Goal: Task Accomplishment & Management: Manage account settings

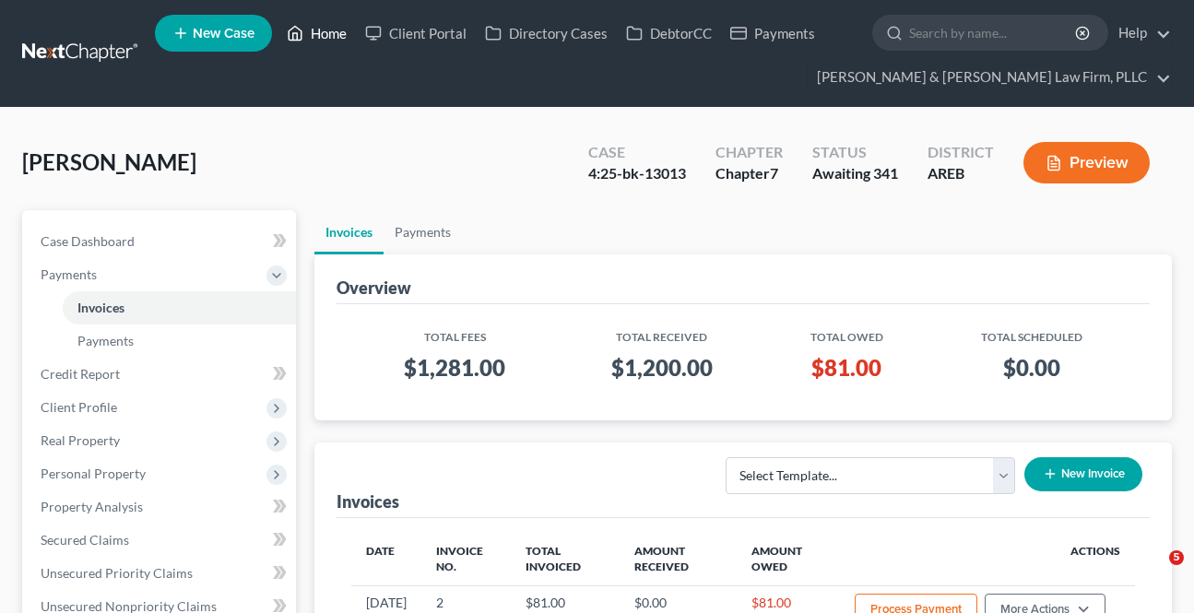
click at [321, 24] on link "Home" at bounding box center [316, 33] width 78 height 33
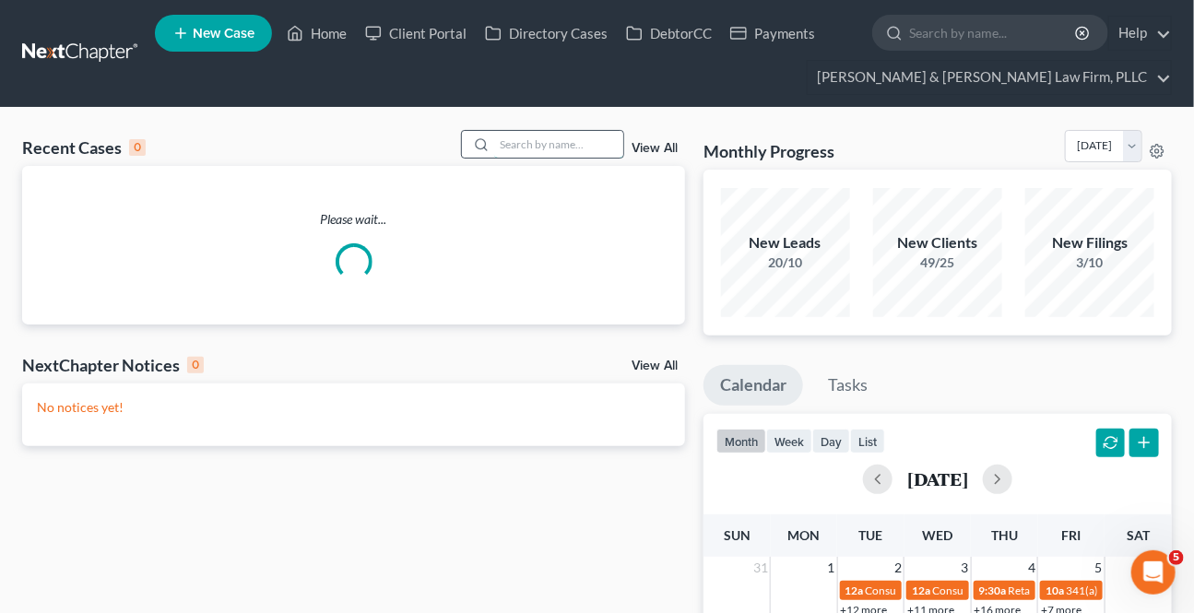
click at [529, 157] on input "search" at bounding box center [558, 144] width 129 height 27
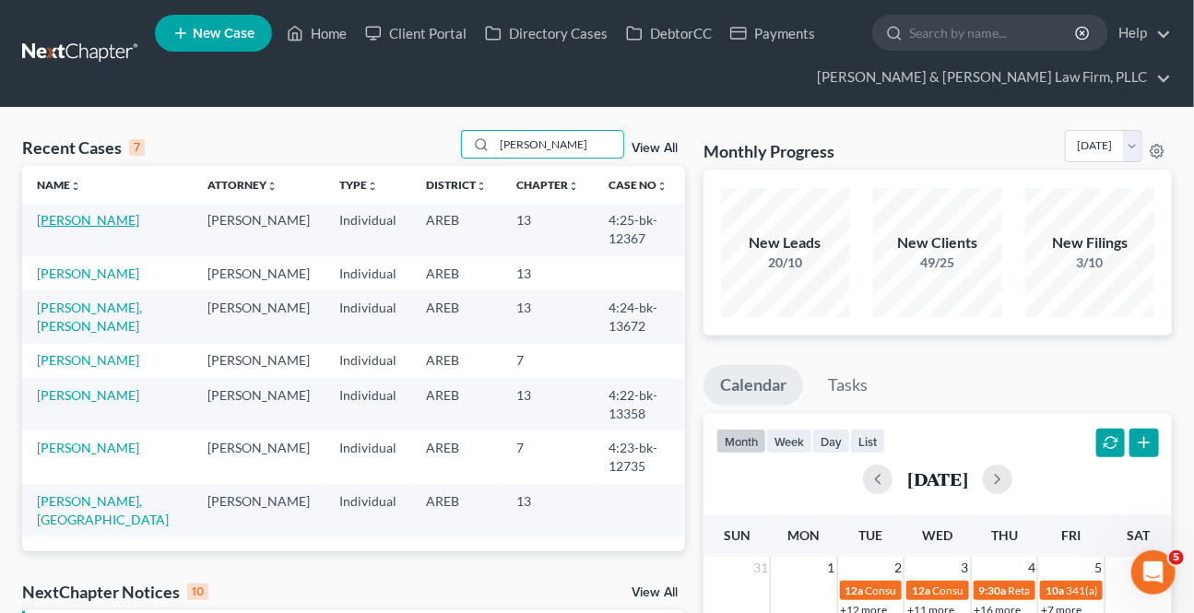
type input "[PERSON_NAME]"
click at [72, 217] on link "[PERSON_NAME]" at bounding box center [88, 220] width 102 height 16
select select "2"
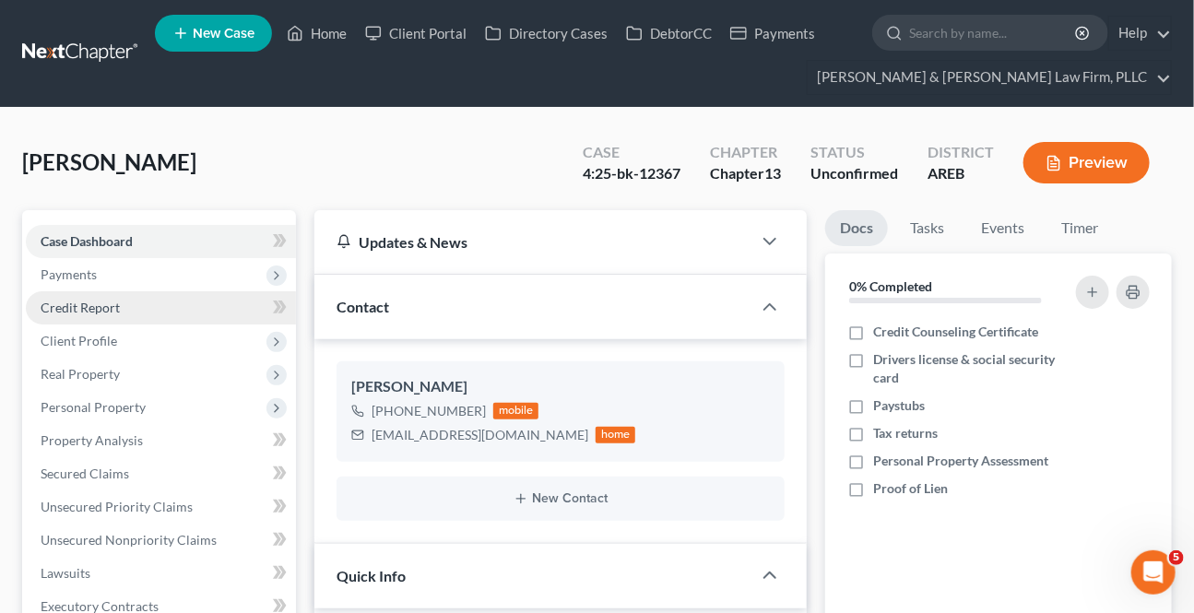
drag, startPoint x: 76, startPoint y: 273, endPoint x: 107, endPoint y: 310, distance: 48.4
click at [76, 271] on span "Payments" at bounding box center [69, 274] width 56 height 16
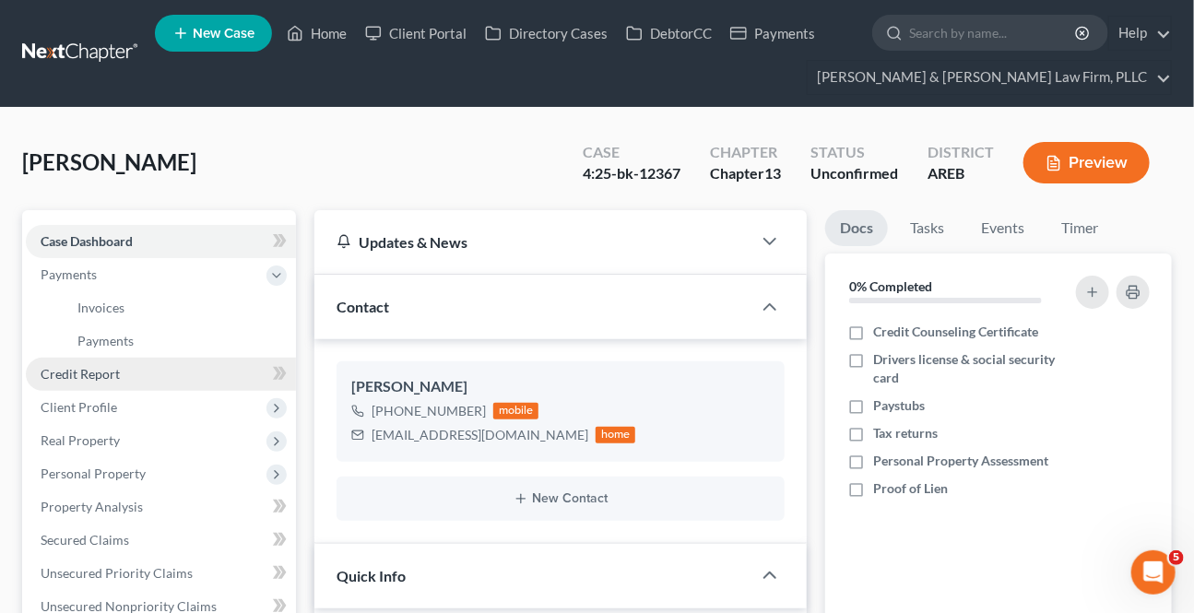
scroll to position [178, 0]
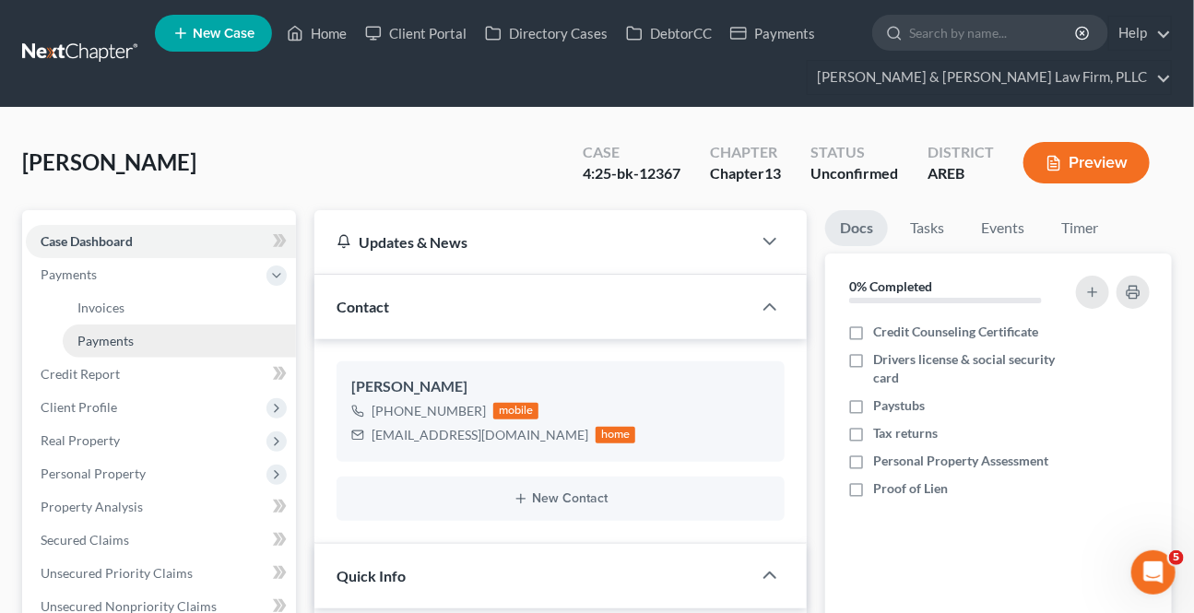
click at [96, 339] on span "Payments" at bounding box center [105, 341] width 56 height 16
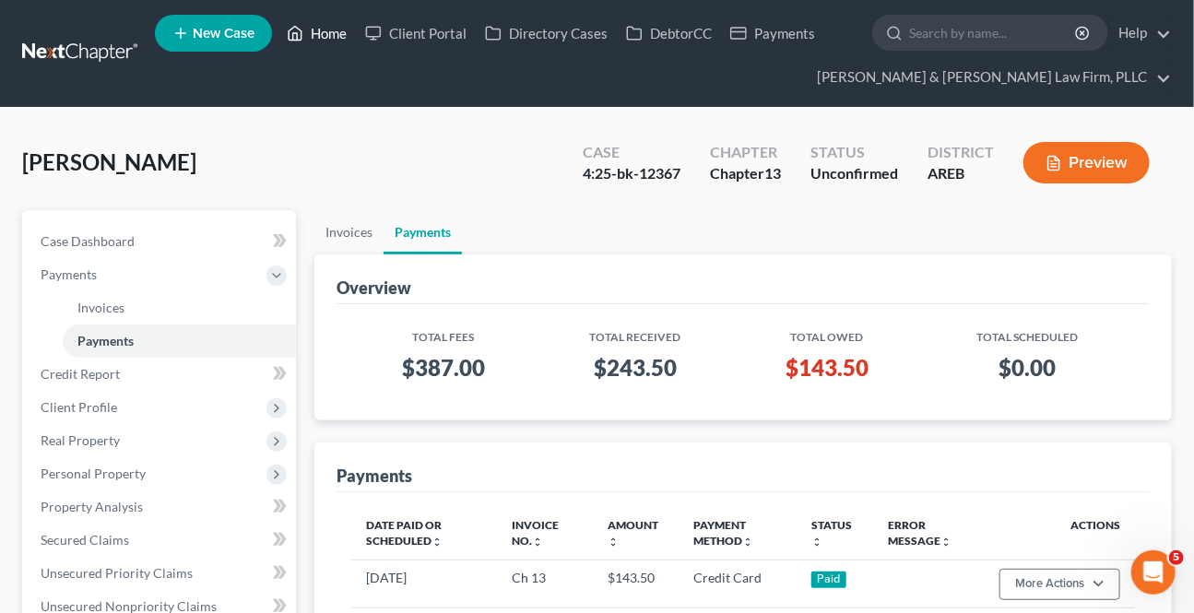
drag, startPoint x: 303, startPoint y: 19, endPoint x: 304, endPoint y: 29, distance: 9.3
click at [304, 18] on link "Home" at bounding box center [316, 33] width 78 height 33
click at [304, 29] on link "Home" at bounding box center [316, 33] width 78 height 33
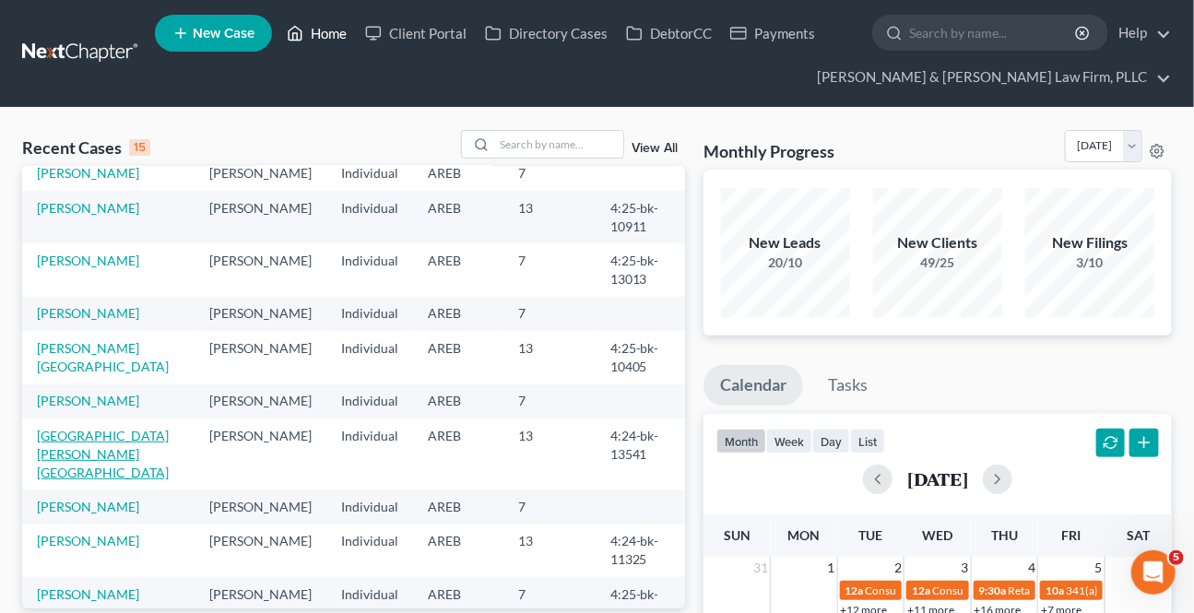
scroll to position [311, 0]
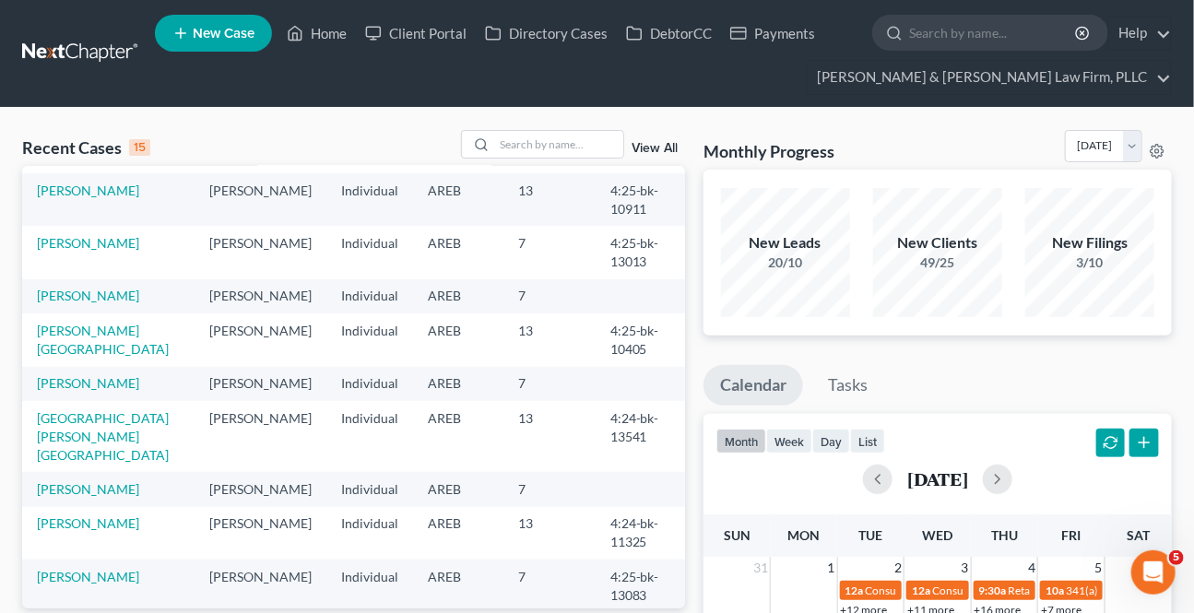
click at [84, 516] on td "[PERSON_NAME]" at bounding box center [108, 533] width 172 height 53
click at [114, 515] on link "[PERSON_NAME]" at bounding box center [88, 523] width 102 height 16
select select "2"
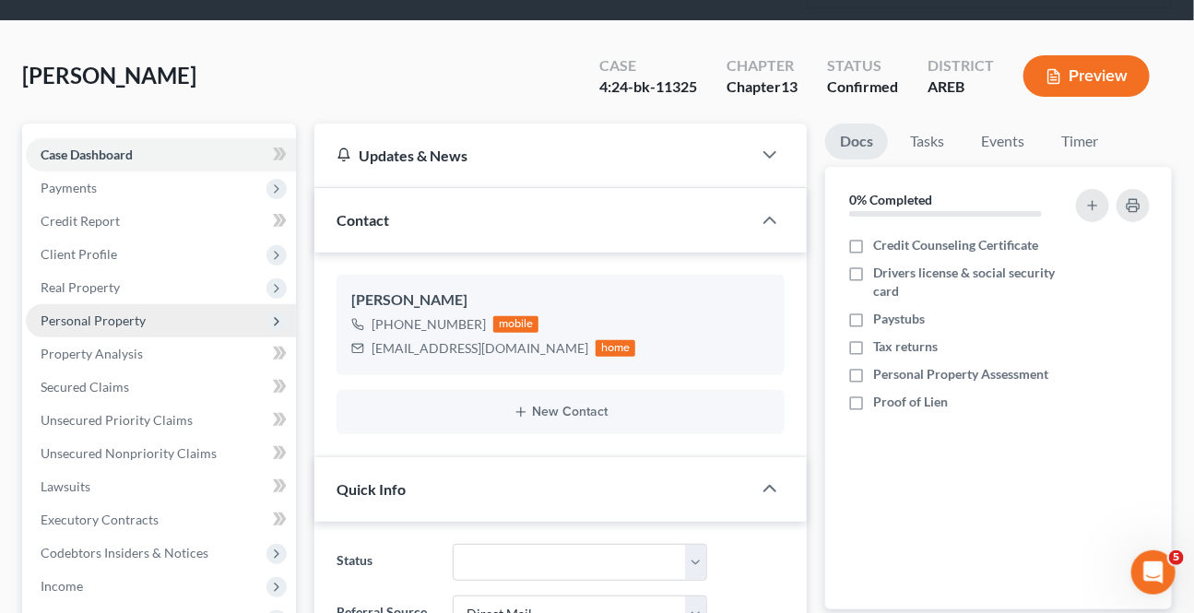
scroll to position [335, 0]
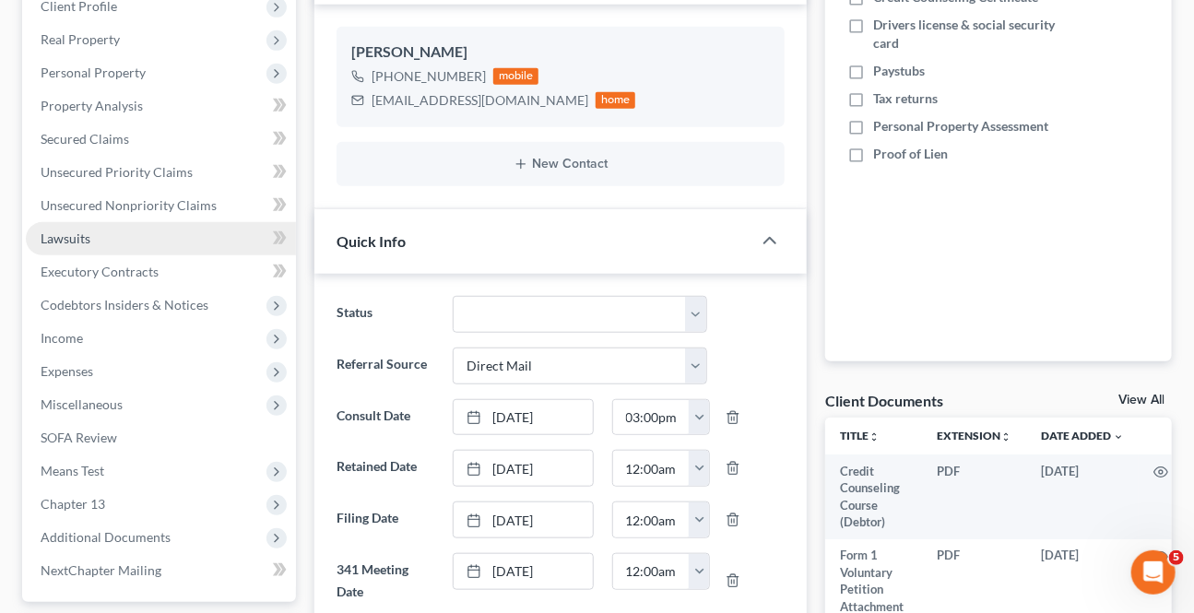
click at [108, 230] on link "Lawsuits" at bounding box center [161, 238] width 270 height 33
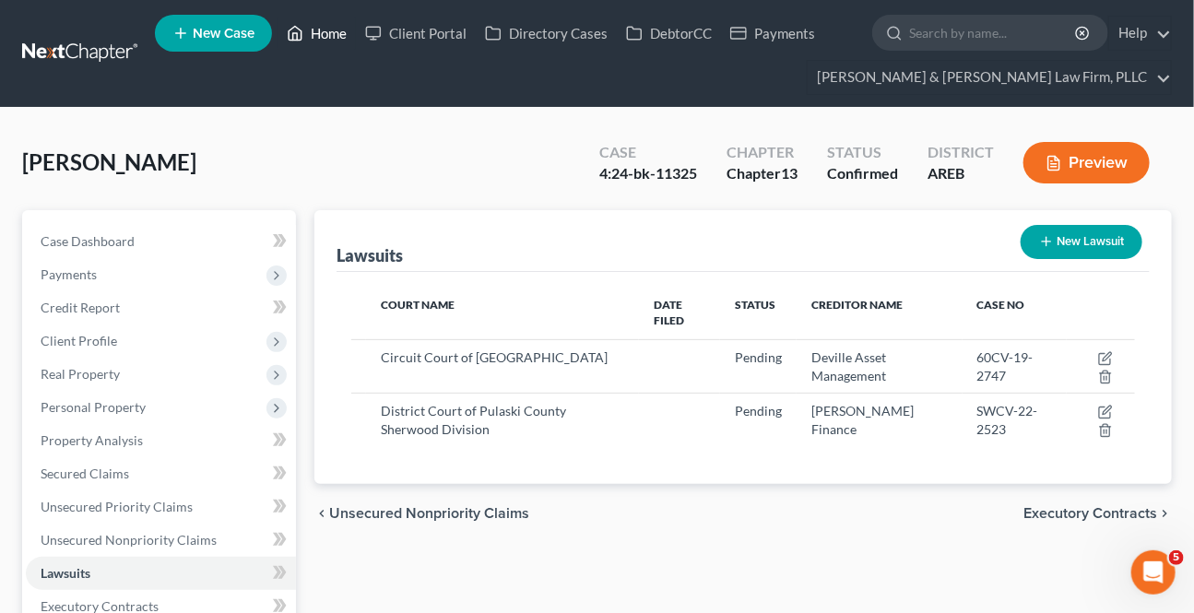
click at [300, 29] on icon at bounding box center [295, 34] width 13 height 14
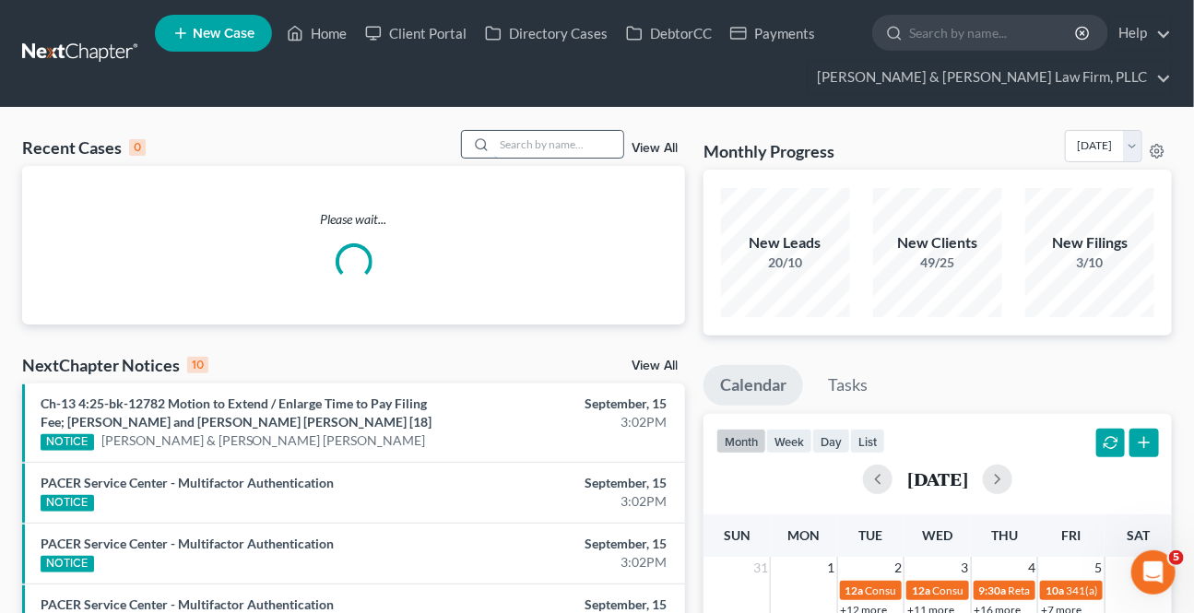
click at [546, 153] on input "search" at bounding box center [558, 144] width 129 height 27
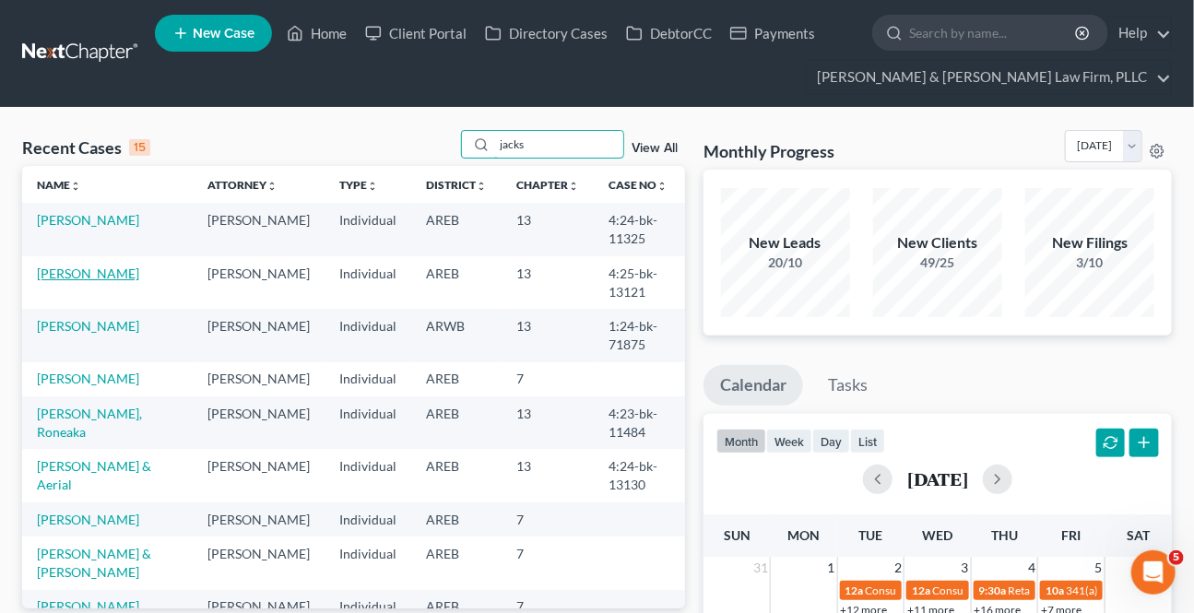
type input "jacks"
click at [79, 267] on link "[PERSON_NAME]" at bounding box center [88, 274] width 102 height 16
select select "2"
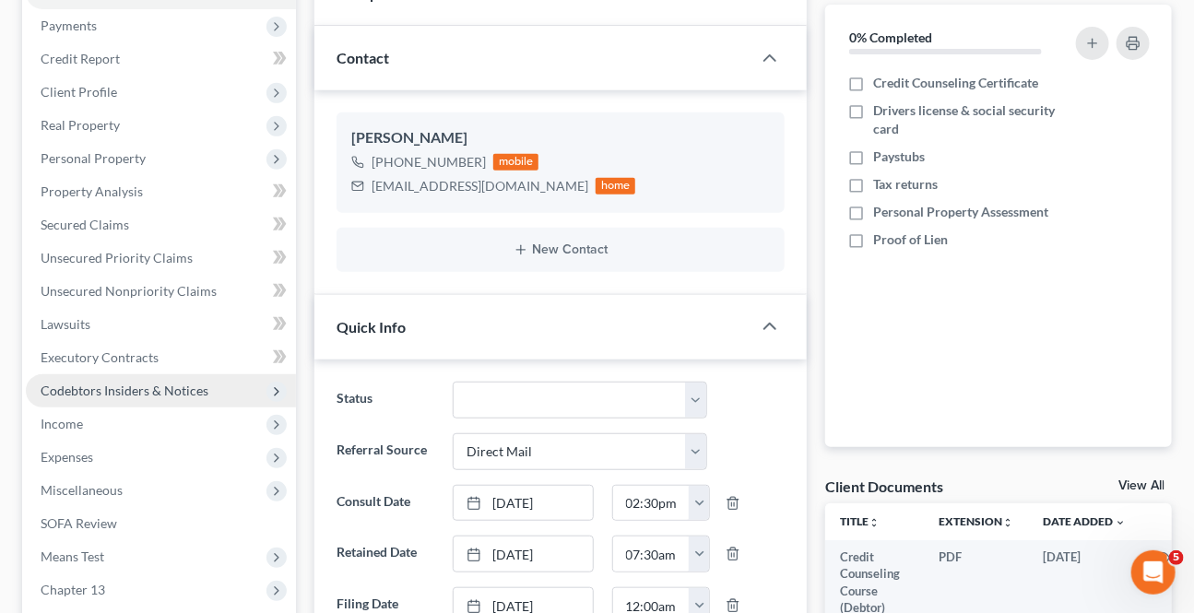
scroll to position [251, 0]
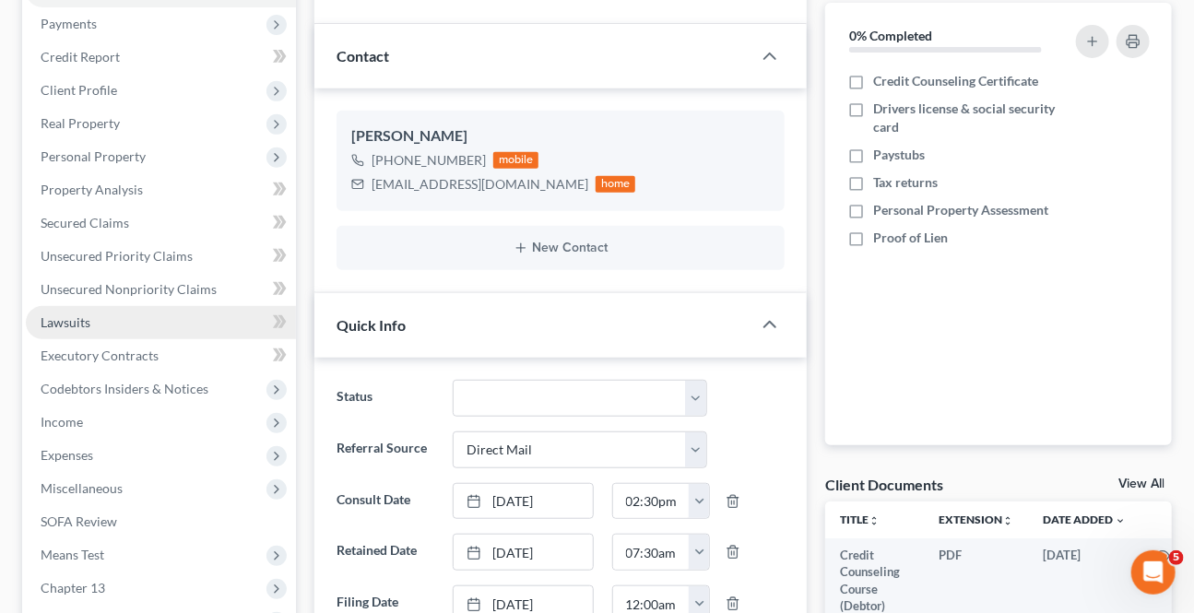
click at [83, 314] on span "Lawsuits" at bounding box center [66, 322] width 50 height 16
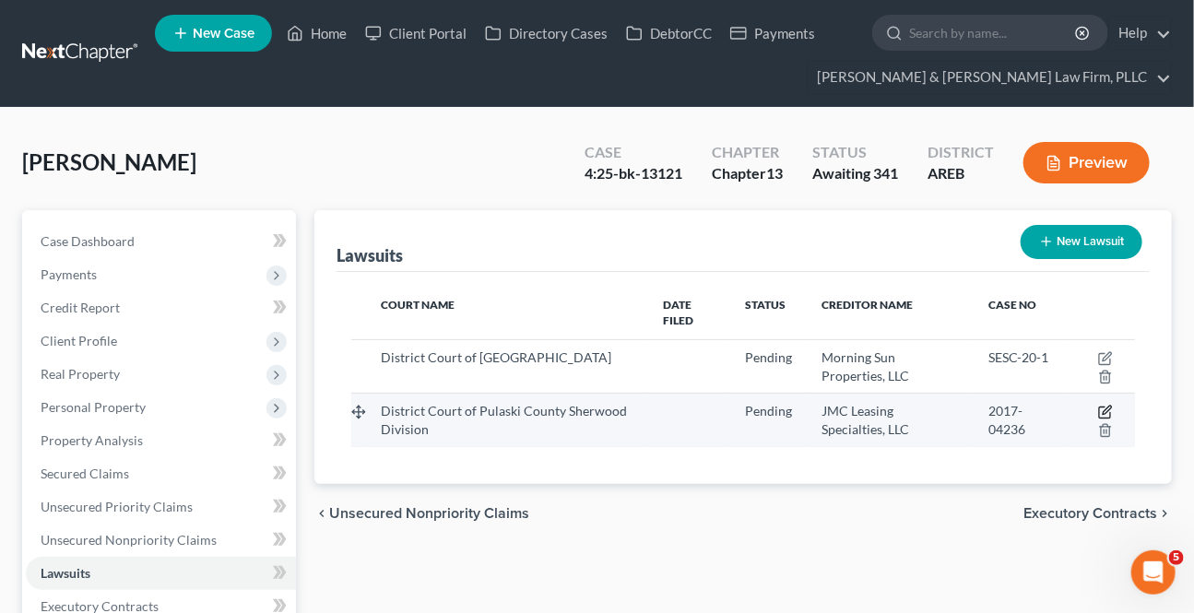
click at [1107, 405] on icon "button" at bounding box center [1105, 412] width 15 height 15
select select "2"
select select "0"
select select "1"
select select "2"
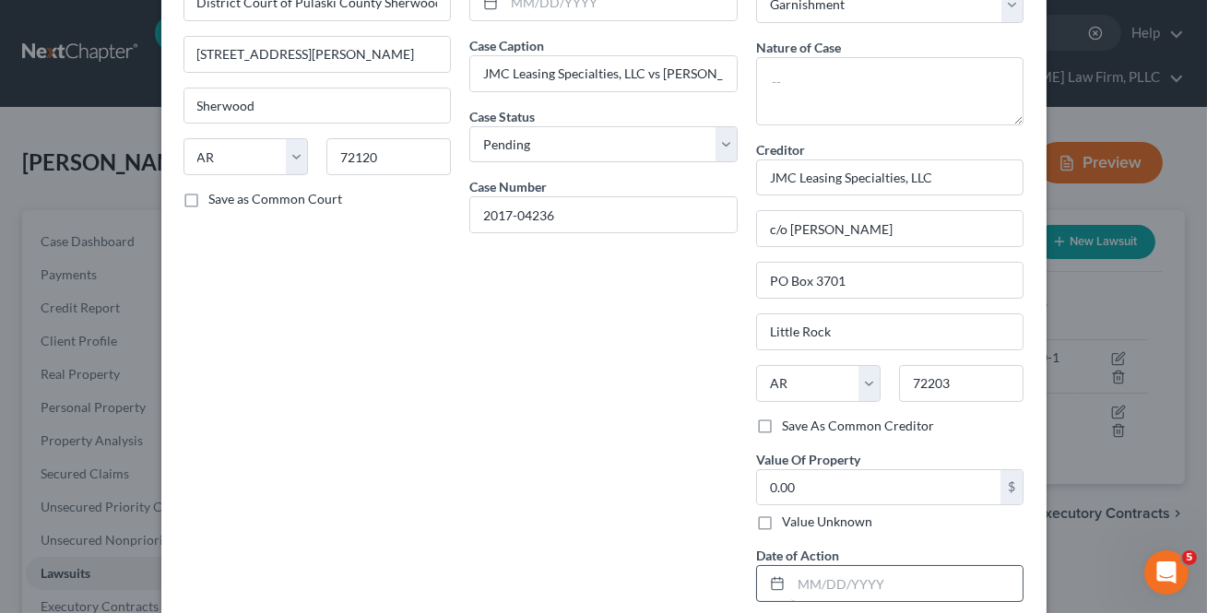
scroll to position [223, 0]
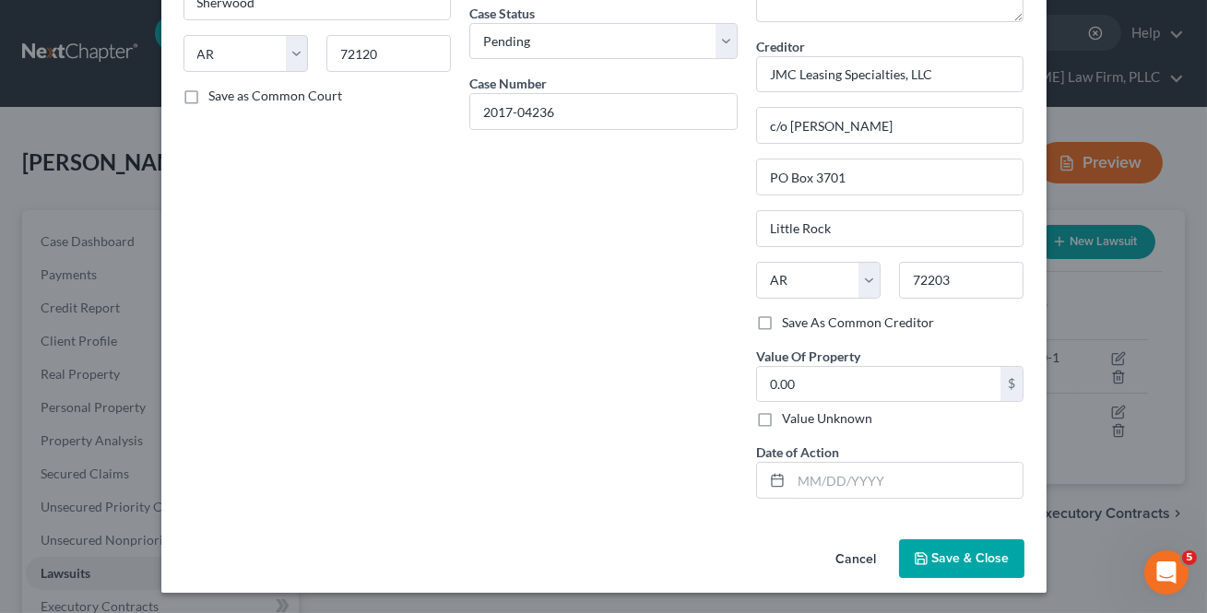
click at [863, 553] on button "Cancel" at bounding box center [856, 559] width 70 height 37
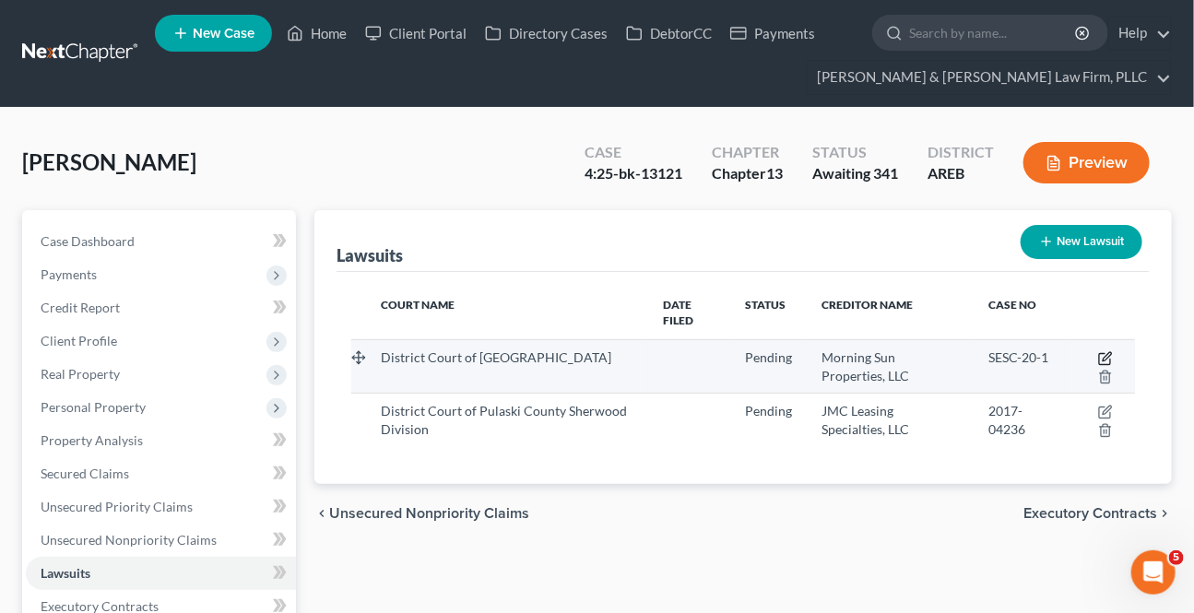
click at [1106, 351] on icon "button" at bounding box center [1105, 358] width 15 height 15
select select "2"
select select "0"
select select "4"
select select "2"
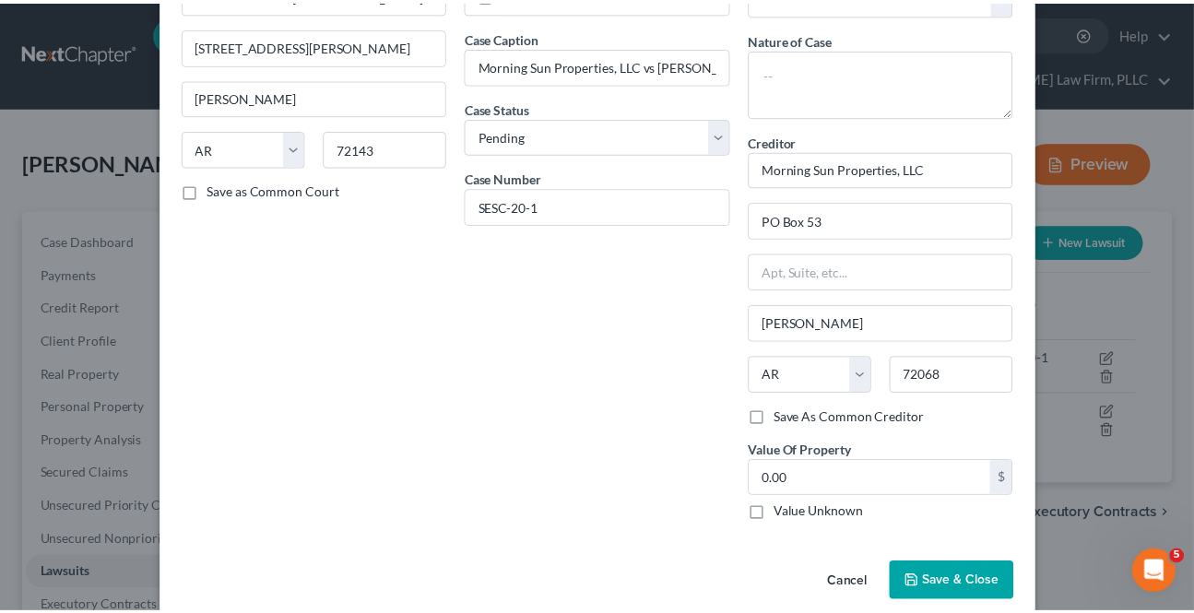
scroll to position [152, 0]
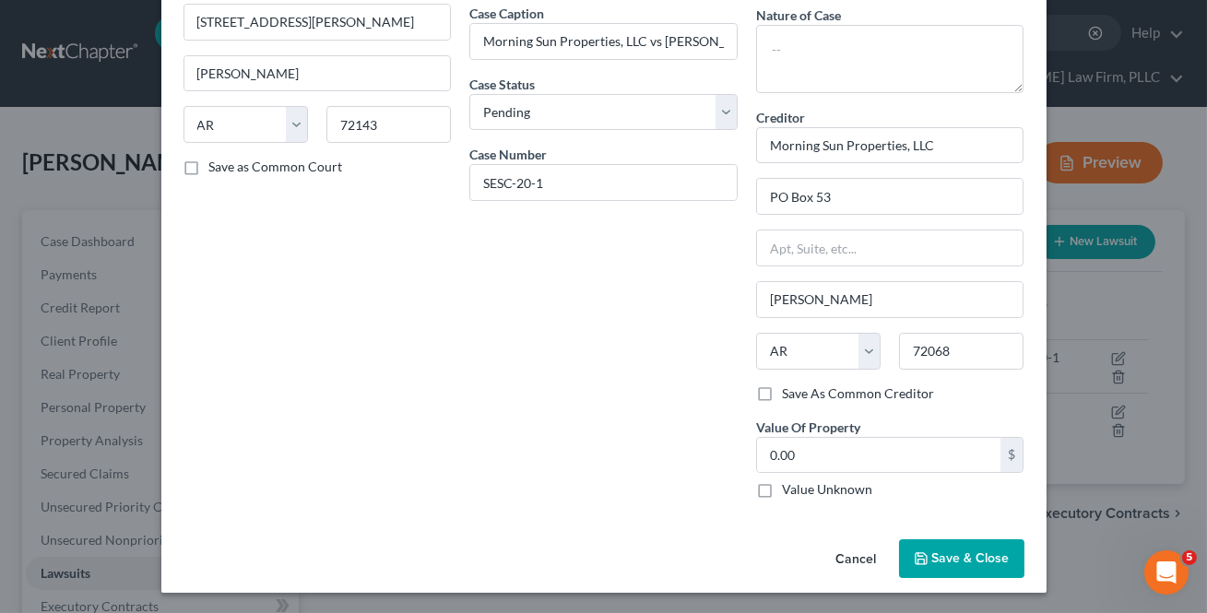
drag, startPoint x: 959, startPoint y: 555, endPoint x: 726, endPoint y: 502, distance: 238.2
click at [959, 554] on span "Save & Close" at bounding box center [970, 558] width 77 height 16
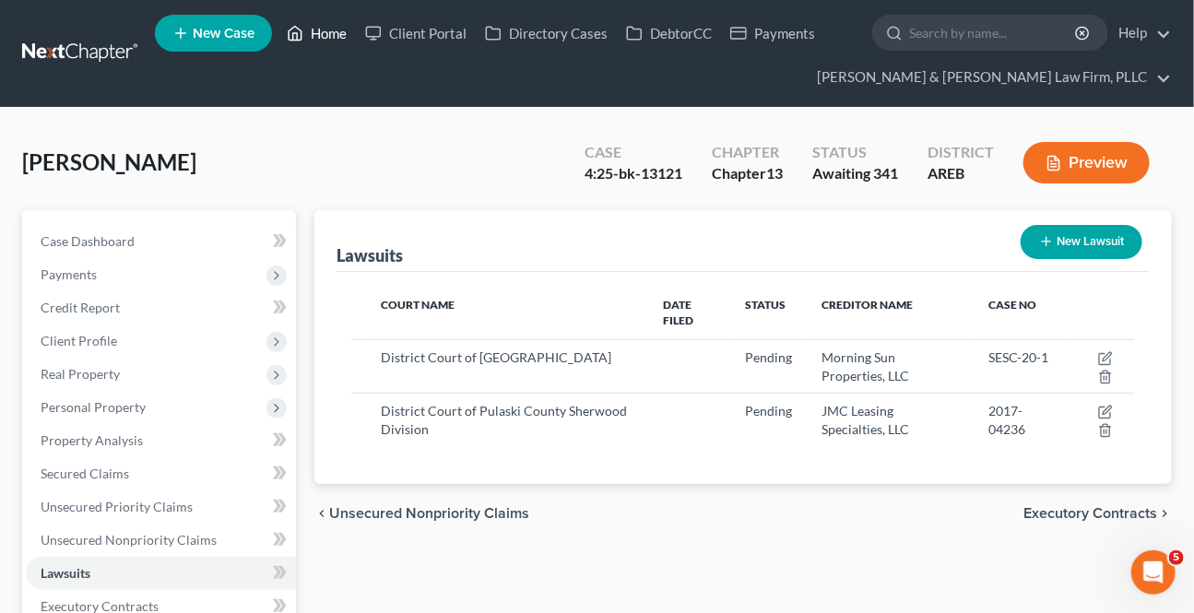
click at [332, 36] on link "Home" at bounding box center [316, 33] width 78 height 33
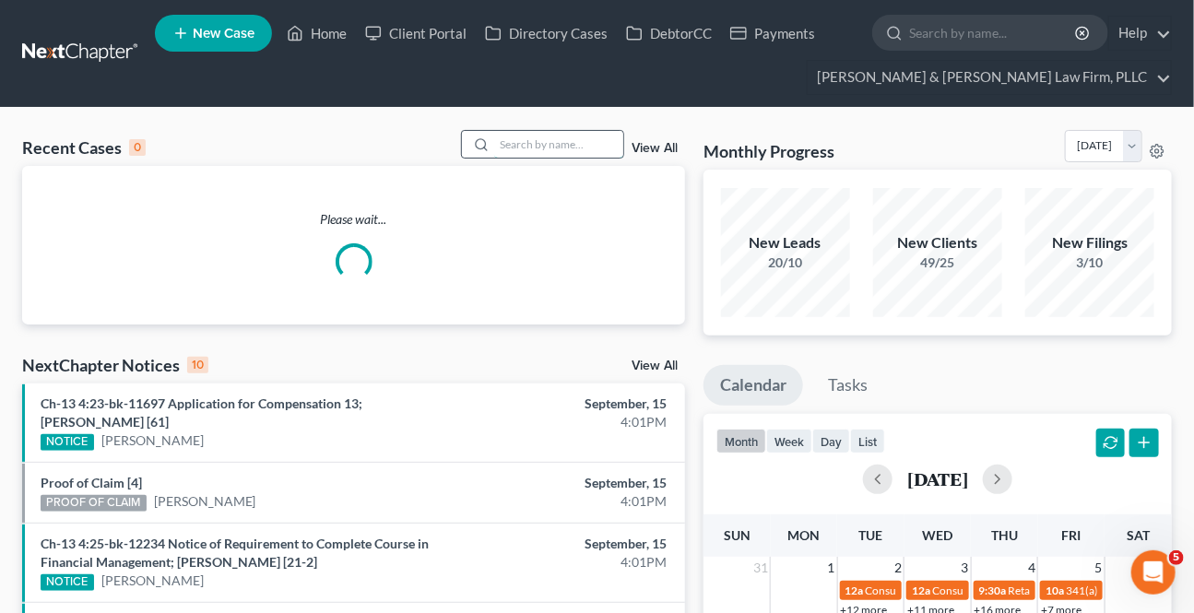
click at [555, 135] on input "search" at bounding box center [558, 144] width 129 height 27
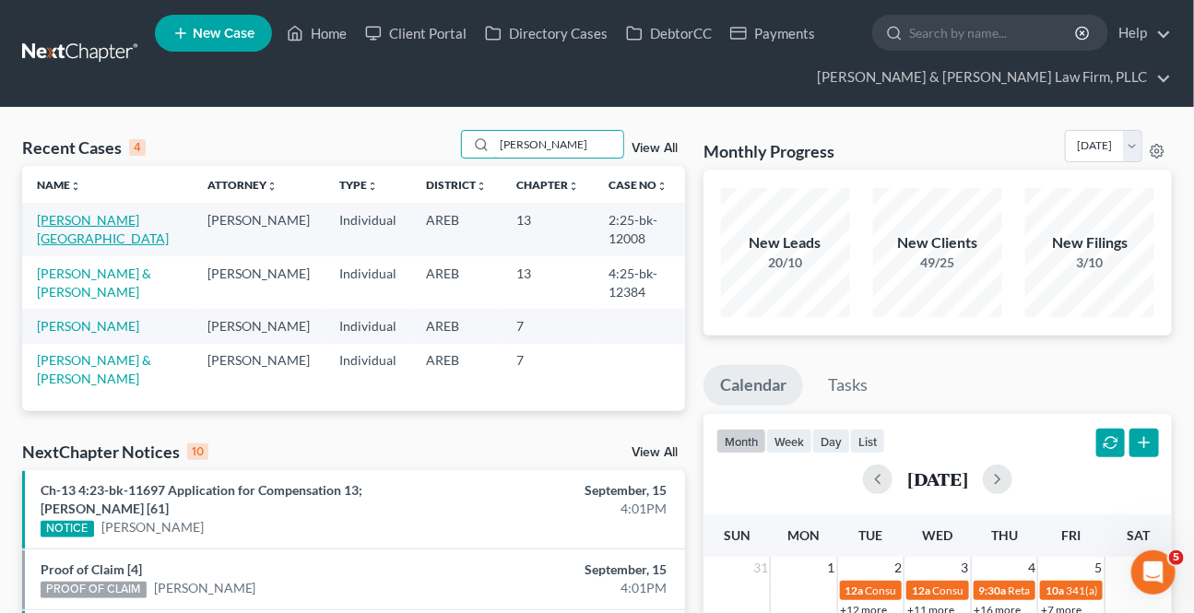
type input "[PERSON_NAME]"
click at [85, 218] on link "[PERSON_NAME][GEOGRAPHIC_DATA]" at bounding box center [103, 229] width 132 height 34
select select "1"
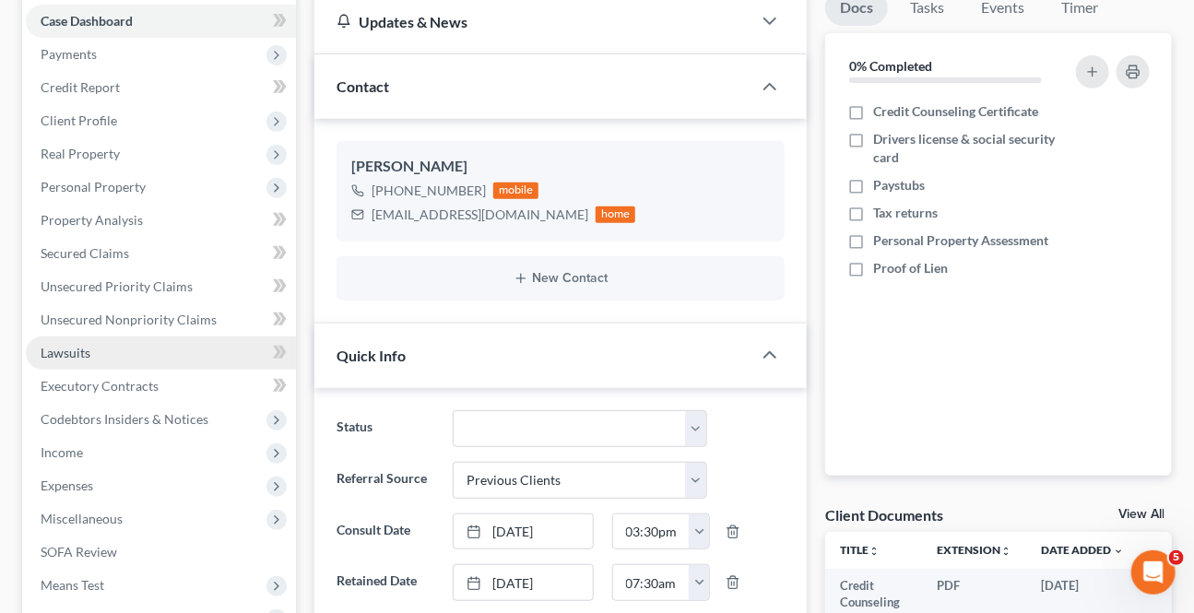
scroll to position [251, 0]
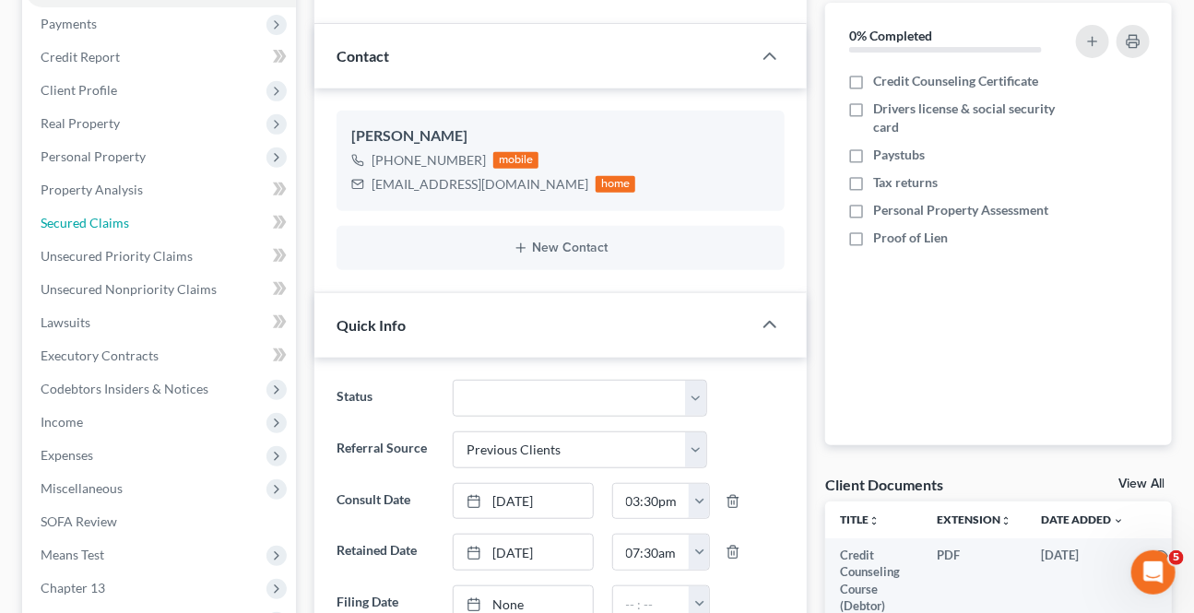
click at [82, 218] on span "Secured Claims" at bounding box center [85, 223] width 89 height 16
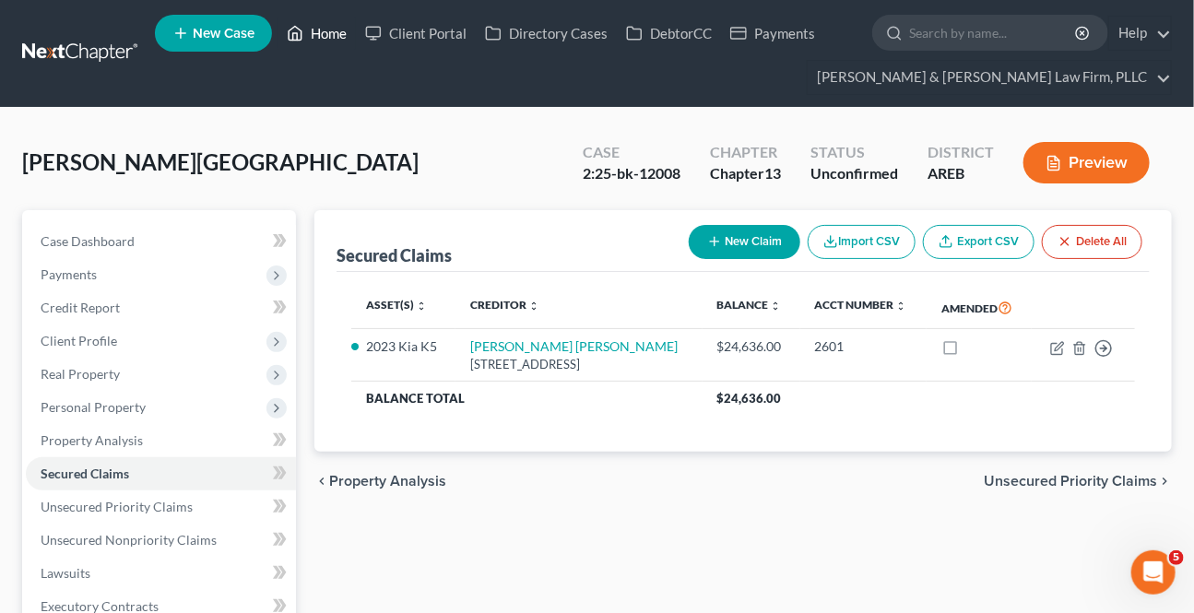
drag, startPoint x: 323, startPoint y: 33, endPoint x: 603, endPoint y: 200, distance: 326.2
click at [322, 35] on link "Home" at bounding box center [316, 33] width 78 height 33
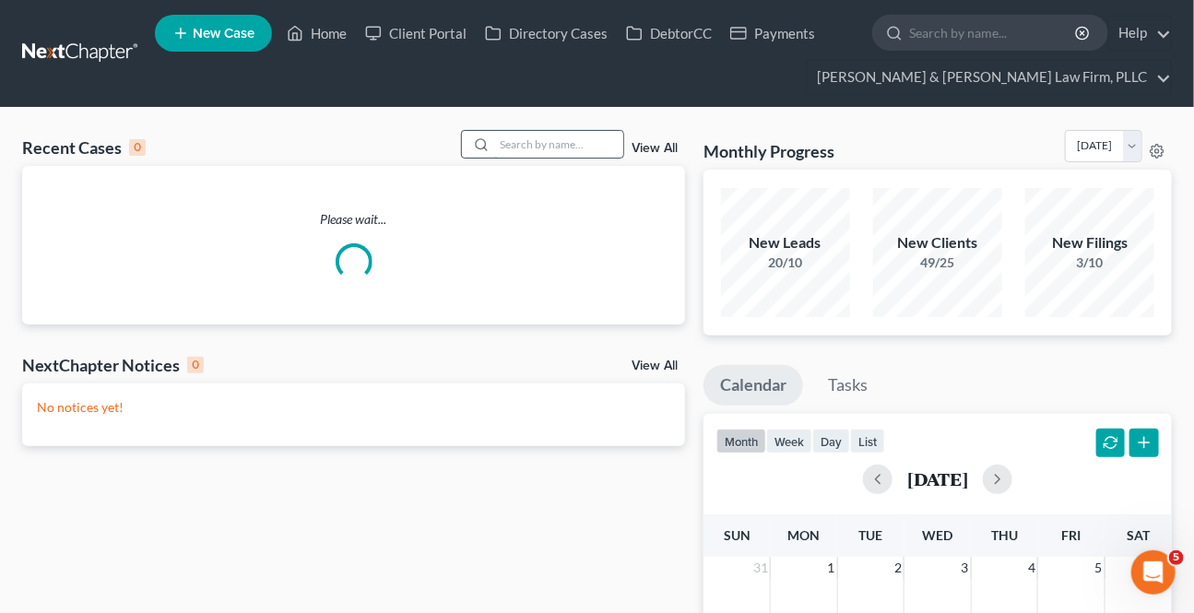
click at [584, 147] on input "search" at bounding box center [558, 144] width 129 height 27
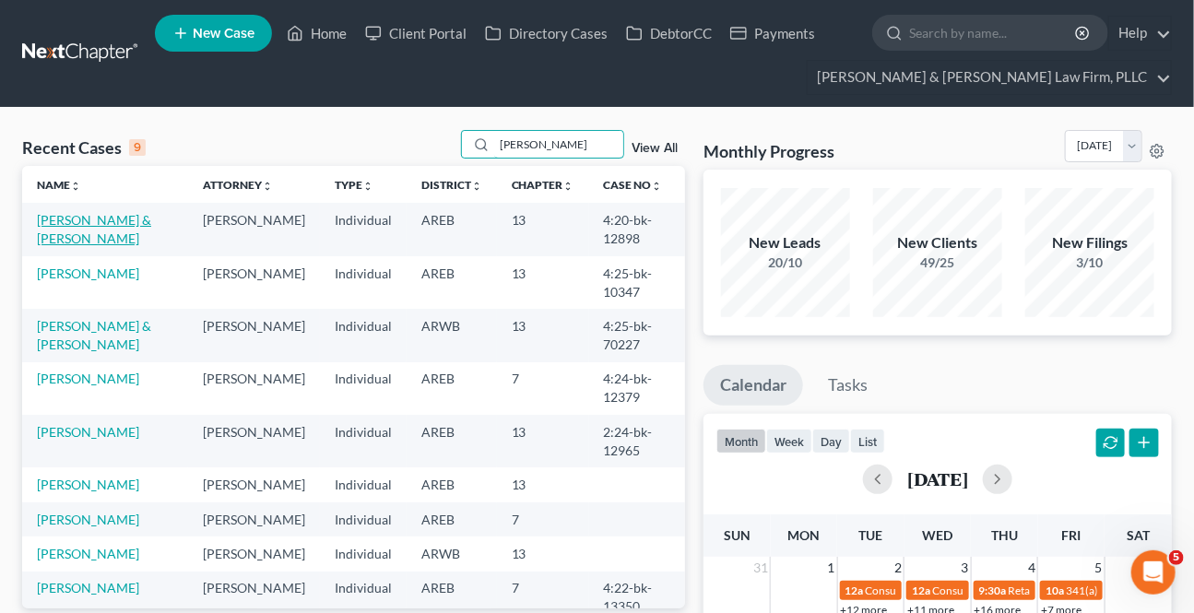
type input "[PERSON_NAME]"
click at [82, 218] on link "[PERSON_NAME] & [PERSON_NAME]" at bounding box center [94, 229] width 114 height 34
select select "2"
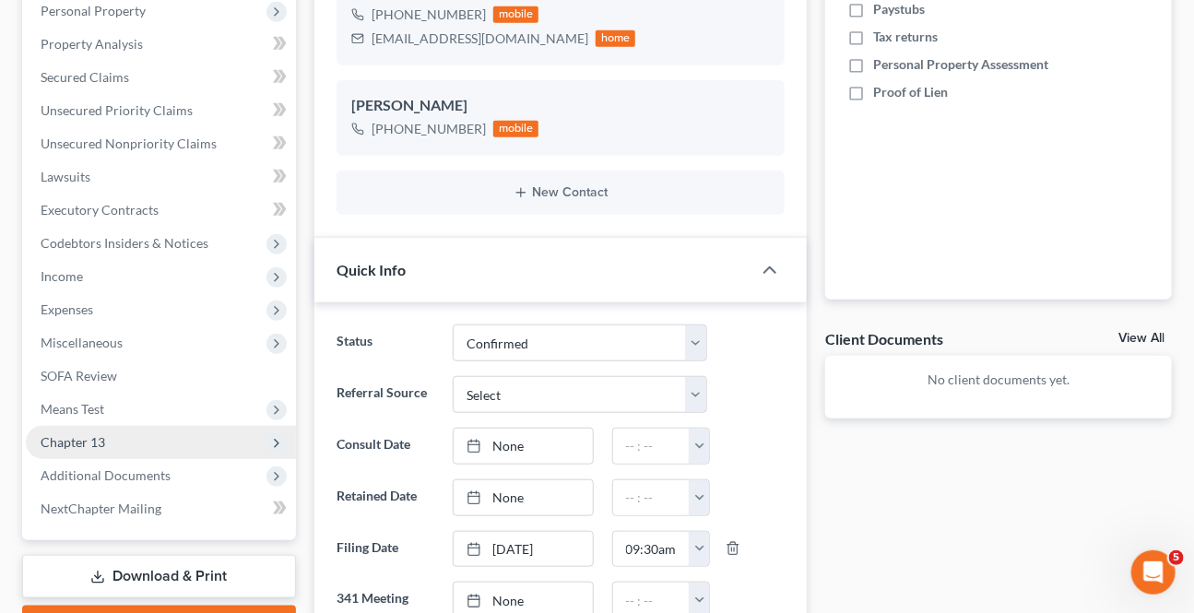
scroll to position [419, 0]
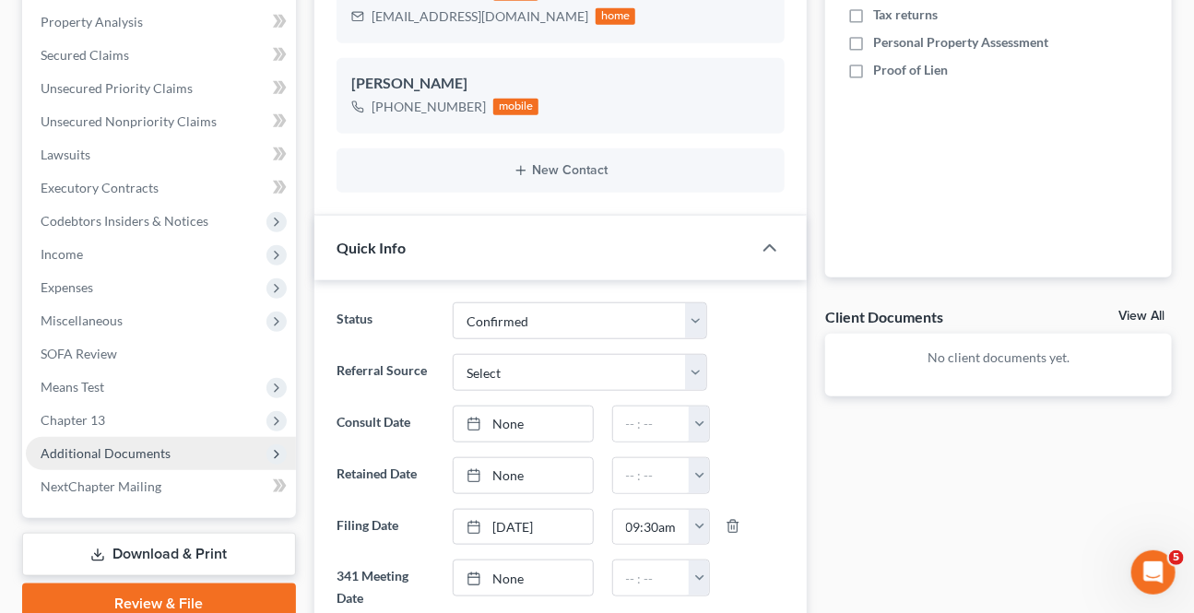
click at [156, 450] on span "Additional Documents" at bounding box center [106, 453] width 130 height 16
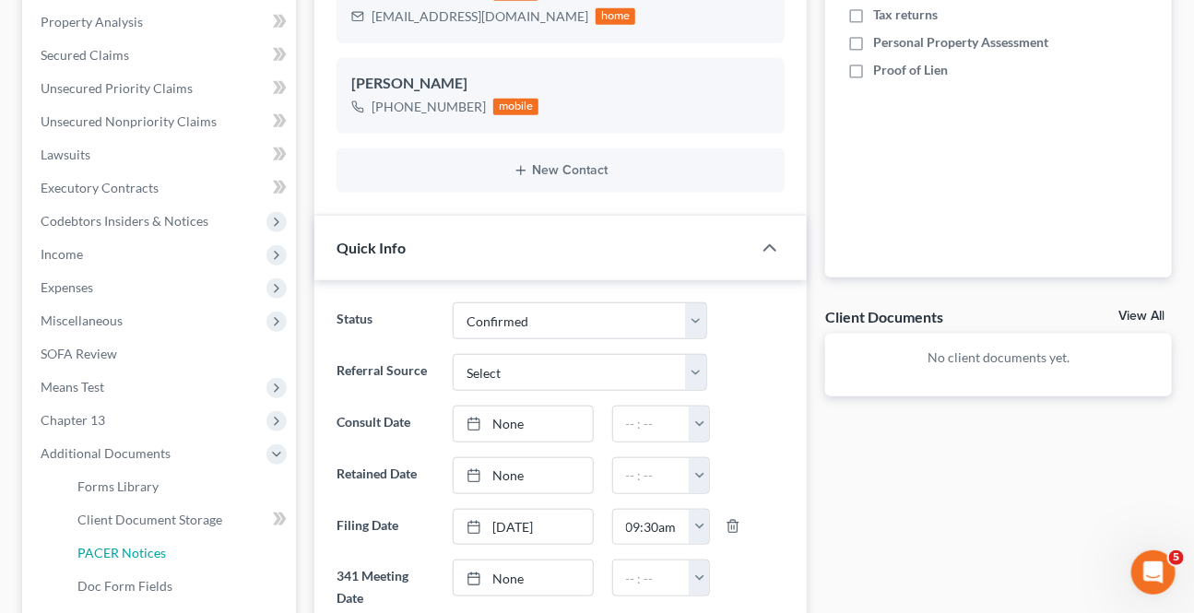
drag, startPoint x: 118, startPoint y: 549, endPoint x: 1153, endPoint y: 349, distance: 1054.5
click at [118, 548] on span "PACER Notices" at bounding box center [121, 553] width 89 height 16
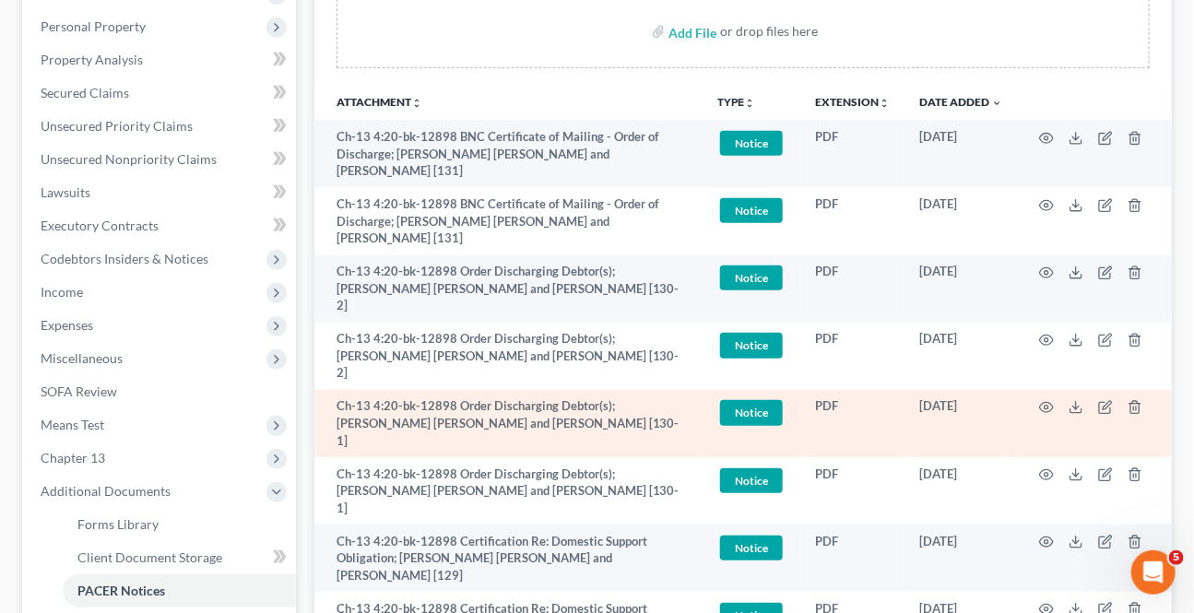
scroll to position [419, 0]
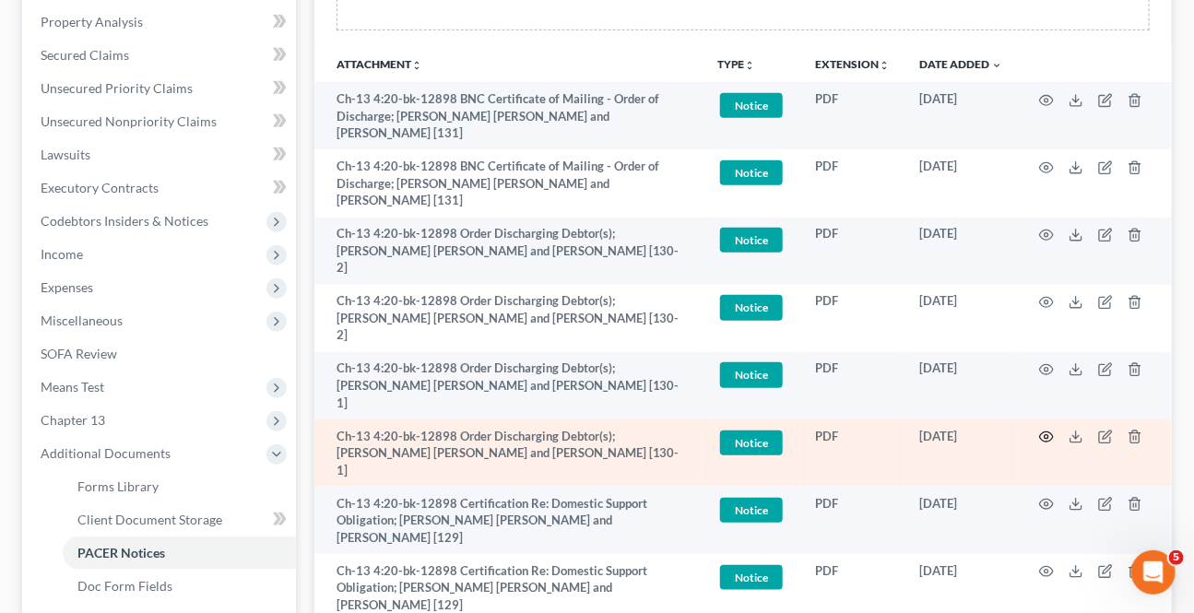
click at [1051, 430] on icon "button" at bounding box center [1046, 437] width 15 height 15
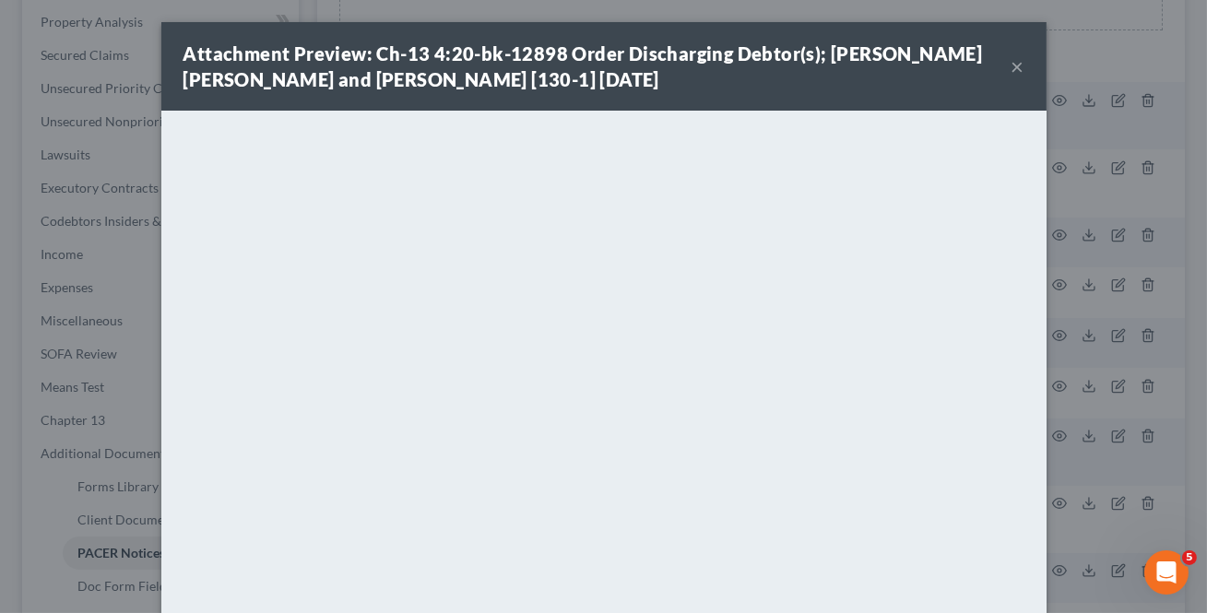
click at [1011, 63] on button "×" at bounding box center [1017, 66] width 13 height 22
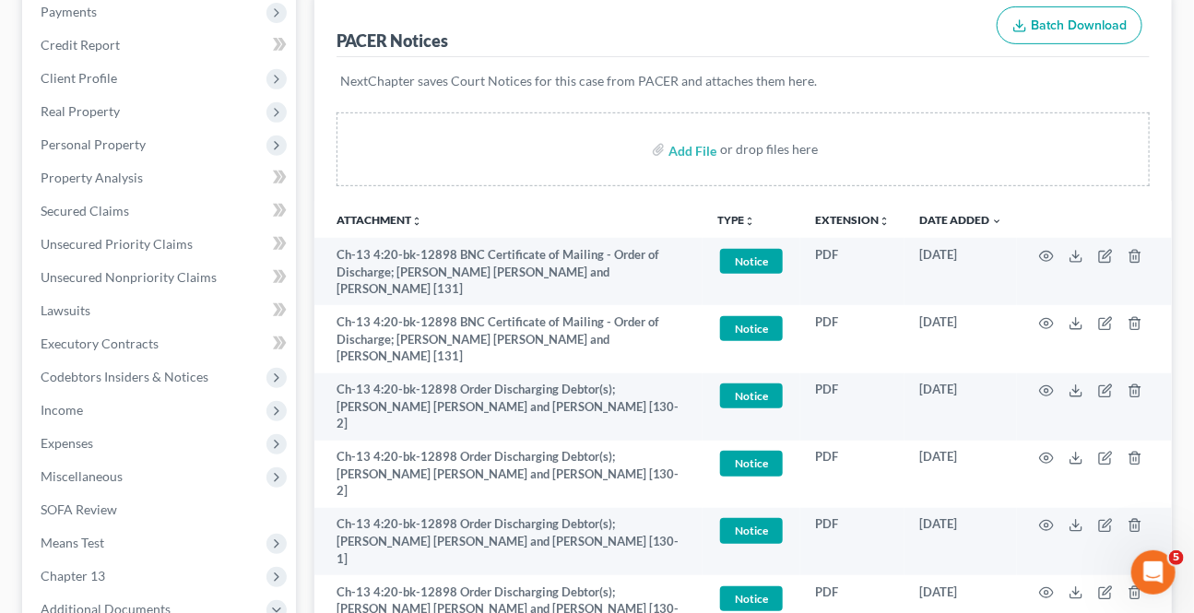
scroll to position [0, 0]
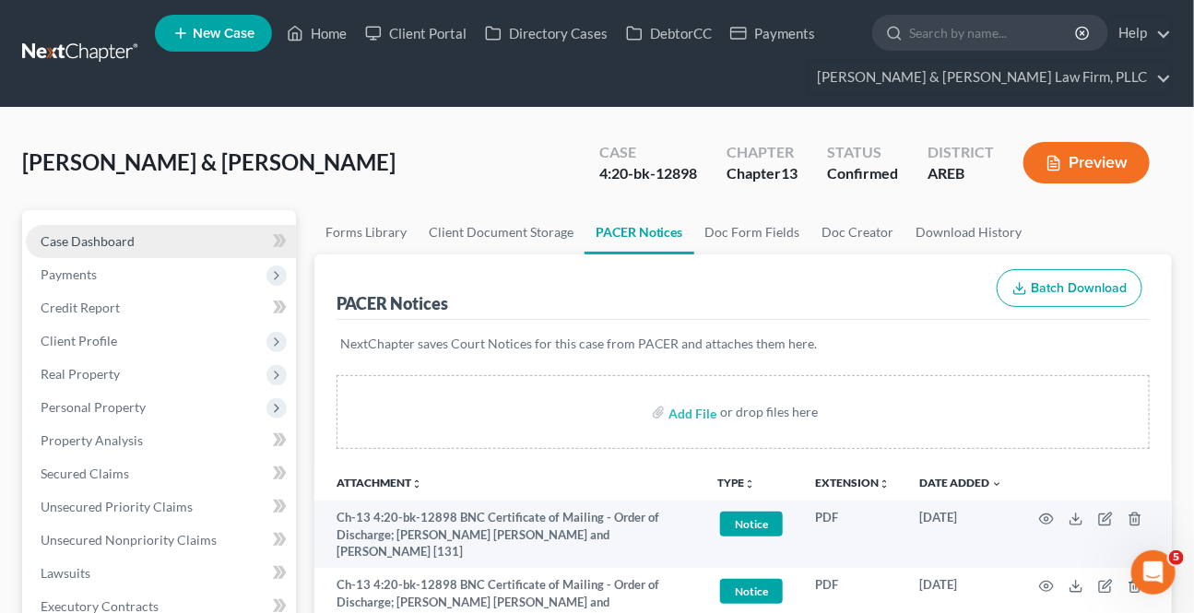
click at [83, 235] on span "Case Dashboard" at bounding box center [88, 241] width 94 height 16
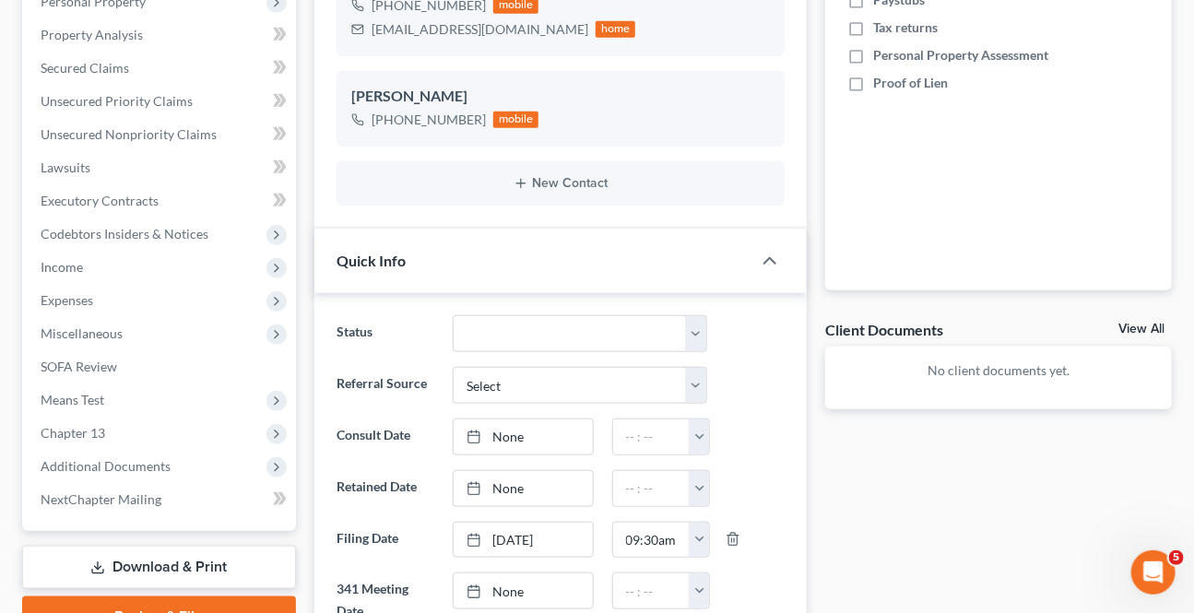
scroll to position [419, 0]
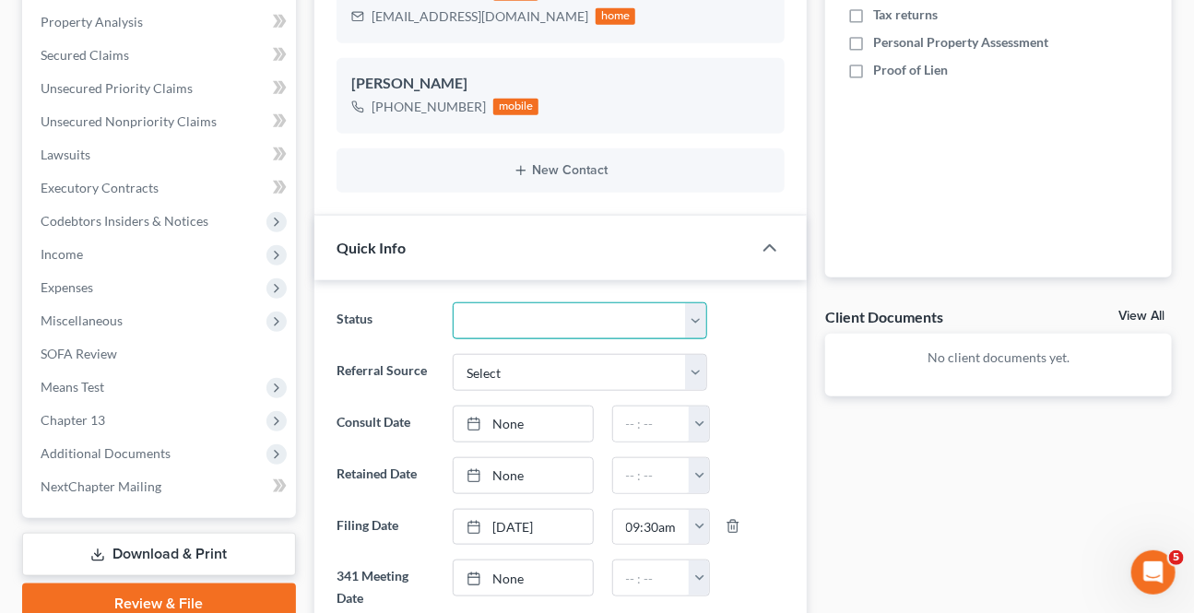
drag, startPoint x: 548, startPoint y: 309, endPoint x: 535, endPoint y: 332, distance: 26.4
click at [548, 309] on select "Awaiting 341 Chapter 7 - Attended Meeting Confirmed Discharged Dismissed New Co…" at bounding box center [580, 320] width 254 height 37
select select "3"
click at [453, 302] on select "Awaiting 341 Chapter 7 - Attended Meeting Confirmed Discharged Dismissed New Co…" at bounding box center [580, 320] width 254 height 37
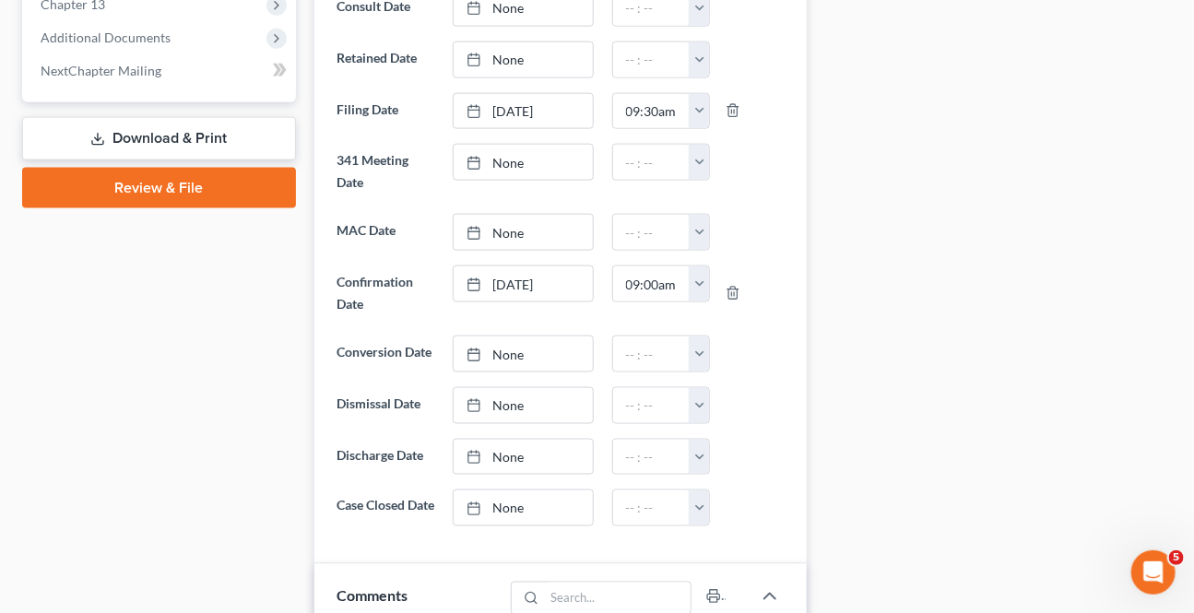
scroll to position [838, 0]
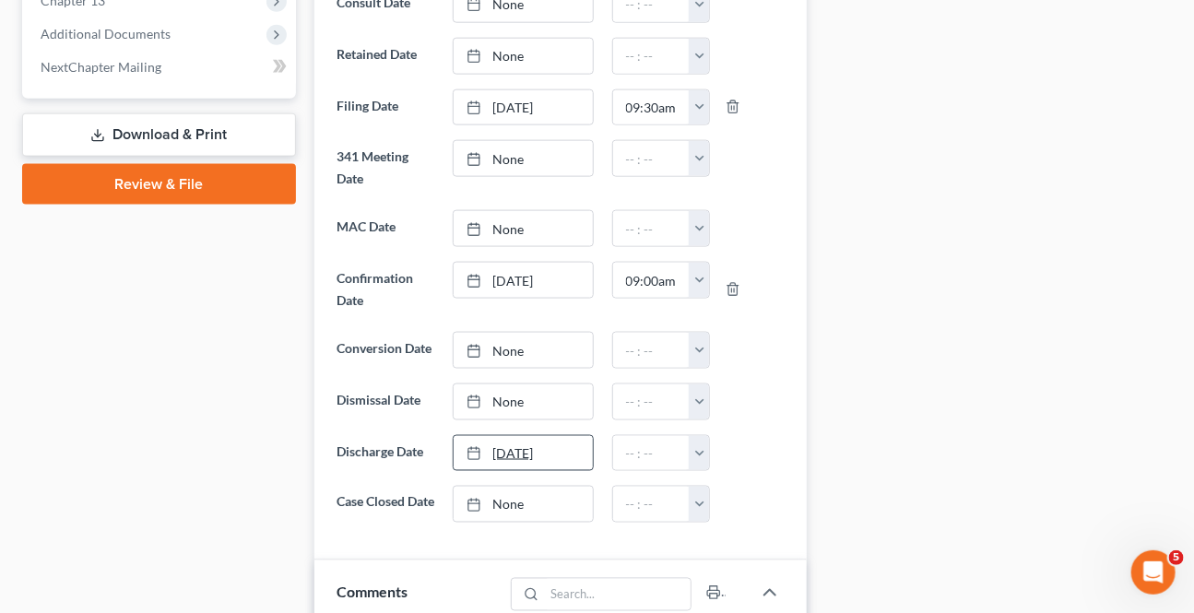
type input "[DATE]"
click at [520, 460] on link "[DATE]" at bounding box center [523, 453] width 138 height 35
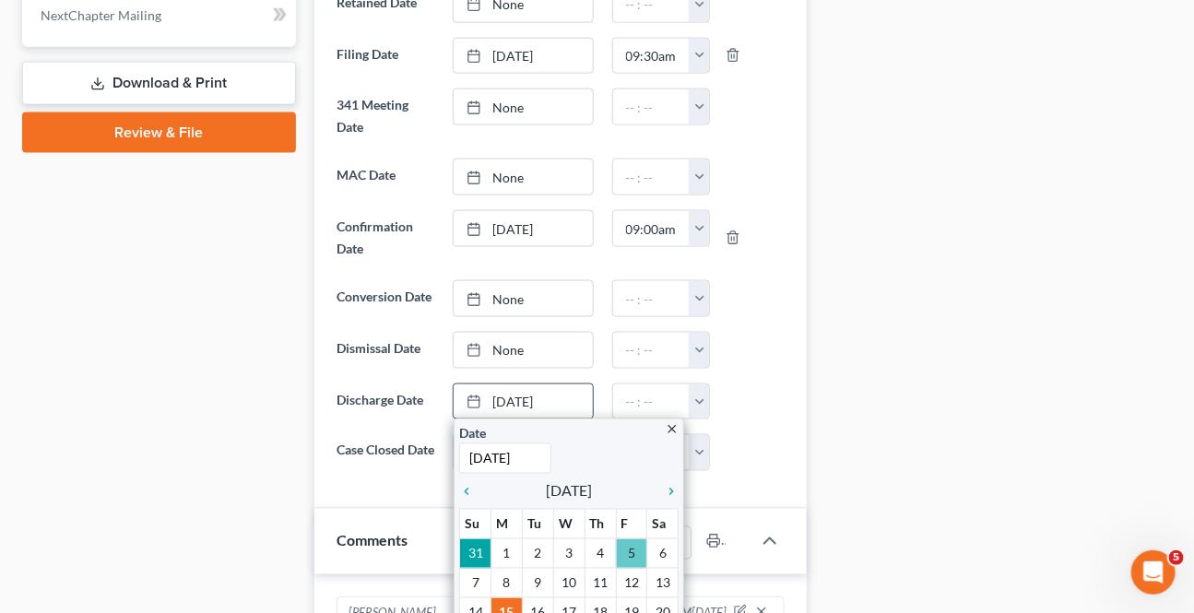
scroll to position [1005, 0]
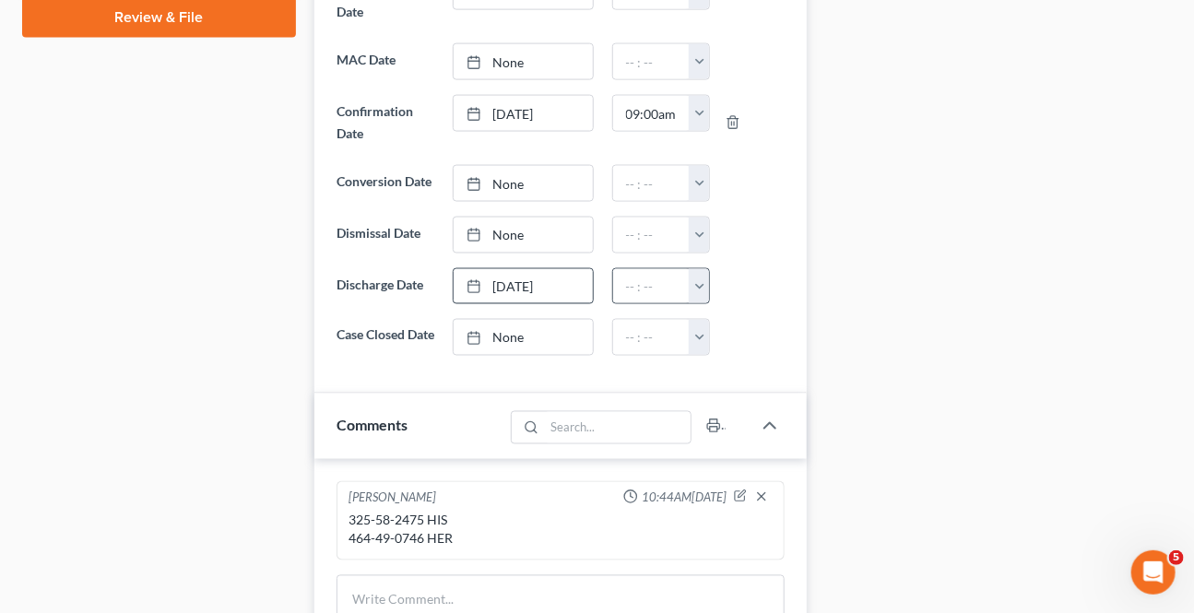
click at [695, 277] on button "button" at bounding box center [699, 286] width 20 height 35
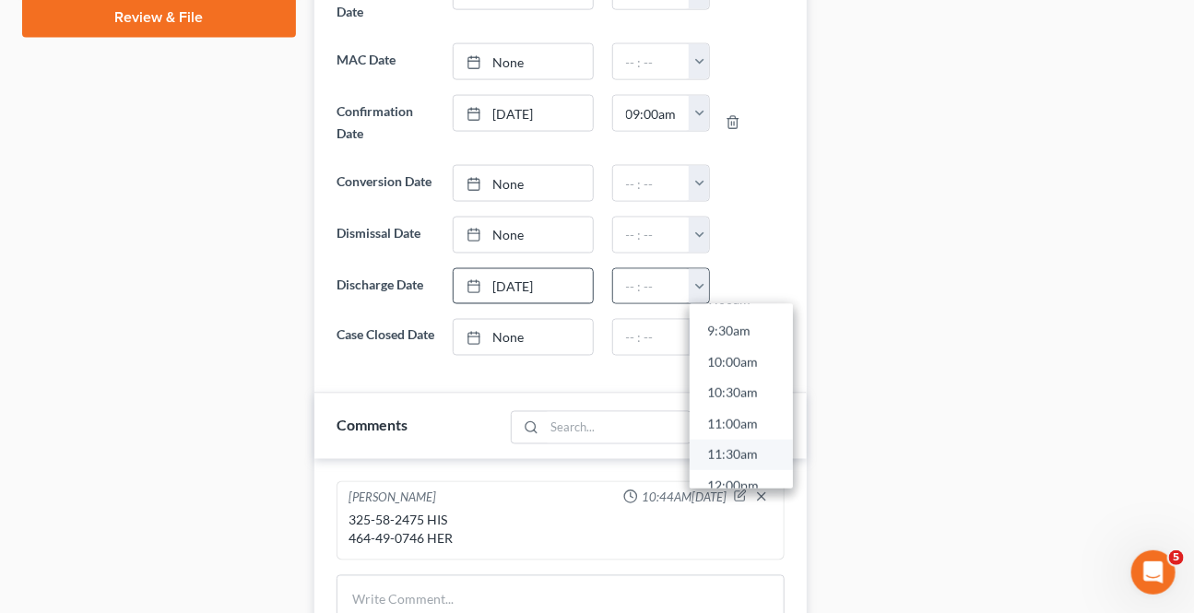
scroll to position [586, 0]
click at [735, 437] on link "11:30am" at bounding box center [741, 452] width 103 height 31
type input "11:30am"
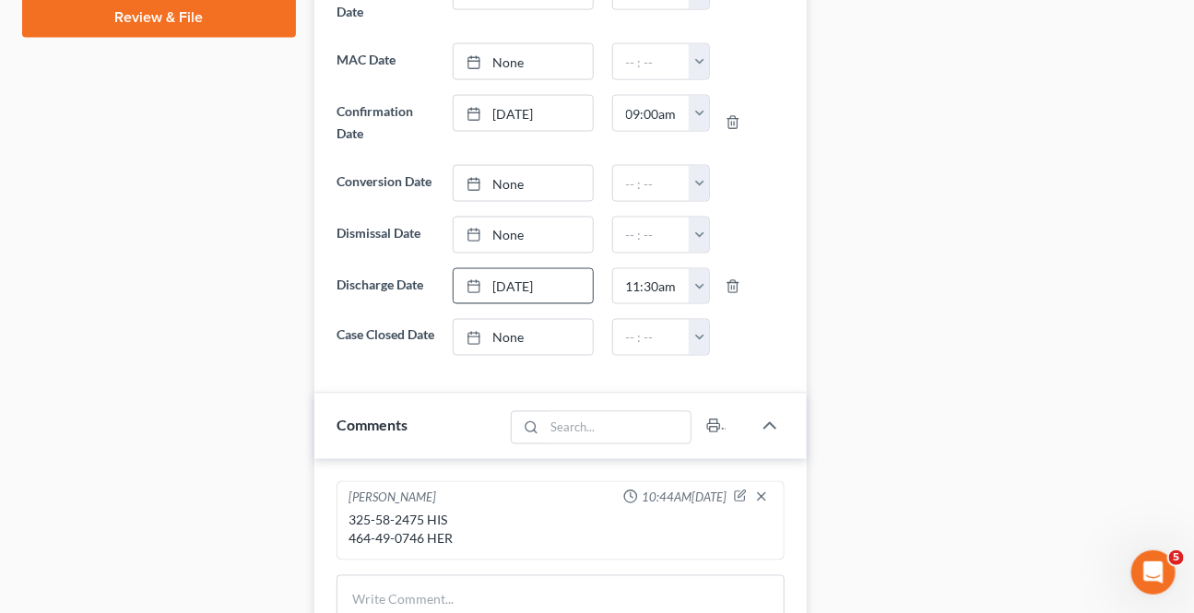
click at [735, 414] on div "Comments" at bounding box center [560, 426] width 492 height 65
click at [1046, 419] on div "Docs Tasks Events Timer 0% Completed Nothing here yet! Credit Counseling Certif…" at bounding box center [998, 92] width 365 height 1774
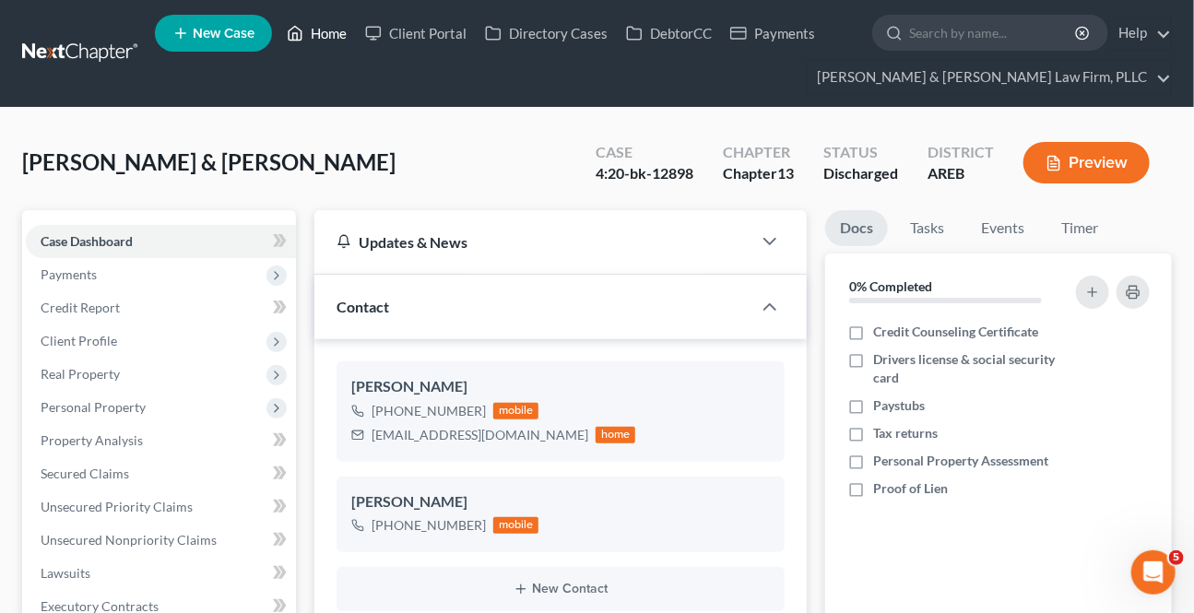
click at [323, 29] on link "Home" at bounding box center [316, 33] width 78 height 33
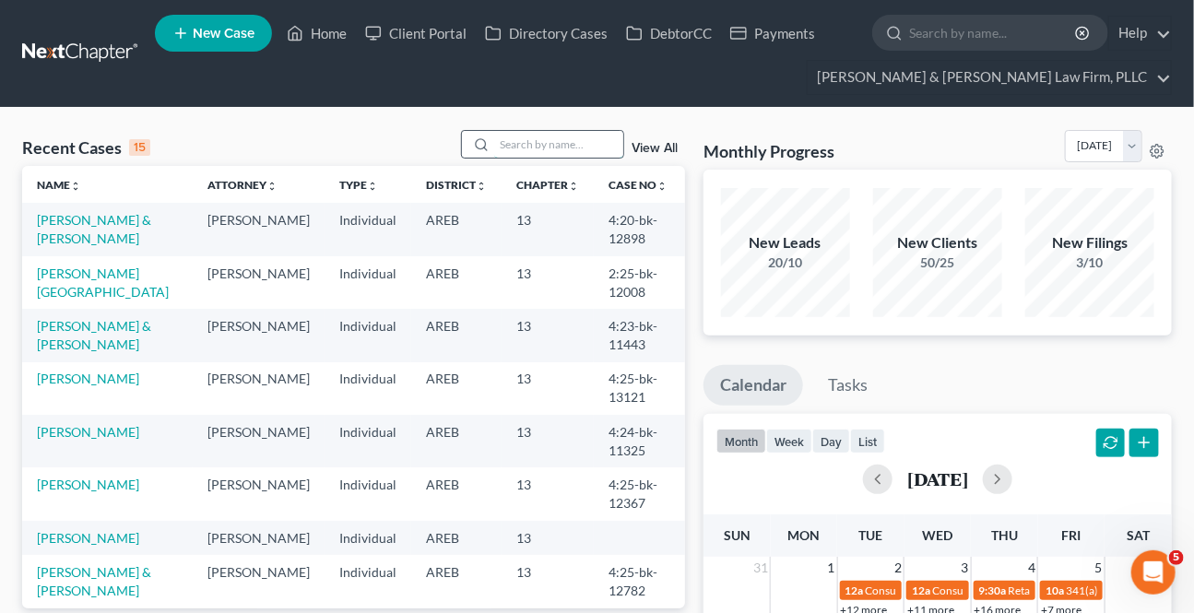
click at [520, 142] on input "search" at bounding box center [558, 144] width 129 height 27
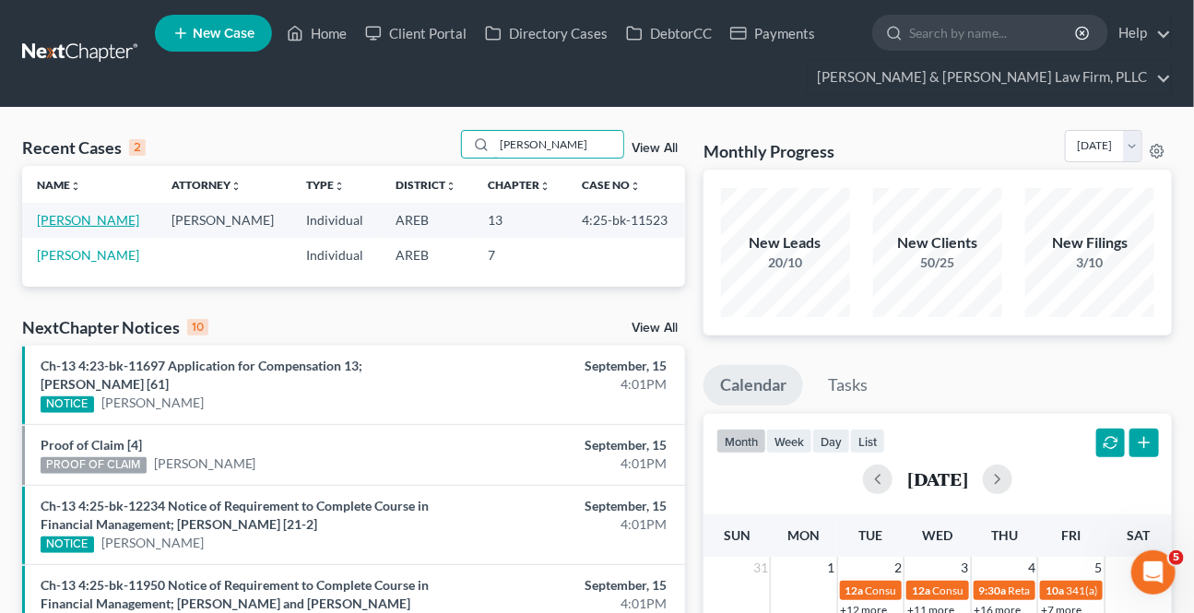
type input "[PERSON_NAME]"
click at [98, 212] on link "[PERSON_NAME]" at bounding box center [88, 220] width 102 height 16
select select "9"
select select "6"
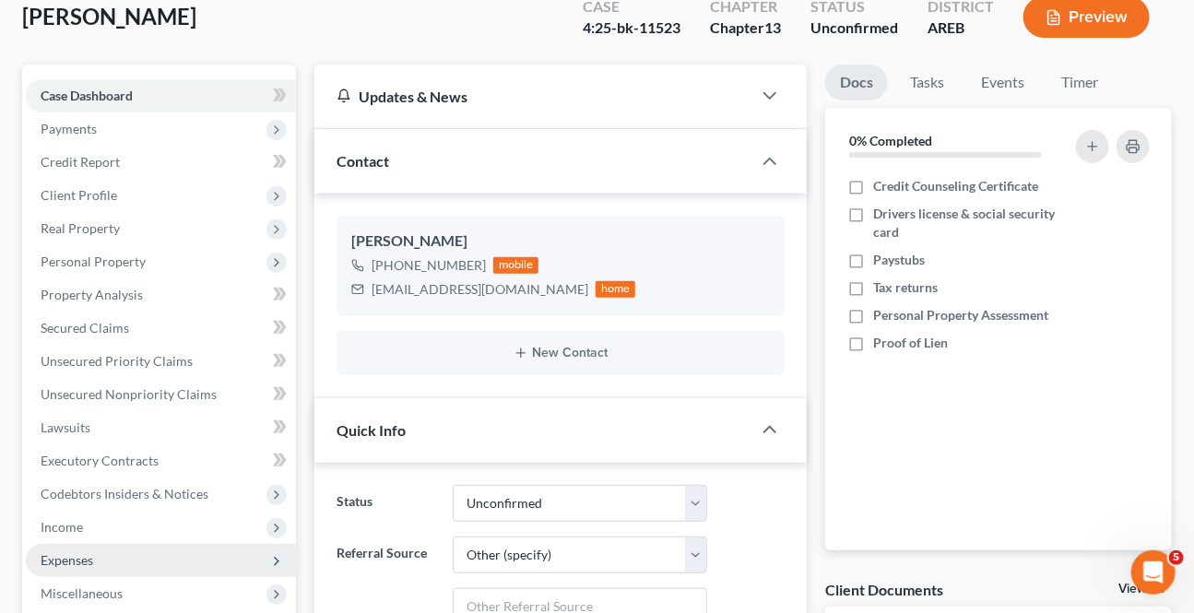
scroll to position [419, 0]
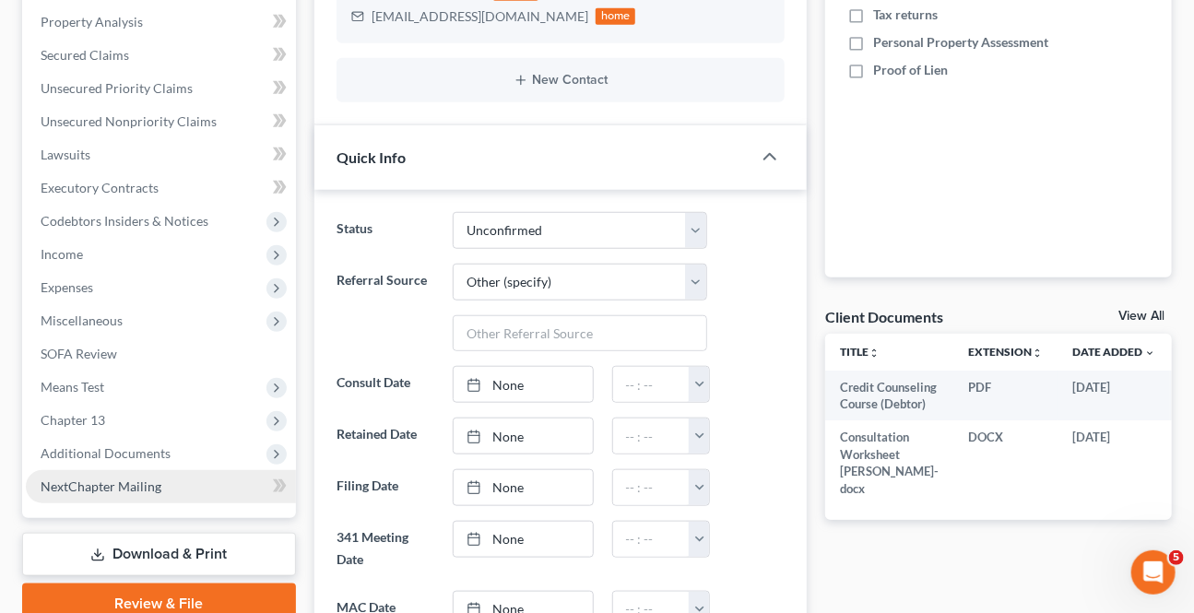
drag, startPoint x: 91, startPoint y: 453, endPoint x: 119, endPoint y: 493, distance: 49.1
click at [92, 452] on span "Additional Documents" at bounding box center [106, 453] width 130 height 16
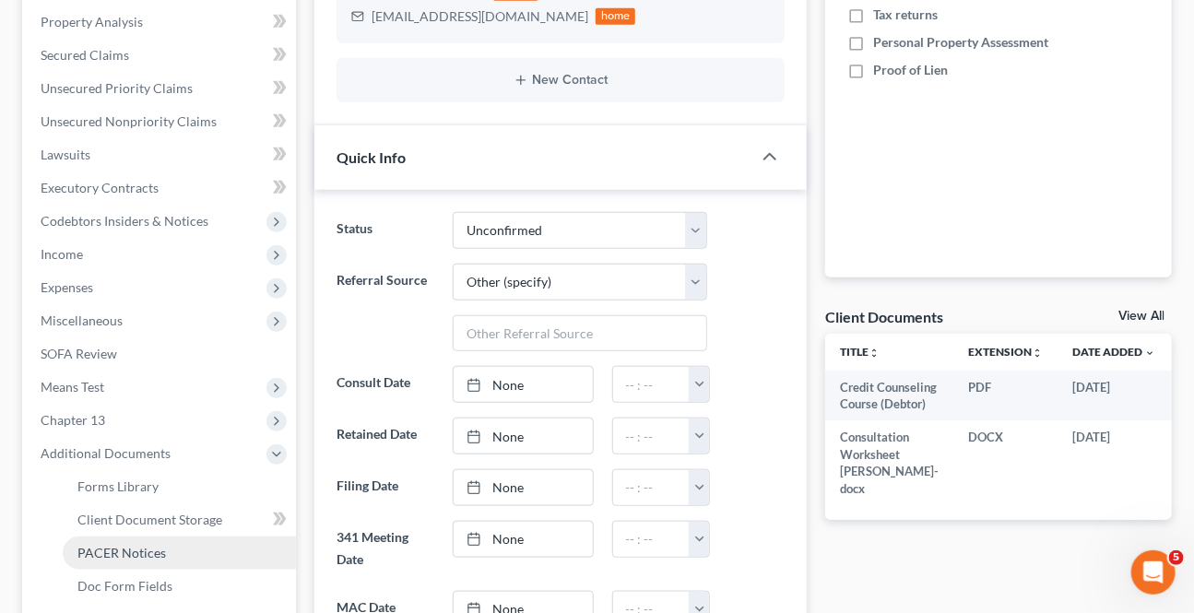
click at [102, 549] on span "PACER Notices" at bounding box center [121, 553] width 89 height 16
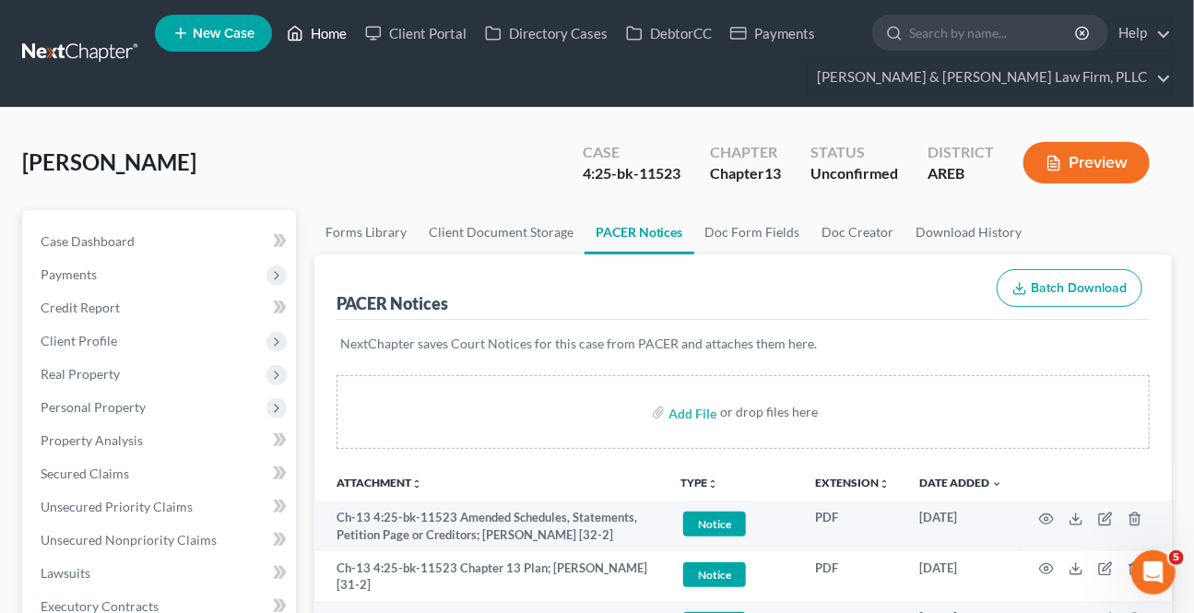
drag, startPoint x: 314, startPoint y: 31, endPoint x: 532, endPoint y: 128, distance: 238.1
click at [314, 30] on link "Home" at bounding box center [316, 33] width 78 height 33
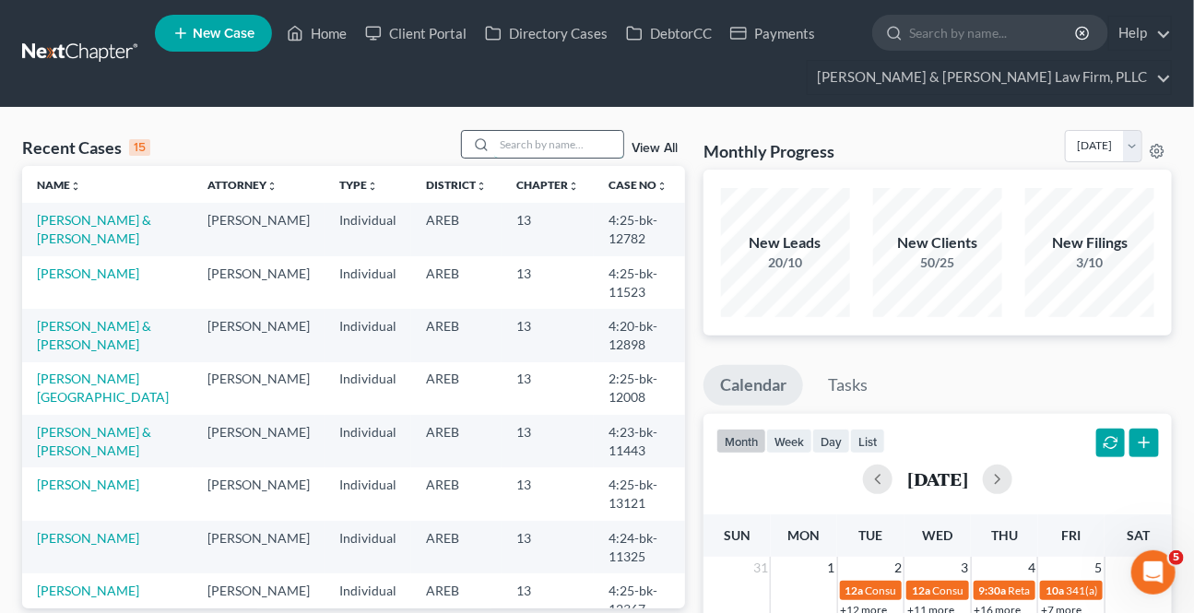
click at [550, 148] on input "search" at bounding box center [558, 144] width 129 height 27
type input "[PERSON_NAME]"
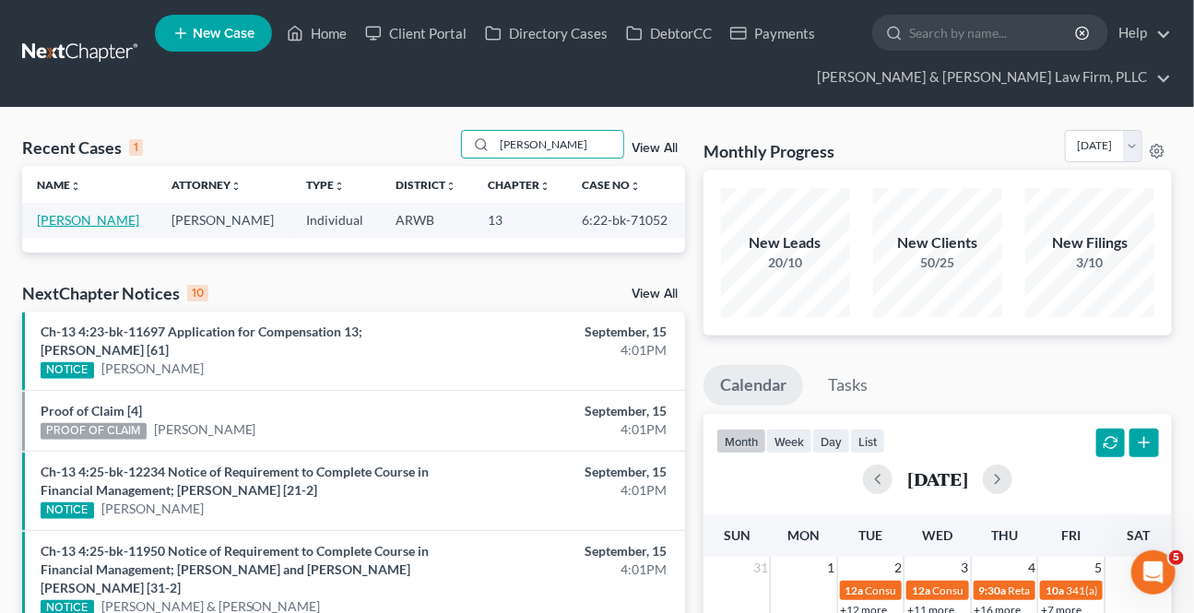
click at [88, 212] on link "[PERSON_NAME]" at bounding box center [88, 220] width 102 height 16
select select "2"
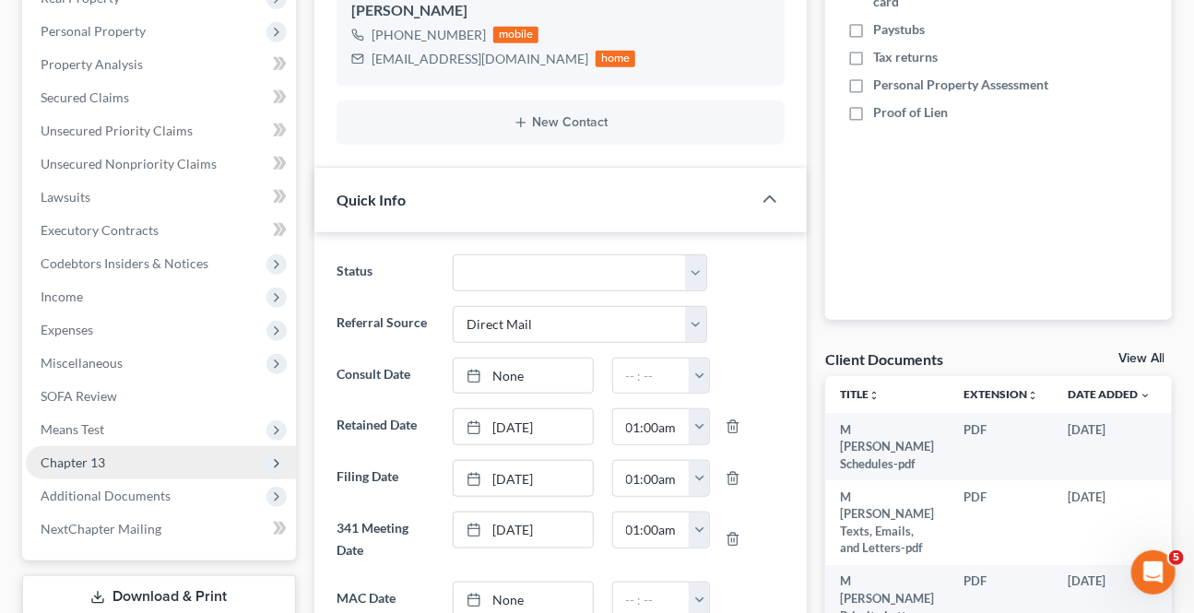
scroll to position [419, 0]
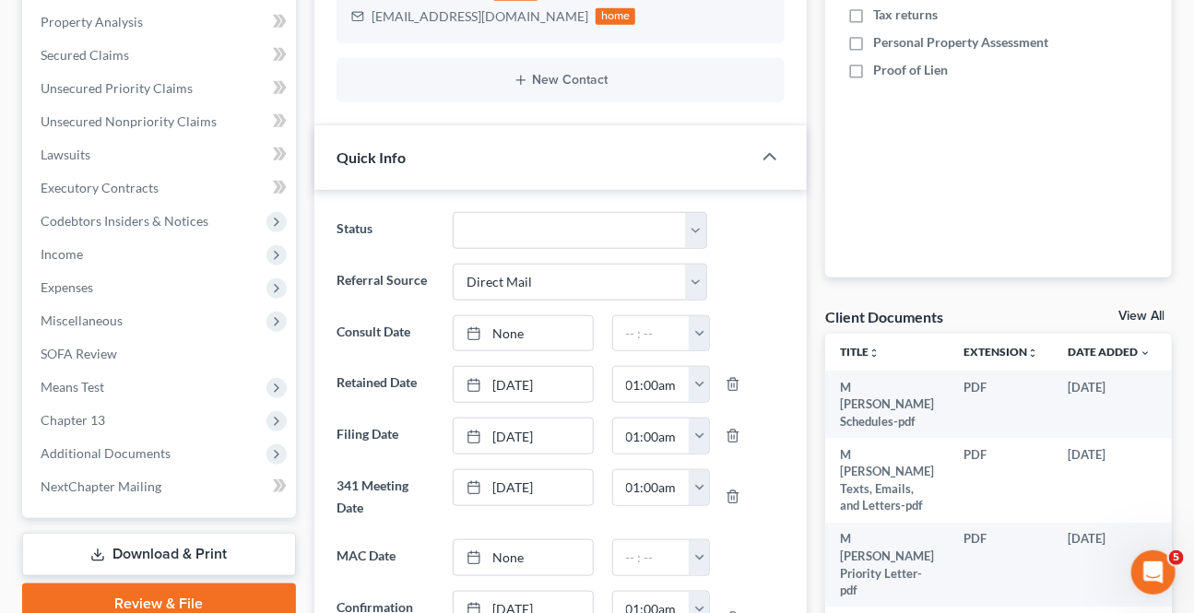
drag, startPoint x: 106, startPoint y: 440, endPoint x: 117, endPoint y: 519, distance: 80.1
click at [105, 440] on span "Additional Documents" at bounding box center [161, 453] width 270 height 33
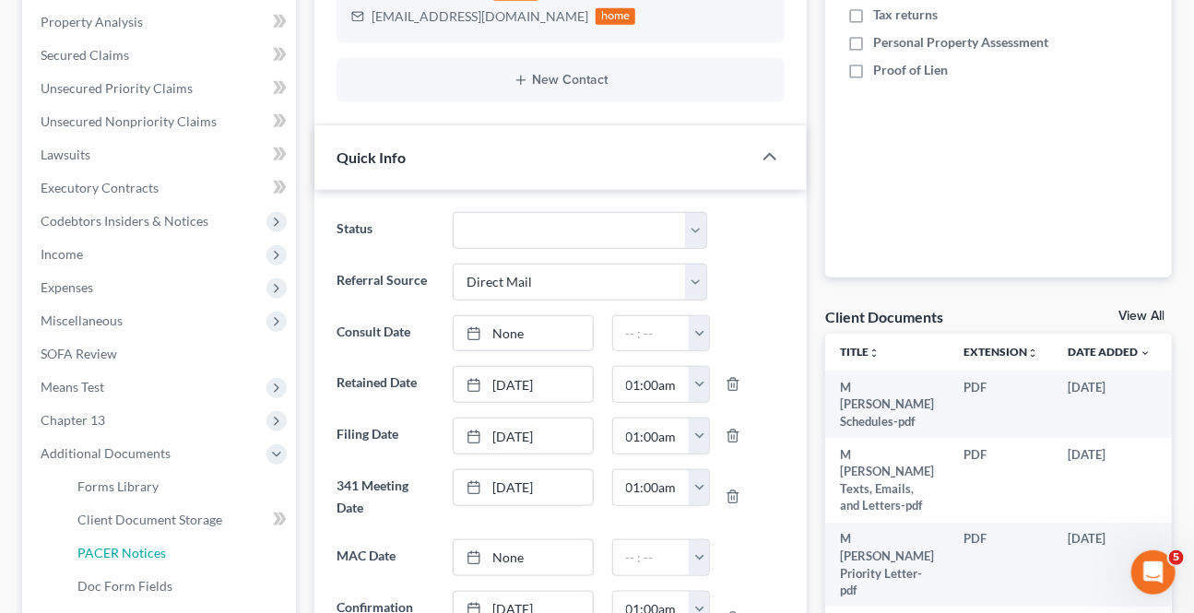
drag, startPoint x: 121, startPoint y: 549, endPoint x: 713, endPoint y: 112, distance: 735.2
click at [121, 548] on span "PACER Notices" at bounding box center [121, 553] width 89 height 16
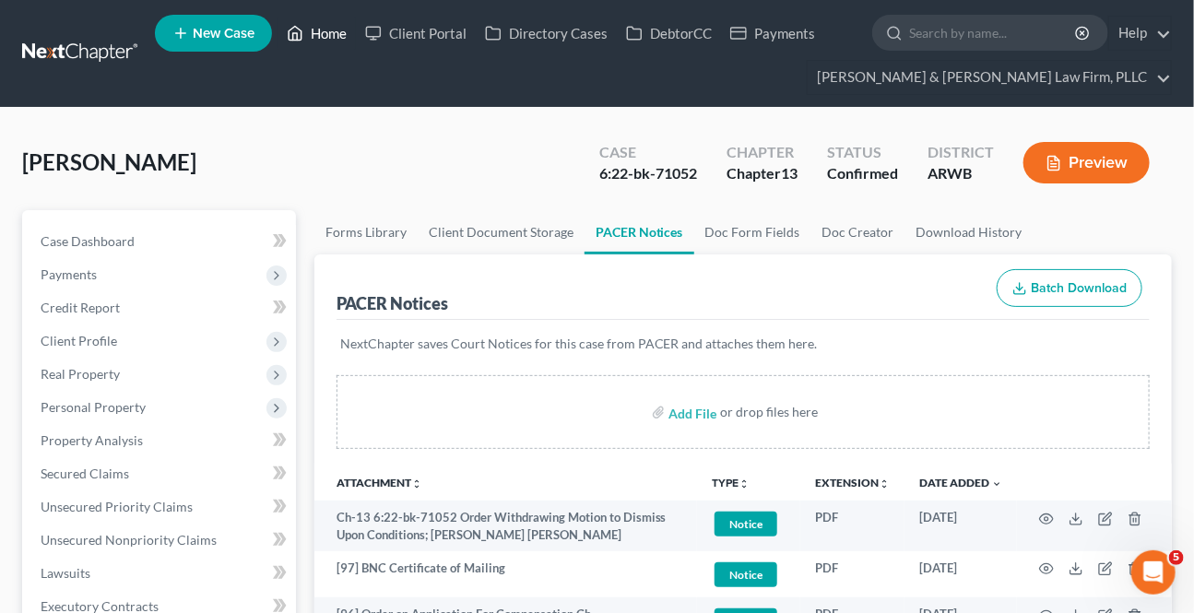
click at [322, 39] on link "Home" at bounding box center [316, 33] width 78 height 33
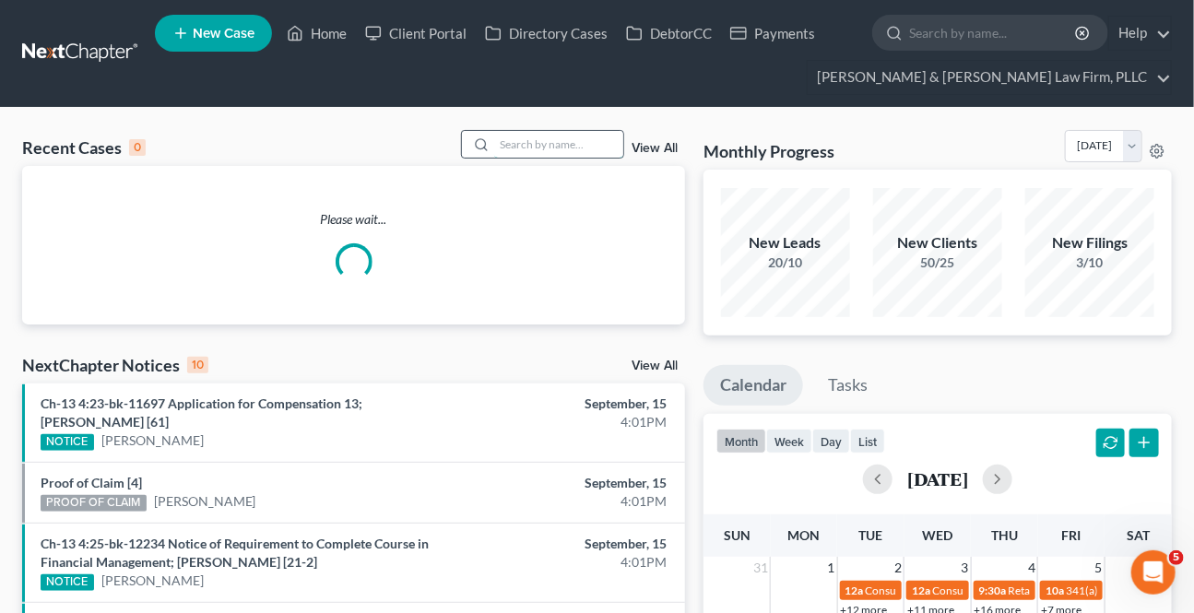
click at [581, 143] on input "search" at bounding box center [558, 144] width 129 height 27
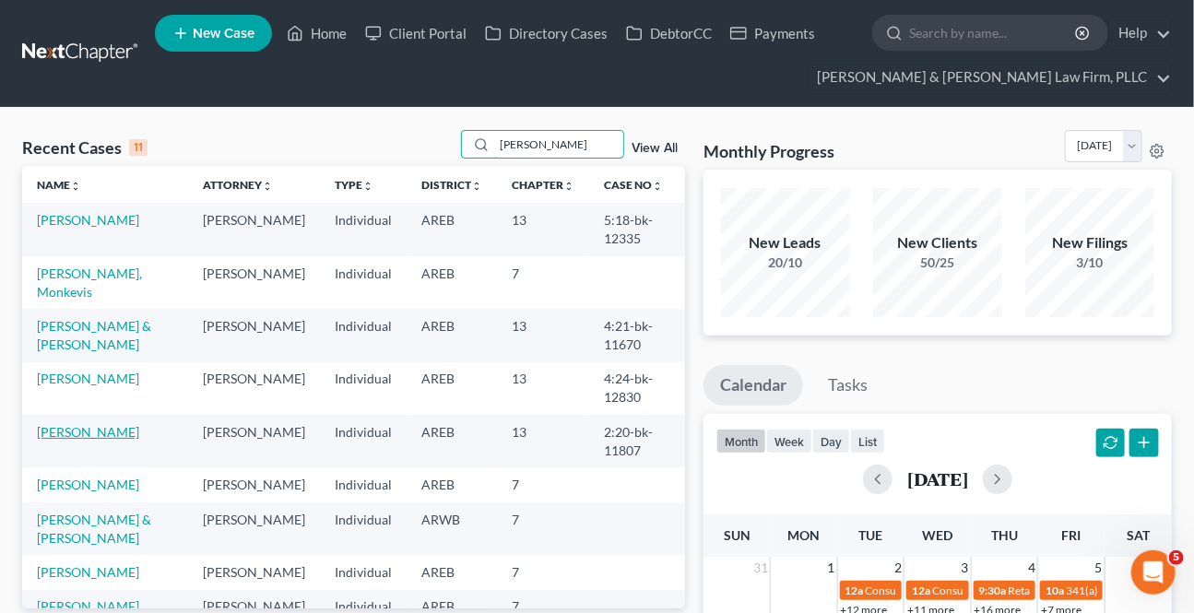
type input "[PERSON_NAME]"
click at [55, 424] on link "[PERSON_NAME]" at bounding box center [88, 432] width 102 height 16
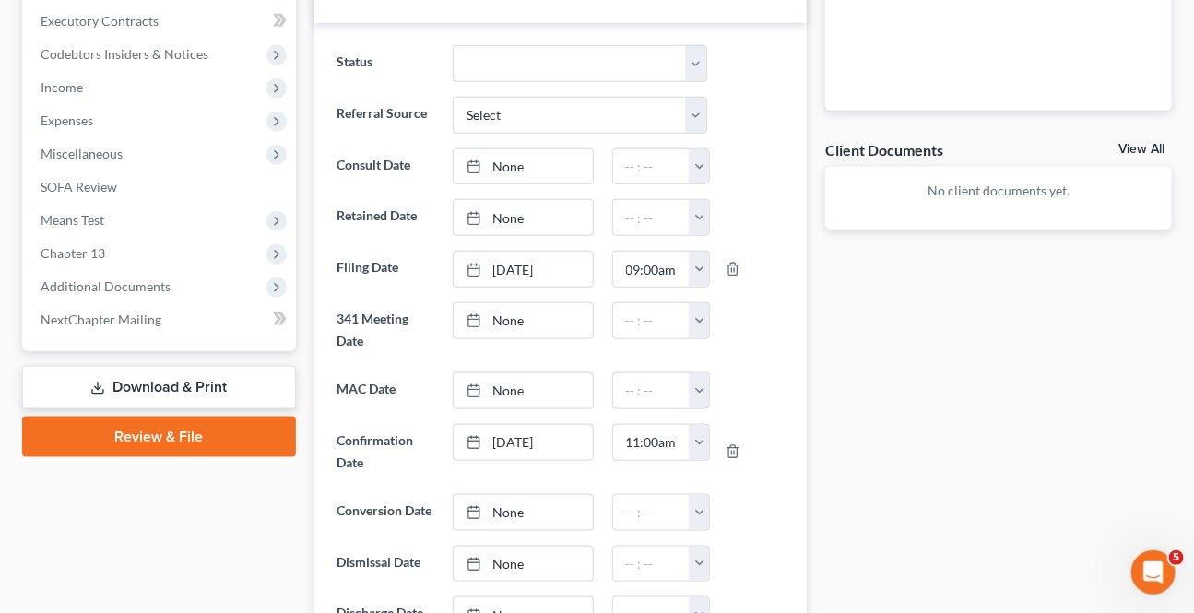
scroll to position [586, 0]
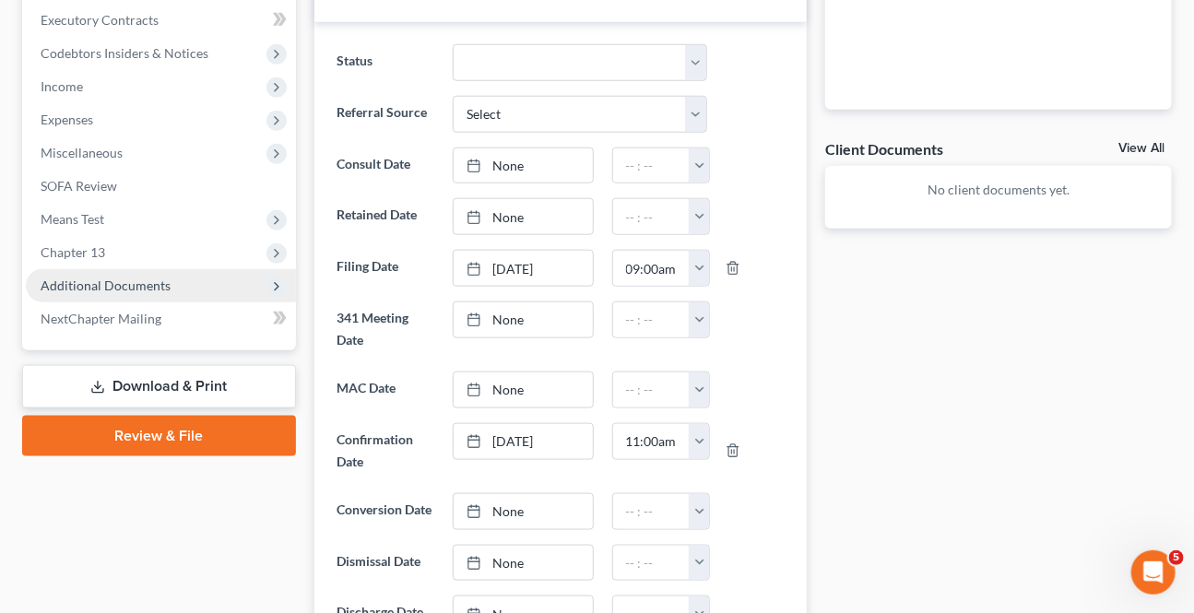
click at [91, 278] on span "Additional Documents" at bounding box center [106, 285] width 130 height 16
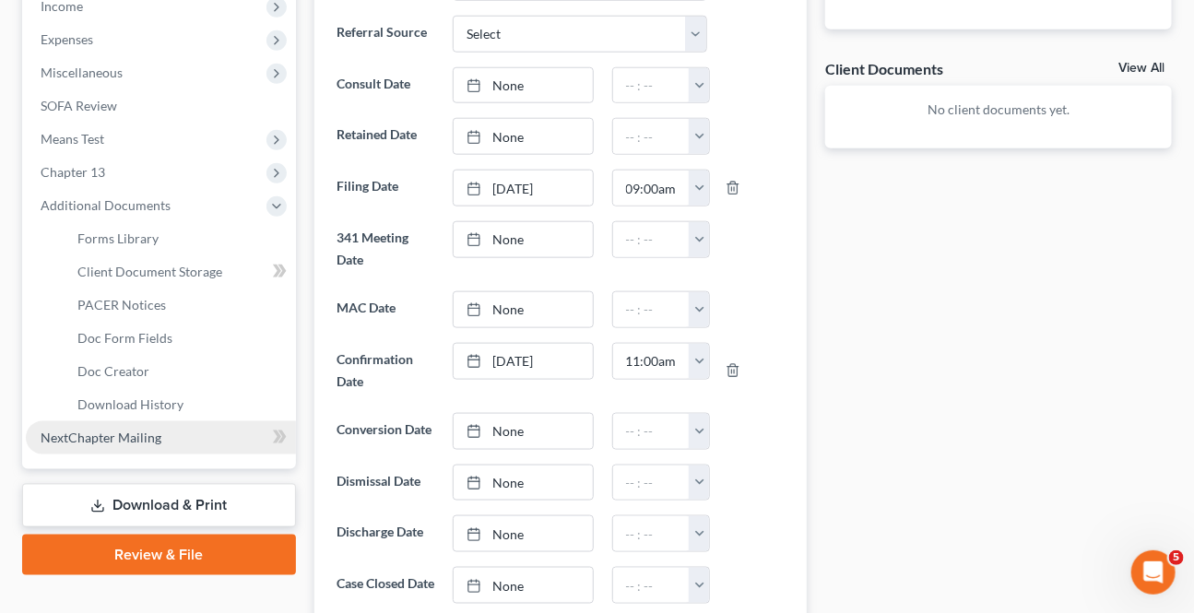
scroll to position [670, 0]
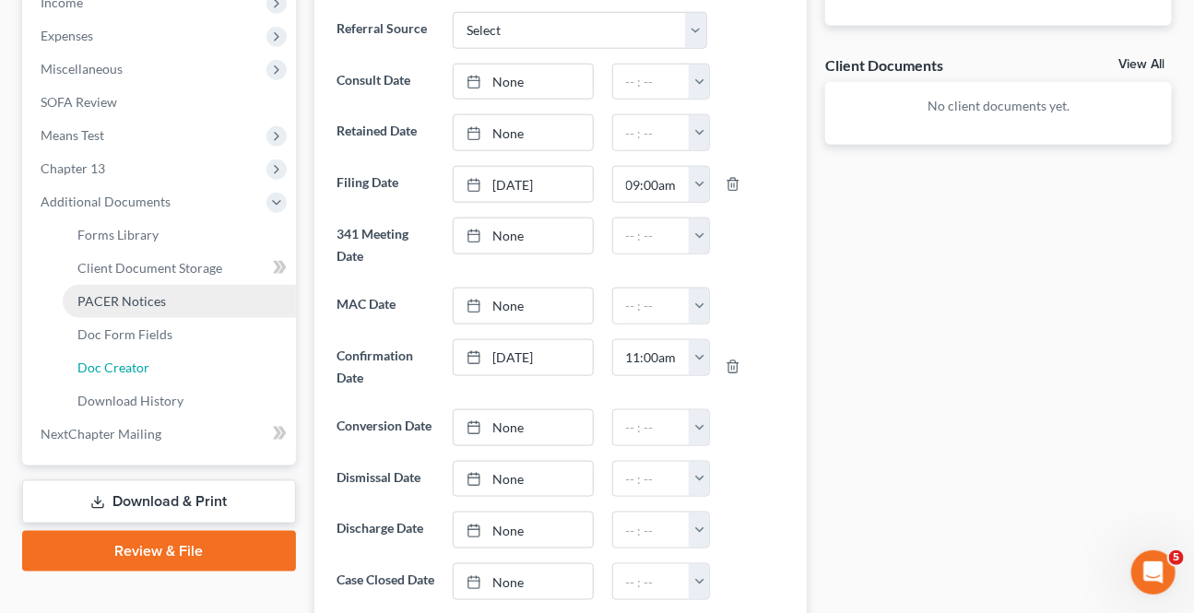
drag, startPoint x: 132, startPoint y: 367, endPoint x: 148, endPoint y: 301, distance: 68.2
click at [132, 367] on span "Doc Creator" at bounding box center [113, 368] width 72 height 16
click at [148, 296] on span "PACER Notices" at bounding box center [121, 301] width 89 height 16
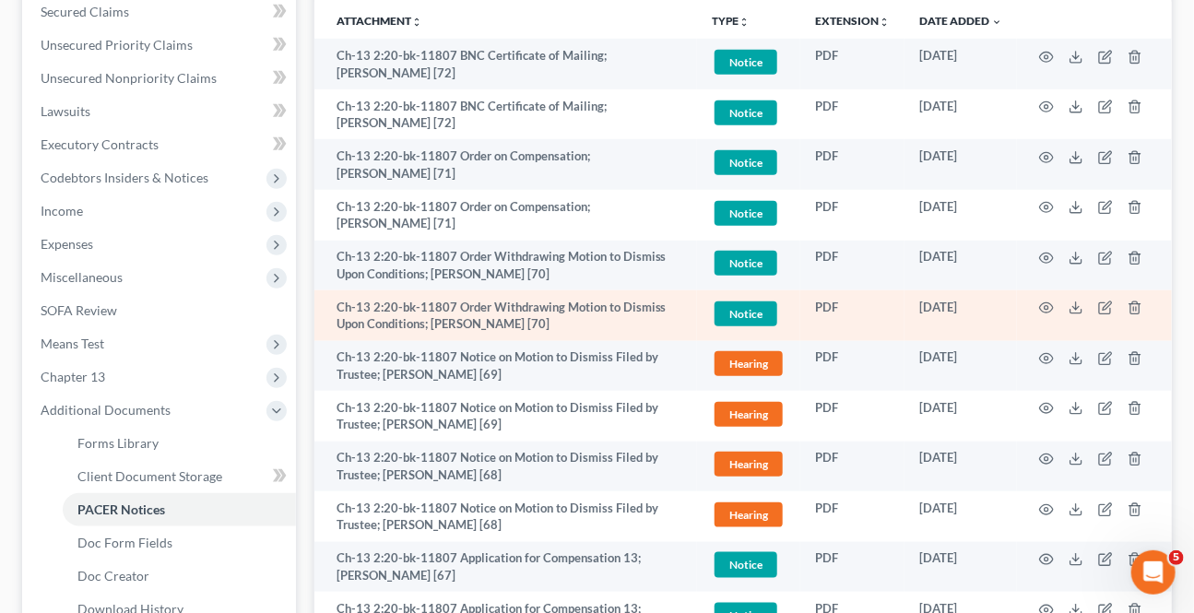
scroll to position [502, 0]
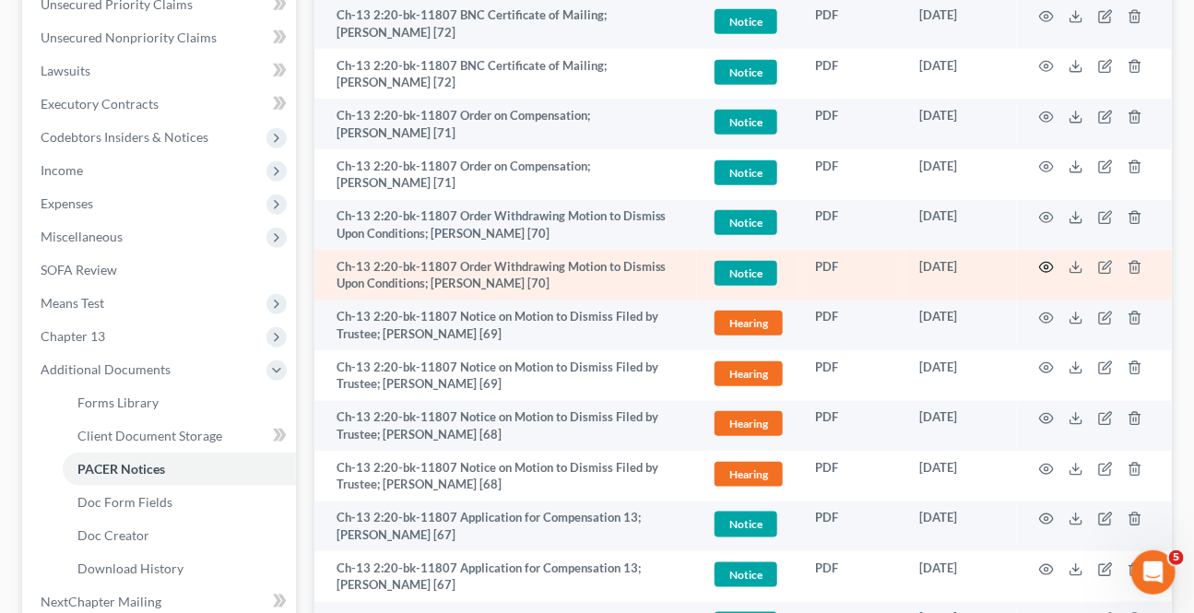
click at [1041, 271] on icon "button" at bounding box center [1046, 267] width 15 height 15
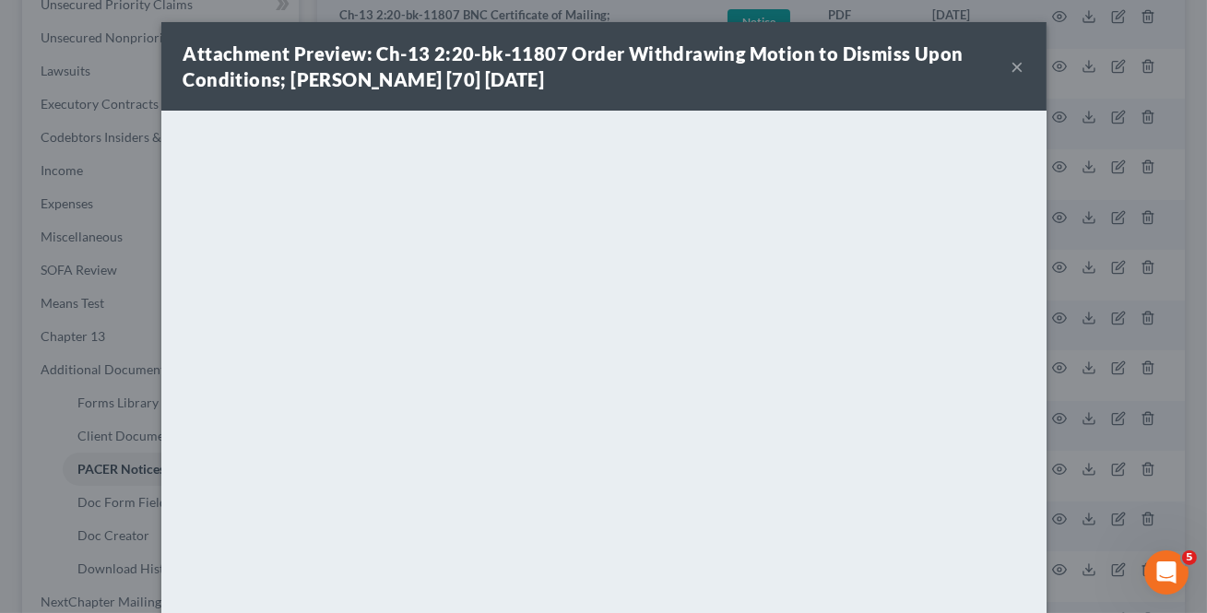
drag, startPoint x: 1009, startPoint y: 71, endPoint x: 34, endPoint y: 332, distance: 1008.8
click at [1011, 71] on button "×" at bounding box center [1017, 66] width 13 height 22
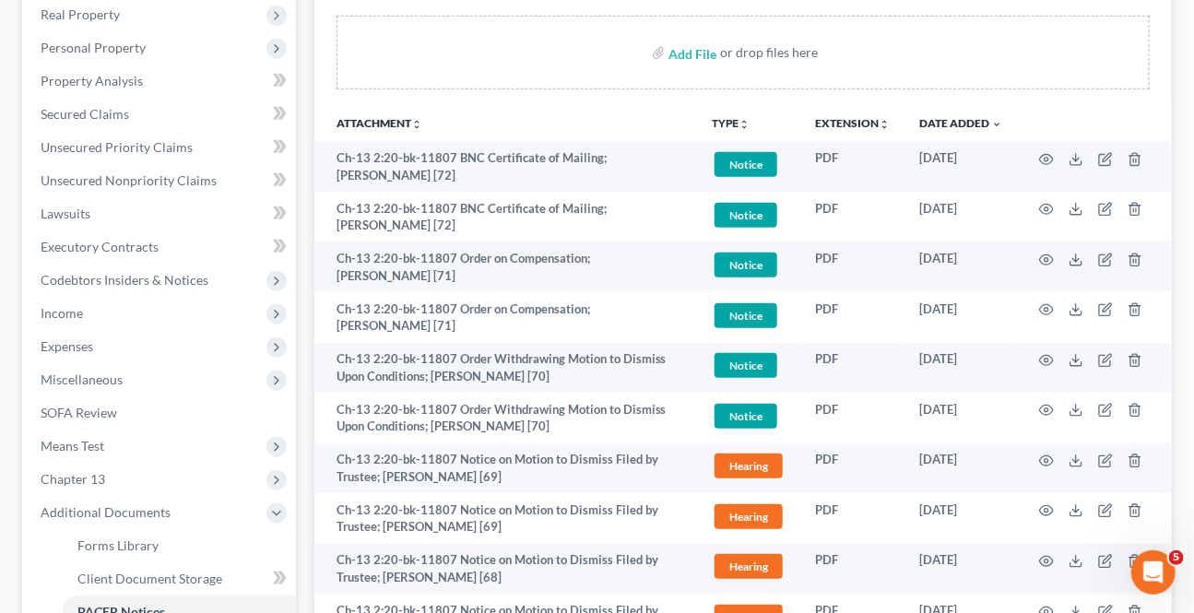
scroll to position [0, 0]
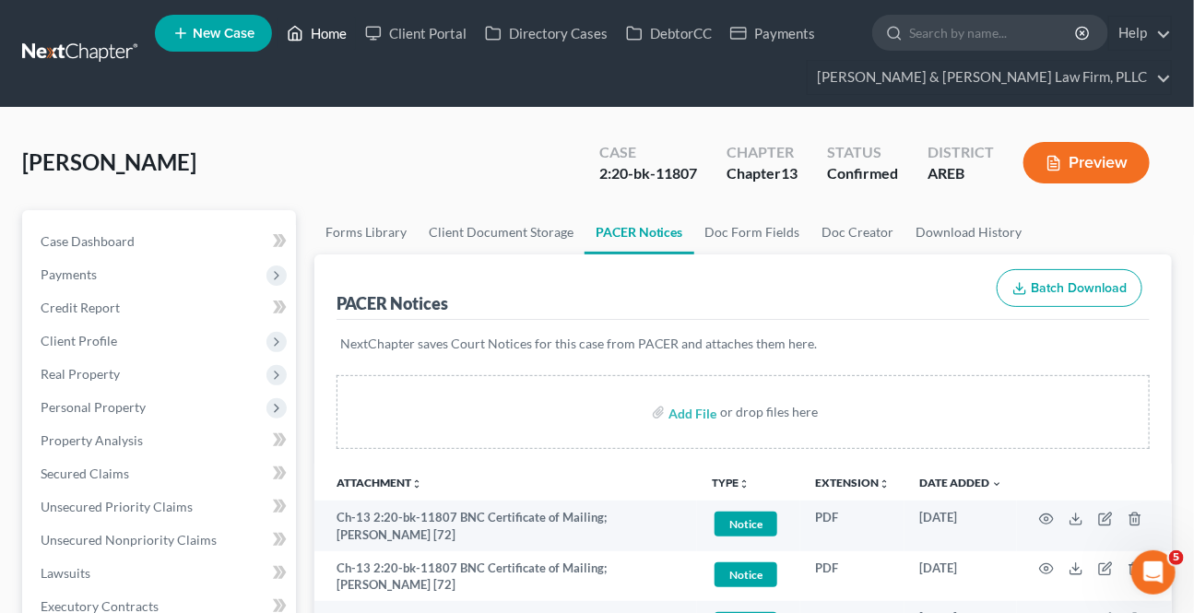
click at [328, 19] on link "Home" at bounding box center [316, 33] width 78 height 33
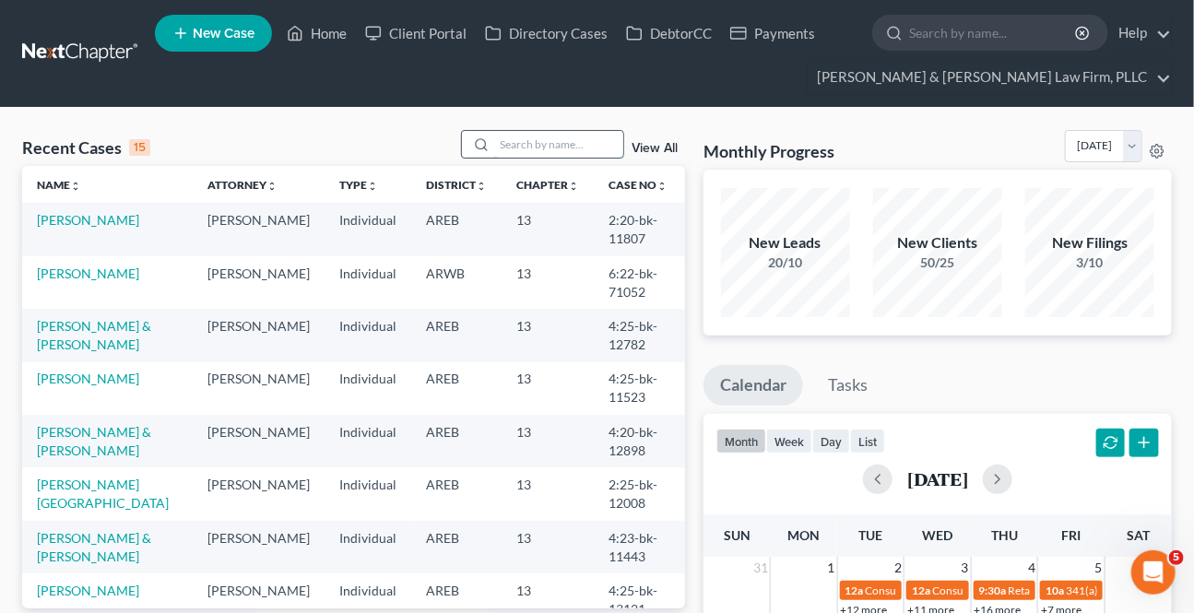
click at [516, 150] on input "search" at bounding box center [558, 144] width 129 height 27
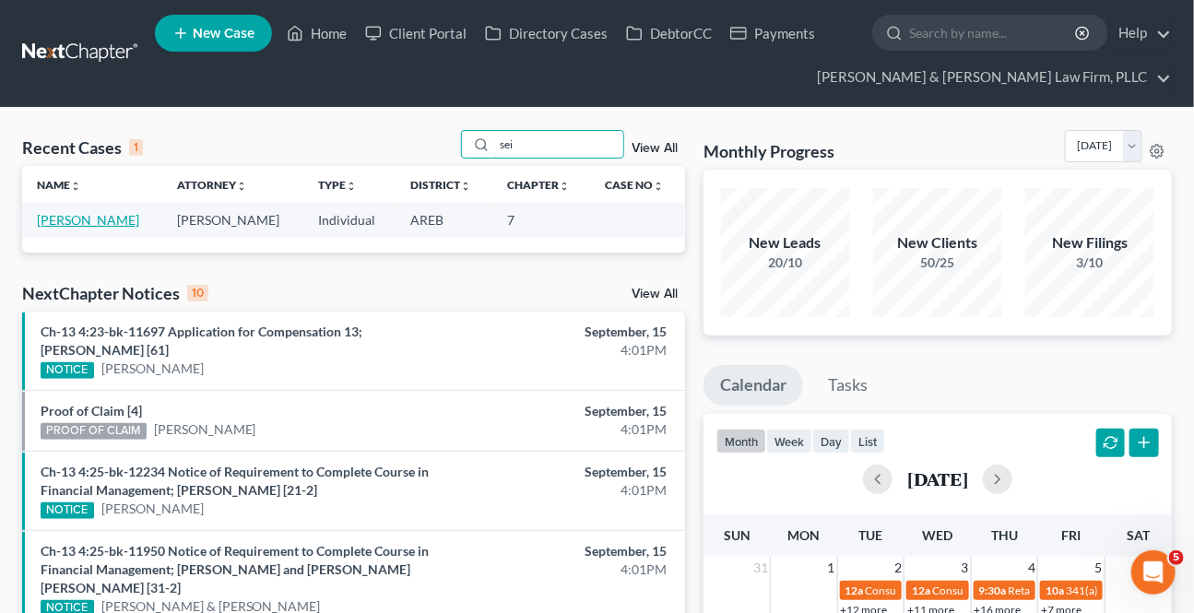
type input "sei"
click at [65, 222] on link "[PERSON_NAME]" at bounding box center [88, 220] width 102 height 16
select select "2"
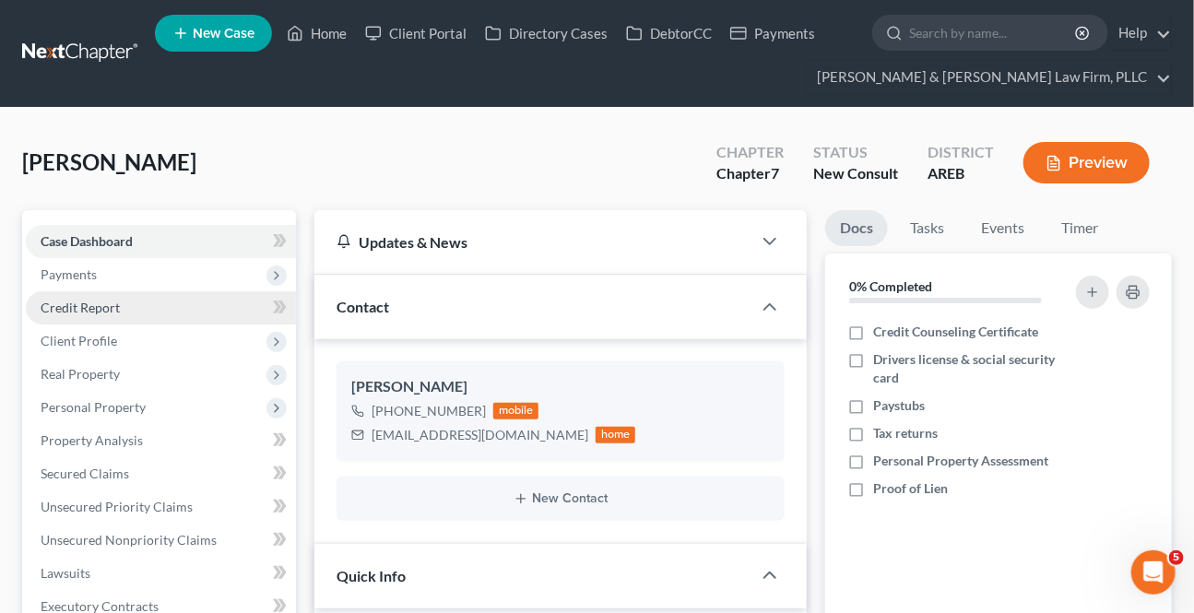
click at [77, 279] on span "Payments" at bounding box center [69, 274] width 56 height 16
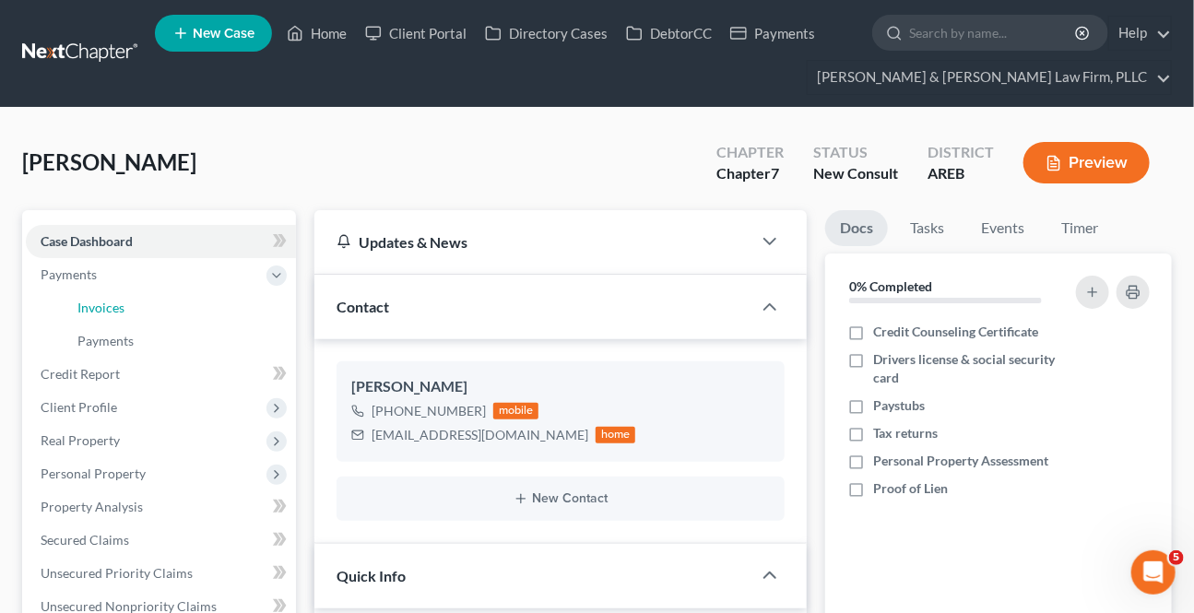
drag, startPoint x: 106, startPoint y: 309, endPoint x: 652, endPoint y: 350, distance: 547.3
click at [105, 309] on span "Invoices" at bounding box center [100, 308] width 47 height 16
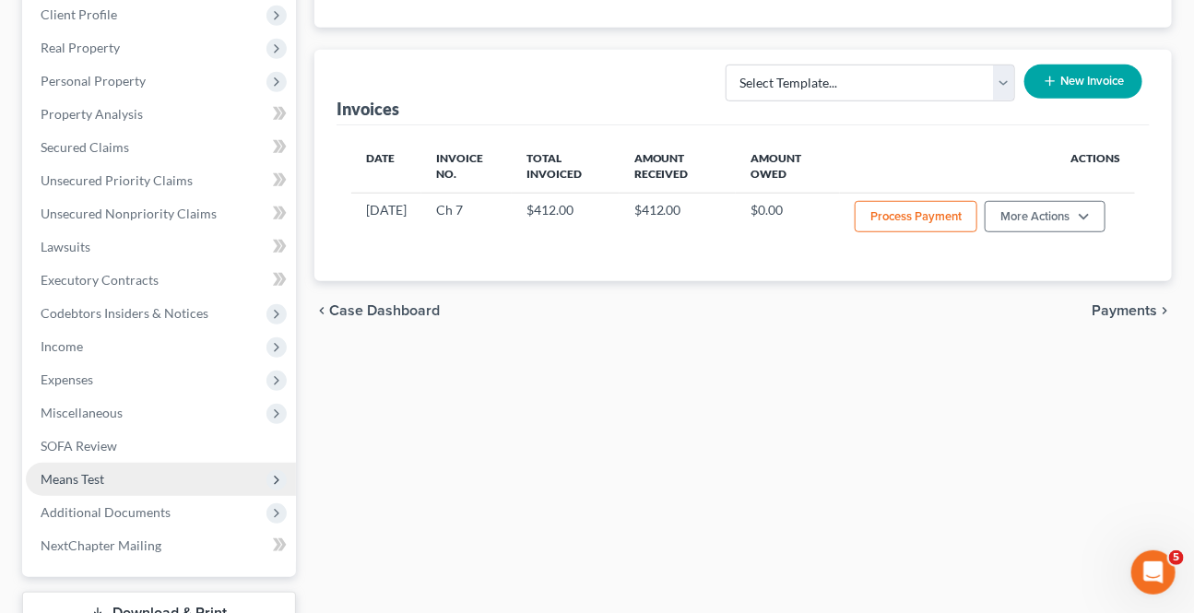
scroll to position [419, 0]
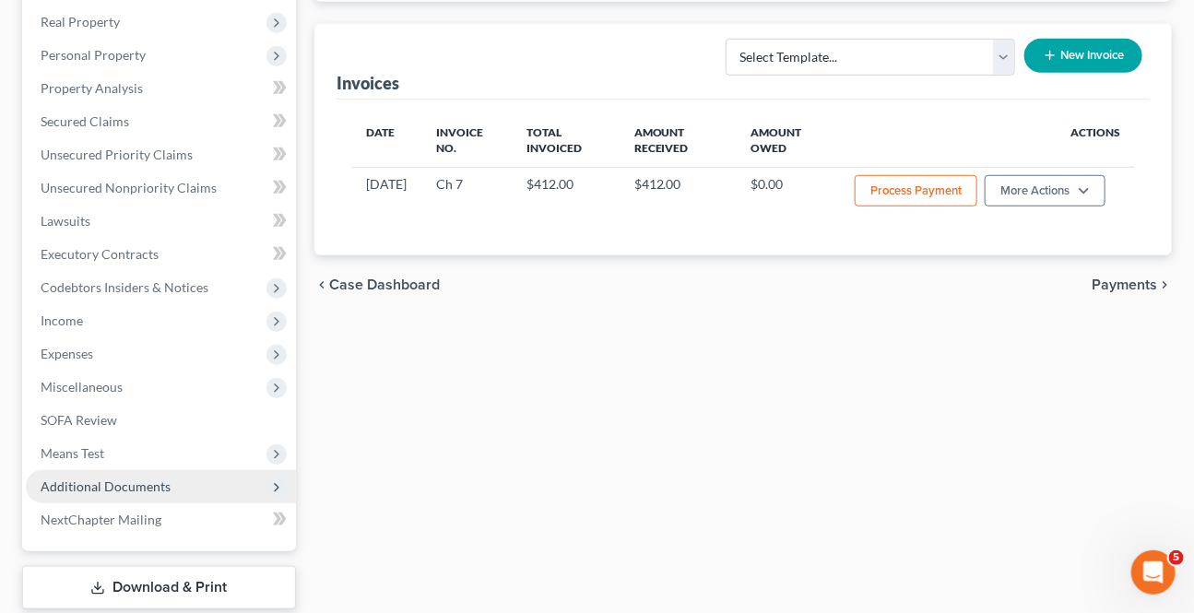
click at [111, 478] on span "Additional Documents" at bounding box center [106, 486] width 130 height 16
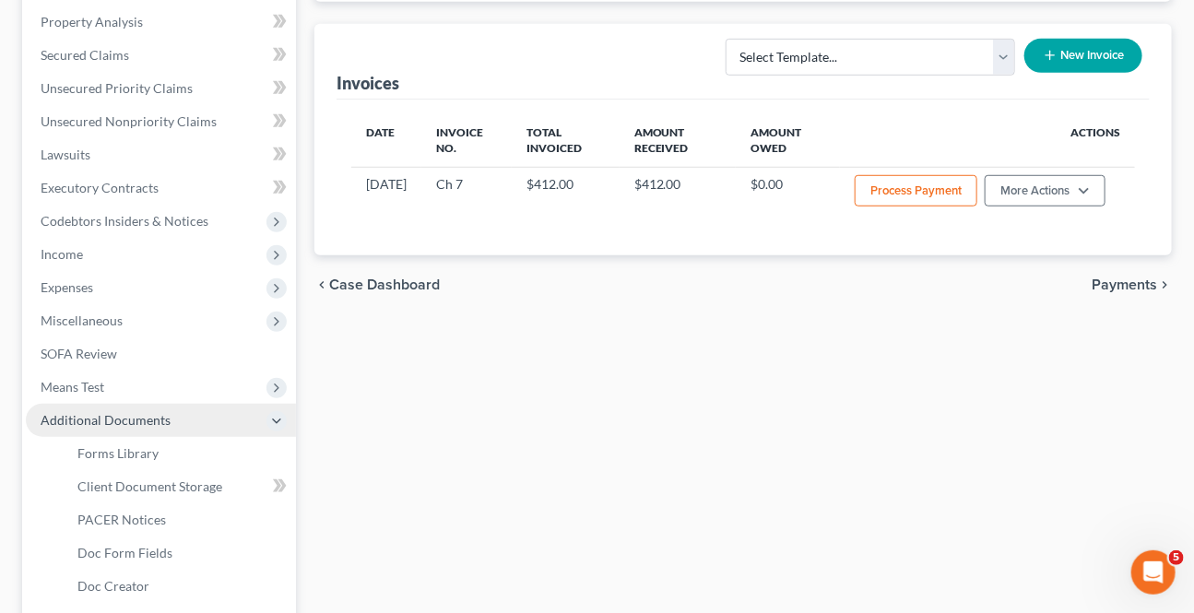
scroll to position [352, 0]
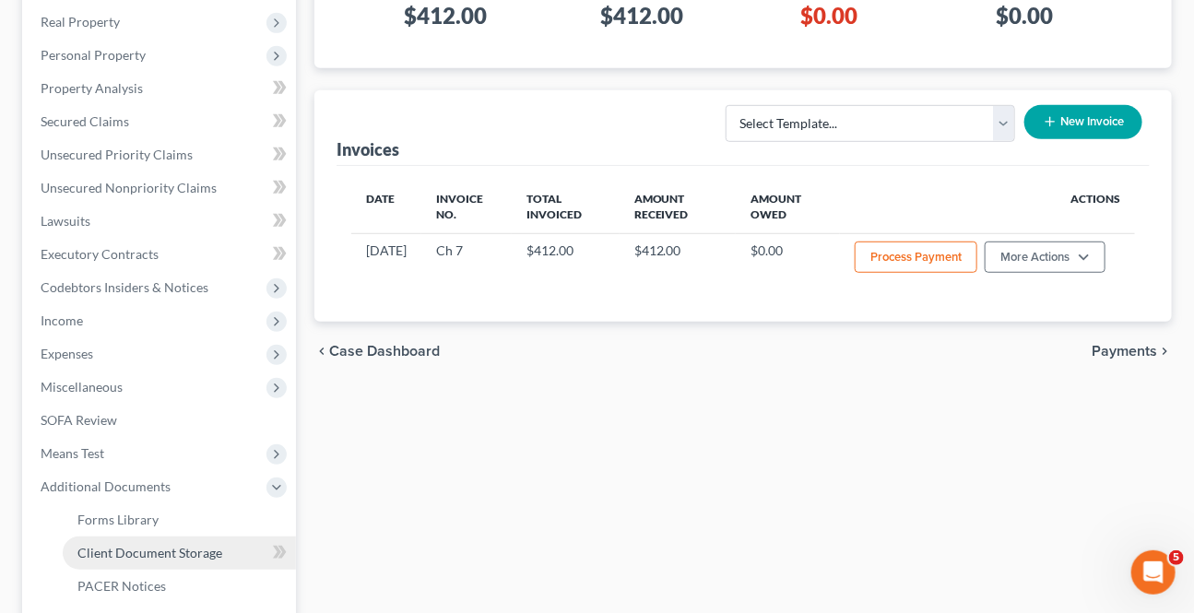
click at [126, 554] on span "Client Document Storage" at bounding box center [149, 553] width 145 height 16
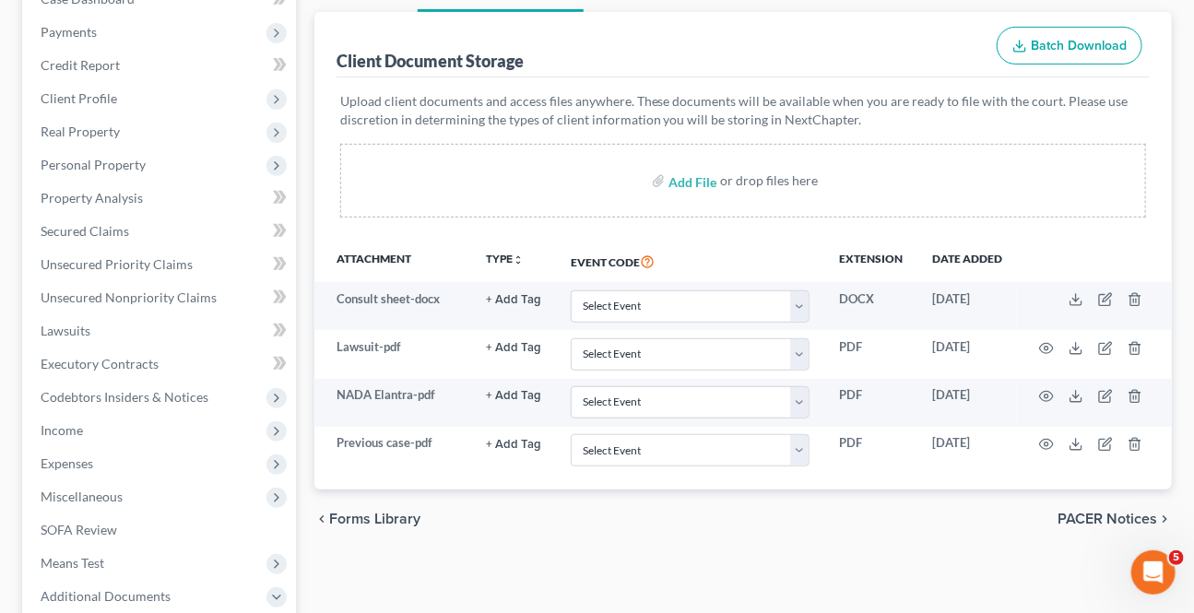
scroll to position [251, 0]
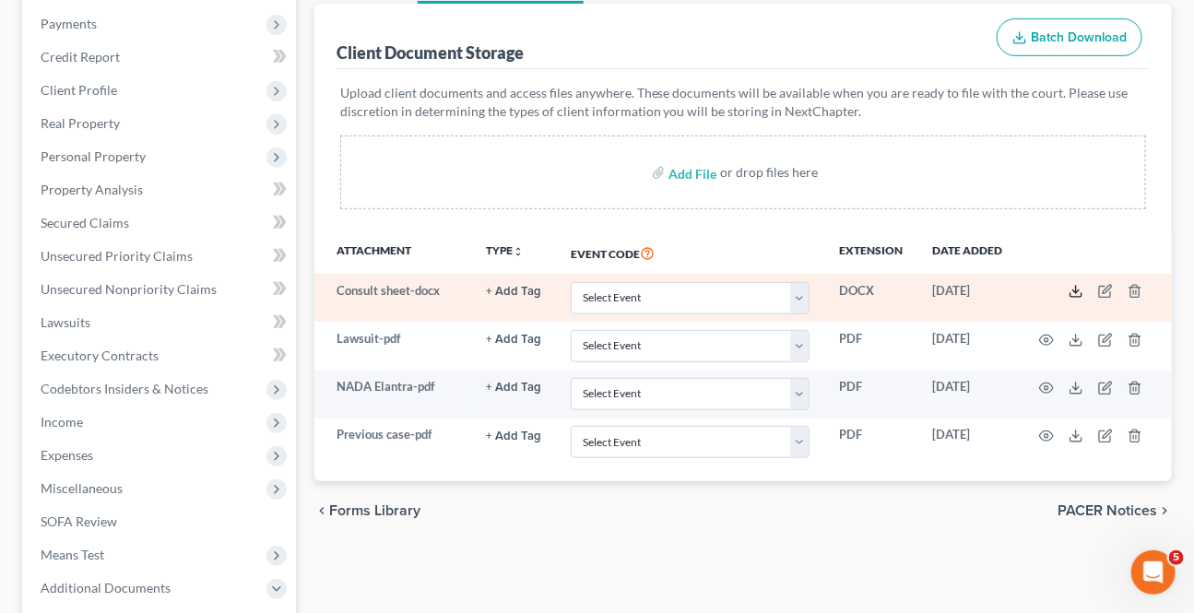
click at [1069, 287] on icon at bounding box center [1075, 291] width 15 height 15
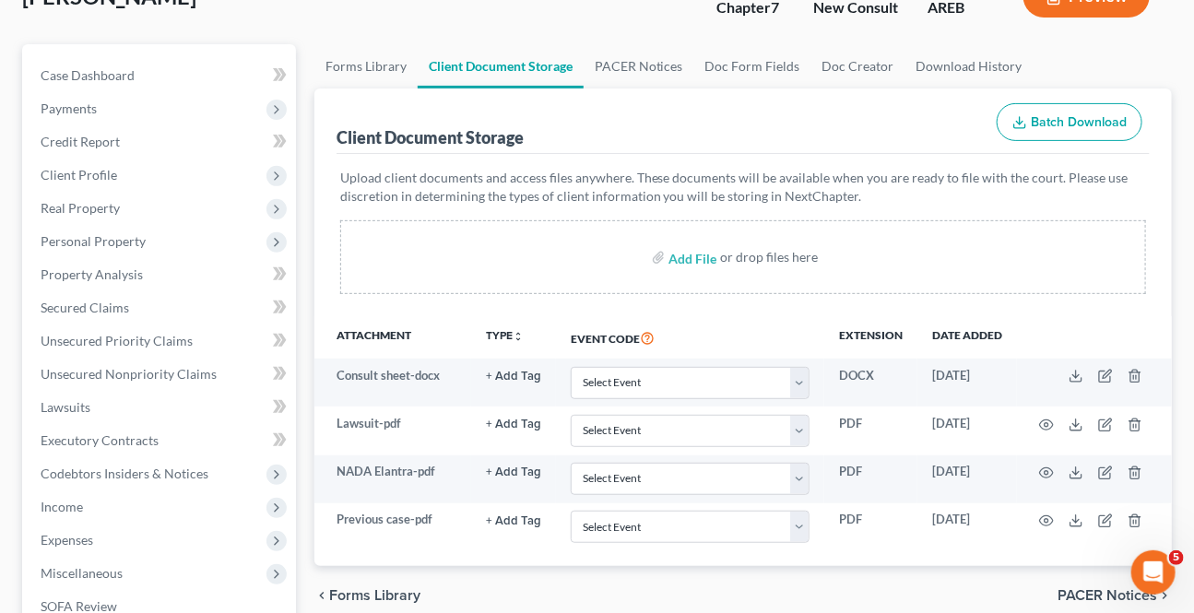
scroll to position [0, 0]
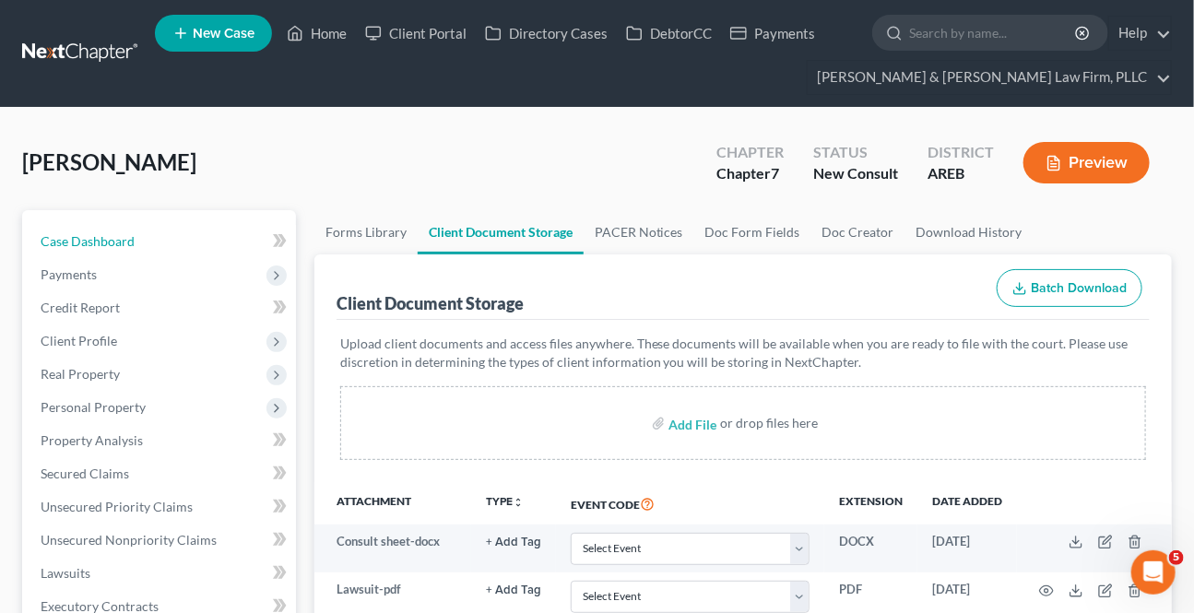
drag, startPoint x: 101, startPoint y: 237, endPoint x: 490, endPoint y: 286, distance: 391.2
click at [101, 237] on span "Case Dashboard" at bounding box center [88, 241] width 94 height 16
select select "2"
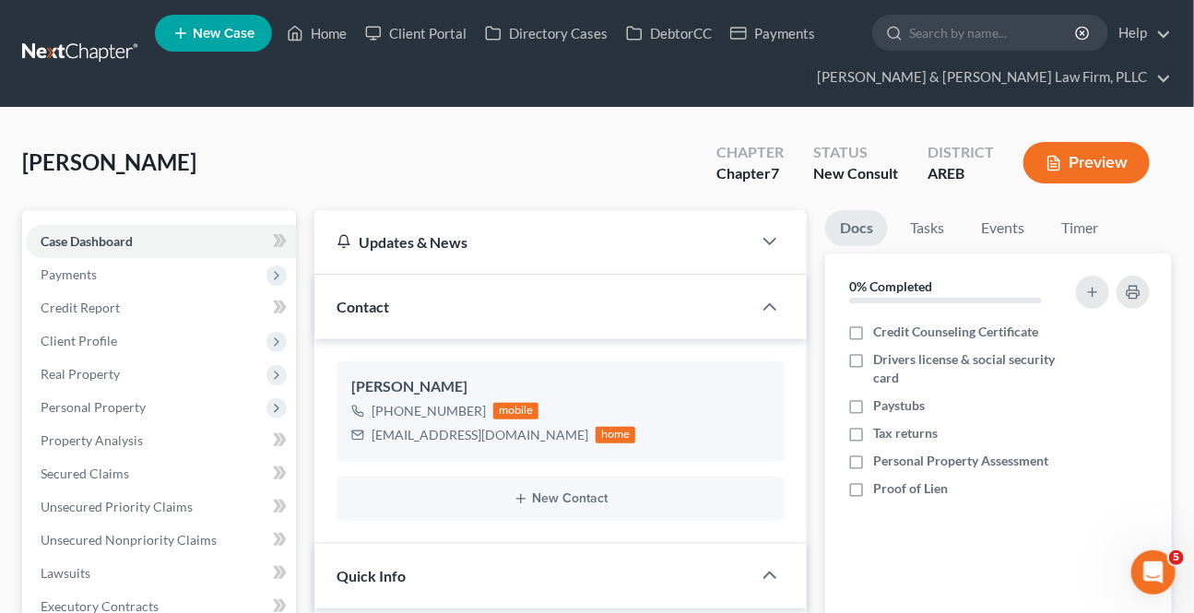
scroll to position [335, 0]
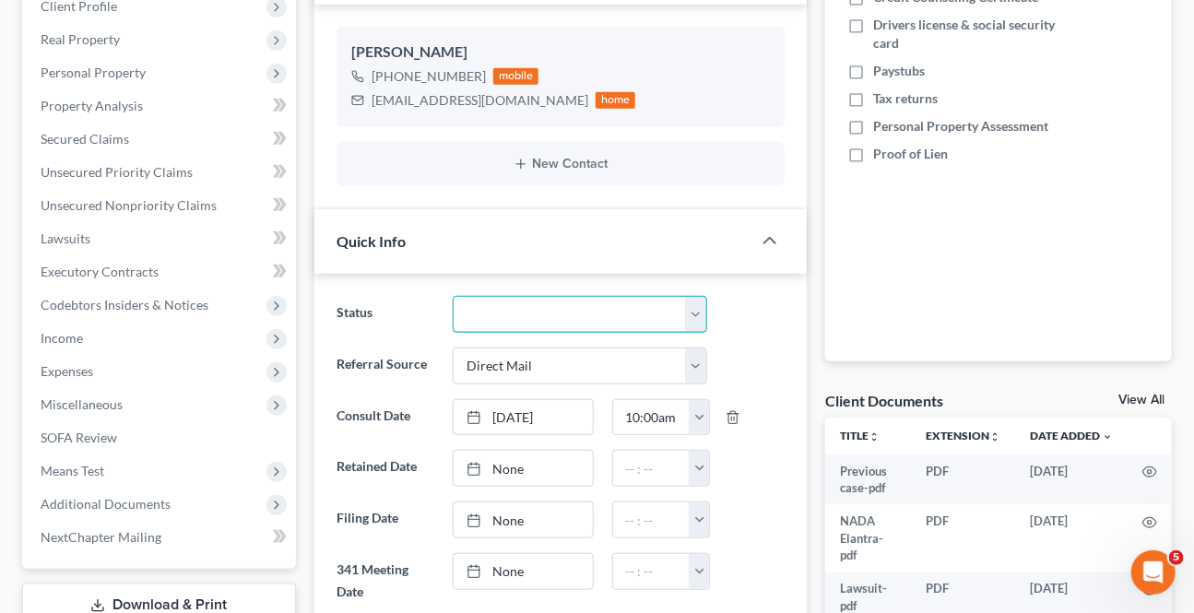
click at [502, 312] on select "Awaiting 341 Chapter 7 - Attended Meeting Confirmed Discharged Dismissed New Co…" at bounding box center [580, 314] width 254 height 37
click at [543, 65] on div "[PHONE_NUMBER] mobile" at bounding box center [493, 77] width 285 height 24
click at [652, 296] on select "Awaiting 341 Chapter 7 - Attended Meeting Confirmed Discharged Dismissed New Co…" at bounding box center [580, 314] width 254 height 37
click at [695, 296] on select "Awaiting 341 Chapter 7 - Attended Meeting Confirmed Discharged Dismissed New Co…" at bounding box center [580, 314] width 254 height 37
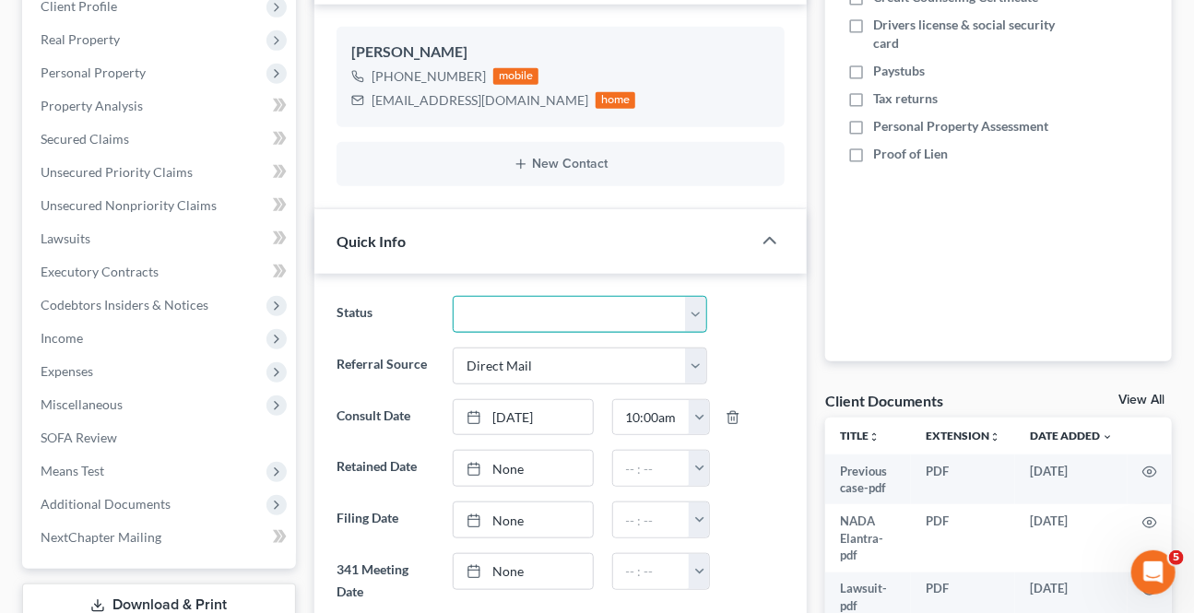
scroll to position [586, 0]
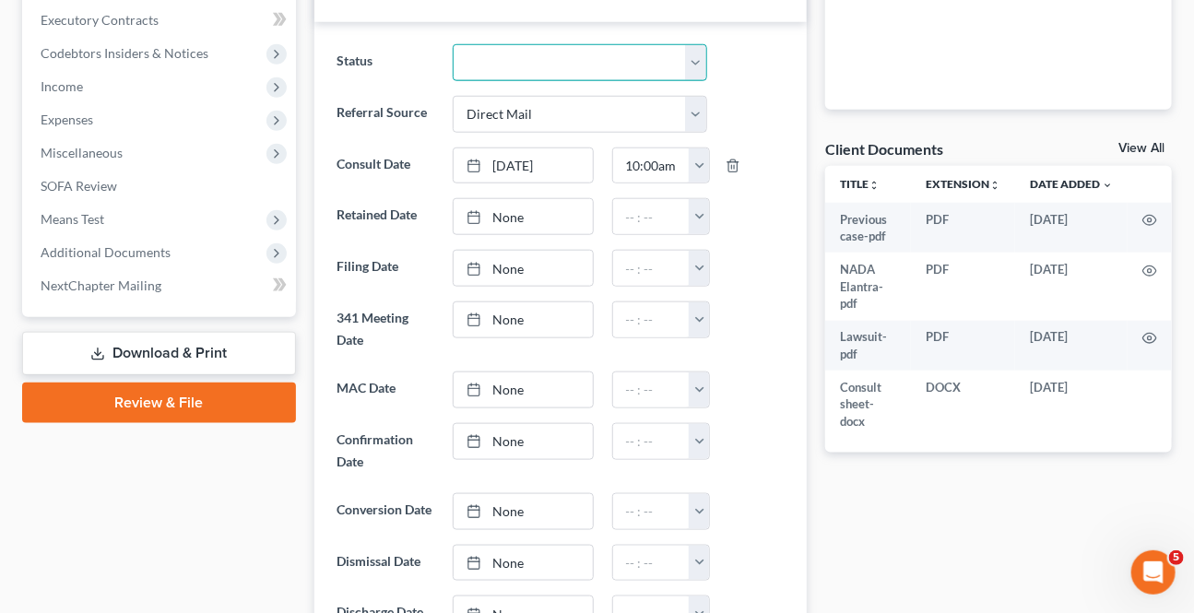
click at [695, 57] on select "Awaiting 341 Chapter 7 - Attended Meeting Confirmed Discharged Dismissed New Co…" at bounding box center [580, 62] width 254 height 37
drag, startPoint x: 695, startPoint y: 58, endPoint x: 667, endPoint y: 77, distance: 34.5
click at [695, 57] on select "Awaiting 341 Chapter 7 - Attended Meeting Confirmed Discharged Dismissed New Co…" at bounding box center [580, 62] width 254 height 37
select select "8"
click at [453, 44] on select "Awaiting 341 Chapter 7 - Attended Meeting Confirmed Discharged Dismissed New Co…" at bounding box center [580, 62] width 254 height 37
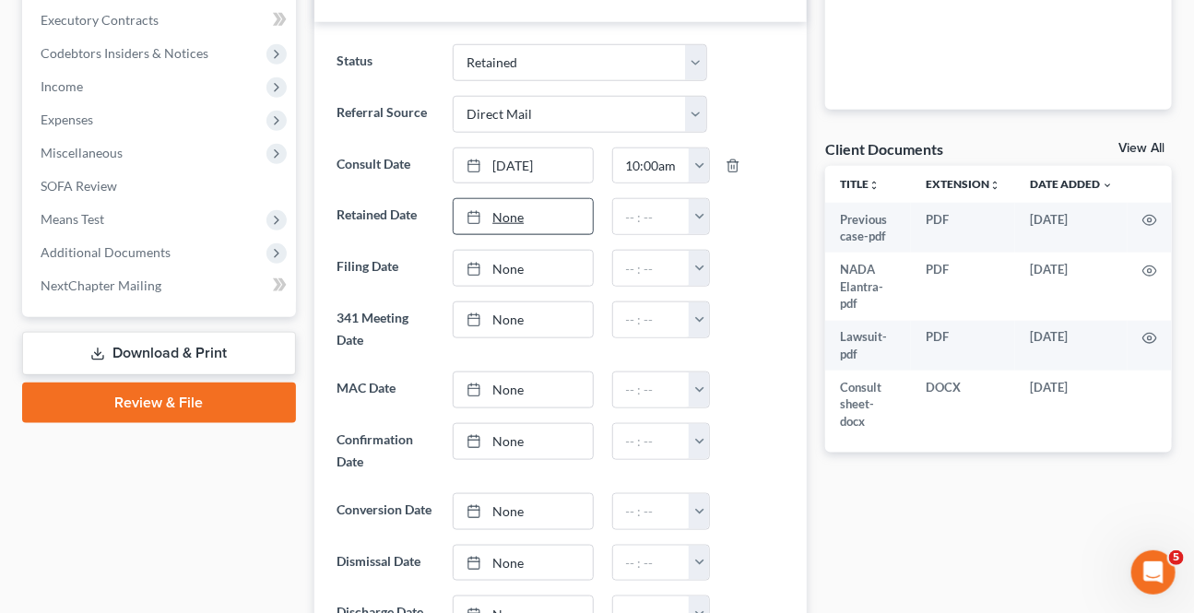
type input "[DATE]"
click at [544, 211] on link "None" at bounding box center [523, 216] width 138 height 35
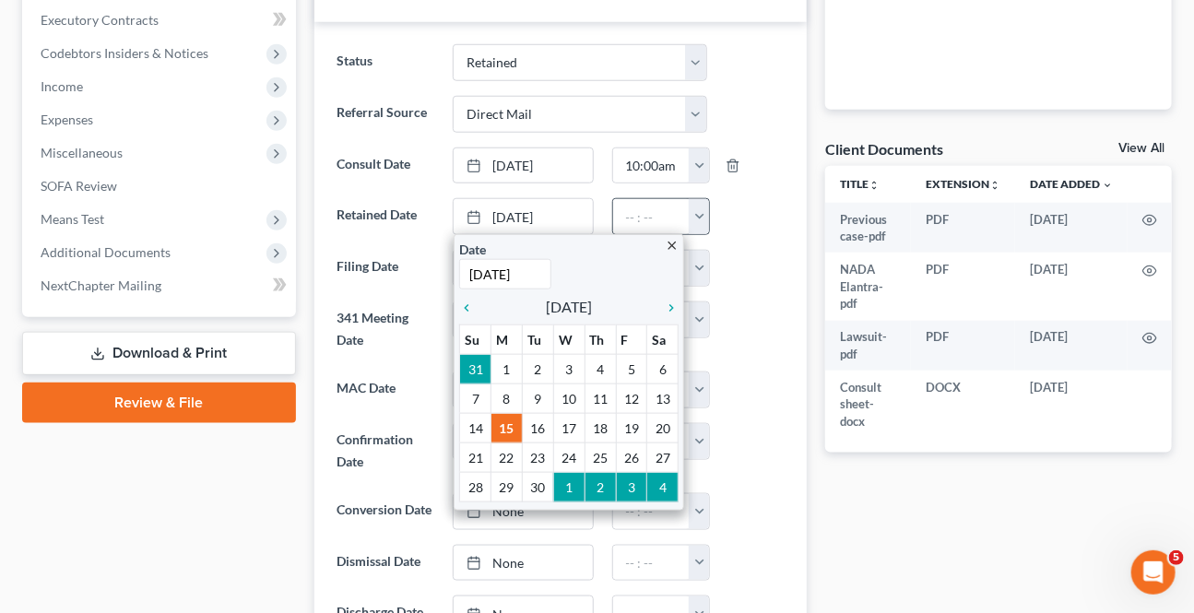
click at [701, 217] on button "button" at bounding box center [699, 216] width 20 height 35
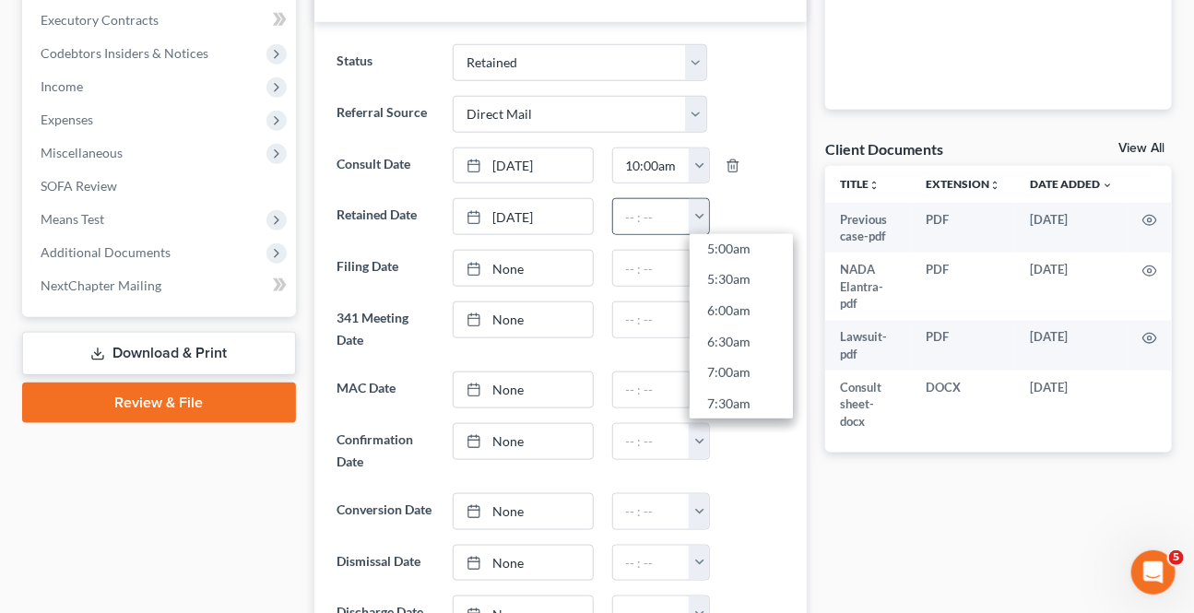
scroll to position [419, 0]
click at [726, 359] on link "8:30am" at bounding box center [741, 365] width 103 height 31
type input "8:30am"
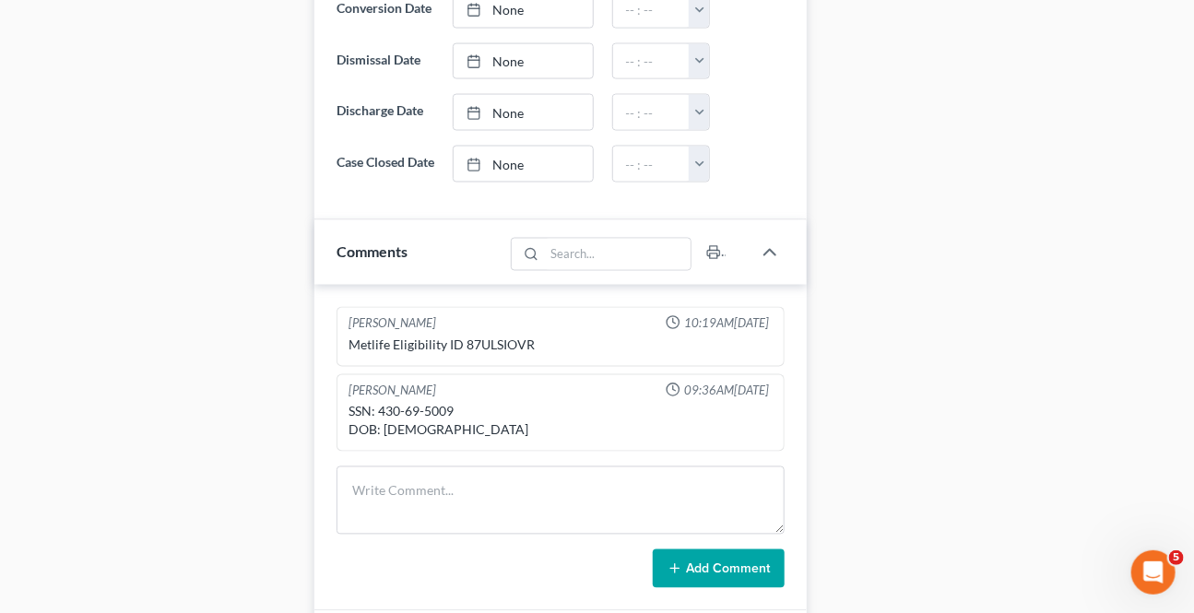
scroll to position [1089, 0]
drag, startPoint x: 451, startPoint y: 441, endPoint x: 381, endPoint y: 444, distance: 70.2
click at [381, 439] on div "SSN: 430-69-5009 DOB: [DEMOGRAPHIC_DATA]" at bounding box center [560, 420] width 424 height 37
copy div "[DATE]"
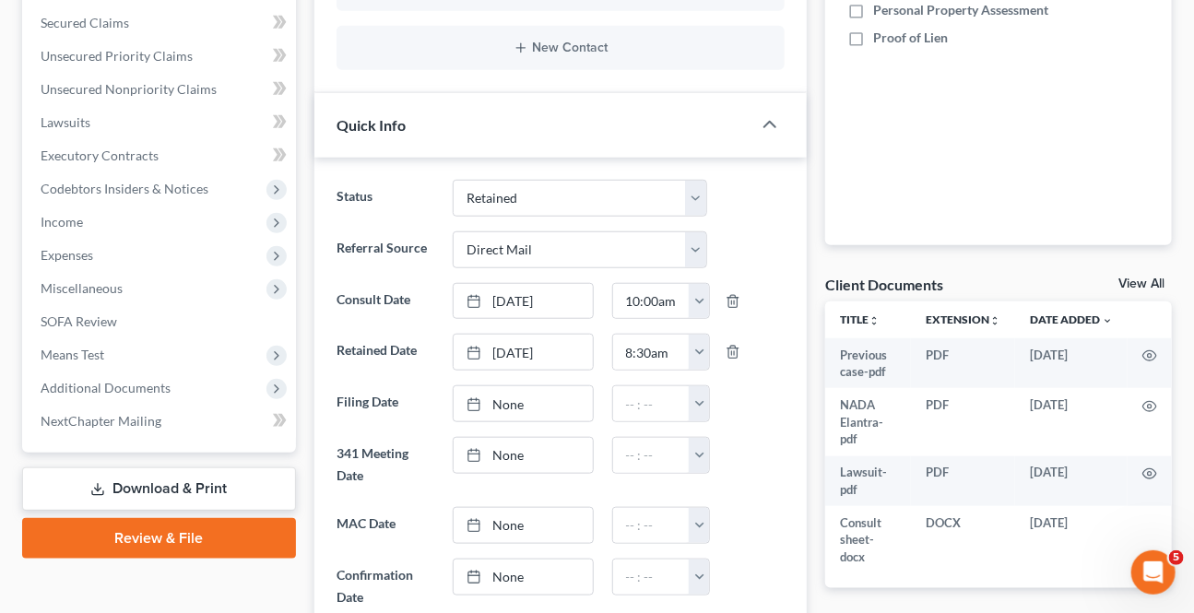
scroll to position [167, 0]
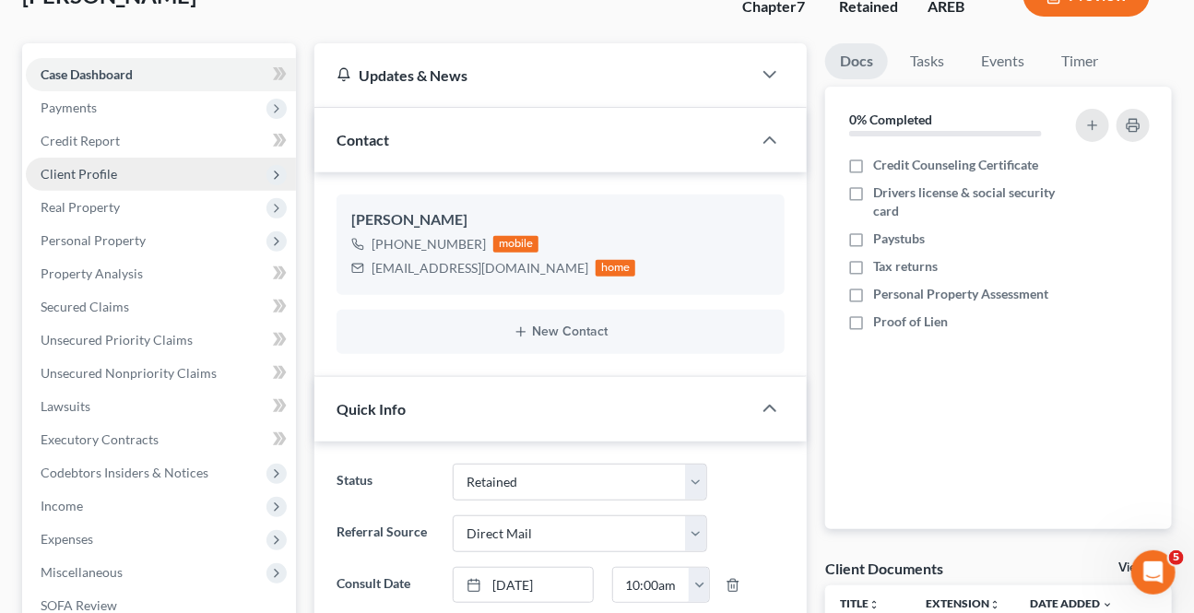
click at [91, 168] on span "Client Profile" at bounding box center [79, 174] width 77 height 16
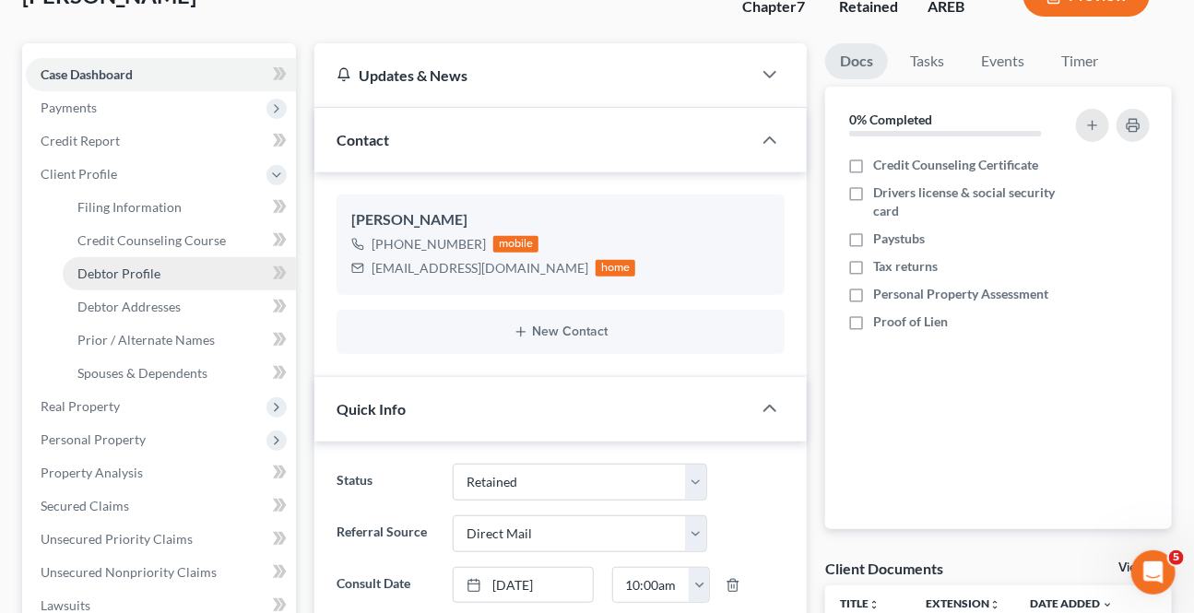
click at [136, 277] on link "Debtor Profile" at bounding box center [179, 273] width 233 height 33
select select "3"
select select "0"
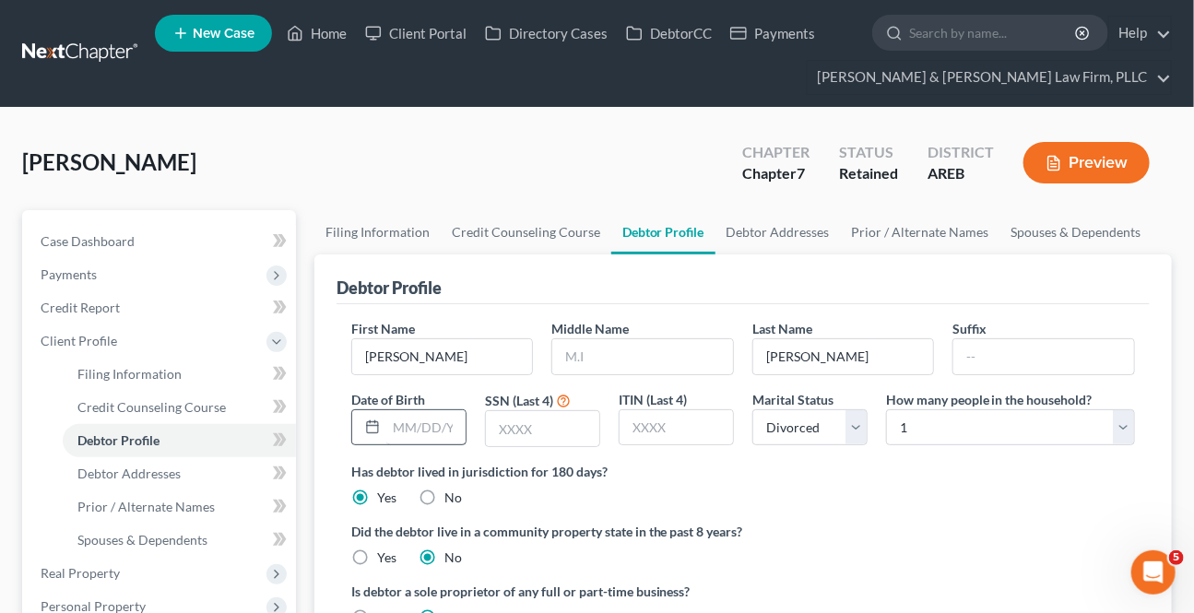
drag, startPoint x: 411, startPoint y: 444, endPoint x: 406, endPoint y: 428, distance: 17.5
click at [410, 442] on div "Date of Birth" at bounding box center [409, 419] width 134 height 58
click at [406, 428] on input "text" at bounding box center [425, 427] width 79 height 35
paste input "[DATE]"
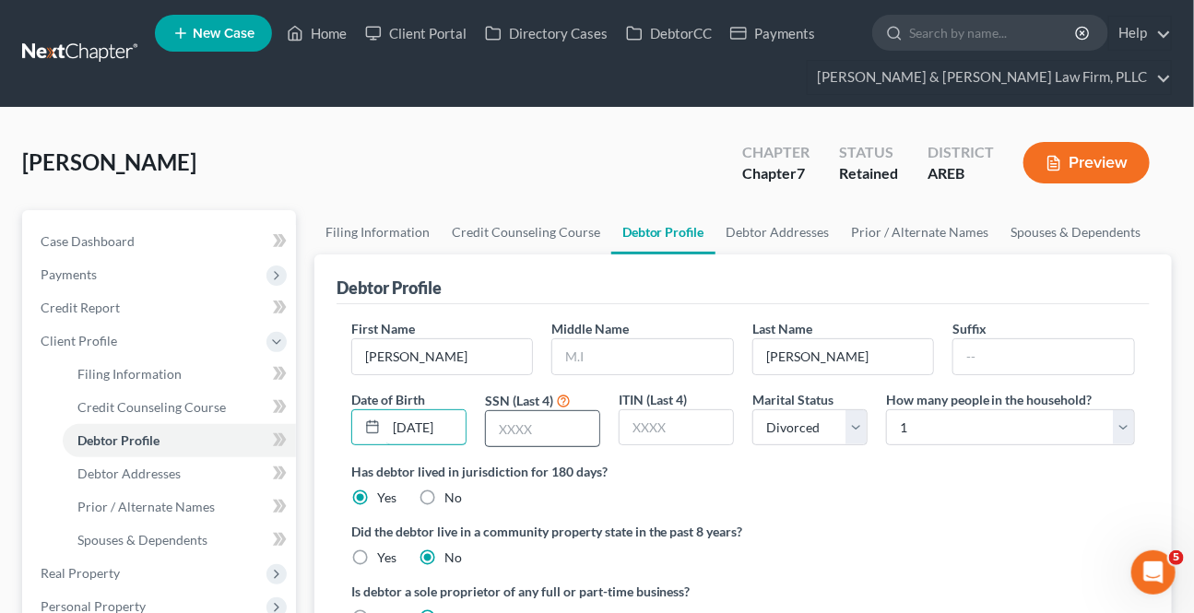
type input "[DATE]"
click at [535, 414] on input "text" at bounding box center [542, 428] width 113 height 35
type input "5009"
click at [606, 482] on div "Has debtor lived in jurisdiction for 180 days? Yes No Debtor must reside in jur…" at bounding box center [743, 484] width 784 height 45
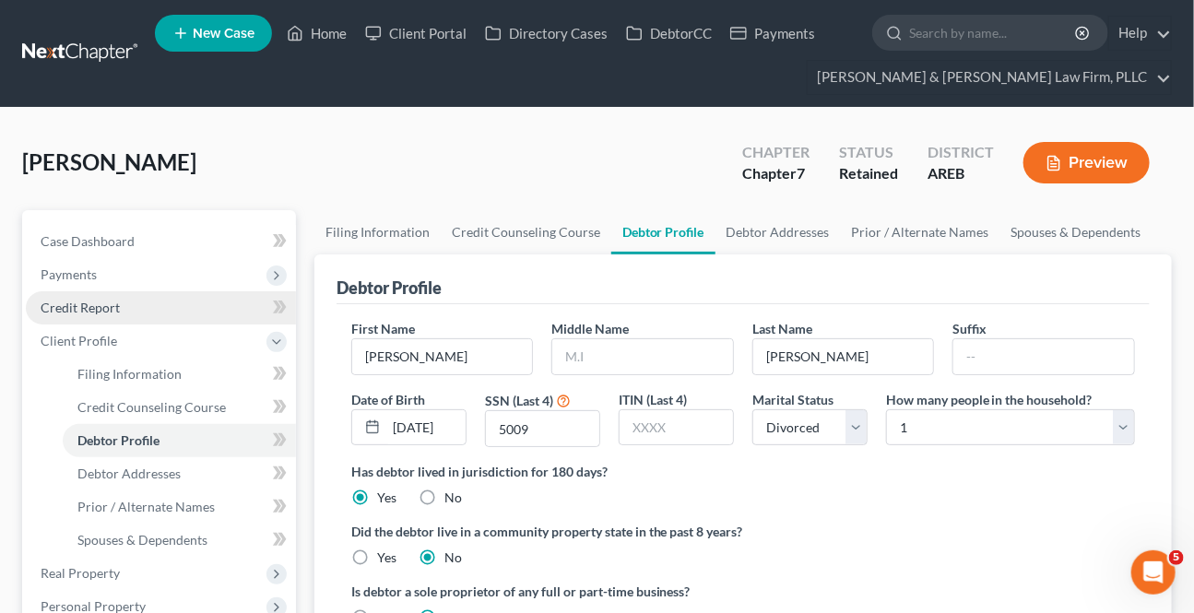
click at [124, 300] on link "Credit Report" at bounding box center [161, 307] width 270 height 33
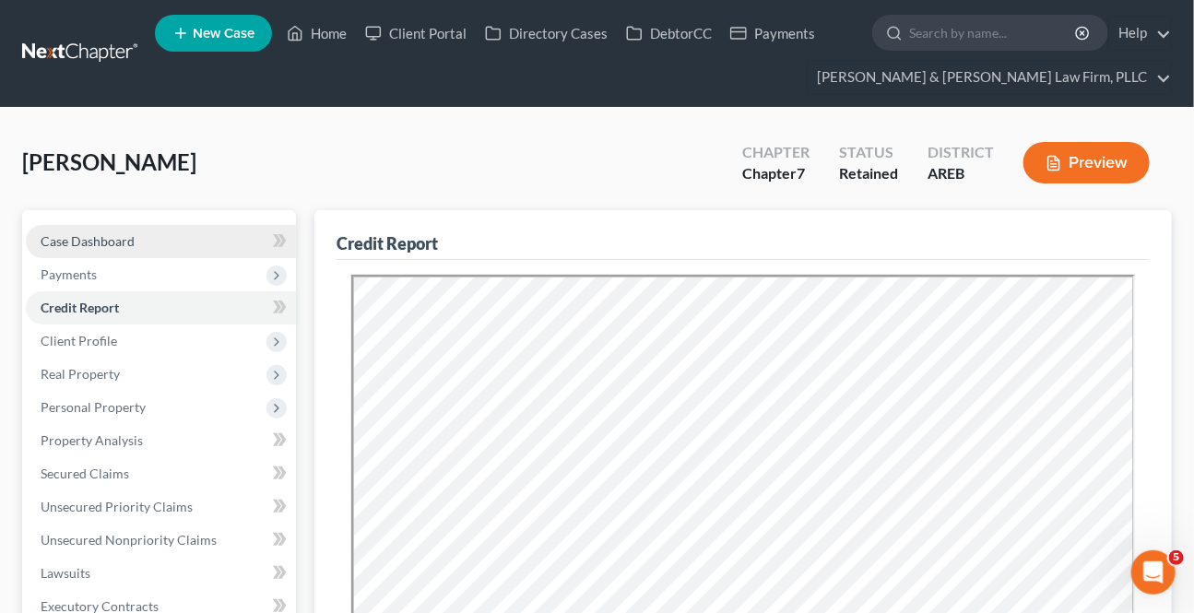
click at [122, 246] on span "Case Dashboard" at bounding box center [88, 241] width 94 height 16
select select "2"
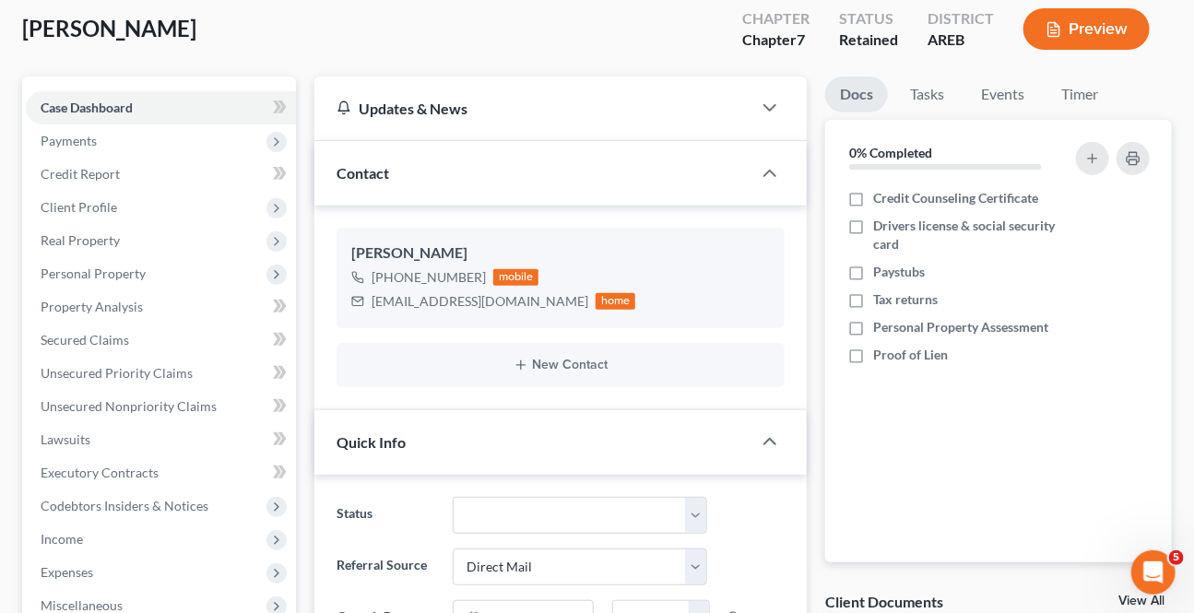
scroll to position [167, 0]
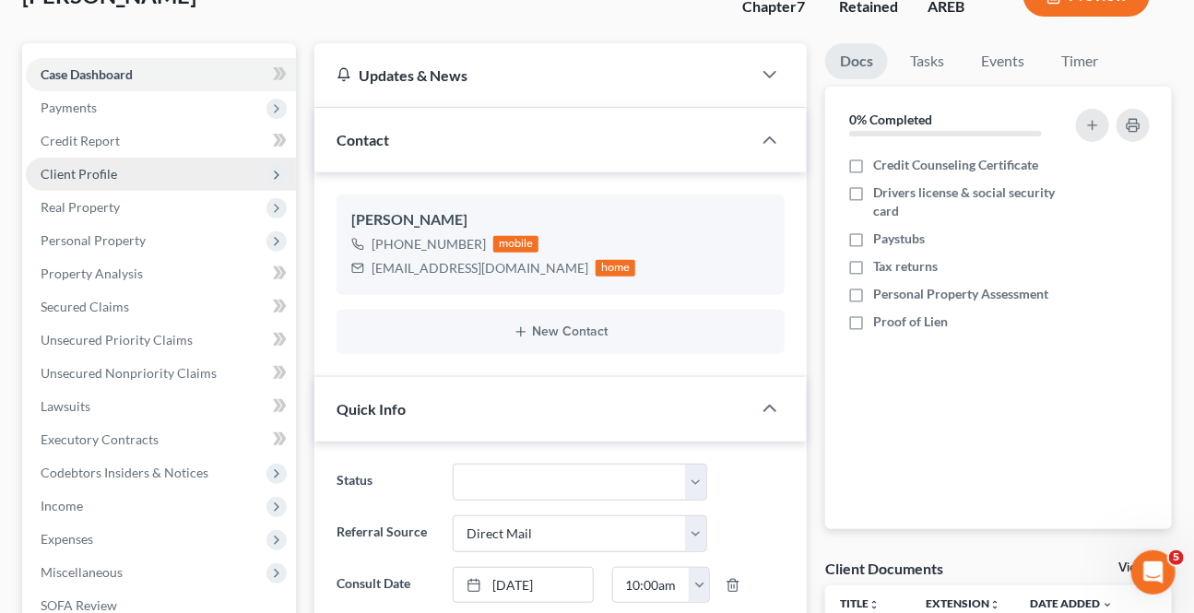
drag, startPoint x: 76, startPoint y: 207, endPoint x: 96, endPoint y: 174, distance: 38.1
click at [76, 207] on span "Real Property" at bounding box center [80, 207] width 79 height 16
click at [94, 173] on span "Client Profile" at bounding box center [79, 174] width 77 height 16
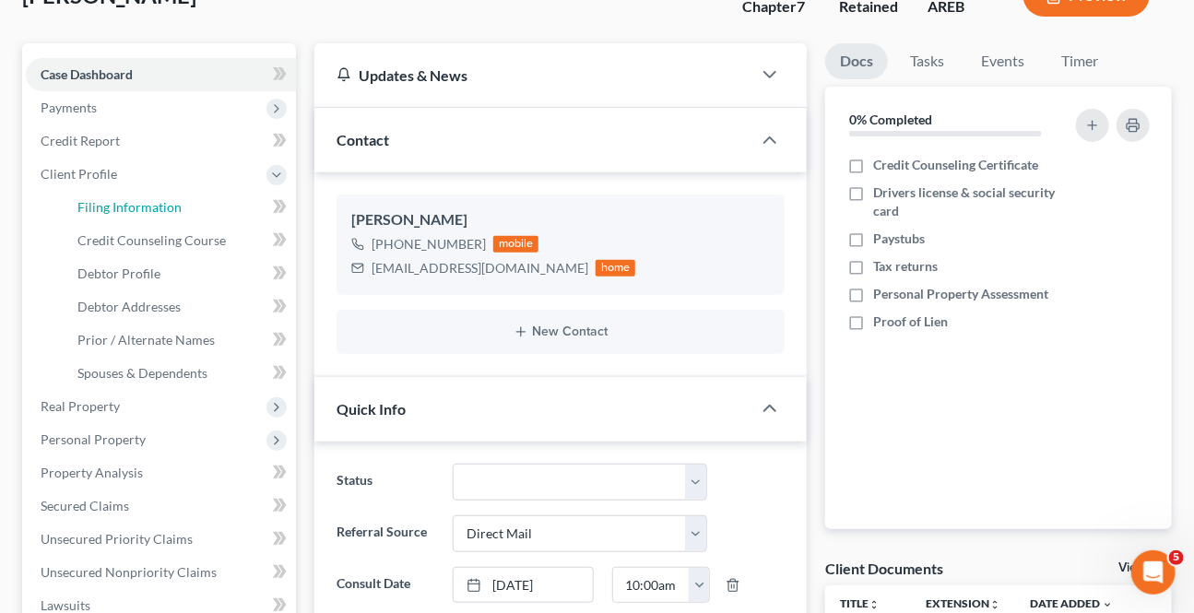
drag, startPoint x: 90, startPoint y: 195, endPoint x: 655, endPoint y: 100, distance: 573.2
click at [88, 195] on link "Filing Information" at bounding box center [179, 207] width 233 height 33
select select "1"
select select "0"
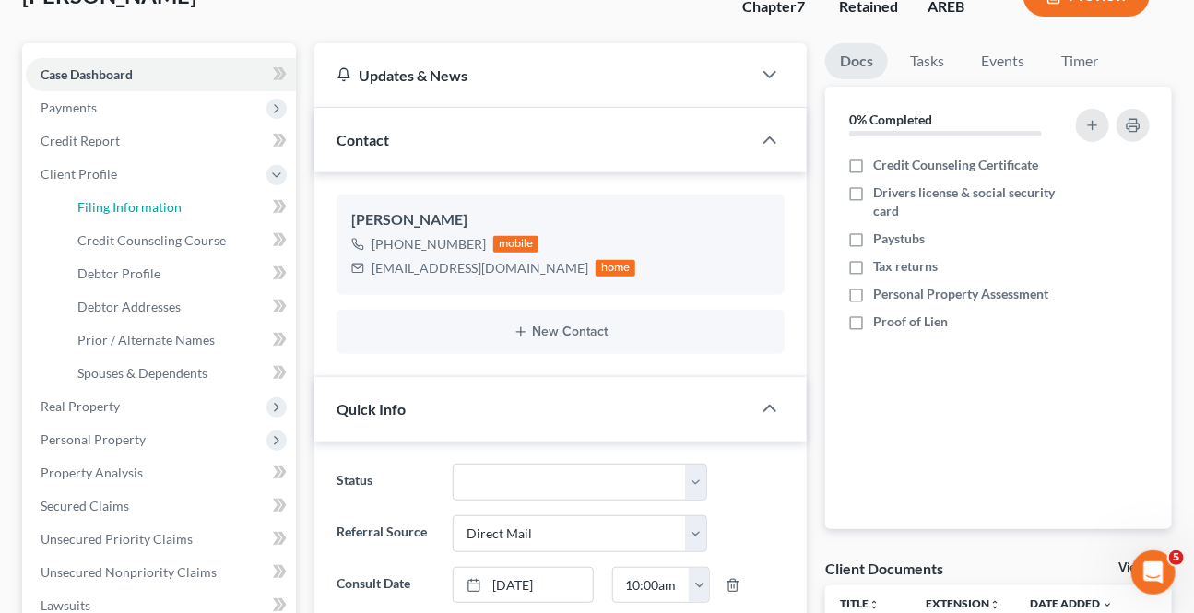
select select "5"
select select "2"
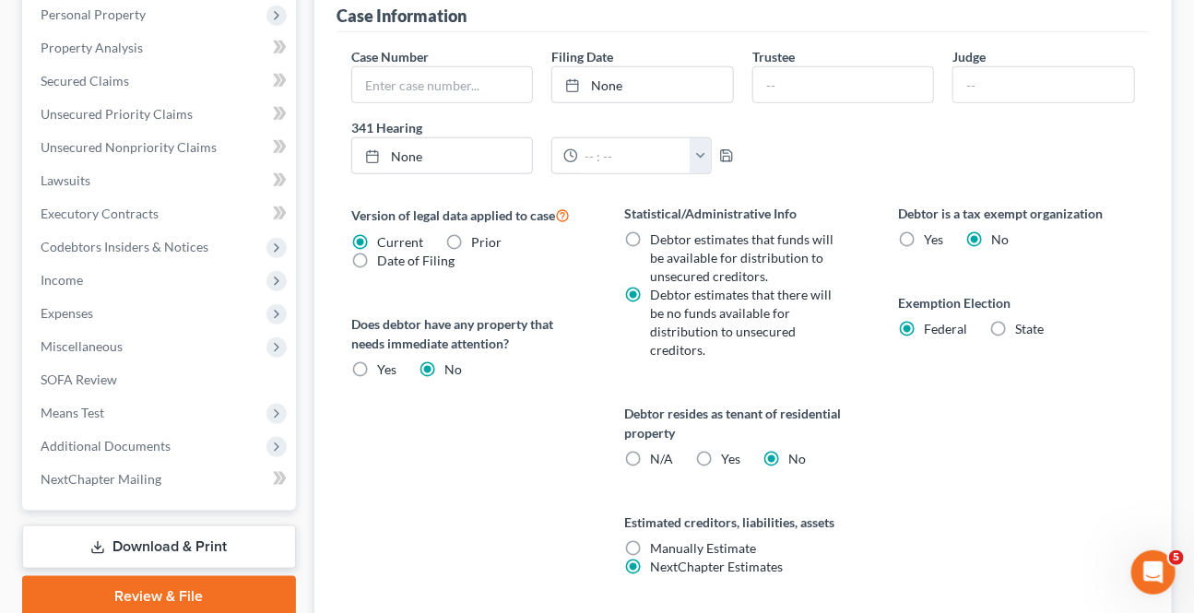
scroll to position [726, 0]
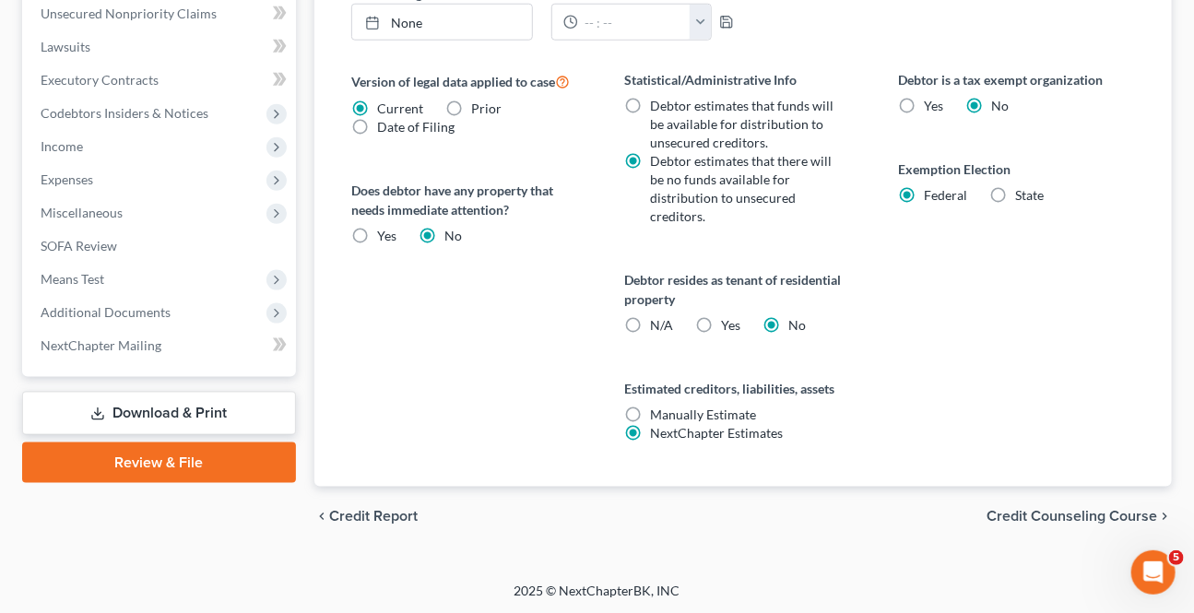
click at [1035, 509] on span "Credit Counseling Course" at bounding box center [1071, 516] width 171 height 15
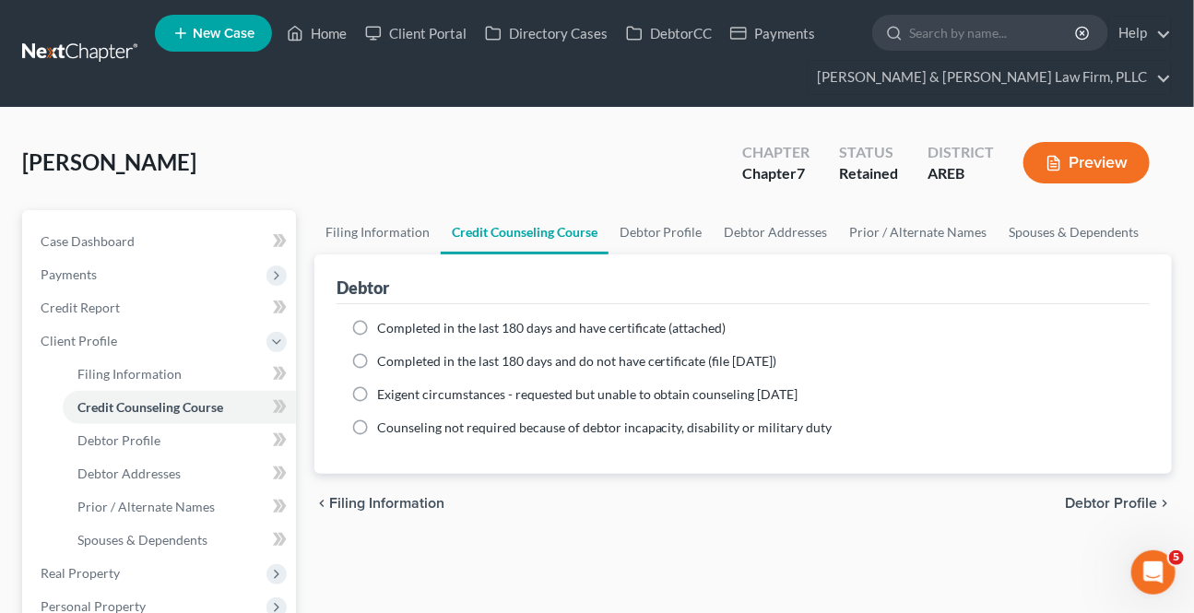
click at [1079, 507] on span "Debtor Profile" at bounding box center [1111, 503] width 92 height 15
select select "3"
select select "0"
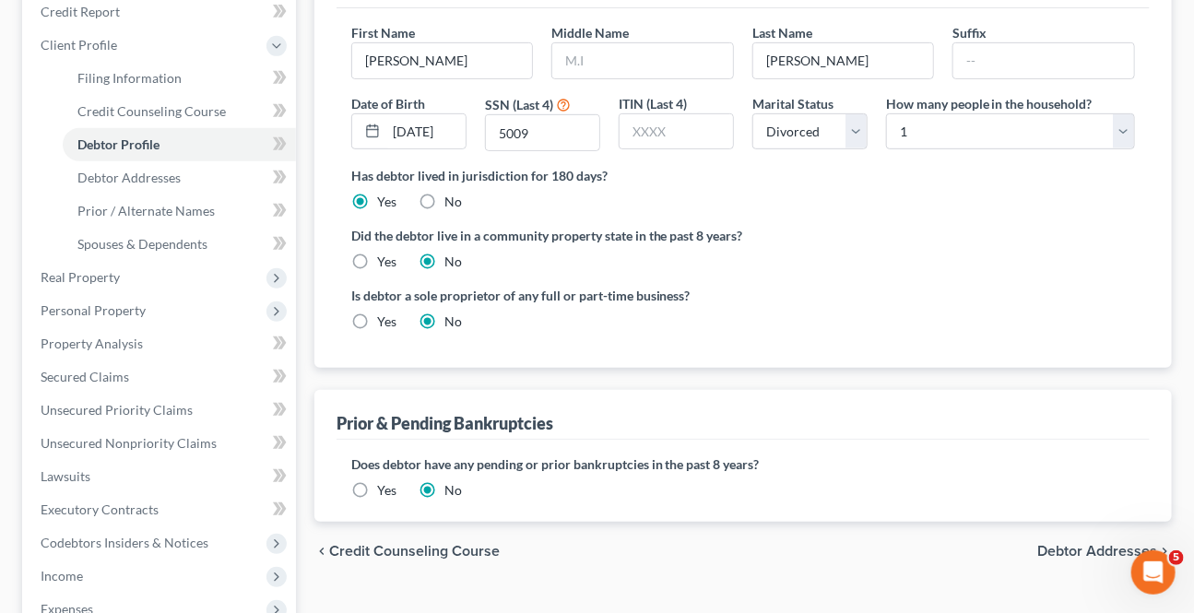
scroll to position [335, 0]
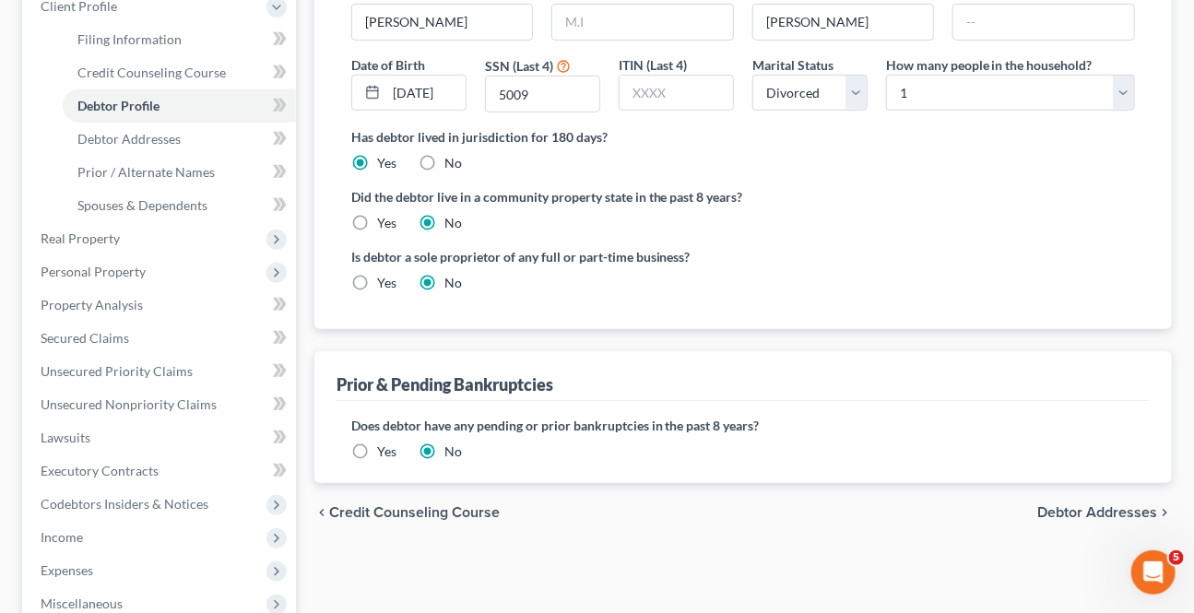
click at [1088, 516] on span "Debtor Addresses" at bounding box center [1097, 512] width 120 height 15
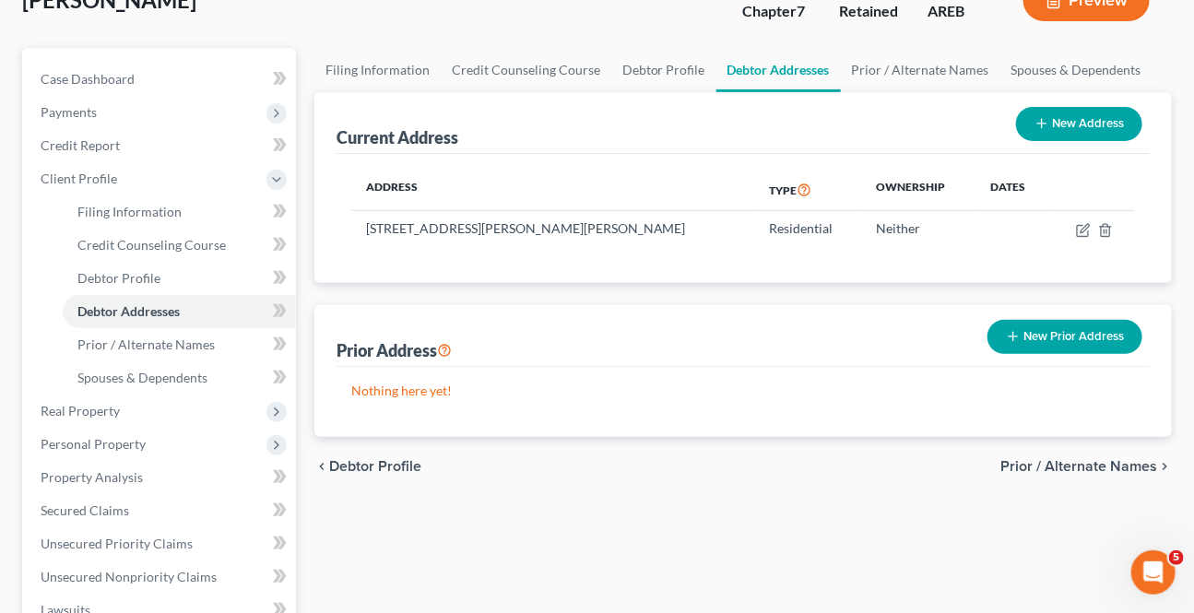
scroll to position [167, 0]
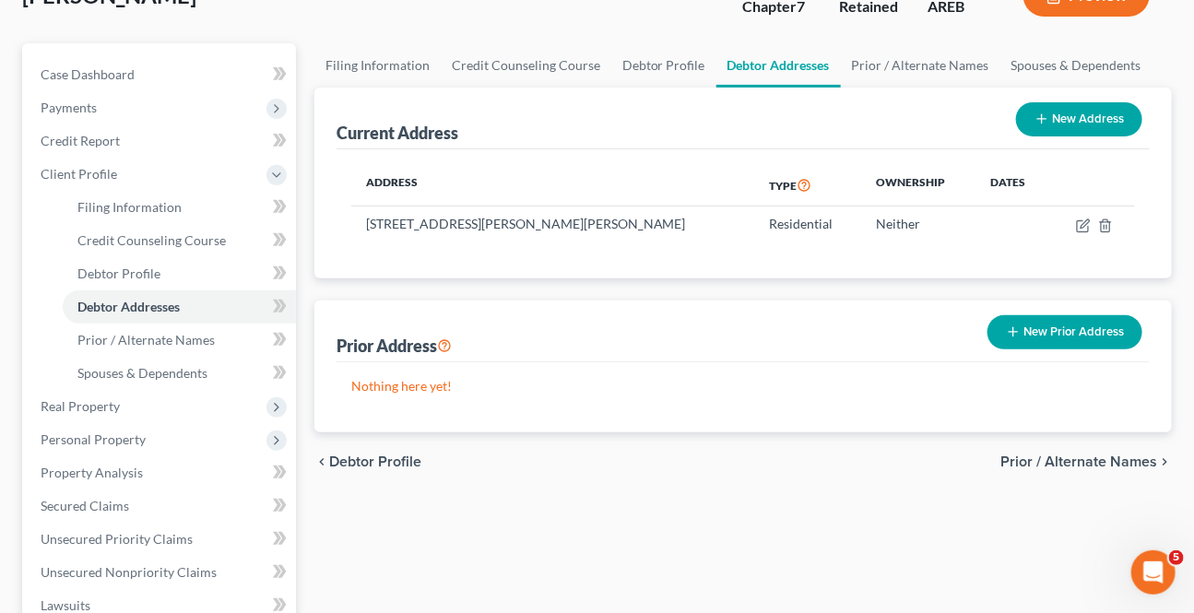
click at [1053, 464] on span "Prior / Alternate Names" at bounding box center [1078, 461] width 157 height 15
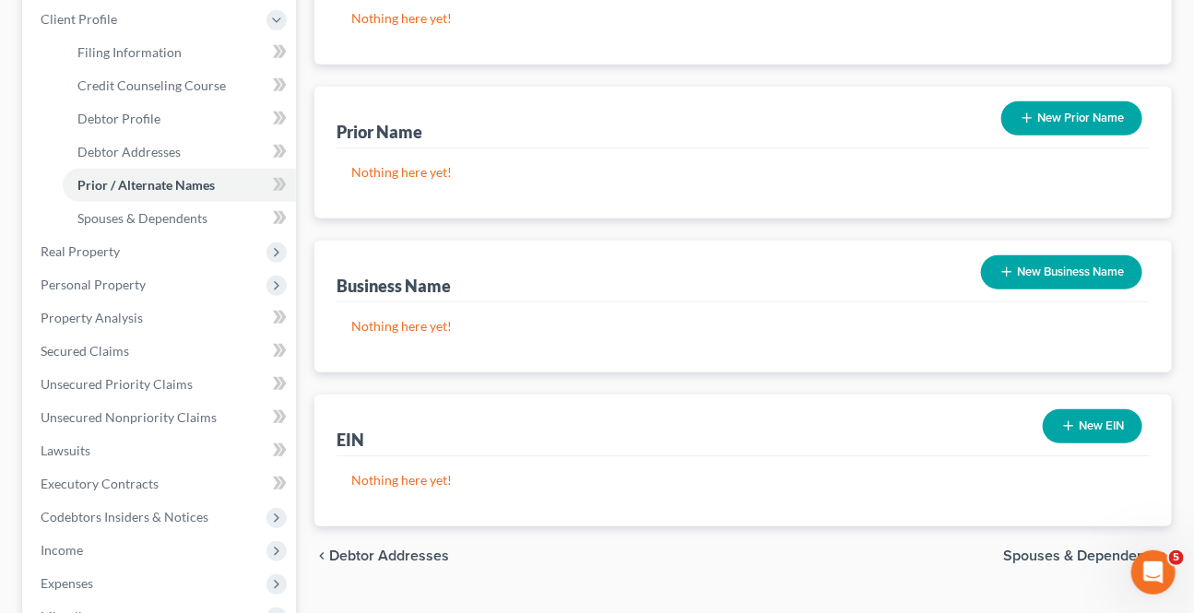
scroll to position [335, 0]
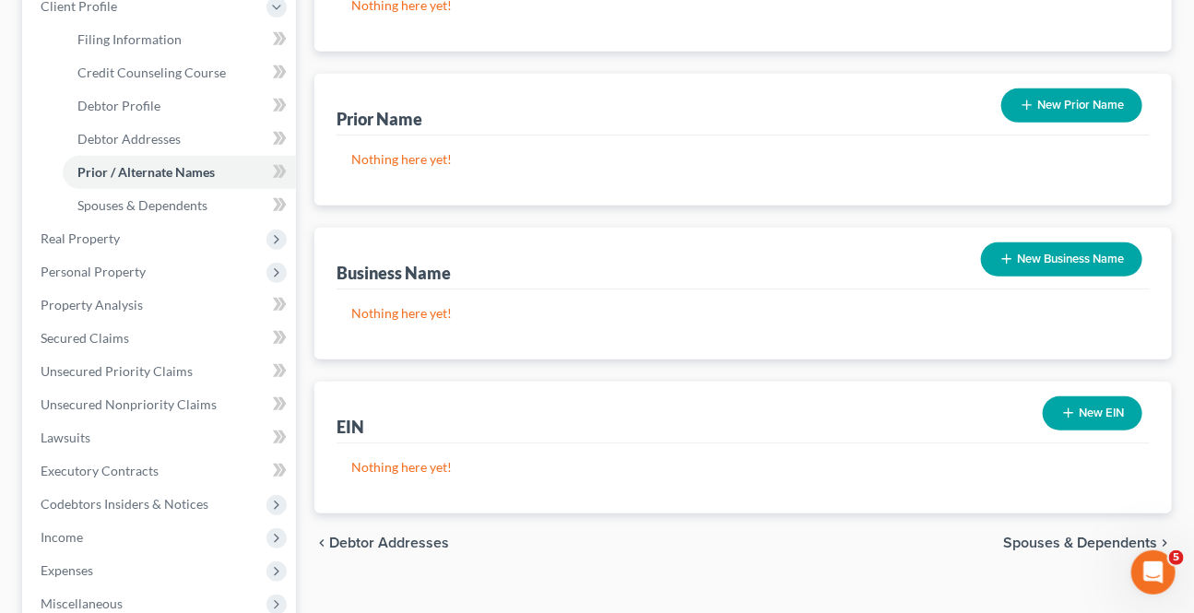
click at [1031, 536] on span "Spouses & Dependents" at bounding box center [1080, 543] width 154 height 15
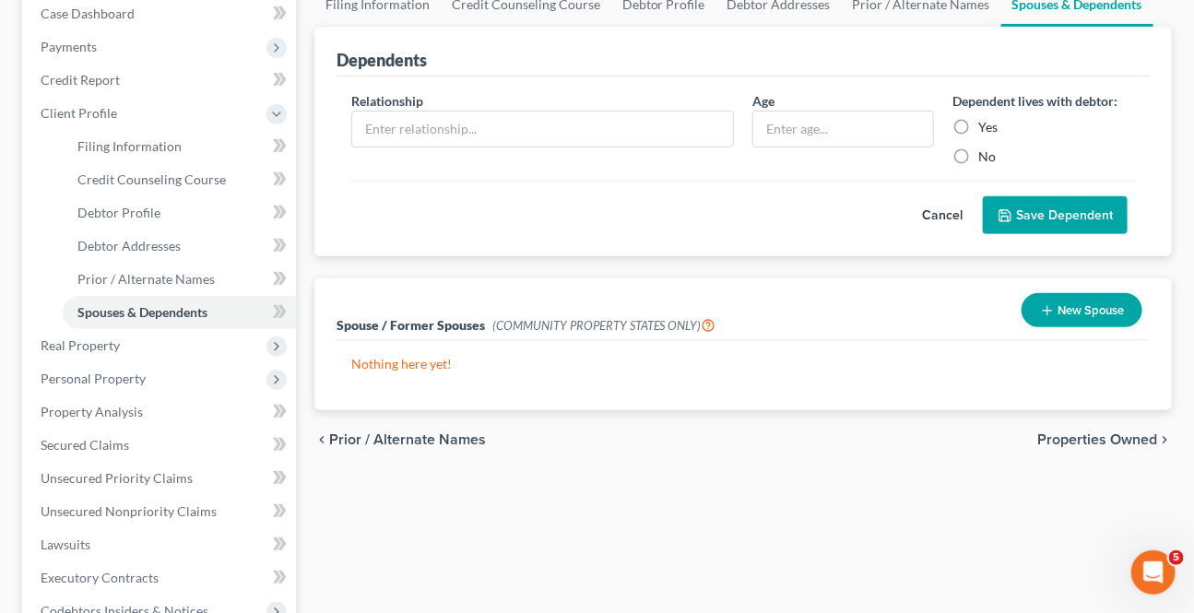
scroll to position [251, 0]
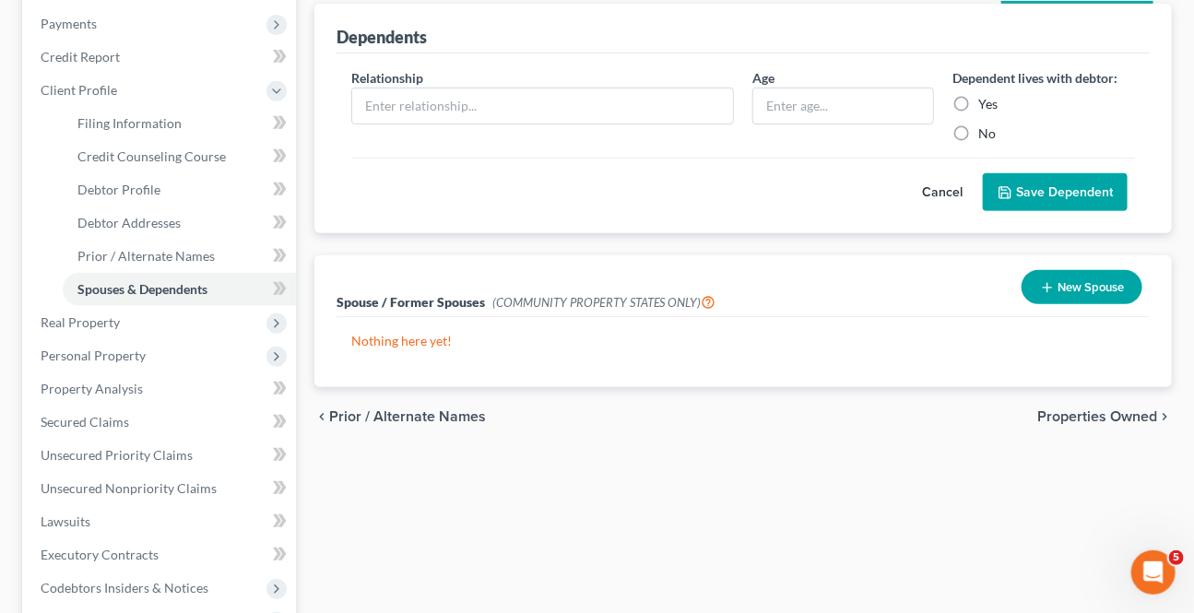
click at [1085, 402] on div "chevron_left Prior / Alternate Names Properties Owned chevron_right" at bounding box center [742, 416] width 857 height 59
click at [1080, 414] on span "Properties Owned" at bounding box center [1097, 416] width 120 height 15
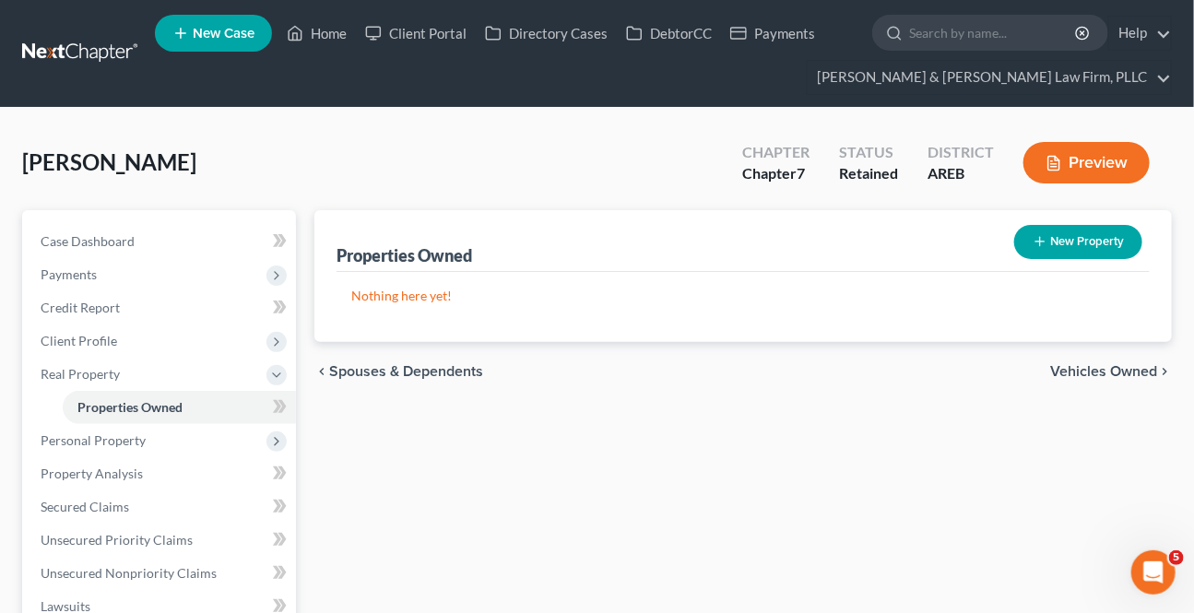
click at [1101, 369] on span "Vehicles Owned" at bounding box center [1103, 371] width 107 height 15
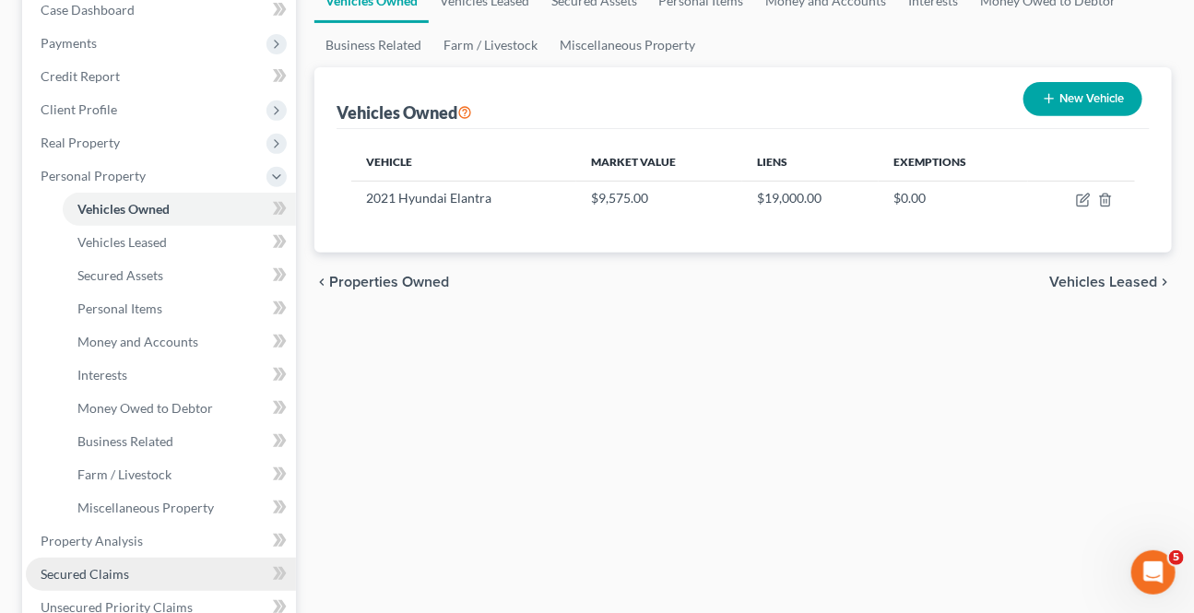
scroll to position [335, 0]
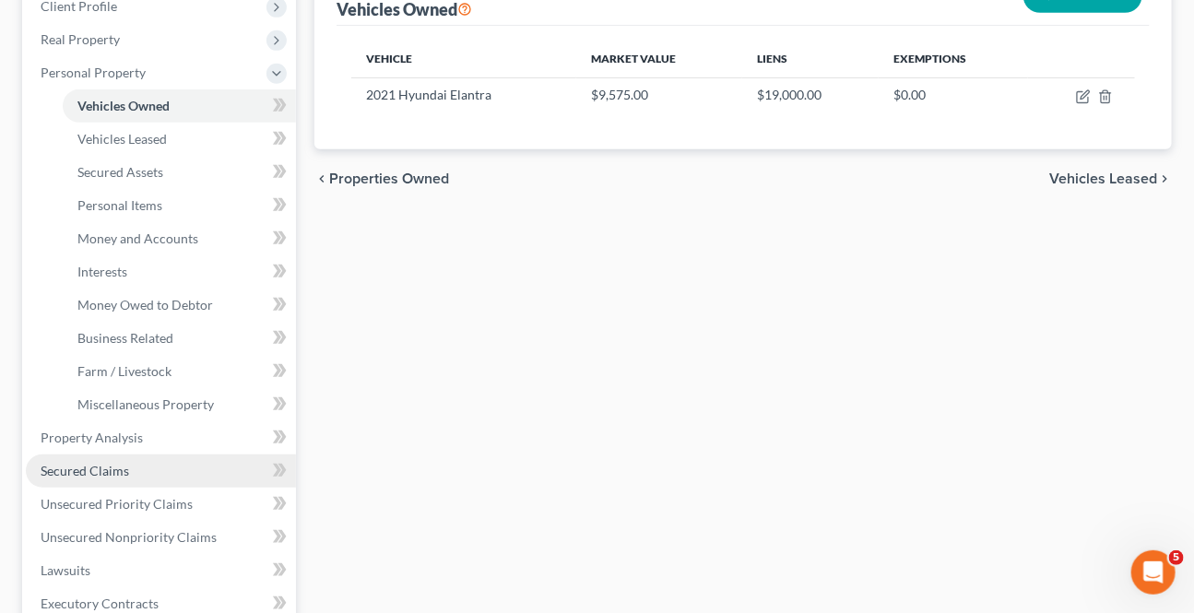
click at [110, 463] on span "Secured Claims" at bounding box center [85, 471] width 89 height 16
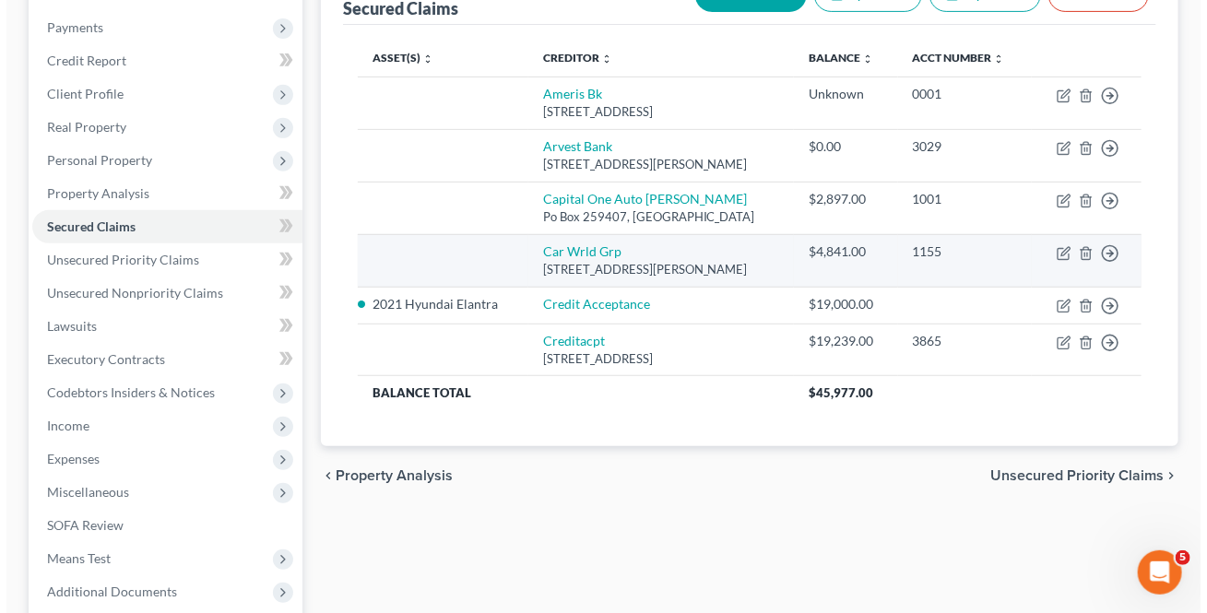
scroll to position [251, 0]
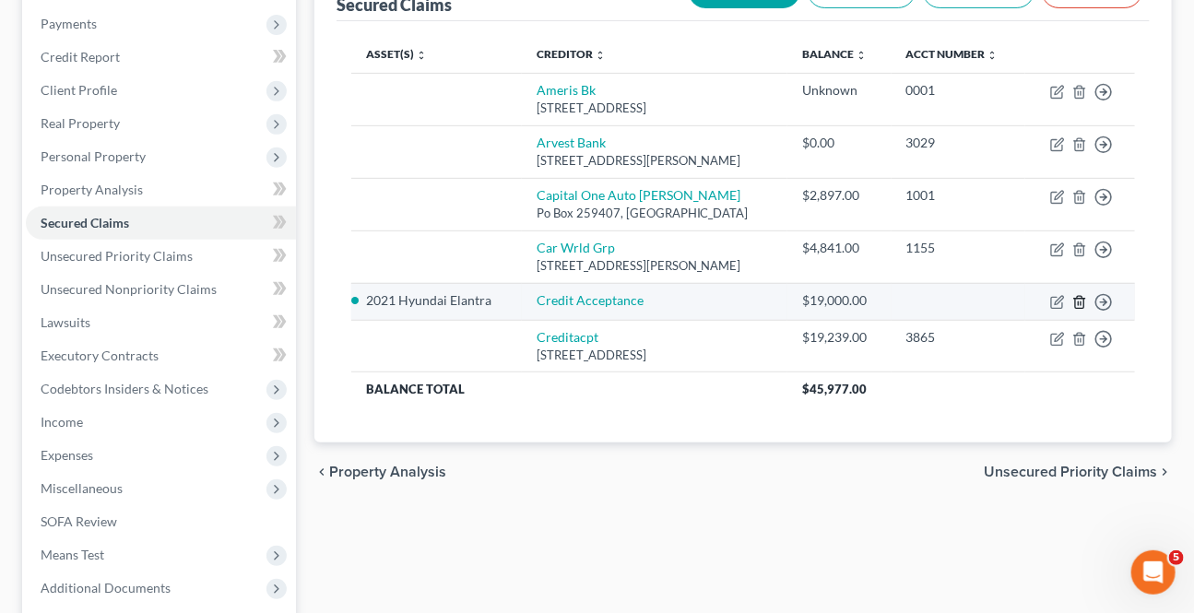
click at [1072, 297] on icon "button" at bounding box center [1079, 302] width 15 height 15
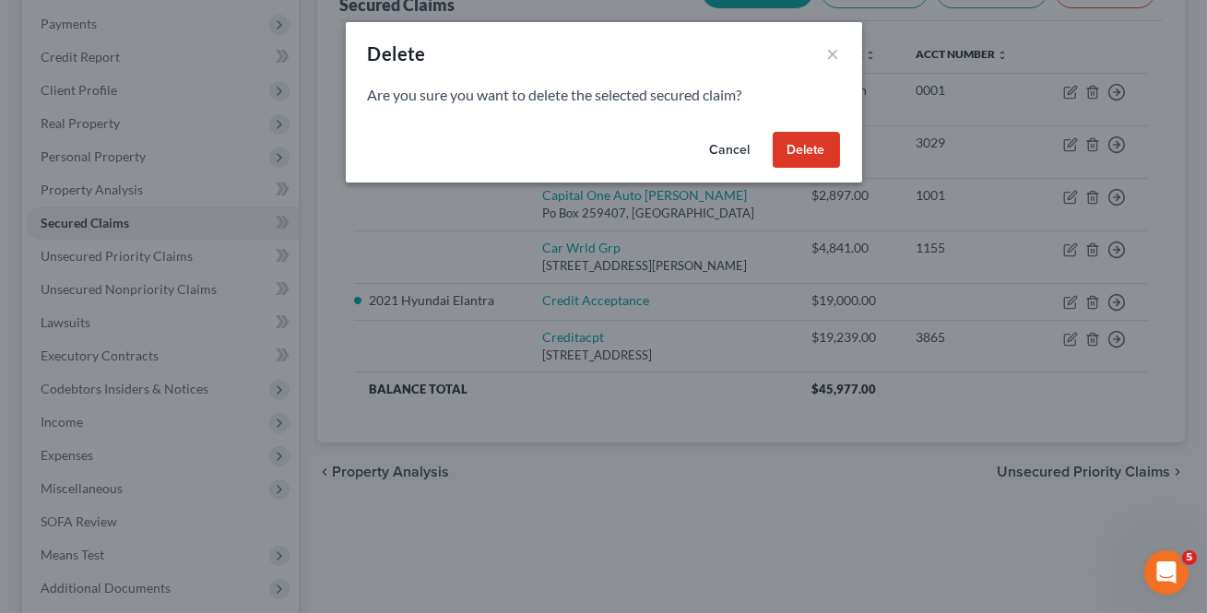
click at [825, 148] on button "Delete" at bounding box center [806, 150] width 67 height 37
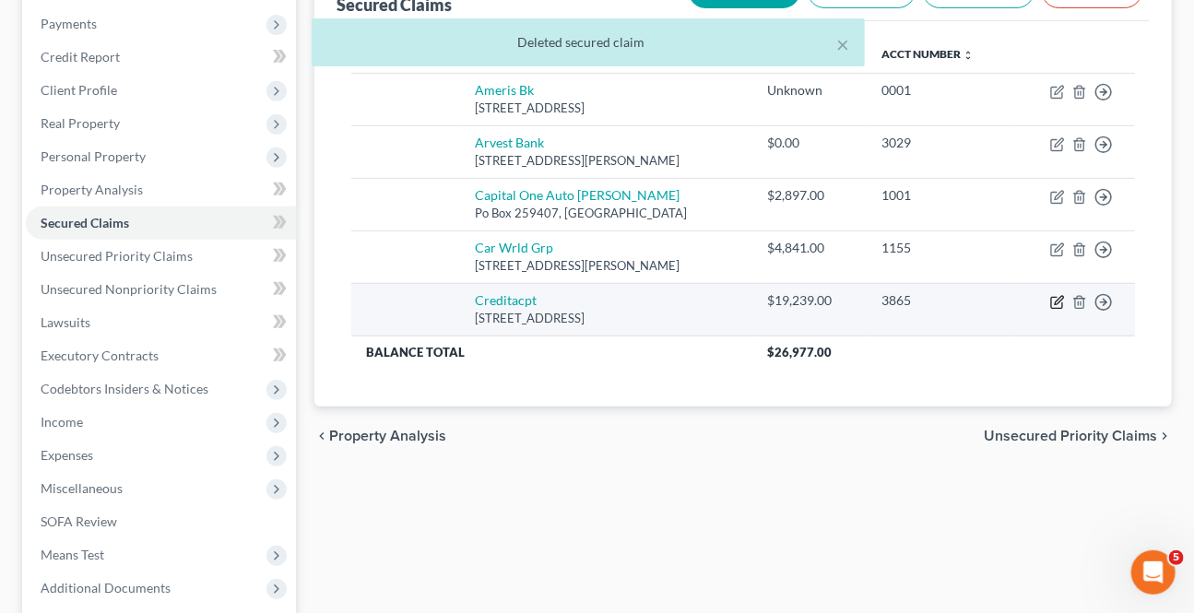
click at [1051, 300] on icon "button" at bounding box center [1056, 302] width 11 height 11
select select "23"
select select "0"
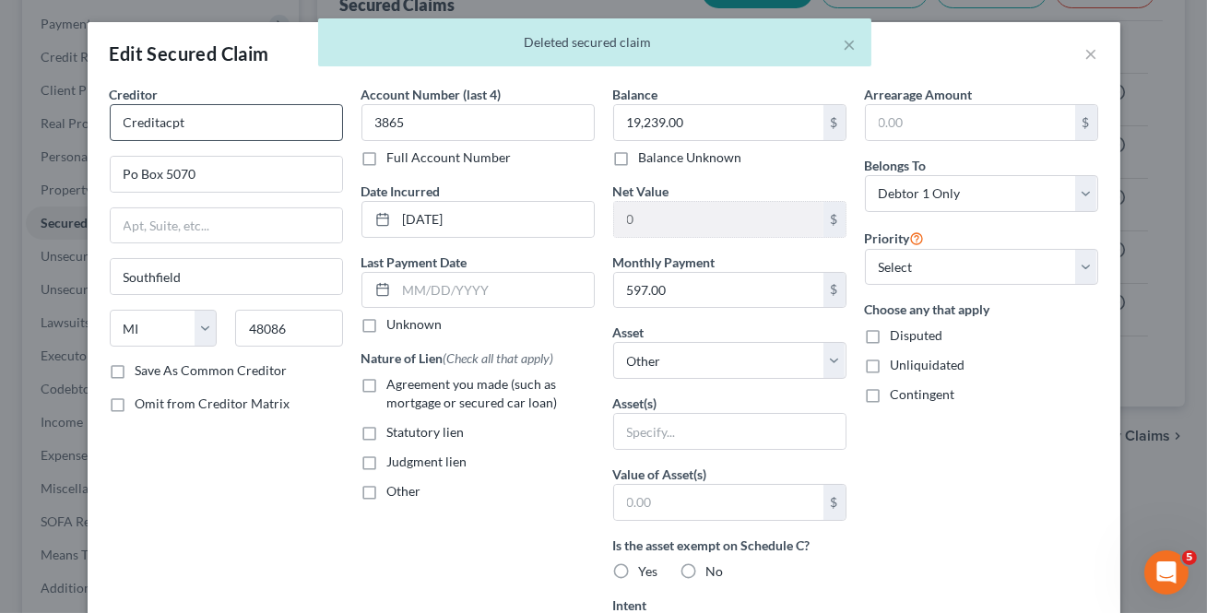
drag, startPoint x: 277, startPoint y: 97, endPoint x: 255, endPoint y: 130, distance: 39.4
click at [263, 110] on div "Creditor * Creditacpt" at bounding box center [226, 113] width 233 height 56
click at [249, 124] on input "Creditacpt" at bounding box center [226, 122] width 233 height 37
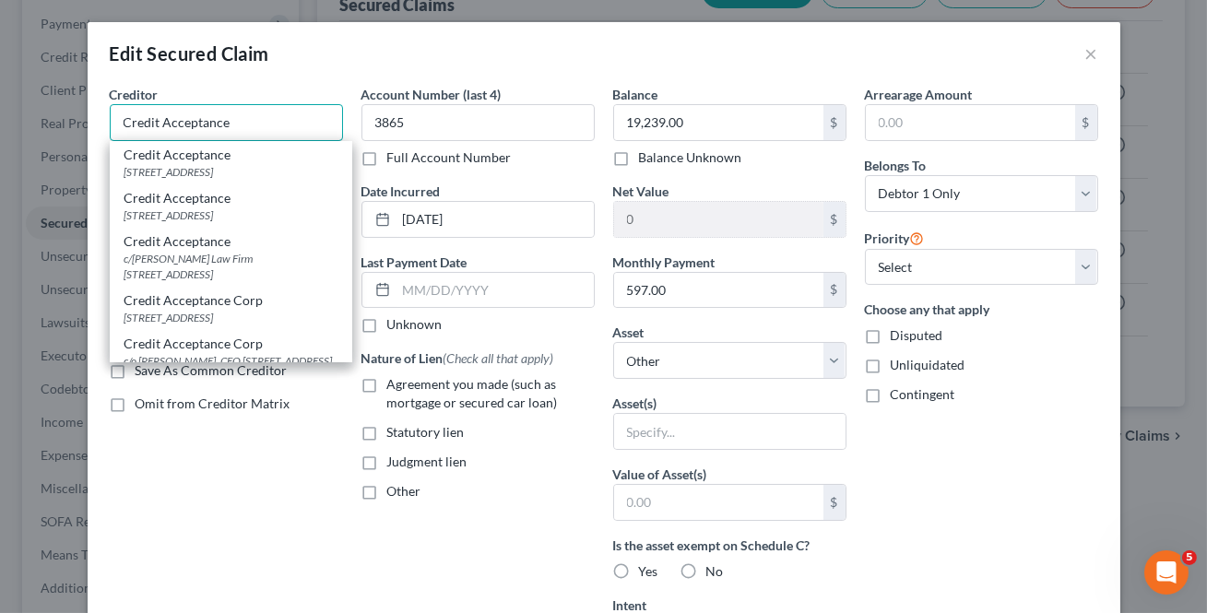
type input "Credit Acceptance"
click at [387, 382] on label "Agreement you made (such as mortgage or secured car loan)" at bounding box center [490, 393] width 207 height 37
click at [395, 382] on input "Agreement you made (such as mortgage or secured car loan)" at bounding box center [401, 381] width 12 height 12
click at [387, 387] on label "Agreement you made (such as mortgage or secured car loan)" at bounding box center [490, 393] width 207 height 37
click at [395, 387] on input "Agreement you made (such as mortgage or secured car loan)" at bounding box center [401, 381] width 12 height 12
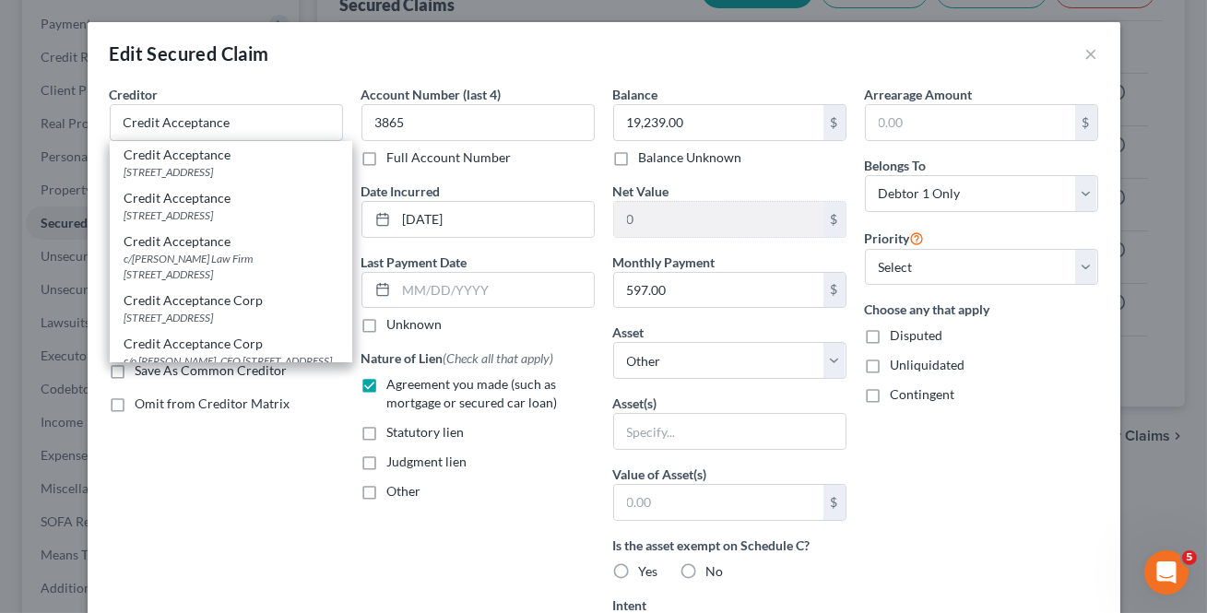
checkbox input "false"
click at [765, 377] on div "Balance 19,239.00 $ Balance Unknown Balance Undetermined 19,239.00 $ Balance Un…" at bounding box center [730, 496] width 252 height 822
click at [751, 360] on select "Select Other Multiple Assets 401k through work - $0.0 2021 Hyundai Elantra - $9…" at bounding box center [729, 360] width 233 height 37
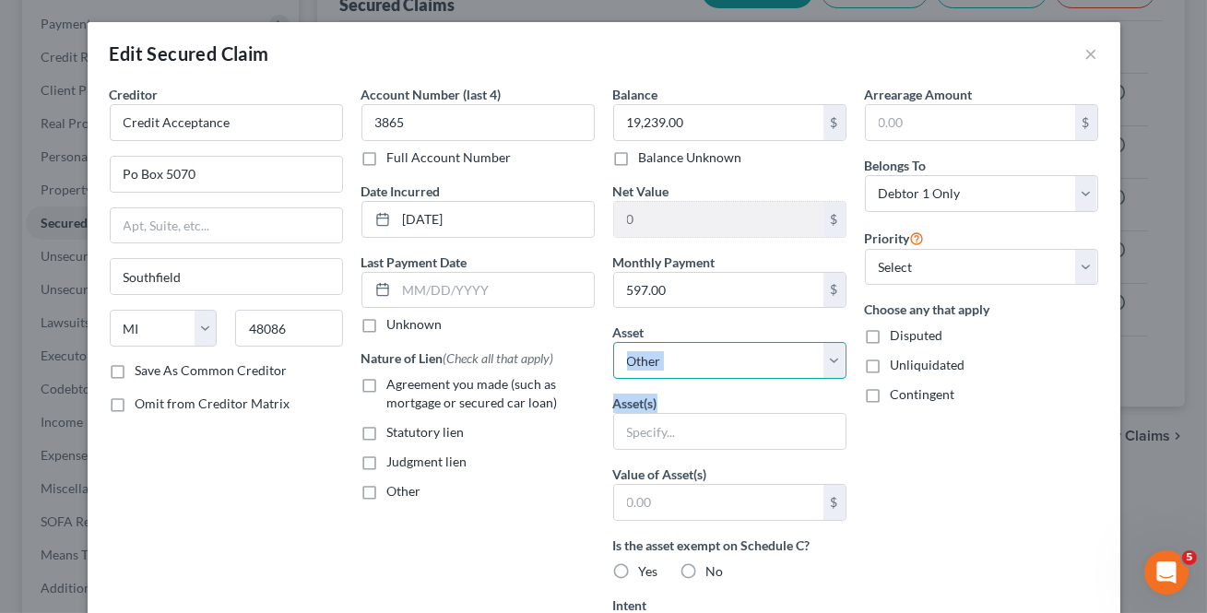
select select "3"
click at [613, 342] on select "Select Other Multiple Assets 401k through work - $0.0 2021 Hyundai Elantra - $9…" at bounding box center [729, 360] width 233 height 37
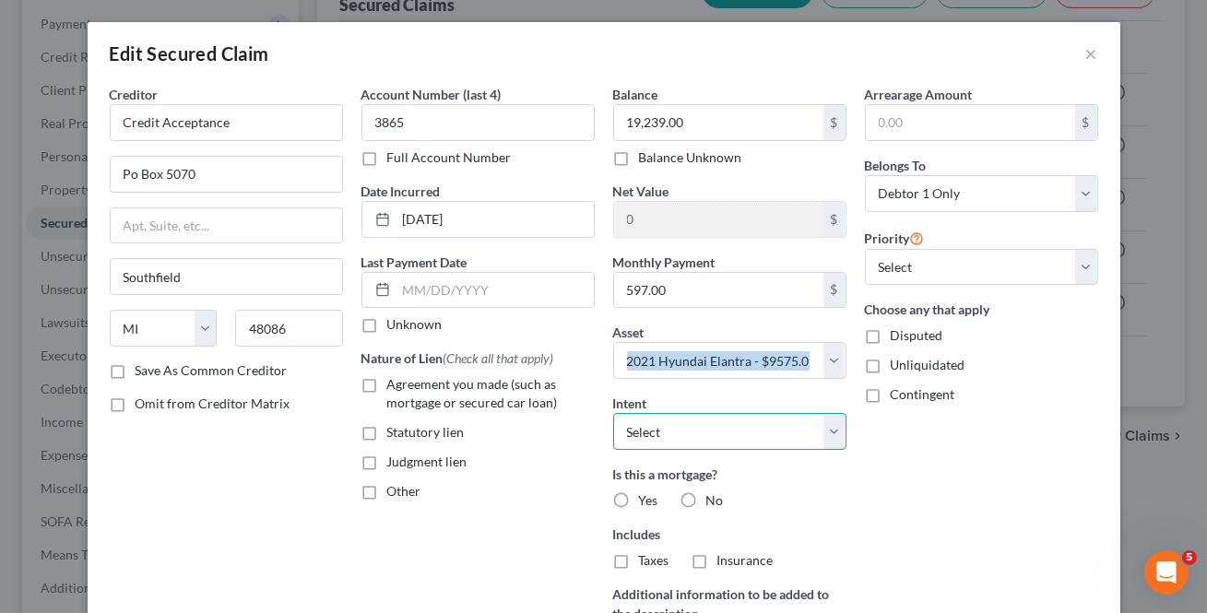
drag, startPoint x: 769, startPoint y: 431, endPoint x: 747, endPoint y: 445, distance: 26.6
click at [769, 431] on select "Select Surrender Redeem Reaffirm Avoid Other" at bounding box center [729, 431] width 233 height 37
select select "2"
click at [613, 413] on select "Select Surrender Redeem Reaffirm Avoid Other" at bounding box center [729, 431] width 233 height 37
click at [706, 500] on label "No" at bounding box center [715, 500] width 18 height 18
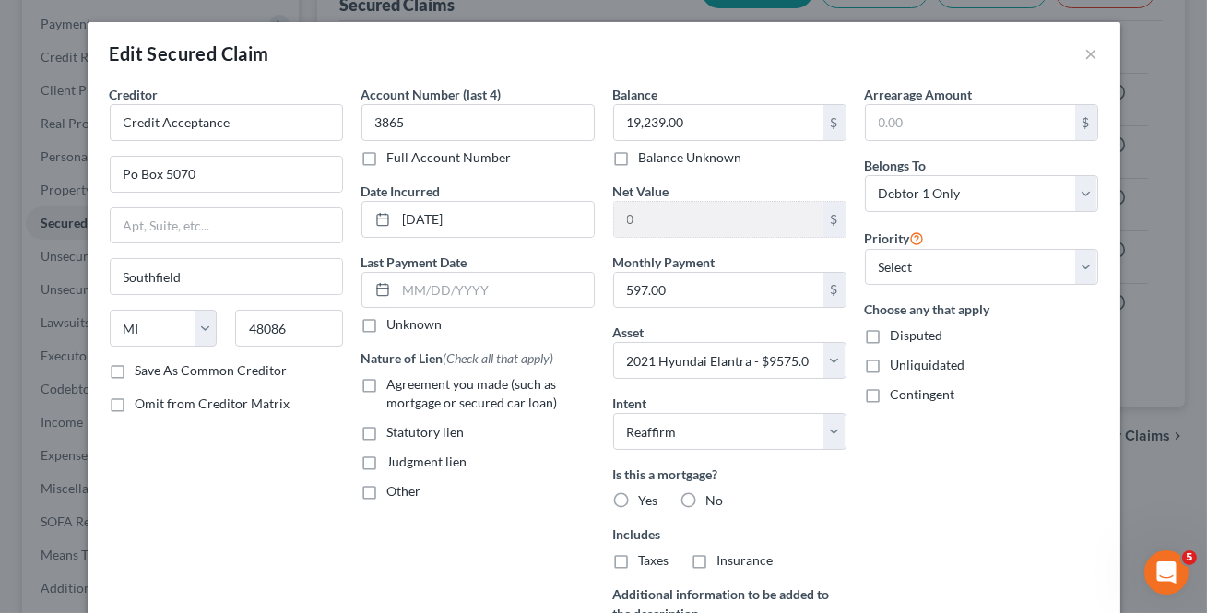
click at [714, 500] on input "No" at bounding box center [720, 497] width 12 height 12
radio input "true"
drag, startPoint x: 686, startPoint y: 566, endPoint x: 673, endPoint y: 568, distance: 13.0
click at [706, 564] on label "No" at bounding box center [715, 560] width 18 height 18
click at [714, 563] on input "No" at bounding box center [720, 557] width 12 height 12
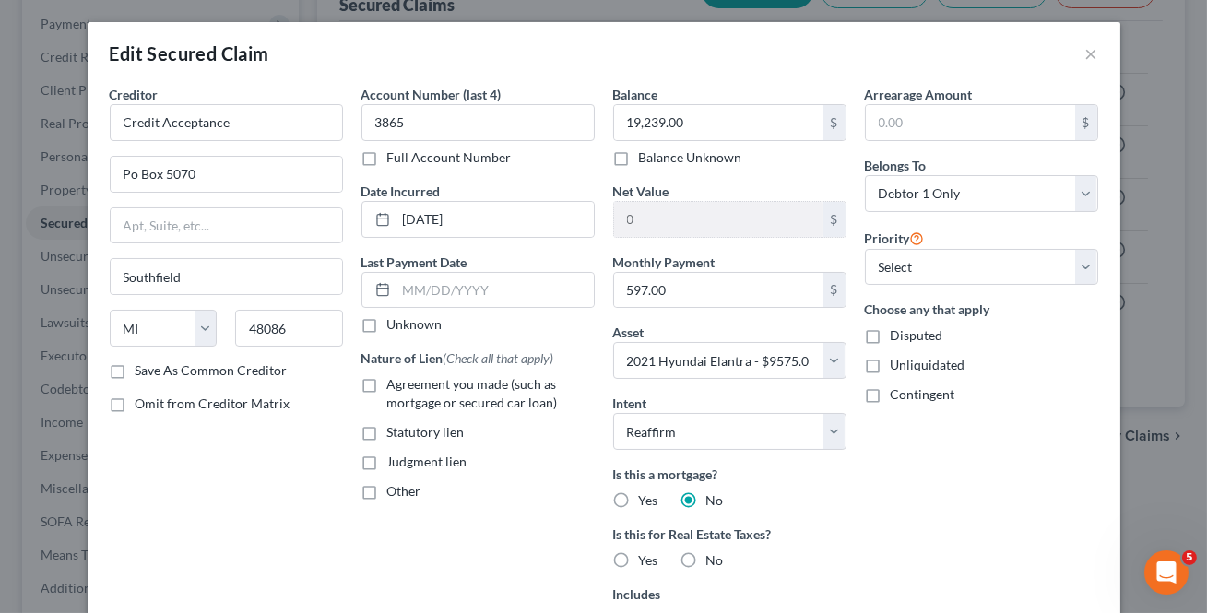
radio input "true"
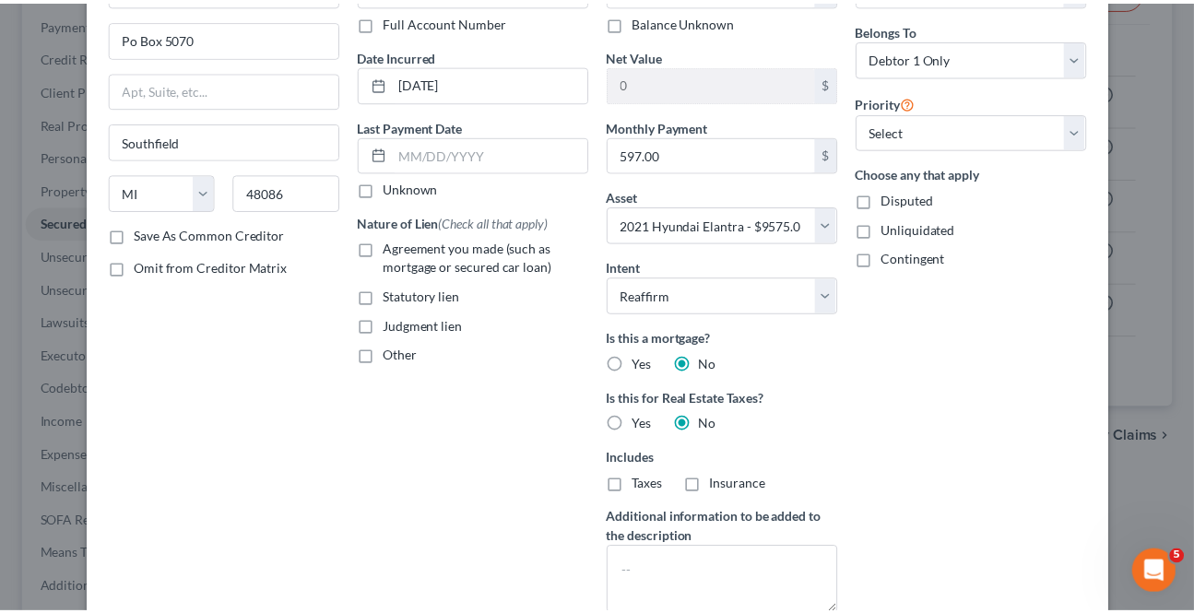
scroll to position [321, 0]
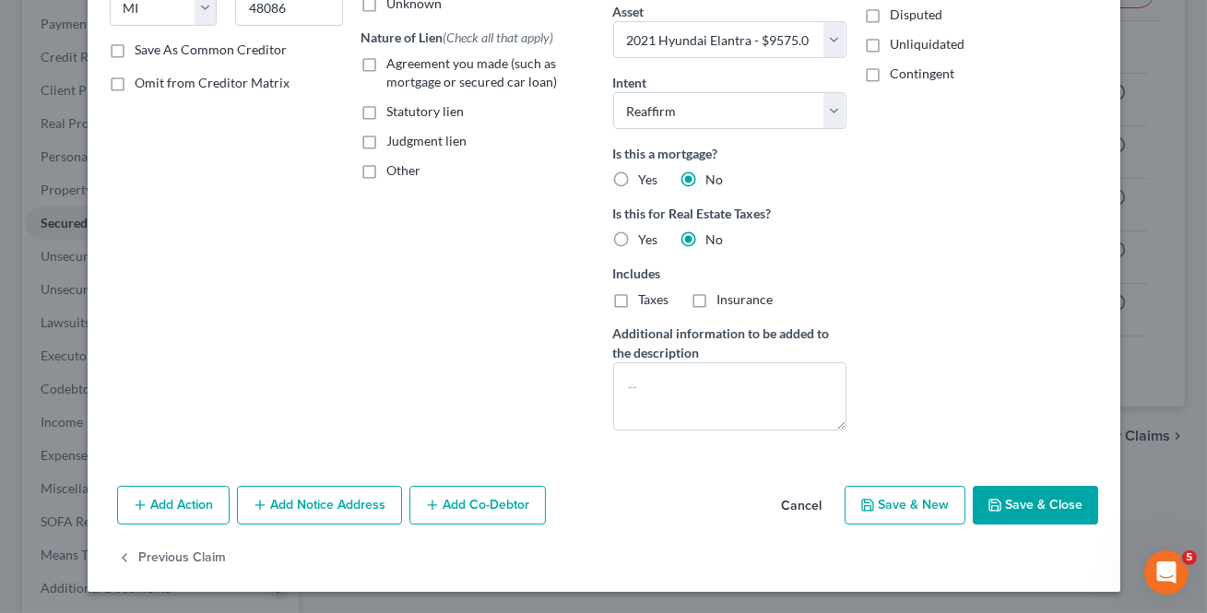
click at [1041, 496] on button "Save & Close" at bounding box center [1035, 505] width 125 height 39
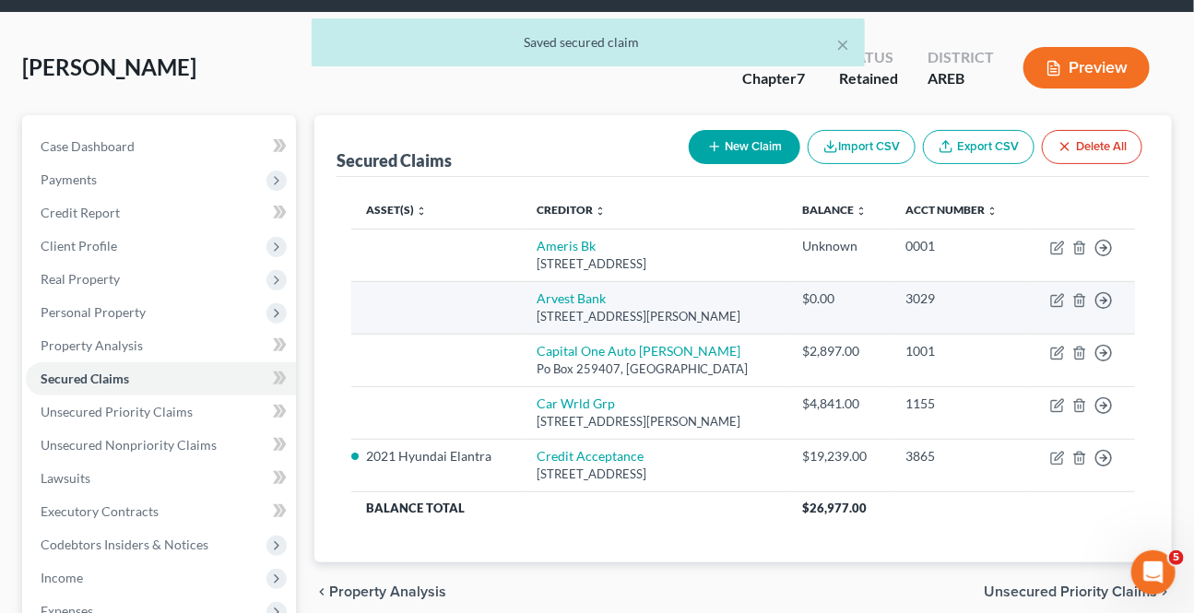
scroll to position [83, 0]
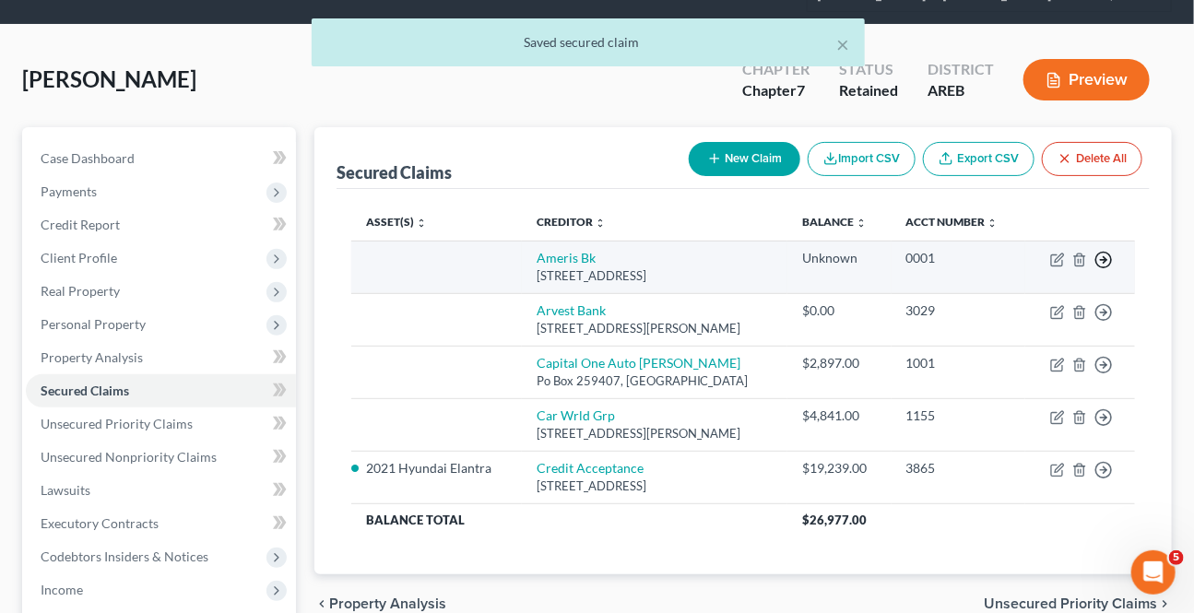
click at [1100, 253] on circle "button" at bounding box center [1104, 261] width 16 height 16
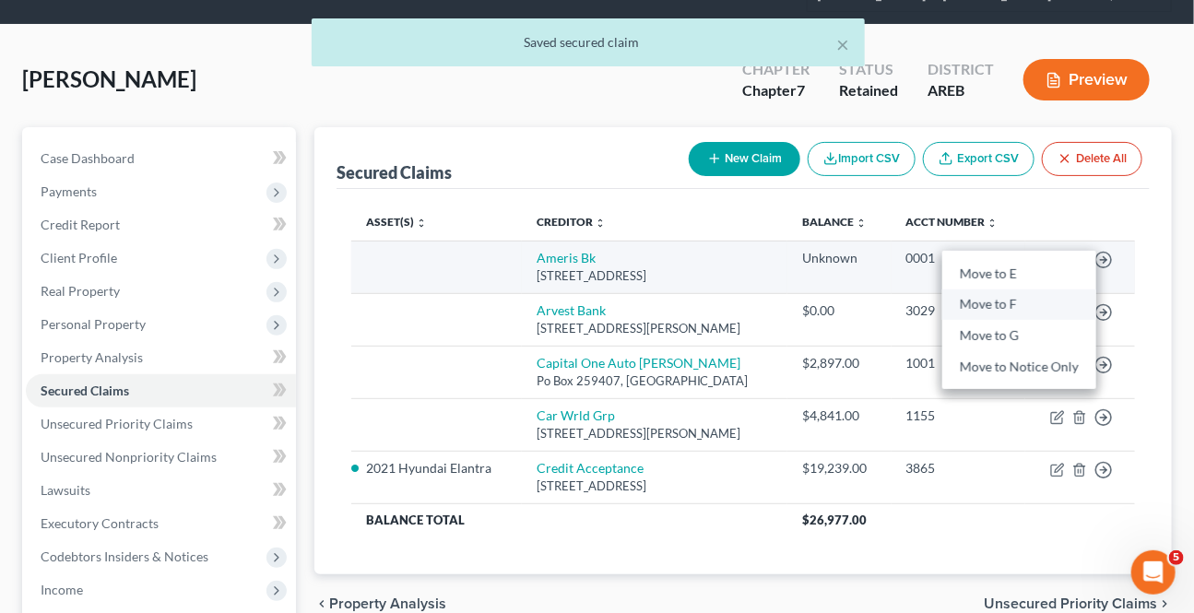
click at [1022, 307] on link "Move to F" at bounding box center [1019, 304] width 154 height 31
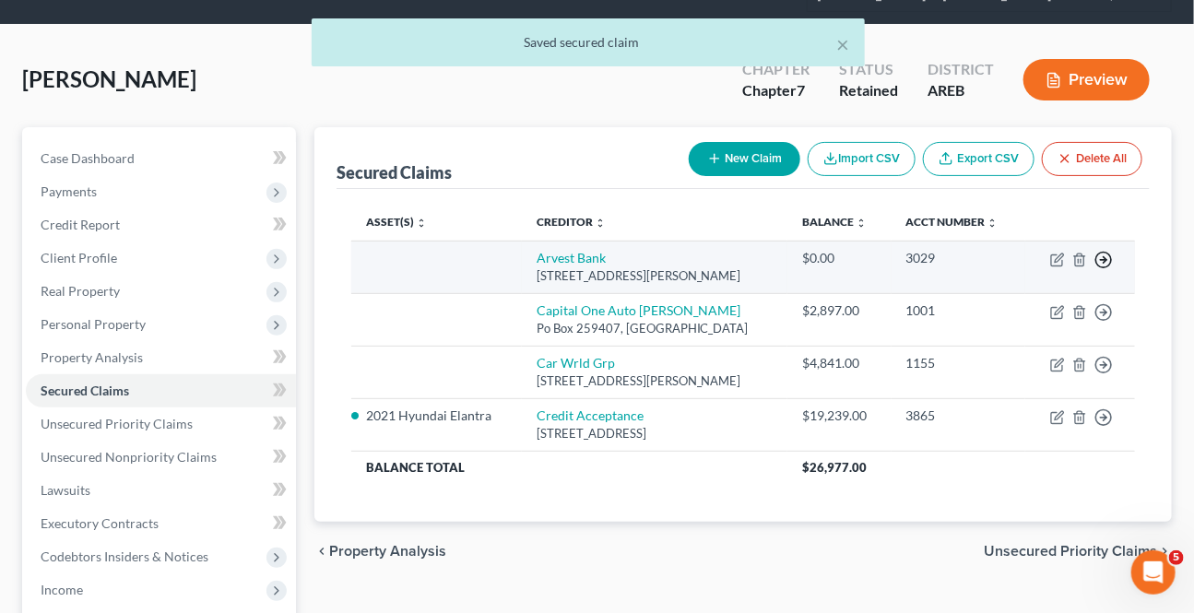
click at [1102, 260] on line "button" at bounding box center [1104, 260] width 6 height 0
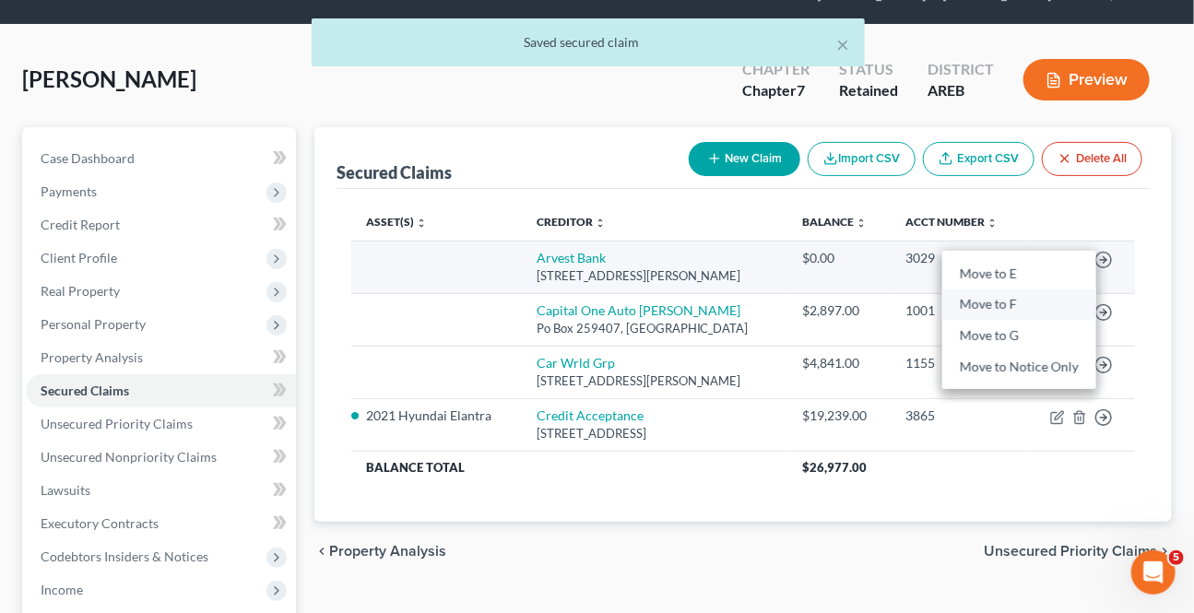
click at [1015, 298] on link "Move to F" at bounding box center [1019, 304] width 154 height 31
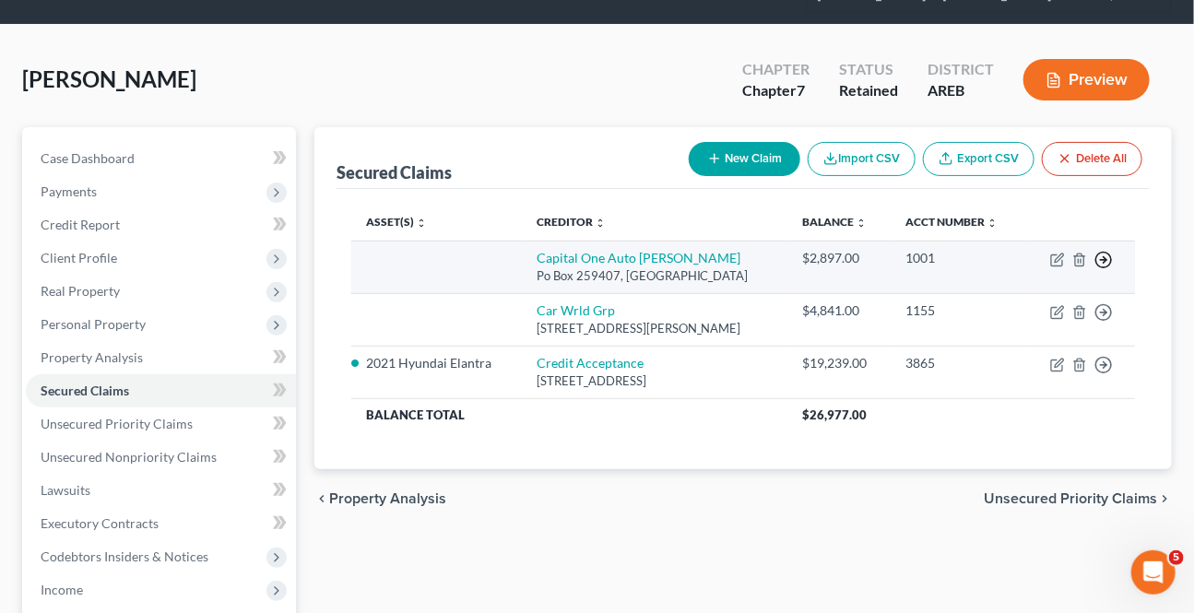
click at [1099, 256] on icon "button" at bounding box center [1103, 260] width 18 height 18
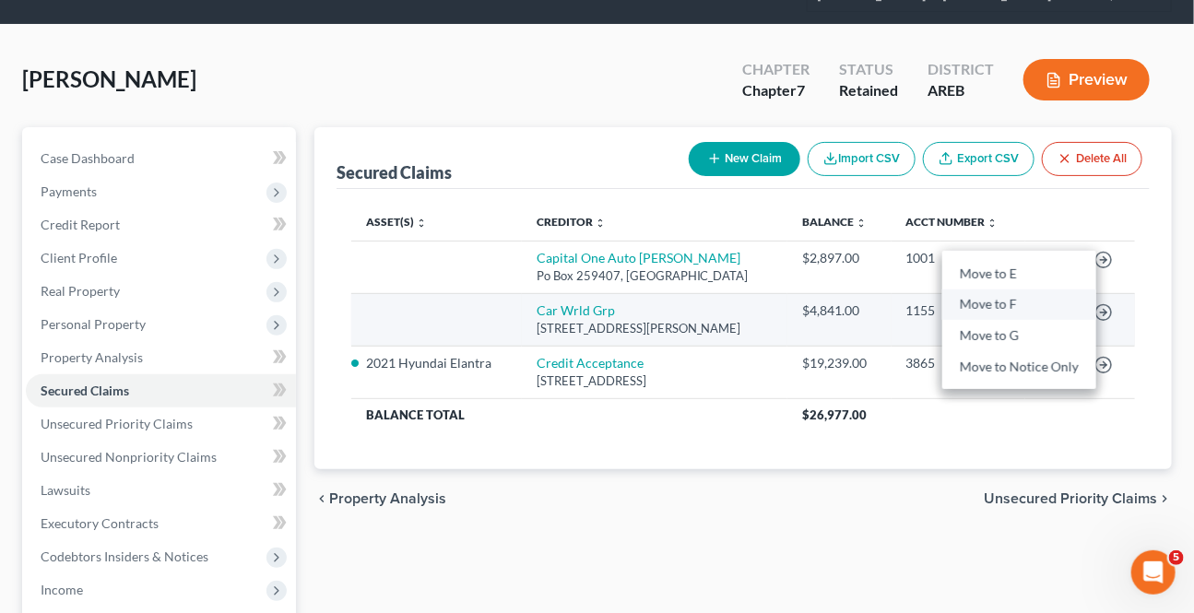
drag, startPoint x: 1013, startPoint y: 301, endPoint x: 1087, endPoint y: 303, distance: 73.8
click at [1012, 301] on link "Move to F" at bounding box center [1019, 304] width 154 height 31
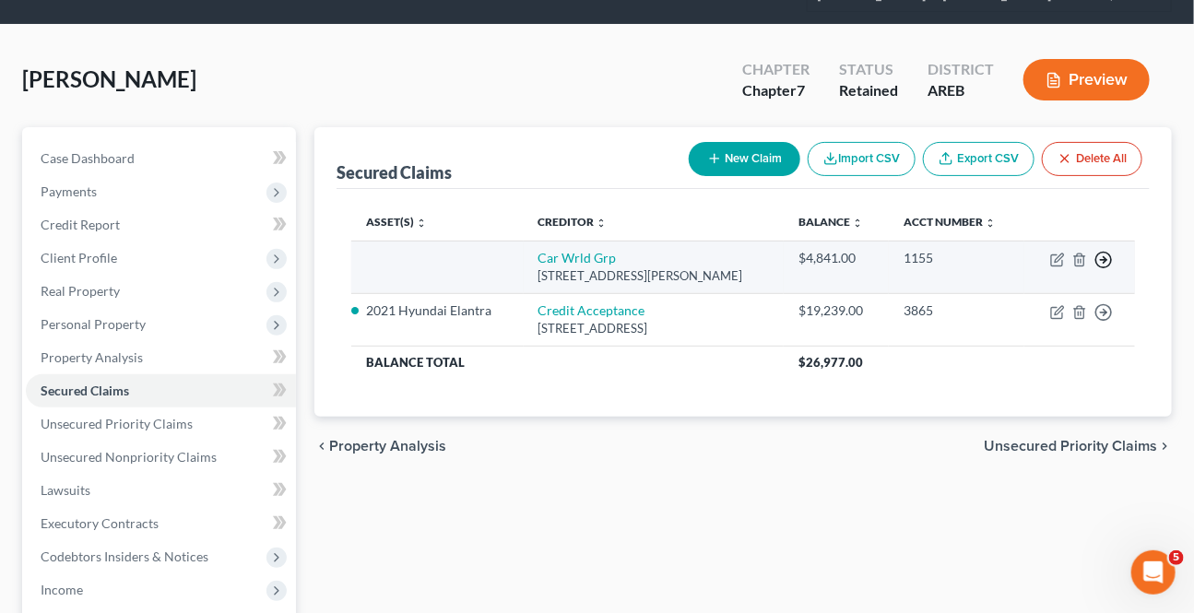
click at [1108, 253] on circle "button" at bounding box center [1104, 261] width 16 height 16
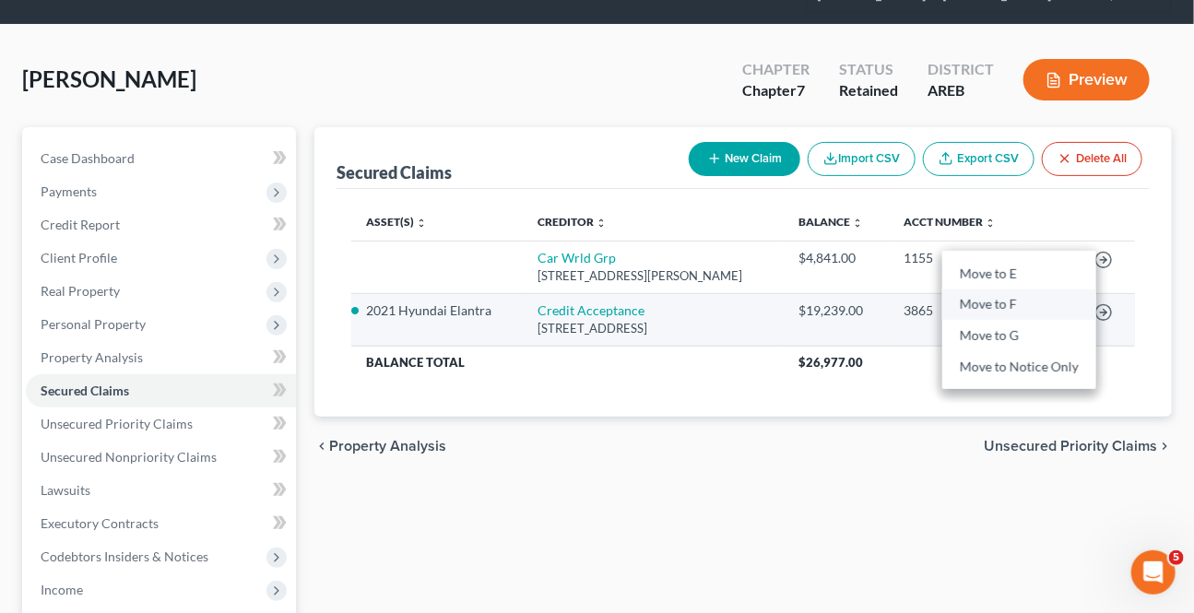
click at [996, 302] on link "Move to F" at bounding box center [1019, 304] width 154 height 31
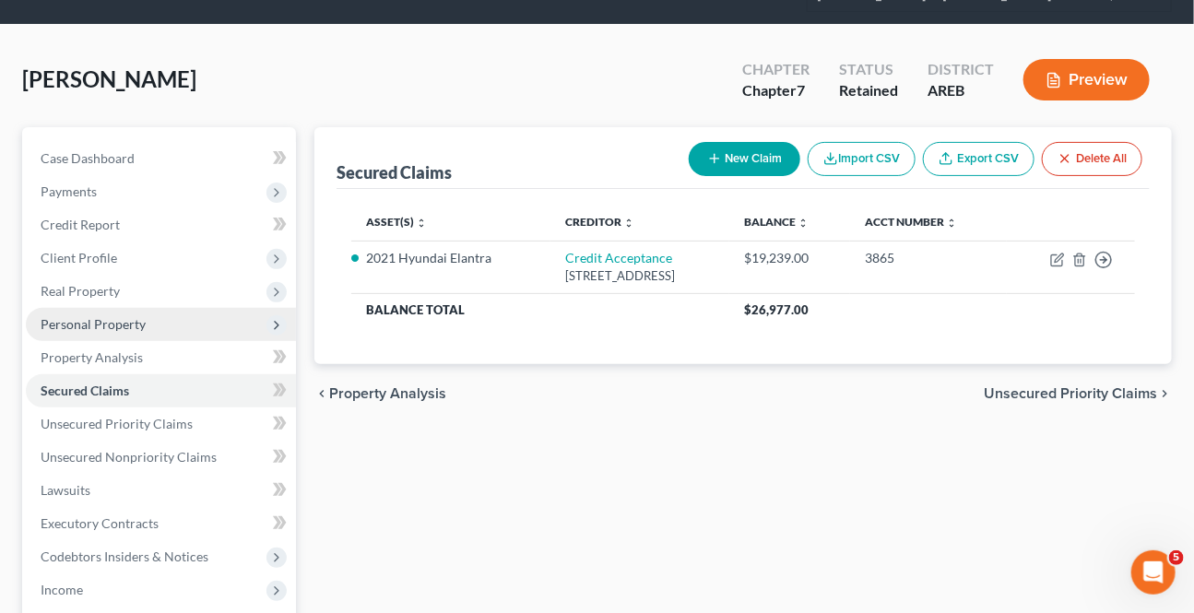
click at [76, 312] on span "Personal Property" at bounding box center [161, 324] width 270 height 33
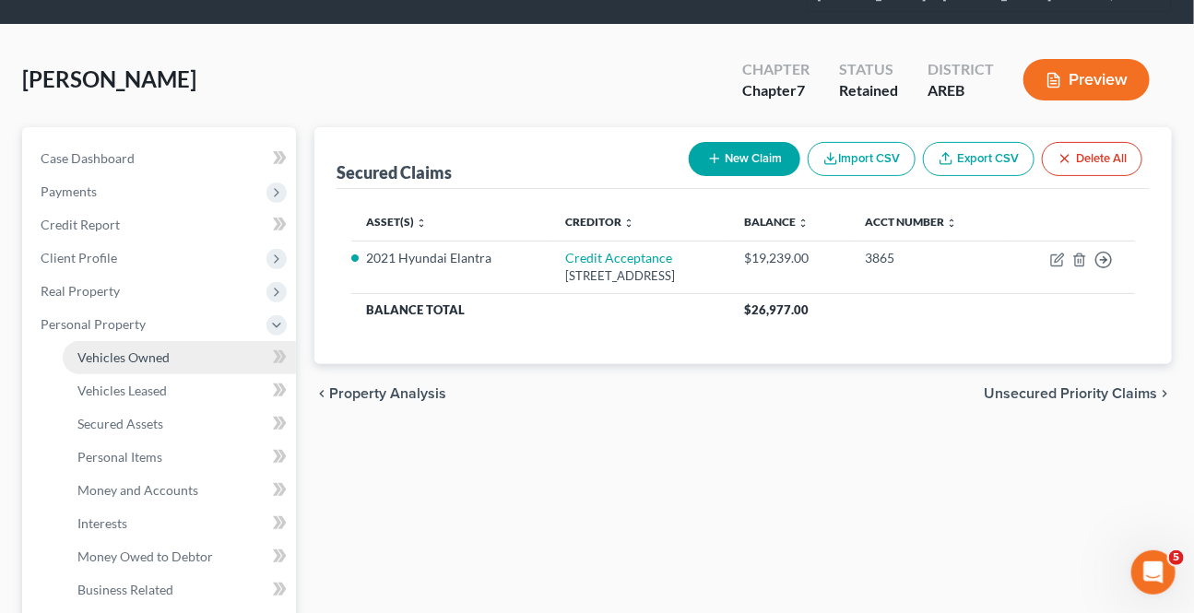
click at [119, 354] on span "Vehicles Owned" at bounding box center [123, 357] width 92 height 16
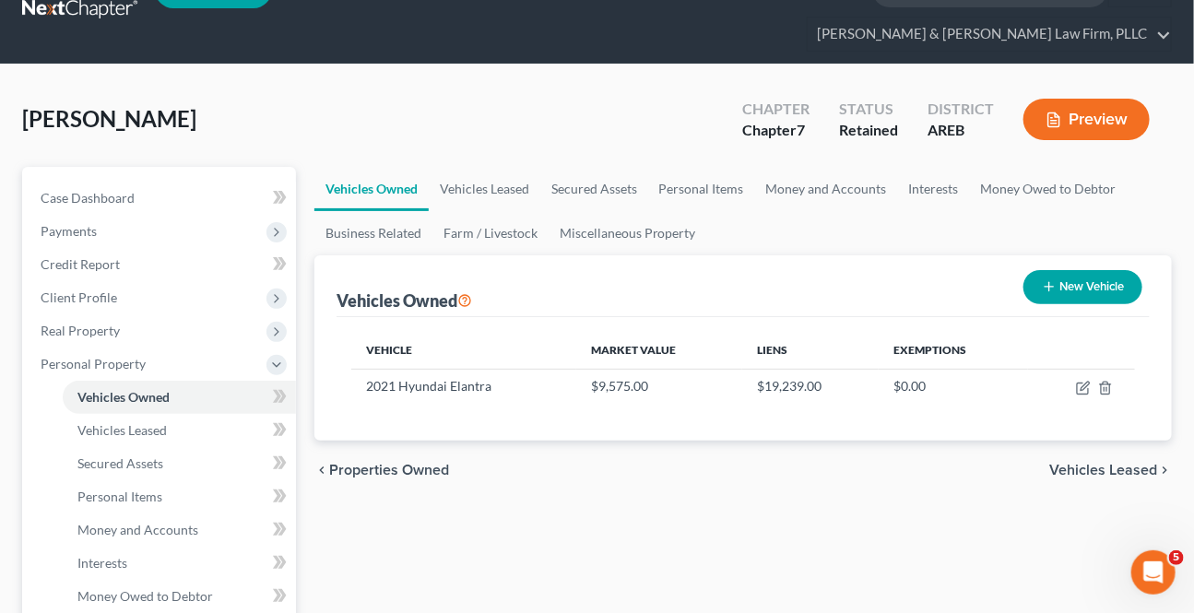
scroll to position [83, 0]
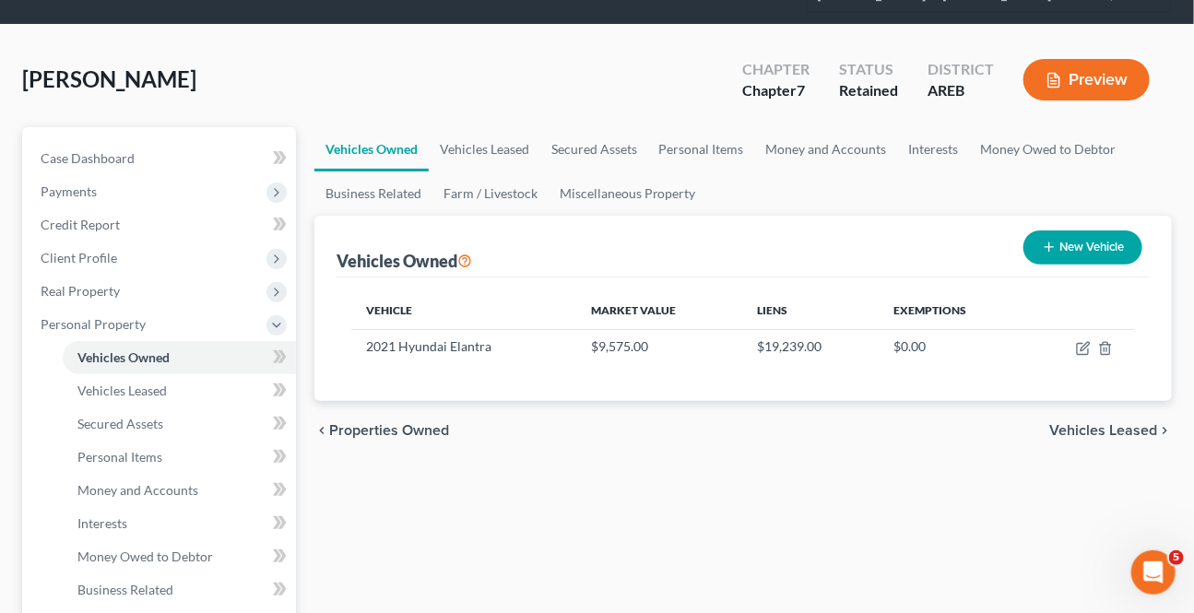
click at [1097, 431] on span "Vehicles Leased" at bounding box center [1103, 430] width 108 height 15
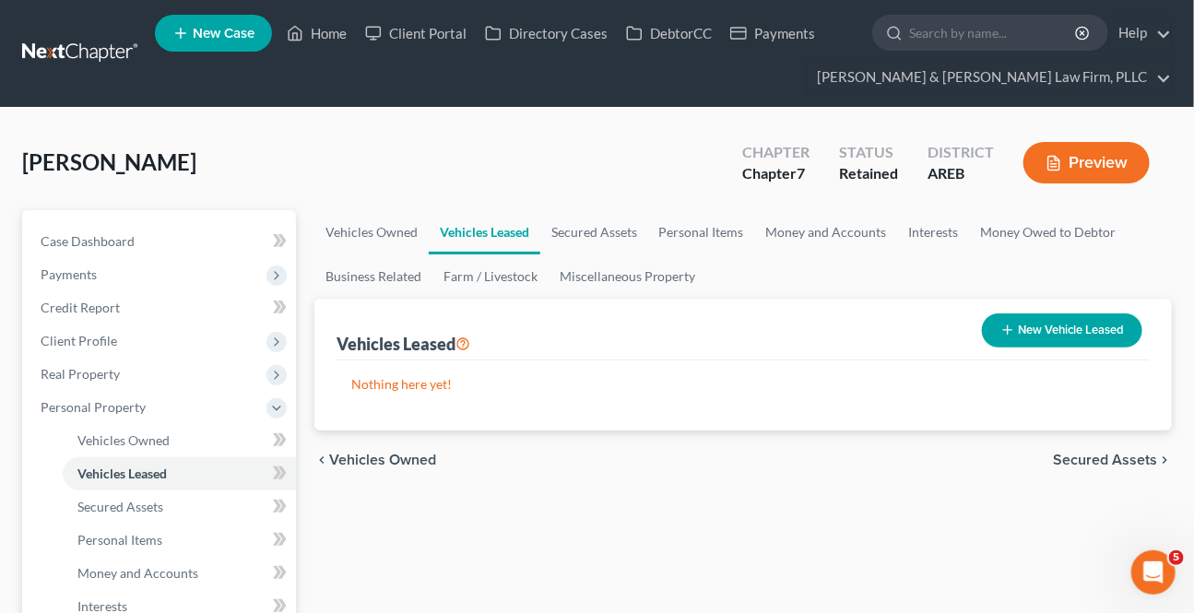
click at [1087, 456] on span "Secured Assets" at bounding box center [1105, 460] width 104 height 15
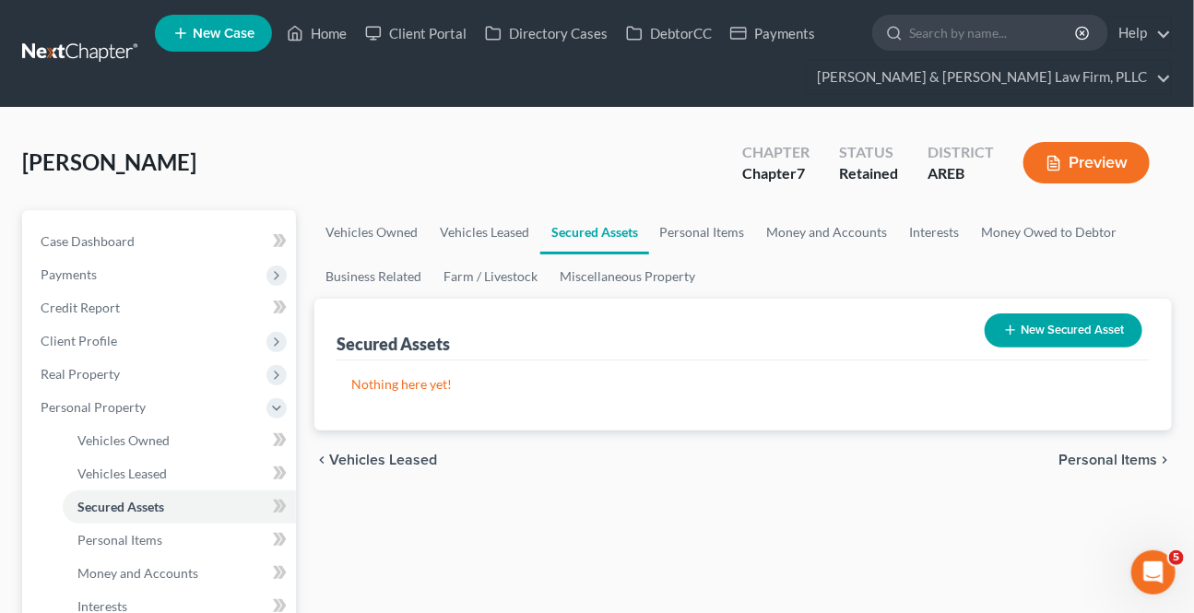
click at [1087, 457] on span "Personal Items" at bounding box center [1107, 460] width 99 height 15
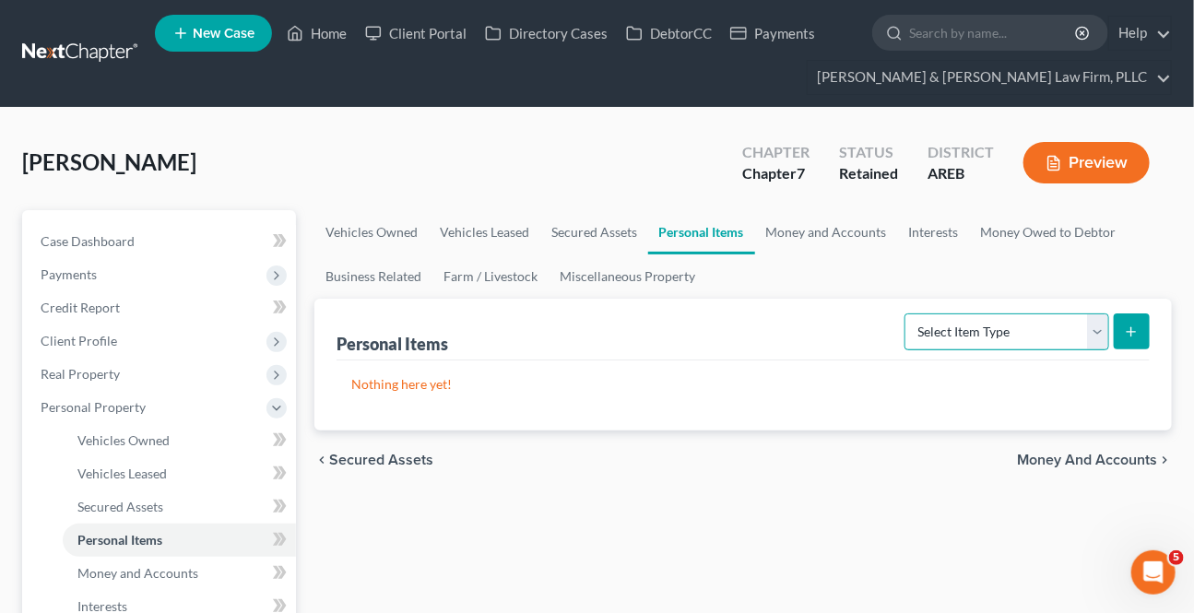
click at [1093, 337] on select "Select Item Type Clothing Collectibles Of Value Electronics Firearms Household …" at bounding box center [1006, 331] width 205 height 37
select select "clothing"
click at [907, 313] on select "Select Item Type Clothing Collectibles Of Value Electronics Firearms Household …" at bounding box center [1006, 331] width 205 height 37
click at [1127, 336] on icon "submit" at bounding box center [1131, 332] width 15 height 15
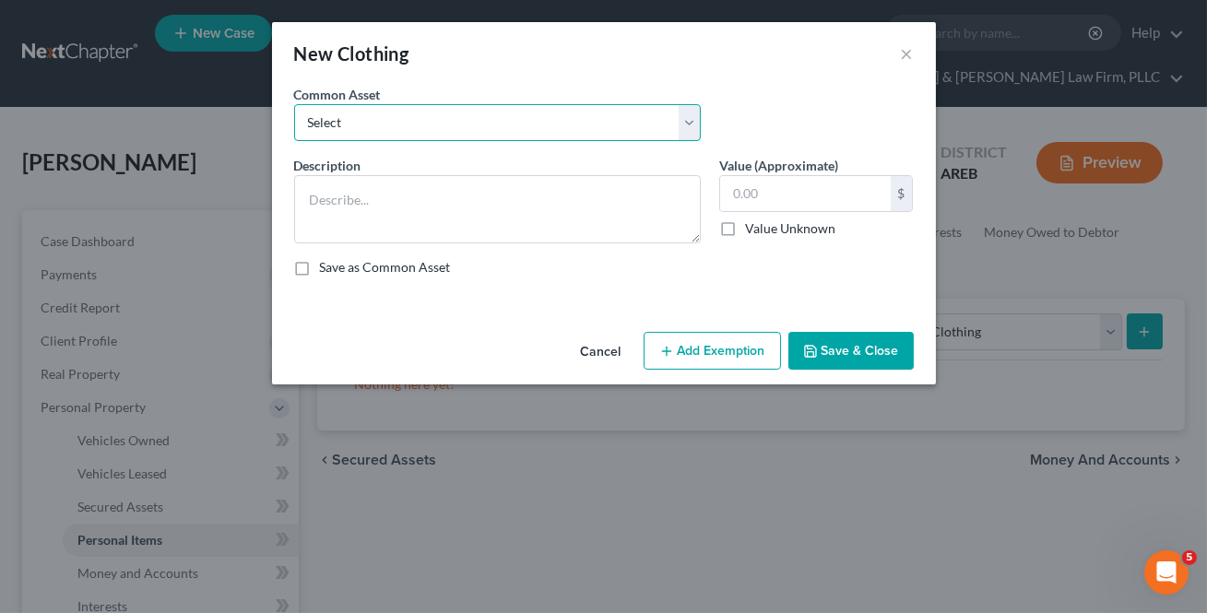
drag, startPoint x: 414, startPoint y: 126, endPoint x: 403, endPoint y: 138, distance: 16.3
click at [414, 126] on select "Select Clothing" at bounding box center [497, 122] width 407 height 37
select select "0"
click at [294, 104] on select "Select Clothing" at bounding box center [497, 122] width 407 height 37
type textarea "Clothing"
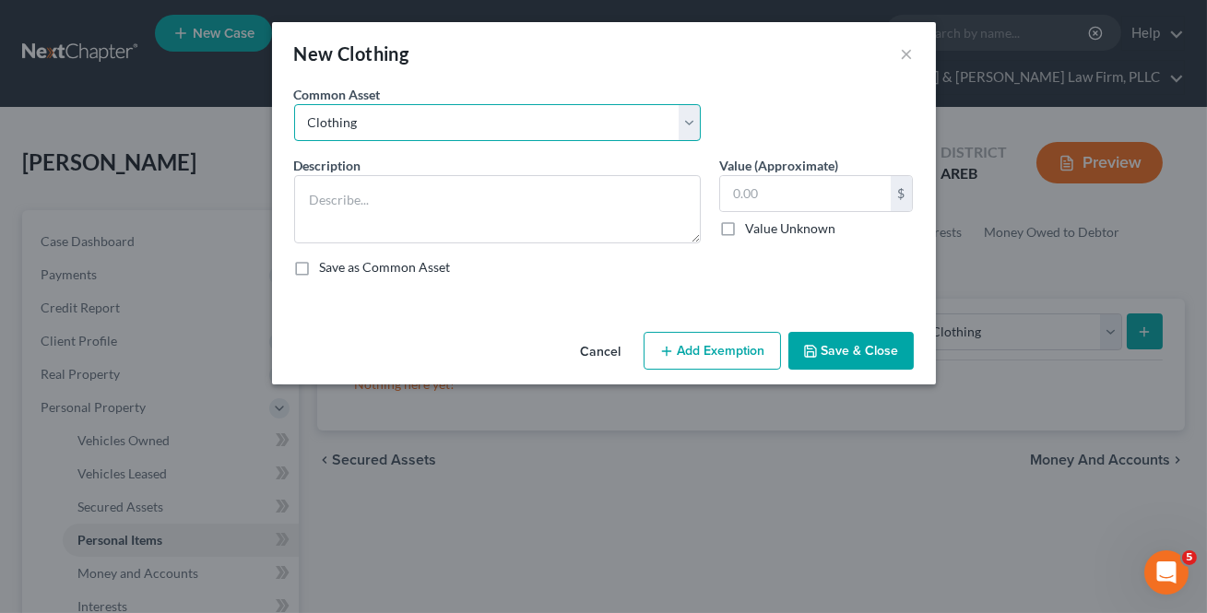
type input "0"
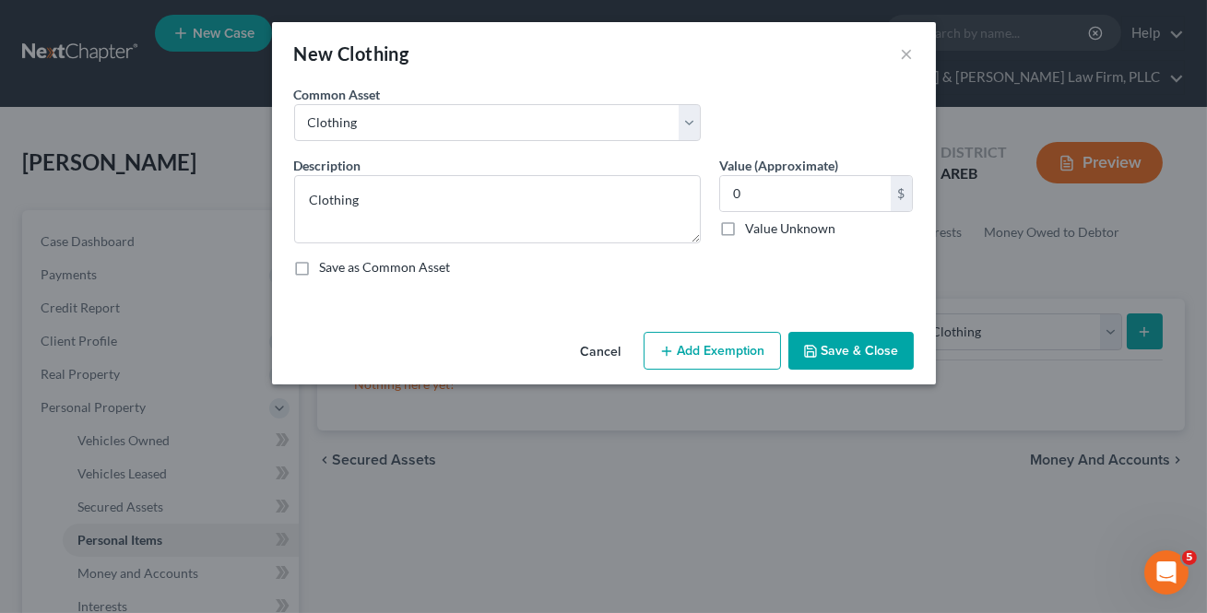
drag, startPoint x: 881, startPoint y: 342, endPoint x: 1149, endPoint y: 347, distance: 267.4
click at [880, 341] on button "Save & Close" at bounding box center [850, 351] width 125 height 39
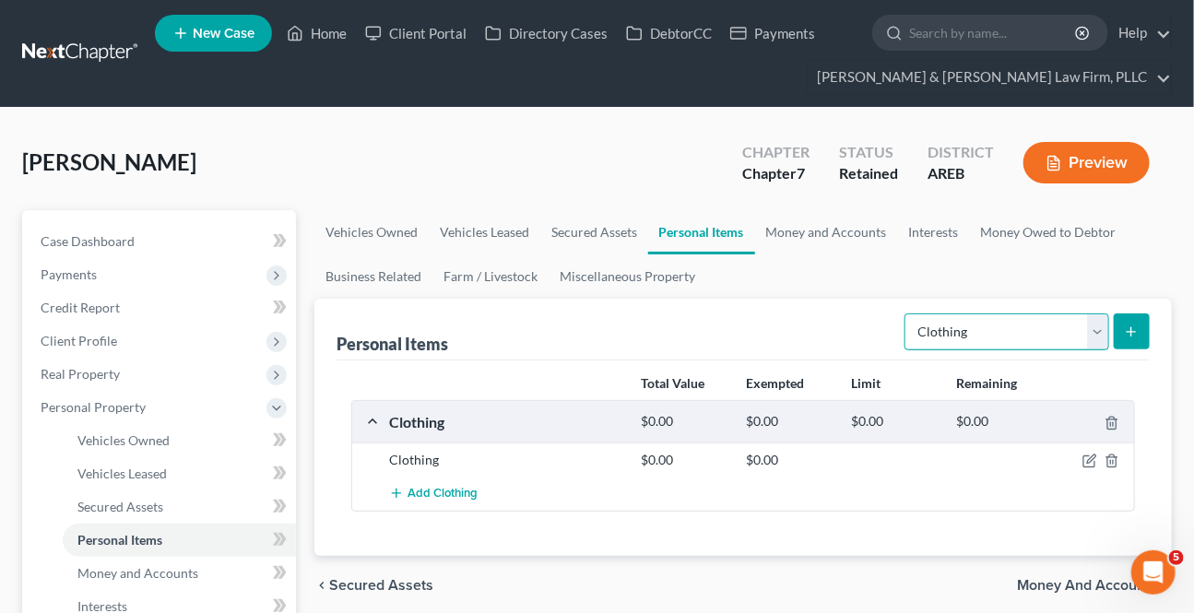
drag, startPoint x: 1104, startPoint y: 324, endPoint x: 1076, endPoint y: 346, distance: 35.4
click at [1104, 323] on select "Select Item Type Clothing Collectibles Of Value Electronics Firearms Household …" at bounding box center [1006, 331] width 205 height 37
select select "electronics"
click at [907, 313] on select "Select Item Type Clothing Collectibles Of Value Electronics Firearms Household …" at bounding box center [1006, 331] width 205 height 37
click at [1127, 325] on icon "submit" at bounding box center [1131, 332] width 15 height 15
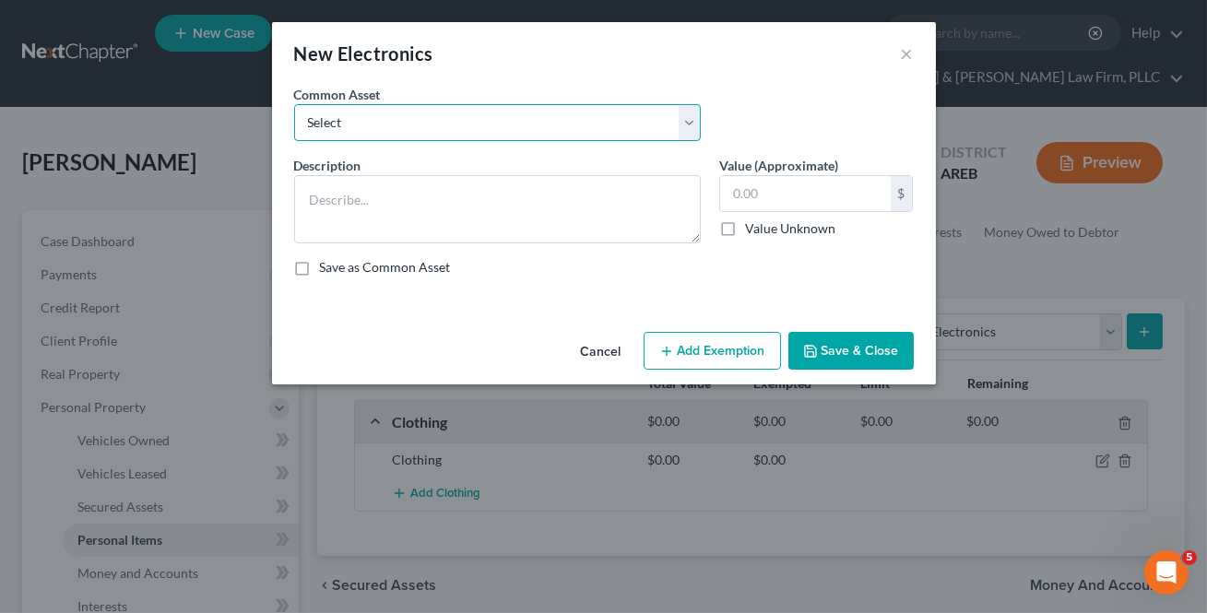
drag, startPoint x: 516, startPoint y: 106, endPoint x: 498, endPoint y: 137, distance: 36.4
click at [516, 107] on select "Select Household electronics" at bounding box center [497, 122] width 407 height 37
select select "0"
click at [294, 104] on select "Select Household electronics" at bounding box center [497, 122] width 407 height 37
type textarea "Household electronics"
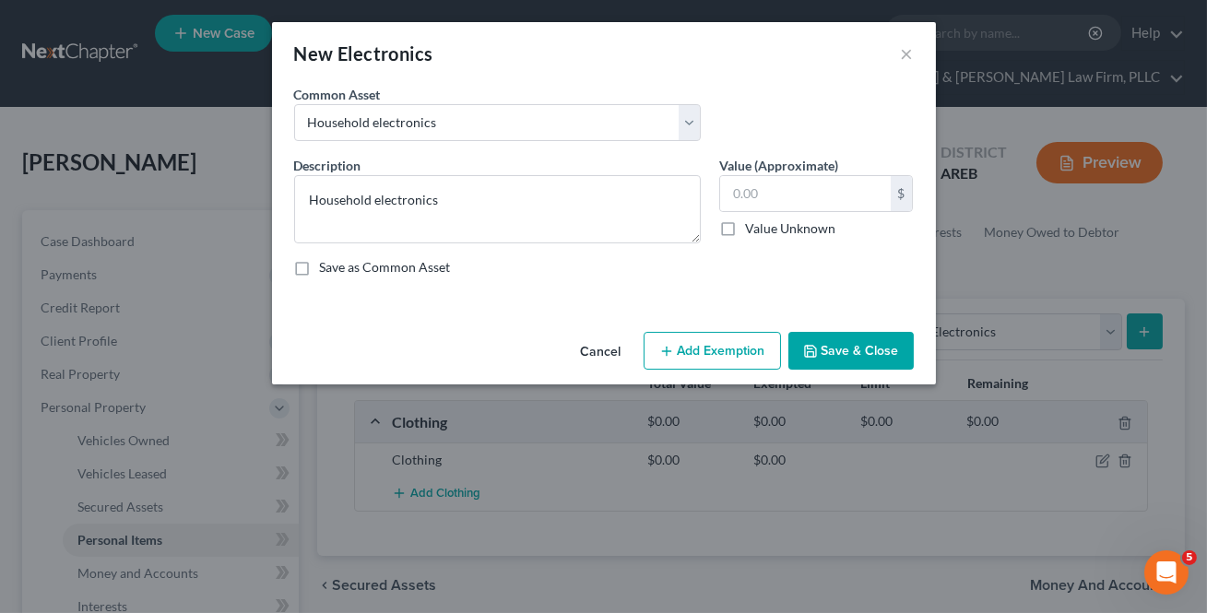
click at [824, 344] on button "Save & Close" at bounding box center [850, 351] width 125 height 39
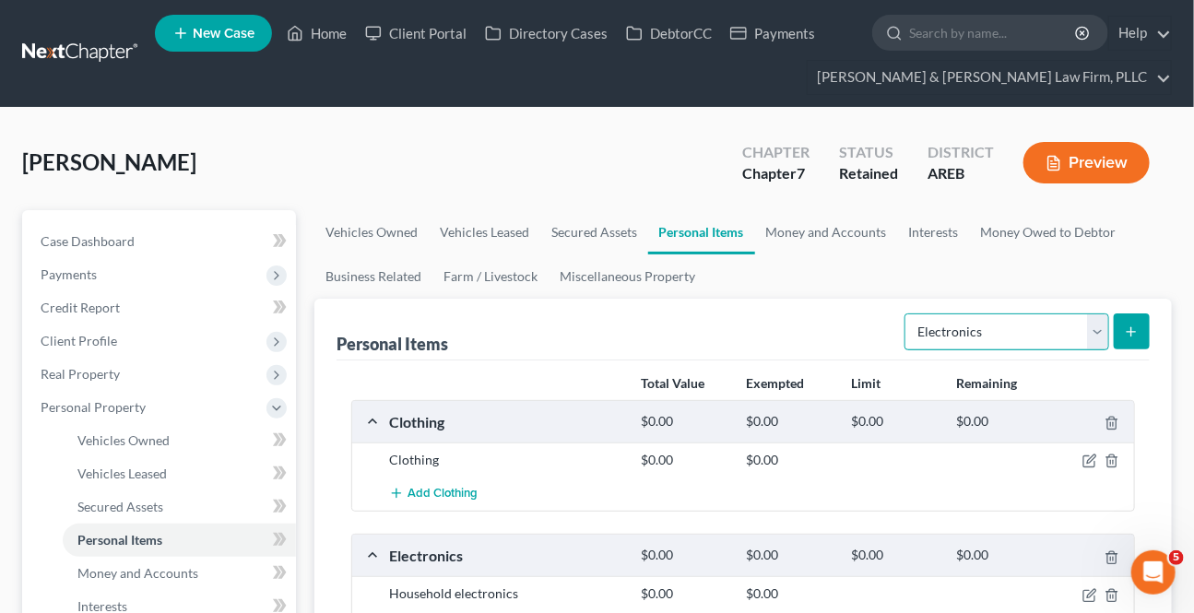
drag, startPoint x: 1094, startPoint y: 330, endPoint x: 1069, endPoint y: 347, distance: 29.9
click at [1094, 329] on select "Select Item Type Clothing Collectibles Of Value Electronics Firearms Household …" at bounding box center [1006, 331] width 205 height 37
select select "household_goods"
click at [907, 313] on select "Select Item Type Clothing Collectibles Of Value Electronics Firearms Household …" at bounding box center [1006, 331] width 205 height 37
click at [1131, 332] on line "submit" at bounding box center [1131, 332] width 8 height 0
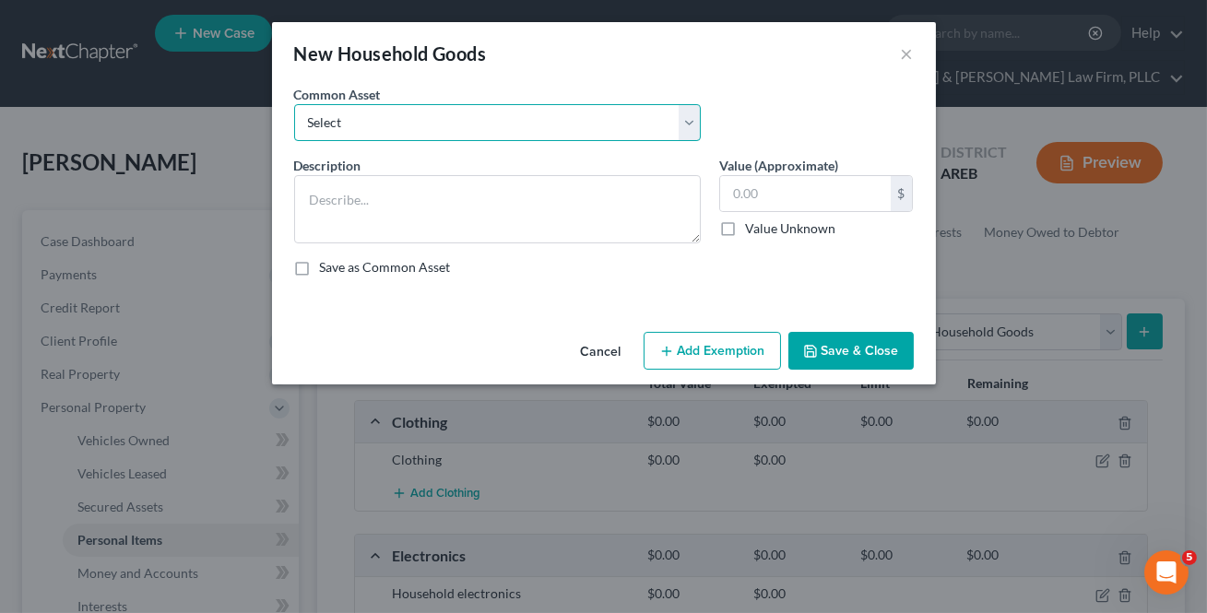
drag, startPoint x: 488, startPoint y: 122, endPoint x: 469, endPoint y: 138, distance: 24.8
click at [488, 121] on select "Select Household goods and furnishings" at bounding box center [497, 122] width 407 height 37
select select "0"
click at [294, 104] on select "Select Household goods and furnishings" at bounding box center [497, 122] width 407 height 37
type textarea "Household goods and furnishings"
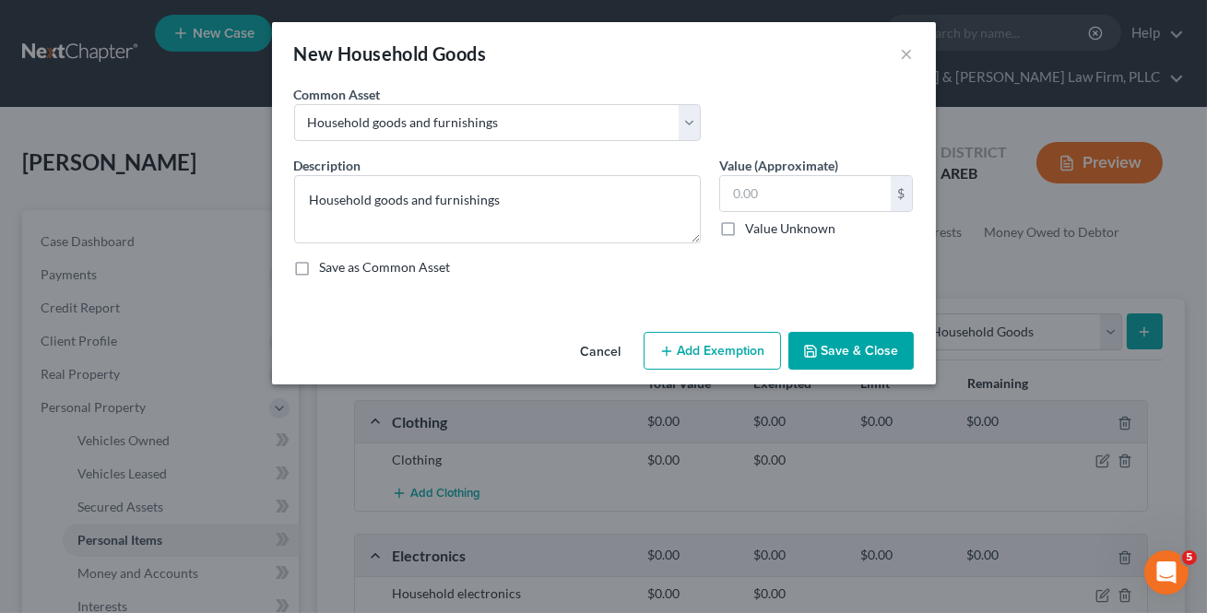
click at [847, 351] on button "Save & Close" at bounding box center [850, 351] width 125 height 39
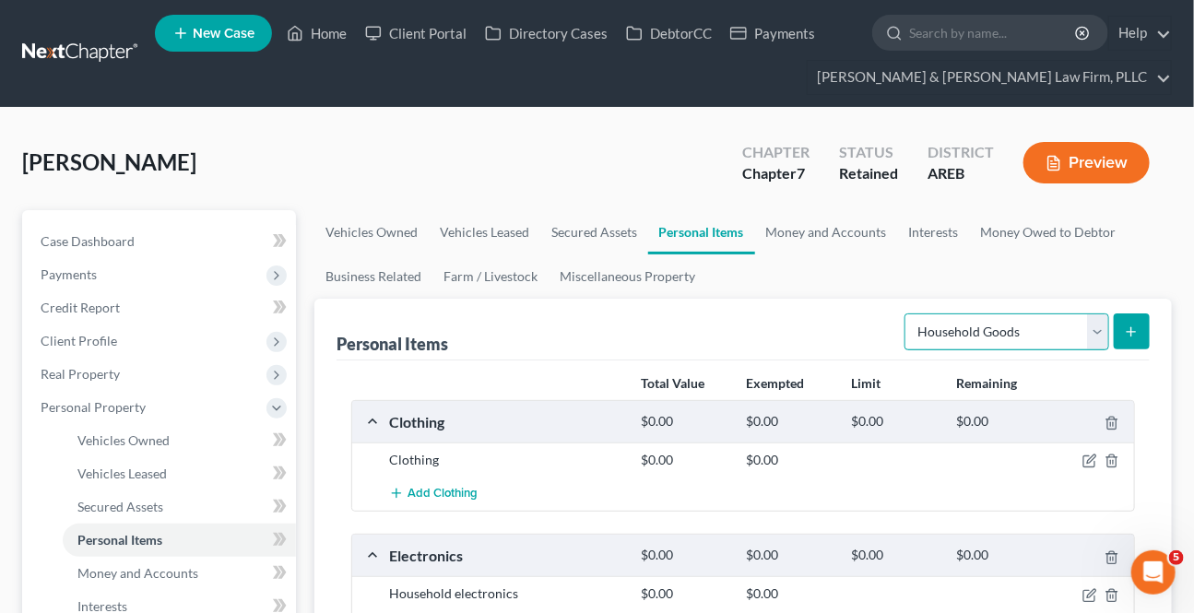
click at [1092, 332] on select "Select Item Type Clothing Collectibles Of Value Electronics Firearms Household …" at bounding box center [1006, 331] width 205 height 37
select select "jewelry"
click at [907, 313] on select "Select Item Type Clothing Collectibles Of Value Electronics Firearms Household …" at bounding box center [1006, 331] width 205 height 37
click at [1118, 333] on button "submit" at bounding box center [1132, 331] width 36 height 36
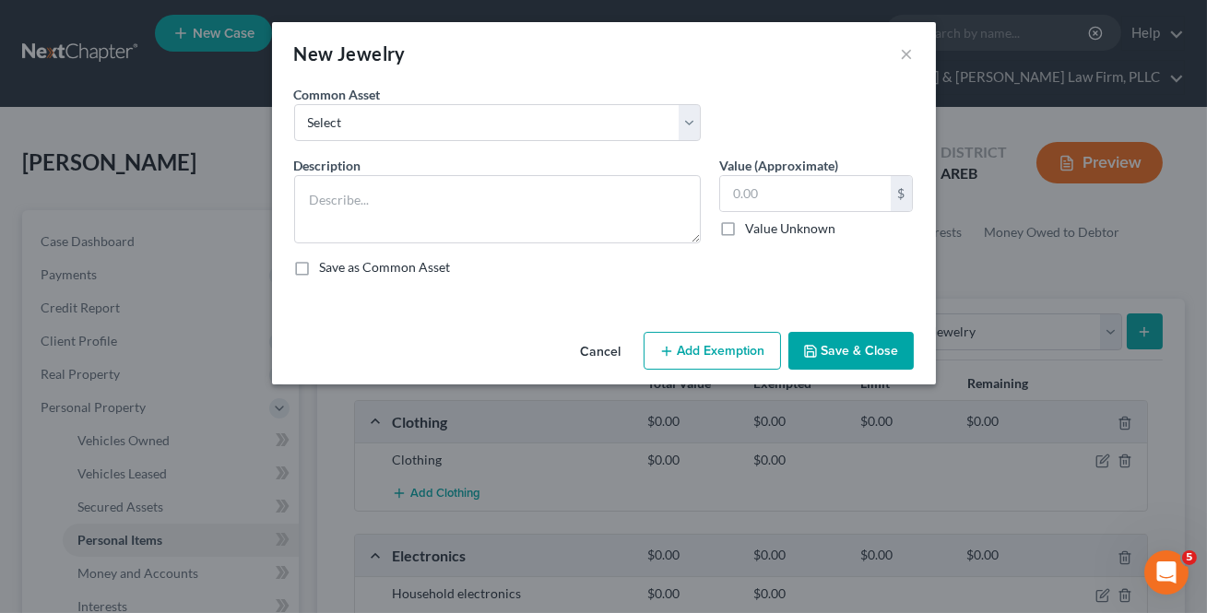
drag, startPoint x: 412, startPoint y: 89, endPoint x: 380, endPoint y: 125, distance: 48.3
click at [412, 91] on div "Common Asset Select Jewelry" at bounding box center [497, 113] width 425 height 56
click at [394, 116] on select "Select Jewelry" at bounding box center [497, 122] width 407 height 37
click at [378, 122] on select "Select Jewelry" at bounding box center [497, 122] width 407 height 37
drag, startPoint x: 361, startPoint y: 124, endPoint x: 350, endPoint y: 139, distance: 18.4
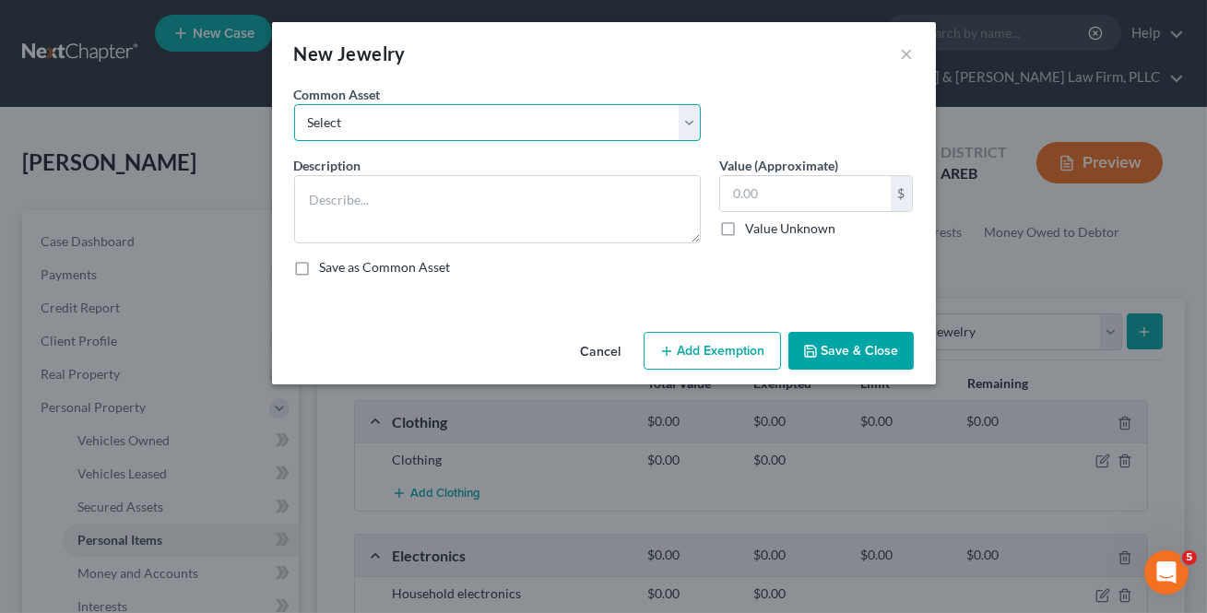
click at [361, 125] on select "Select Jewelry" at bounding box center [497, 122] width 407 height 37
select select "0"
click at [294, 104] on select "Select Jewelry" at bounding box center [497, 122] width 407 height 37
type textarea "Jewelry"
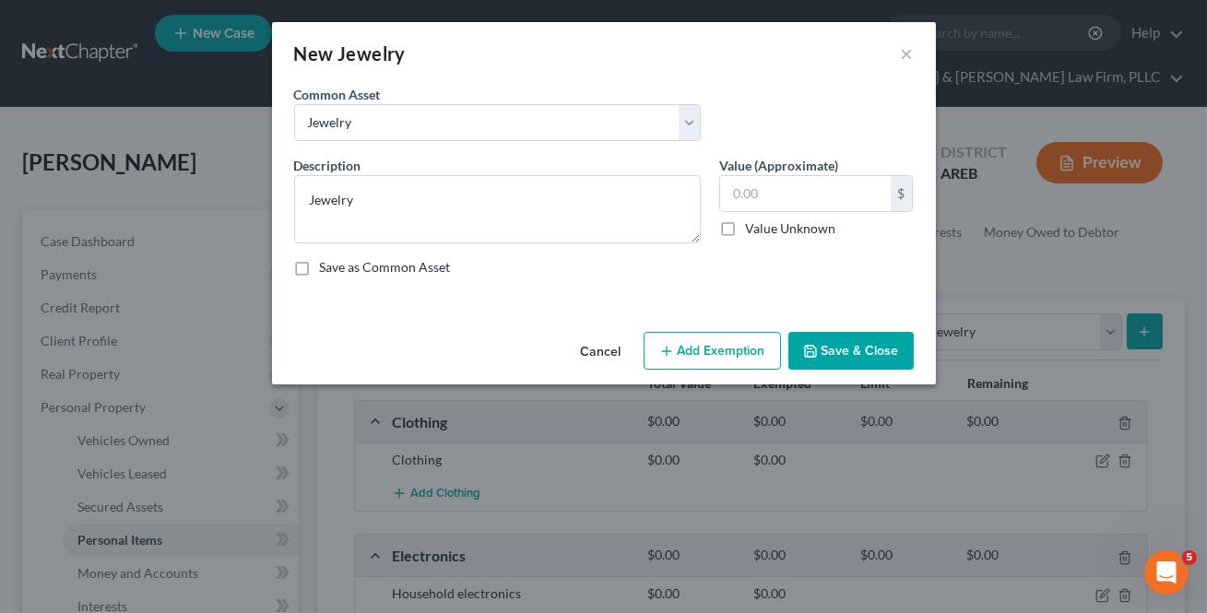
drag, startPoint x: 893, startPoint y: 357, endPoint x: 926, endPoint y: 412, distance: 64.0
click at [892, 356] on button "Save & Close" at bounding box center [850, 351] width 125 height 39
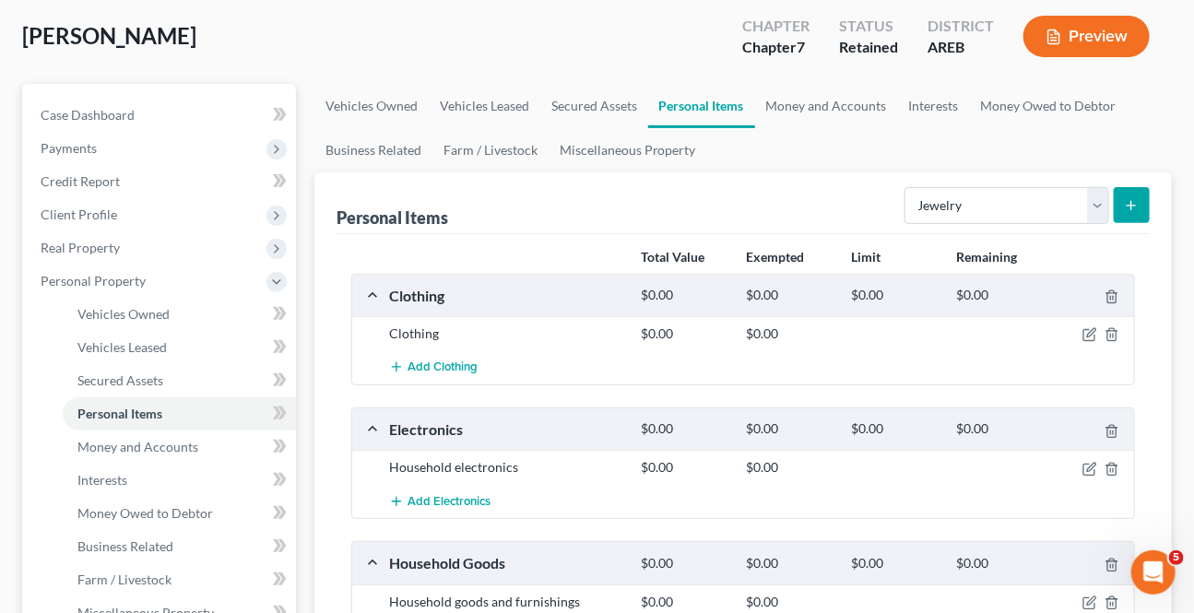
scroll to position [83, 0]
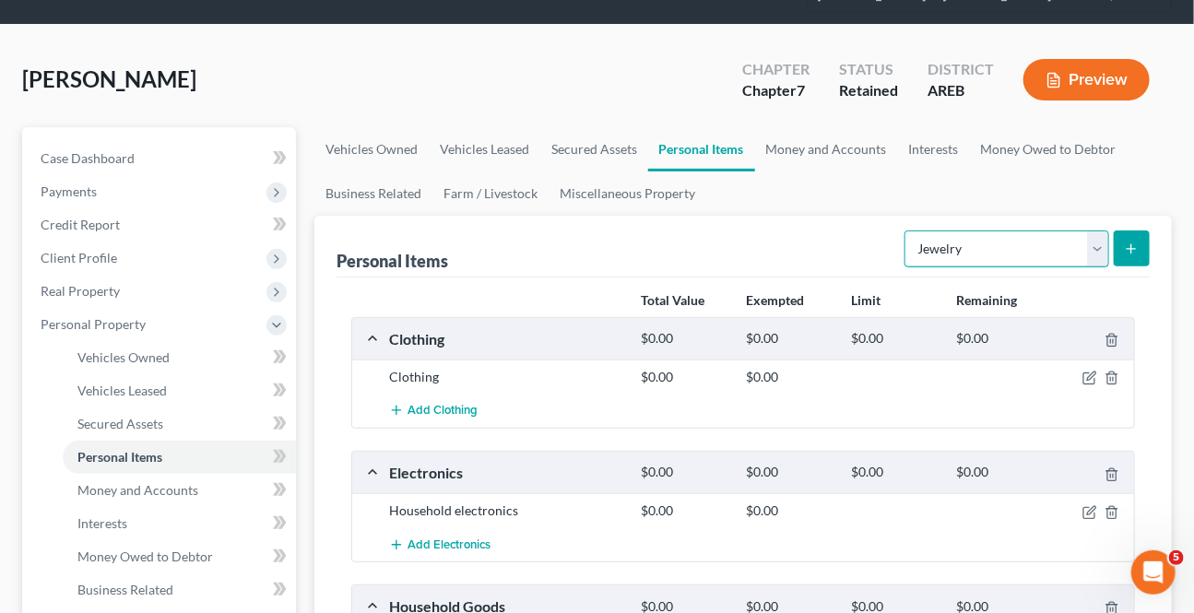
drag, startPoint x: 1068, startPoint y: 240, endPoint x: 1041, endPoint y: 258, distance: 33.2
click at [1068, 239] on select "Select Item Type Clothing Collectibles Of Value Electronics Firearms Household …" at bounding box center [1006, 248] width 205 height 37
select select "firearms"
click at [907, 230] on select "Select Item Type Clothing Collectibles Of Value Electronics Firearms Household …" at bounding box center [1006, 248] width 205 height 37
click at [1139, 254] on button "submit" at bounding box center [1132, 248] width 36 height 36
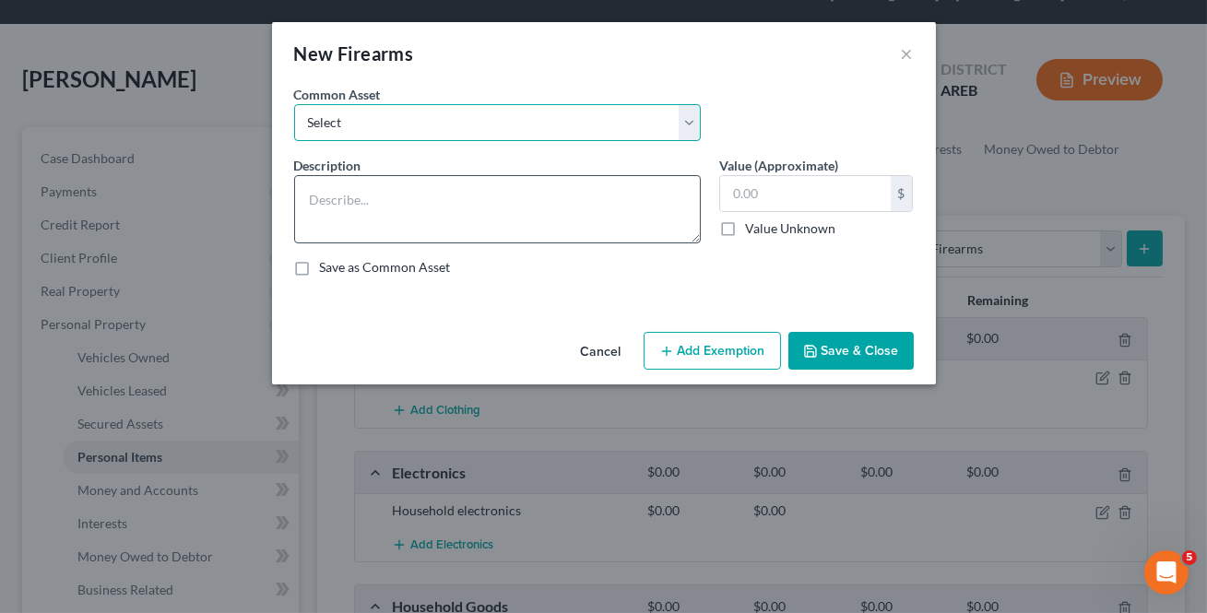
drag, startPoint x: 436, startPoint y: 134, endPoint x: 441, endPoint y: 186, distance: 52.8
click at [436, 134] on select "Select Firearms, ammunition, & related equipment" at bounding box center [497, 122] width 407 height 37
select select "0"
click at [294, 104] on select "Select Firearms, ammunition, & related equipment" at bounding box center [497, 122] width 407 height 37
type textarea "Firearms, ammunition, & related equipment"
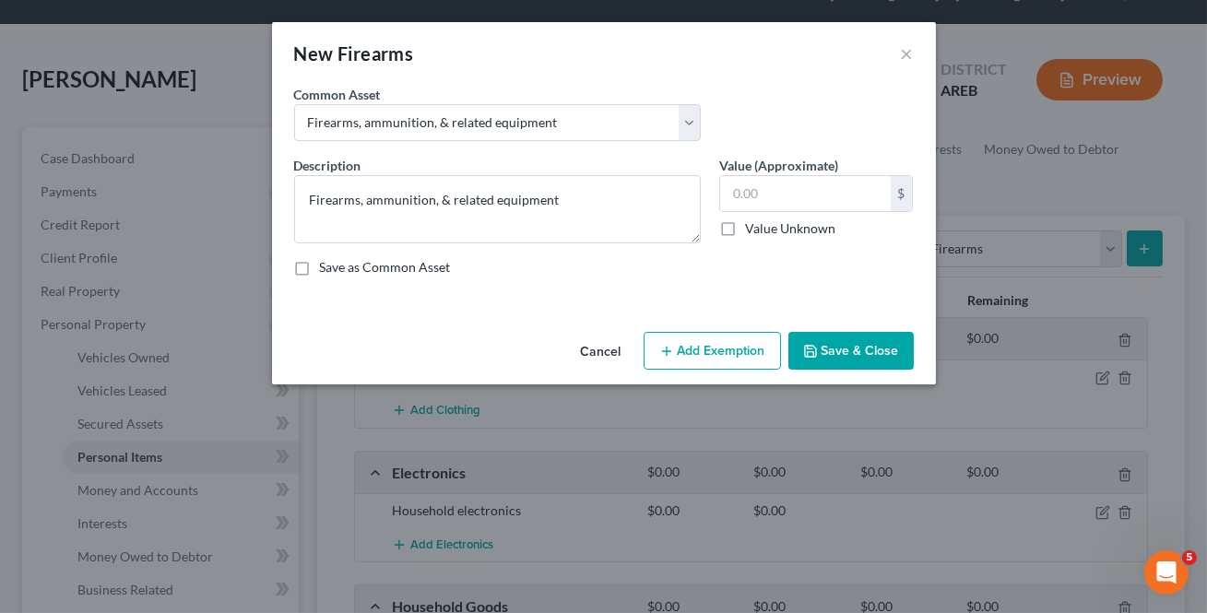
click at [847, 347] on button "Save & Close" at bounding box center [850, 351] width 125 height 39
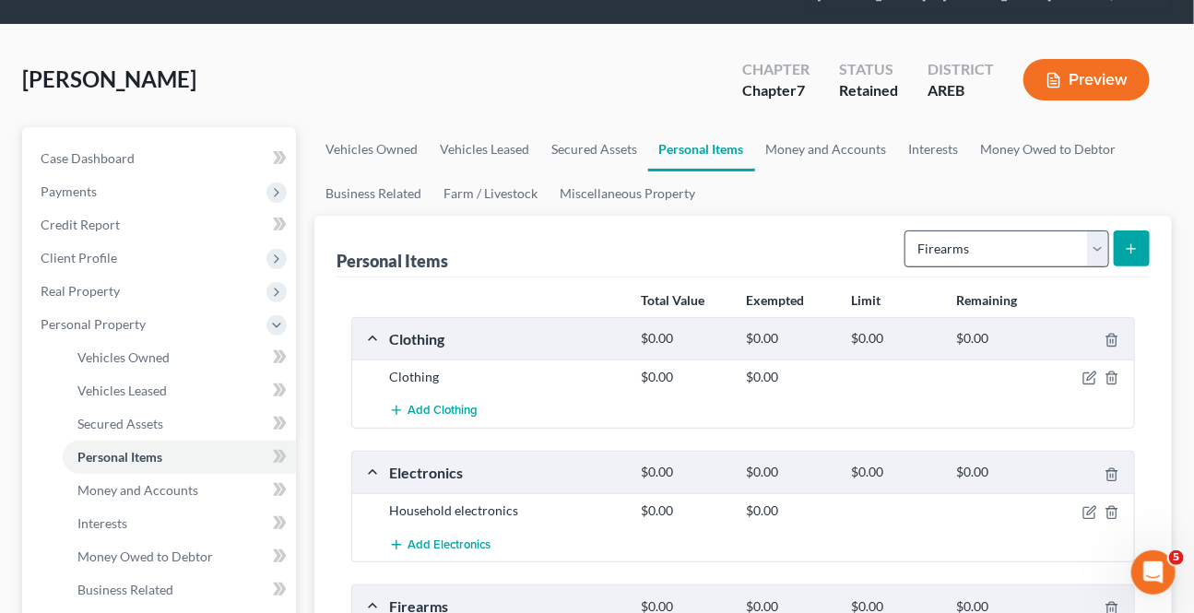
click at [1080, 265] on div "Select Item Type Clothing Collectibles Of Value Electronics Firearms Household …" at bounding box center [1023, 247] width 253 height 49
click at [1087, 249] on select "Select Item Type Clothing Collectibles Of Value Electronics Firearms Household …" at bounding box center [1006, 248] width 205 height 37
select select "pets"
click at [907, 230] on select "Select Item Type Clothing Collectibles Of Value Electronics Firearms Household …" at bounding box center [1006, 248] width 205 height 37
click at [1134, 246] on icon "submit" at bounding box center [1131, 249] width 15 height 15
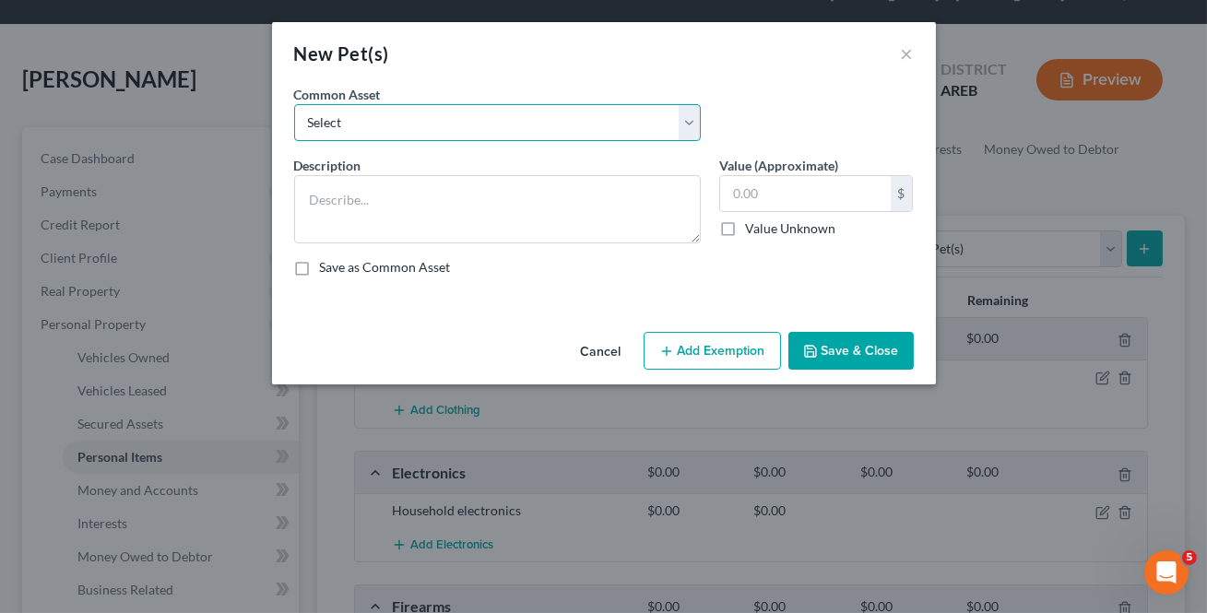
drag, startPoint x: 368, startPoint y: 118, endPoint x: 367, endPoint y: 138, distance: 20.3
click at [368, 118] on select "Select Pet(s)" at bounding box center [497, 122] width 407 height 37
select select "0"
click at [294, 104] on select "Select Pet(s)" at bounding box center [497, 122] width 407 height 37
type textarea "Pet(s)"
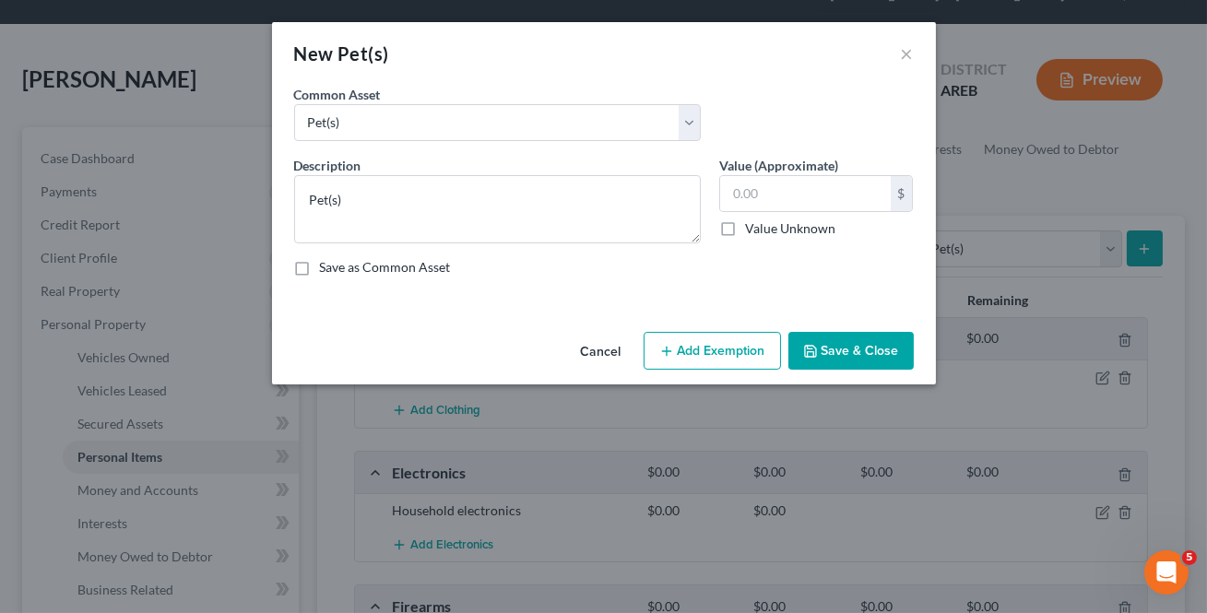
click at [831, 348] on button "Save & Close" at bounding box center [850, 351] width 125 height 39
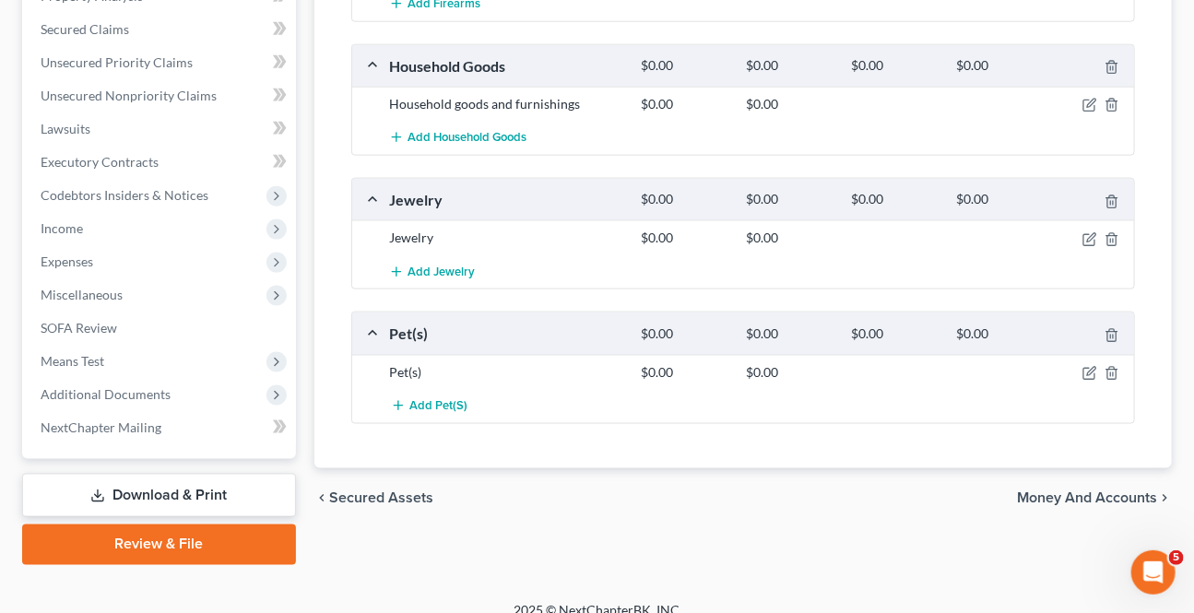
scroll to position [796, 0]
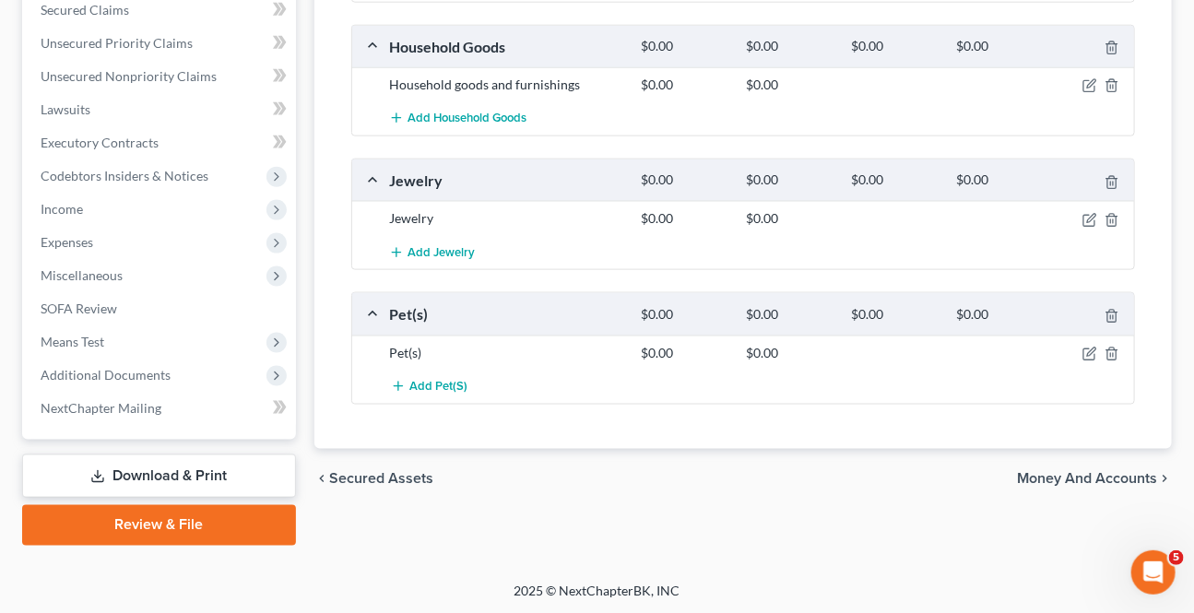
click at [1051, 476] on span "Money and Accounts" at bounding box center [1087, 478] width 140 height 15
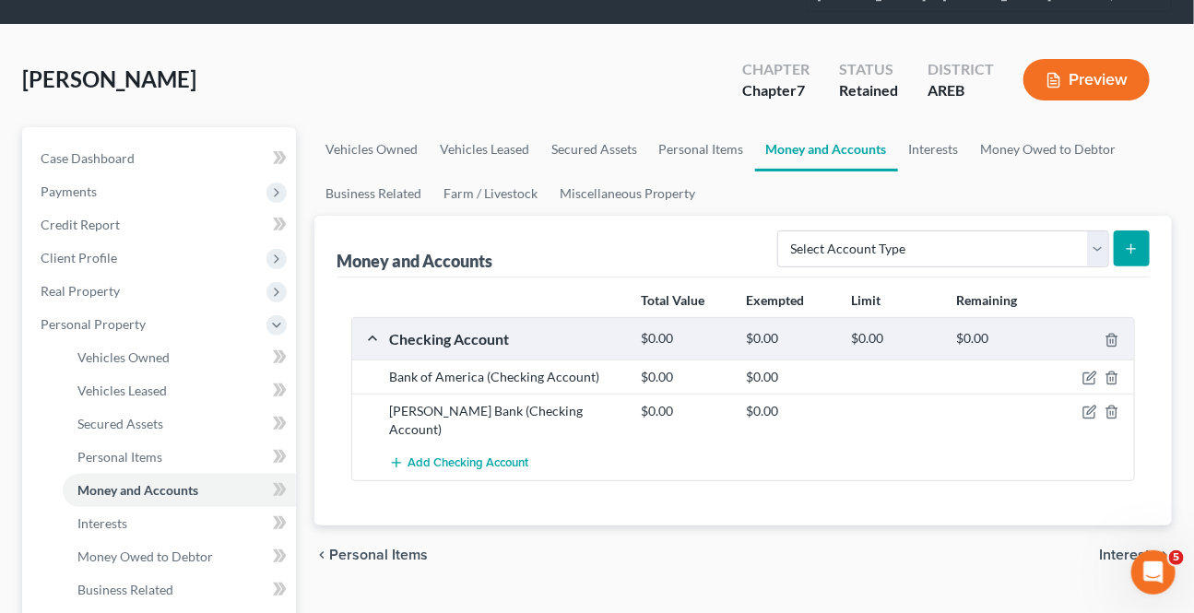
scroll to position [83, 0]
click at [1101, 548] on span "Interests" at bounding box center [1128, 555] width 58 height 15
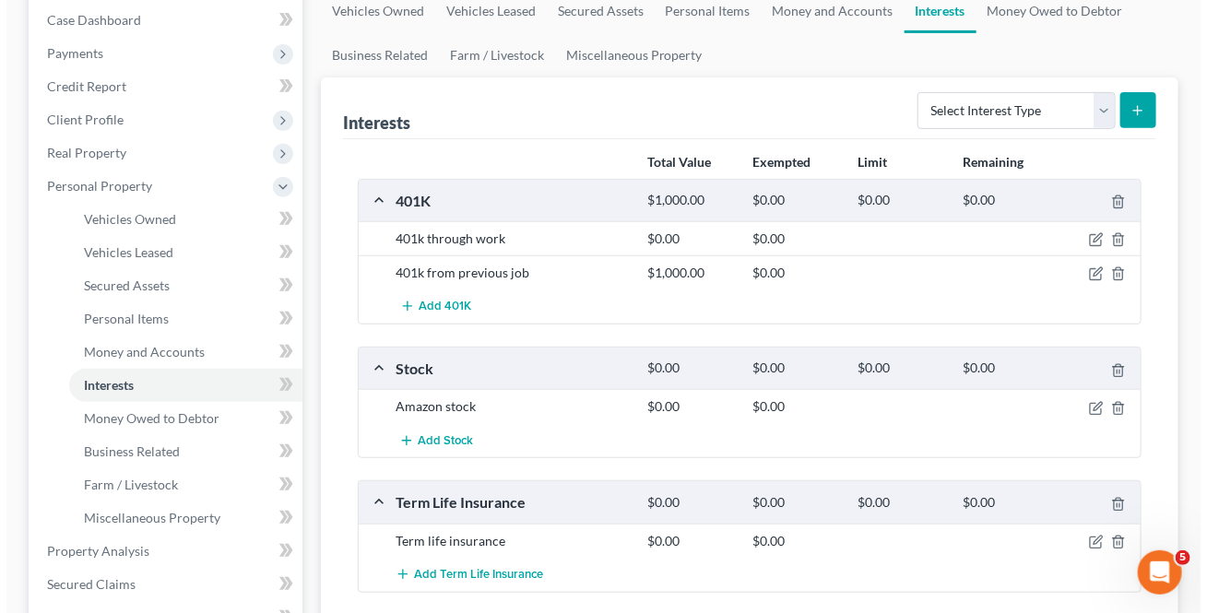
scroll to position [251, 0]
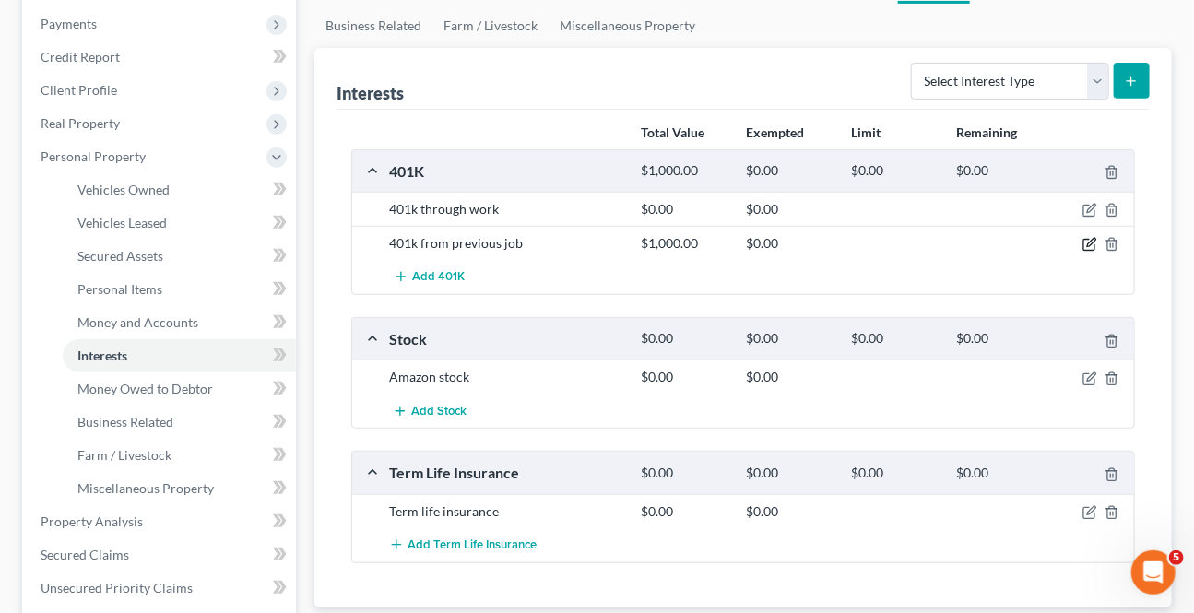
click at [1093, 241] on icon "button" at bounding box center [1089, 244] width 15 height 15
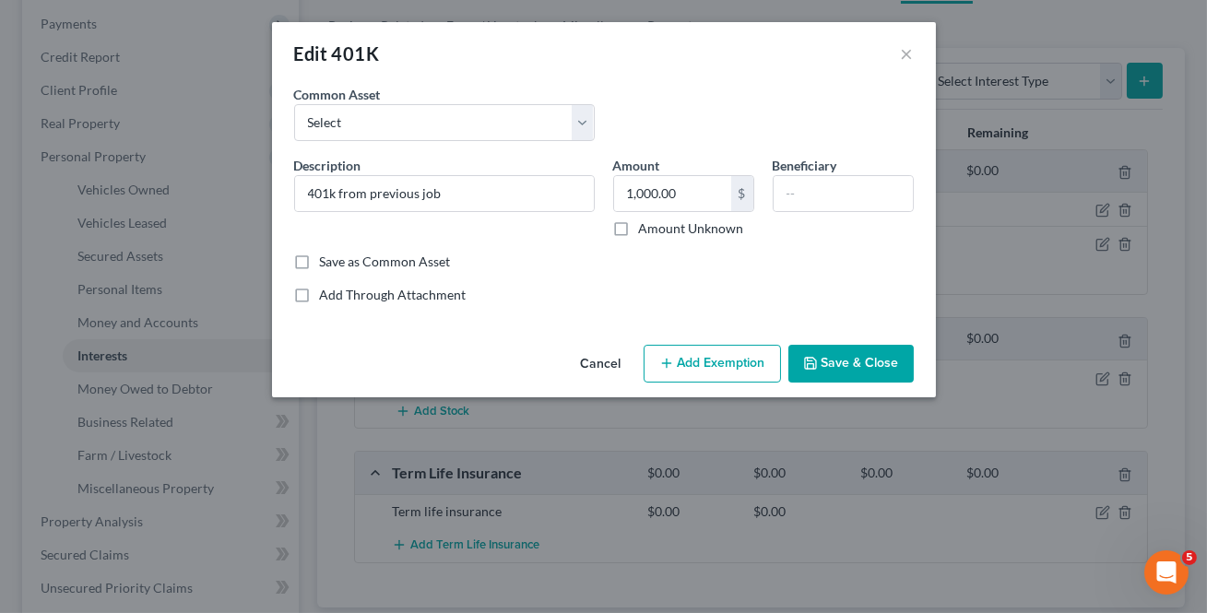
click at [710, 370] on button "Add Exemption" at bounding box center [711, 364] width 137 height 39
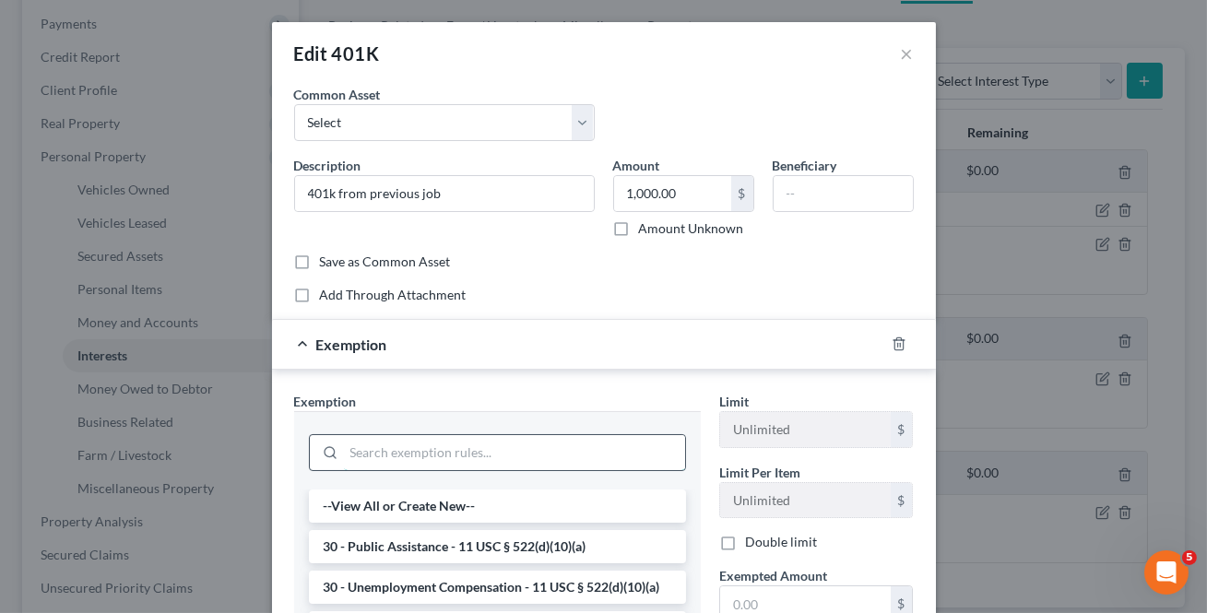
click at [488, 435] on input "search" at bounding box center [514, 452] width 341 height 35
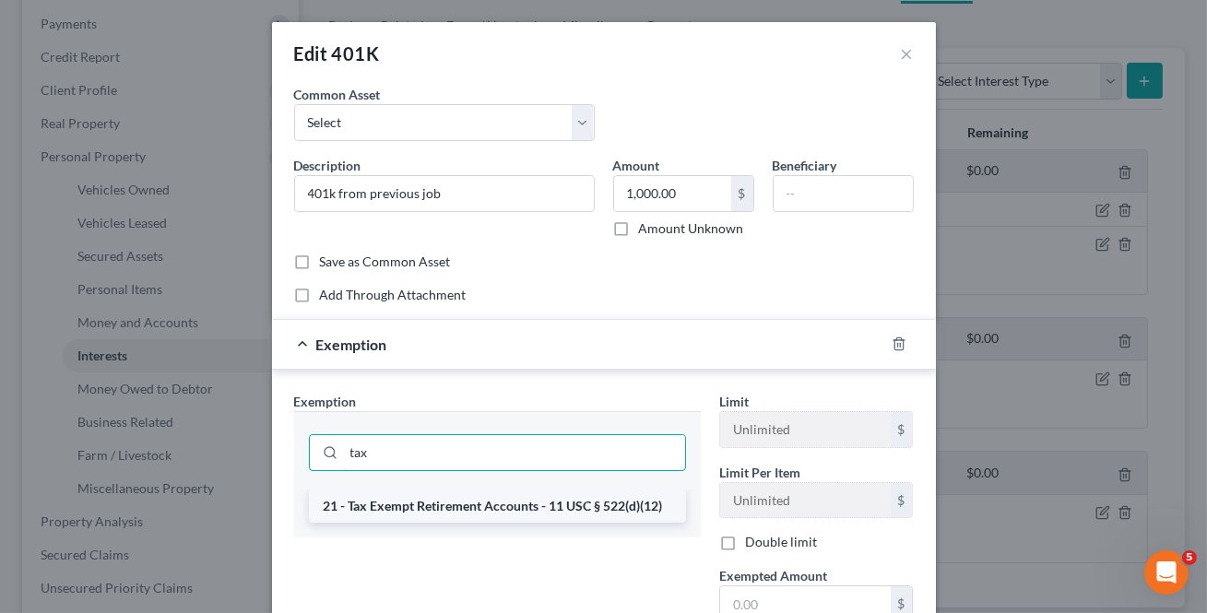
type input "tax"
click at [452, 498] on li "21 - Tax Exempt Retirement Accounts - 11 USC § 522(d)(12)" at bounding box center [497, 506] width 377 height 33
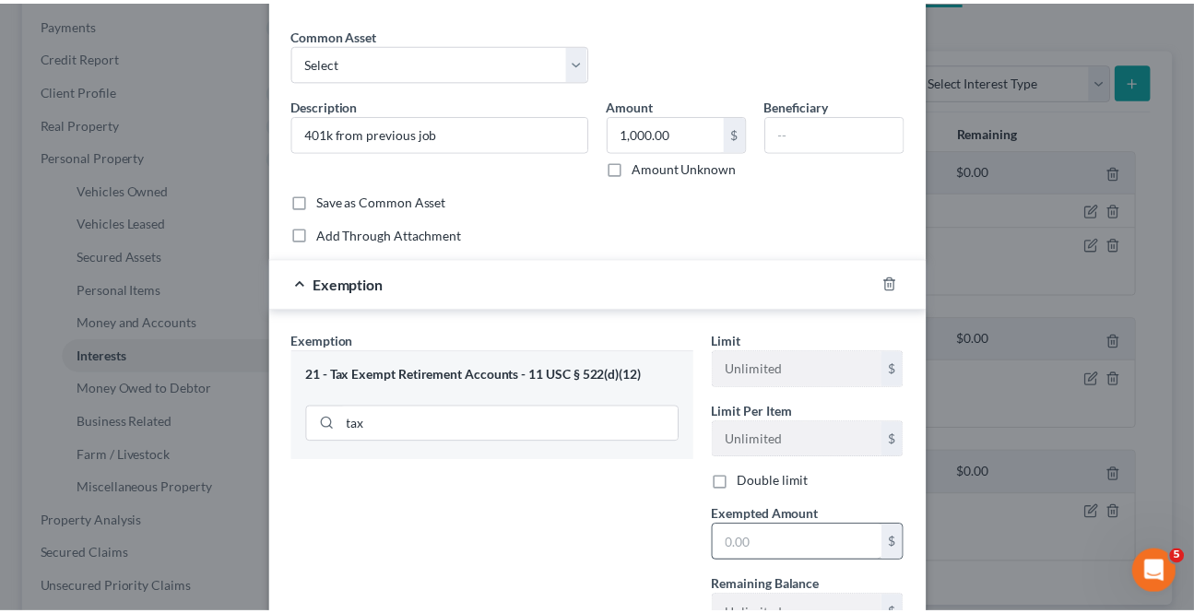
scroll to position [167, 0]
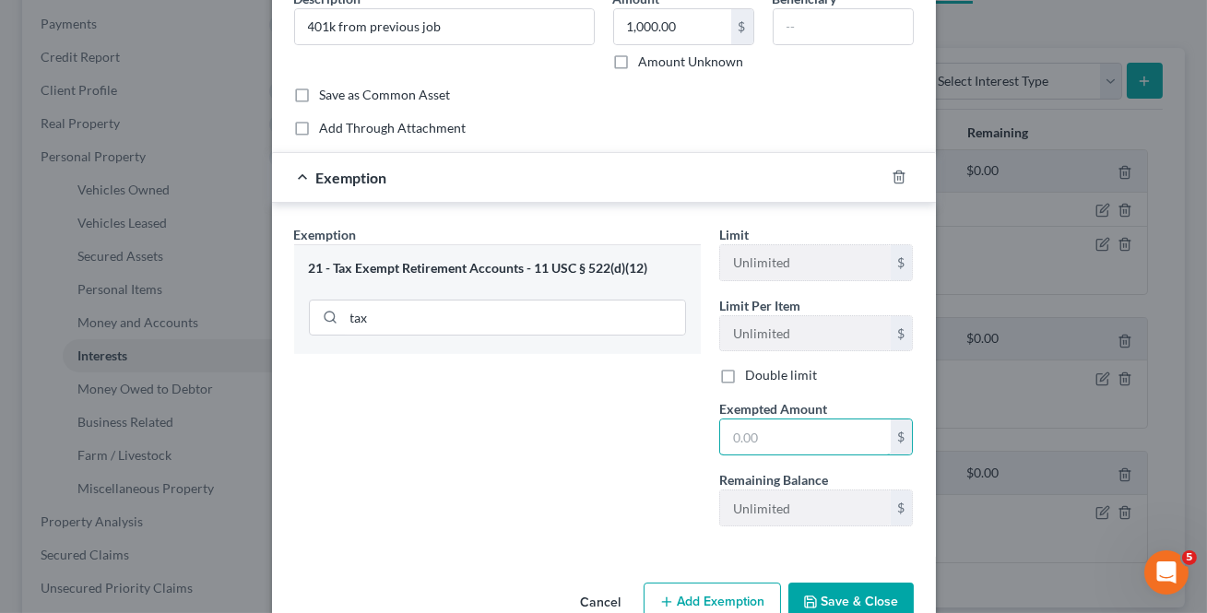
drag, startPoint x: 737, startPoint y: 450, endPoint x: 1012, endPoint y: 349, distance: 293.4
click at [737, 450] on input "text" at bounding box center [805, 436] width 171 height 35
type input "1,000"
click at [525, 475] on div "Exemption Set must be selected for CA. Exemption * 21 - Tax Exempt Retirement A…" at bounding box center [497, 383] width 425 height 316
click at [831, 596] on button "Save & Close" at bounding box center [850, 602] width 125 height 39
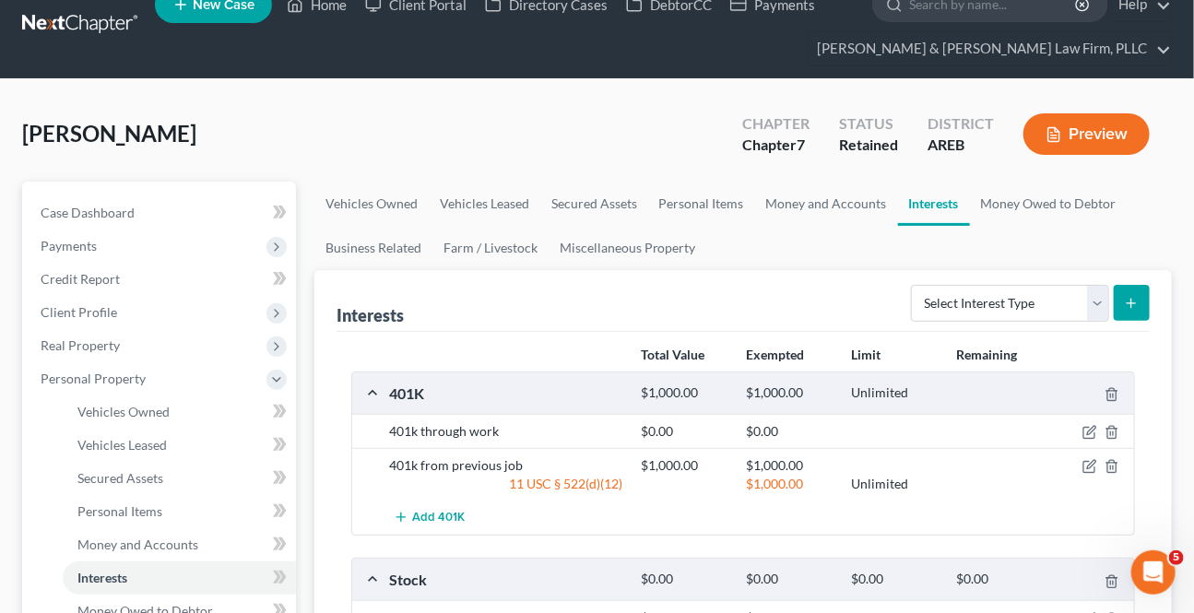
scroll to position [0, 0]
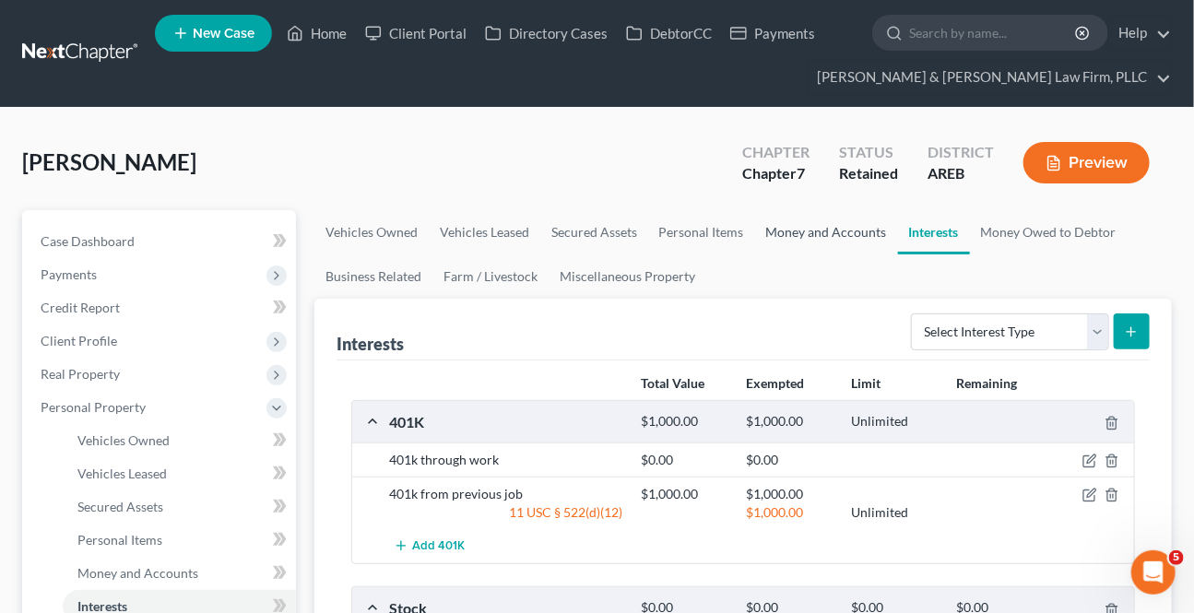
click at [838, 220] on link "Money and Accounts" at bounding box center [826, 232] width 143 height 44
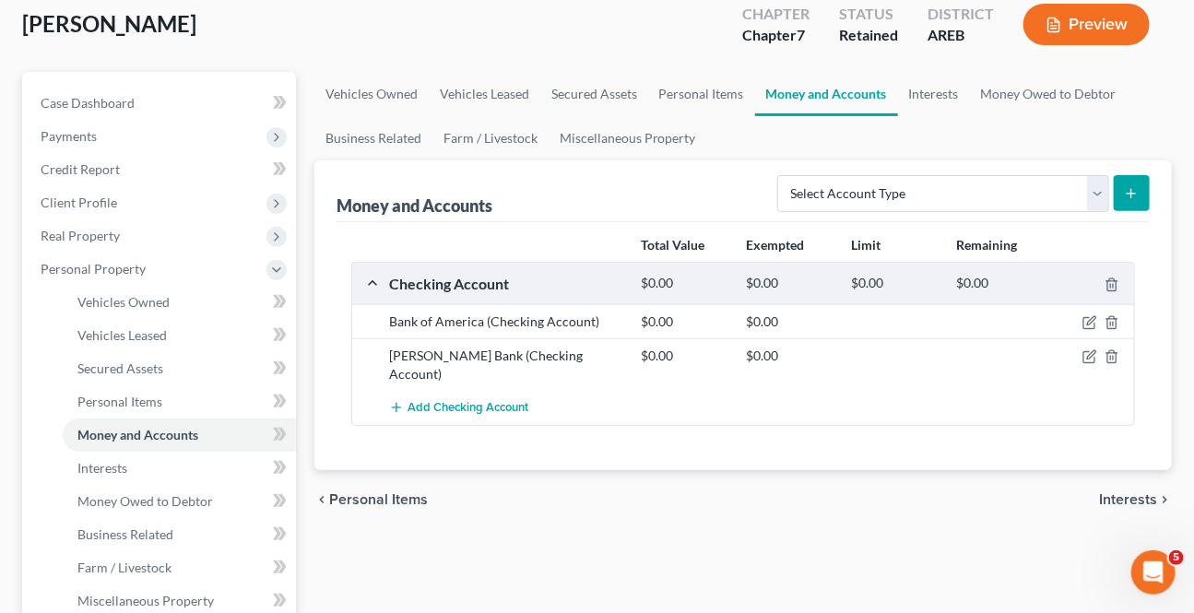
scroll to position [167, 0]
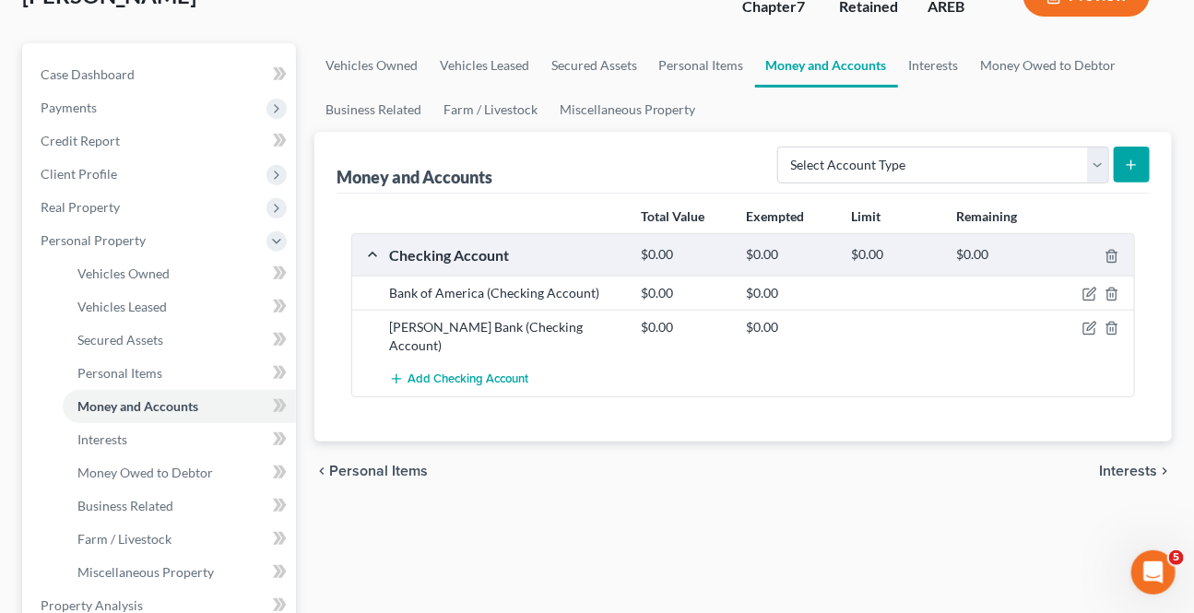
click at [1138, 464] on span "Interests" at bounding box center [1128, 471] width 58 height 15
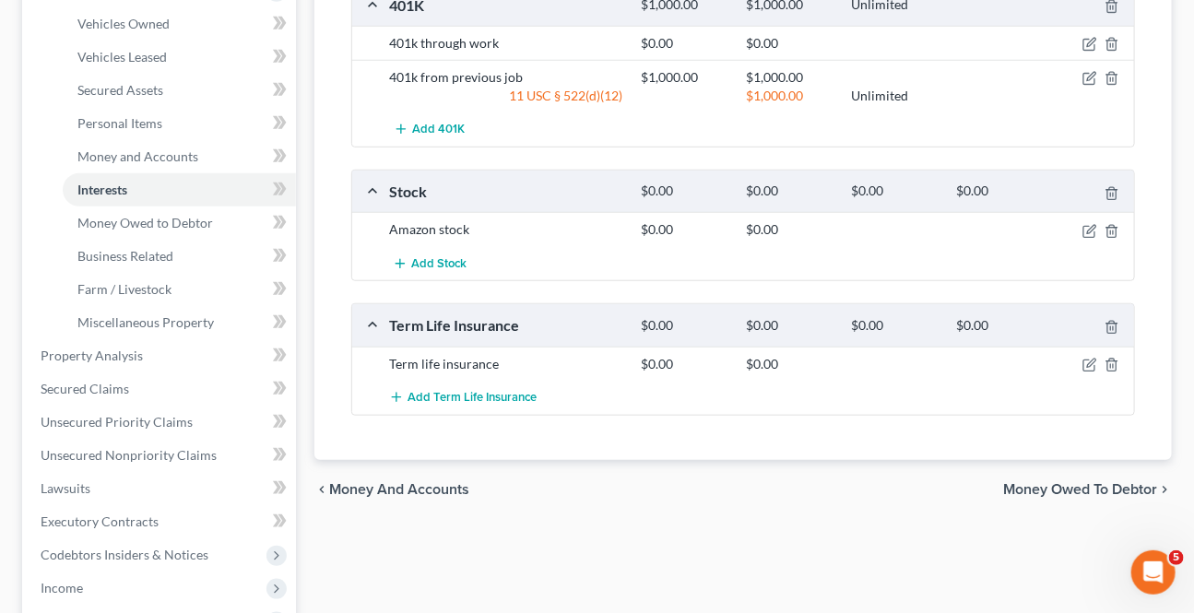
scroll to position [419, 0]
click at [1065, 480] on span "Money Owed to Debtor" at bounding box center [1080, 487] width 154 height 15
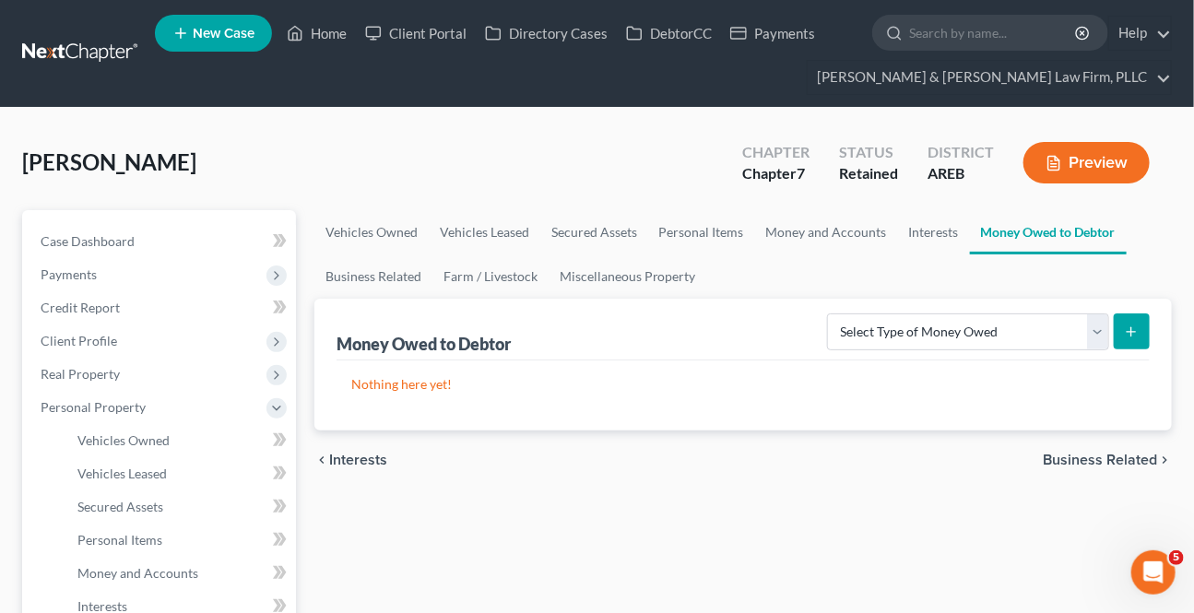
click at [1084, 462] on span "Business Related" at bounding box center [1100, 460] width 114 height 15
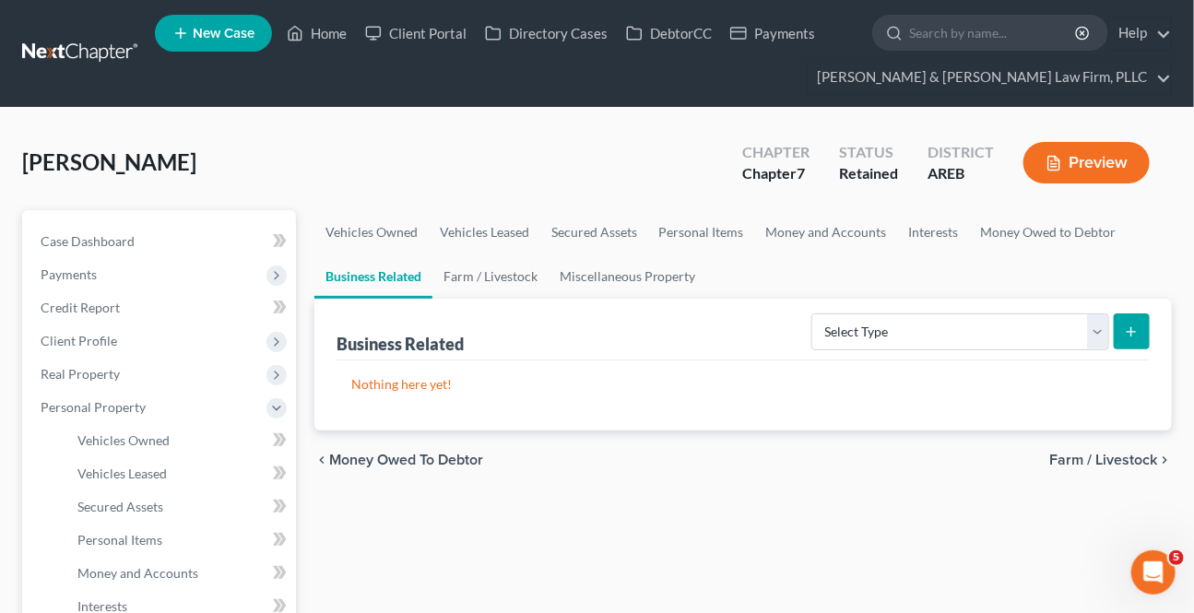
click at [1084, 462] on span "Farm / Livestock" at bounding box center [1103, 460] width 108 height 15
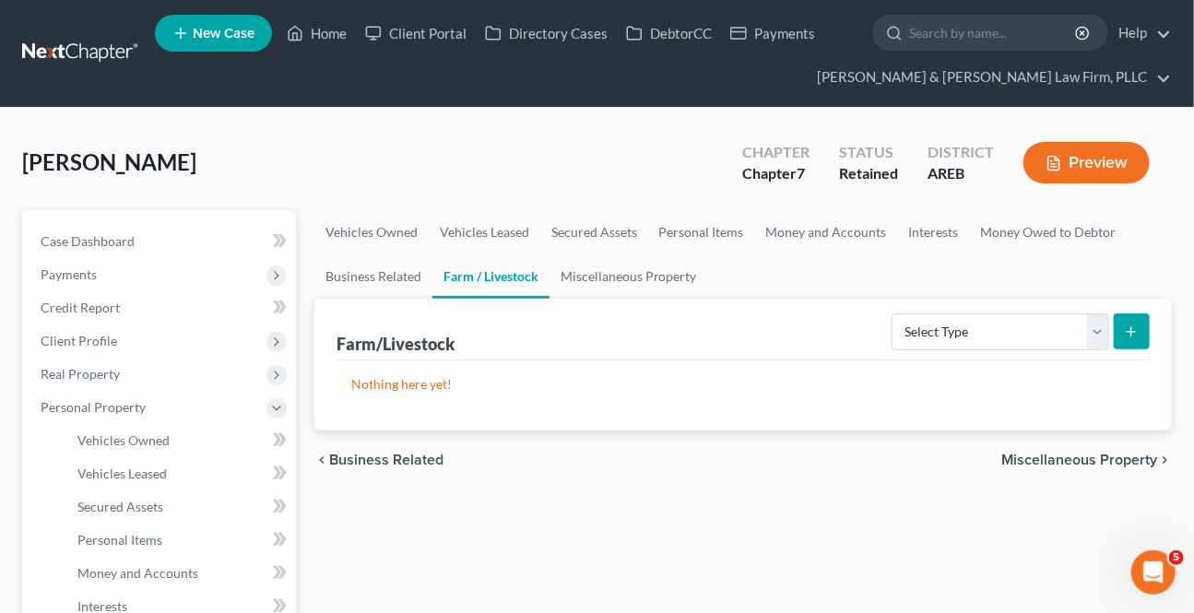
click at [1084, 462] on span "Miscellaneous Property" at bounding box center [1079, 460] width 156 height 15
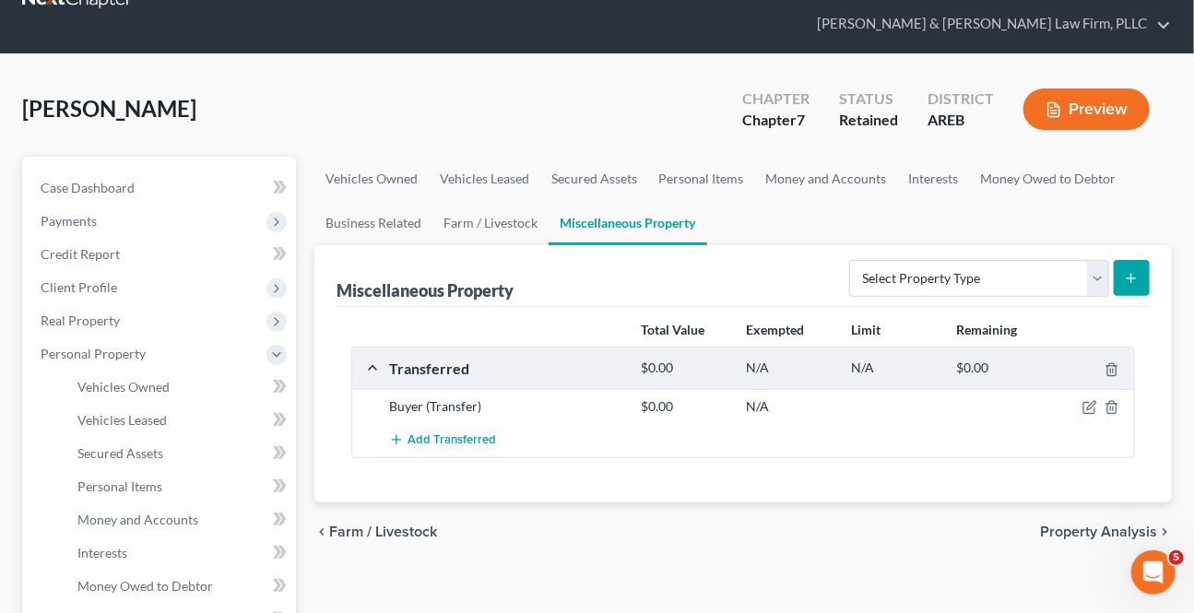
scroll to position [83, 0]
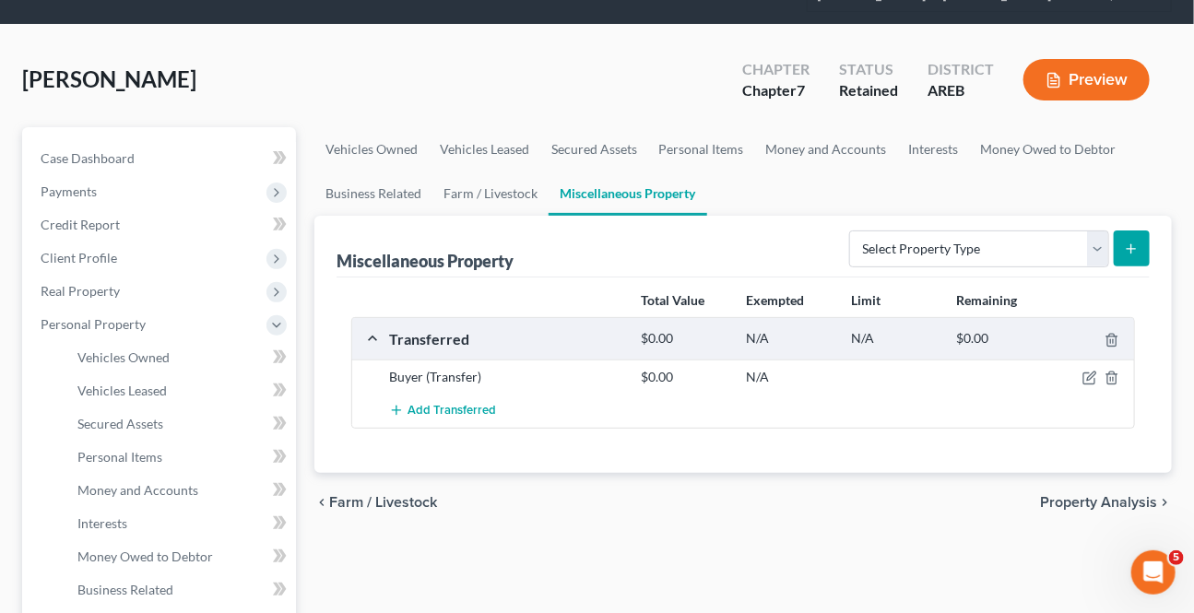
click at [1099, 496] on span "Property Analysis" at bounding box center [1098, 502] width 117 height 15
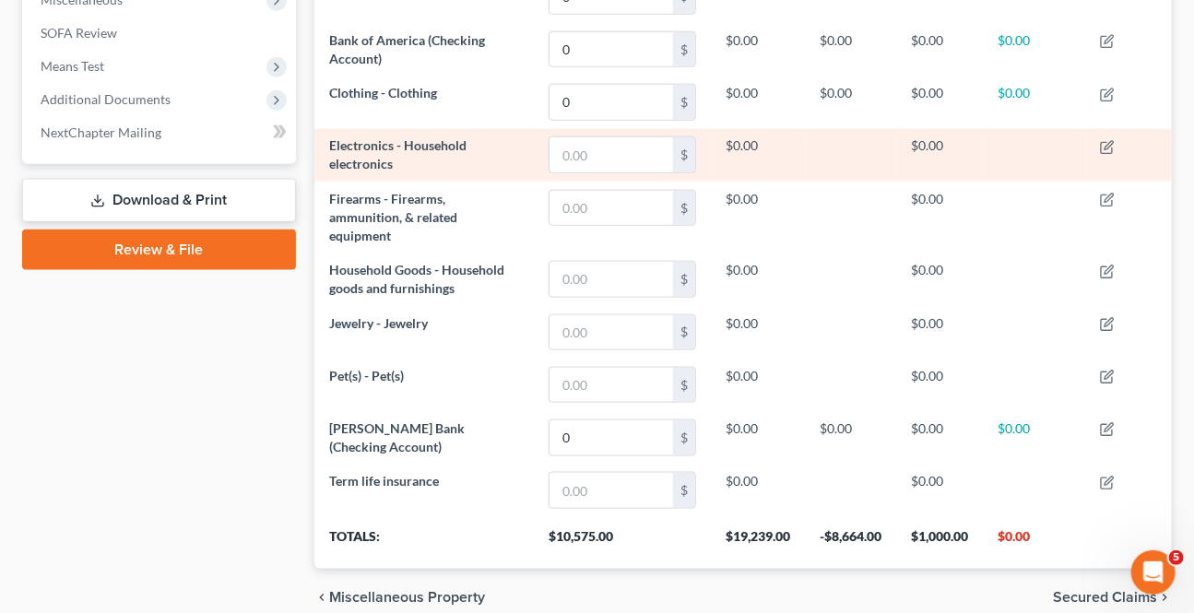
scroll to position [754, 0]
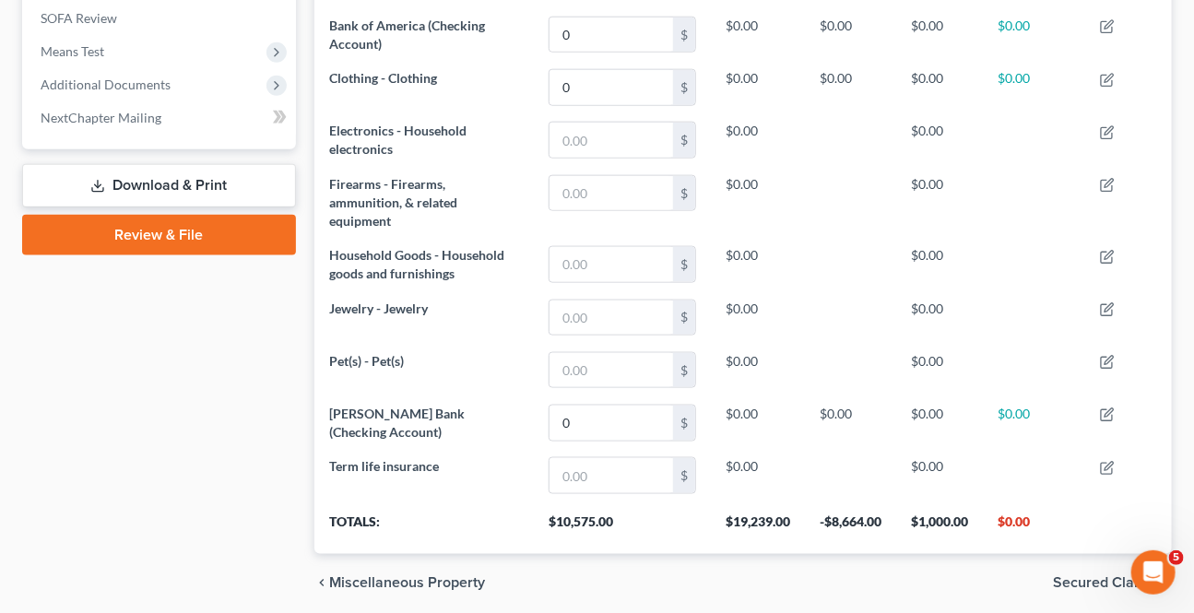
click at [1091, 585] on span "Secured Claims" at bounding box center [1105, 583] width 104 height 15
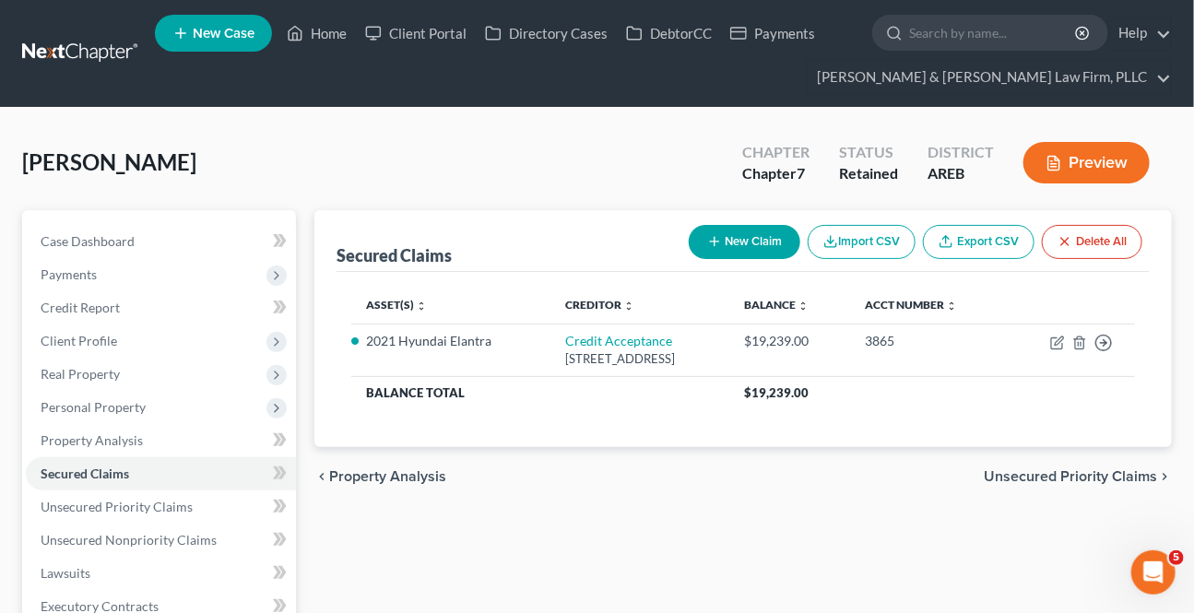
click at [1061, 477] on span "Unsecured Priority Claims" at bounding box center [1070, 476] width 173 height 15
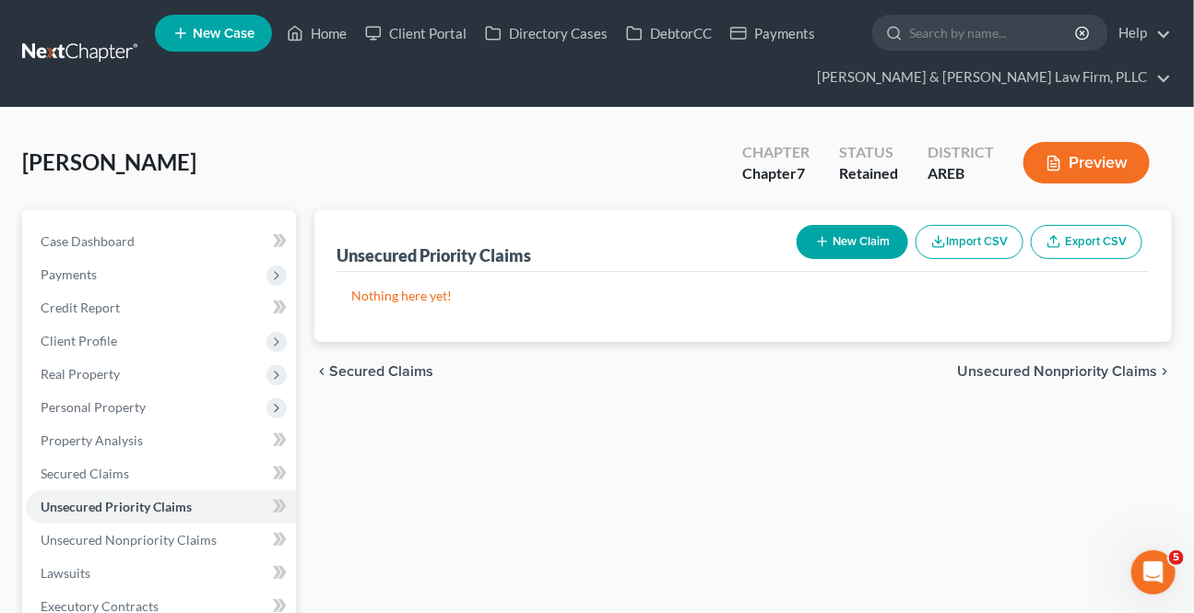
click at [1074, 366] on span "Unsecured Nonpriority Claims" at bounding box center [1057, 371] width 200 height 15
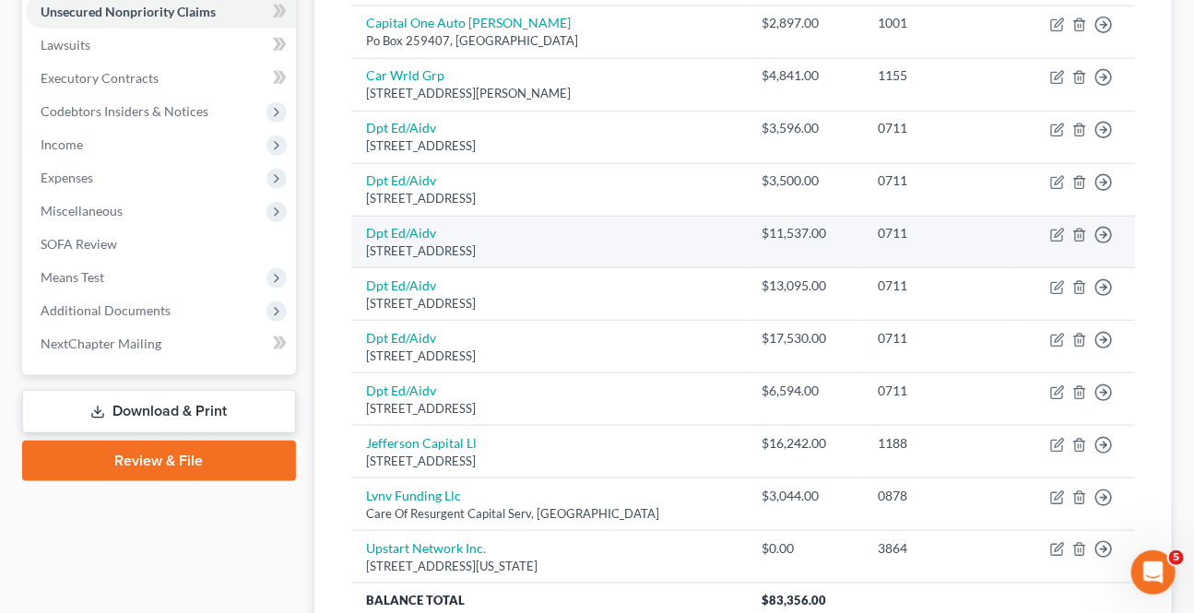
scroll to position [251, 0]
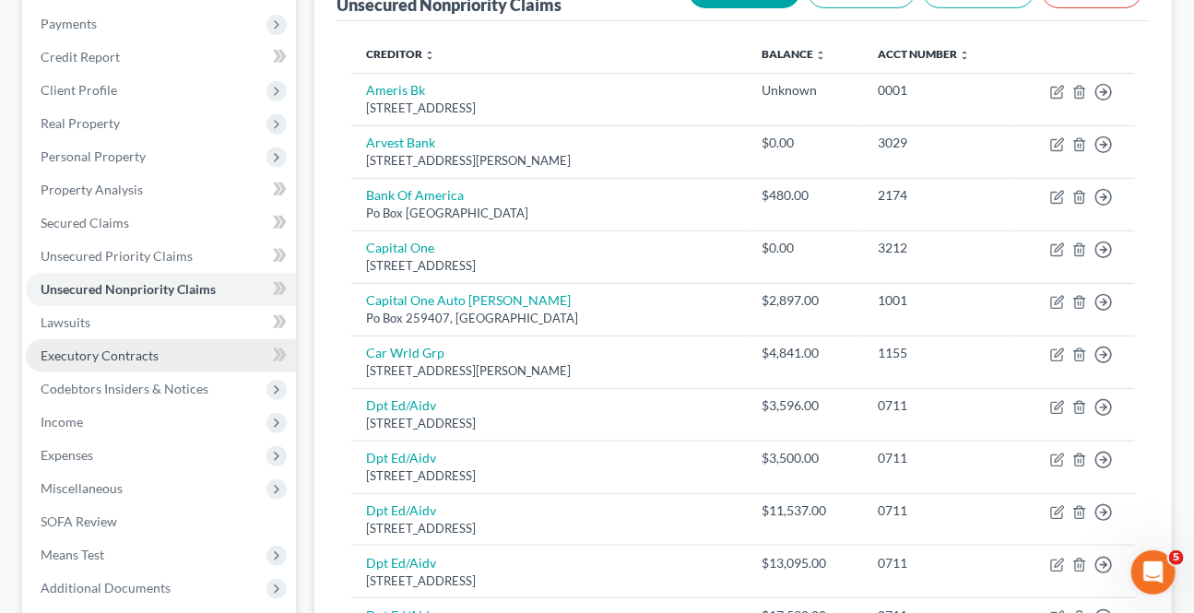
click at [108, 356] on span "Executory Contracts" at bounding box center [100, 356] width 118 height 16
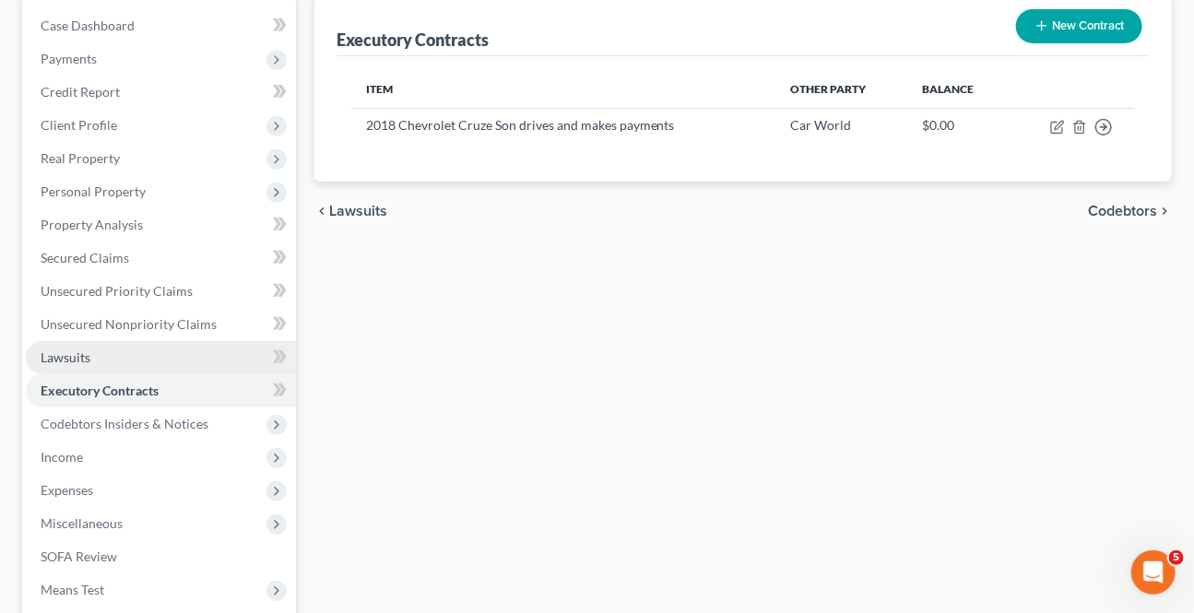
scroll to position [251, 0]
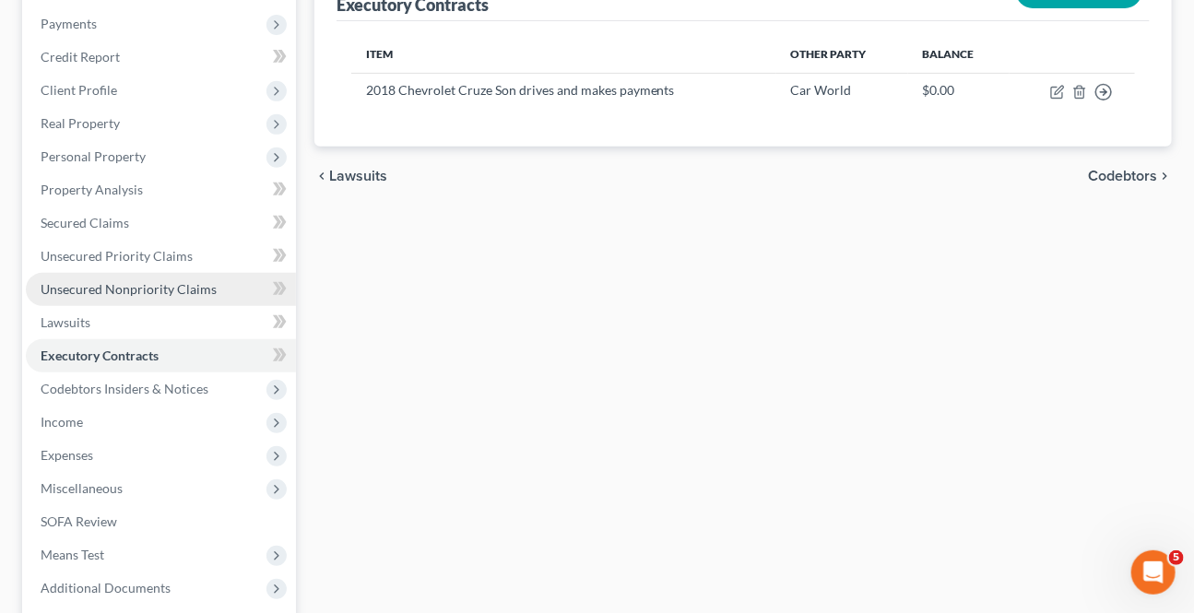
click at [105, 283] on span "Unsecured Nonpriority Claims" at bounding box center [129, 289] width 176 height 16
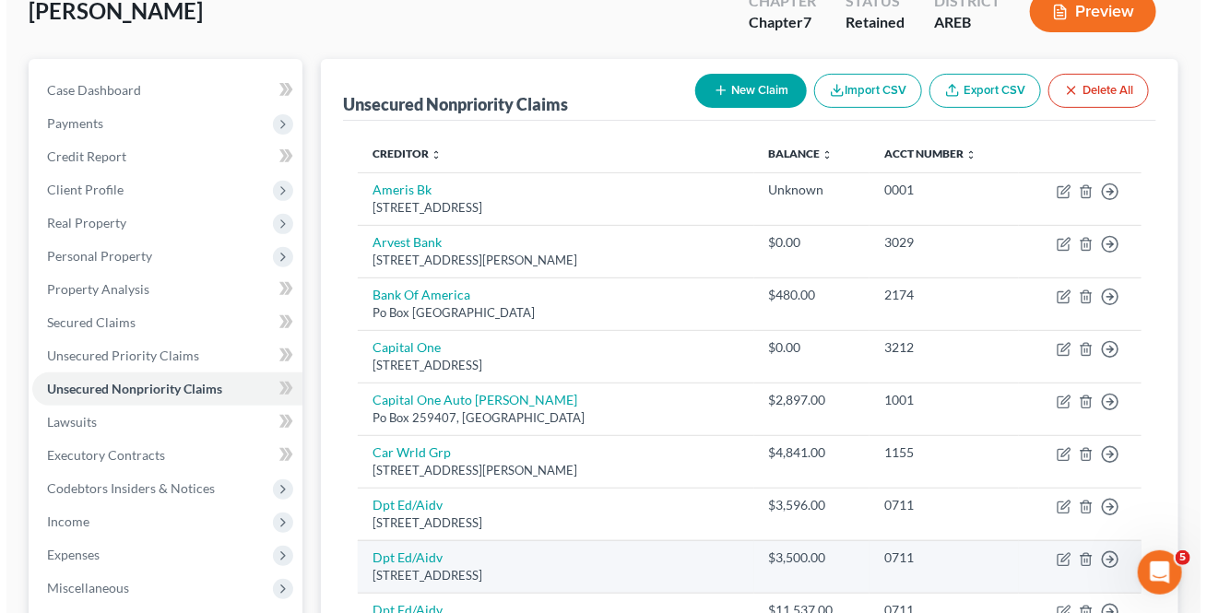
scroll to position [167, 0]
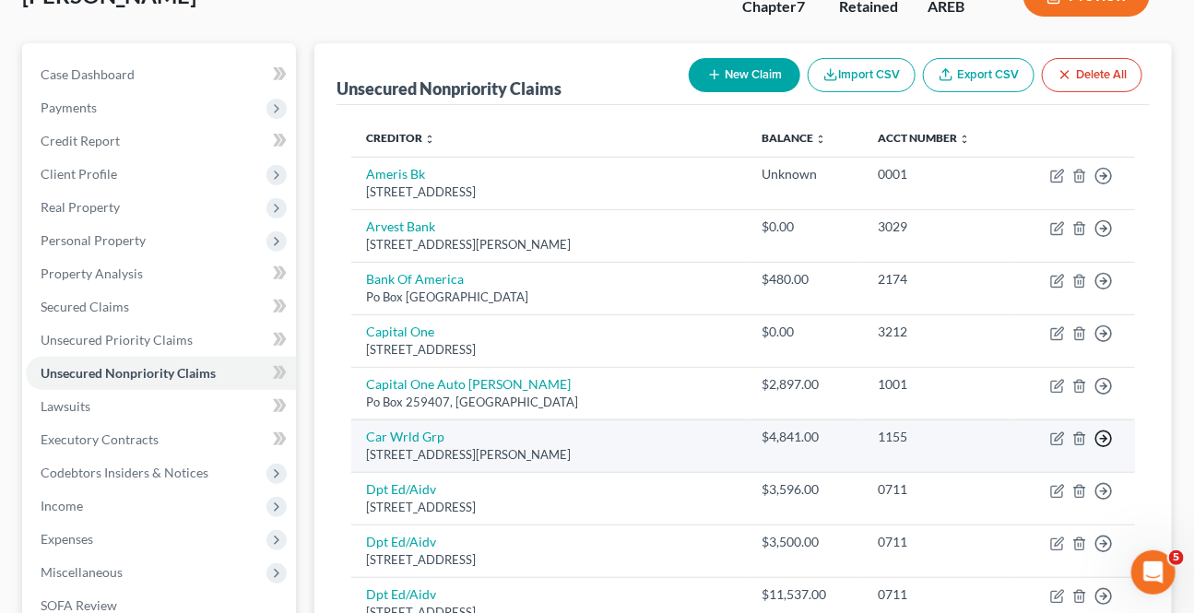
click at [1103, 432] on icon "button" at bounding box center [1103, 439] width 18 height 18
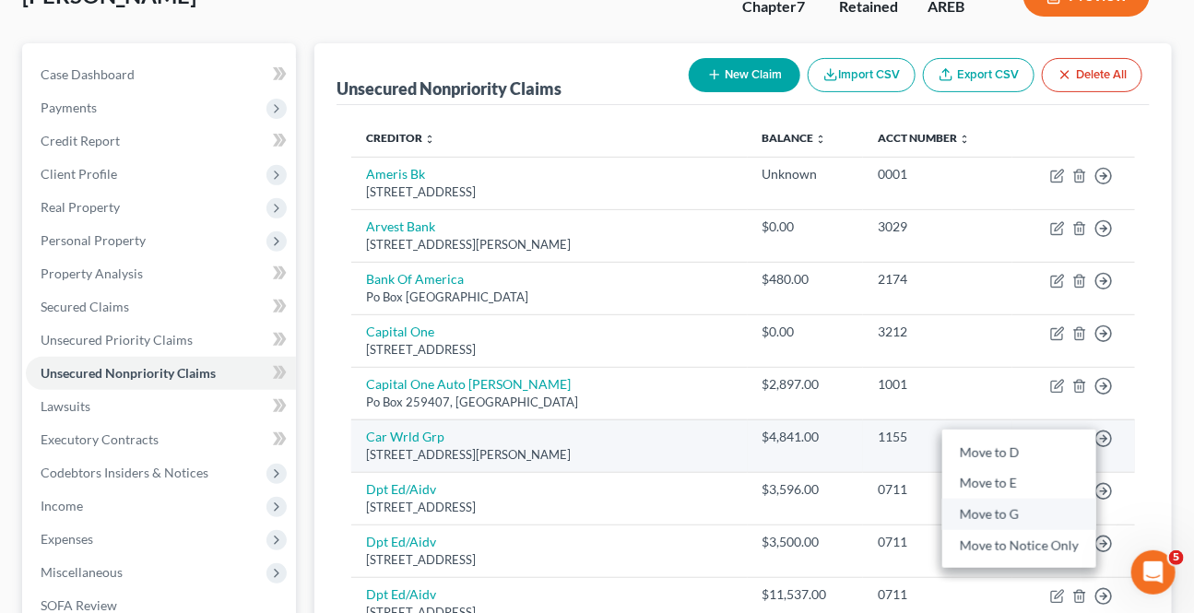
click at [1001, 506] on link "Move to G" at bounding box center [1019, 515] width 154 height 31
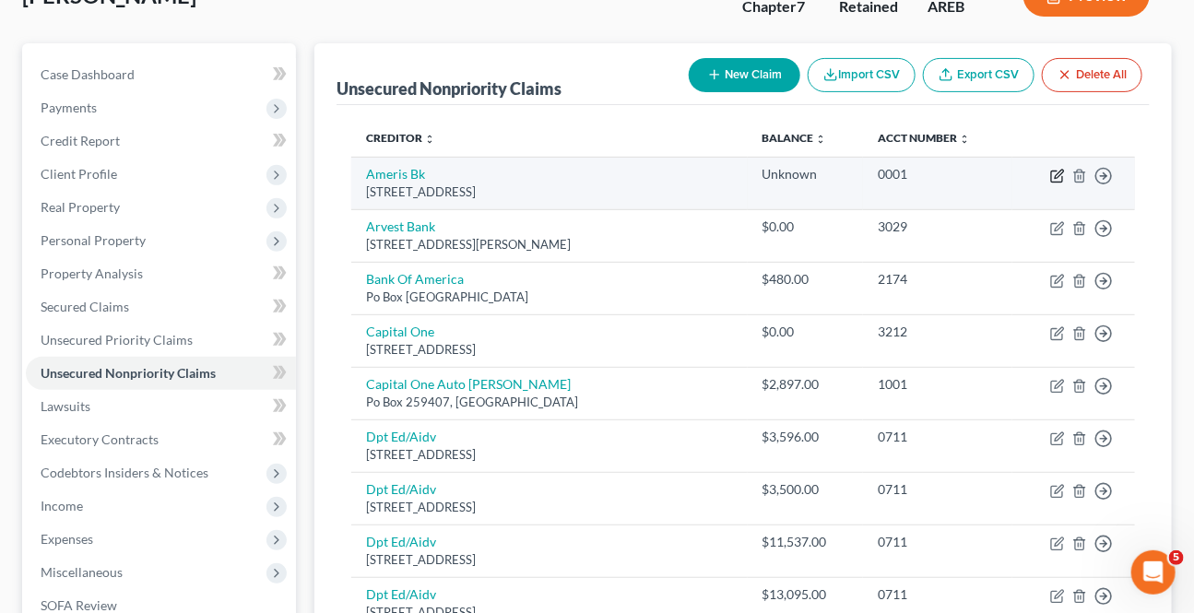
click at [1064, 172] on icon "button" at bounding box center [1057, 176] width 15 height 15
select select "10"
select select "0"
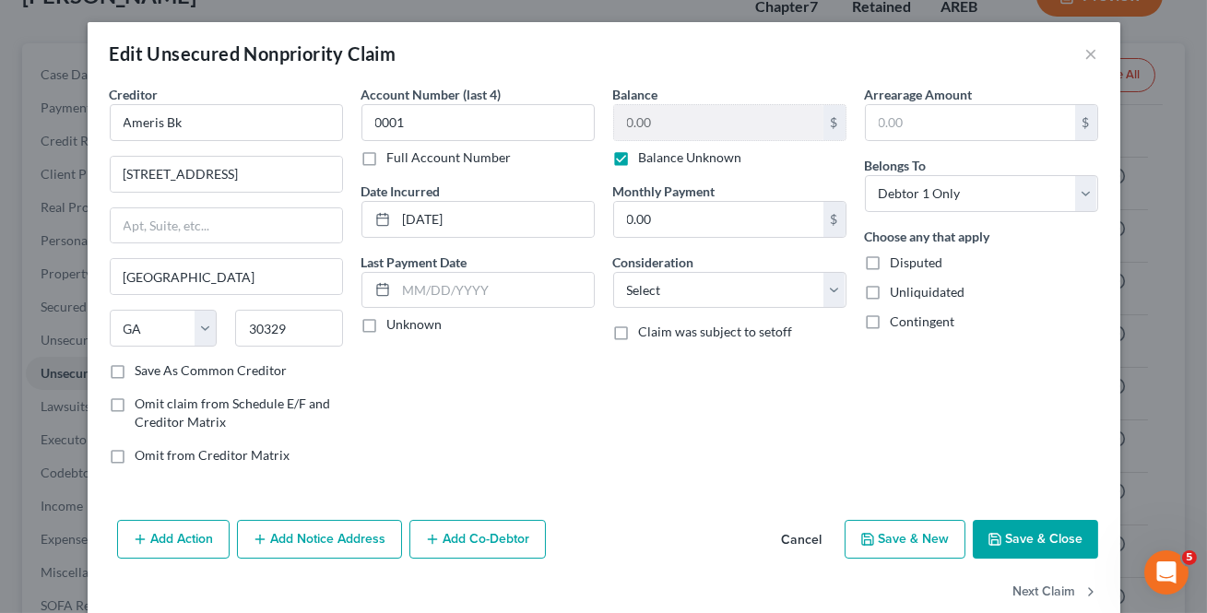
scroll to position [34, 0]
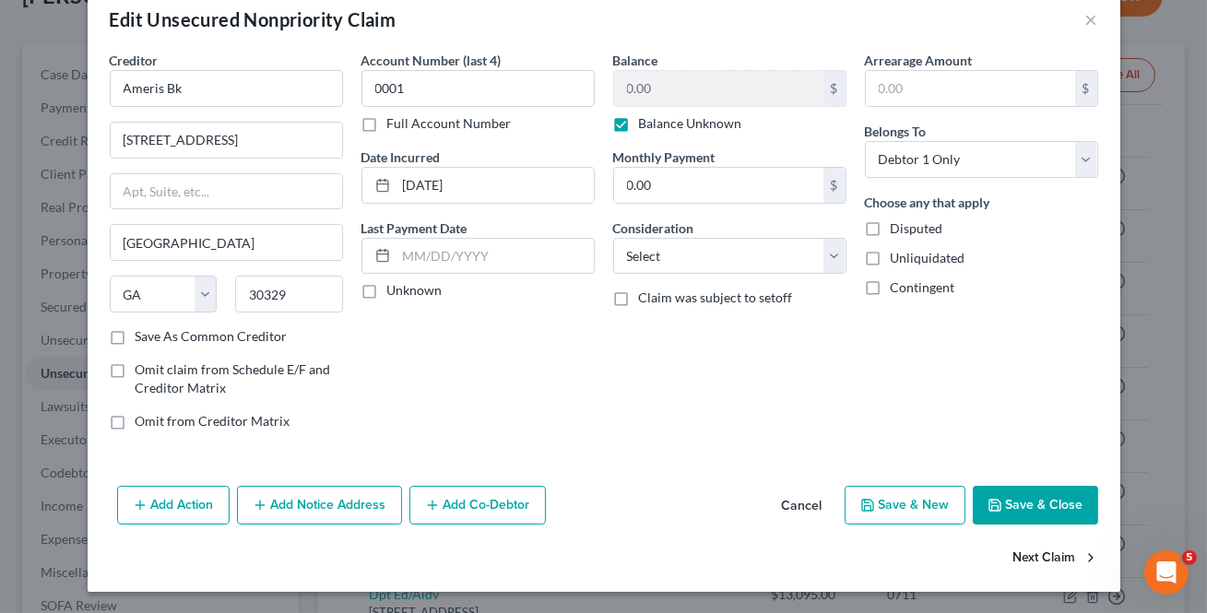
click at [1055, 551] on button "Next Claim" at bounding box center [1055, 558] width 85 height 39
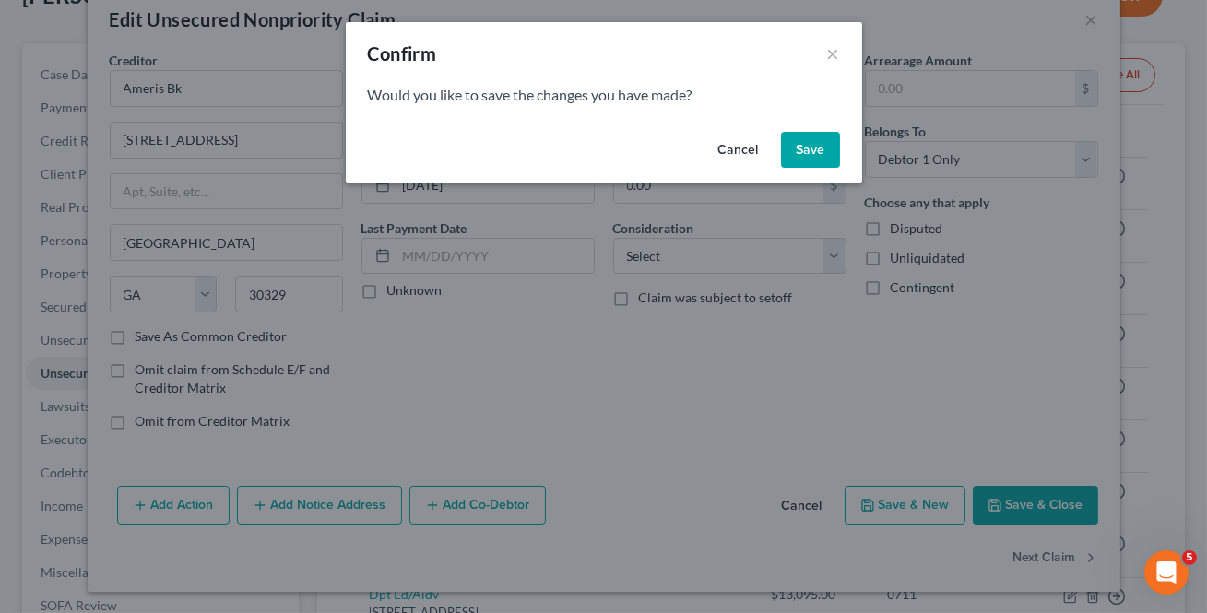
drag, startPoint x: 807, startPoint y: 138, endPoint x: 998, endPoint y: 514, distance: 422.2
click at [809, 138] on button "Save" at bounding box center [810, 150] width 59 height 37
select select "2"
select select "0"
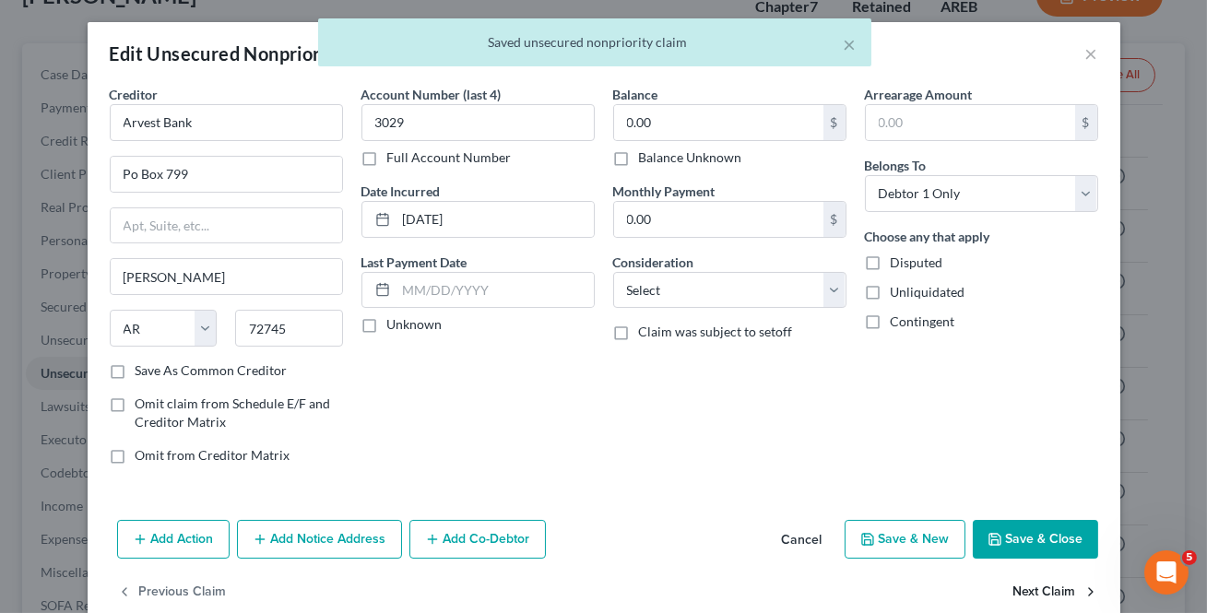
click at [1023, 581] on button "Next Claim" at bounding box center [1055, 592] width 85 height 39
select select "45"
select select "2"
select select "0"
click at [710, 218] on input "35.00" at bounding box center [718, 219] width 209 height 35
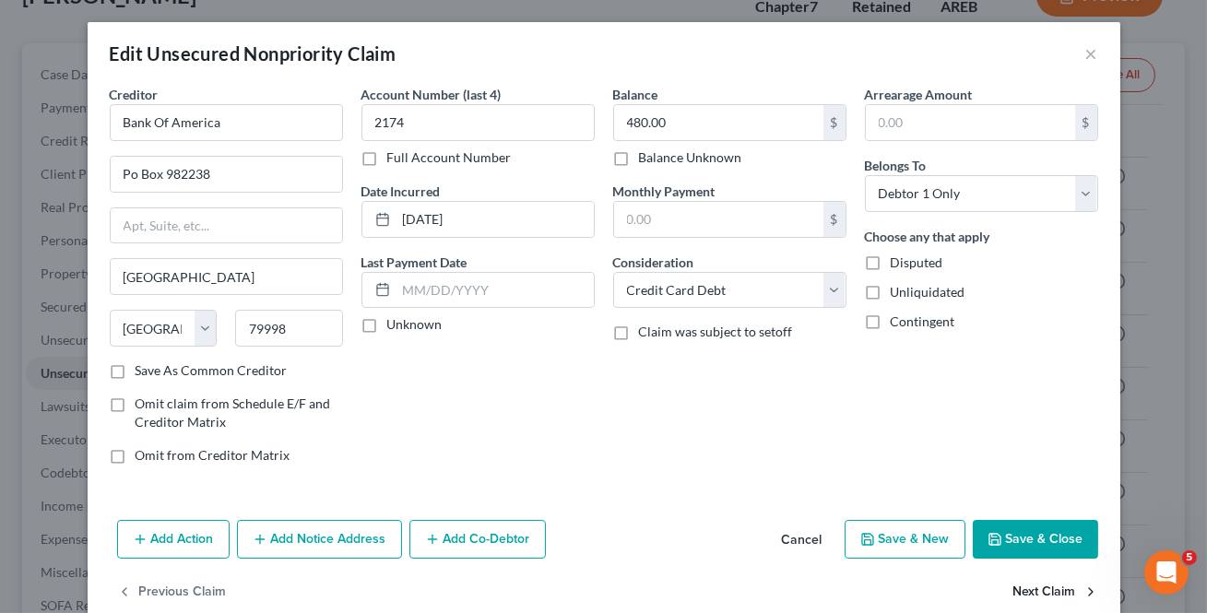
click at [1030, 596] on button "Next Claim" at bounding box center [1055, 592] width 85 height 39
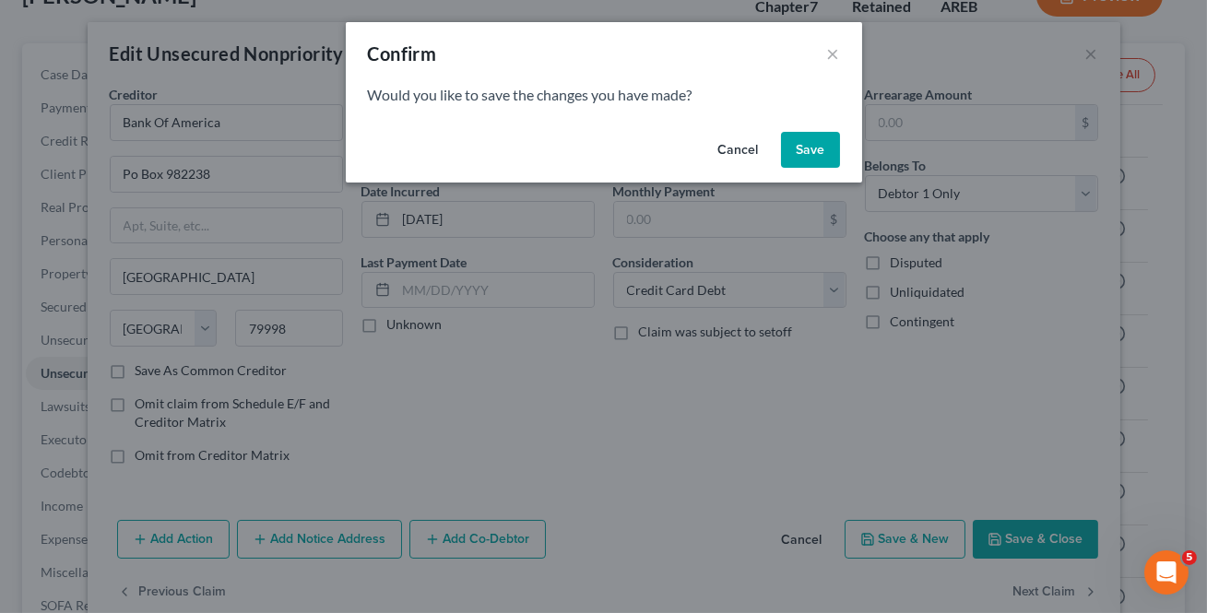
click at [799, 137] on button "Save" at bounding box center [810, 150] width 59 height 37
select select "46"
select select "2"
select select "0"
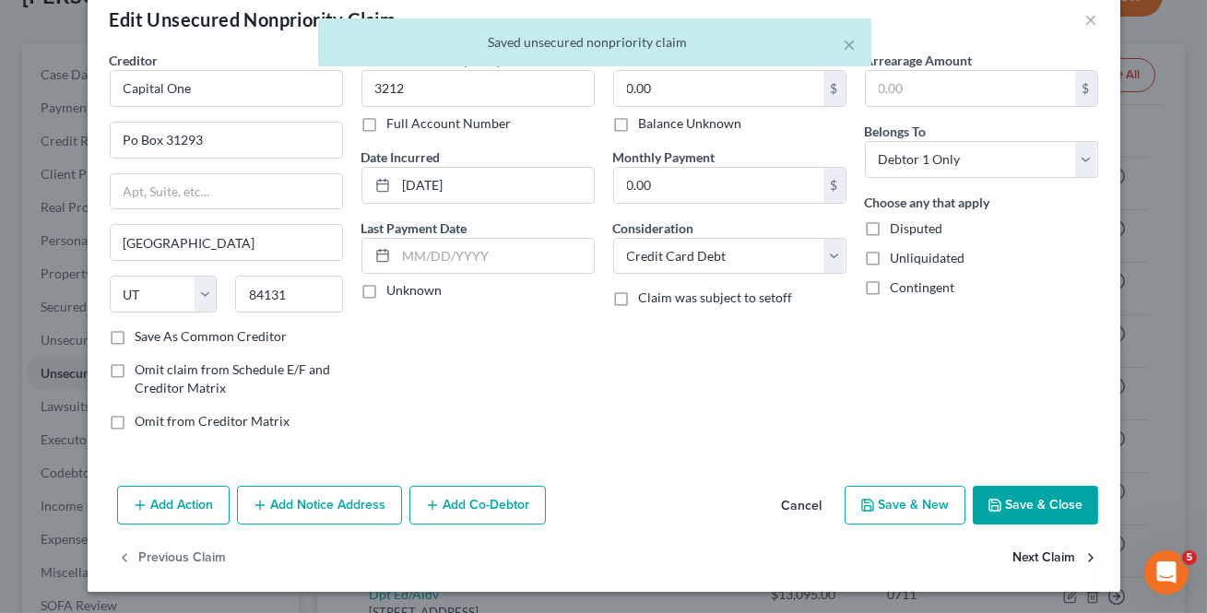
click at [1053, 551] on button "Next Claim" at bounding box center [1055, 558] width 85 height 39
select select "45"
select select "0"
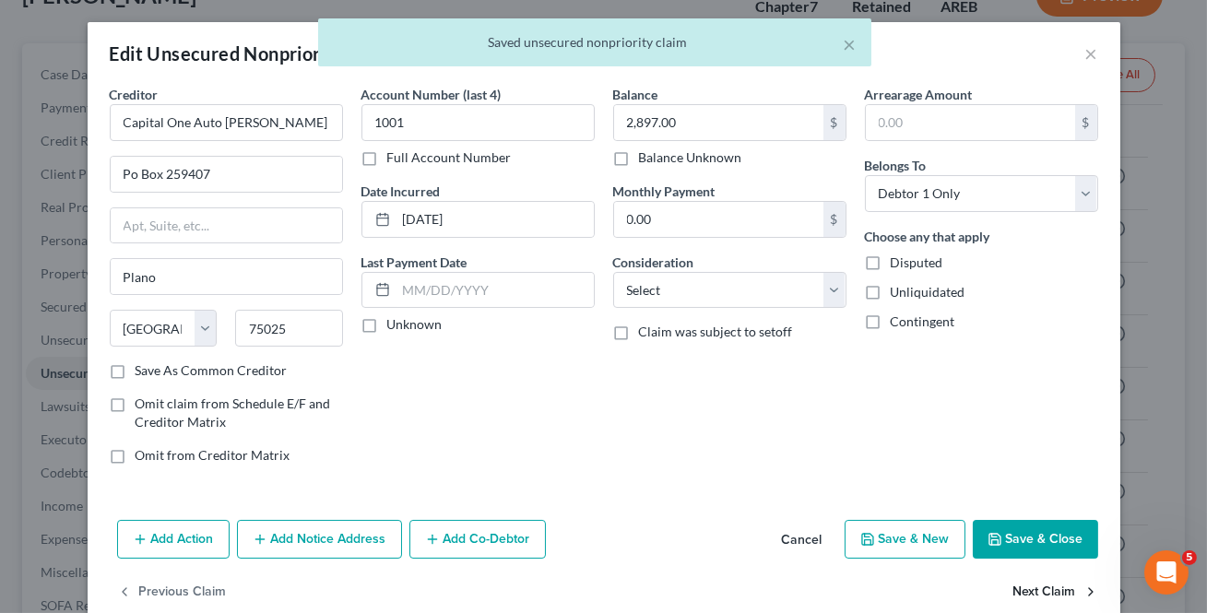
click at [1057, 588] on button "Next Claim" at bounding box center [1055, 592] width 85 height 39
select select "45"
select select "17"
select select "0"
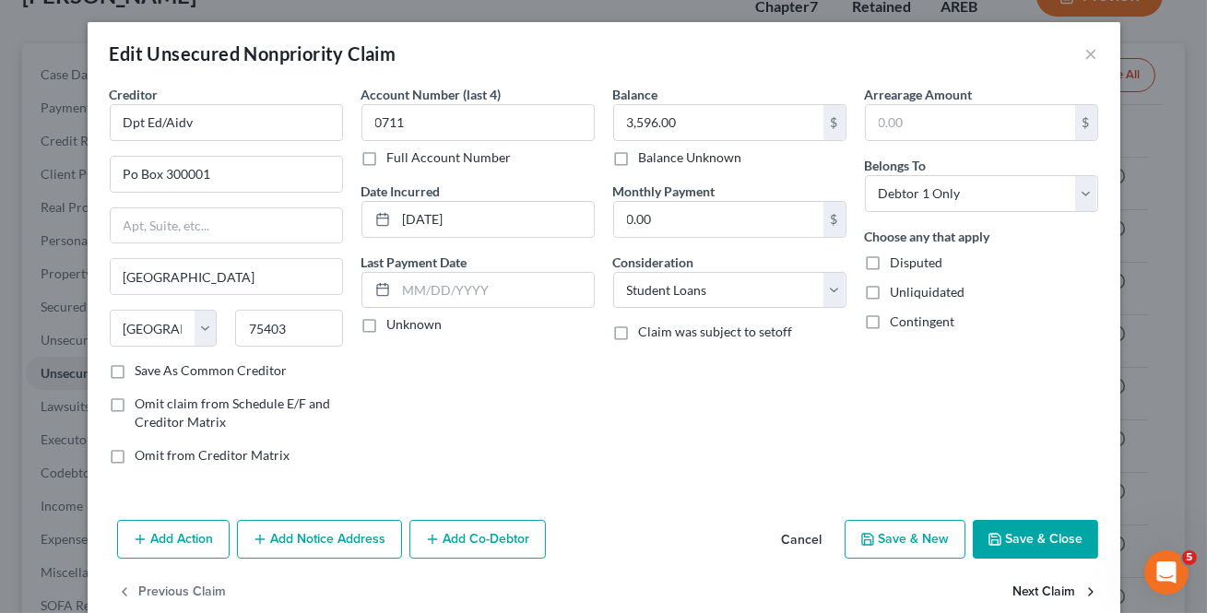
click at [1057, 588] on button "Next Claim" at bounding box center [1055, 592] width 85 height 39
select select "45"
select select "17"
select select "0"
click at [1057, 588] on button "Next Claim" at bounding box center [1055, 592] width 85 height 39
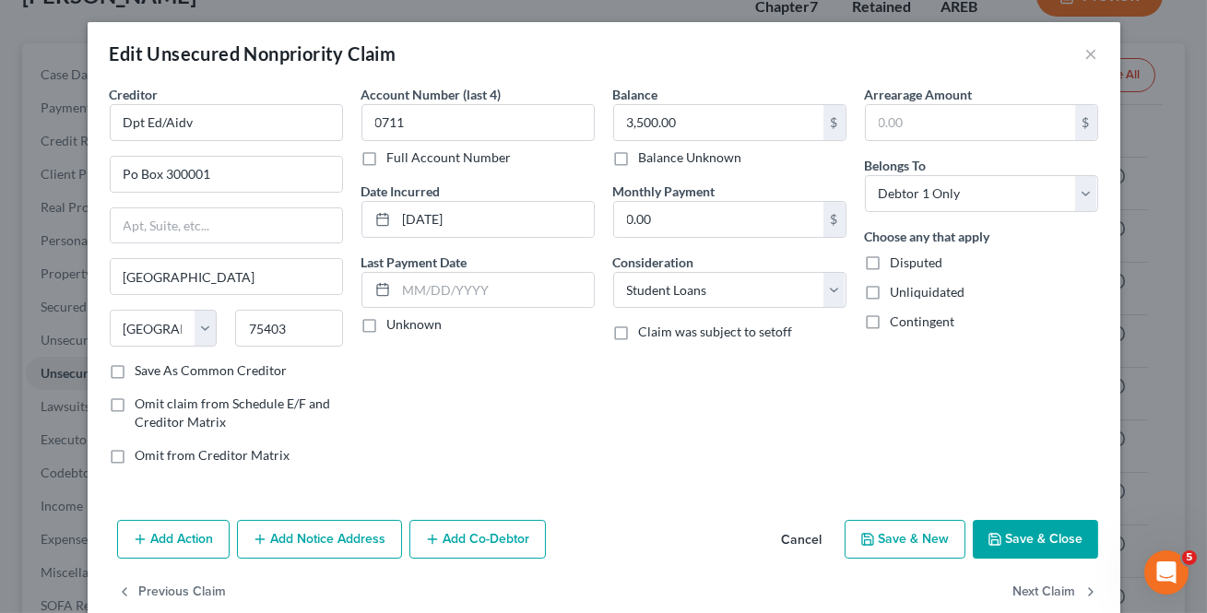
select select "45"
select select "17"
select select "0"
click at [1057, 588] on button "Next Claim" at bounding box center [1055, 592] width 85 height 39
select select "45"
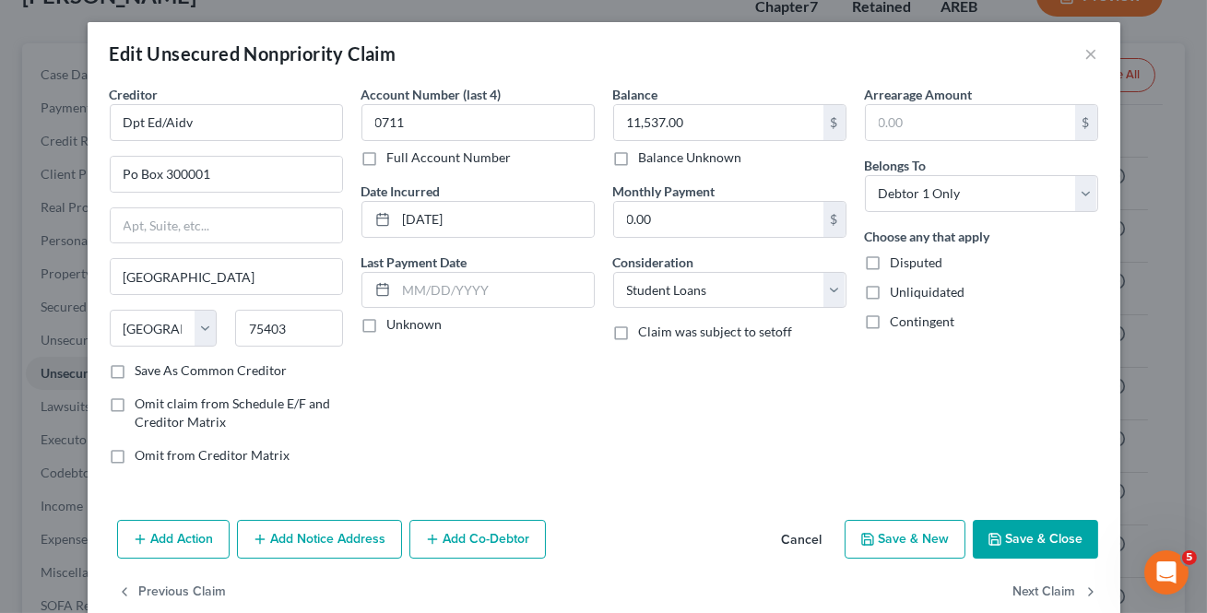
select select "17"
select select "0"
click at [1057, 588] on button "Next Claim" at bounding box center [1055, 592] width 85 height 39
select select "45"
select select "17"
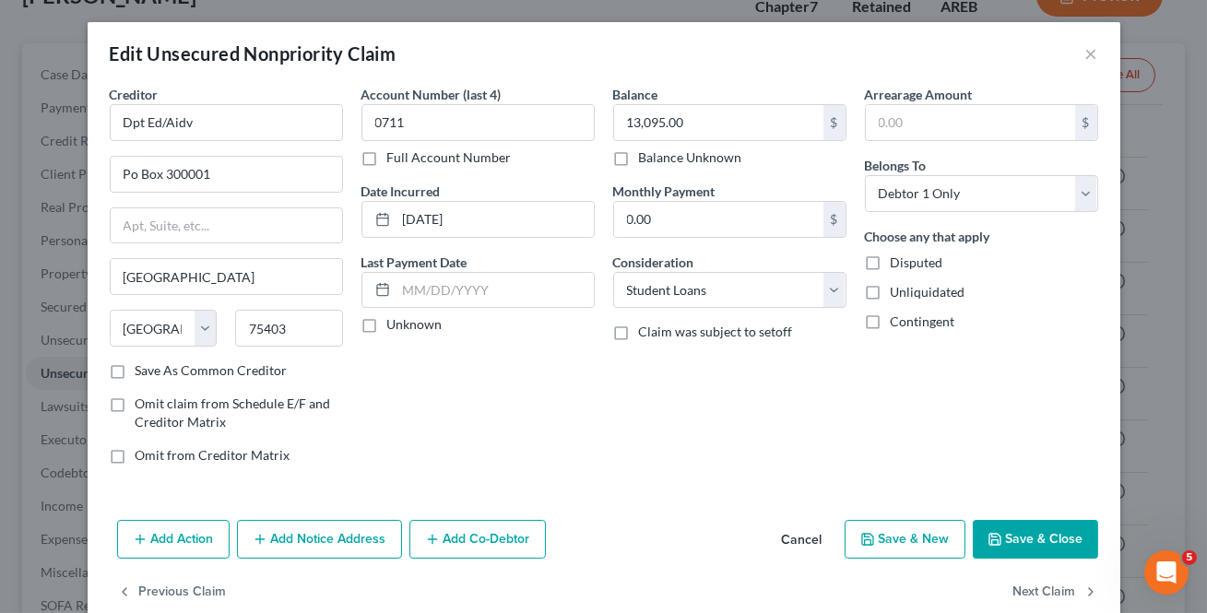
select select "0"
click at [1057, 588] on button "Next Claim" at bounding box center [1055, 592] width 85 height 39
select select "45"
select select "17"
select select "0"
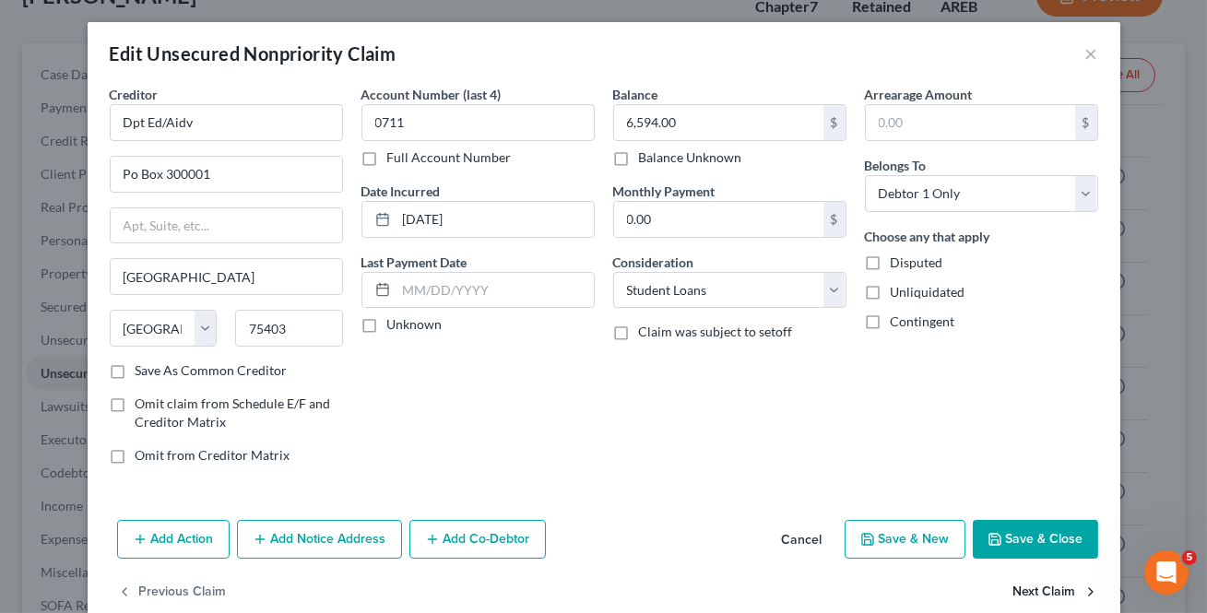
click at [1057, 588] on button "Next Claim" at bounding box center [1055, 592] width 85 height 39
select select "24"
select select "1"
select select "0"
click at [1057, 588] on button "Next Claim" at bounding box center [1055, 592] width 85 height 39
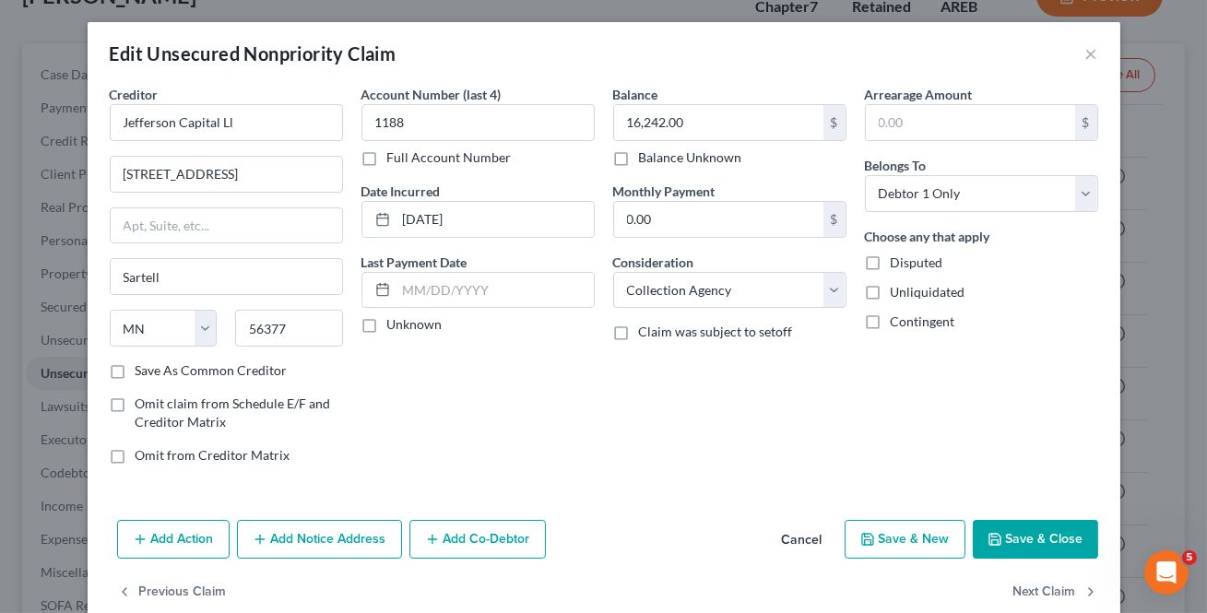
select select "42"
select select "1"
select select "0"
click at [1057, 588] on button "Next Claim" at bounding box center [1055, 592] width 85 height 39
select select "4"
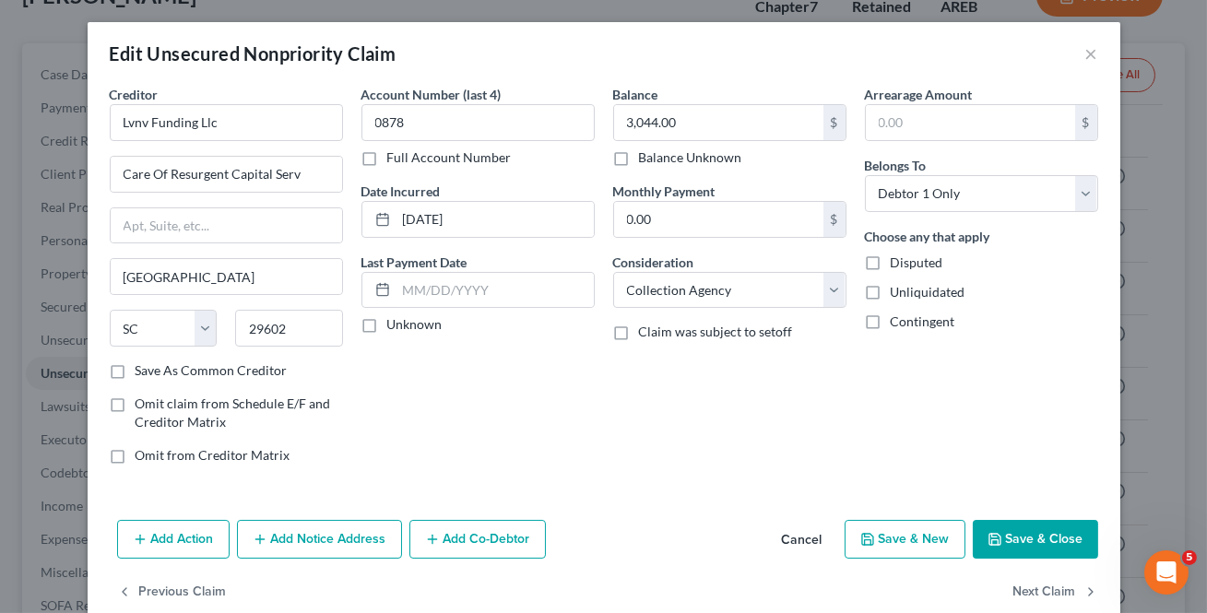
select select "0"
click at [158, 590] on button "Previous Claim" at bounding box center [172, 592] width 110 height 39
select select "42"
select select "1"
select select "0"
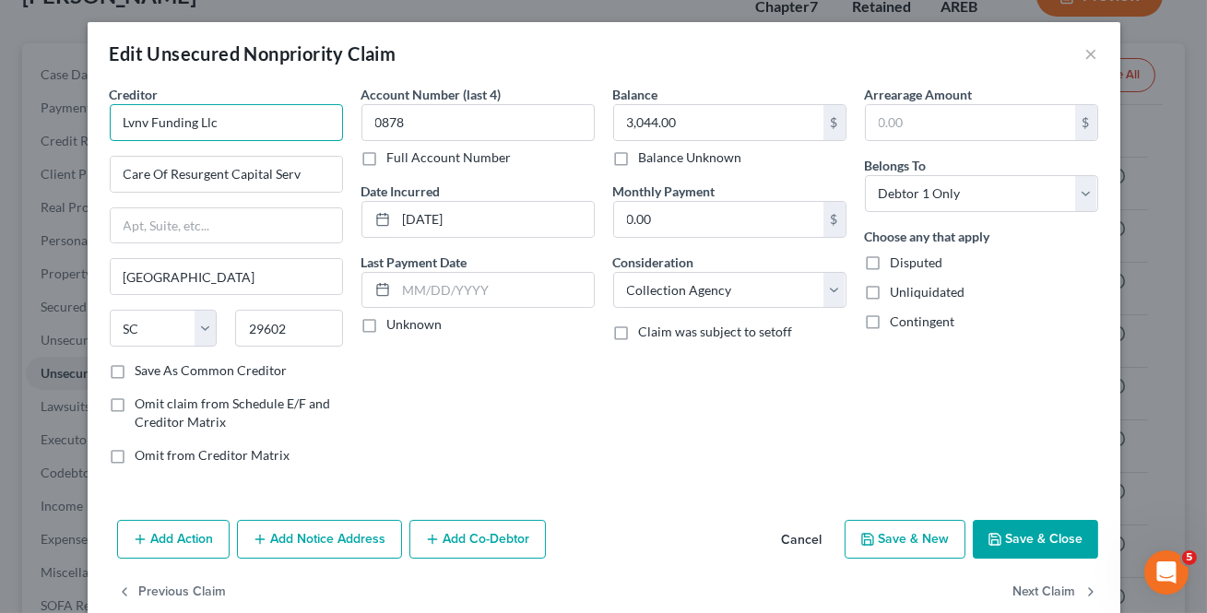
click at [306, 131] on input "Lvnv Funding Llc" at bounding box center [226, 122] width 233 height 37
type input "LVNV Funding LLC"
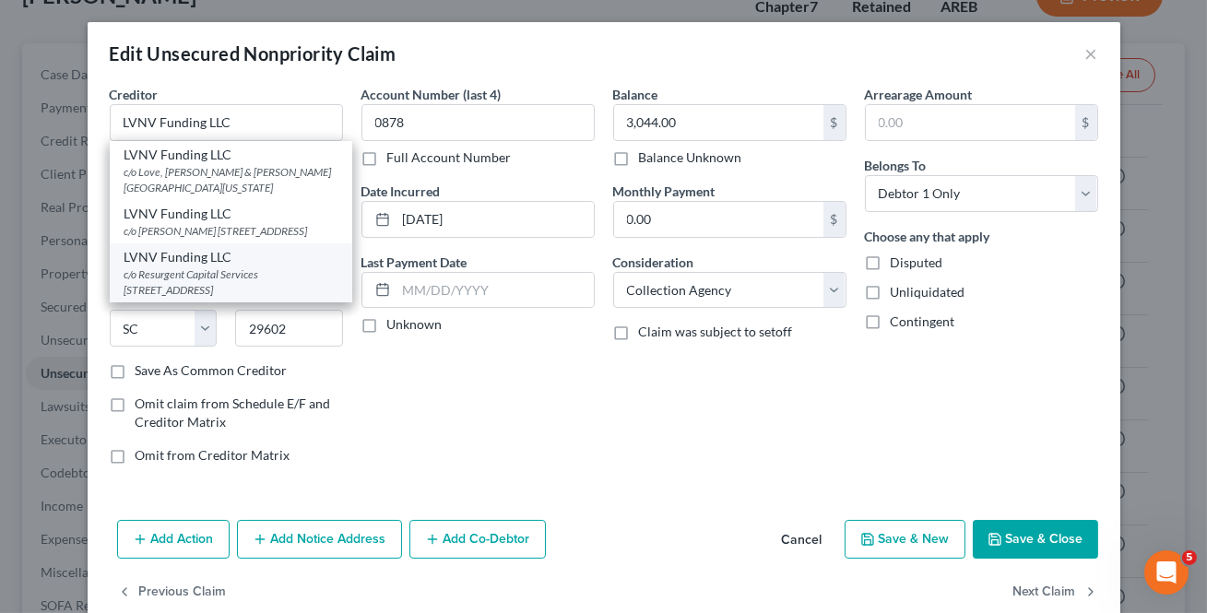
click at [208, 298] on div "c/o Resurgent Capital Services [STREET_ADDRESS]" at bounding box center [230, 281] width 213 height 31
type input "c/o Resurgent Capital Services"
type input "PO Box 10587"
type input "29603"
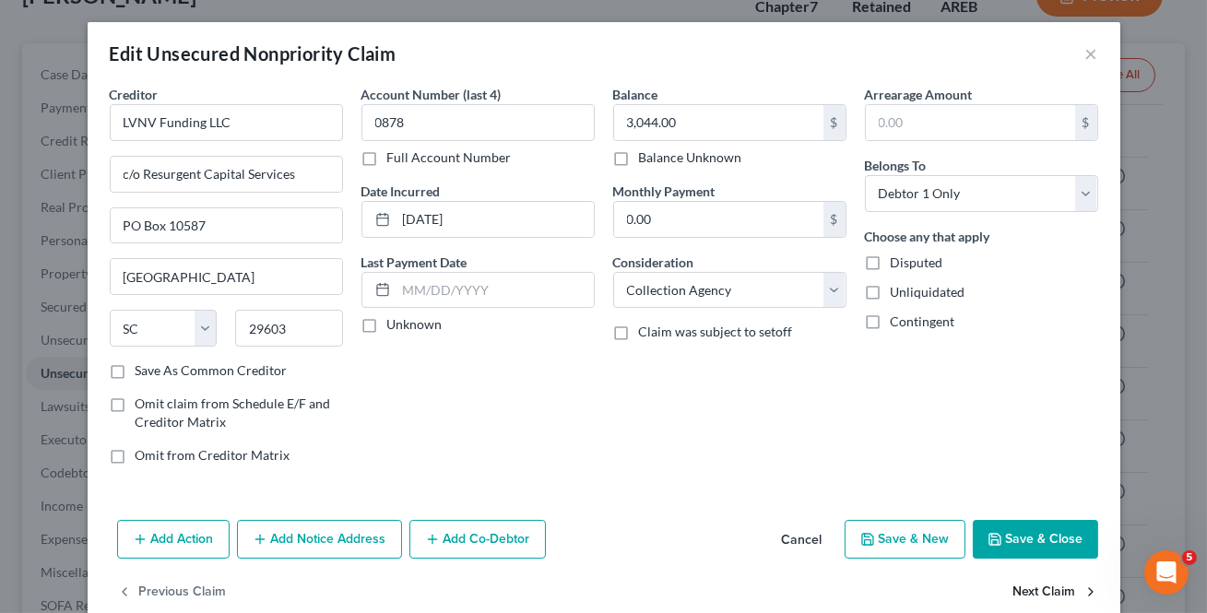
click at [1046, 595] on button "Next Claim" at bounding box center [1055, 592] width 85 height 39
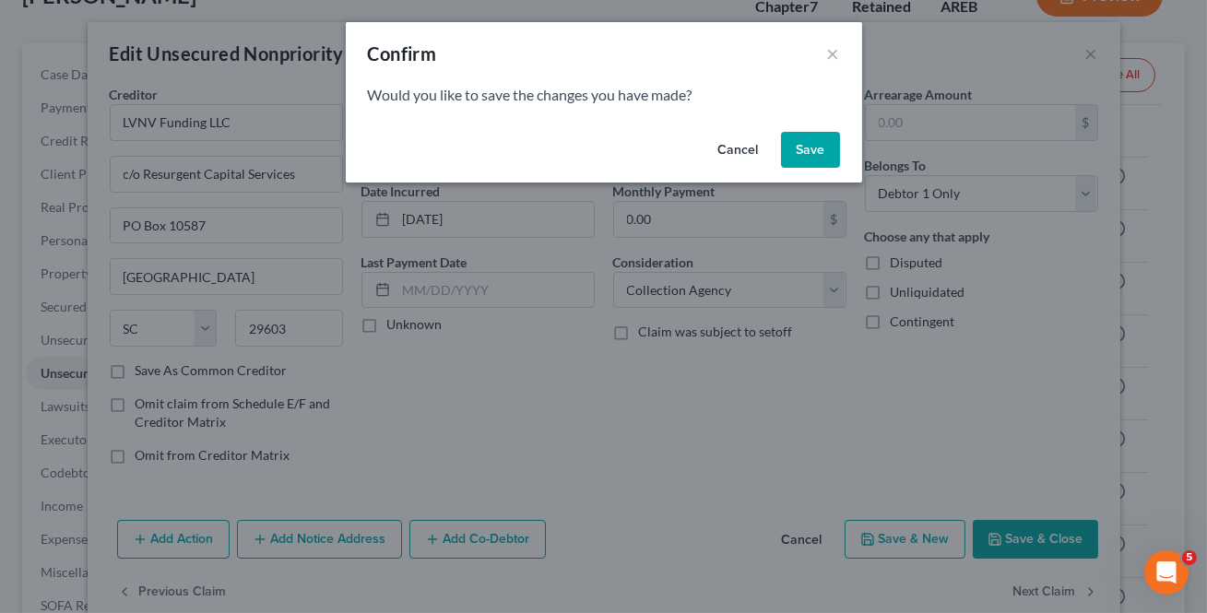
click at [810, 142] on button "Save" at bounding box center [810, 150] width 59 height 37
select select "4"
select select "0"
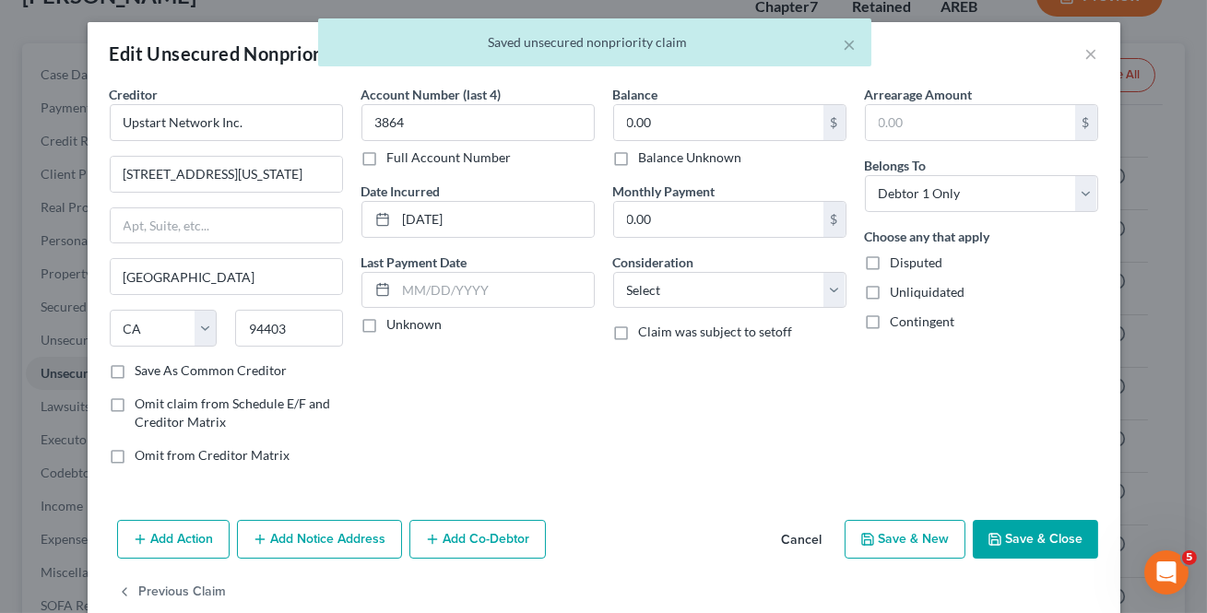
drag, startPoint x: 1028, startPoint y: 542, endPoint x: 912, endPoint y: 473, distance: 135.2
click at [1028, 541] on button "Save & Close" at bounding box center [1035, 539] width 125 height 39
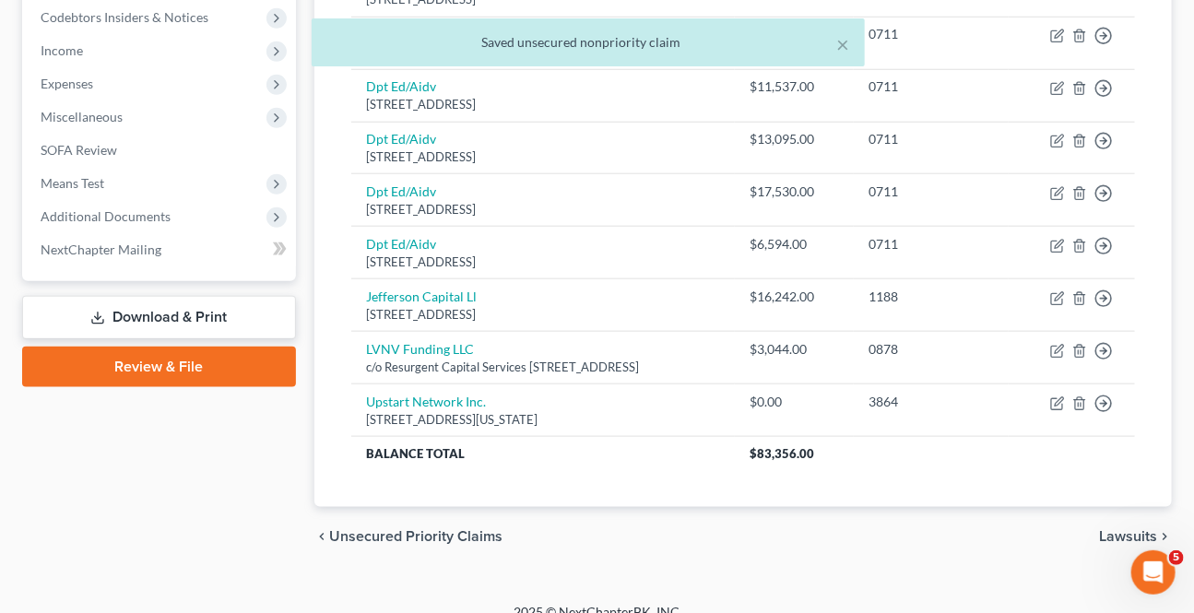
scroll to position [643, 0]
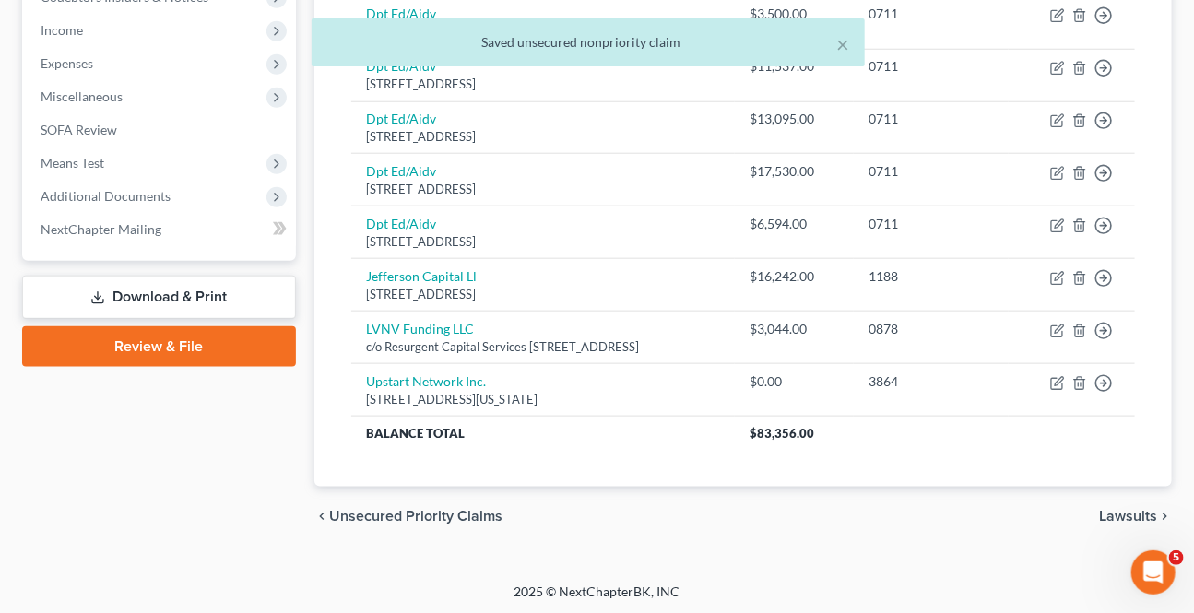
click at [1106, 514] on span "Lawsuits" at bounding box center [1128, 516] width 58 height 15
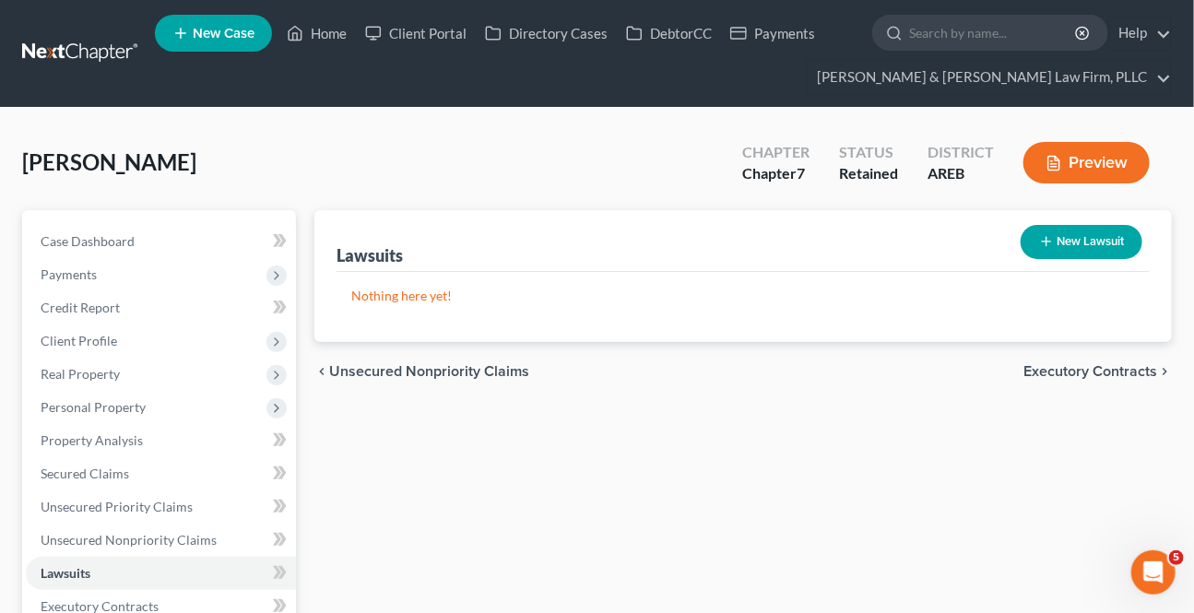
click at [1061, 256] on button "New Lawsuit" at bounding box center [1082, 242] width 122 height 34
select select "0"
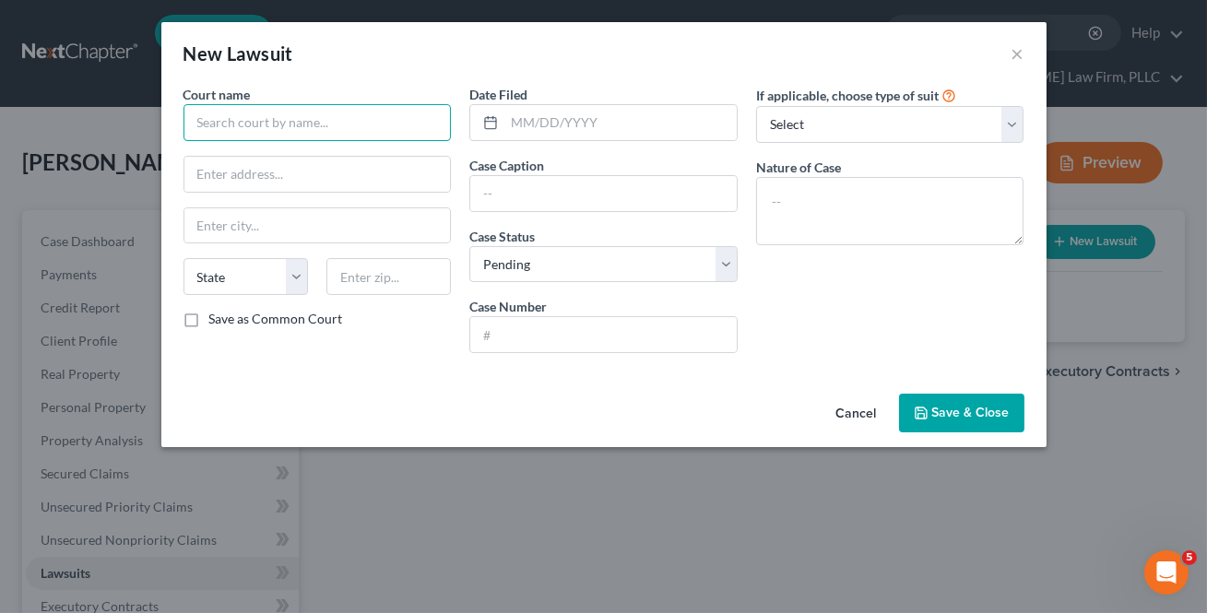
click at [214, 134] on input "text" at bounding box center [317, 122] width 268 height 37
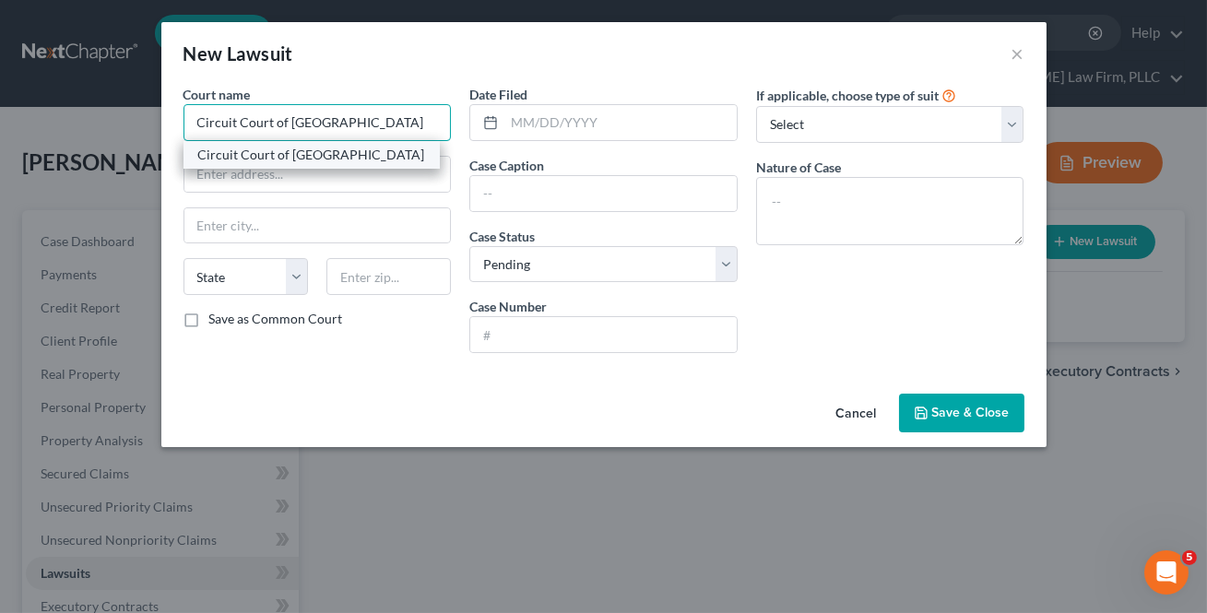
type input "Circuit Court of [GEOGRAPHIC_DATA]"
click at [278, 153] on div "Circuit Court of [GEOGRAPHIC_DATA]" at bounding box center [311, 155] width 227 height 18
type input "[STREET_ADDRESS]"
type input "Lonoke"
select select "2"
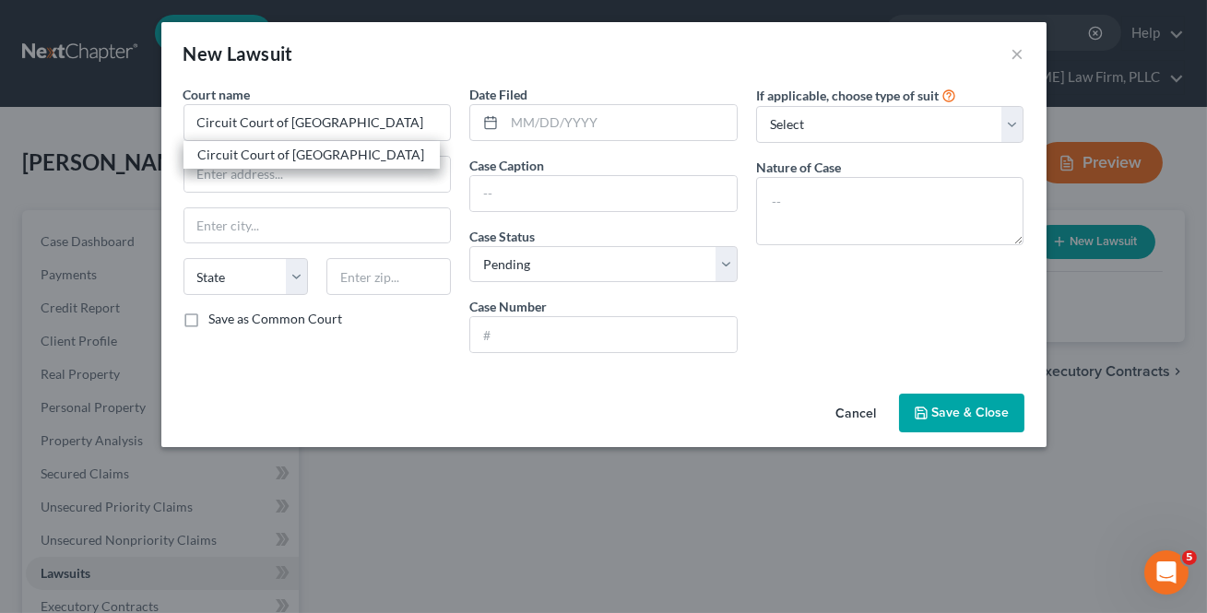
type input "72086"
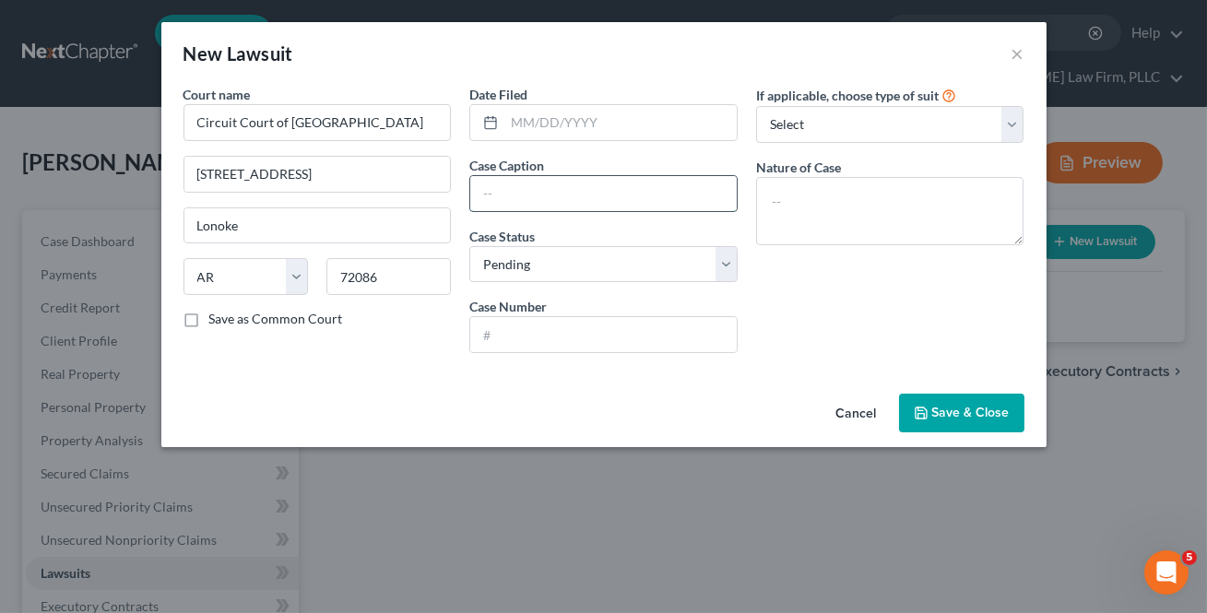
drag, startPoint x: 491, startPoint y: 199, endPoint x: 503, endPoint y: 195, distance: 12.5
click at [492, 199] on input "text" at bounding box center [603, 193] width 266 height 35
type input "Jefferson Capital Systems, LLC vs [PERSON_NAME]"
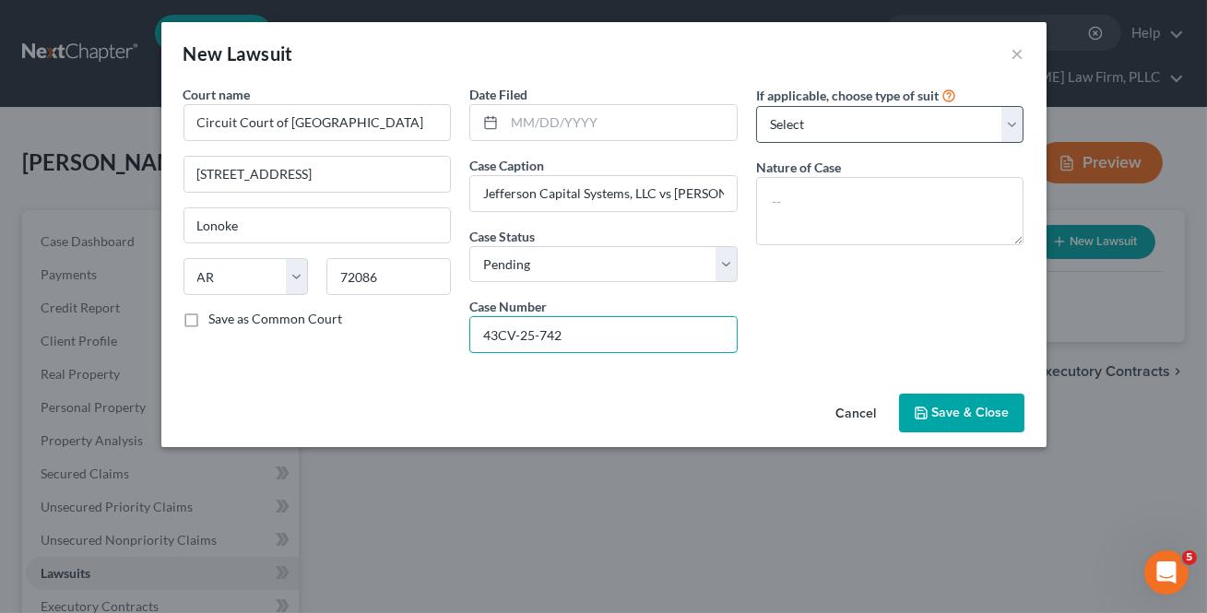
type input "43CV-25-742"
click at [790, 113] on select "Select Repossession Garnishment Foreclosure Attached, Seized, Or Levied Other" at bounding box center [890, 124] width 268 height 37
select select "4"
click at [756, 106] on select "Select Repossession Garnishment Foreclosure Attached, Seized, Or Levied Other" at bounding box center [890, 124] width 268 height 37
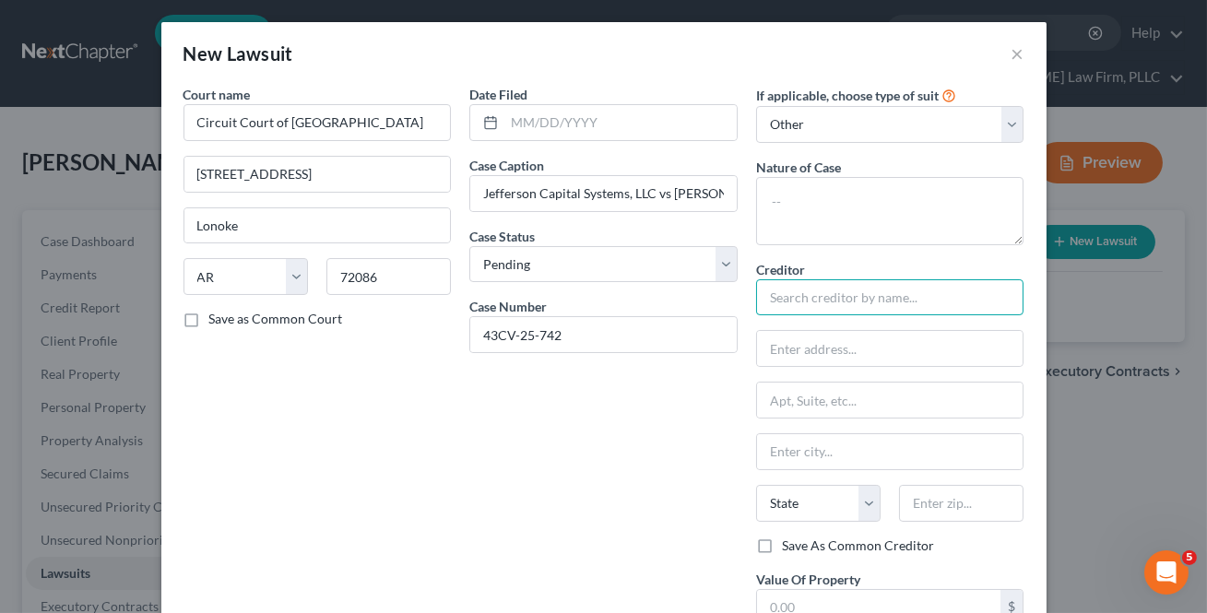
click at [793, 305] on input "text" at bounding box center [890, 297] width 268 height 37
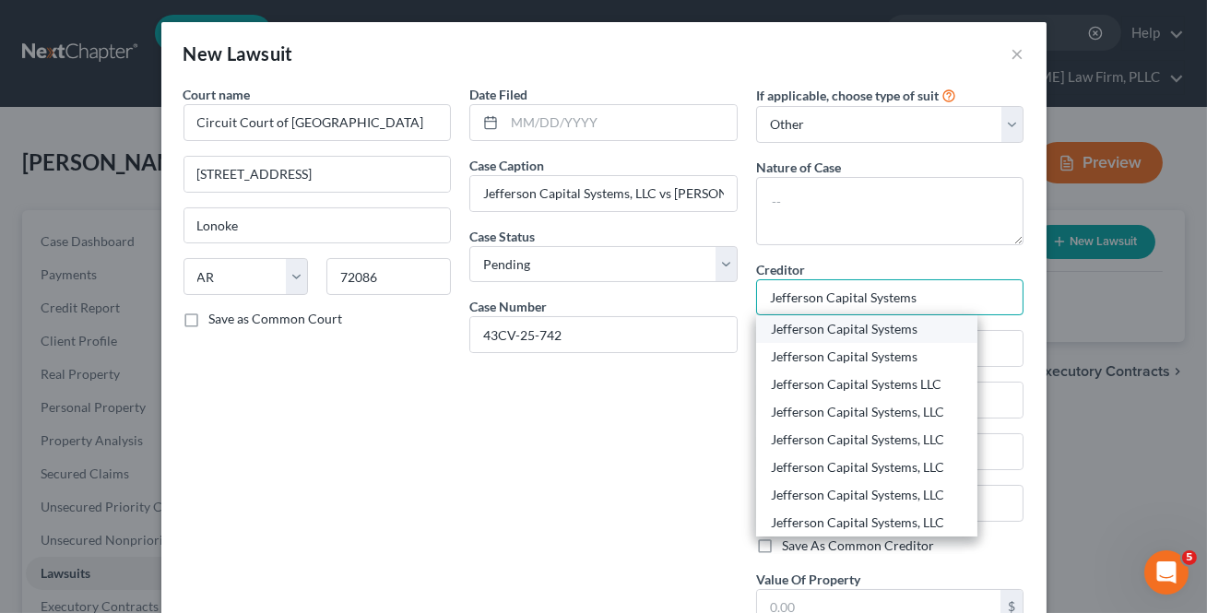
type input "Jefferson Capital Systems"
click at [826, 323] on div "Jefferson Capital Systems" at bounding box center [867, 329] width 192 height 18
type input "c/o [PERSON_NAME], CEO"
type input "[STREET_ADDRESS]"
type input "Sartell"
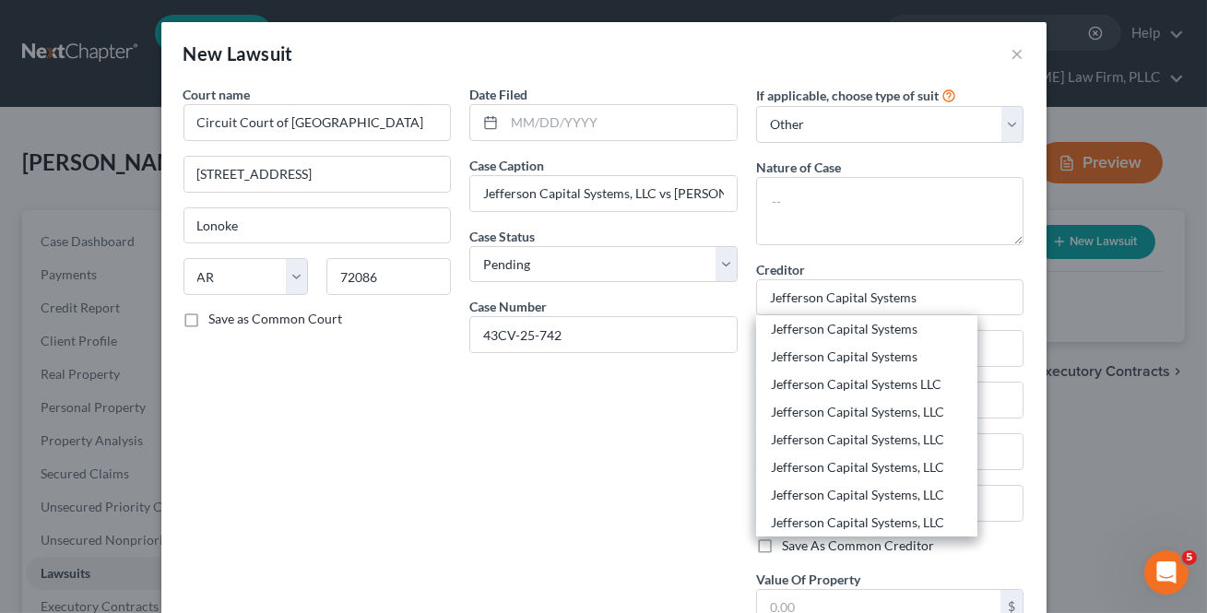
select select "24"
type input "56377"
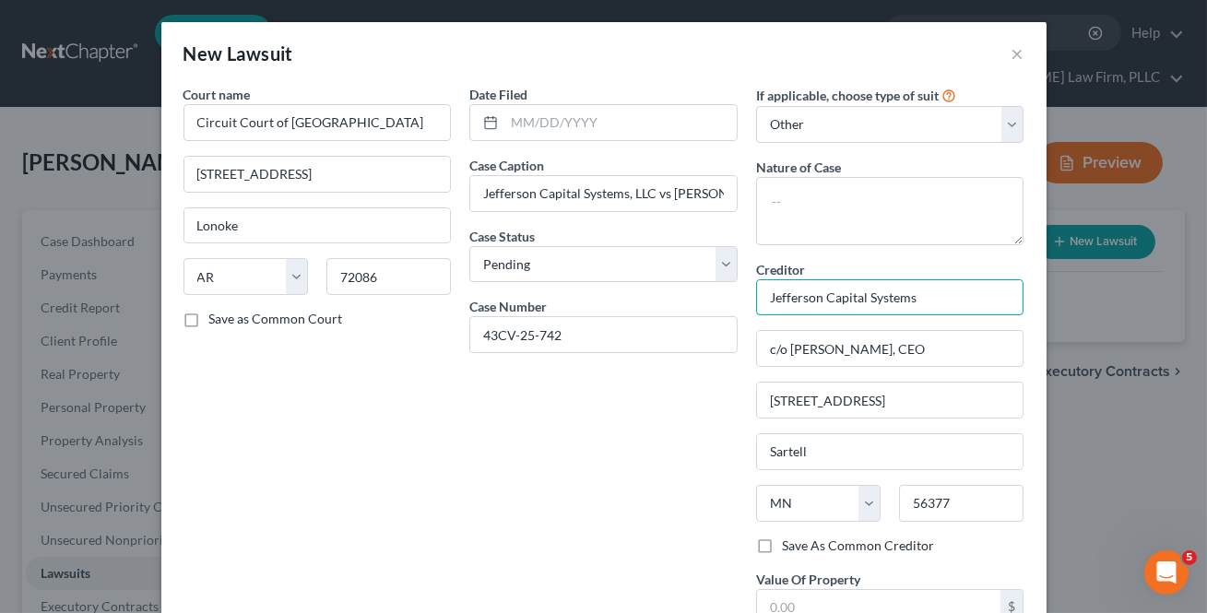
click at [949, 301] on input "Jefferson Capital Systems" at bounding box center [890, 297] width 268 height 37
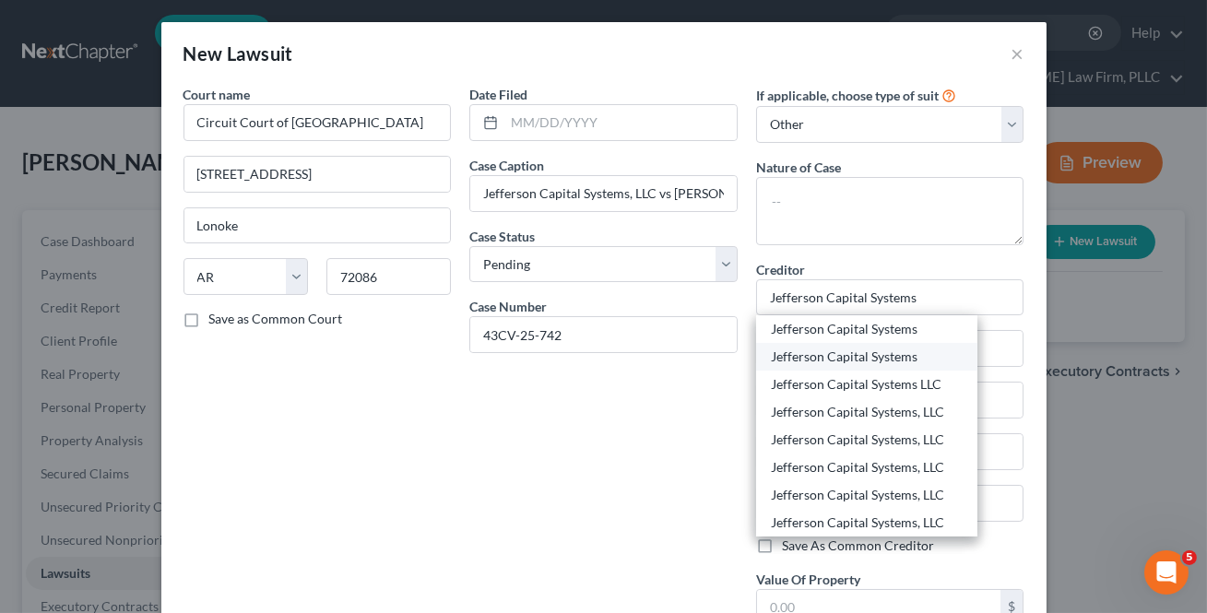
click at [884, 344] on div "Jefferson Capital Systems" at bounding box center [866, 357] width 221 height 28
type input "PO Box 23051"
type input "Columbus"
select select "10"
type input "31902"
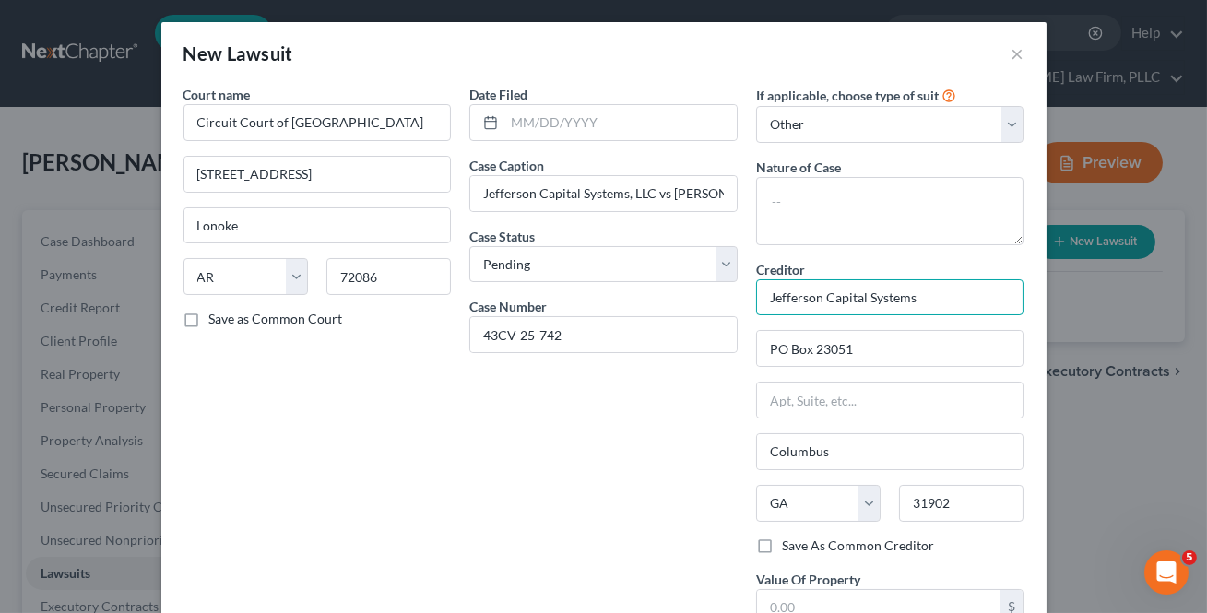
click at [948, 295] on input "Jefferson Capital Systems" at bounding box center [890, 297] width 268 height 37
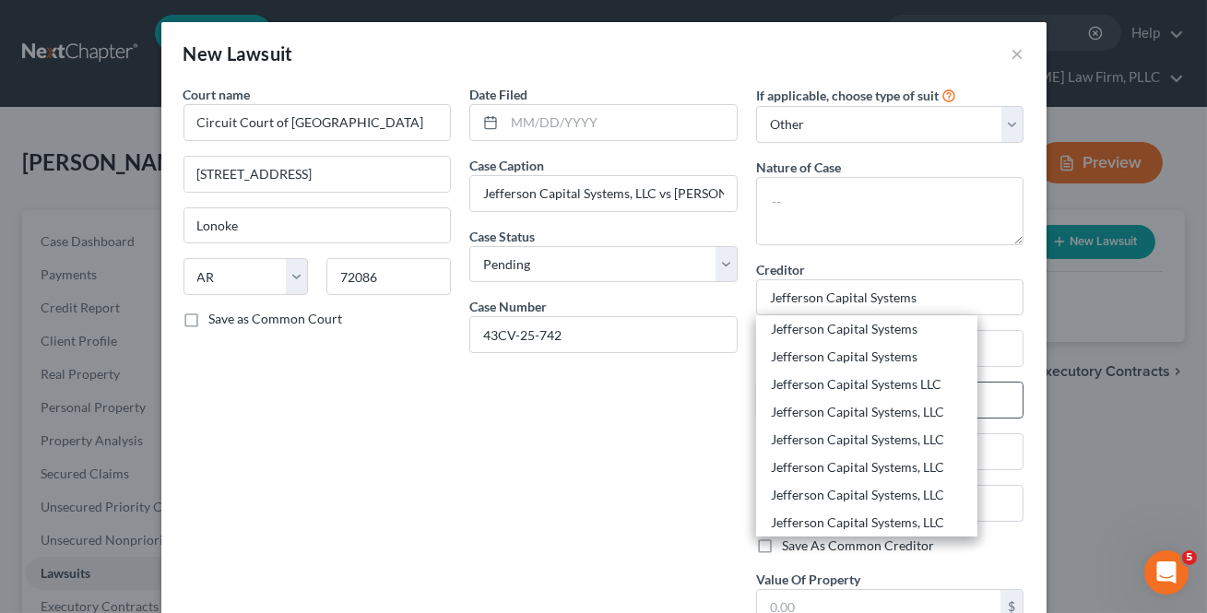
click at [856, 385] on div "Jefferson Capital Systems LLC" at bounding box center [867, 384] width 192 height 18
type input "Jefferson Capital Systems LLC"
type input "PO Box 7999"
type input "Saint Cloud"
select select "24"
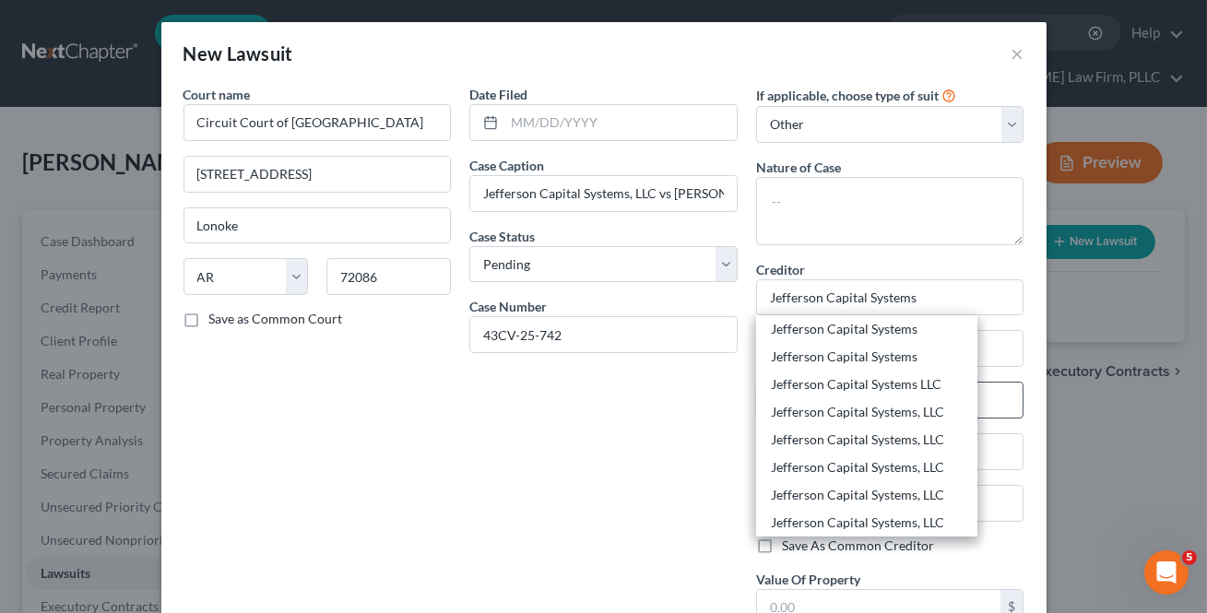
type input "56302"
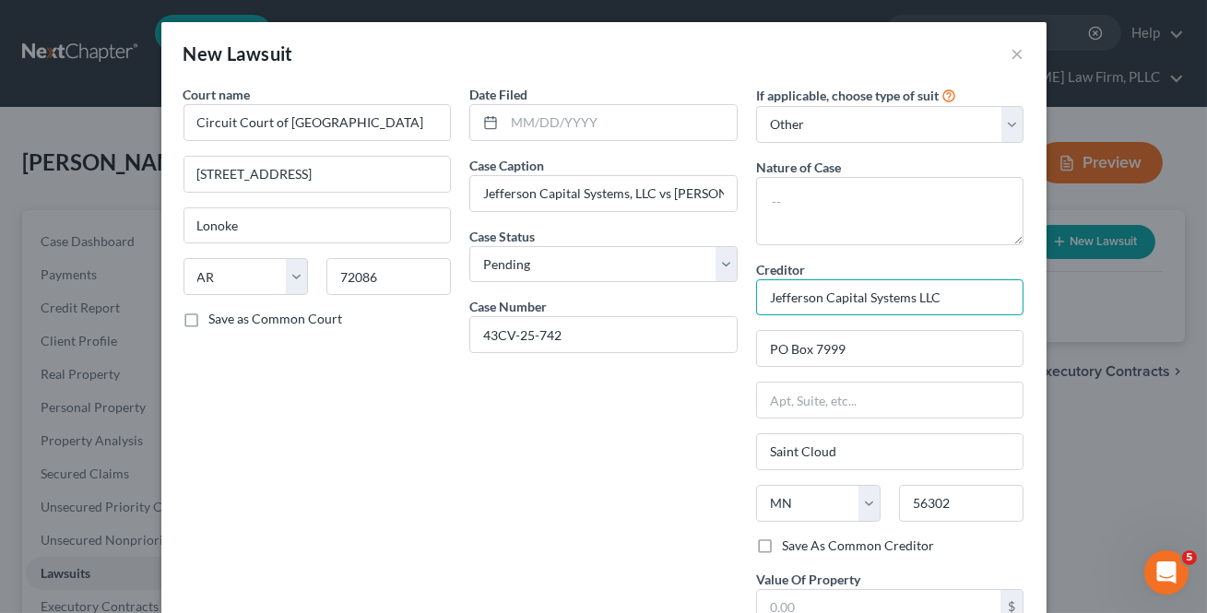
click at [961, 303] on input "Jefferson Capital Systems LLC" at bounding box center [890, 297] width 268 height 37
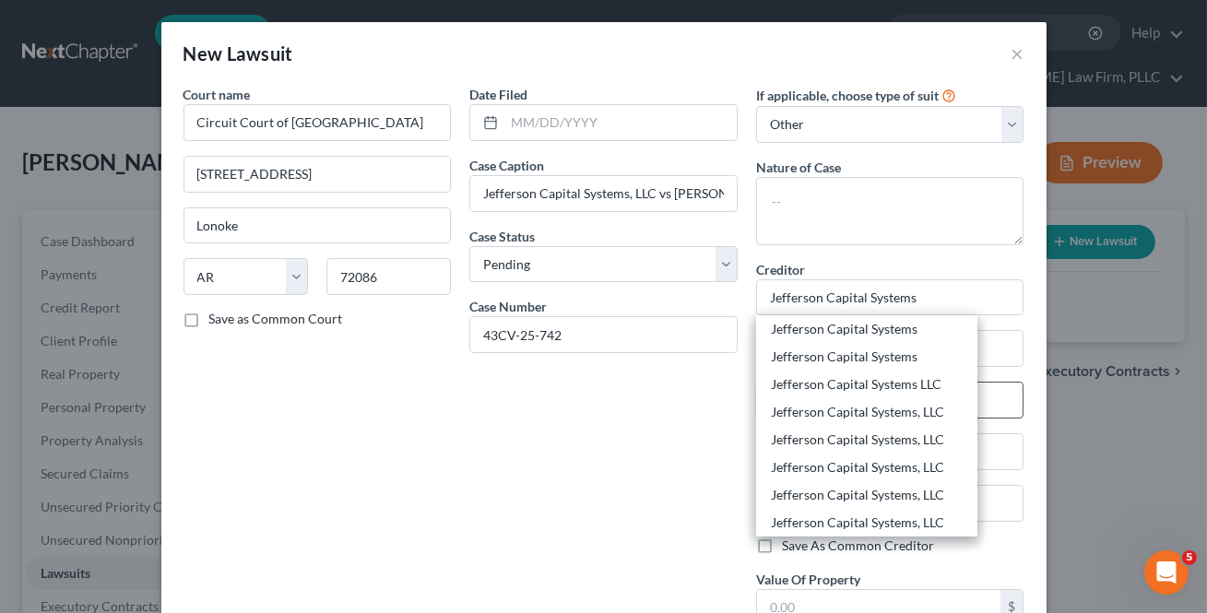
click at [912, 407] on div "Jefferson Capital Systems, LLC" at bounding box center [867, 412] width 192 height 18
type input "Jefferson Capital Systems, LLC"
type input "[STREET_ADDRESS]"
type input "Sartell"
type input "56377"
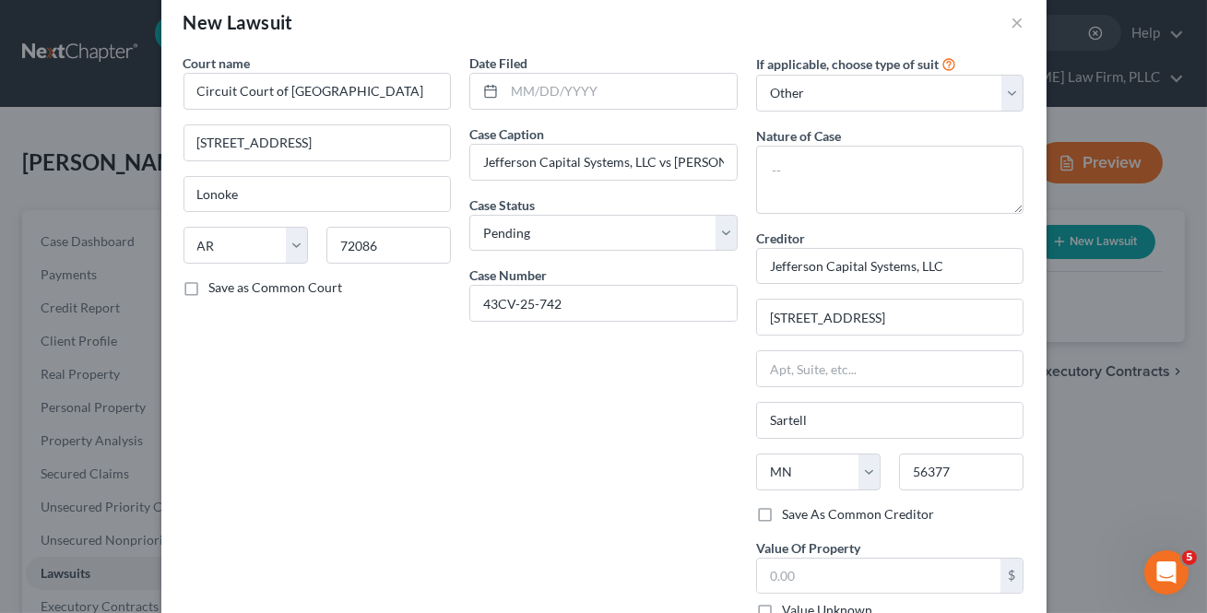
scroll to position [33, 0]
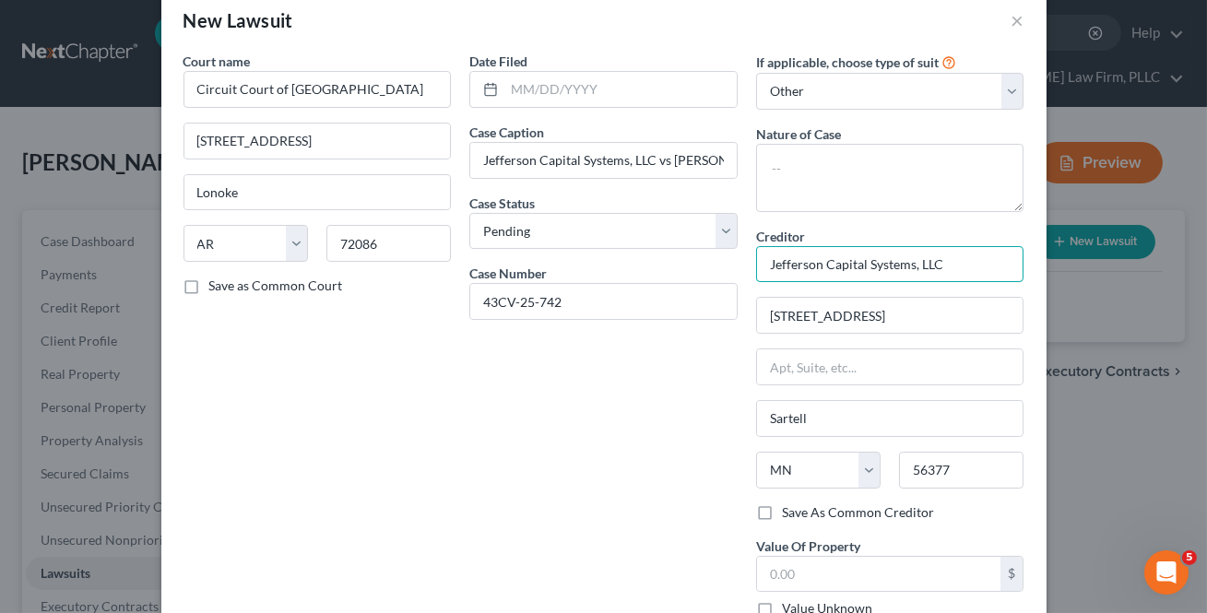
click at [948, 265] on input "Jefferson Capital Systems, LLC" at bounding box center [890, 264] width 268 height 37
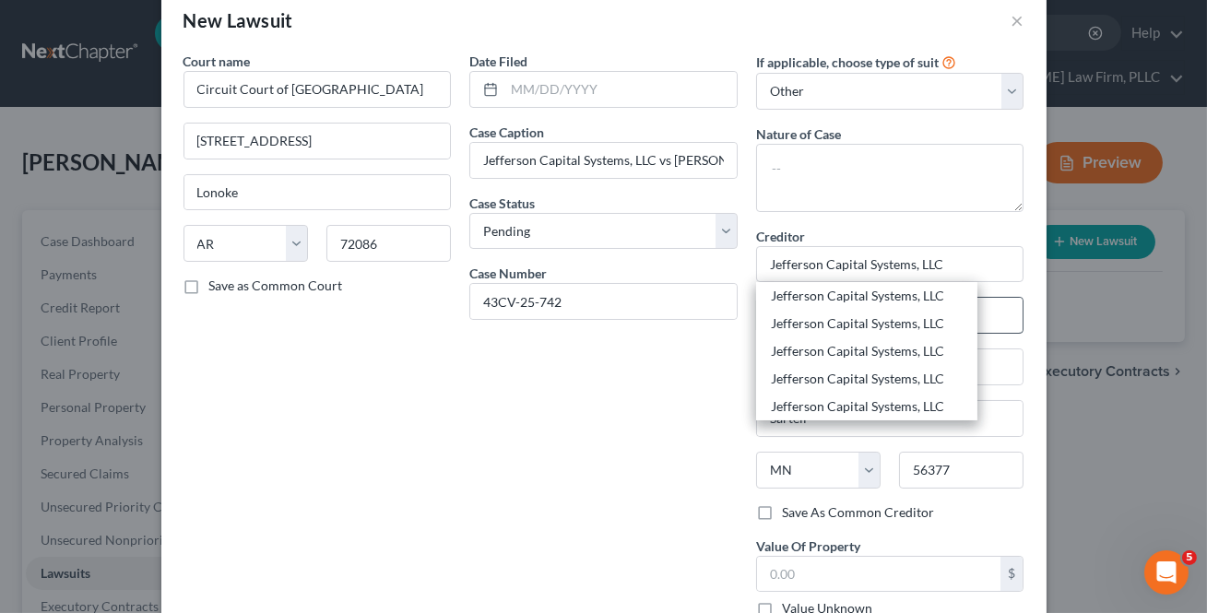
click at [906, 319] on div "Jefferson Capital Systems, LLC" at bounding box center [867, 323] width 192 height 18
type input "c/o Jacob Law Group"
type input "PO BOx 948"
type input "[GEOGRAPHIC_DATA]"
select select "25"
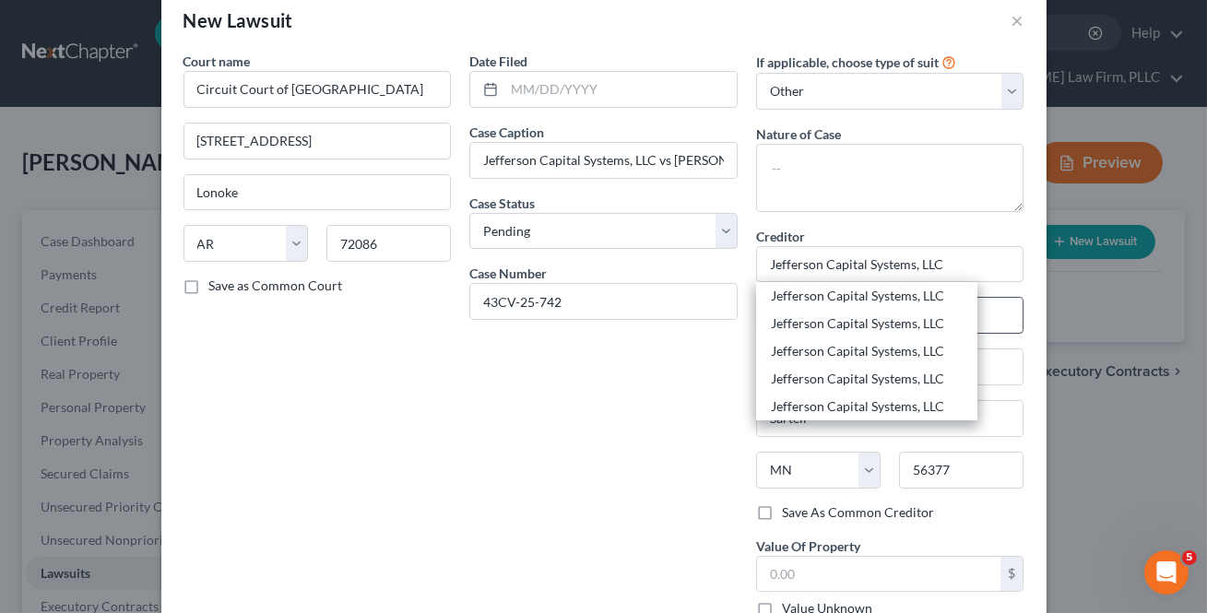
type input "38655"
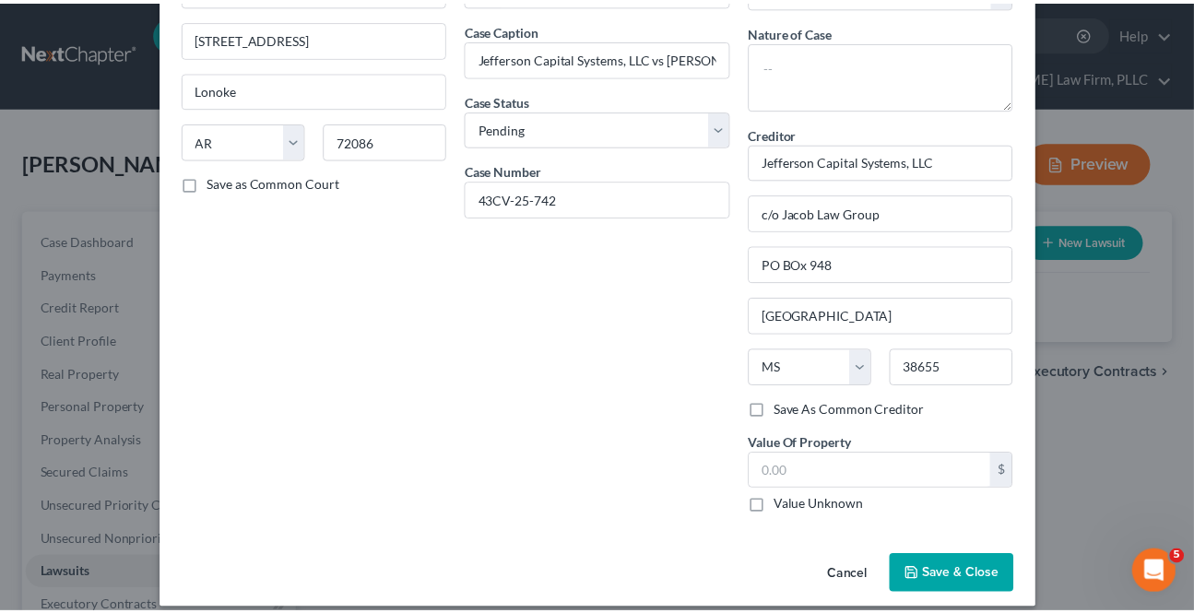
scroll to position [152, 0]
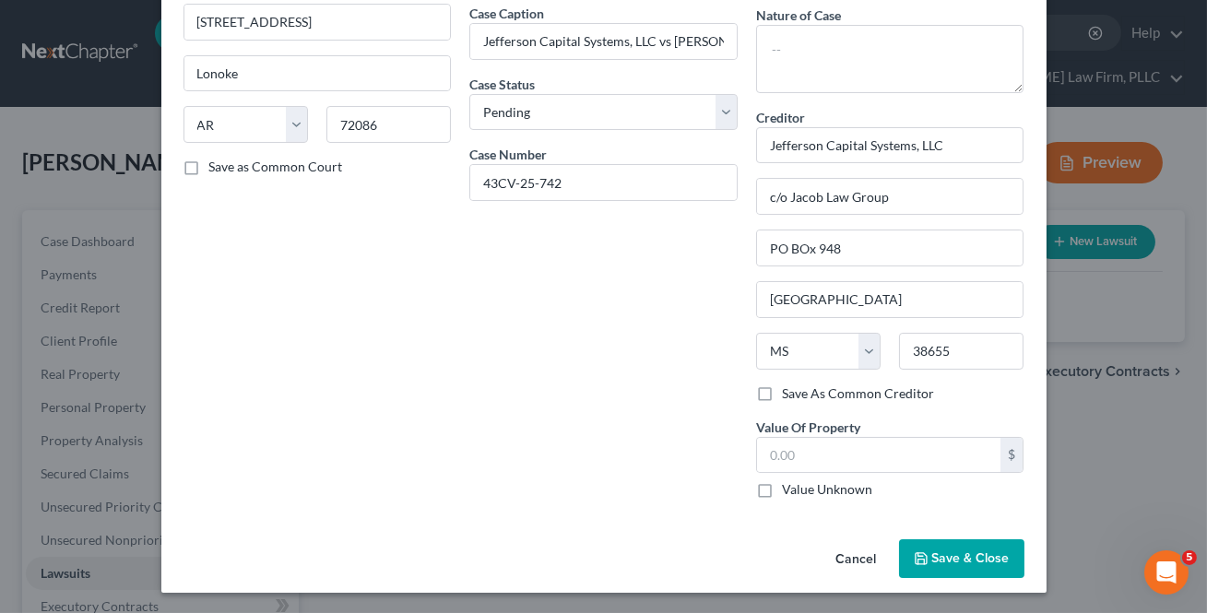
click at [952, 551] on span "Save & Close" at bounding box center [970, 558] width 77 height 16
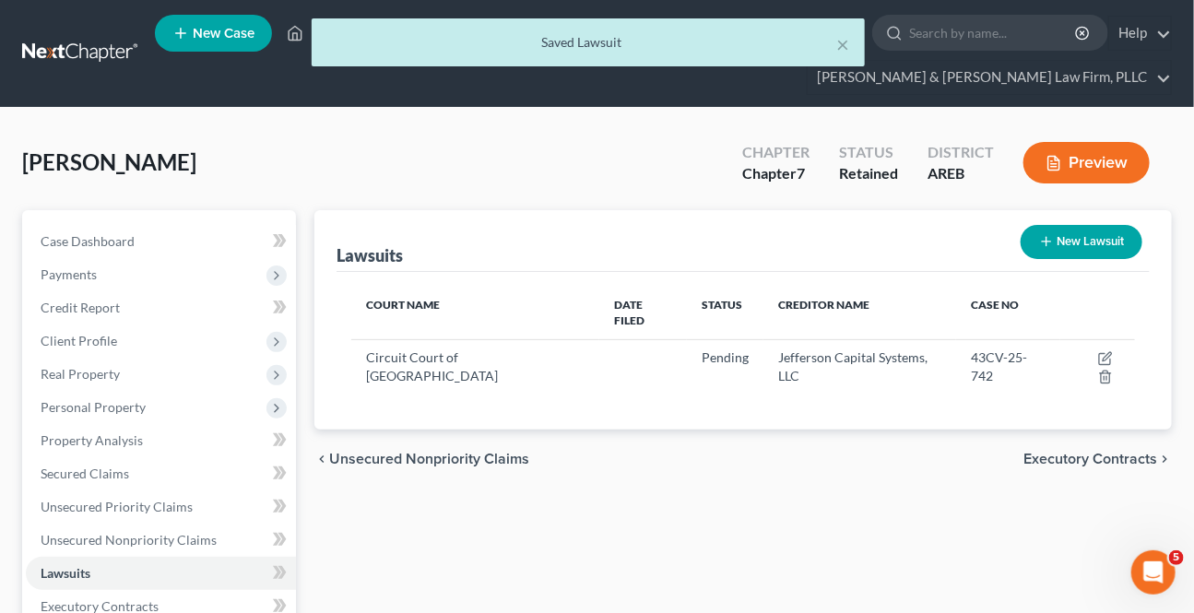
click at [467, 452] on span "Unsecured Nonpriority Claims" at bounding box center [429, 459] width 200 height 15
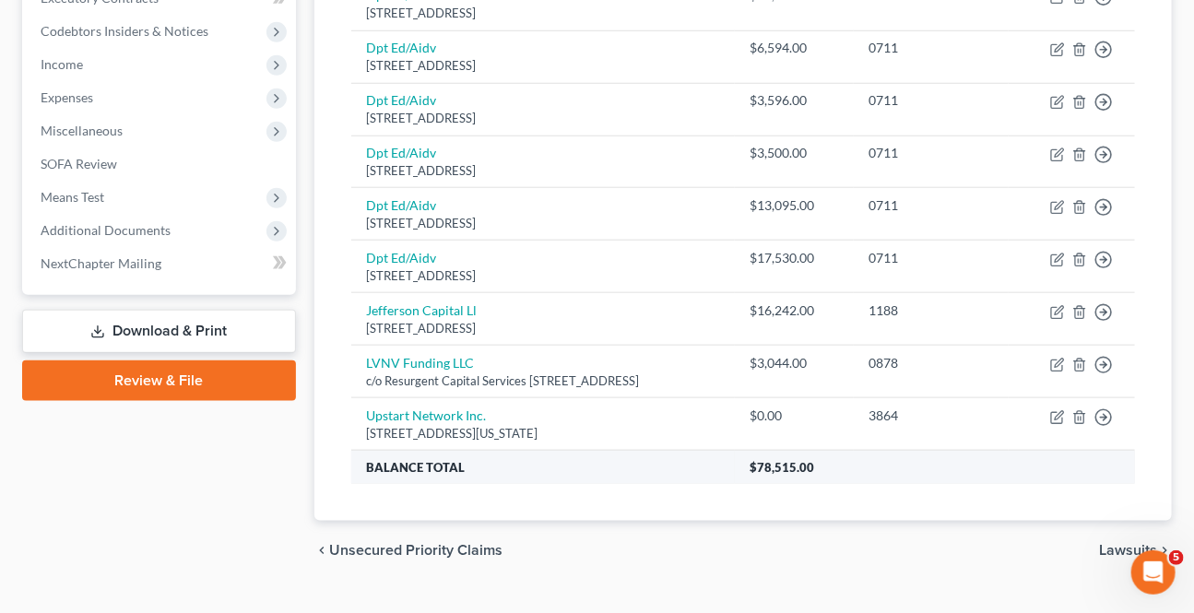
scroll to position [643, 0]
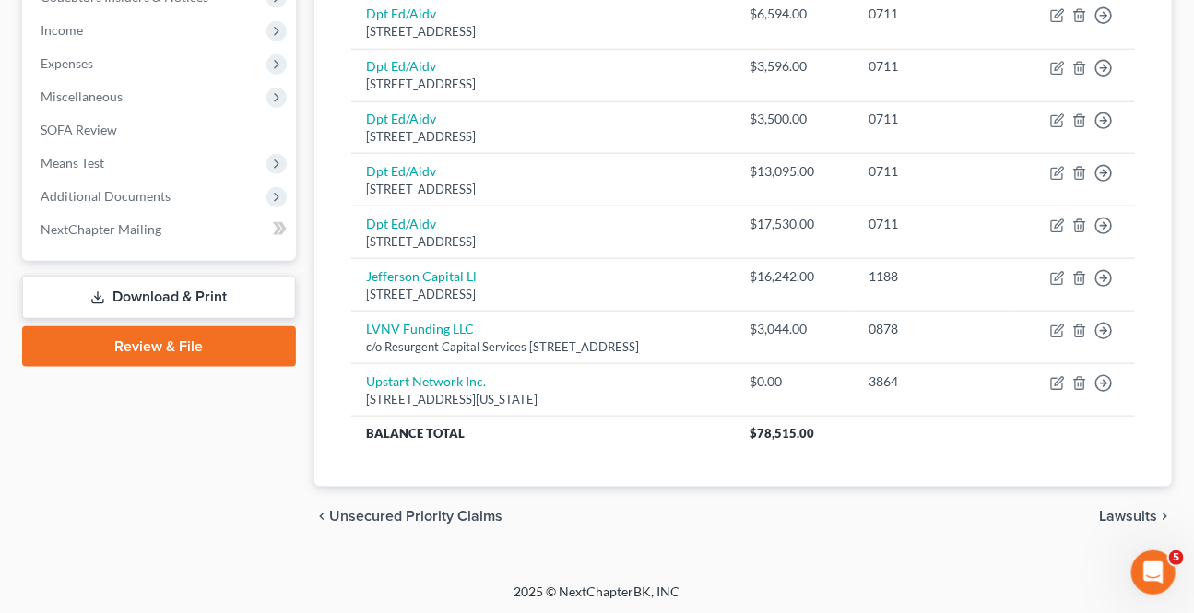
click at [1113, 509] on span "Lawsuits" at bounding box center [1128, 516] width 58 height 15
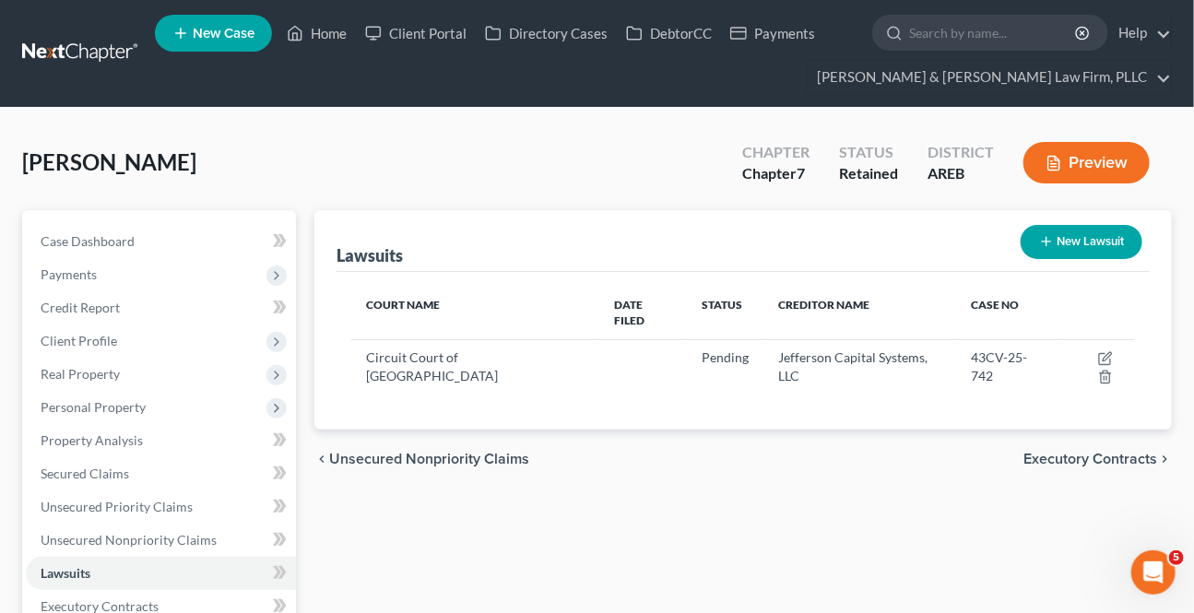
click at [1082, 452] on span "Executory Contracts" at bounding box center [1090, 459] width 134 height 15
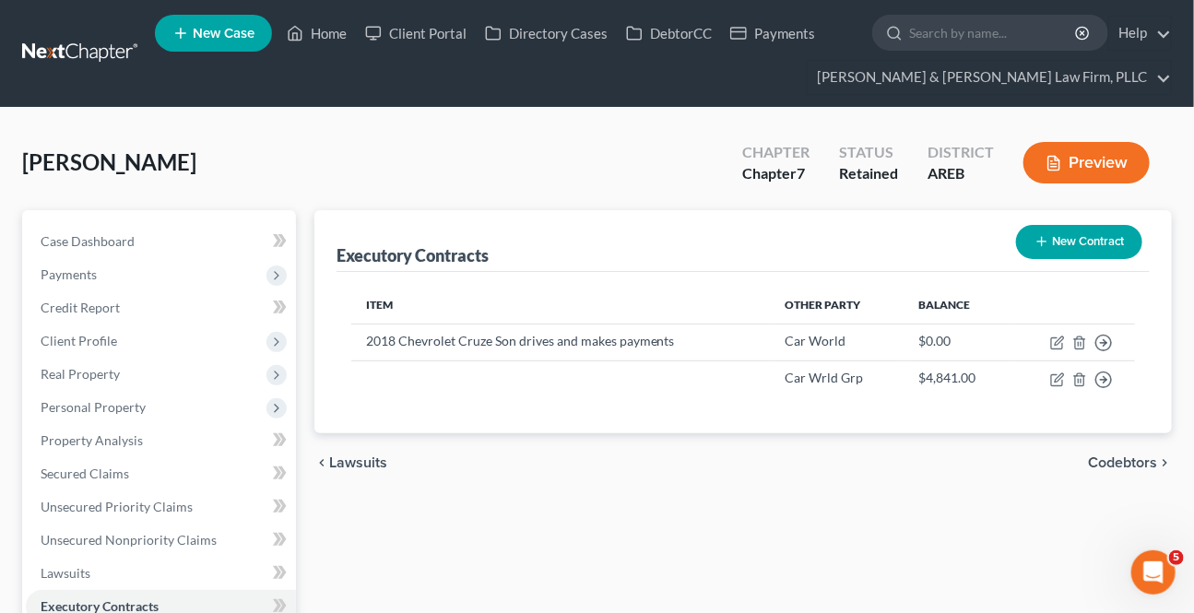
click at [341, 461] on span "Lawsuits" at bounding box center [358, 462] width 58 height 15
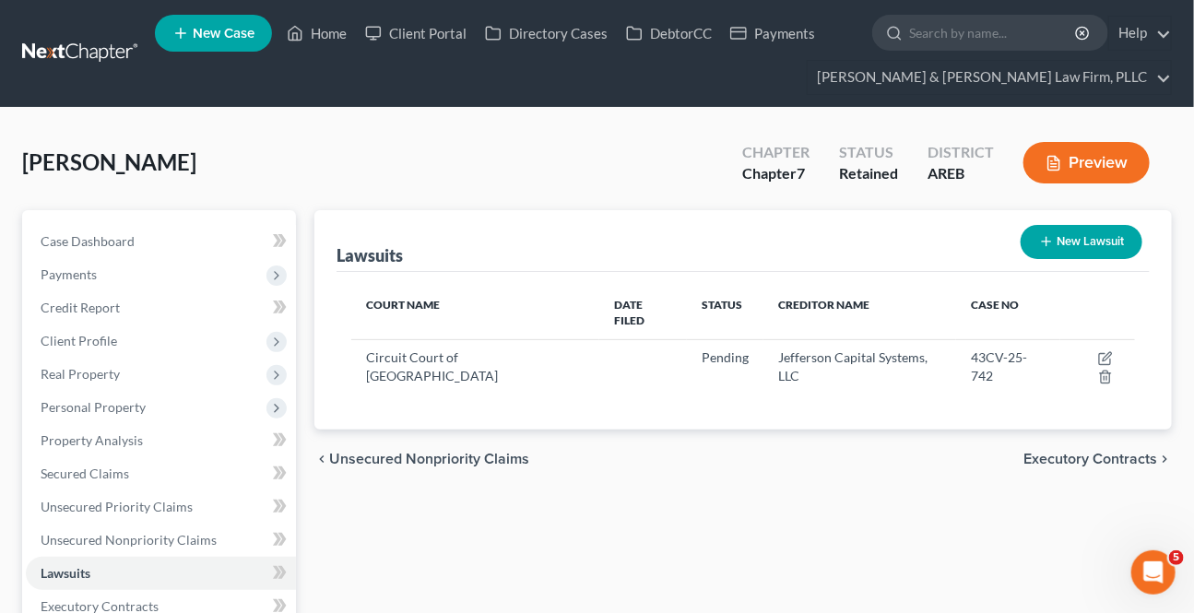
click at [376, 452] on span "Unsecured Nonpriority Claims" at bounding box center [429, 459] width 200 height 15
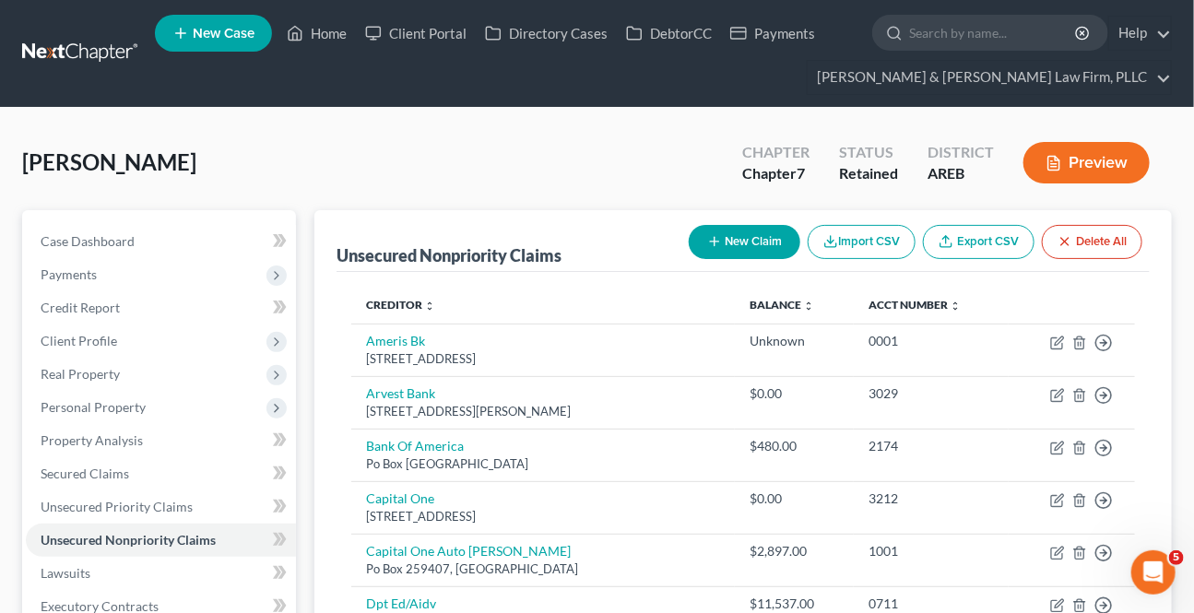
click at [753, 230] on button "New Claim" at bounding box center [745, 242] width 112 height 34
select select "0"
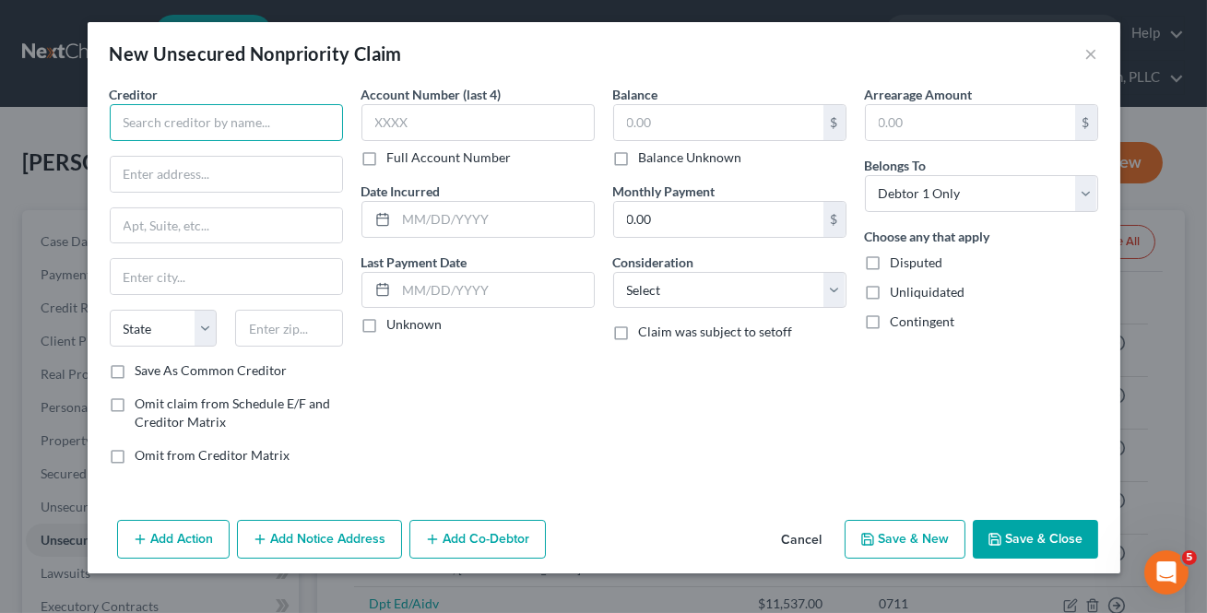
click at [141, 123] on input "text" at bounding box center [226, 122] width 233 height 37
type input "Grand Prairie Regional Water Distribution District"
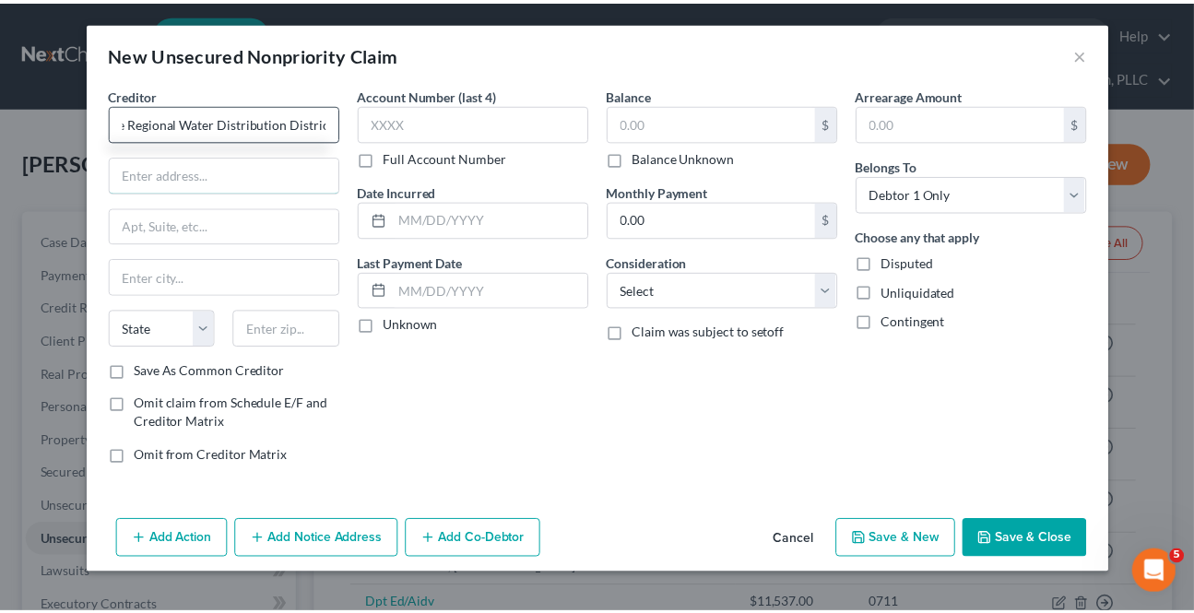
scroll to position [0, 0]
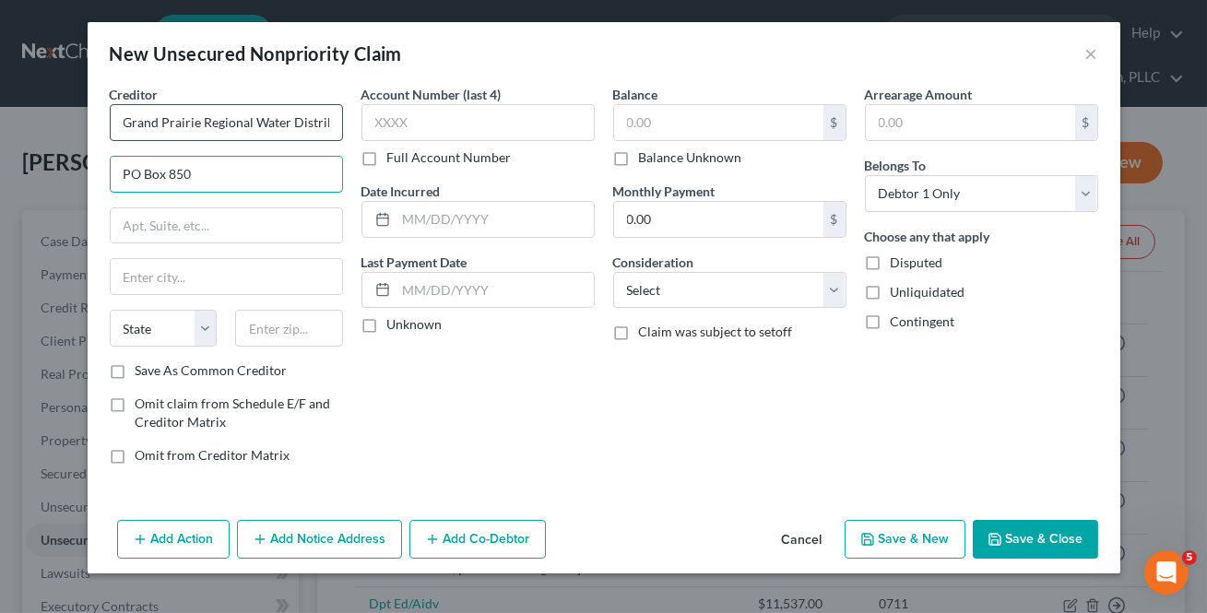
type input "PO Box 850"
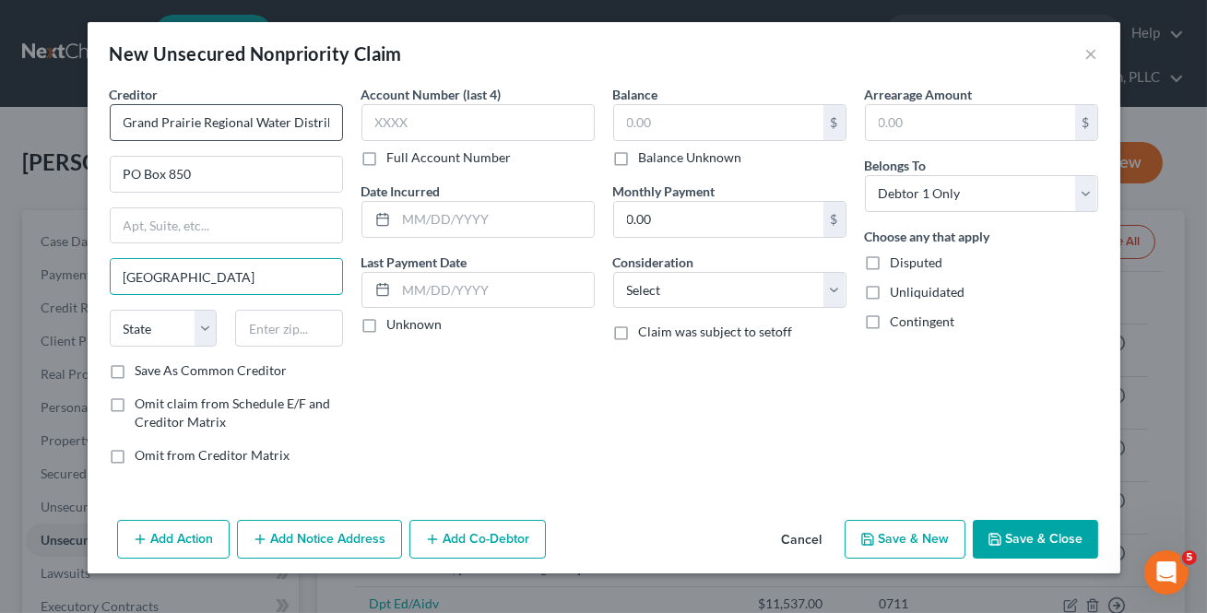
type input "[GEOGRAPHIC_DATA]"
select select "2"
type input "4"
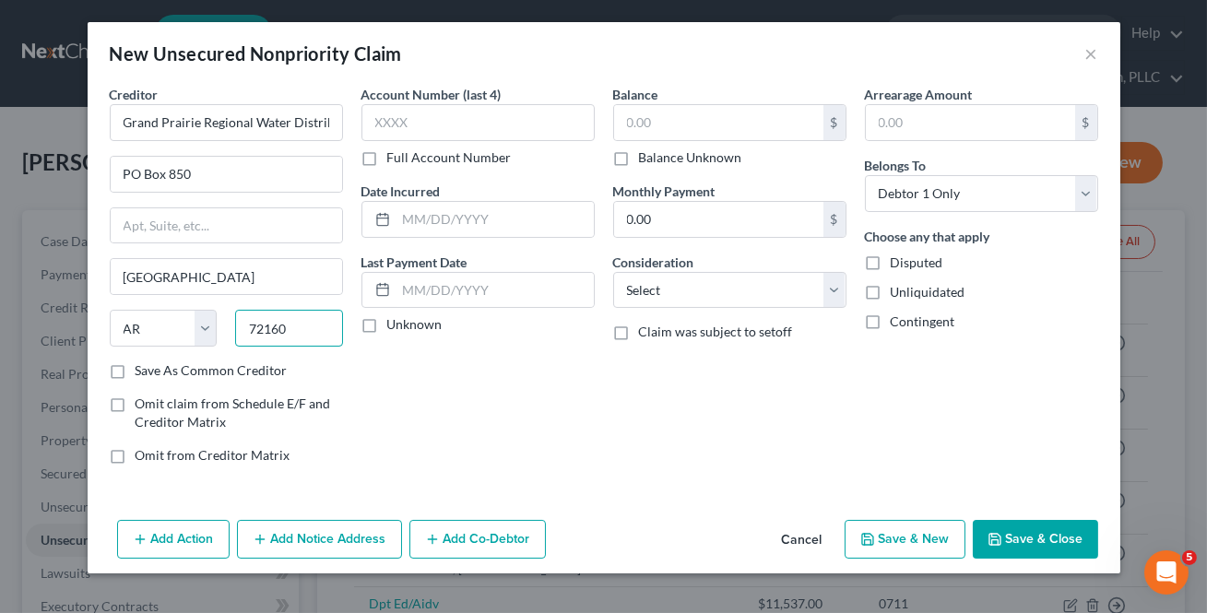
type input "72160"
click at [136, 369] on label "Save As Common Creditor" at bounding box center [212, 370] width 152 height 18
click at [143, 369] on input "Save As Common Creditor" at bounding box center [149, 367] width 12 height 12
checkbox input "true"
drag, startPoint x: 658, startPoint y: 120, endPoint x: 669, endPoint y: 111, distance: 14.4
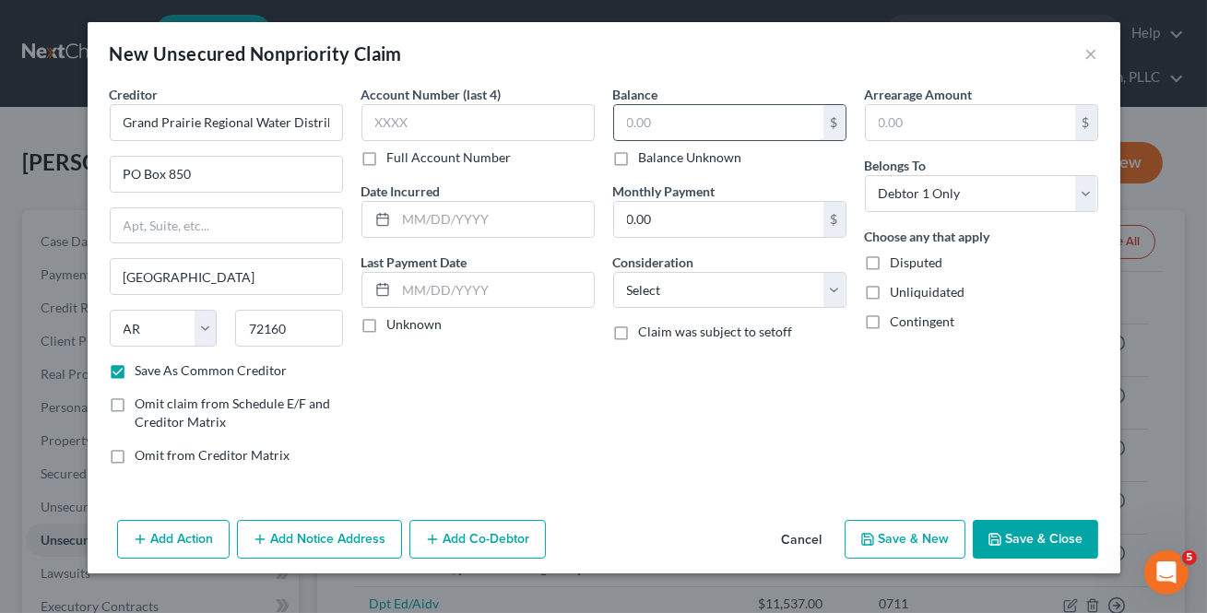
click at [663, 120] on input "text" at bounding box center [718, 122] width 209 height 35
type input "400"
click at [443, 120] on input "text" at bounding box center [477, 122] width 233 height 37
type input "0997"
click at [883, 547] on button "Save & New" at bounding box center [904, 539] width 121 height 39
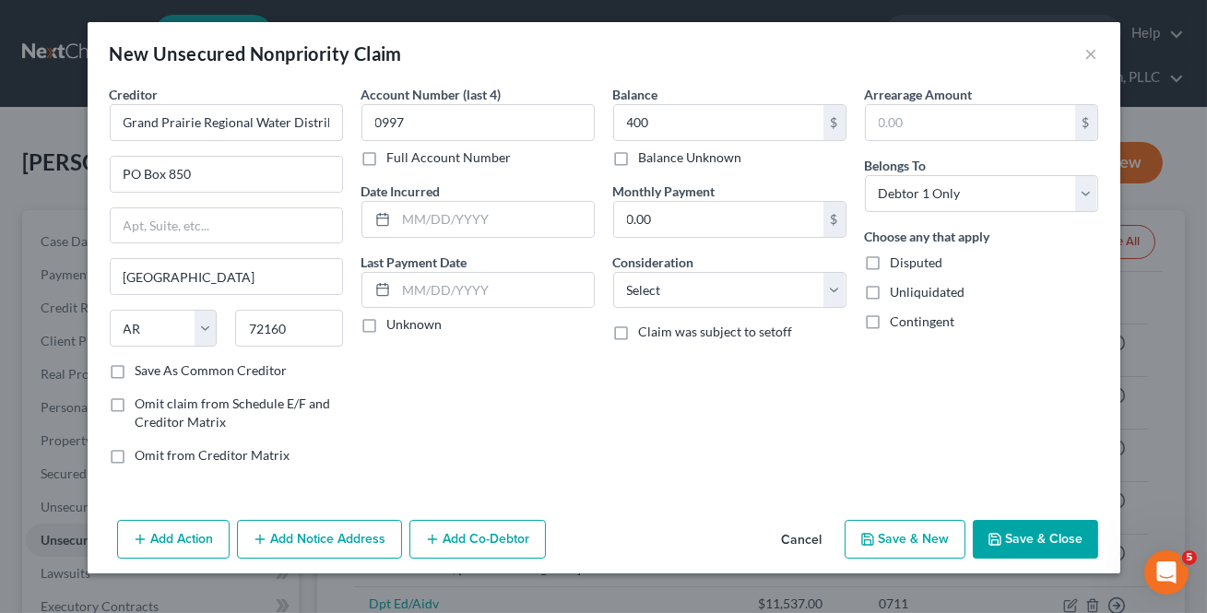
select select "0"
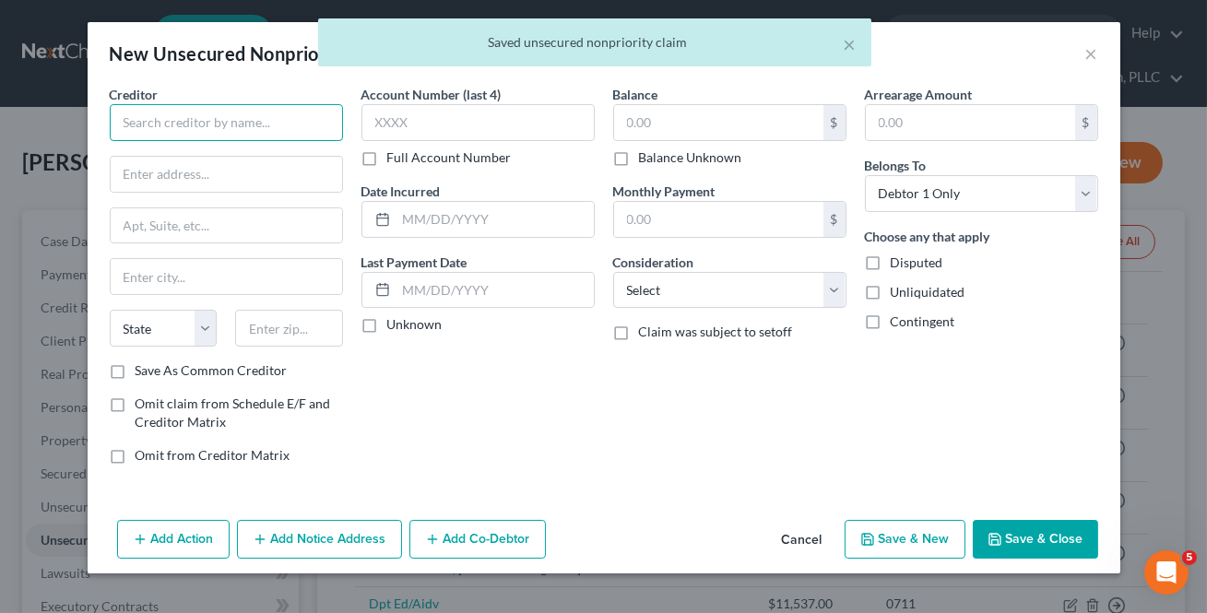
click at [183, 132] on input "text" at bounding box center [226, 122] width 233 height 37
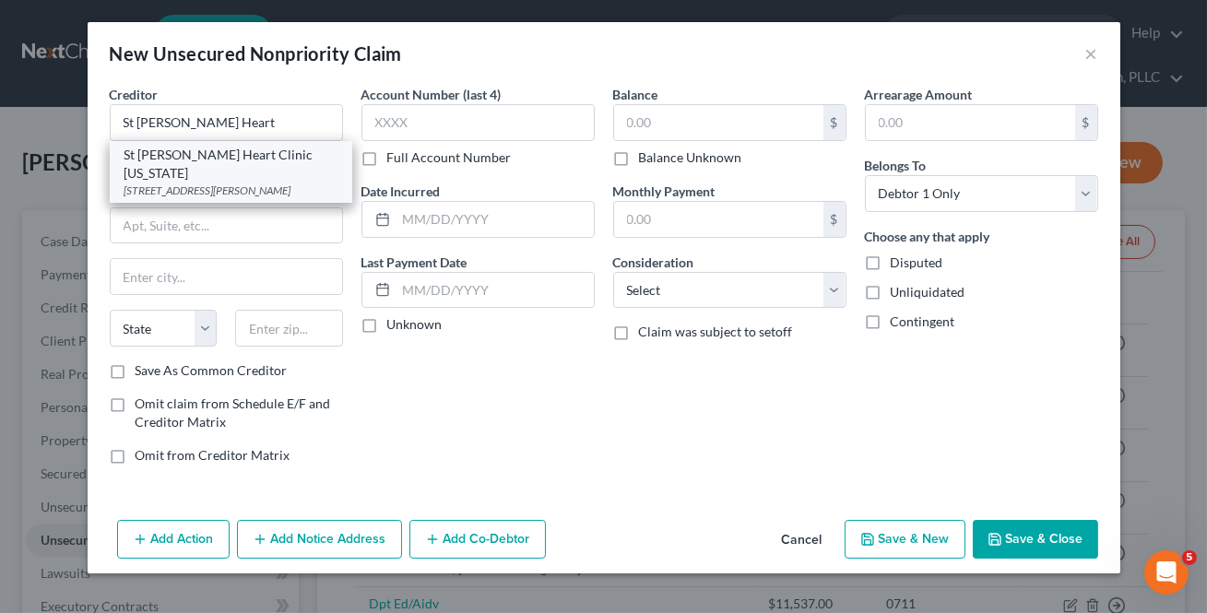
click at [202, 159] on div "St [PERSON_NAME] Heart Clinic [US_STATE]" at bounding box center [230, 164] width 213 height 37
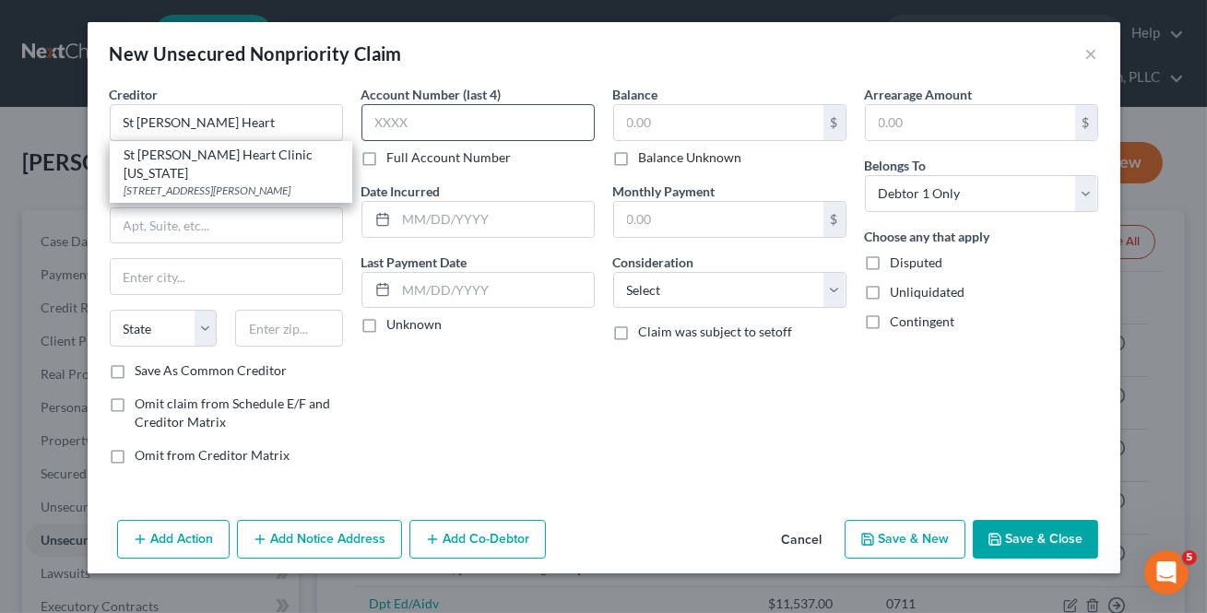
type input "St [PERSON_NAME] Heart Clinic [US_STATE]"
type input "[STREET_ADDRESS][PERSON_NAME]"
type input "Little Rock"
select select "2"
type input "72205"
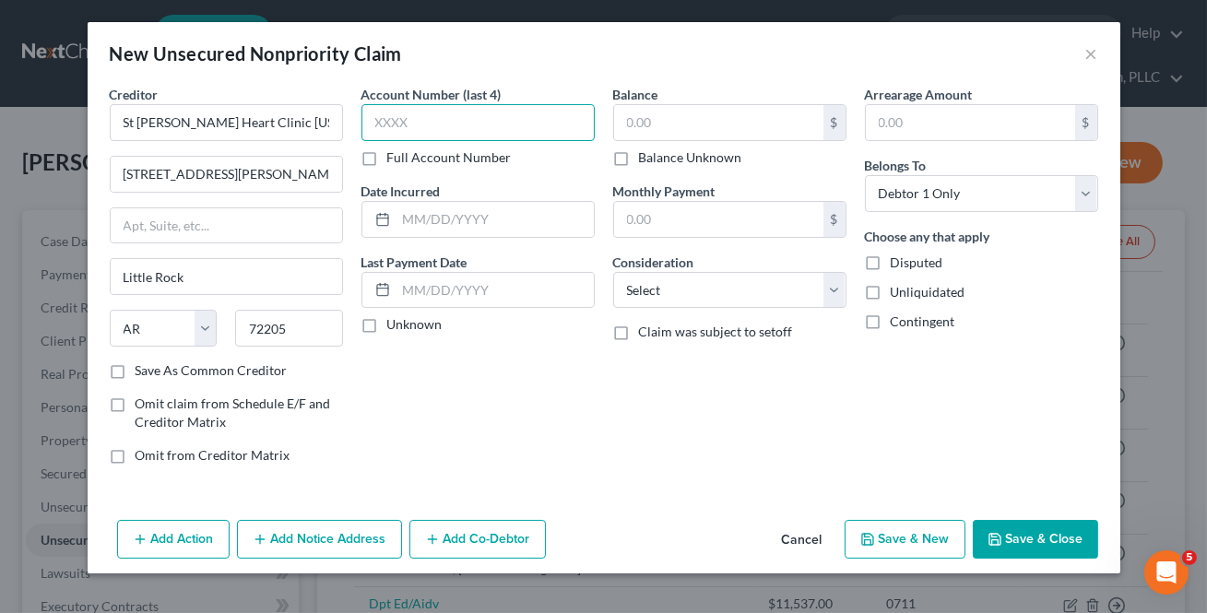
click at [444, 120] on input "text" at bounding box center [477, 122] width 233 height 37
type input "4685"
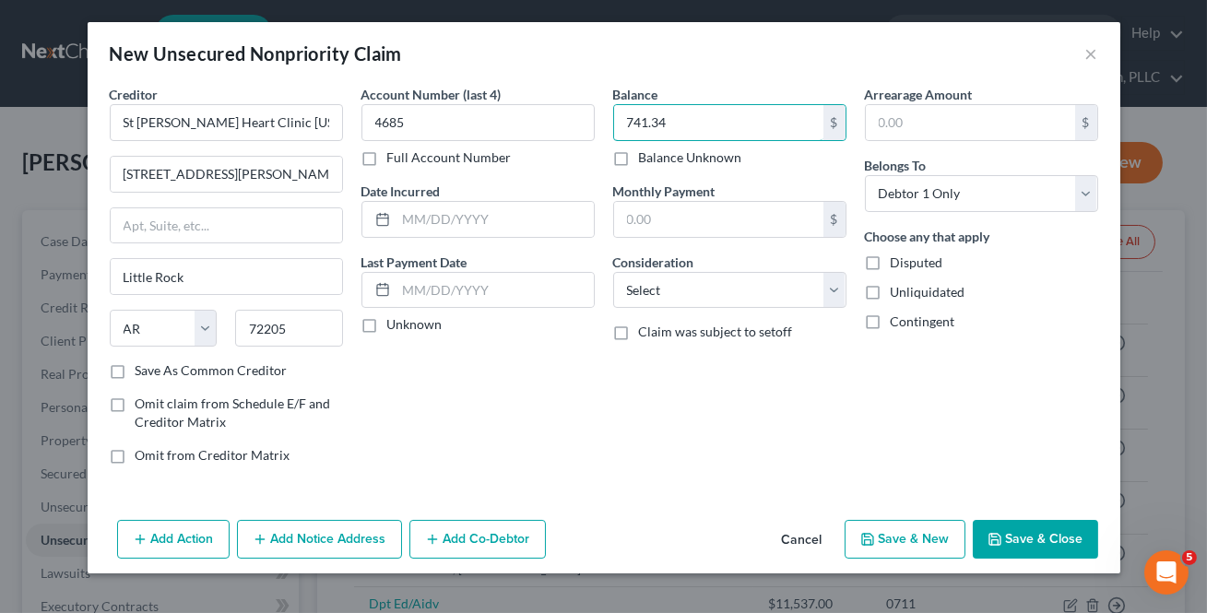
type input "741.34"
click at [1031, 538] on button "Save & Close" at bounding box center [1035, 539] width 125 height 39
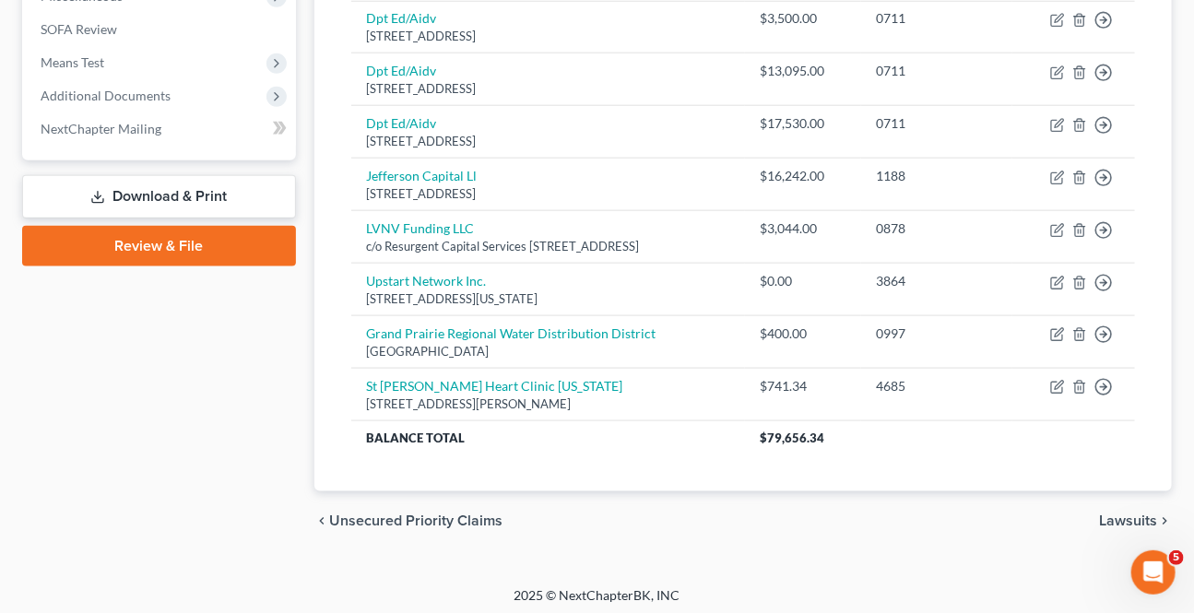
scroll to position [748, 0]
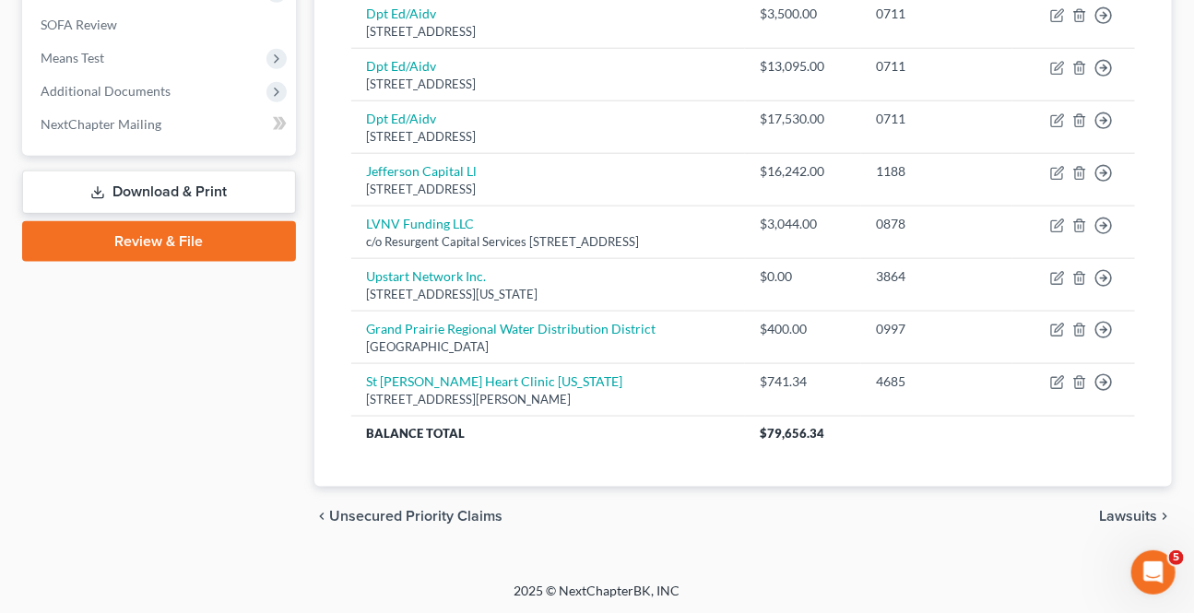
click at [1116, 512] on span "Lawsuits" at bounding box center [1128, 516] width 58 height 15
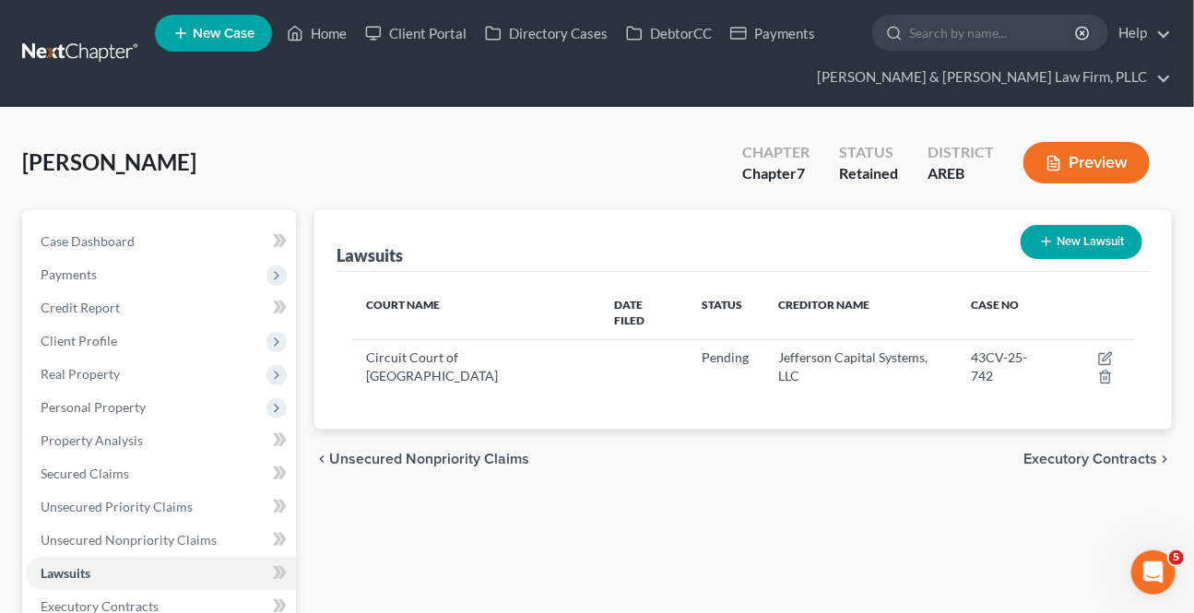
click at [1101, 452] on span "Executory Contracts" at bounding box center [1090, 459] width 134 height 15
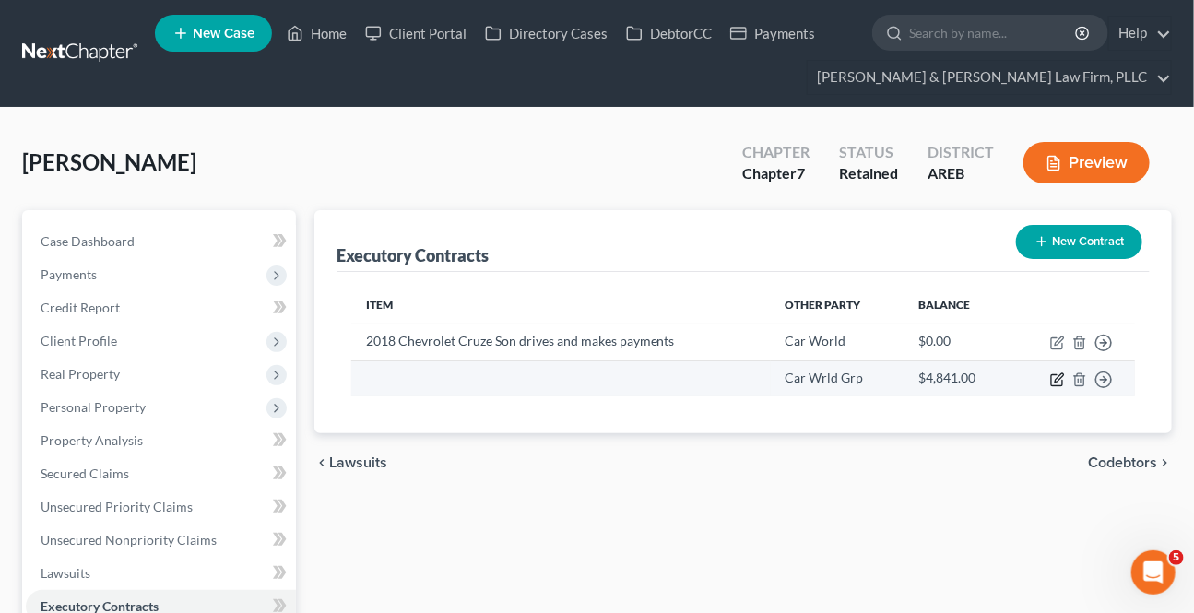
click at [1054, 377] on icon "button" at bounding box center [1057, 379] width 15 height 15
select select "2"
select select "0"
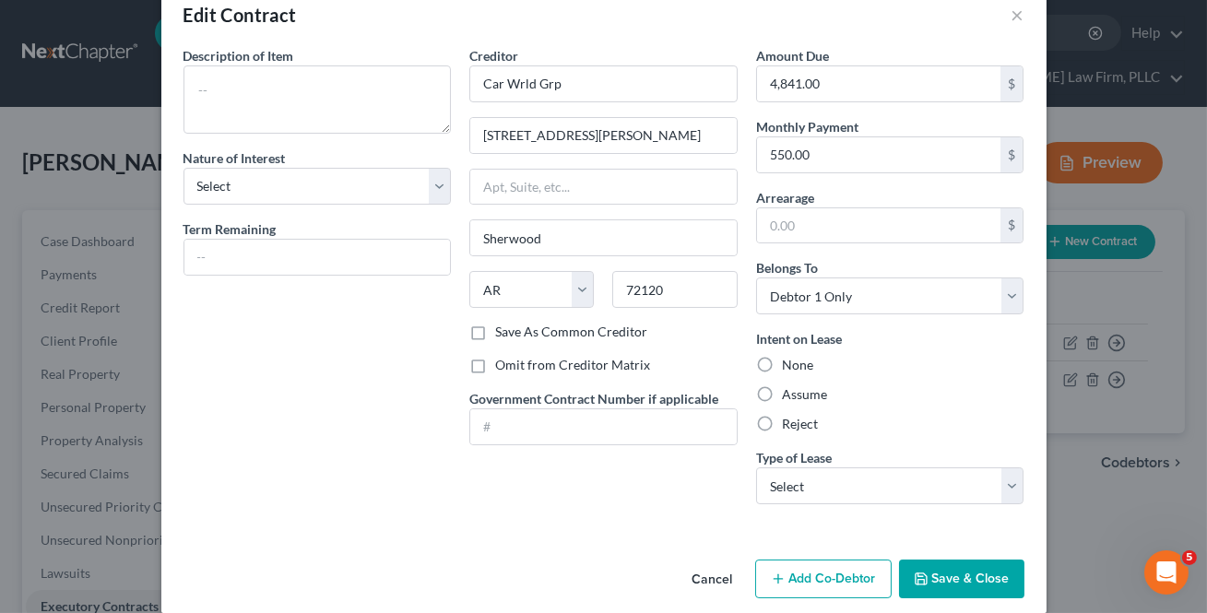
scroll to position [60, 0]
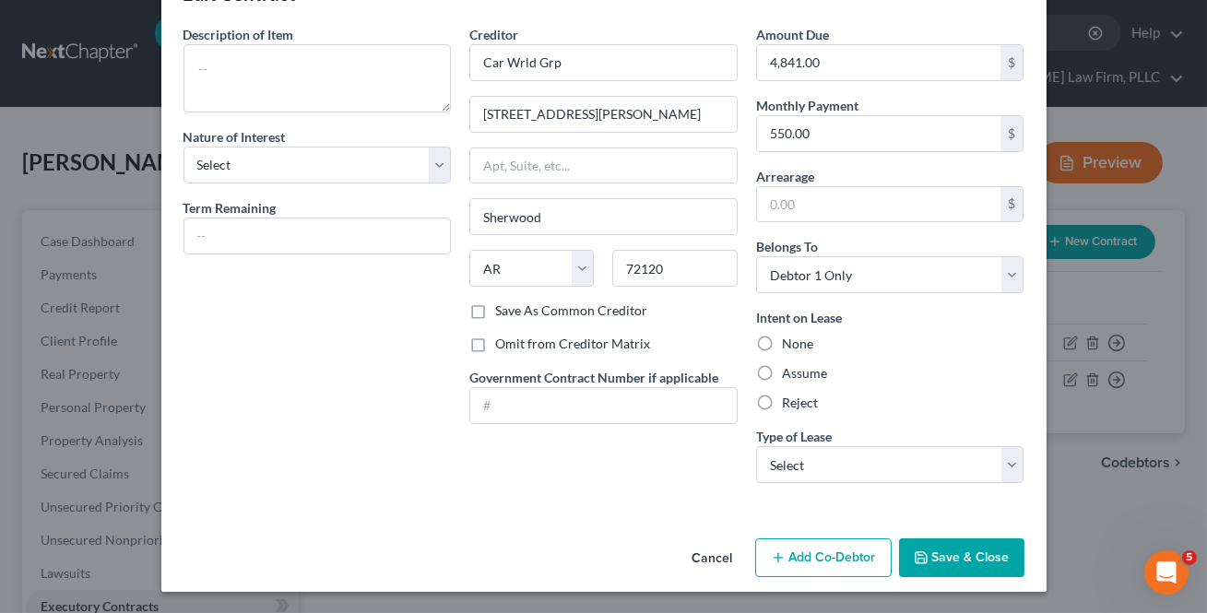
drag, startPoint x: 702, startPoint y: 555, endPoint x: 1074, endPoint y: 350, distance: 425.0
click at [702, 555] on button "Cancel" at bounding box center [713, 558] width 70 height 37
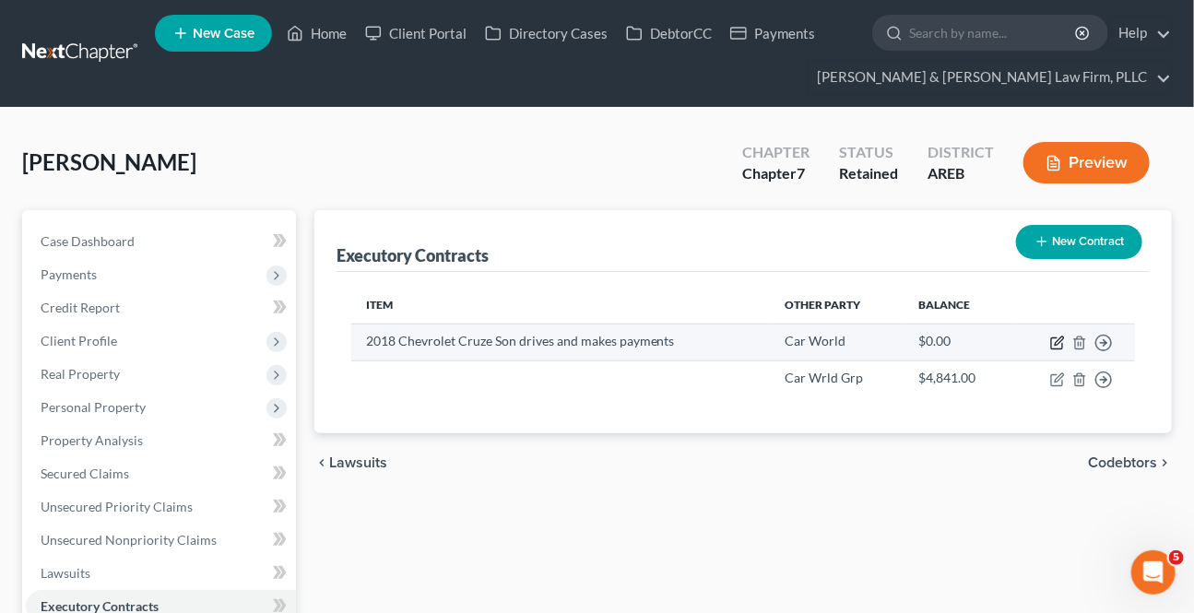
click at [1055, 340] on icon "button" at bounding box center [1057, 343] width 15 height 15
select select "0"
select select "1"
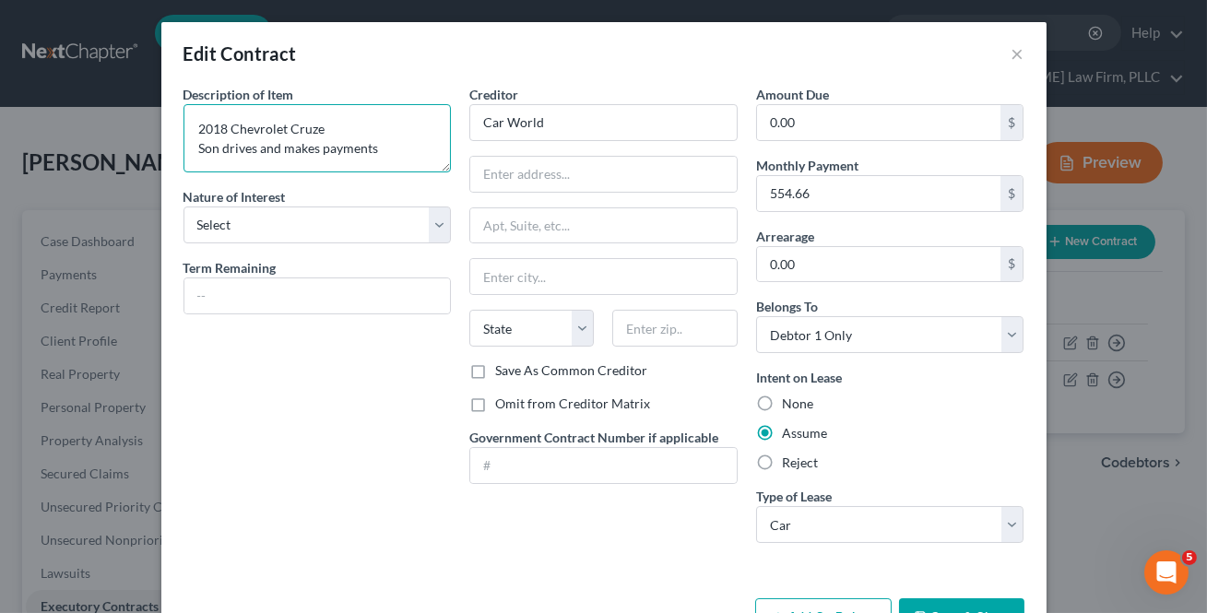
click at [283, 138] on textarea "2018 Chevrolet Cruze Son drives and makes payments" at bounding box center [317, 138] width 268 height 68
drag, startPoint x: 380, startPoint y: 145, endPoint x: 95, endPoint y: 110, distance: 287.0
click at [102, 94] on div "Edit Contract × Description of non-residential real property * Description of I…" at bounding box center [603, 306] width 1207 height 613
drag, startPoint x: 944, startPoint y: 414, endPoint x: 950, endPoint y: 241, distance: 173.4
click at [944, 410] on div "Intent on Lease None Assume Reject" at bounding box center [890, 420] width 268 height 104
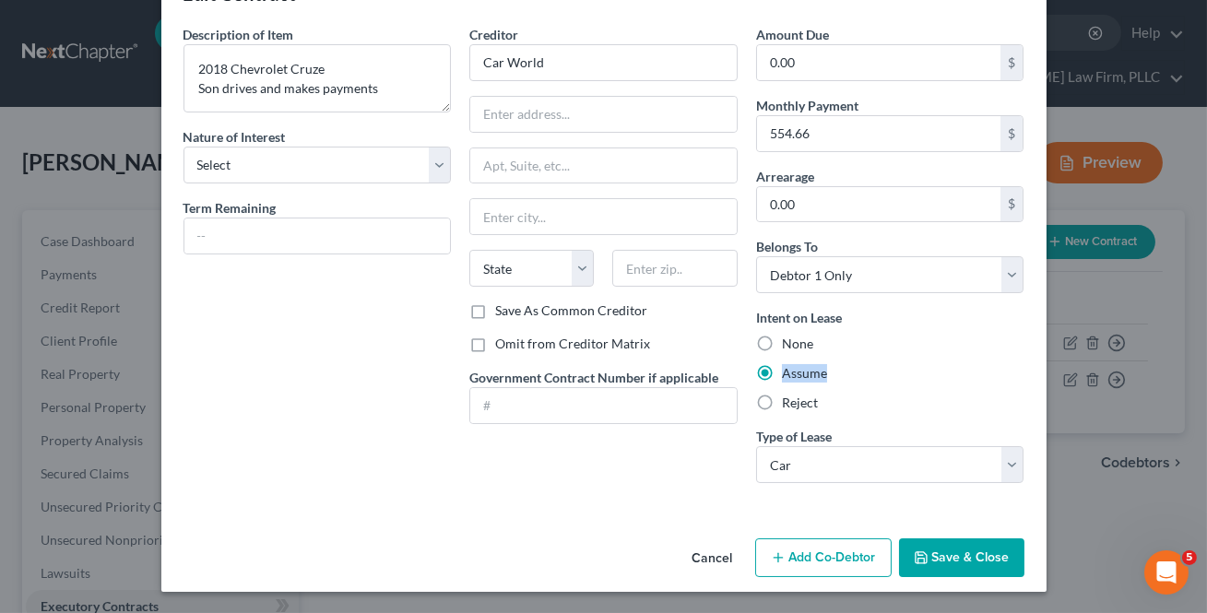
click at [718, 556] on button "Cancel" at bounding box center [713, 558] width 70 height 37
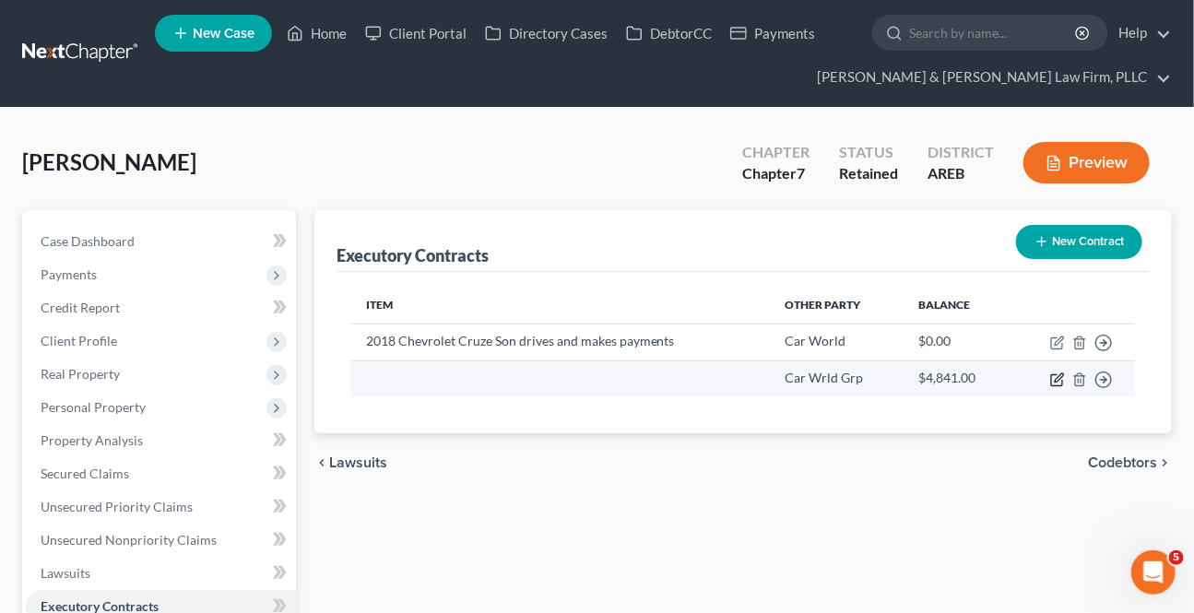
click at [1058, 380] on icon "button" at bounding box center [1059, 377] width 8 height 8
select select "2"
select select "0"
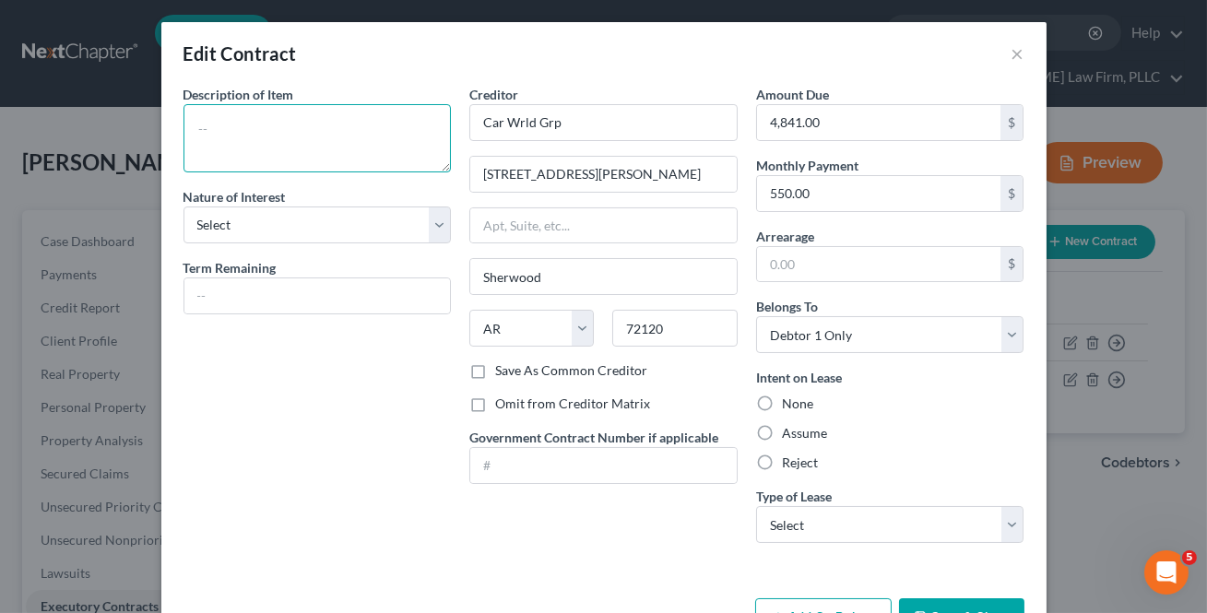
click at [353, 148] on textarea at bounding box center [317, 138] width 268 height 68
paste textarea "2018 Chevrolet Cruze Son drives and makes payments"
type textarea "2018 Chevrolet Cruze Son drives and makes payments"
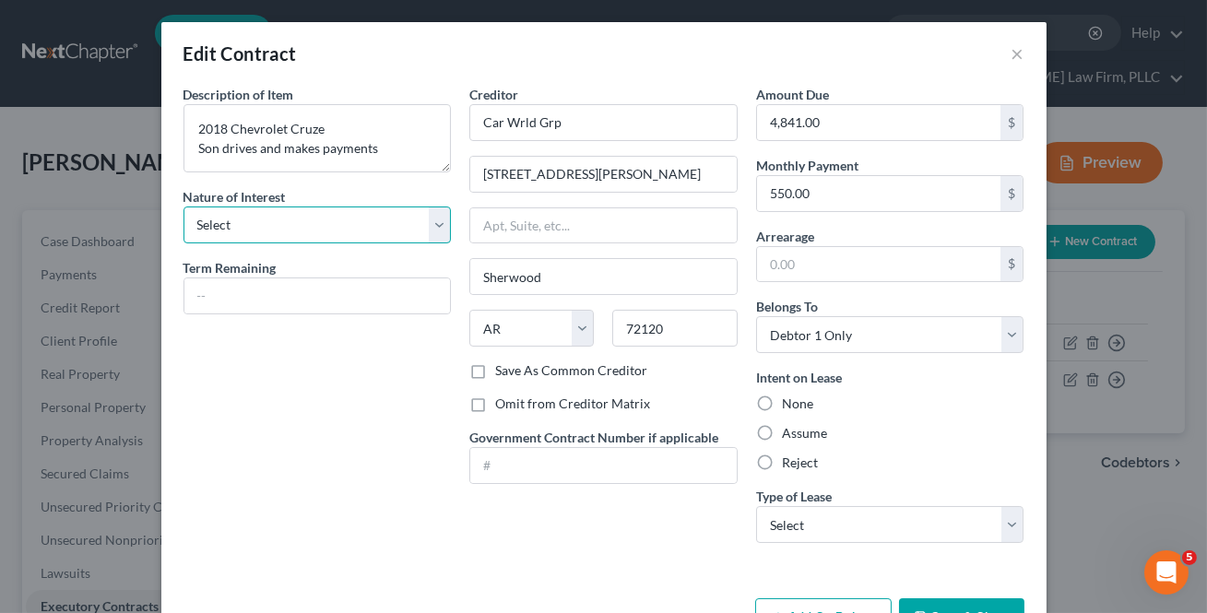
drag, startPoint x: 341, startPoint y: 208, endPoint x: 325, endPoint y: 222, distance: 21.6
click at [341, 209] on select "Select Purchaser Agent Lessor Lessee" at bounding box center [317, 225] width 268 height 37
select select "0"
click at [183, 207] on select "Select Purchaser Agent Lessor Lessee" at bounding box center [317, 225] width 268 height 37
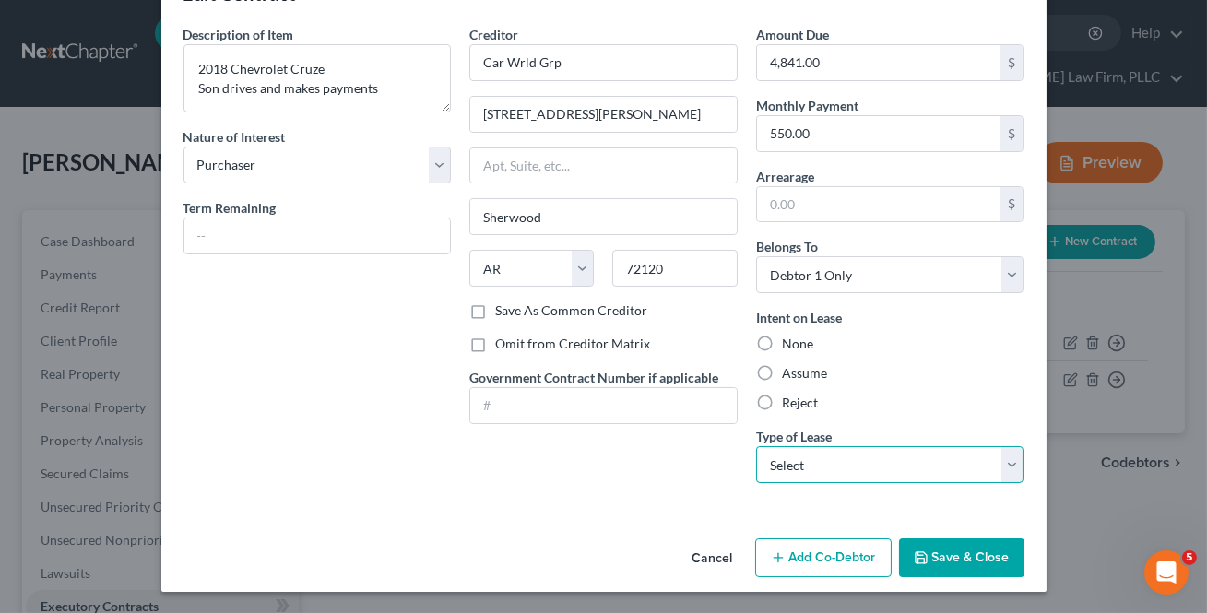
drag, startPoint x: 902, startPoint y: 473, endPoint x: 893, endPoint y: 480, distance: 11.1
click at [902, 473] on select "Select Real Estate Car Other" at bounding box center [890, 464] width 268 height 37
select select "1"
click at [756, 446] on select "Select Real Estate Car Other" at bounding box center [890, 464] width 268 height 37
click at [942, 569] on button "Save & Close" at bounding box center [961, 557] width 125 height 39
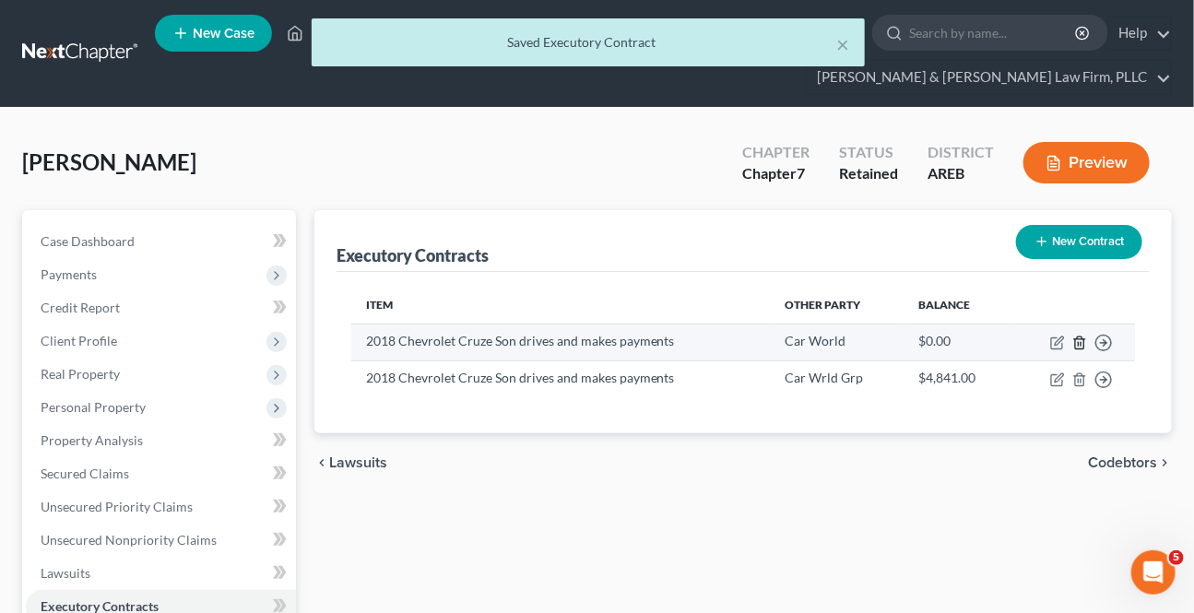
click at [1077, 346] on icon "button" at bounding box center [1079, 343] width 15 height 15
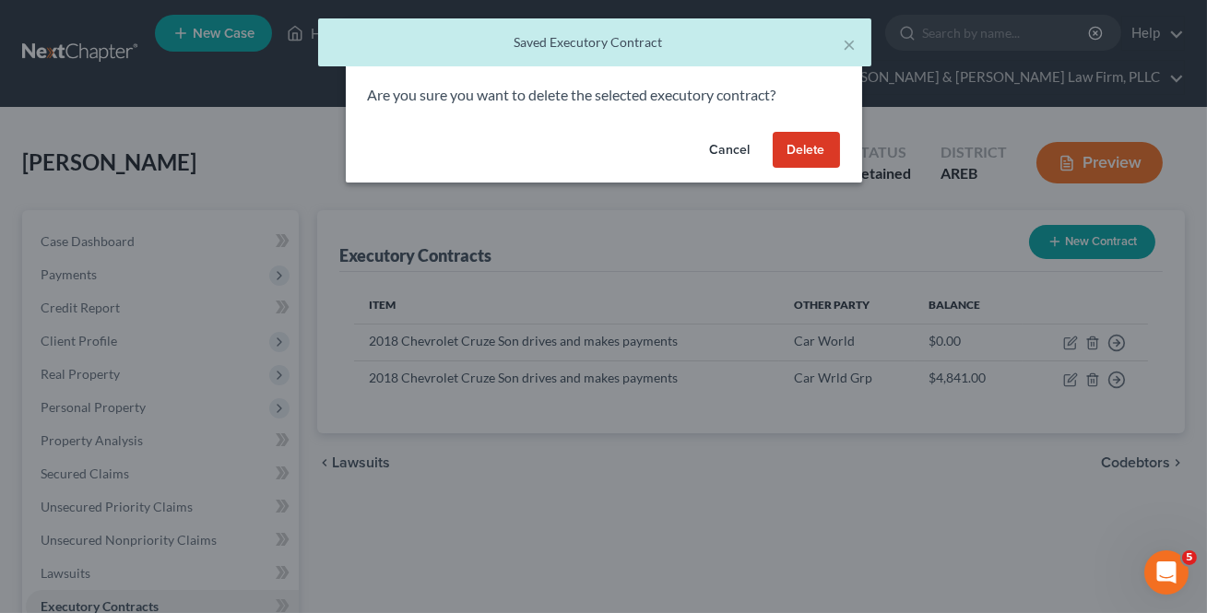
click at [787, 154] on button "Delete" at bounding box center [806, 150] width 67 height 37
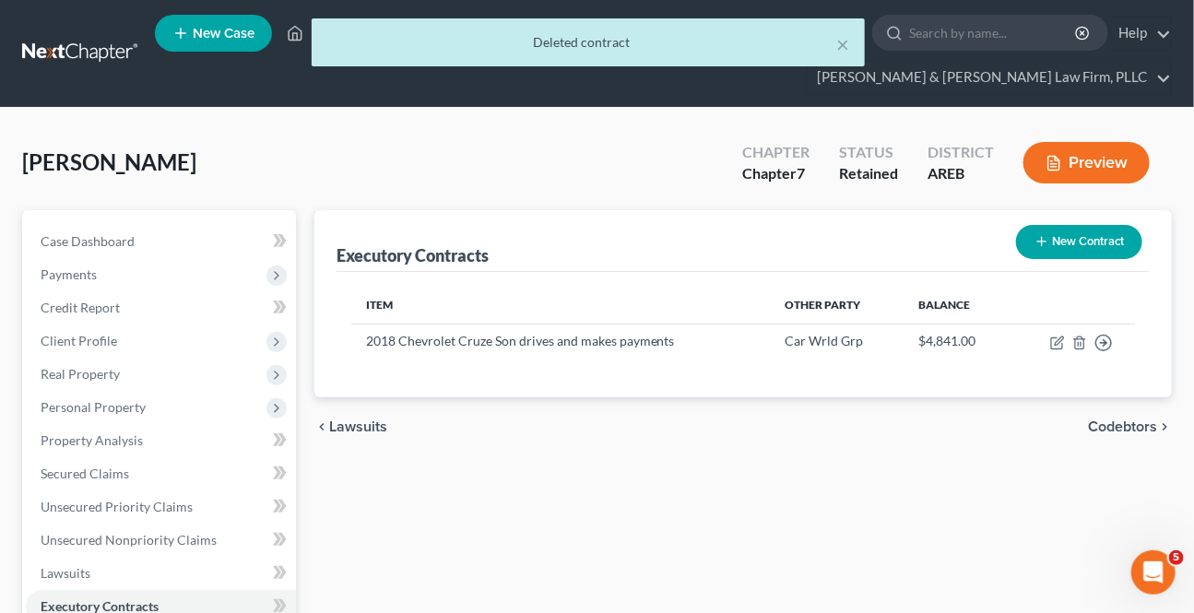
click at [1142, 422] on span "Codebtors" at bounding box center [1122, 426] width 69 height 15
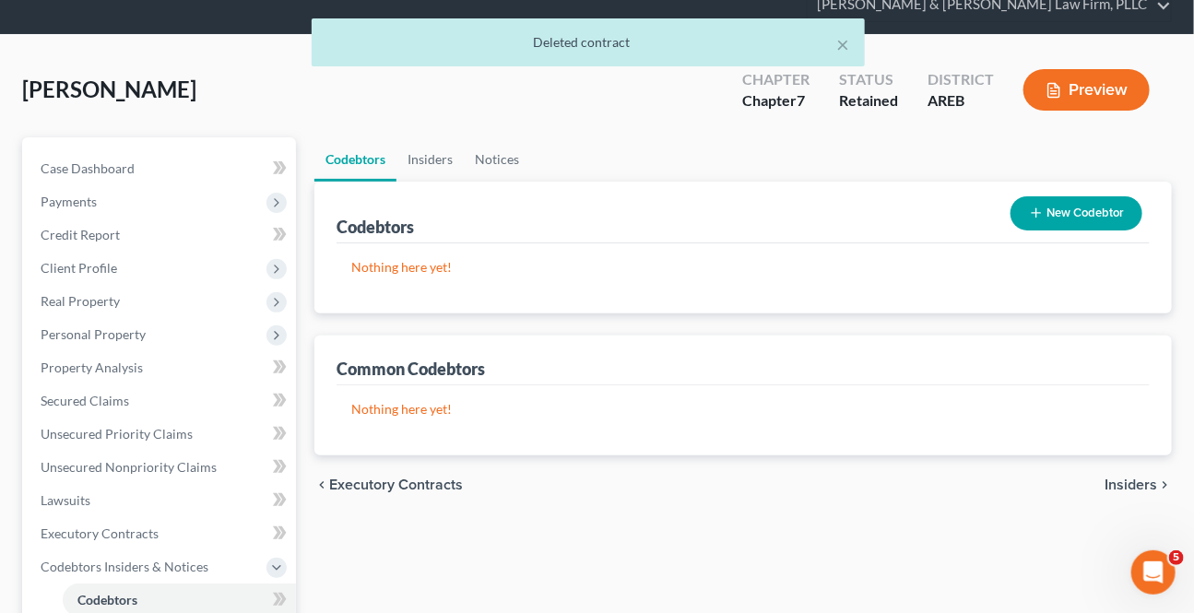
scroll to position [167, 0]
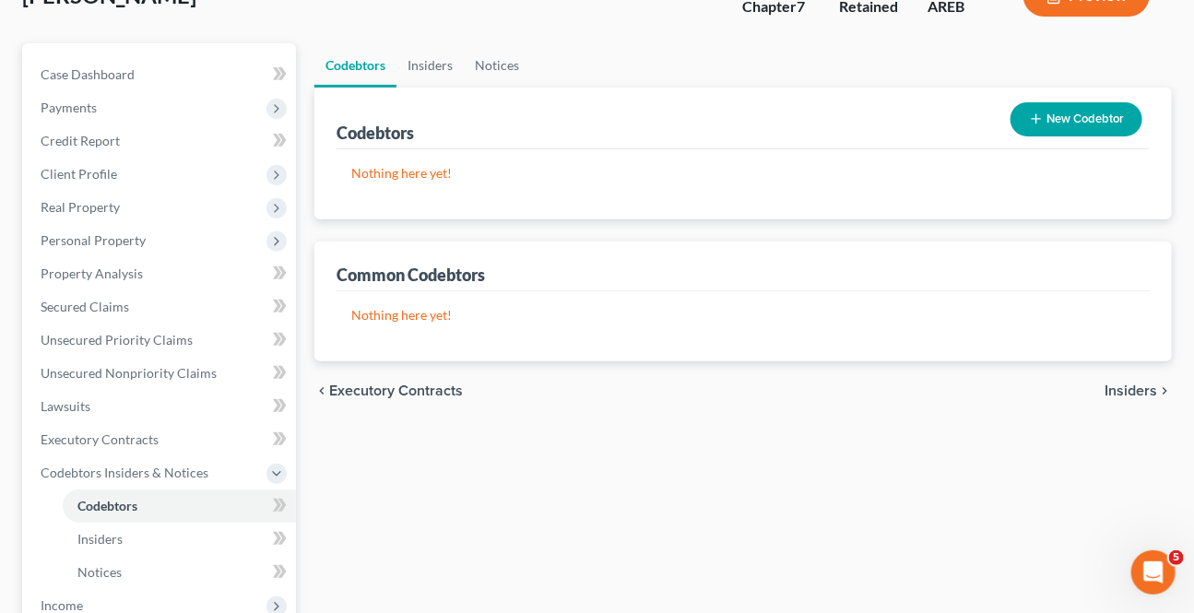
click at [1117, 393] on span "Insiders" at bounding box center [1130, 391] width 53 height 15
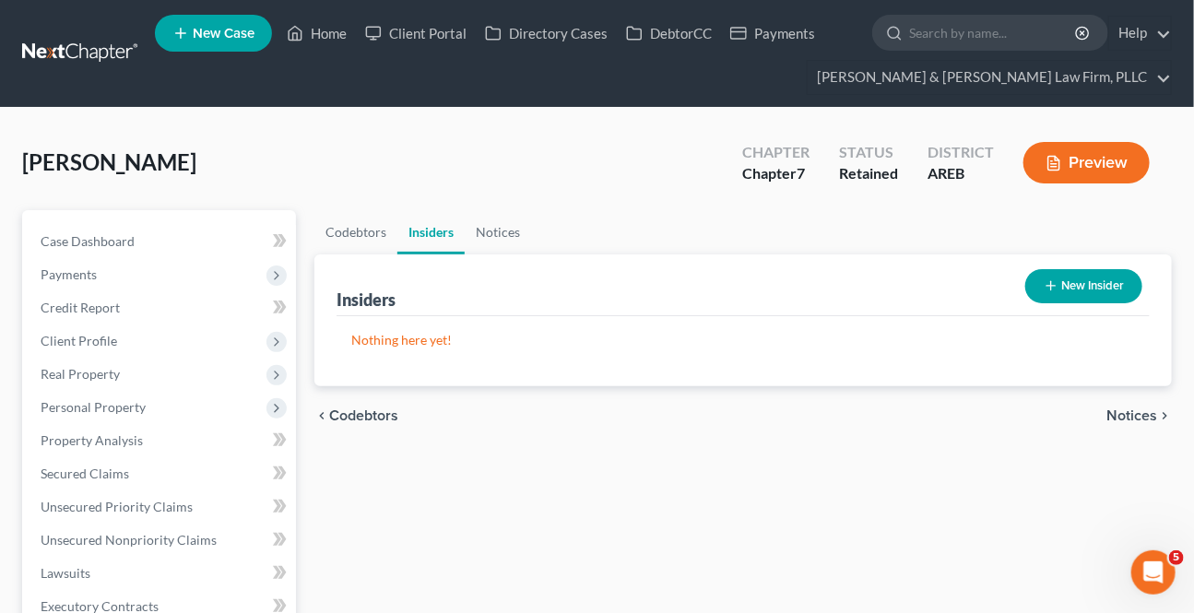
click at [1116, 417] on span "Notices" at bounding box center [1131, 415] width 51 height 15
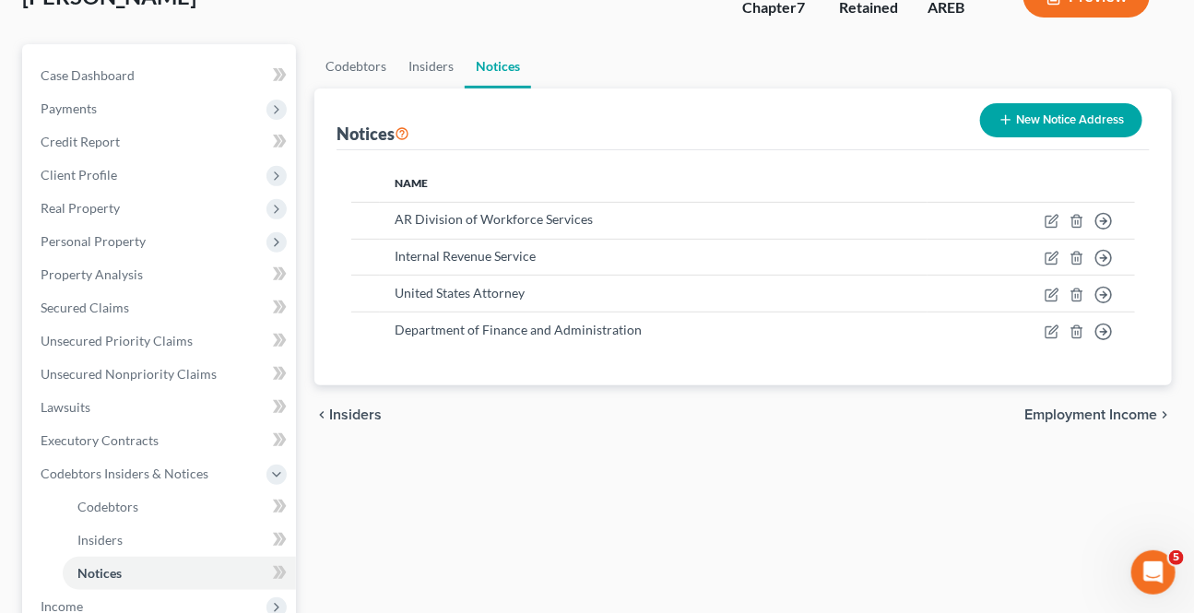
scroll to position [167, 0]
click at [1089, 418] on span "Employment Income" at bounding box center [1090, 414] width 133 height 15
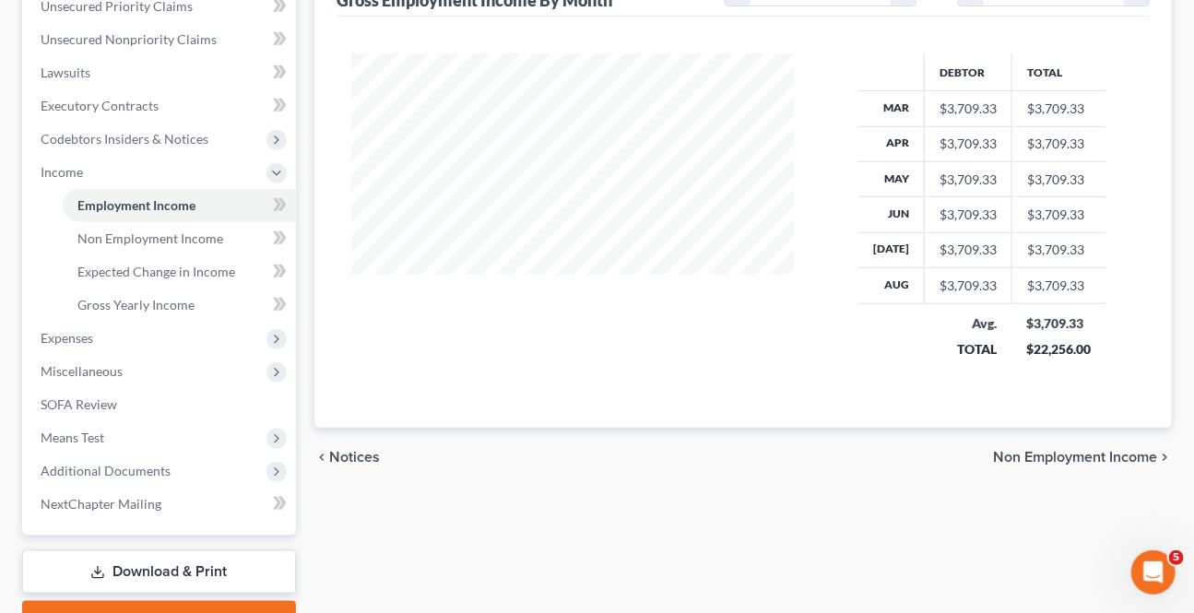
scroll to position [502, 0]
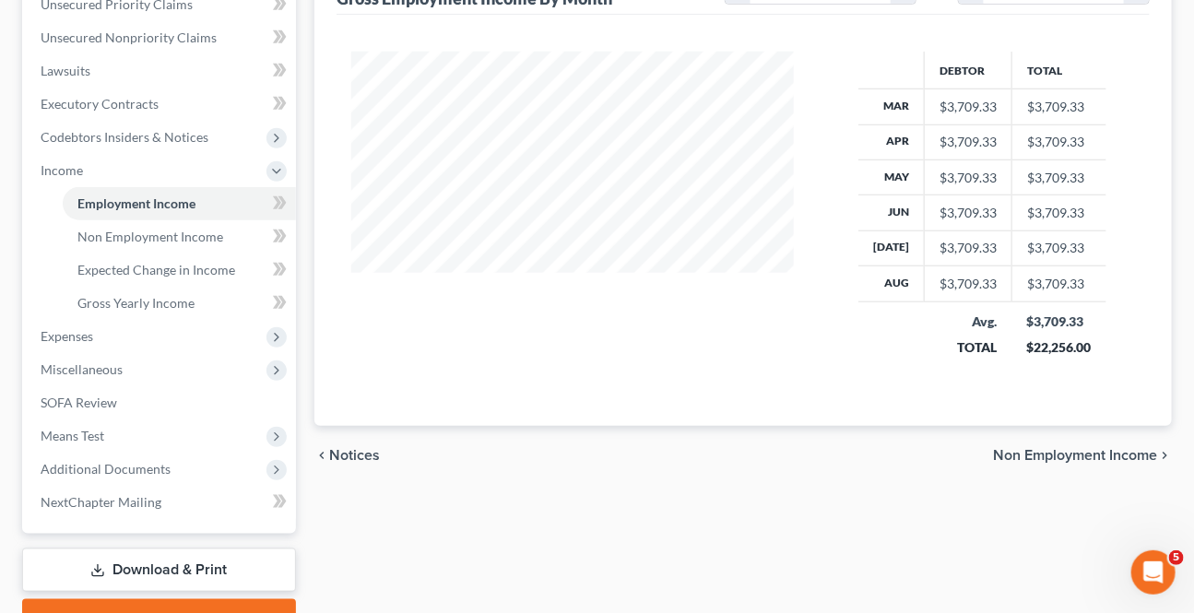
click at [1079, 456] on span "Non Employment Income" at bounding box center [1075, 455] width 164 height 15
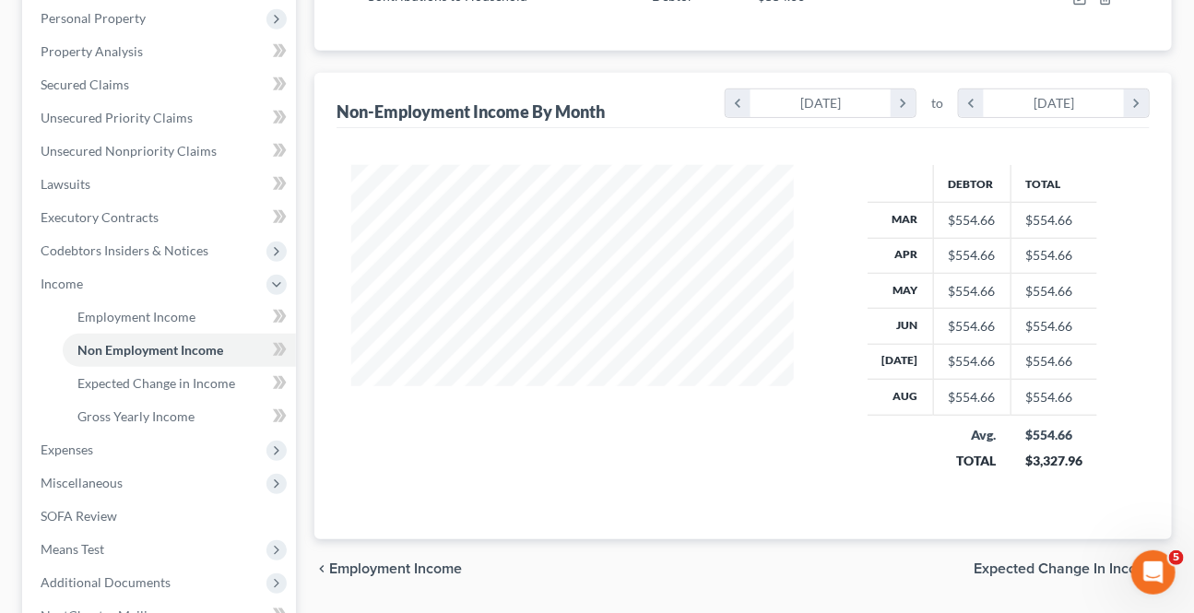
scroll to position [419, 0]
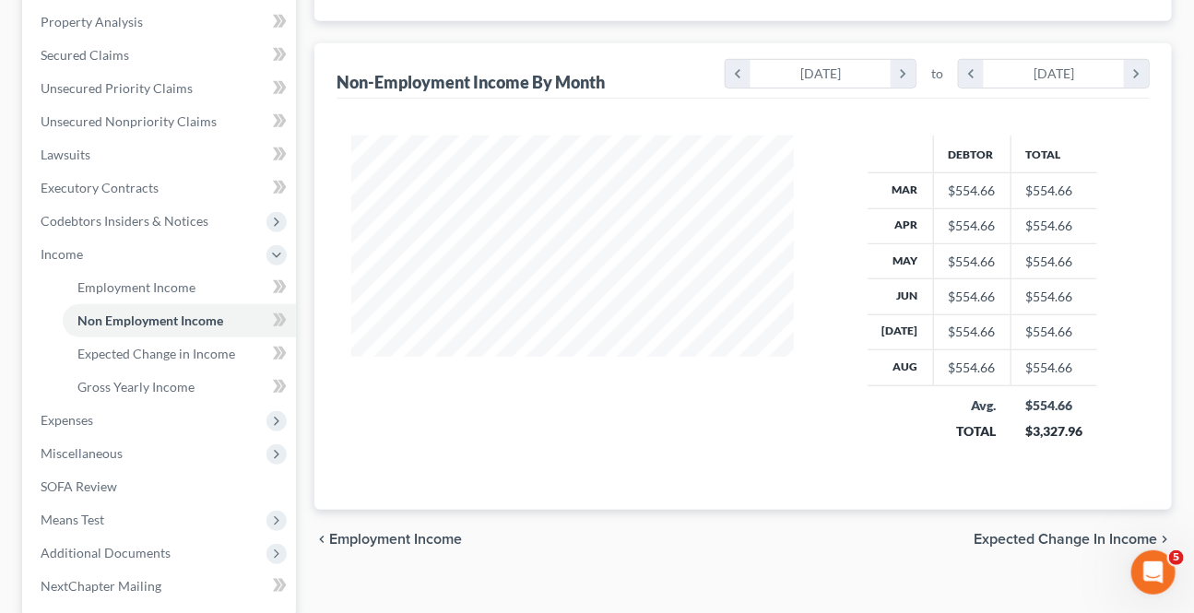
click at [1056, 532] on span "Expected Change in Income" at bounding box center [1065, 539] width 183 height 15
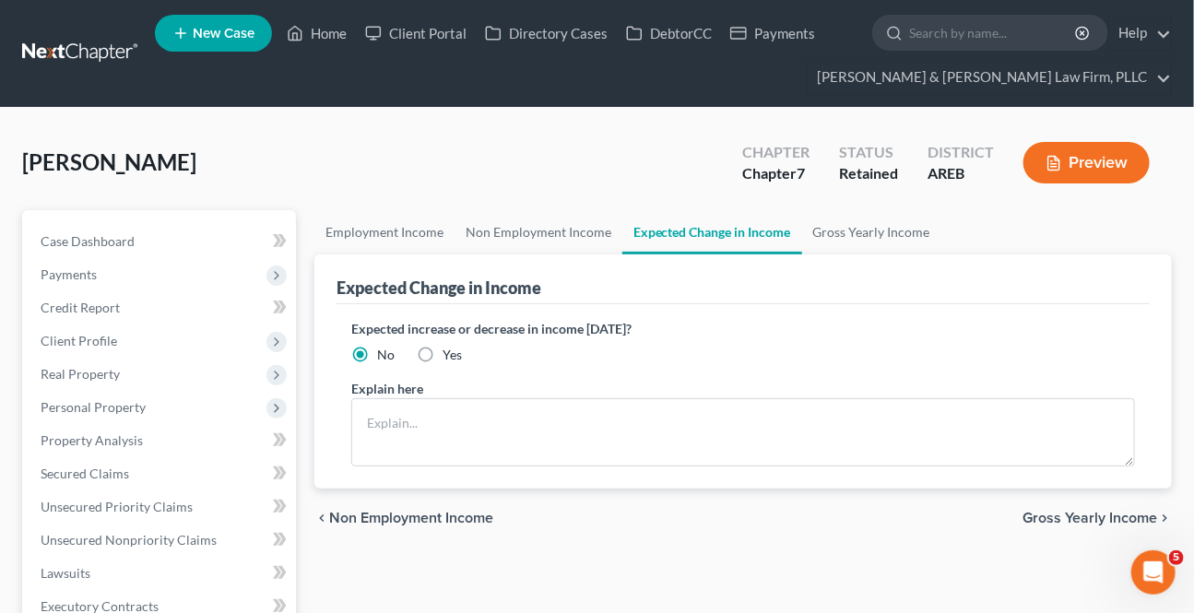
click at [1056, 517] on span "Gross Yearly Income" at bounding box center [1089, 518] width 135 height 15
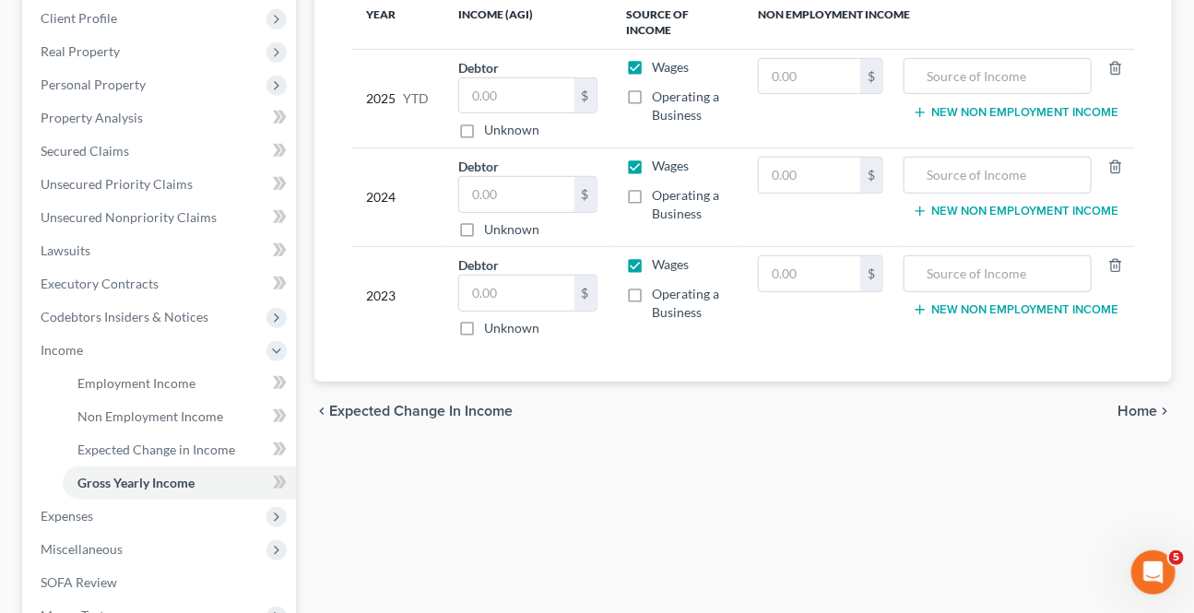
scroll to position [335, 0]
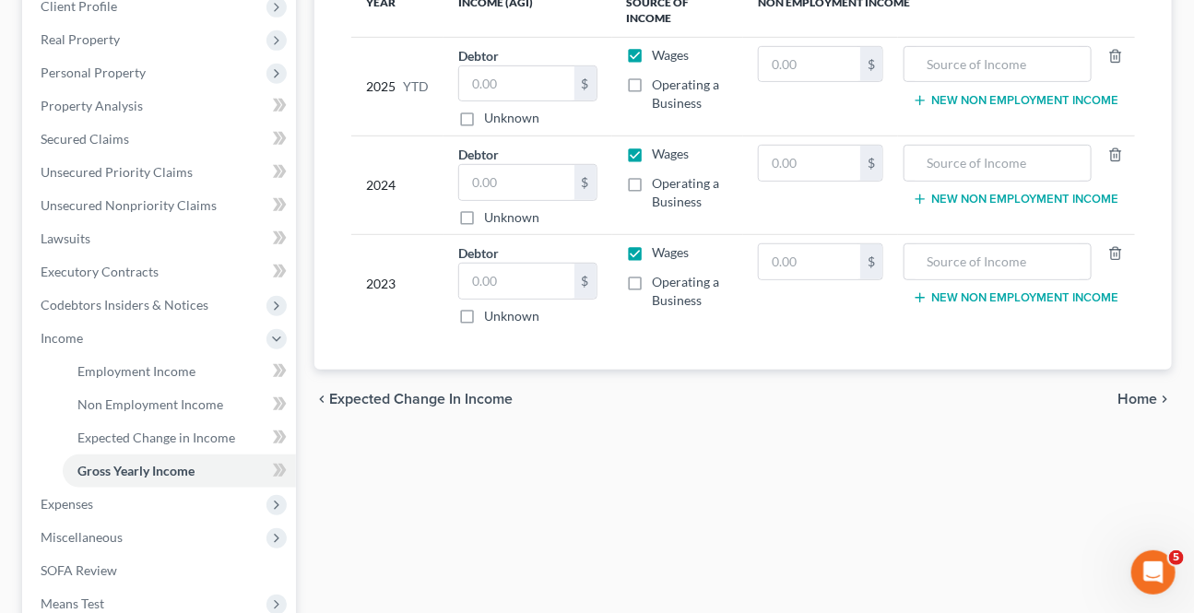
click at [1134, 405] on div "chevron_left Expected Change in Income Home chevron_right" at bounding box center [742, 399] width 857 height 59
click at [1137, 395] on span "Home" at bounding box center [1137, 399] width 40 height 15
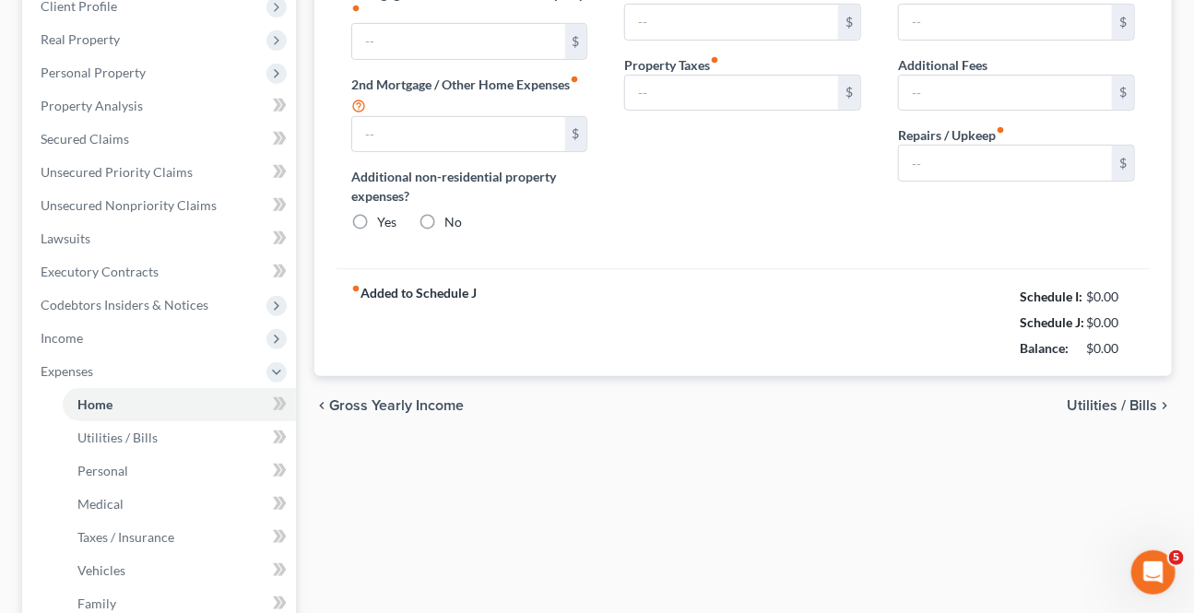
scroll to position [333, 0]
type input "0.00"
radio input "true"
type input "0.00"
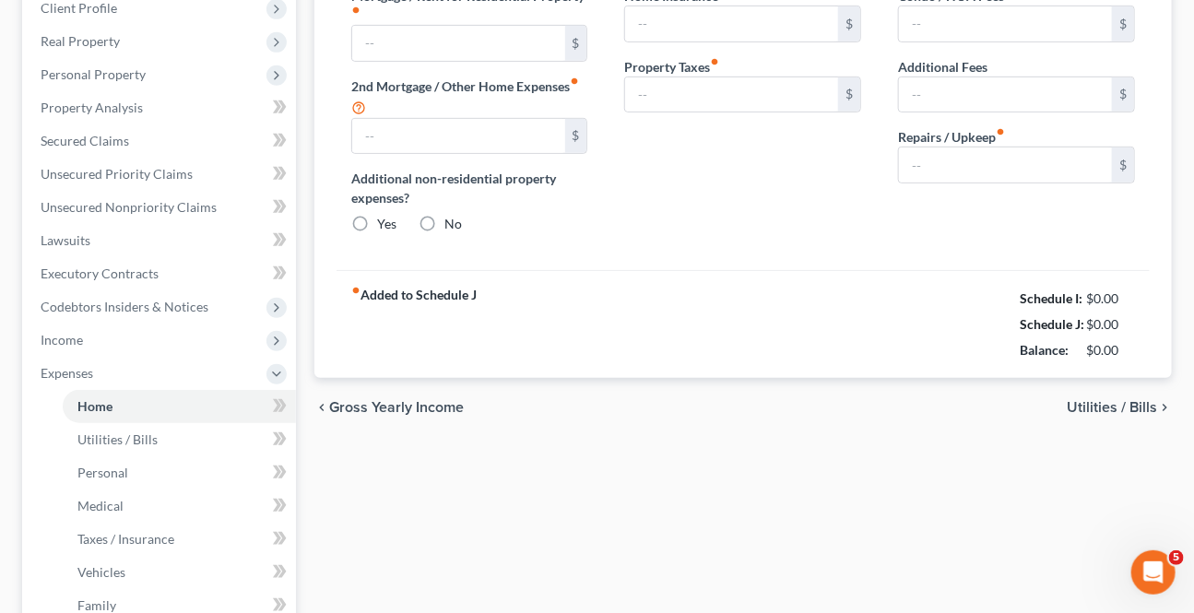
type input "0.00"
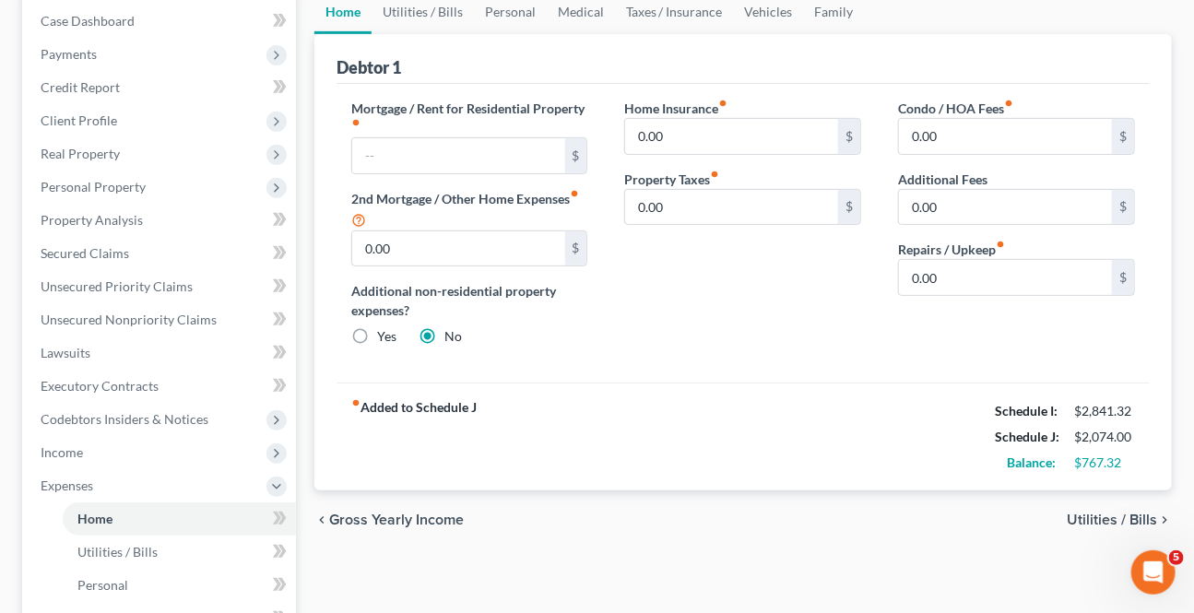
scroll to position [167, 0]
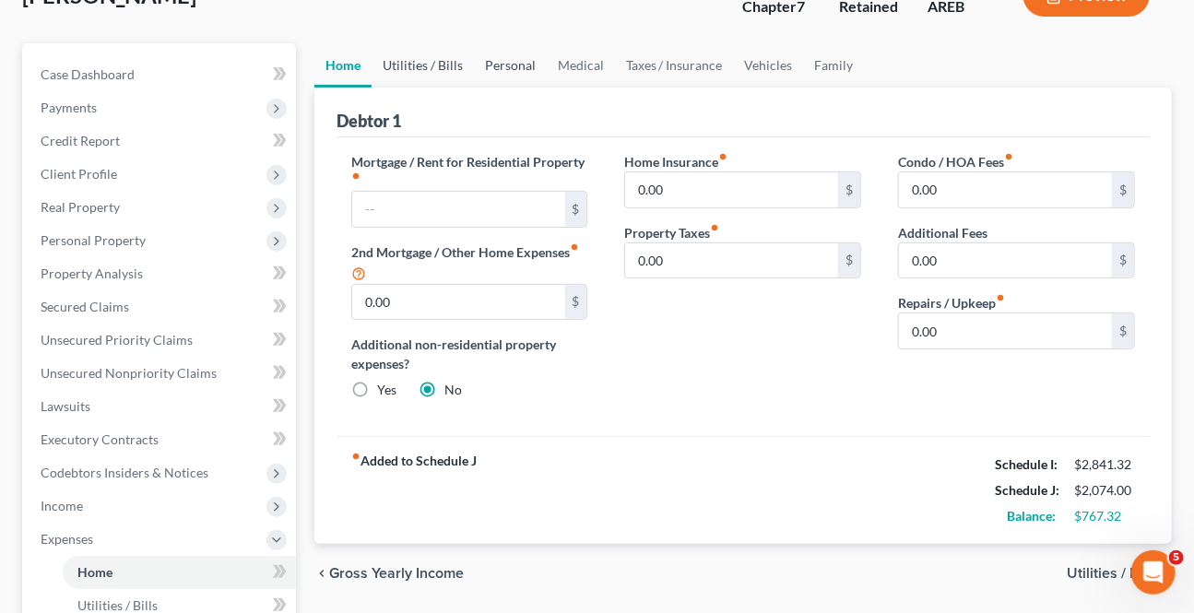
drag, startPoint x: 414, startPoint y: 68, endPoint x: 486, endPoint y: 68, distance: 71.9
click at [414, 68] on link "Utilities / Bills" at bounding box center [423, 65] width 102 height 44
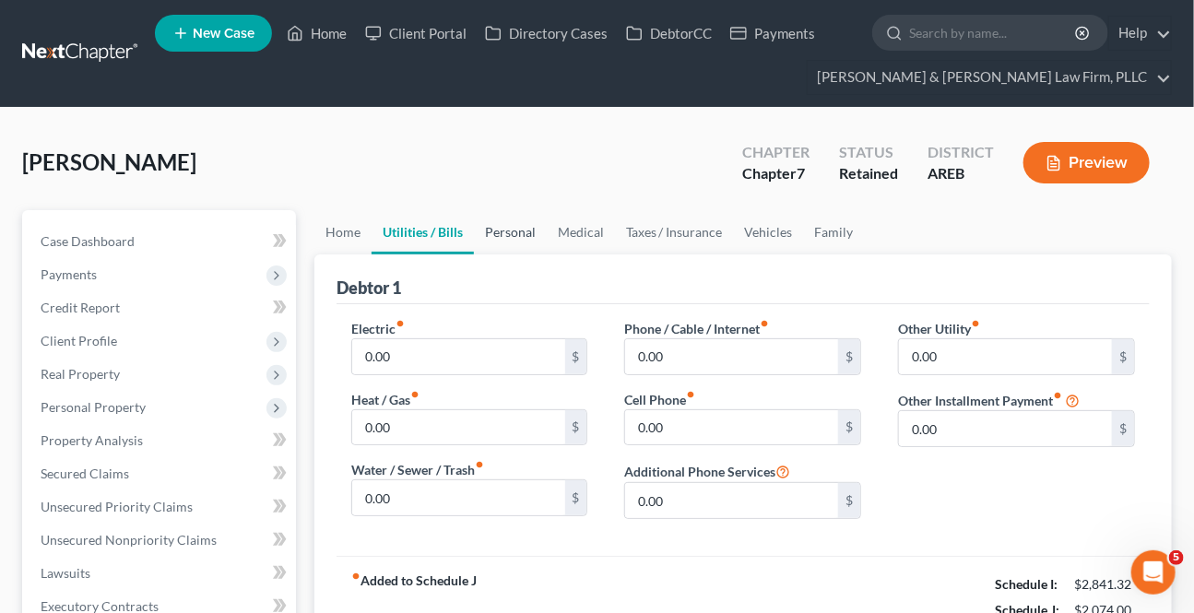
click at [504, 231] on link "Personal" at bounding box center [510, 232] width 73 height 44
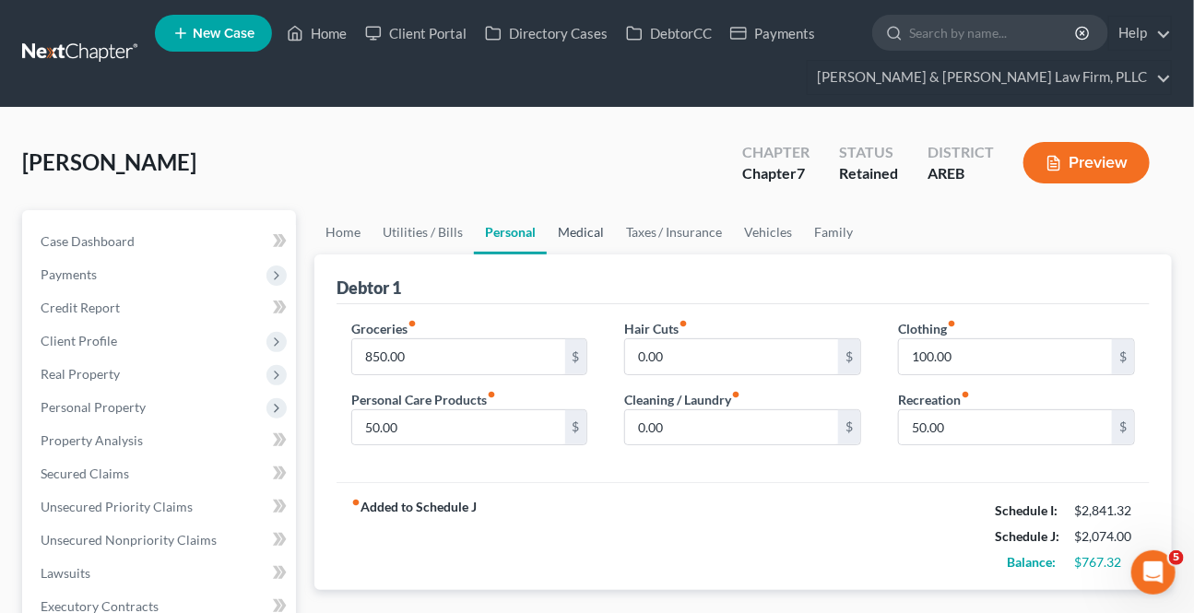
click at [586, 228] on link "Medical" at bounding box center [581, 232] width 68 height 44
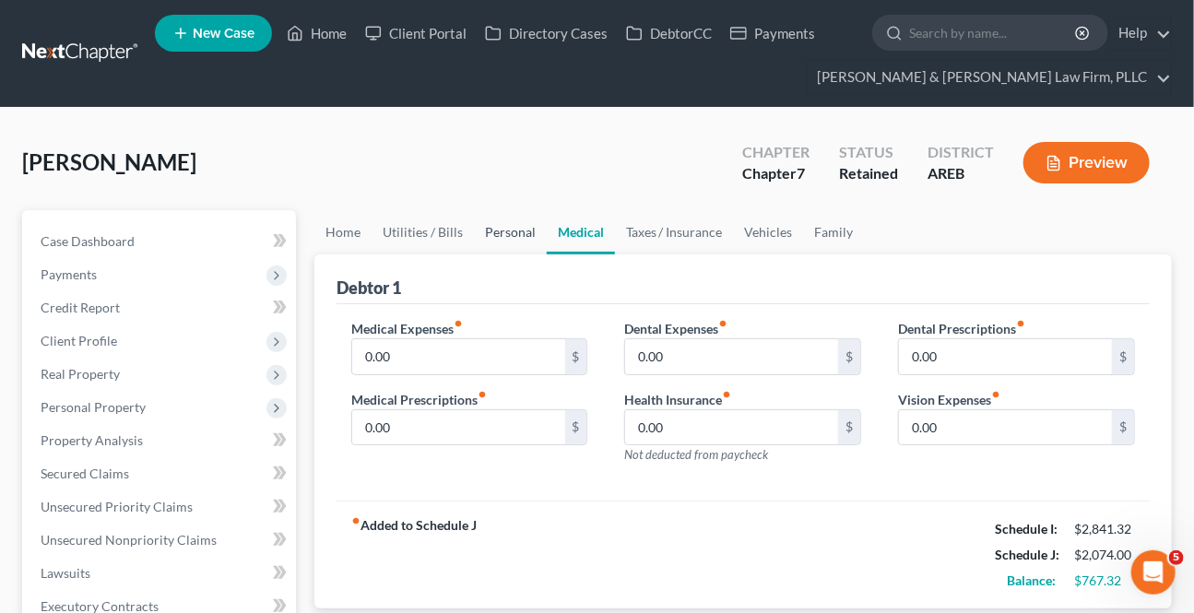
click at [493, 220] on link "Personal" at bounding box center [510, 232] width 73 height 44
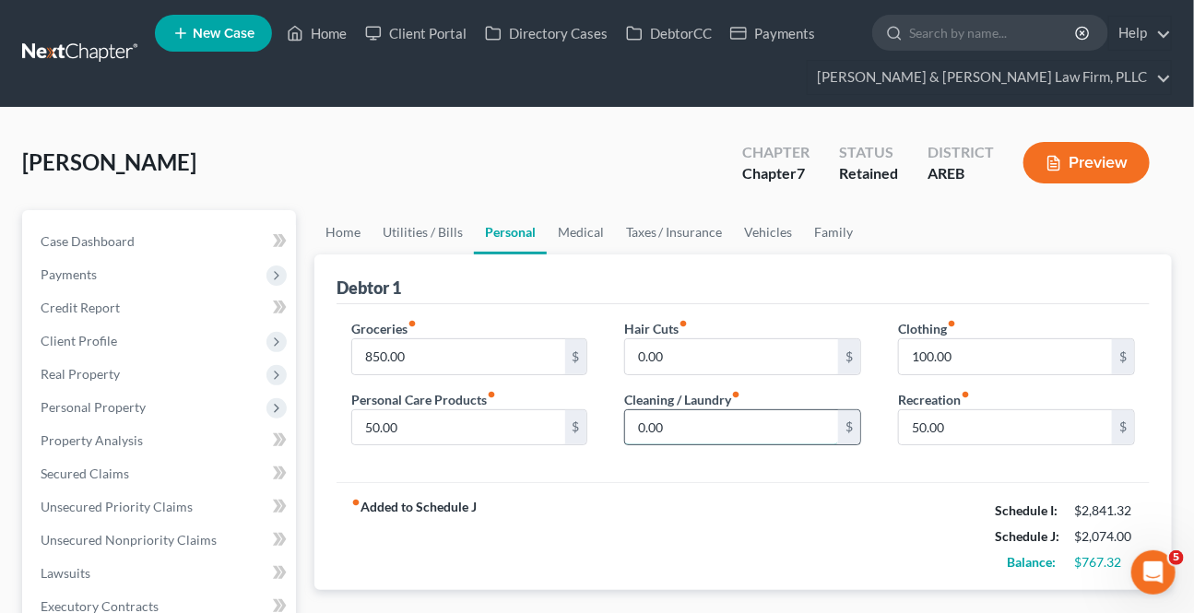
click at [673, 420] on input "0.00" at bounding box center [731, 427] width 213 height 35
type input "50"
click at [568, 217] on link "Medical" at bounding box center [581, 232] width 68 height 44
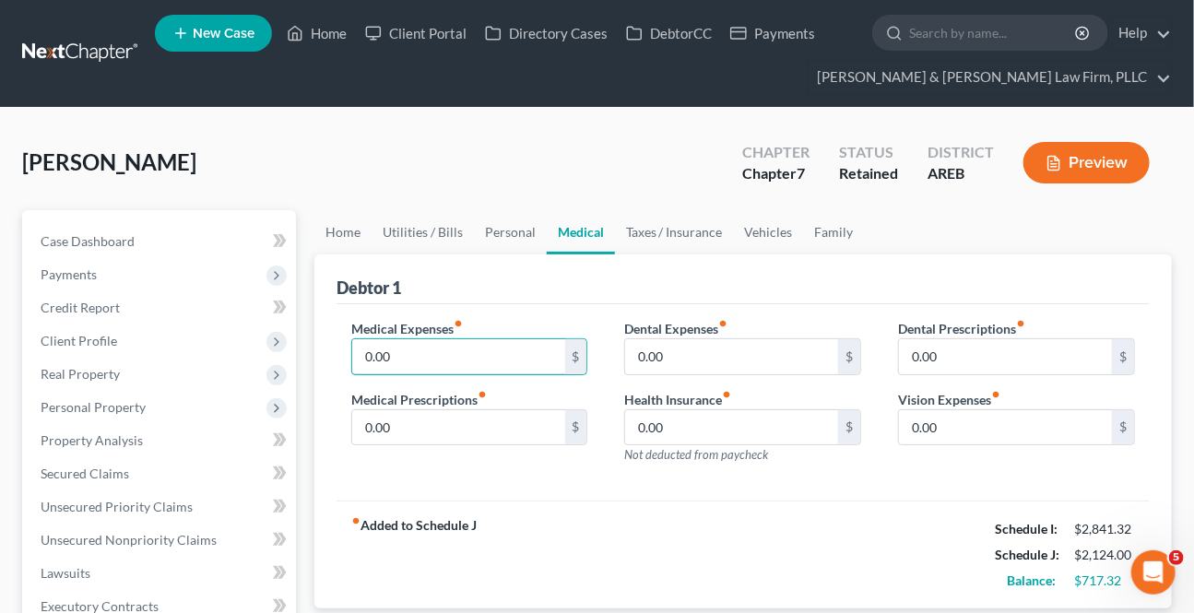
drag, startPoint x: 451, startPoint y: 358, endPoint x: 525, endPoint y: 317, distance: 85.0
click at [451, 358] on input "0.00" at bounding box center [458, 356] width 213 height 35
type input "20"
click at [646, 231] on link "Taxes / Insurance" at bounding box center [674, 232] width 119 height 44
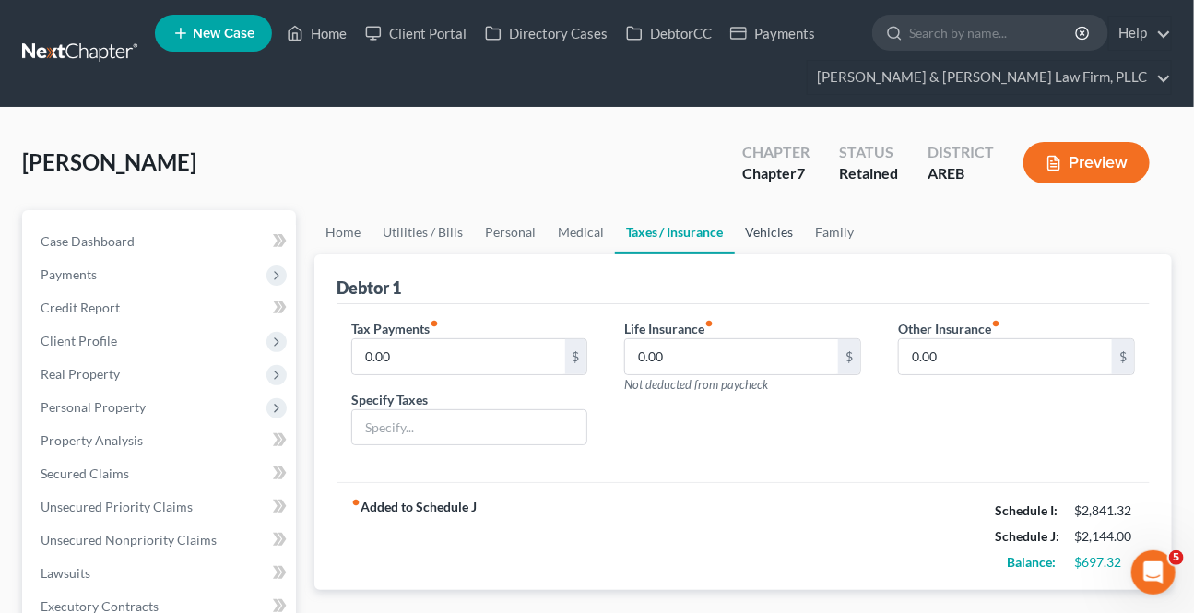
click at [773, 230] on link "Vehicles" at bounding box center [770, 232] width 70 height 44
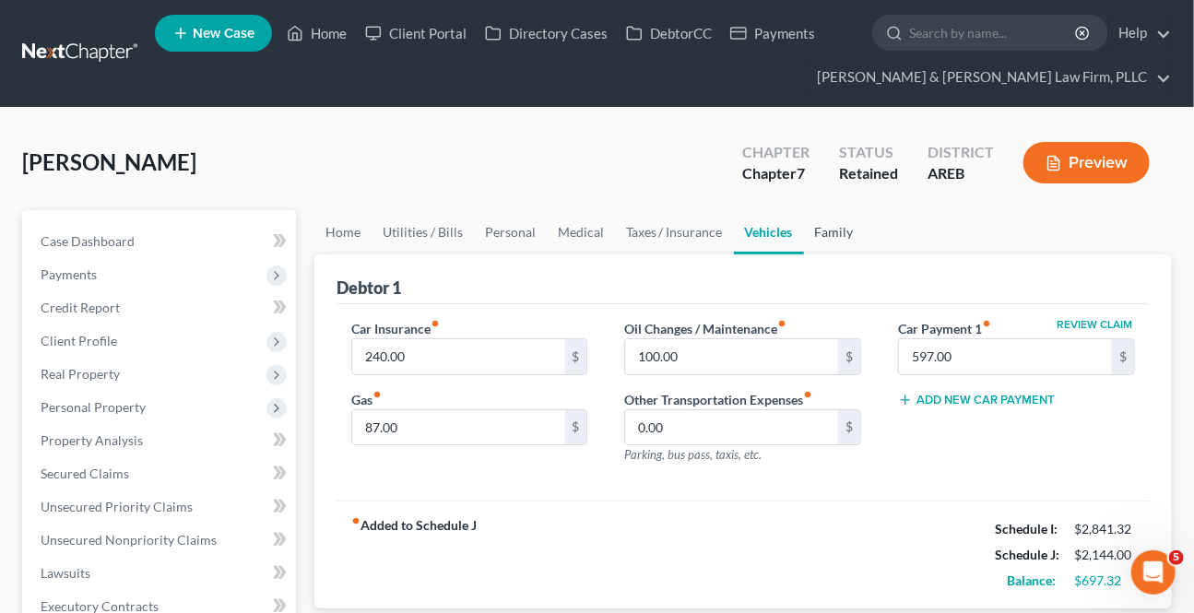
click at [816, 235] on link "Family" at bounding box center [834, 232] width 61 height 44
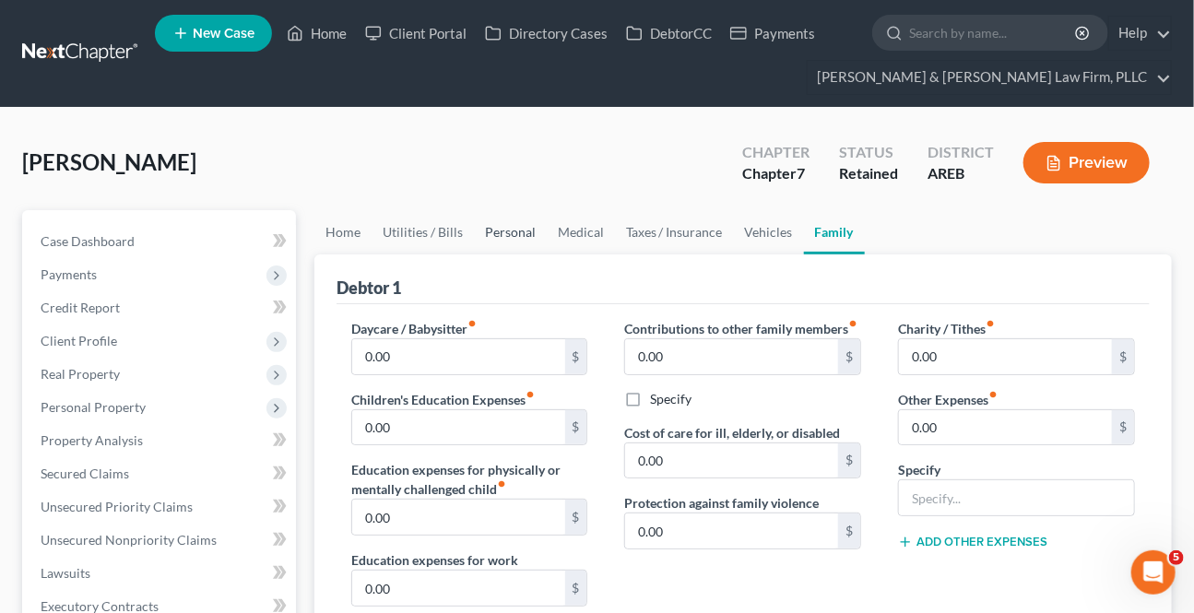
click at [506, 229] on link "Personal" at bounding box center [510, 232] width 73 height 44
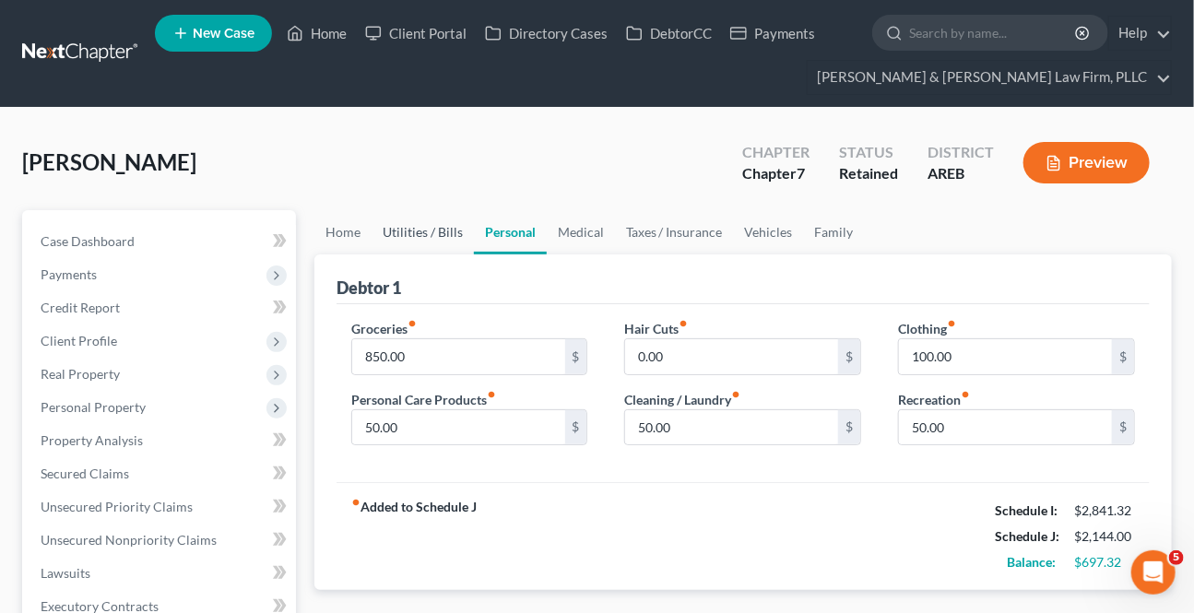
click at [451, 228] on link "Utilities / Bills" at bounding box center [423, 232] width 102 height 44
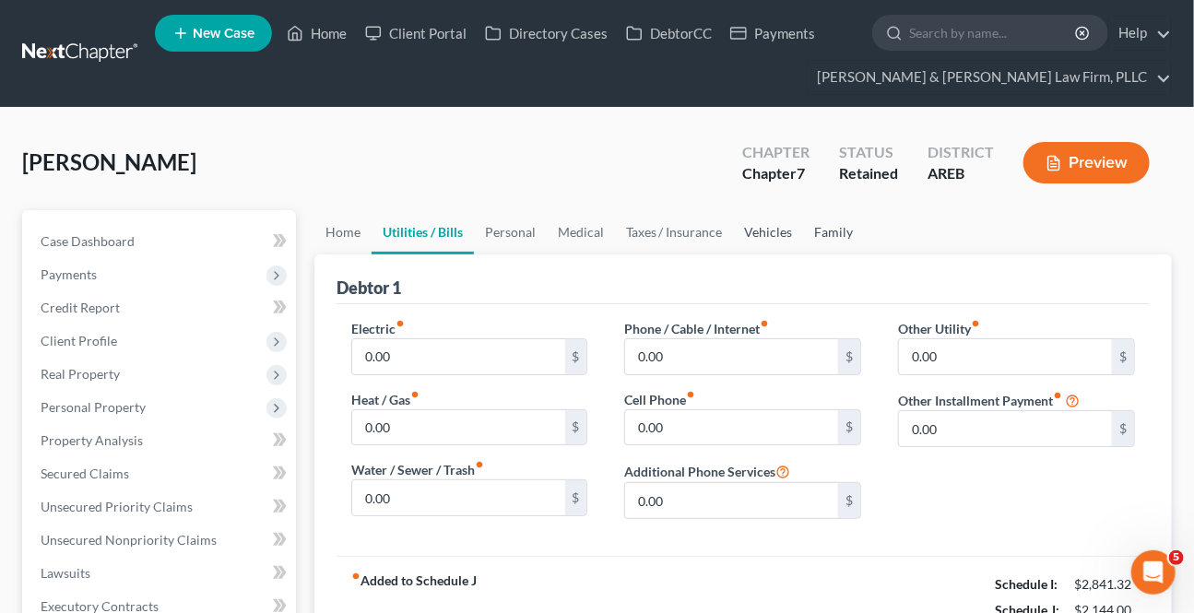
drag, startPoint x: 821, startPoint y: 235, endPoint x: 780, endPoint y: 224, distance: 42.9
click at [821, 234] on link "Family" at bounding box center [834, 232] width 61 height 44
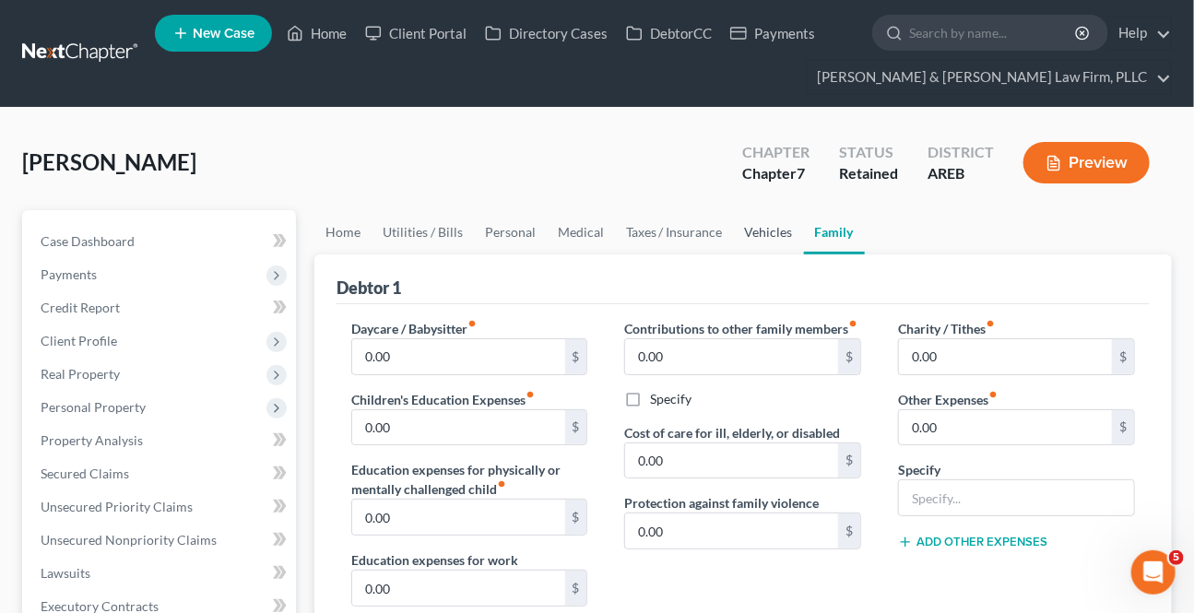
click at [780, 224] on link "Vehicles" at bounding box center [769, 232] width 70 height 44
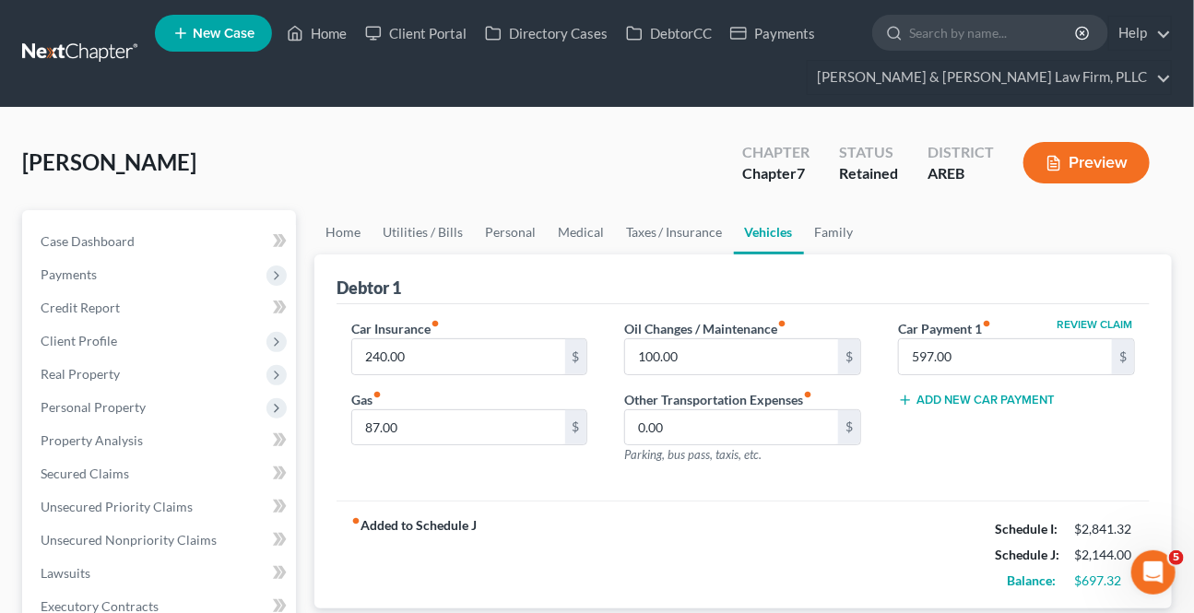
click at [1014, 398] on button "Add New Car Payment" at bounding box center [976, 400] width 157 height 15
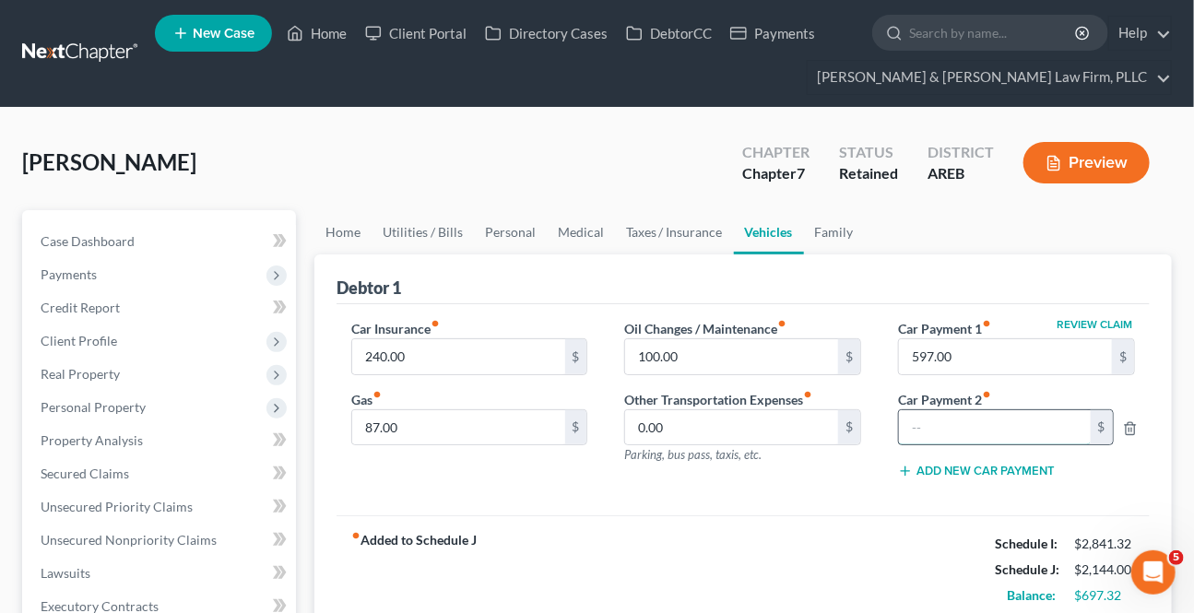
click at [970, 425] on input "text" at bounding box center [995, 427] width 192 height 35
type input "554"
drag, startPoint x: 942, startPoint y: 489, endPoint x: 722, endPoint y: 292, distance: 295.1
click at [938, 479] on div "Review Claim Car Payment 1 fiber_manual_record 597.00 $ Car Payment 2 fiber_man…" at bounding box center [1016, 406] width 274 height 175
drag, startPoint x: 656, startPoint y: 217, endPoint x: 414, endPoint y: 217, distance: 242.5
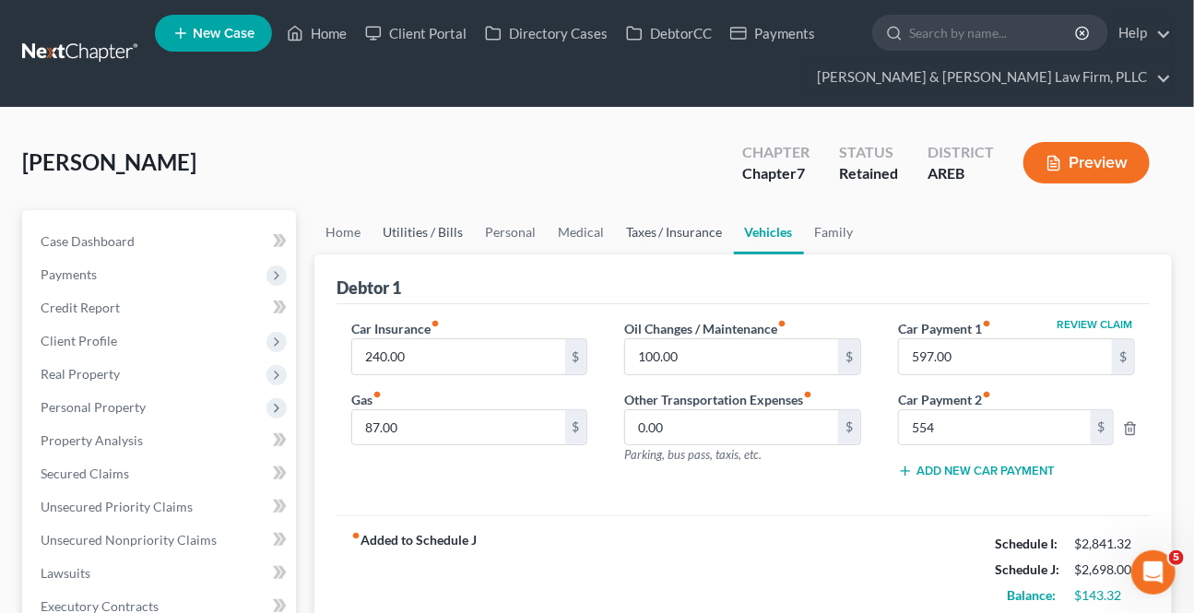
click at [656, 218] on link "Taxes / Insurance" at bounding box center [674, 232] width 119 height 44
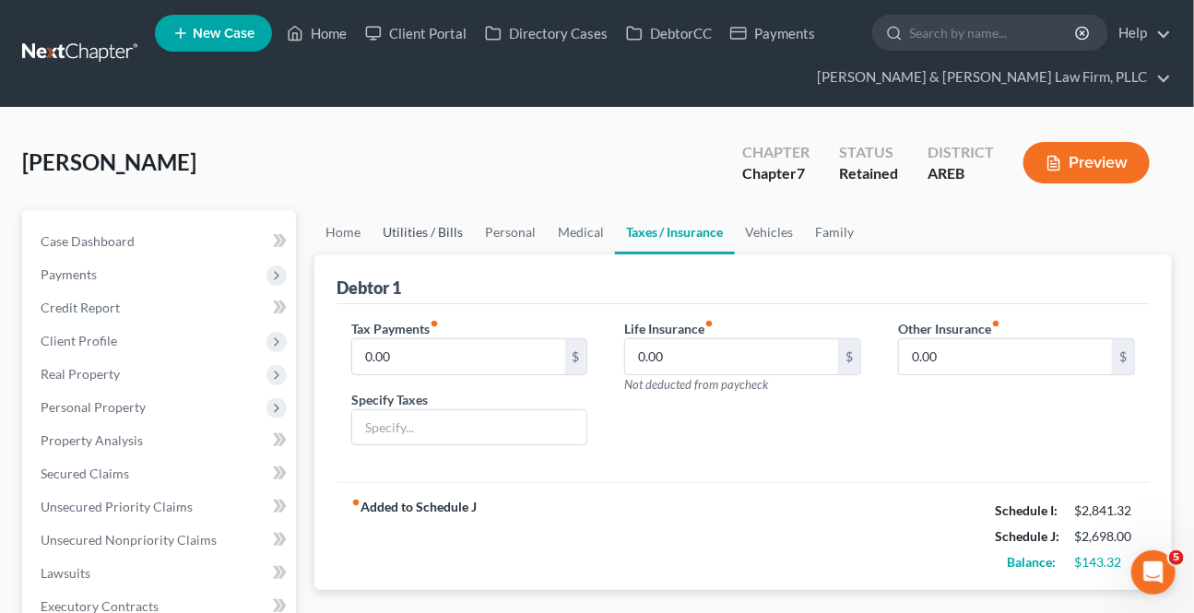
click at [407, 230] on link "Utilities / Bills" at bounding box center [423, 232] width 102 height 44
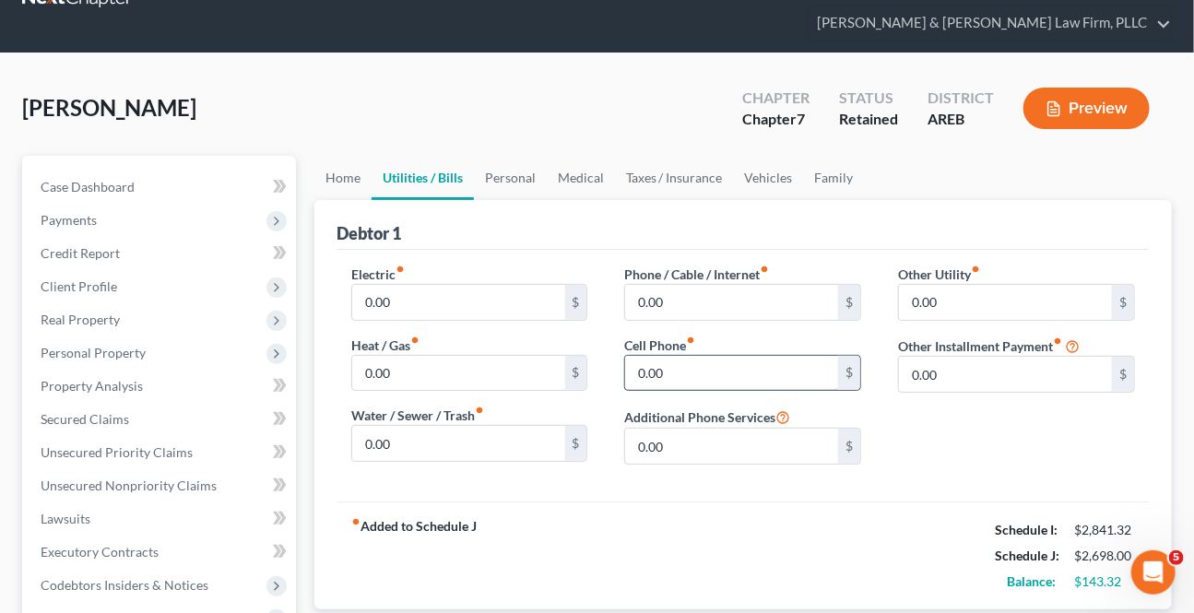
scroll to position [83, 0]
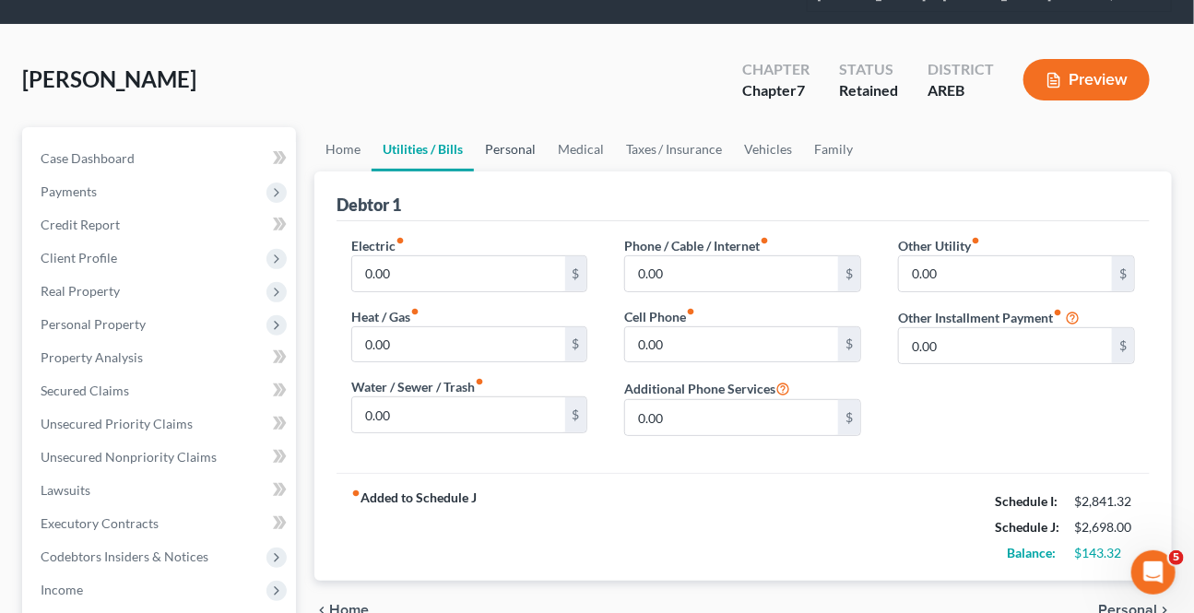
click at [520, 140] on link "Personal" at bounding box center [510, 149] width 73 height 44
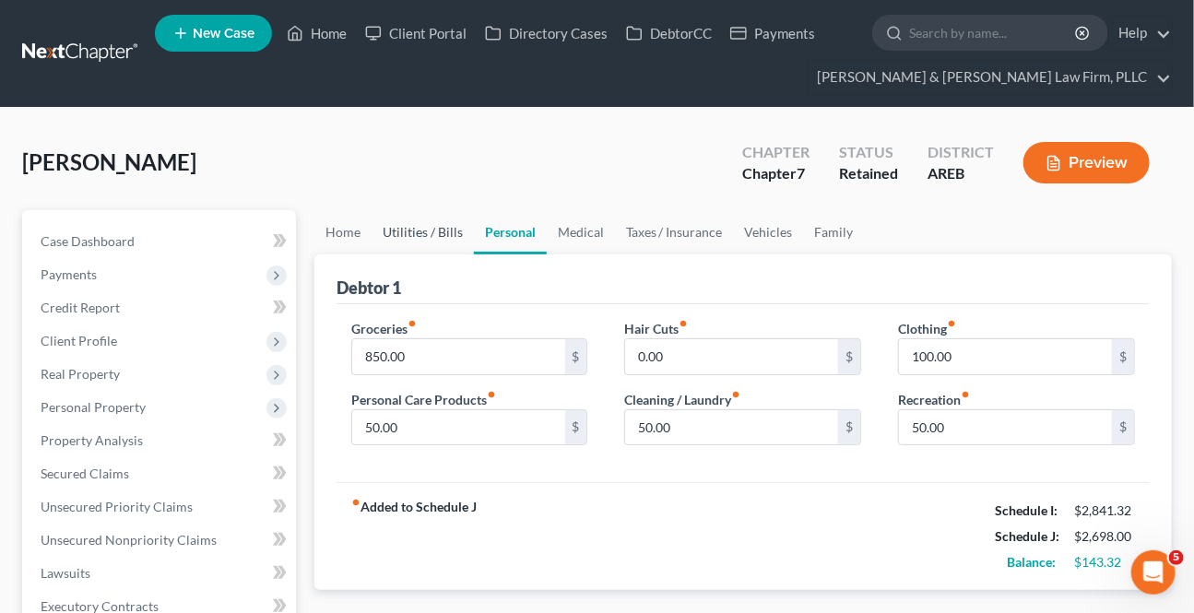
click at [409, 239] on link "Utilities / Bills" at bounding box center [423, 232] width 102 height 44
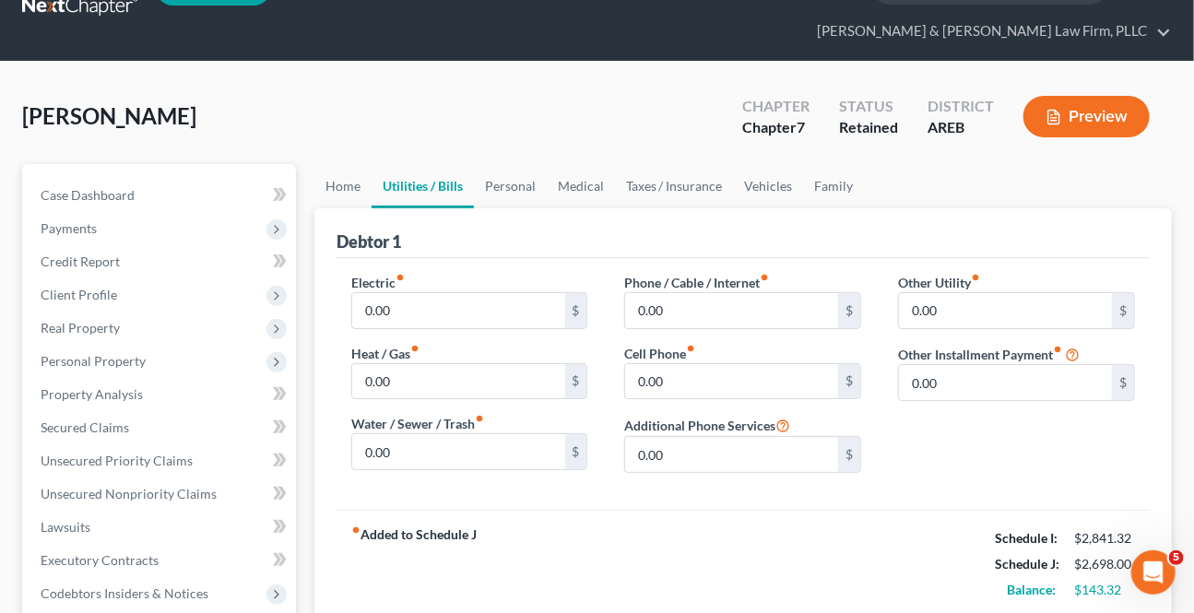
scroll to position [83, 0]
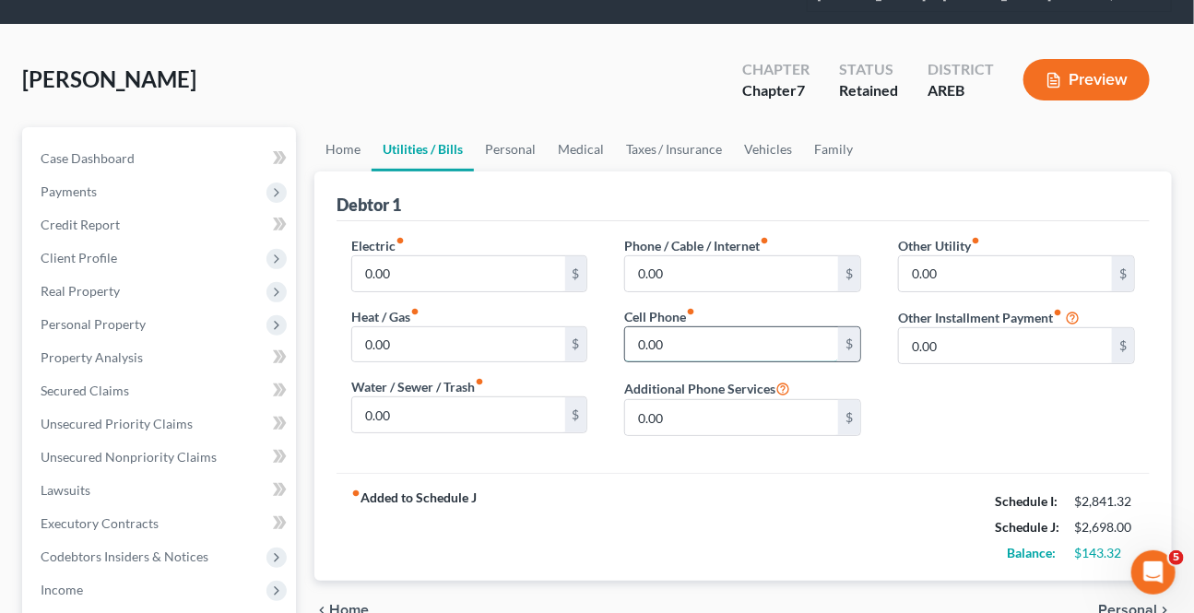
click at [747, 348] on input "0.00" at bounding box center [731, 344] width 213 height 35
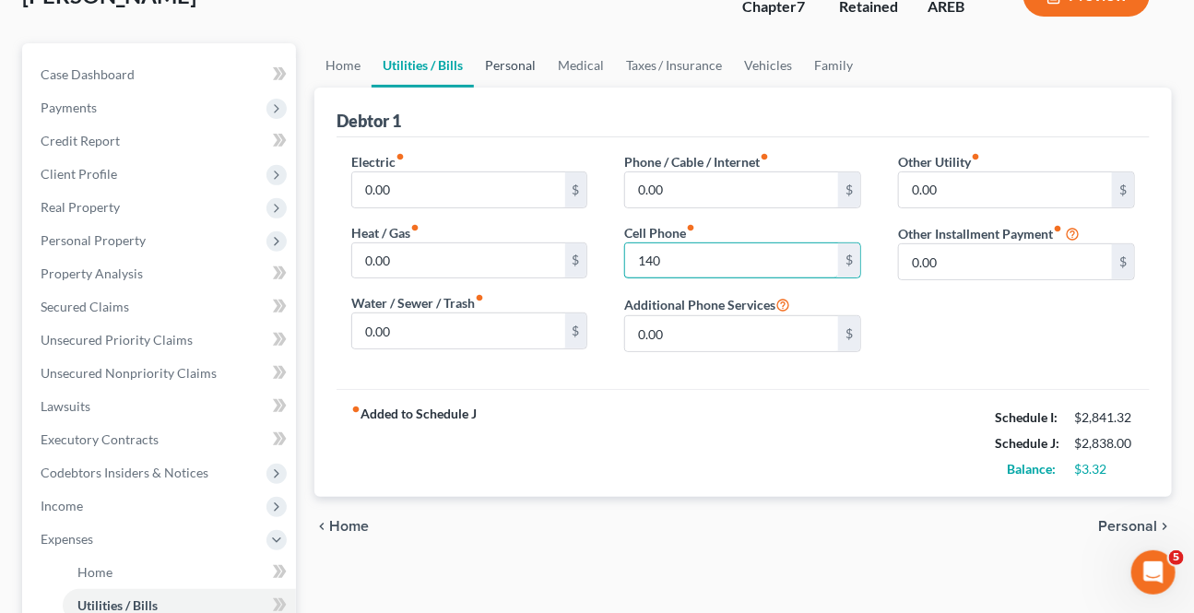
type input "140"
click at [524, 58] on link "Personal" at bounding box center [510, 65] width 73 height 44
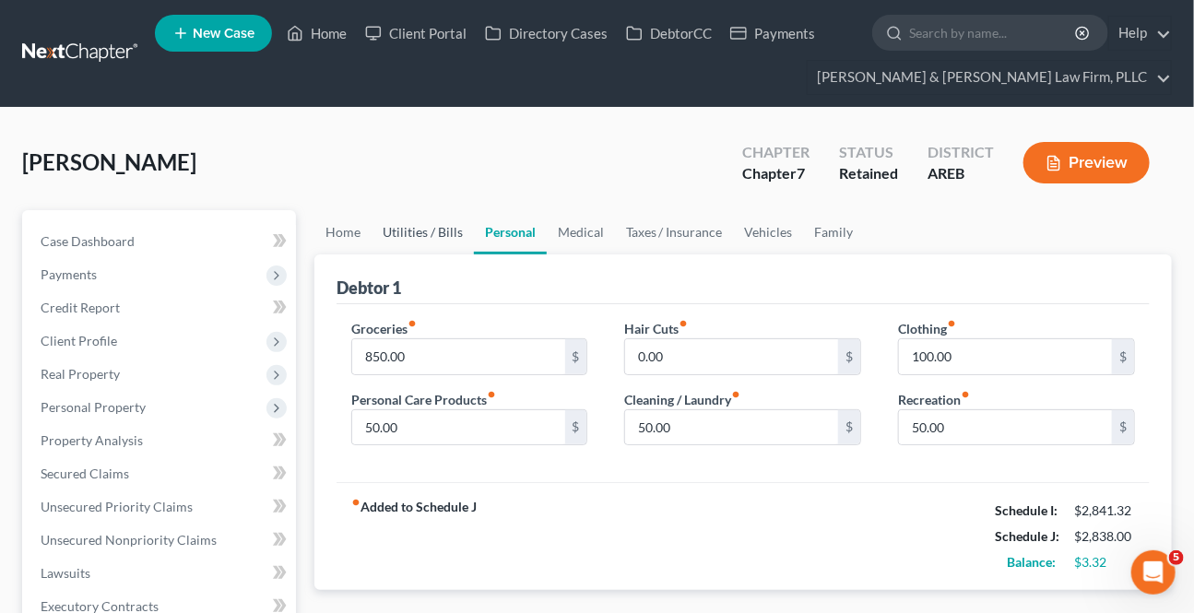
click at [434, 232] on link "Utilities / Bills" at bounding box center [423, 232] width 102 height 44
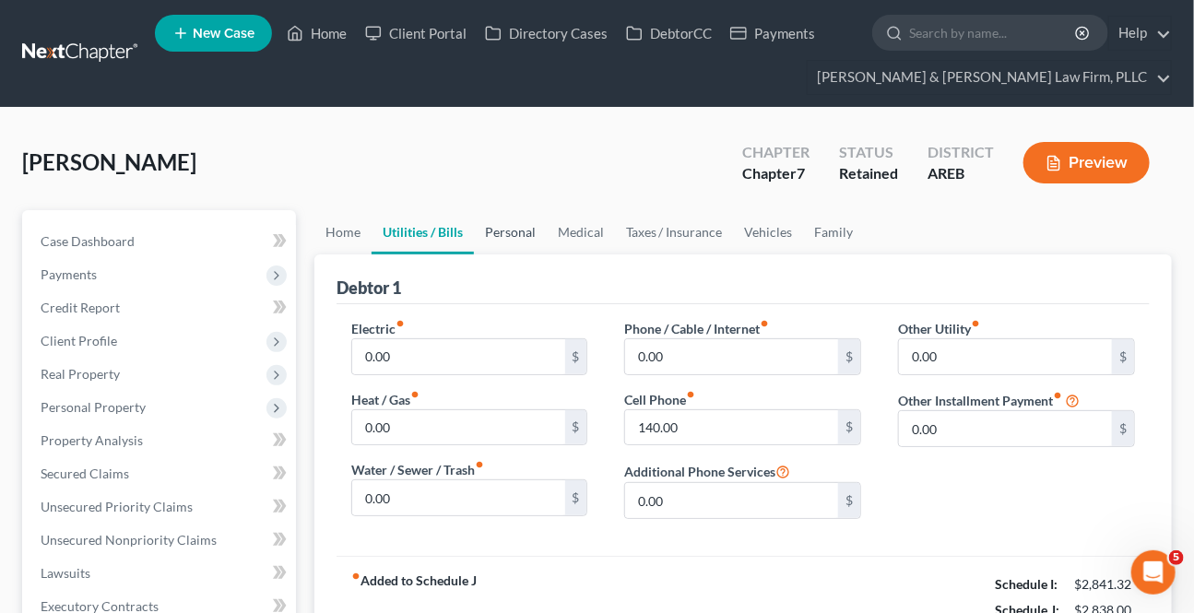
click at [498, 230] on link "Personal" at bounding box center [510, 232] width 73 height 44
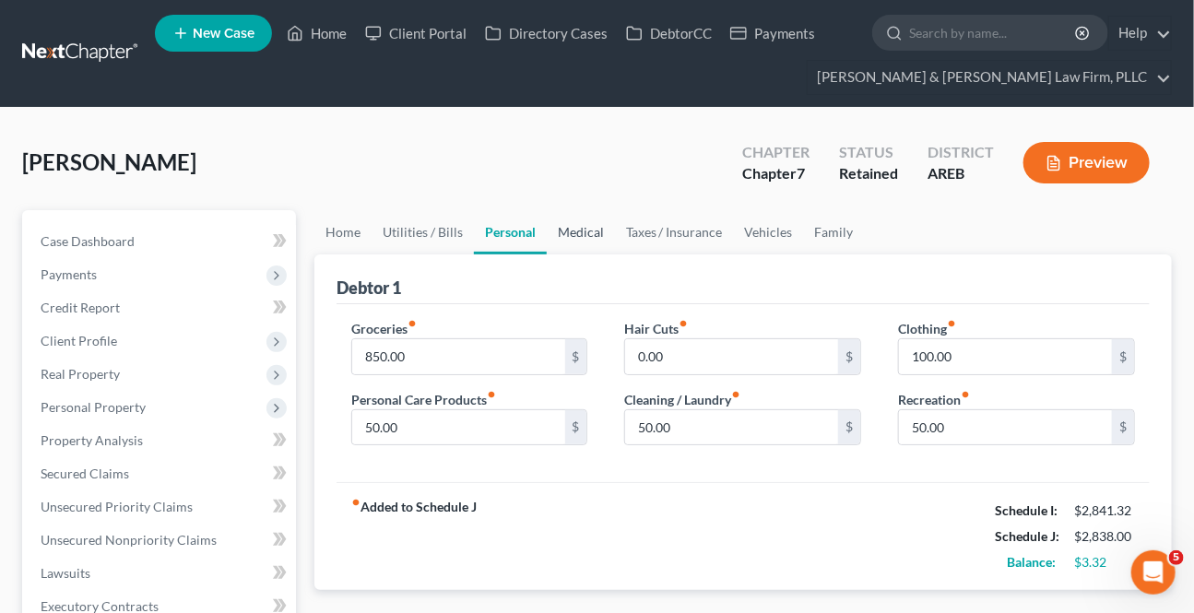
click at [555, 225] on link "Medical" at bounding box center [581, 232] width 68 height 44
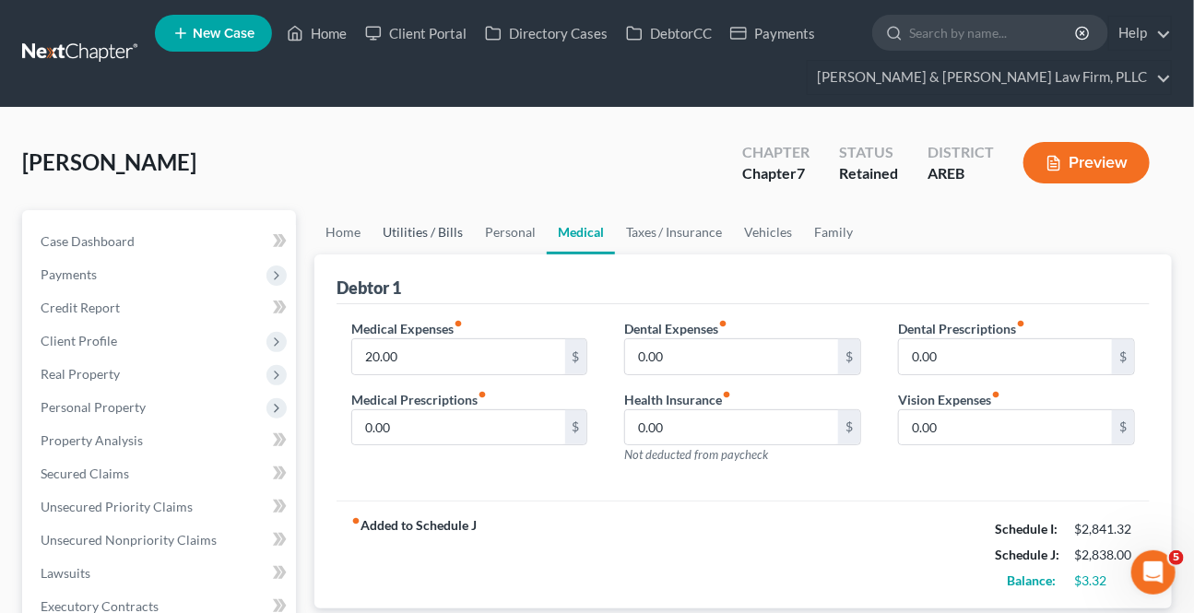
click at [439, 238] on link "Utilities / Bills" at bounding box center [423, 232] width 102 height 44
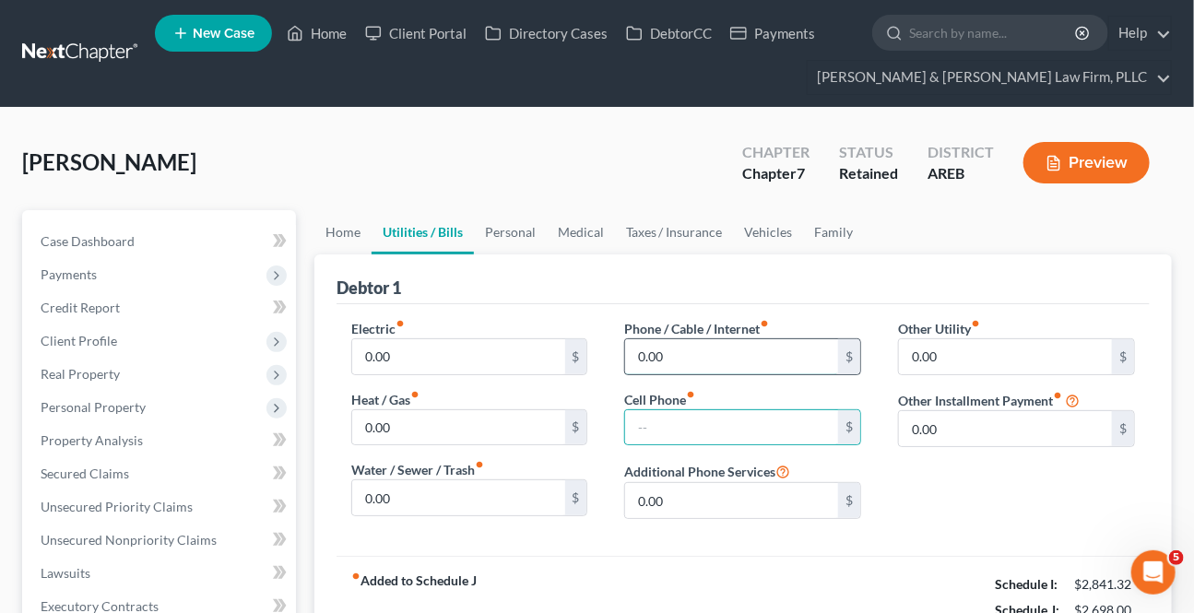
click at [744, 354] on input "0.00" at bounding box center [731, 356] width 213 height 35
type input "140"
click at [711, 254] on div "Debtor 1" at bounding box center [742, 279] width 813 height 50
click at [514, 218] on link "Personal" at bounding box center [510, 232] width 73 height 44
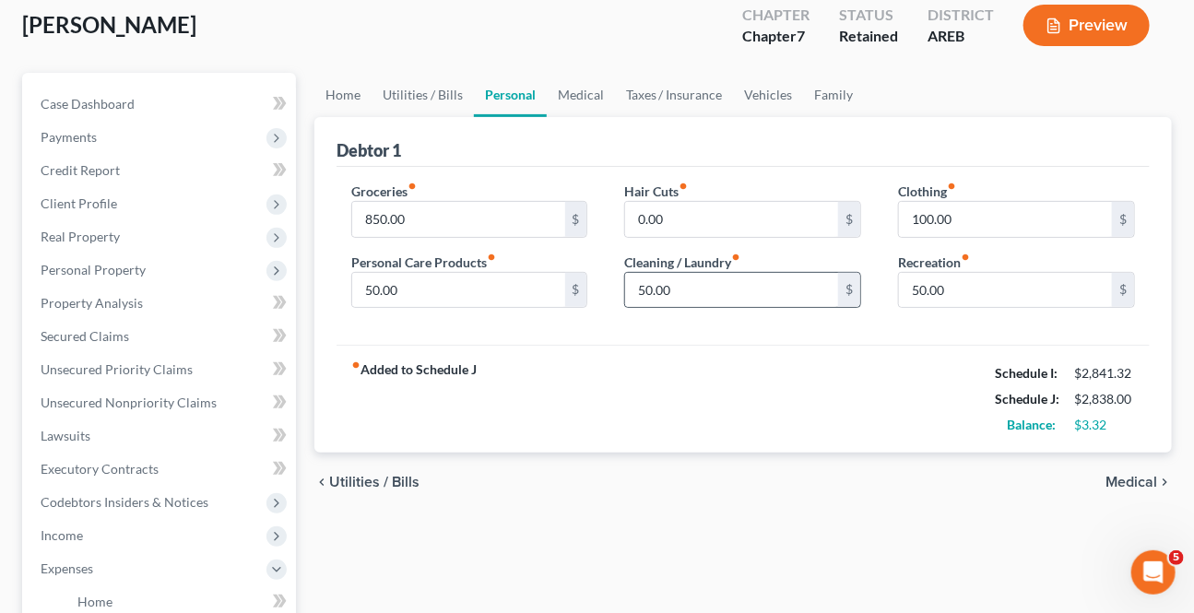
scroll to position [167, 0]
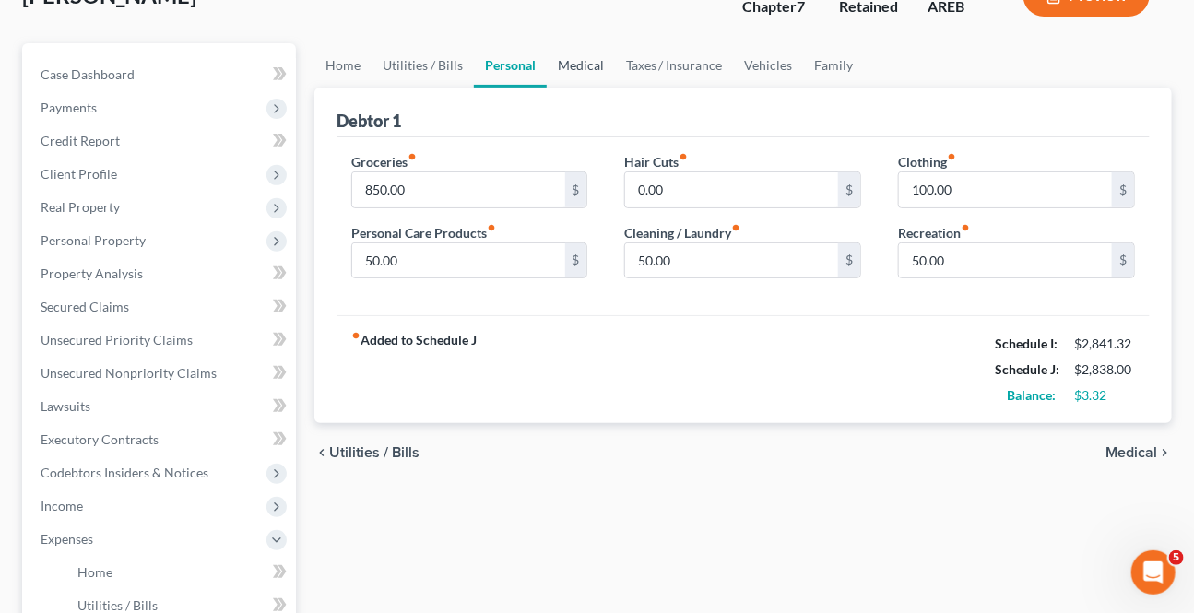
click at [608, 64] on link "Medical" at bounding box center [581, 65] width 68 height 44
click at [599, 63] on link "Medical" at bounding box center [581, 65] width 68 height 44
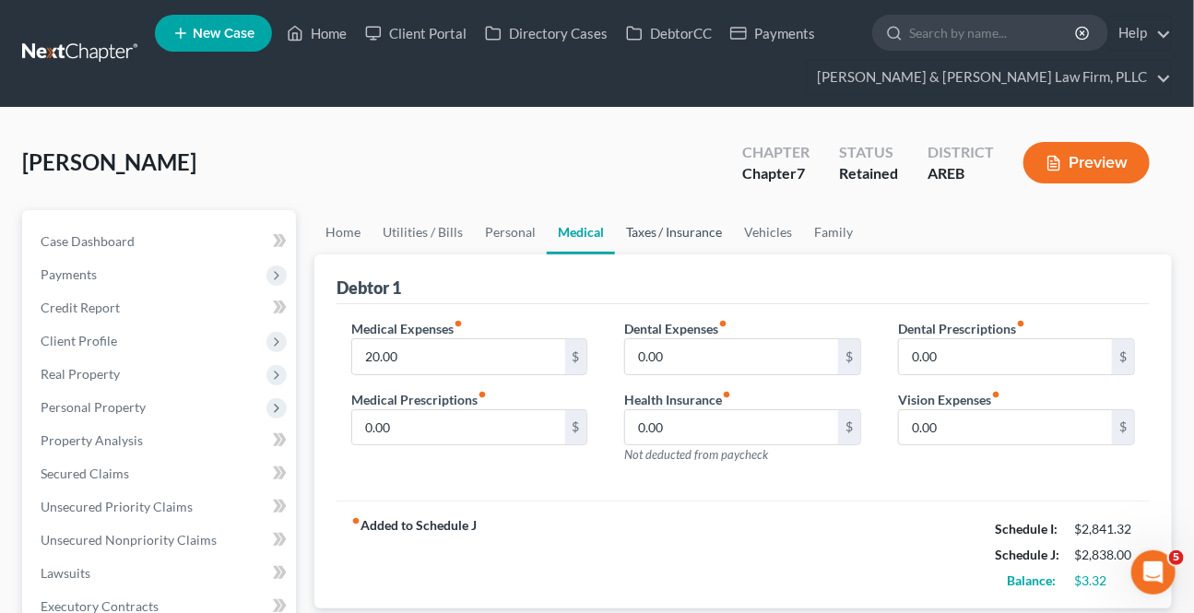
click at [657, 234] on link "Taxes / Insurance" at bounding box center [674, 232] width 119 height 44
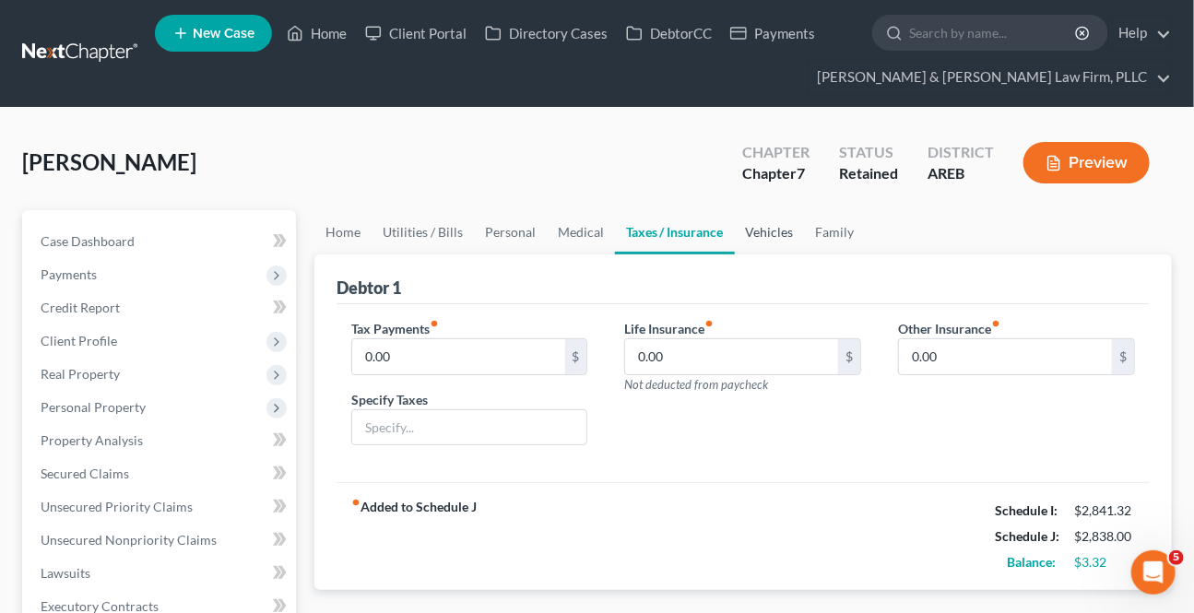
click at [773, 231] on link "Vehicles" at bounding box center [770, 232] width 70 height 44
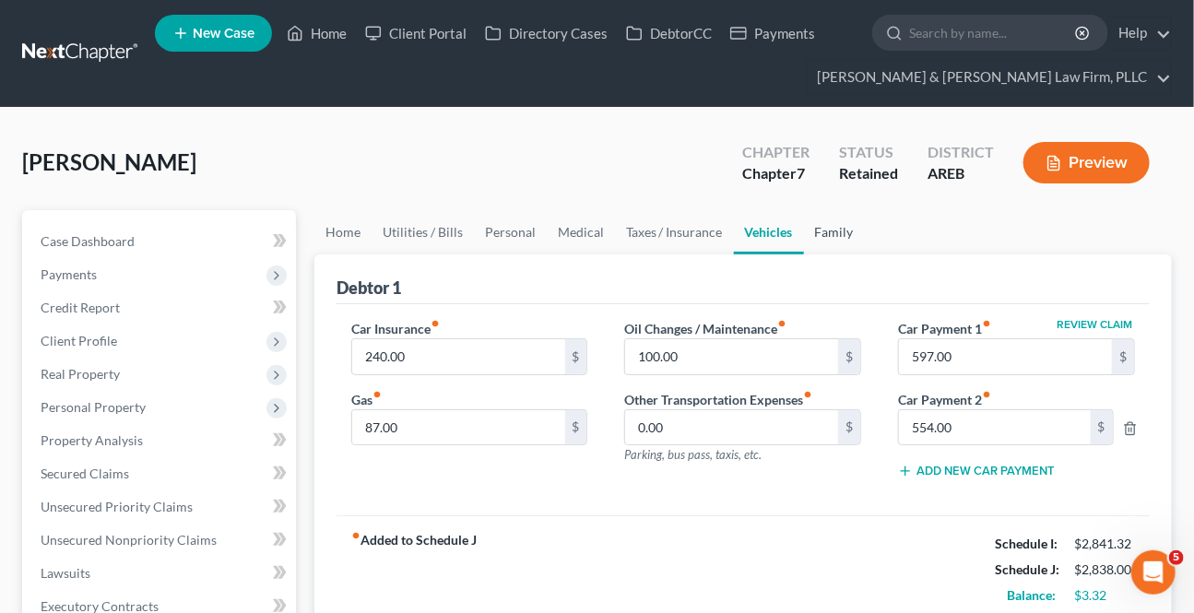
click at [844, 237] on link "Family" at bounding box center [834, 232] width 61 height 44
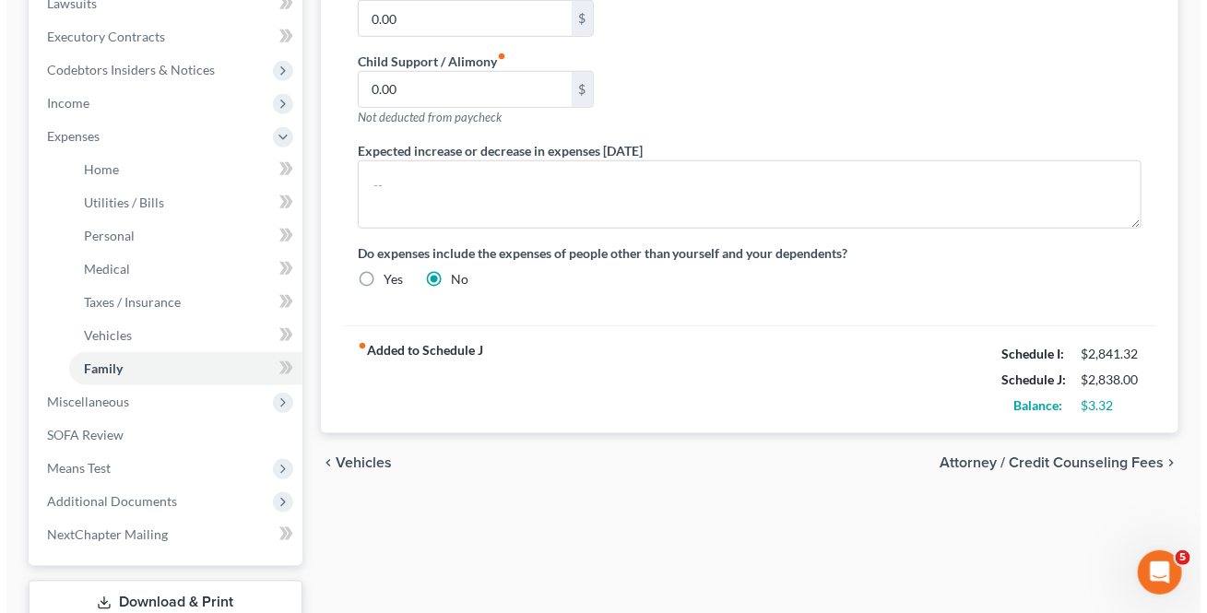
scroll to position [586, 0]
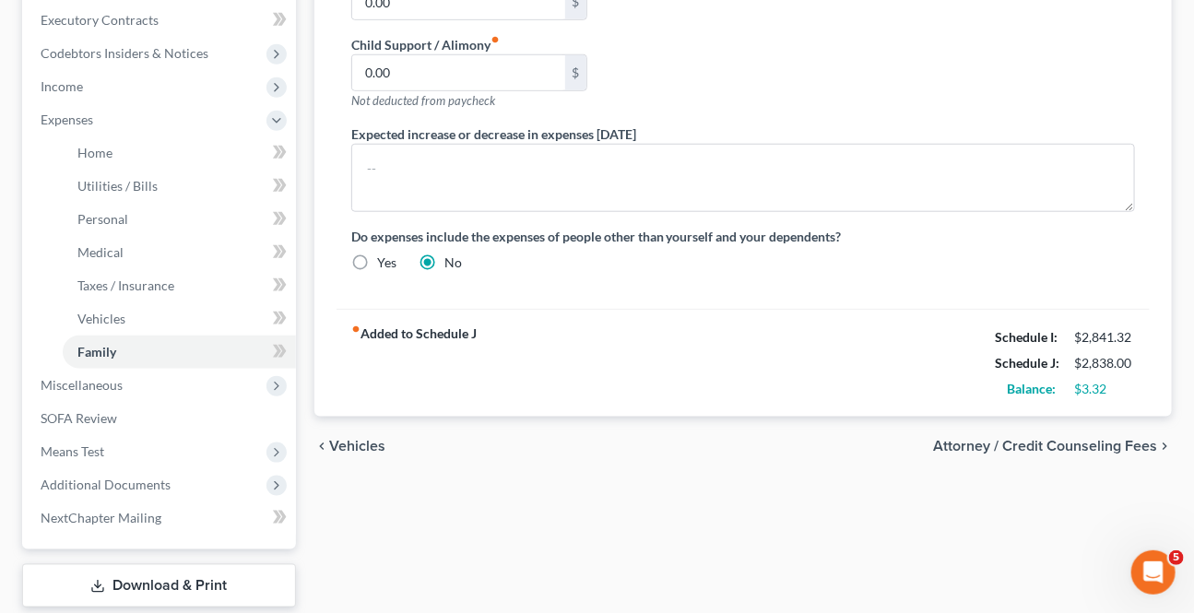
click at [1041, 439] on span "Attorney / Credit Counseling Fees" at bounding box center [1045, 446] width 224 height 15
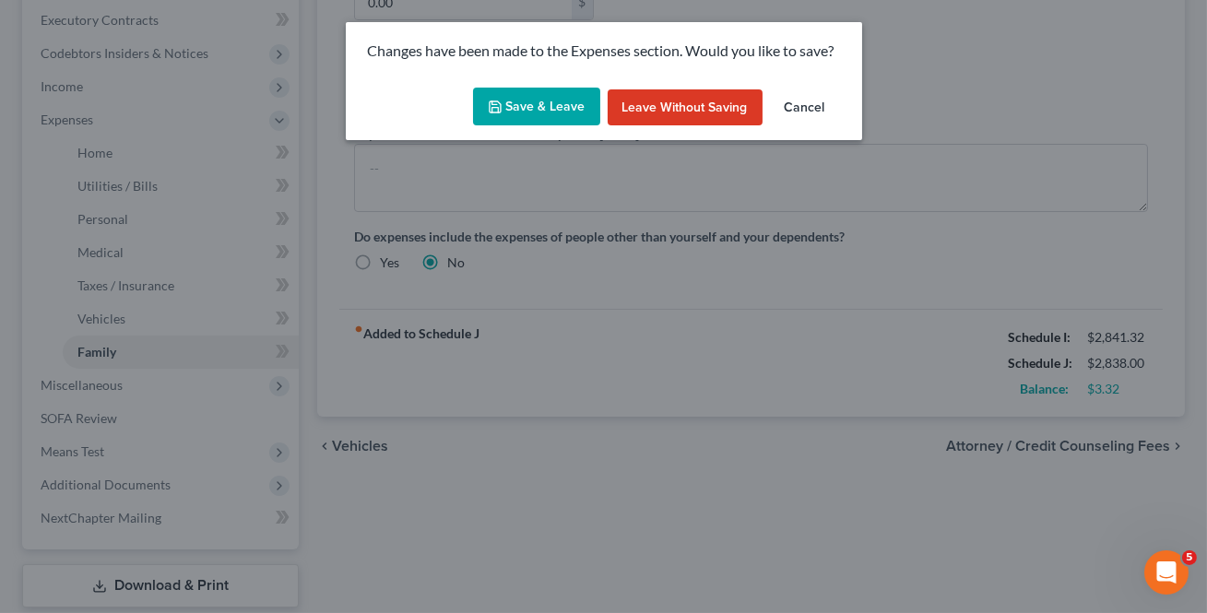
click at [542, 96] on button "Save & Leave" at bounding box center [536, 107] width 127 height 39
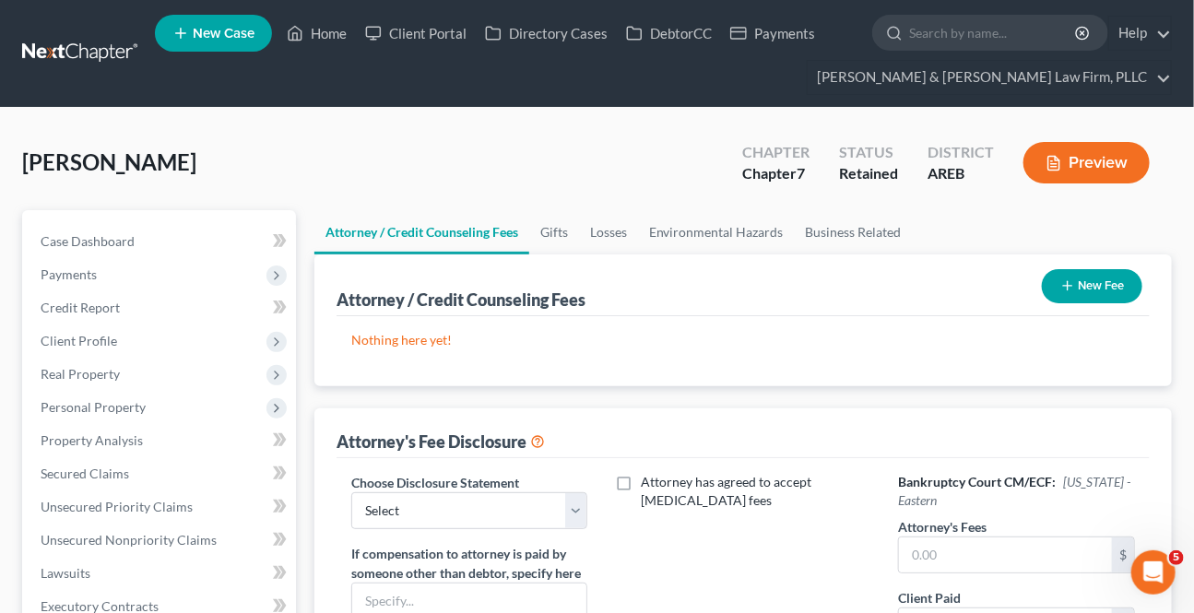
click at [1113, 277] on button "New Fee" at bounding box center [1092, 286] width 100 height 34
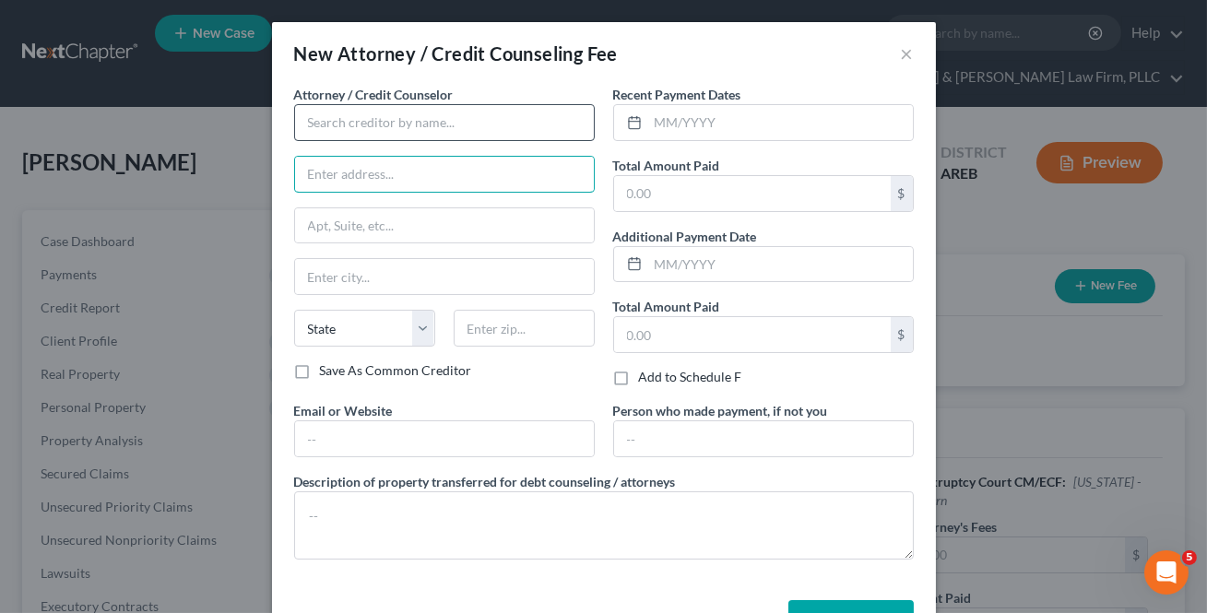
drag, startPoint x: 311, startPoint y: 159, endPoint x: 340, endPoint y: 120, distance: 48.7
click at [311, 159] on input "text" at bounding box center [444, 174] width 299 height 35
click at [329, 124] on input "text" at bounding box center [444, 122] width 301 height 37
drag, startPoint x: 340, startPoint y: 120, endPoint x: 363, endPoint y: 120, distance: 23.0
click at [340, 119] on input "text" at bounding box center [444, 122] width 301 height 37
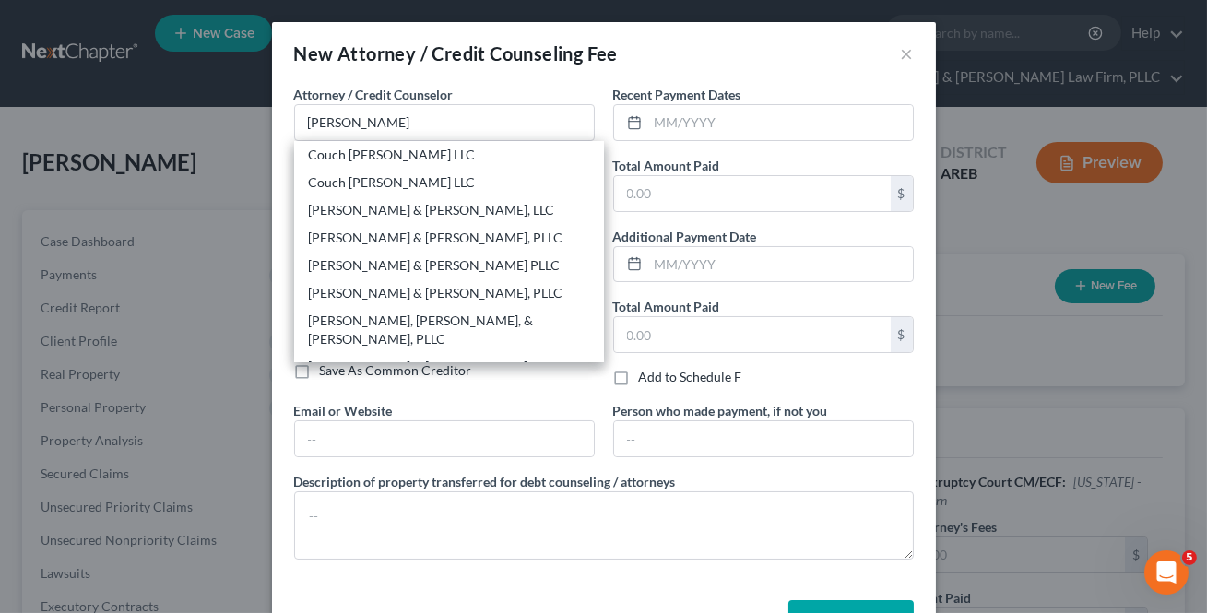
drag, startPoint x: 372, startPoint y: 348, endPoint x: 369, endPoint y: 460, distance: 112.5
click at [372, 358] on div "[PERSON_NAME] & [PERSON_NAME] Law Firm, PLLC" at bounding box center [449, 376] width 280 height 37
type input "[PERSON_NAME] & [PERSON_NAME] Law Firm, PLLC"
type input "900 S [PERSON_NAME]"
type input "Suite 300"
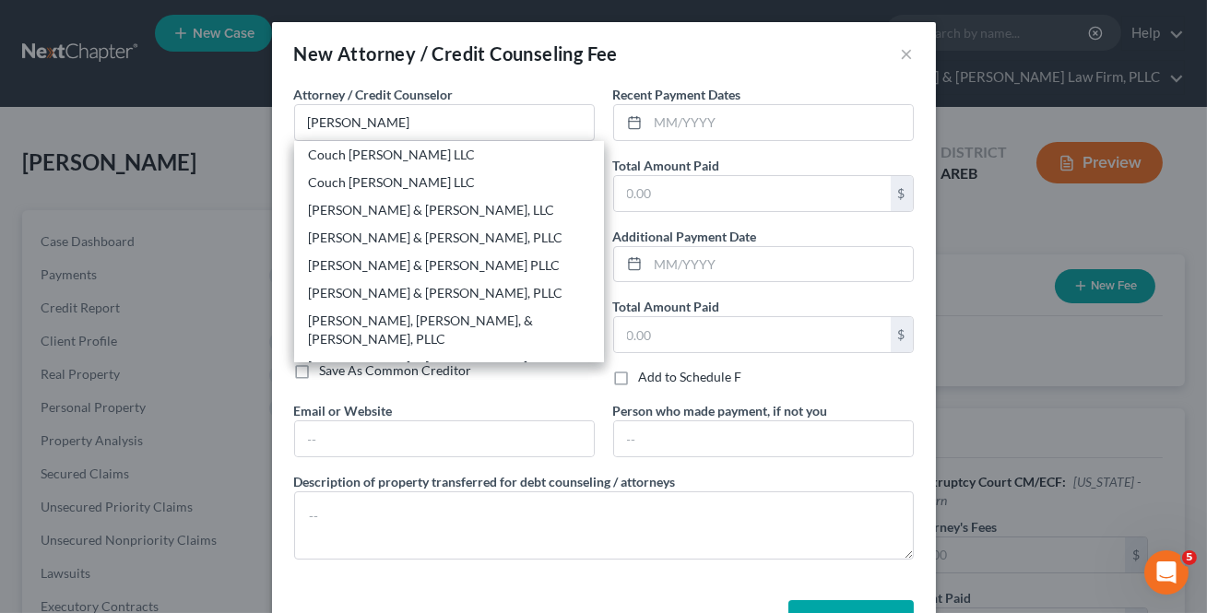
type input "Little Rock"
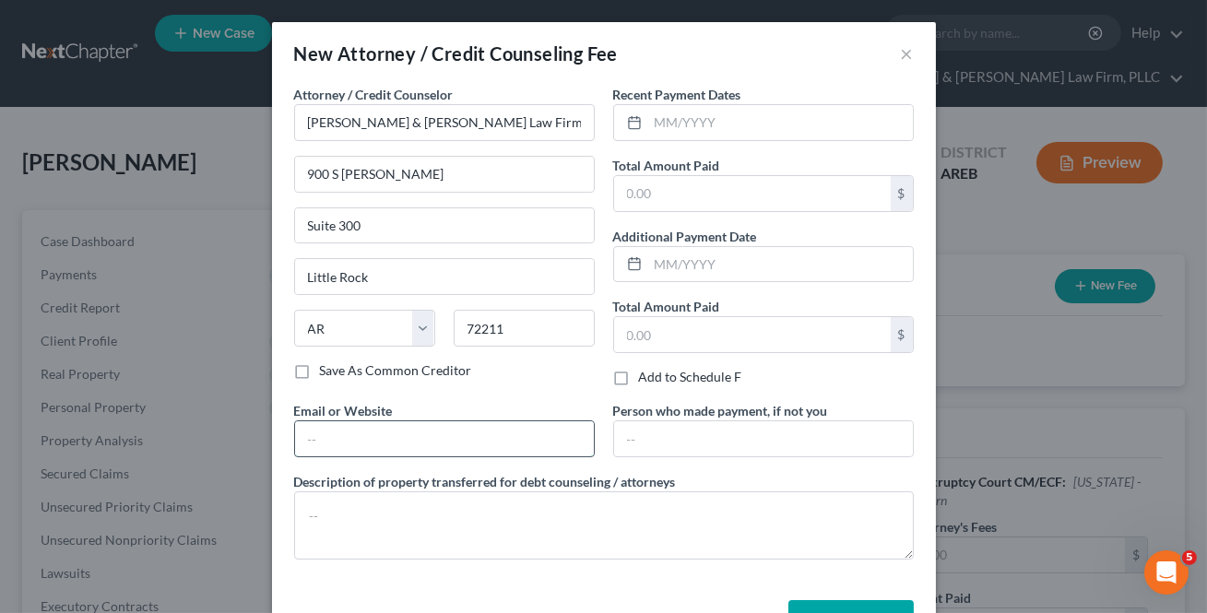
click at [373, 448] on input "text" at bounding box center [444, 438] width 299 height 35
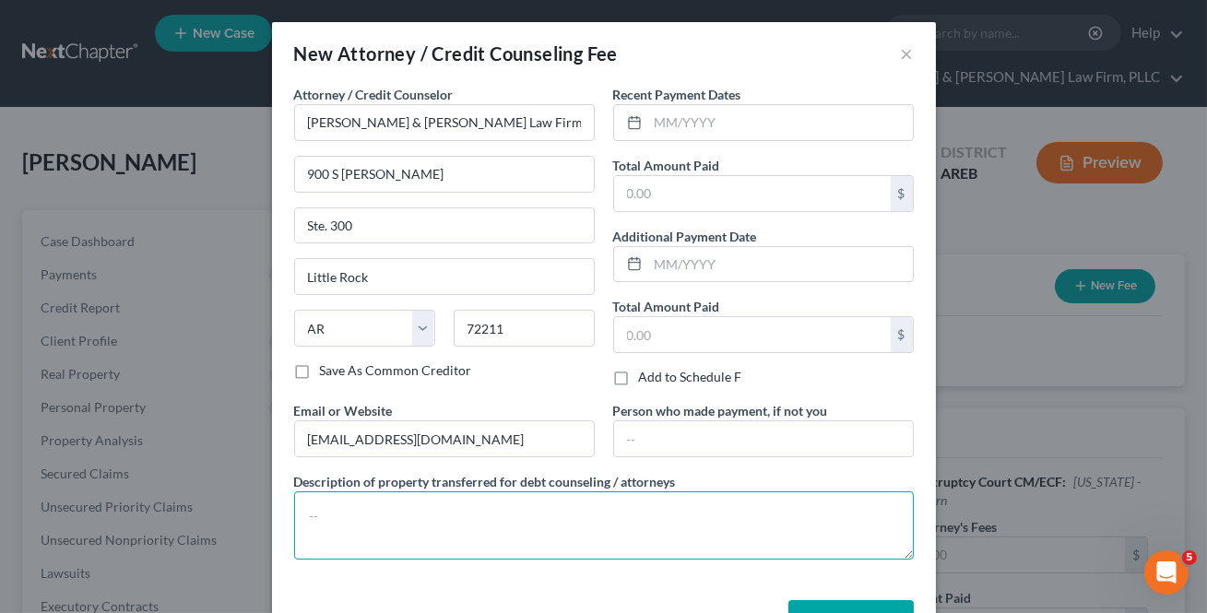
click at [386, 519] on textarea at bounding box center [604, 525] width 620 height 68
paste textarea "$39 Credit Report $20 Credit Counseling $15 Debtor's Education"
click at [305, 505] on textarea "$39 Credit Report $20 Credit Counseling $15 Debtor's Education" at bounding box center [604, 525] width 620 height 68
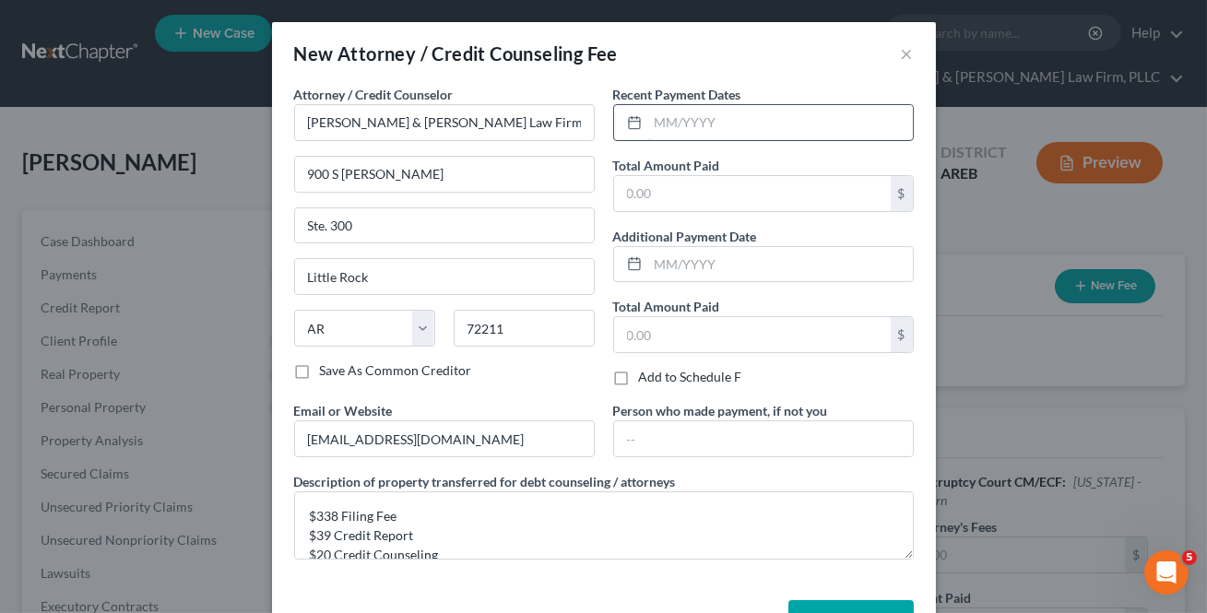
click at [810, 138] on input "text" at bounding box center [780, 122] width 265 height 35
click at [797, 122] on input "text" at bounding box center [780, 122] width 265 height 35
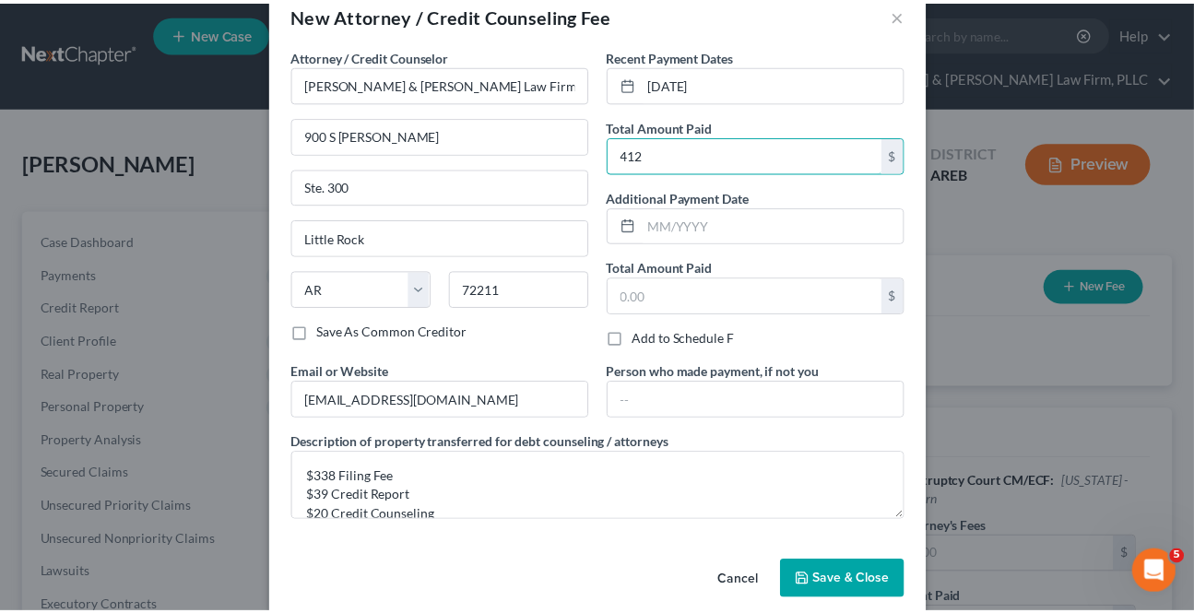
scroll to position [61, 0]
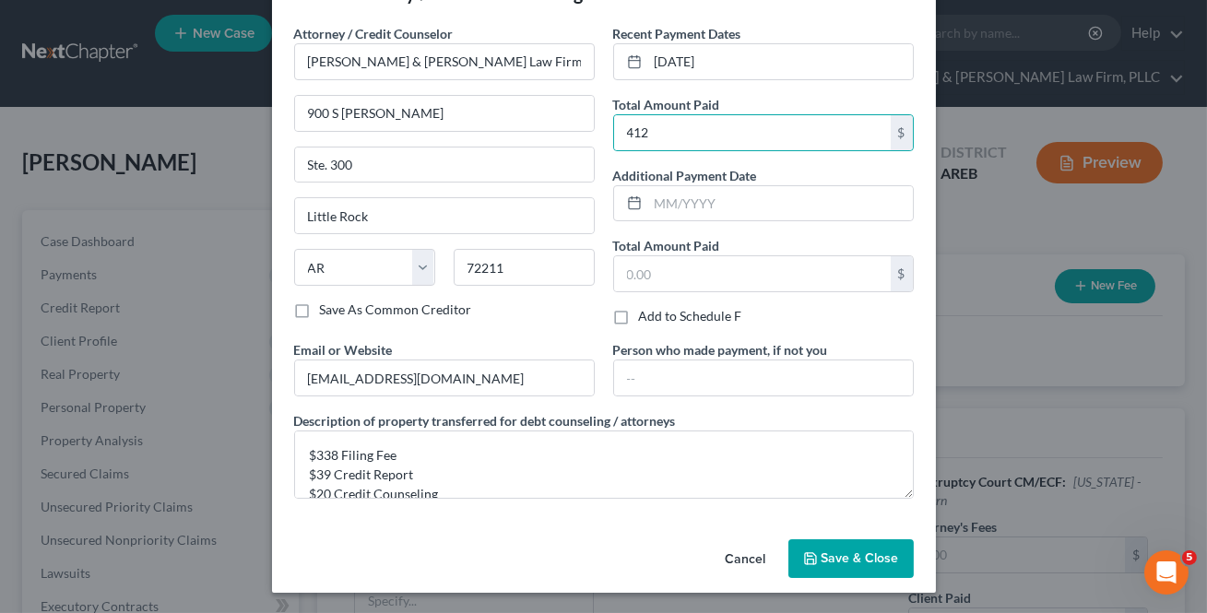
click at [856, 559] on span "Save & Close" at bounding box center [859, 558] width 77 height 16
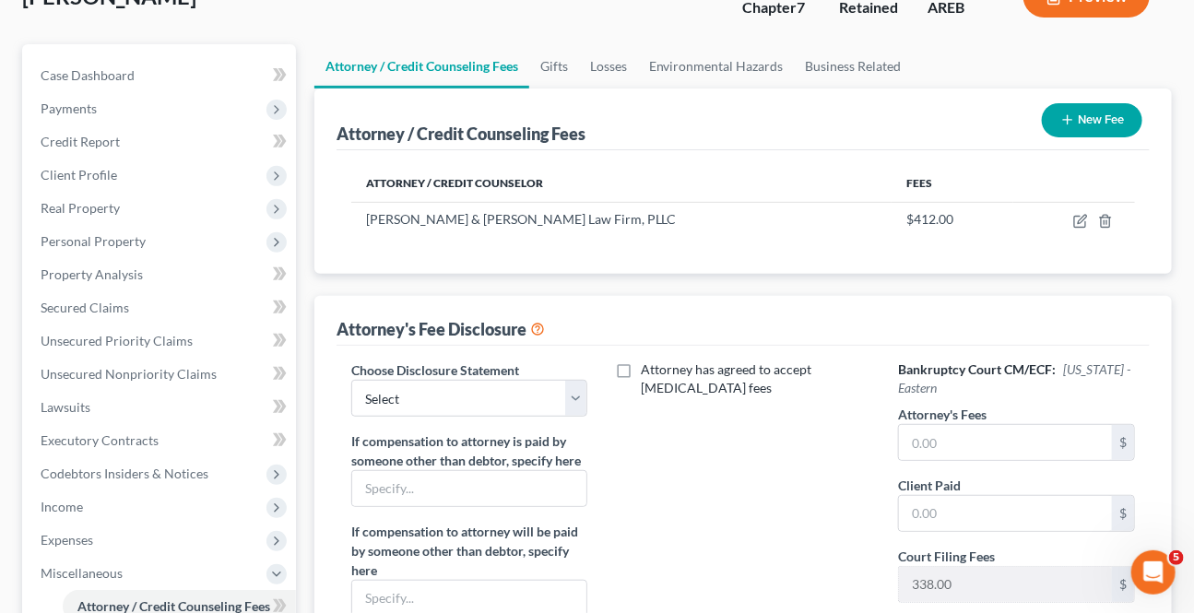
scroll to position [167, 0]
drag, startPoint x: 575, startPoint y: 389, endPoint x: 561, endPoint y: 411, distance: 26.6
click at [575, 389] on select "Select Attorney Fee Disclosure - Western Attorney Fee Disclosure - Eastern" at bounding box center [469, 397] width 237 height 37
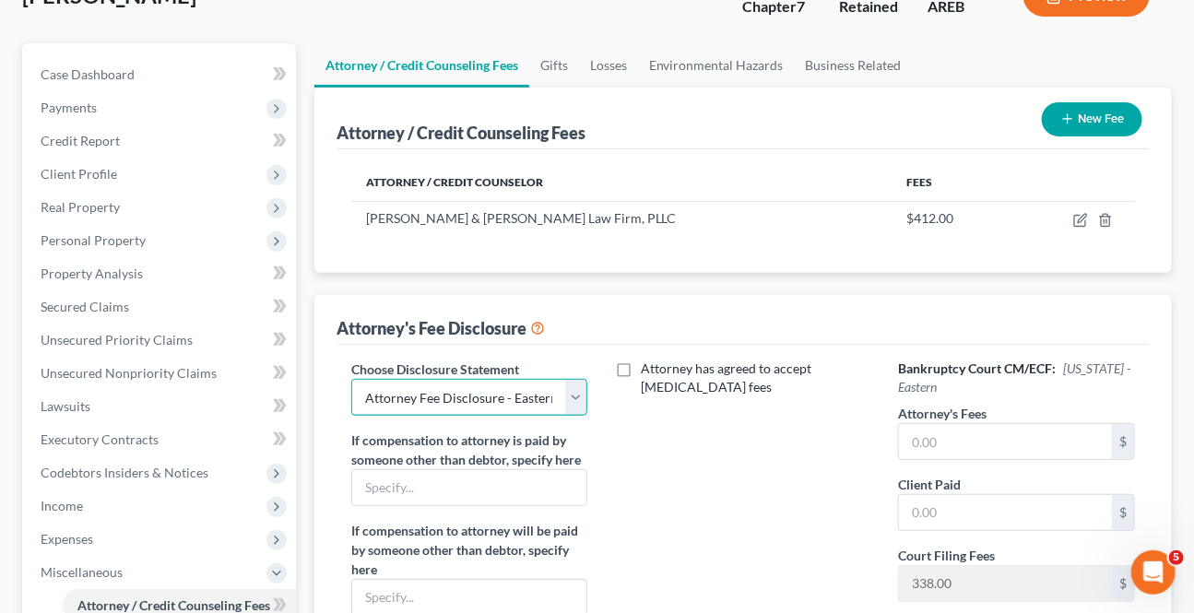
click at [351, 379] on select "Select Attorney Fee Disclosure - Western Attorney Fee Disclosure - Eastern" at bounding box center [469, 397] width 237 height 37
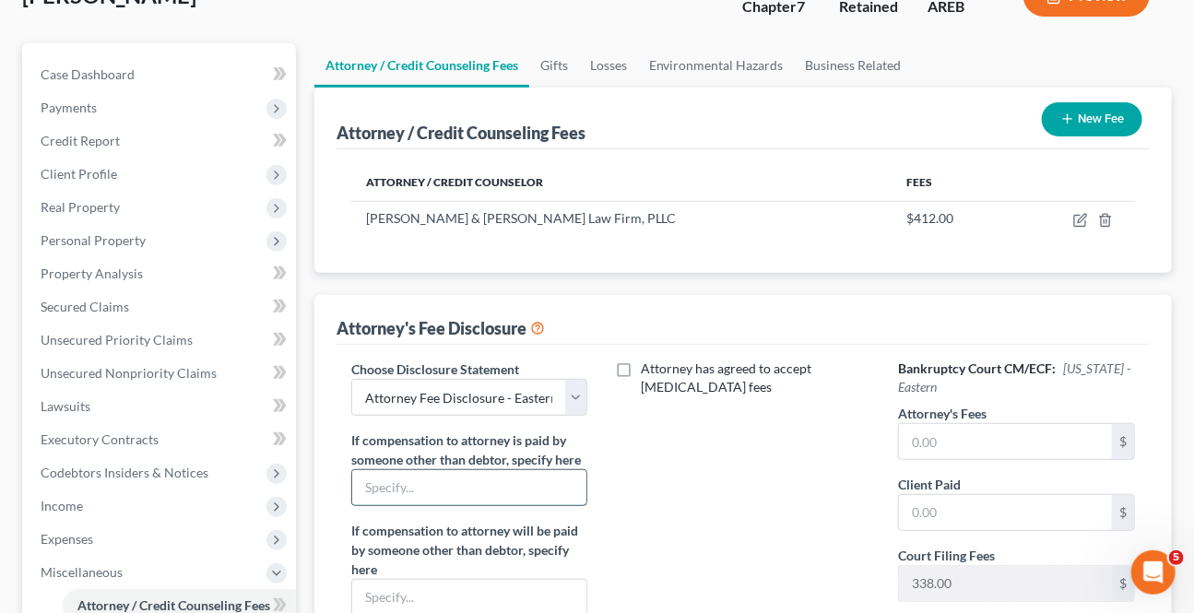
drag, startPoint x: 413, startPoint y: 487, endPoint x: 415, endPoint y: 466, distance: 21.3
click at [413, 485] on input "text" at bounding box center [469, 487] width 235 height 35
drag, startPoint x: 425, startPoint y: 585, endPoint x: 435, endPoint y: 576, distance: 13.7
click at [425, 585] on input "text" at bounding box center [469, 597] width 235 height 35
click at [707, 502] on div "Attorney has agreed to accept [MEDICAL_DATA] fees" at bounding box center [743, 540] width 274 height 361
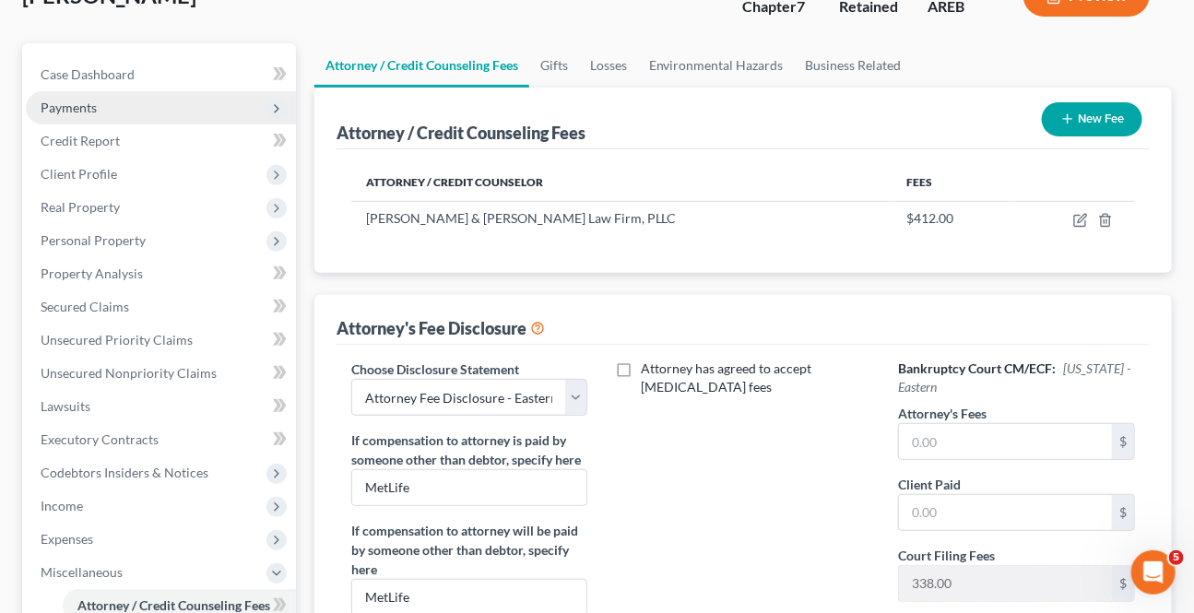
click at [83, 112] on span "Payments" at bounding box center [161, 107] width 270 height 33
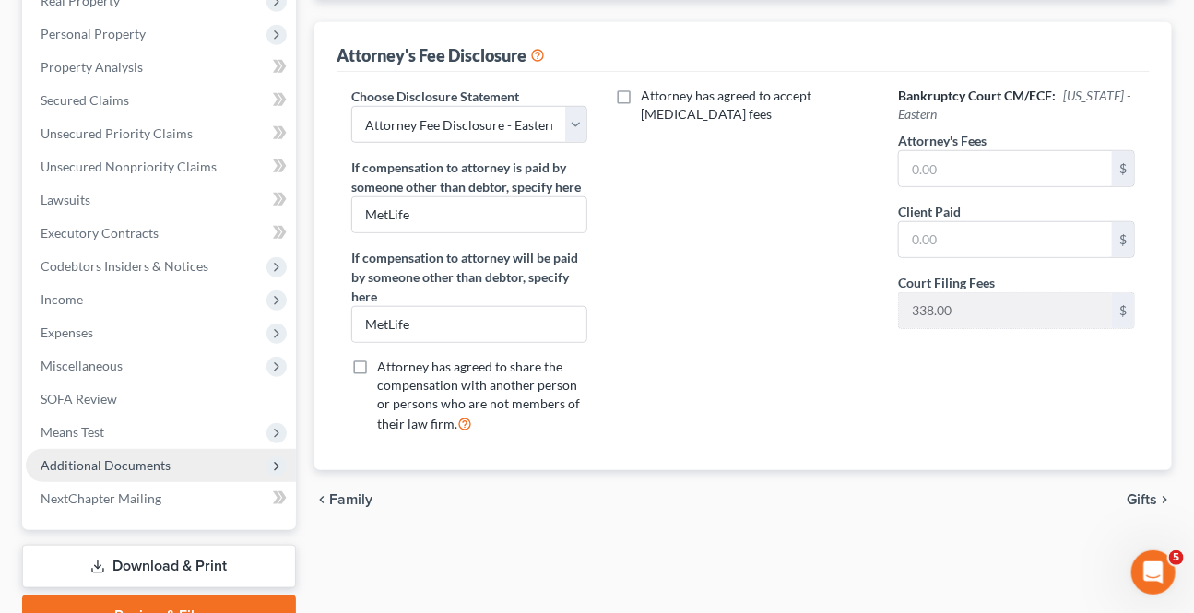
scroll to position [531, 0]
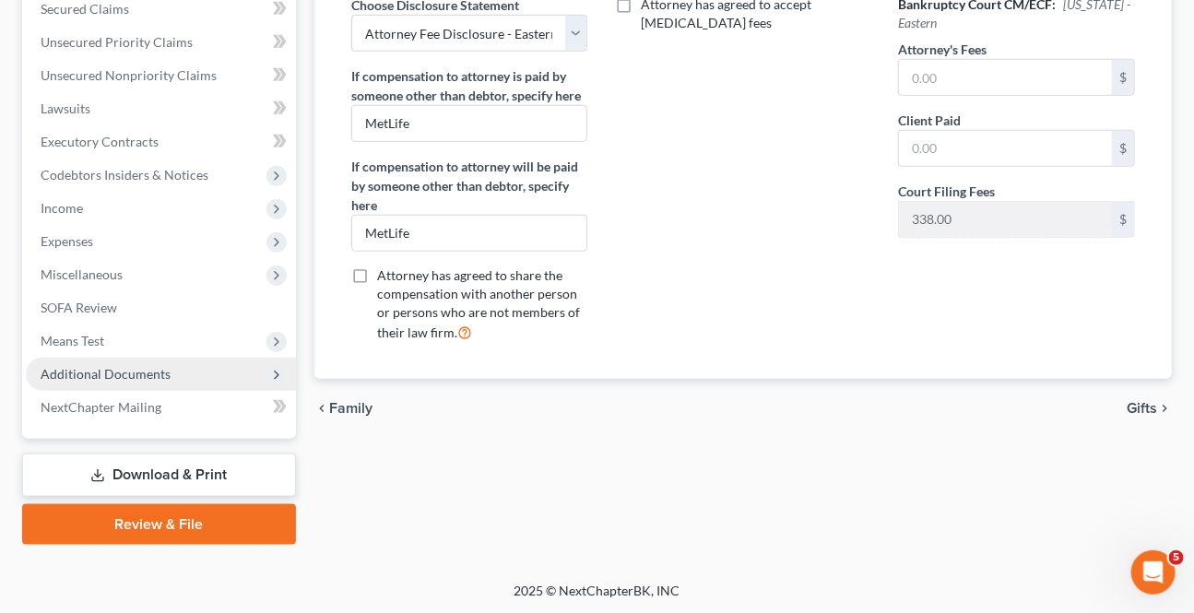
click at [91, 369] on span "Additional Documents" at bounding box center [106, 374] width 130 height 16
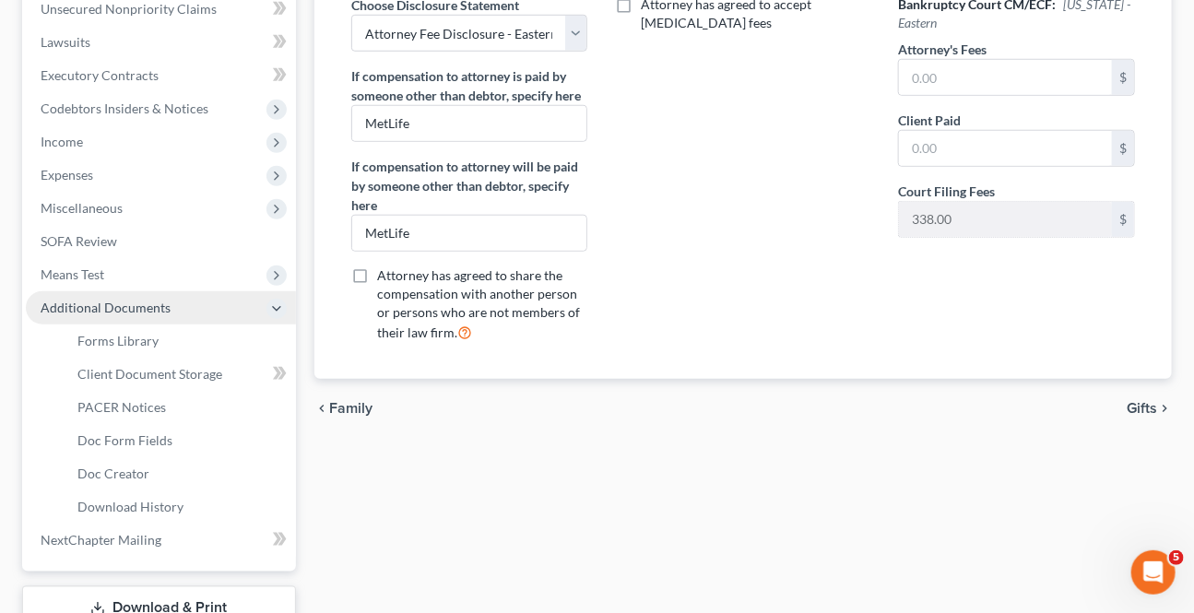
scroll to position [465, 0]
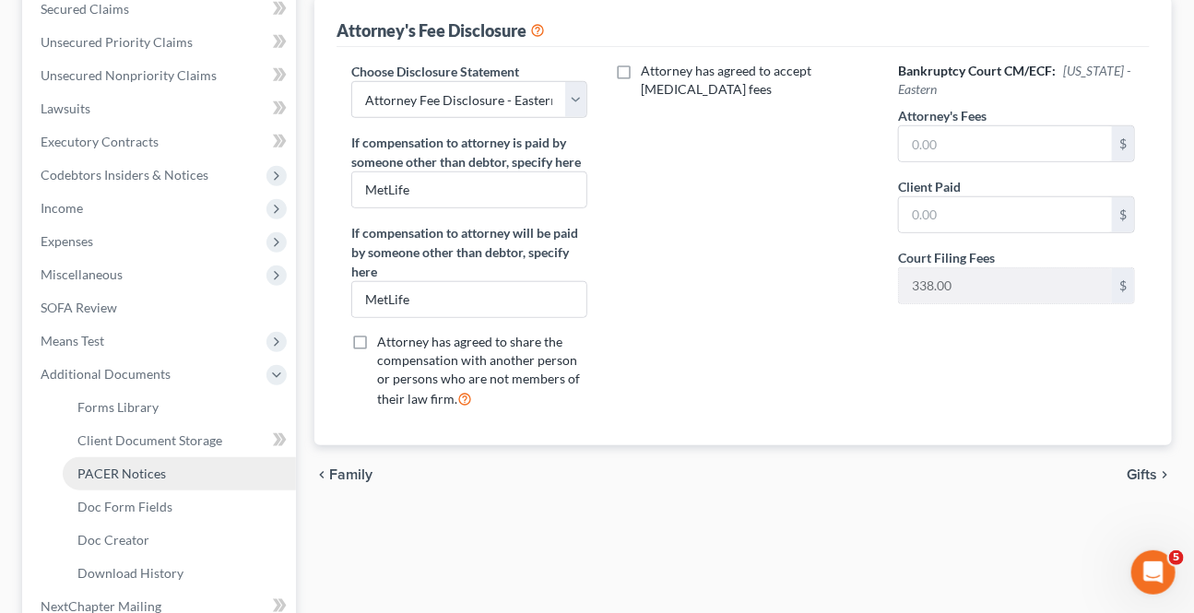
click at [129, 470] on span "PACER Notices" at bounding box center [121, 474] width 89 height 16
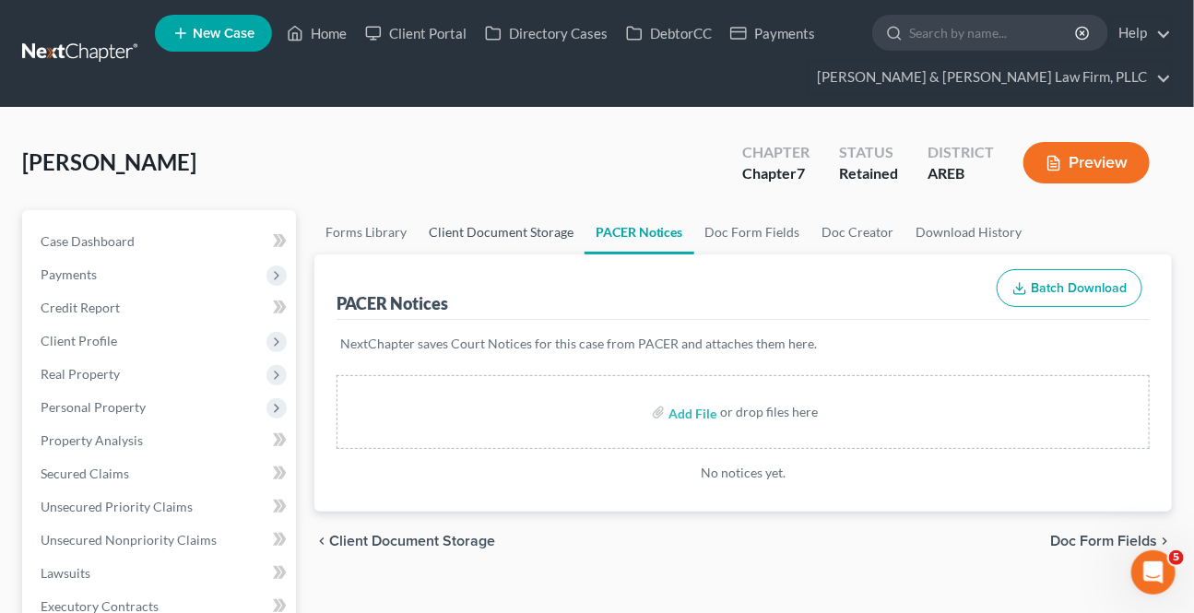
click at [547, 240] on link "Client Document Storage" at bounding box center [501, 232] width 167 height 44
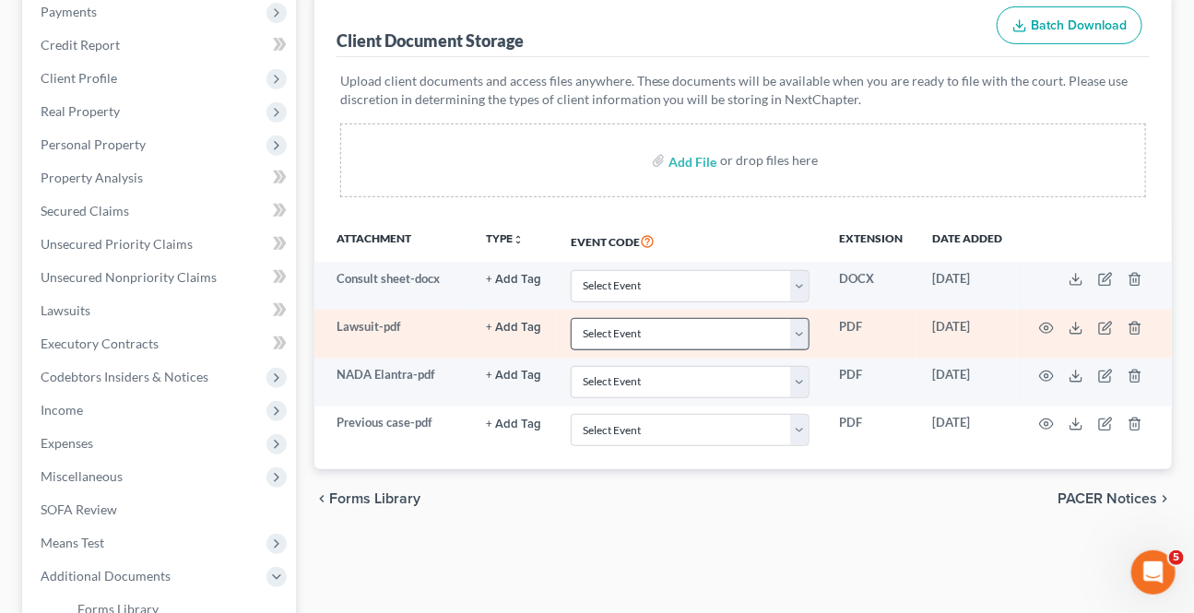
scroll to position [251, 0]
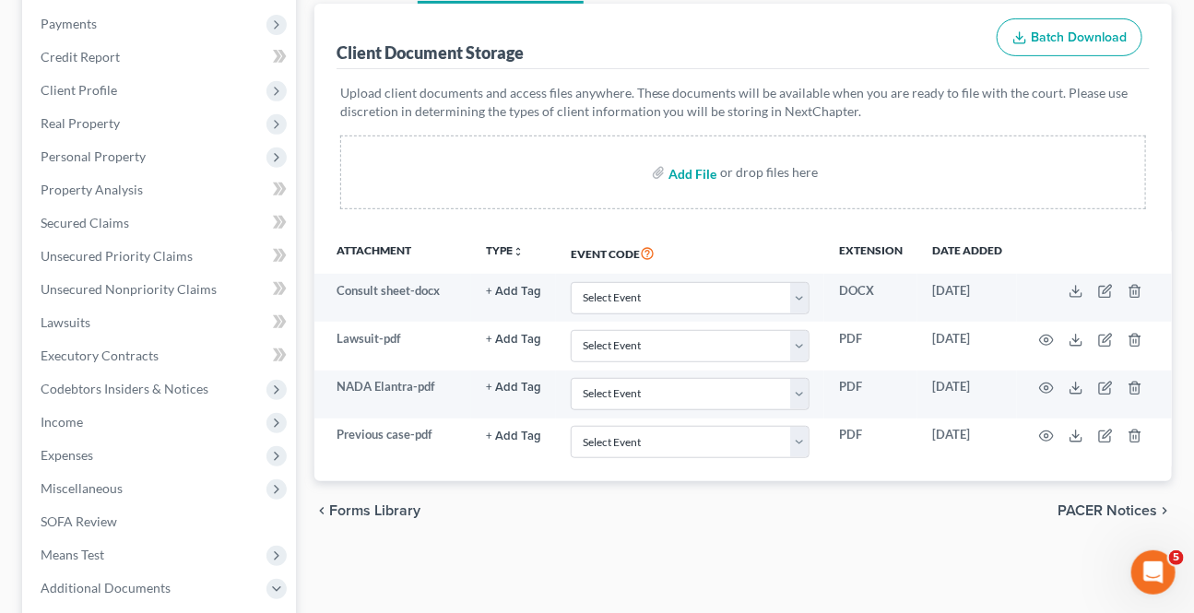
click at [699, 161] on input "file" at bounding box center [690, 172] width 44 height 33
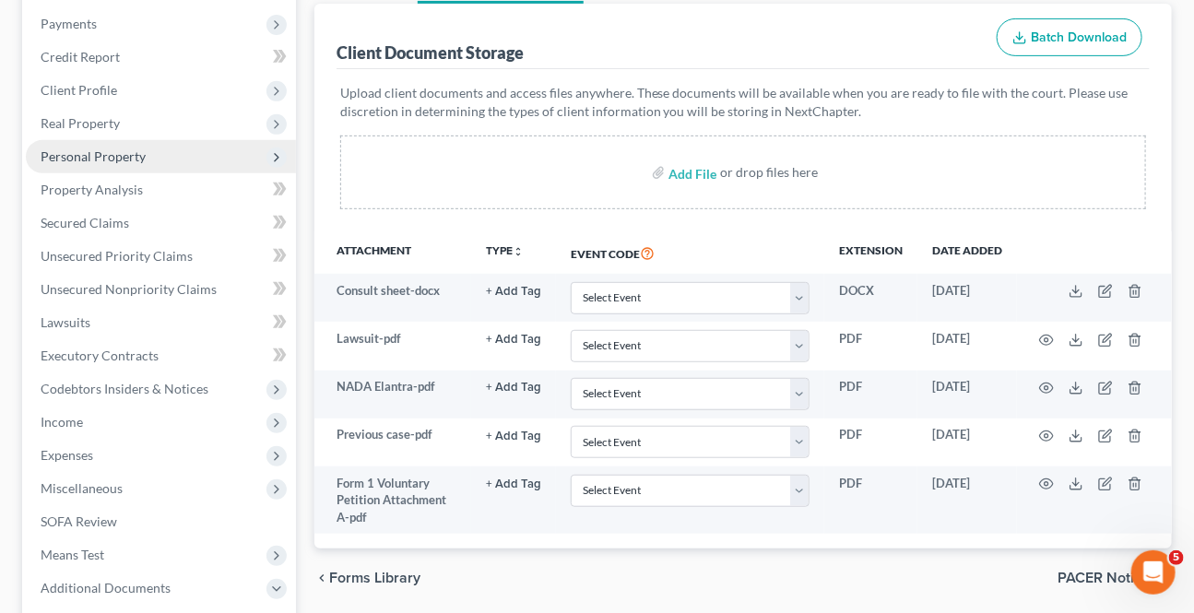
click at [119, 148] on span "Personal Property" at bounding box center [93, 156] width 105 height 16
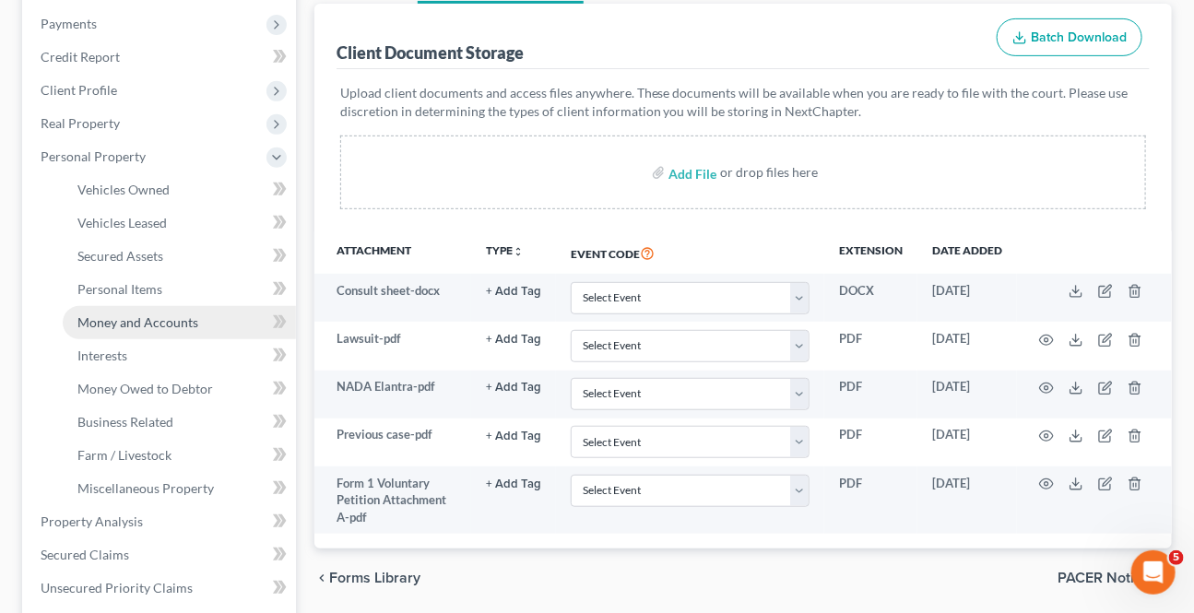
drag, startPoint x: 129, startPoint y: 331, endPoint x: 4, endPoint y: 26, distance: 329.9
click at [129, 331] on link "Money and Accounts" at bounding box center [179, 322] width 233 height 33
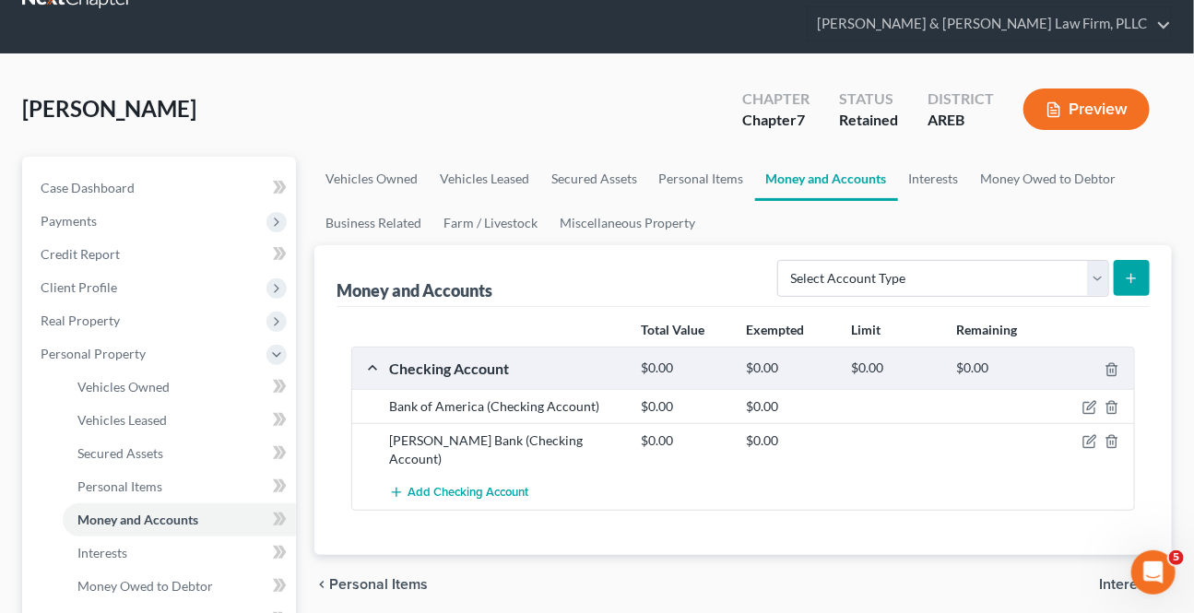
scroll to position [83, 0]
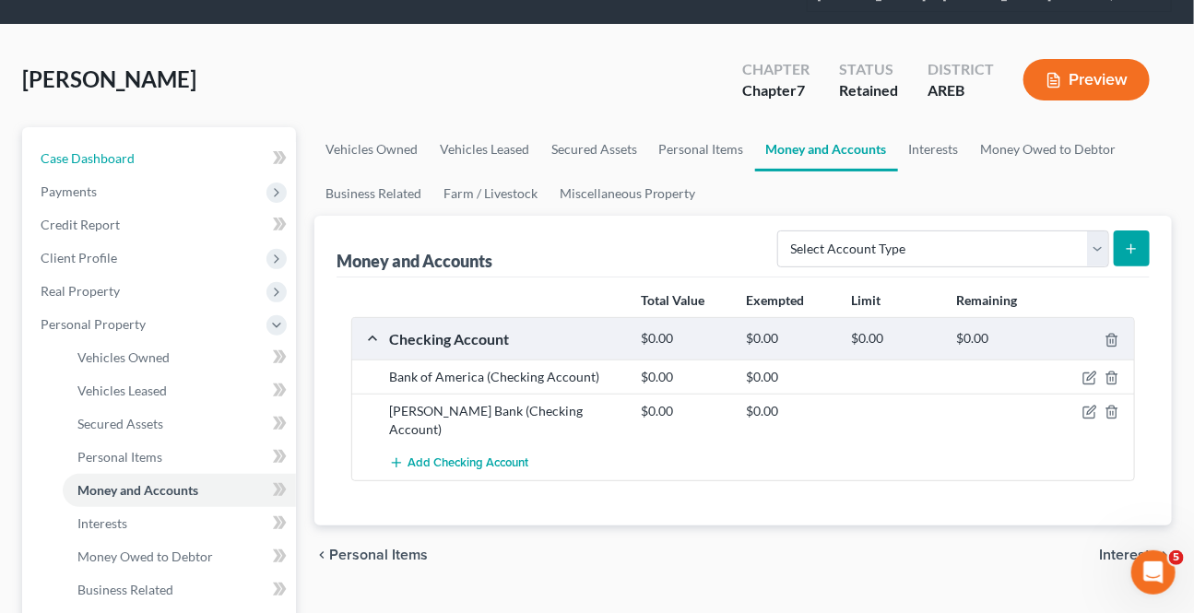
drag, startPoint x: 110, startPoint y: 157, endPoint x: 389, endPoint y: 218, distance: 285.9
click at [110, 156] on span "Case Dashboard" at bounding box center [88, 158] width 94 height 16
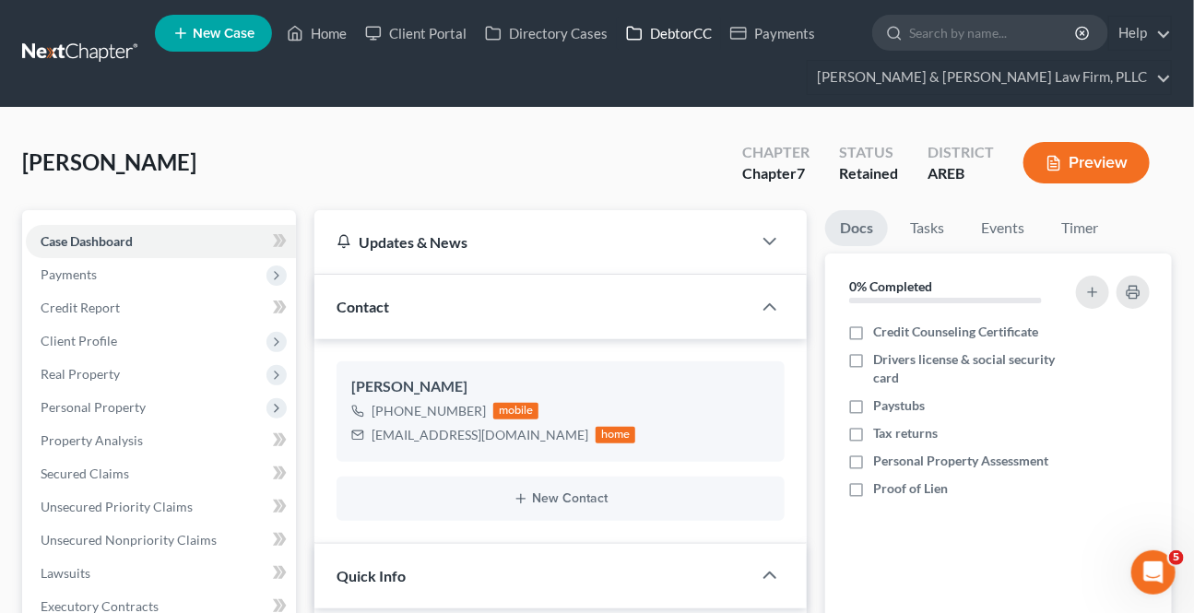
click at [687, 23] on link "DebtorCC" at bounding box center [669, 33] width 104 height 33
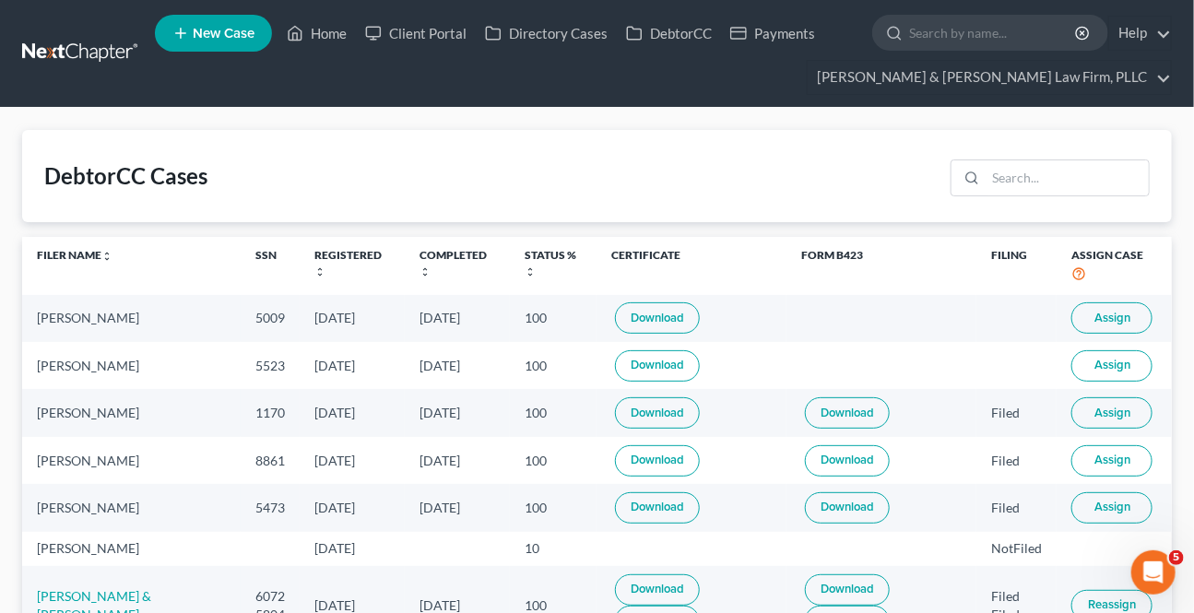
click at [1111, 315] on span "Assign" at bounding box center [1112, 318] width 36 height 15
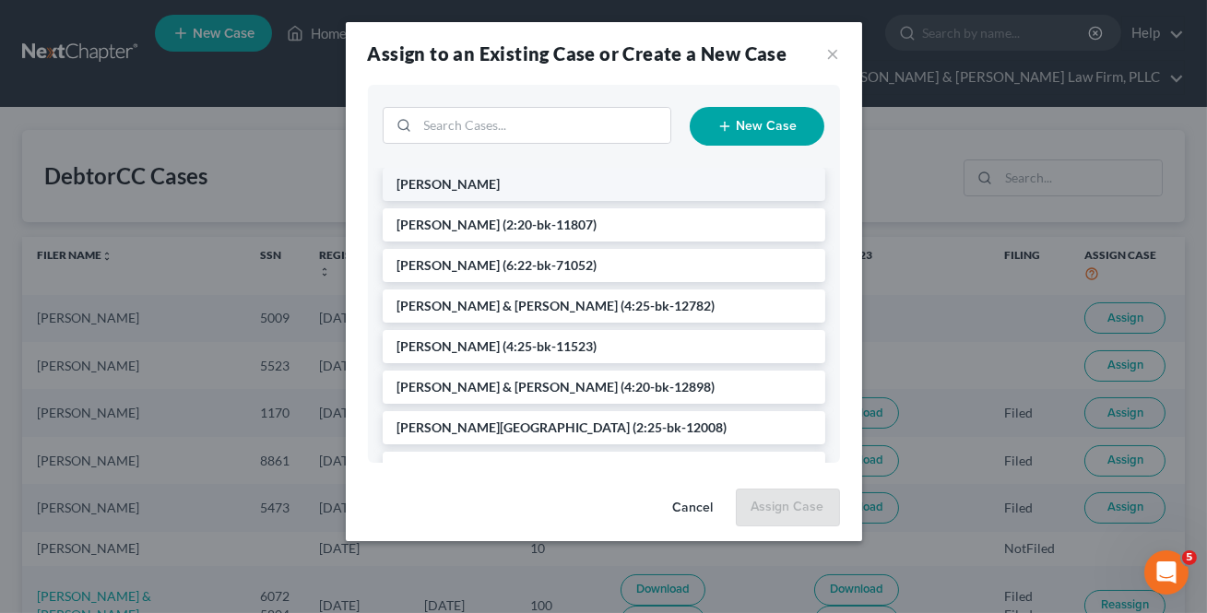
click at [489, 186] on li "[PERSON_NAME]" at bounding box center [604, 184] width 443 height 33
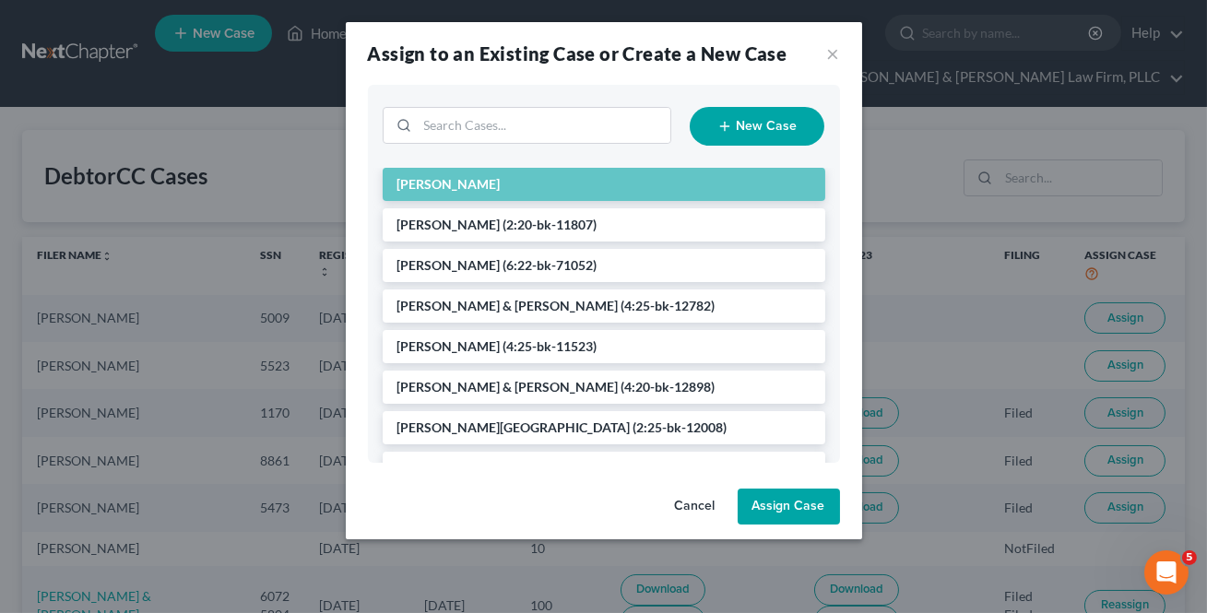
click at [814, 494] on button "Assign Case" at bounding box center [789, 507] width 102 height 37
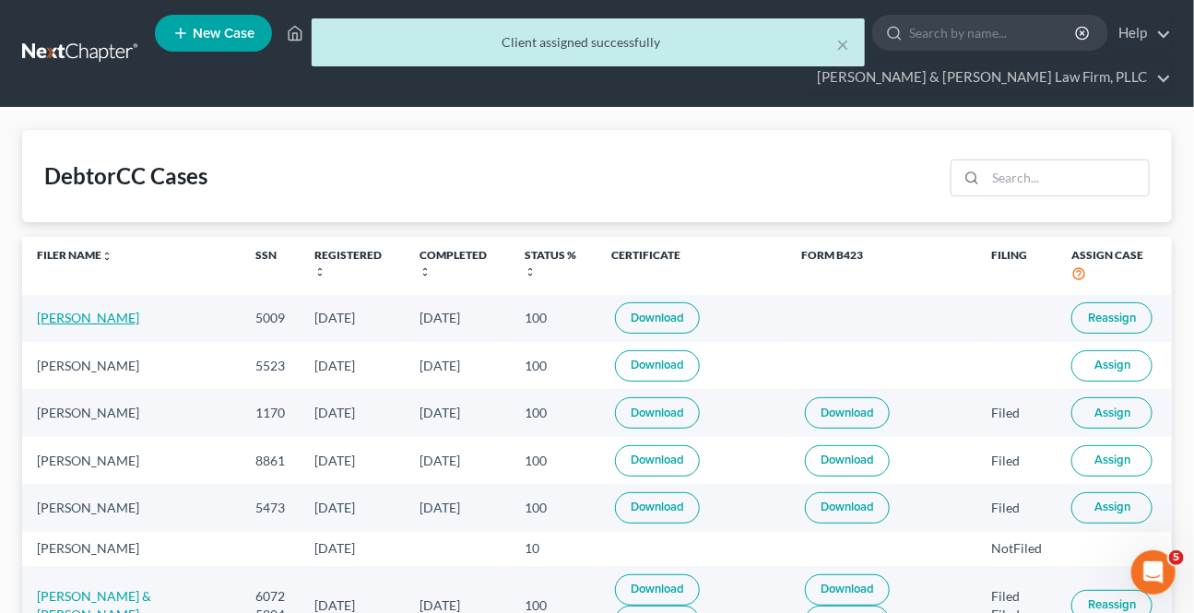
click at [69, 313] on link "[PERSON_NAME]" at bounding box center [88, 318] width 102 height 16
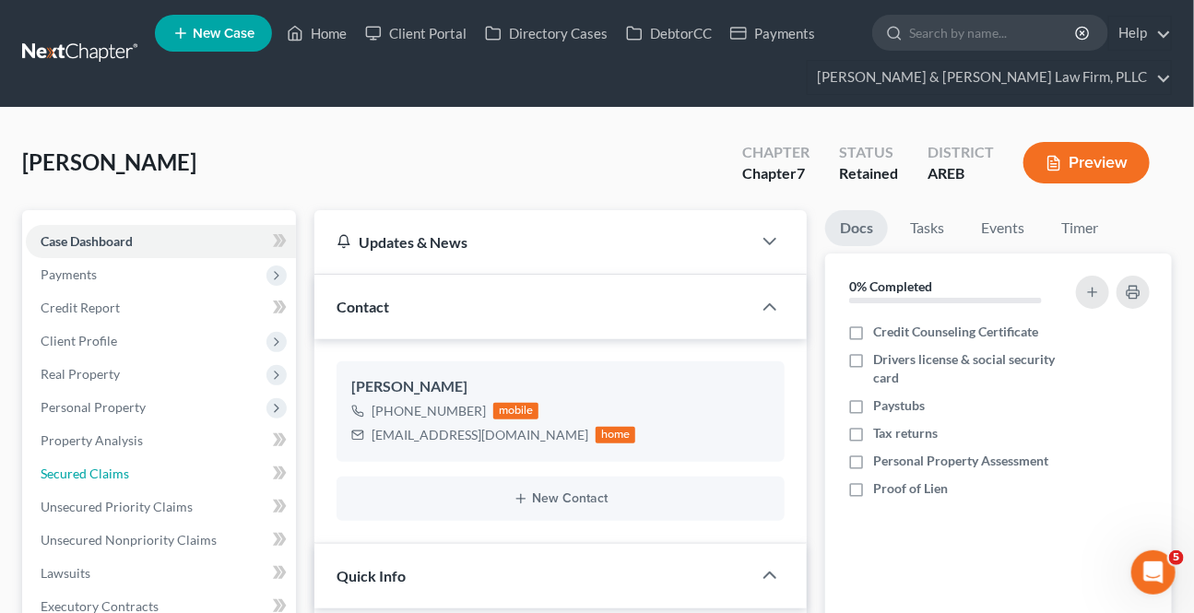
click at [81, 472] on span "Secured Claims" at bounding box center [85, 474] width 89 height 16
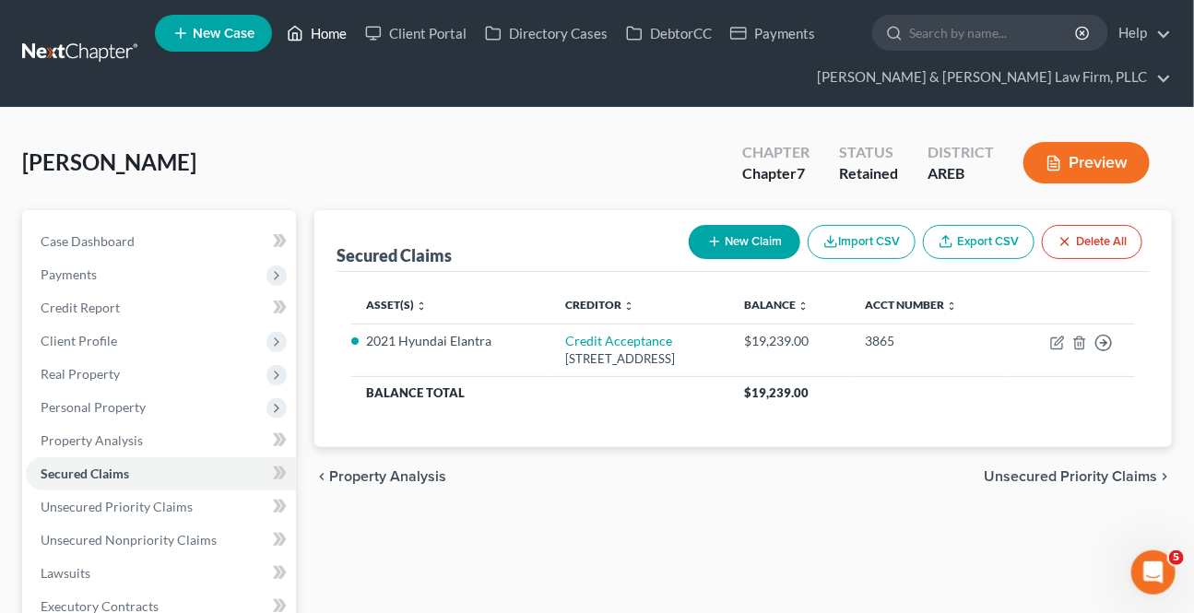
drag, startPoint x: 301, startPoint y: 28, endPoint x: 4, endPoint y: 133, distance: 314.9
click at [301, 27] on icon at bounding box center [295, 33] width 17 height 22
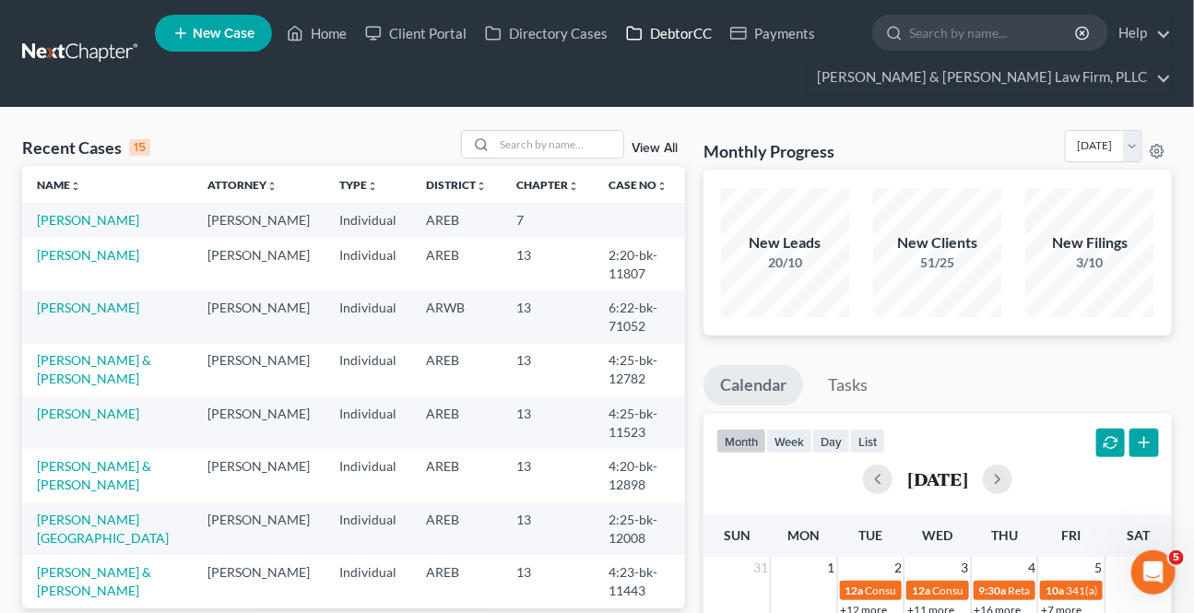
click at [667, 30] on link "DebtorCC" at bounding box center [669, 33] width 104 height 33
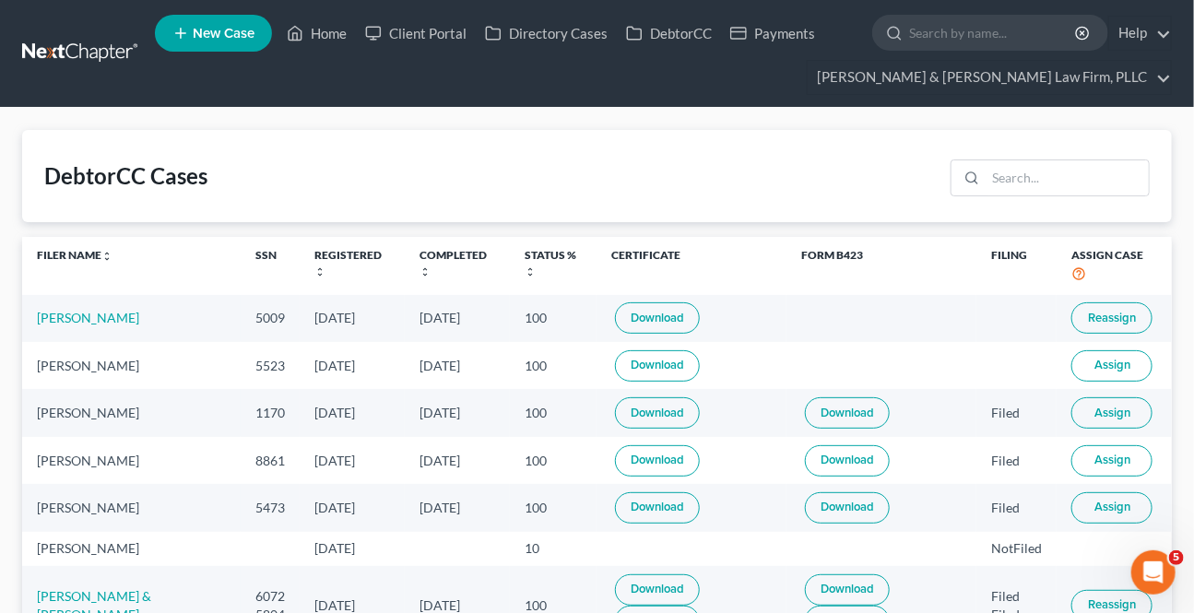
click at [1130, 371] on button "Assign" at bounding box center [1111, 365] width 81 height 31
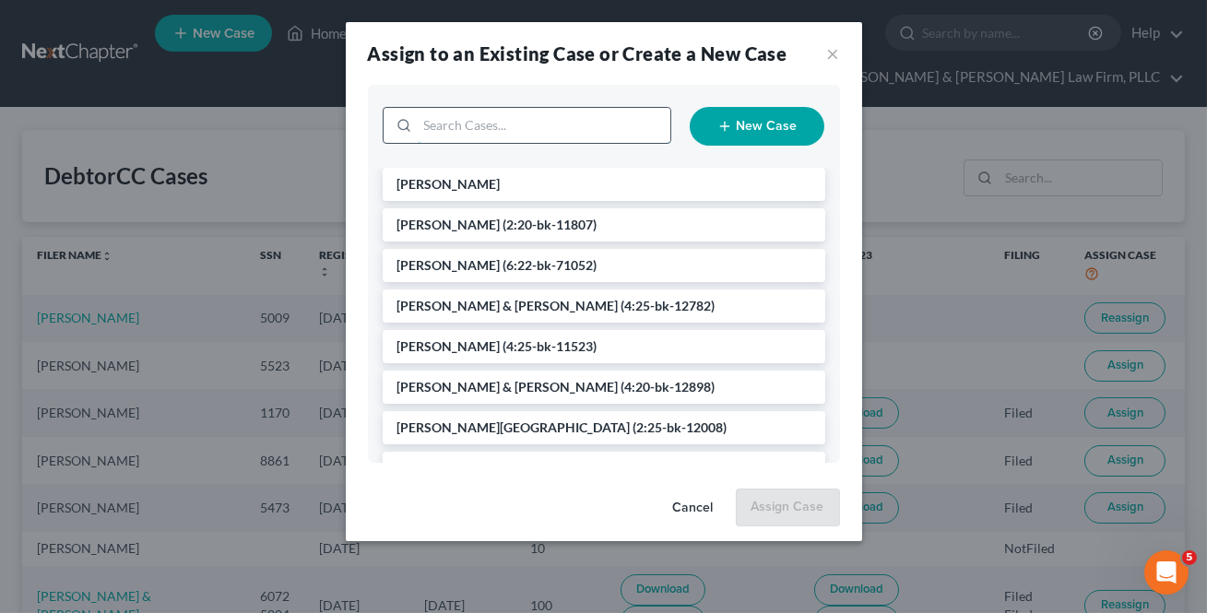
click at [454, 136] on input "search" at bounding box center [544, 125] width 253 height 35
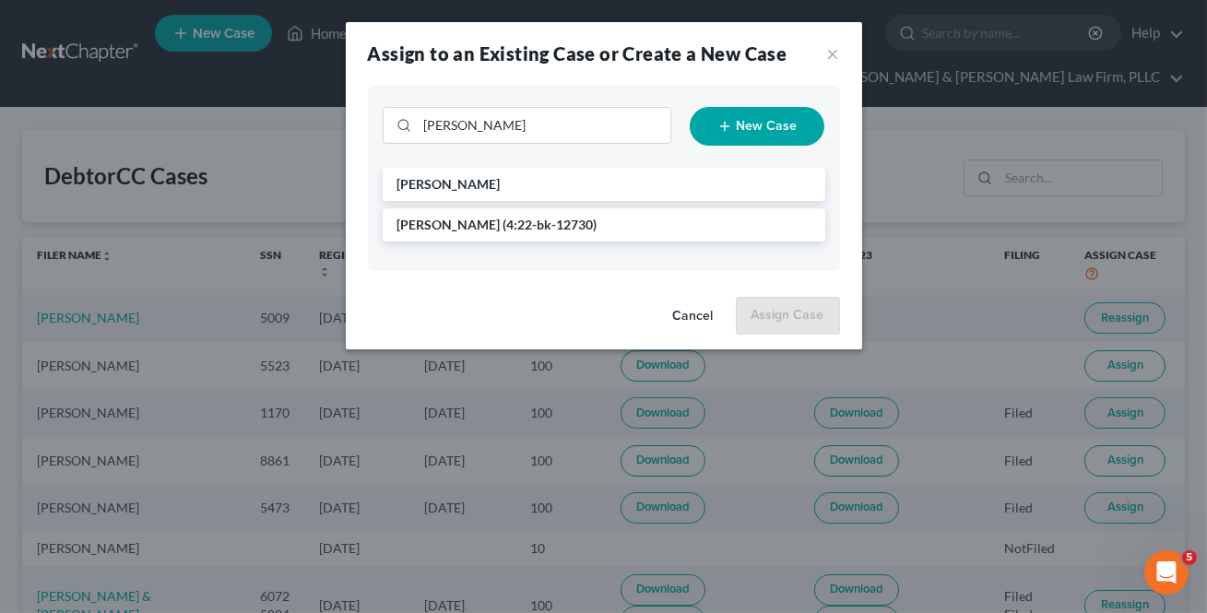
drag, startPoint x: 460, startPoint y: 181, endPoint x: 624, endPoint y: 284, distance: 193.9
click at [460, 180] on span "[PERSON_NAME]" at bounding box center [448, 184] width 103 height 16
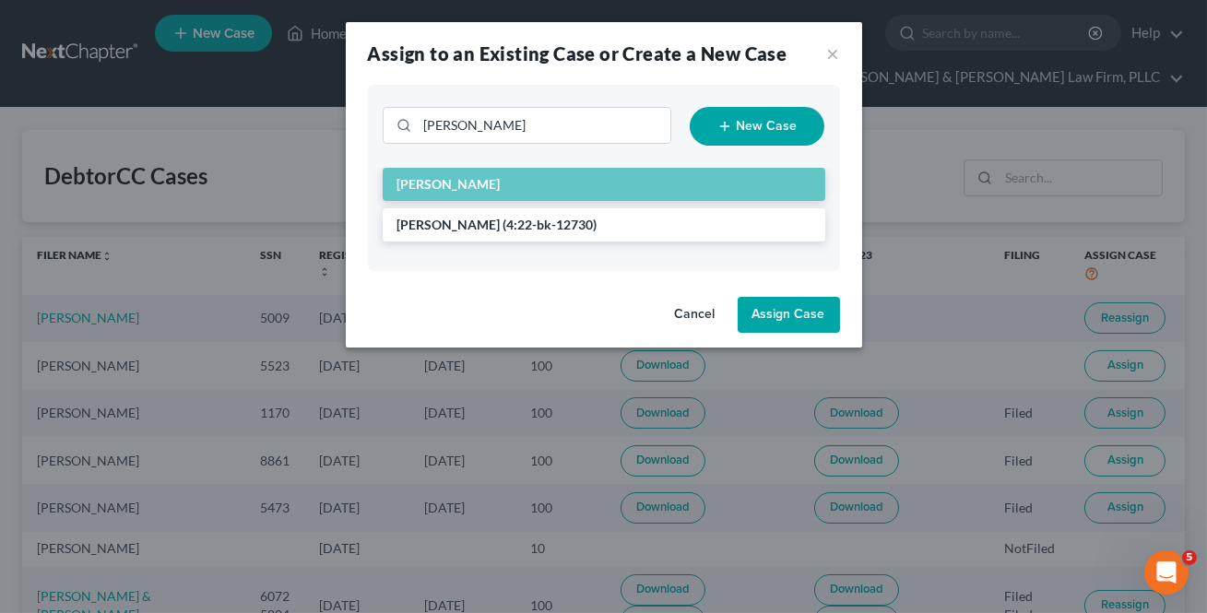
click at [787, 331] on button "Assign Case" at bounding box center [789, 315] width 102 height 37
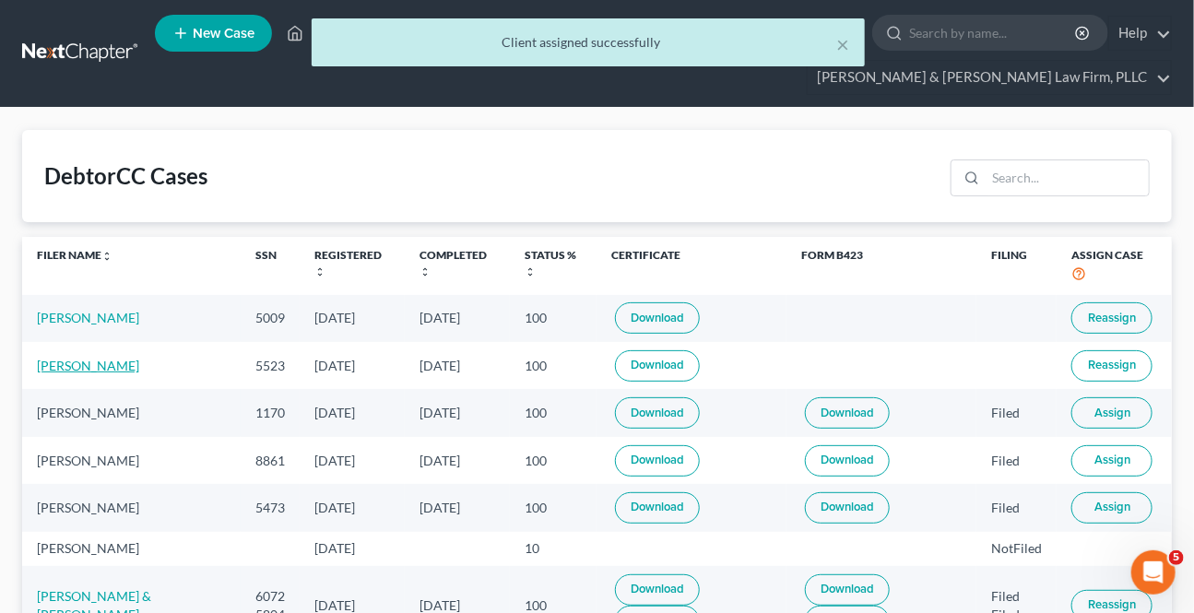
drag, startPoint x: 126, startPoint y: 362, endPoint x: 9, endPoint y: 364, distance: 117.1
click at [126, 362] on link "[PERSON_NAME]" at bounding box center [88, 366] width 102 height 16
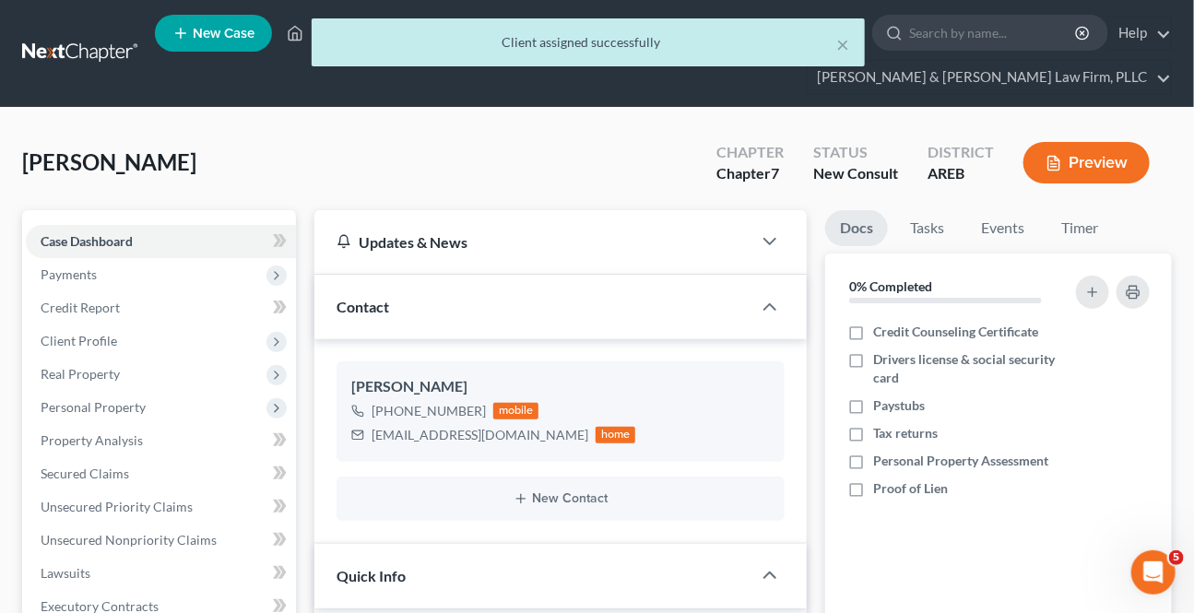
scroll to position [35, 0]
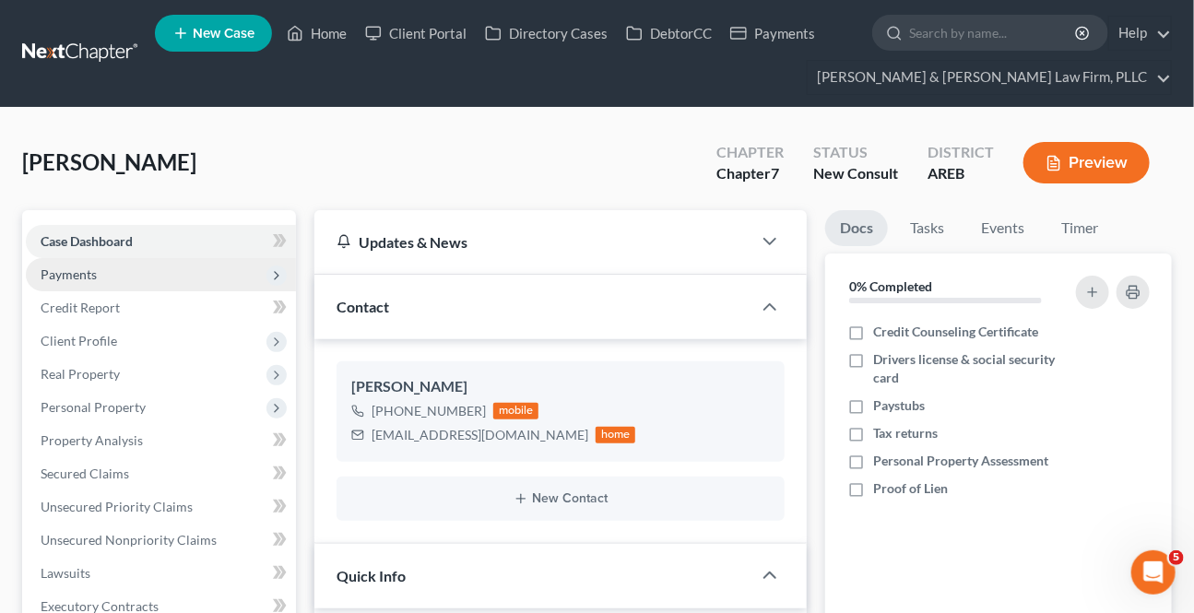
click at [123, 276] on span "Payments" at bounding box center [161, 274] width 270 height 33
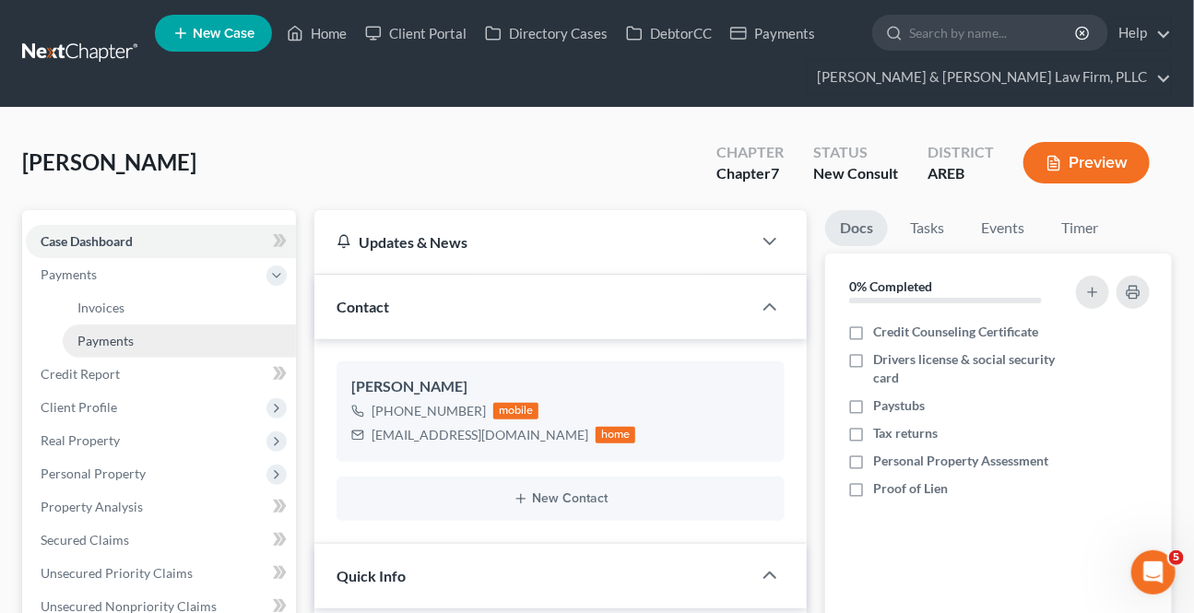
click at [111, 340] on span "Payments" at bounding box center [105, 341] width 56 height 16
click at [111, 341] on span "Payments" at bounding box center [105, 341] width 56 height 16
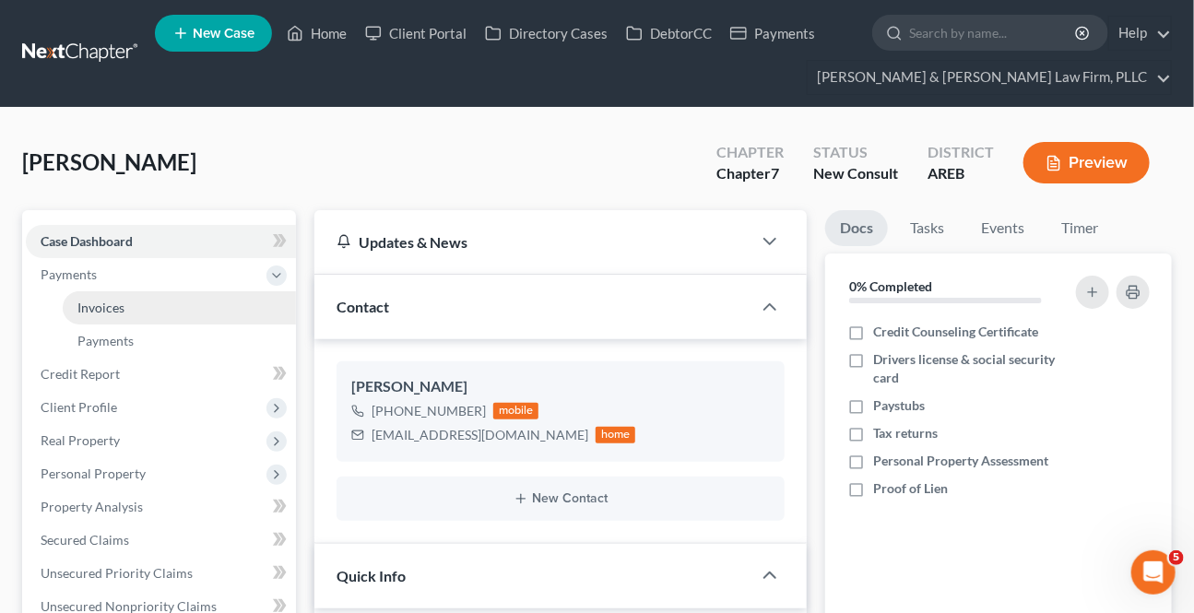
click at [109, 303] on span "Invoices" at bounding box center [100, 308] width 47 height 16
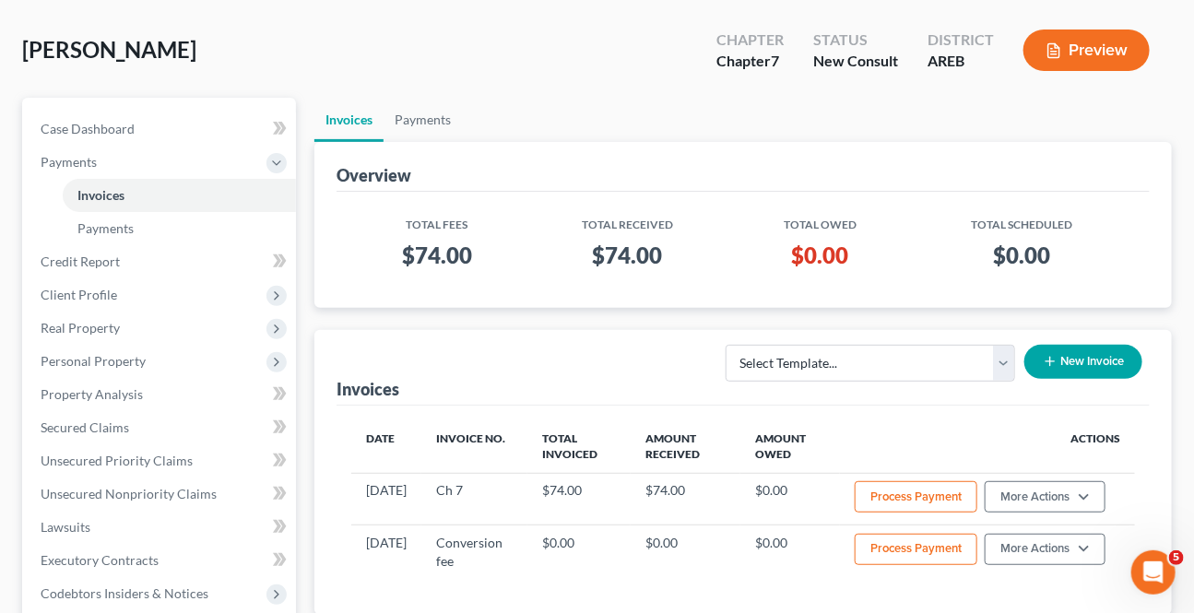
scroll to position [83, 0]
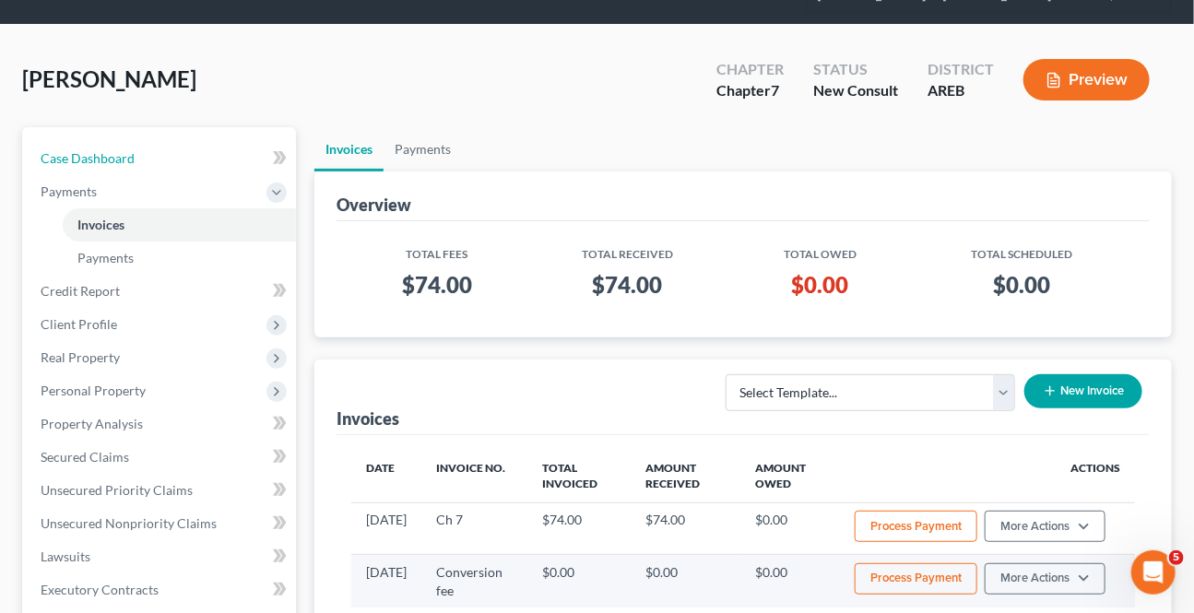
drag, startPoint x: 156, startPoint y: 153, endPoint x: 805, endPoint y: 590, distance: 782.4
click at [155, 153] on link "Case Dashboard" at bounding box center [161, 158] width 270 height 33
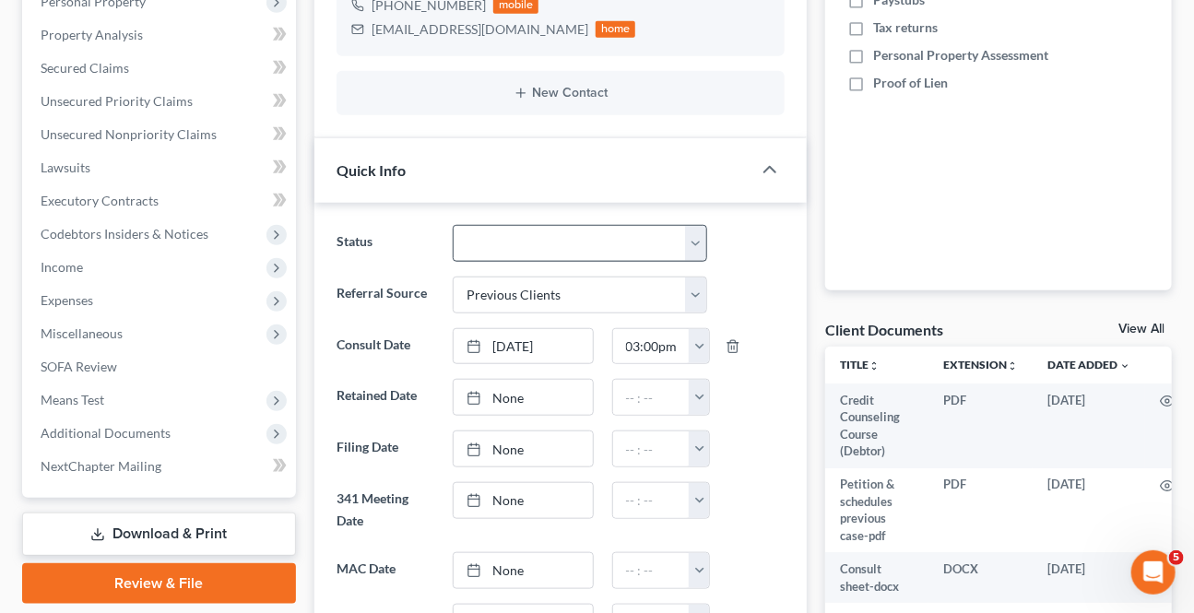
scroll to position [35, 0]
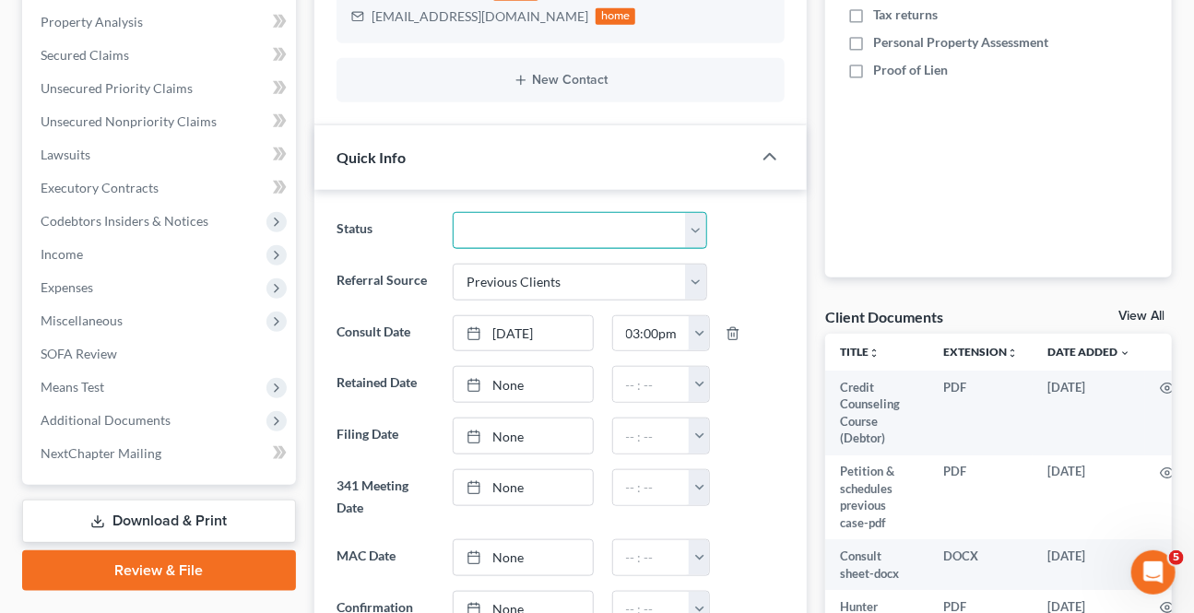
click at [497, 239] on select "Awaiting 341 Chapter 7 - Attended Meeting Confirmed Discharged Dismissed New Co…" at bounding box center [580, 230] width 254 height 37
click at [453, 212] on select "Awaiting 341 Chapter 7 - Attended Meeting Confirmed Discharged Dismissed New Co…" at bounding box center [580, 230] width 254 height 37
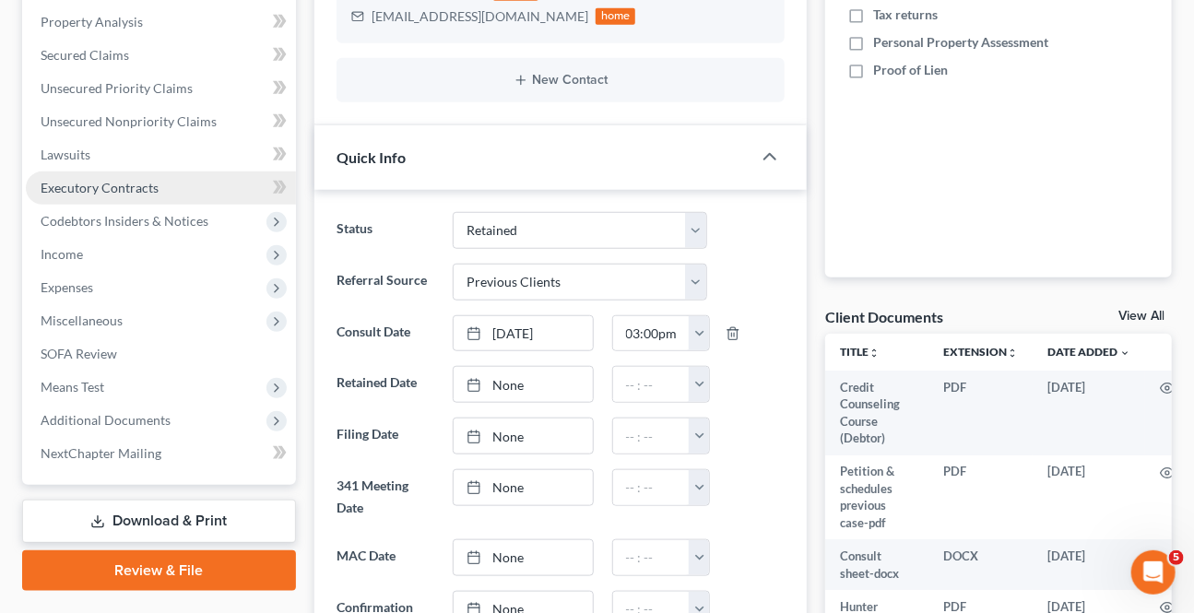
click at [96, 188] on span "Executory Contracts" at bounding box center [100, 188] width 118 height 16
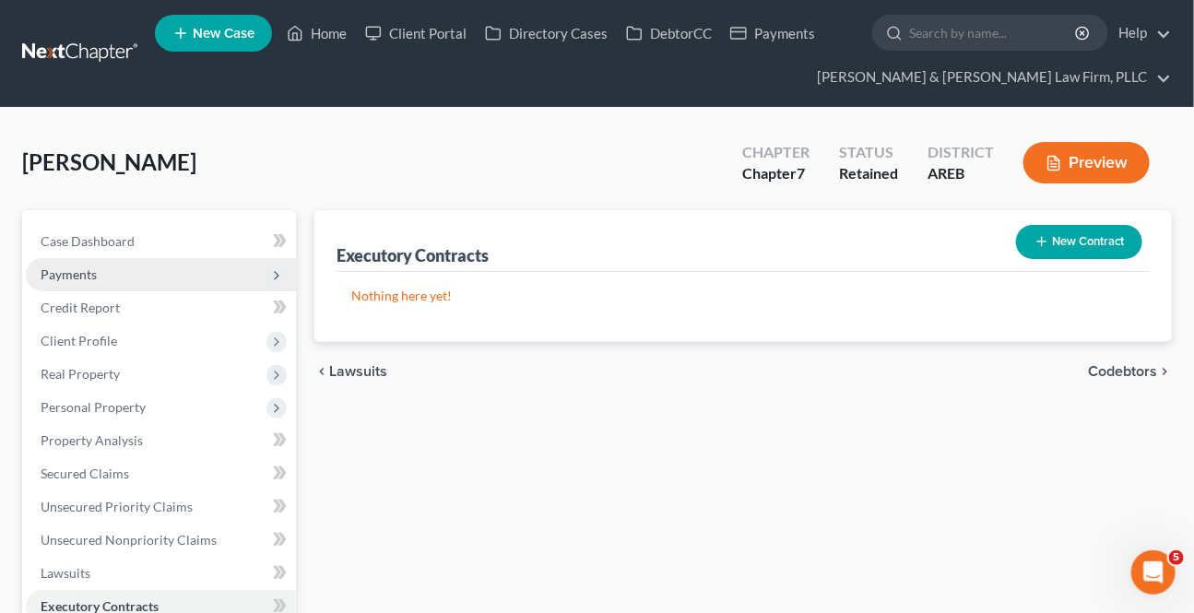
click at [84, 269] on span "Payments" at bounding box center [69, 274] width 56 height 16
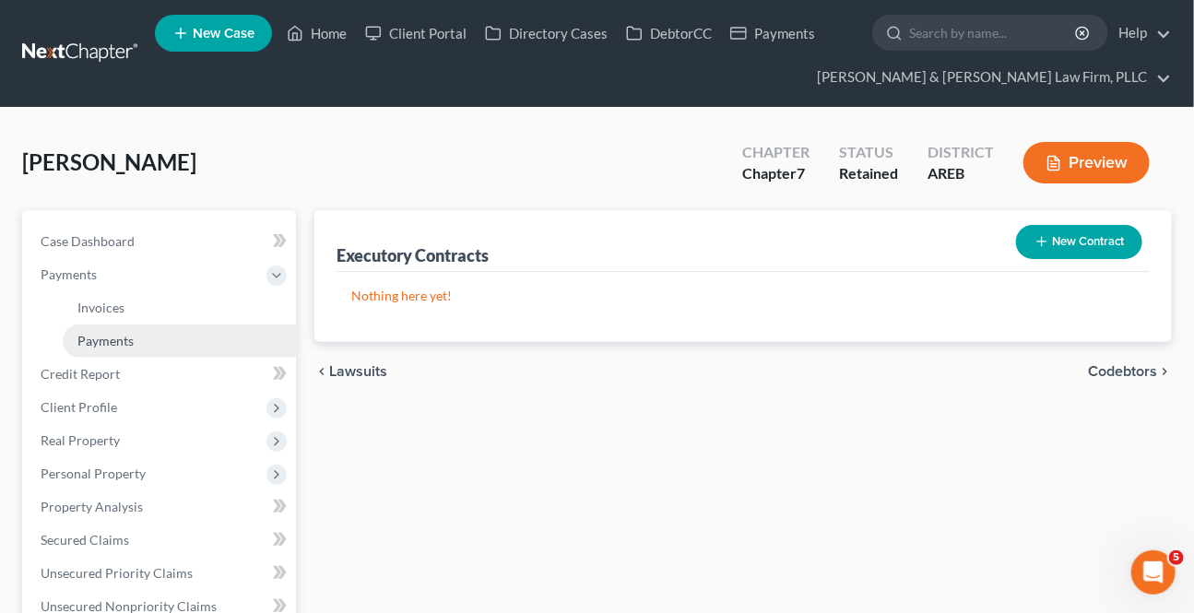
click at [107, 347] on link "Payments" at bounding box center [179, 341] width 233 height 33
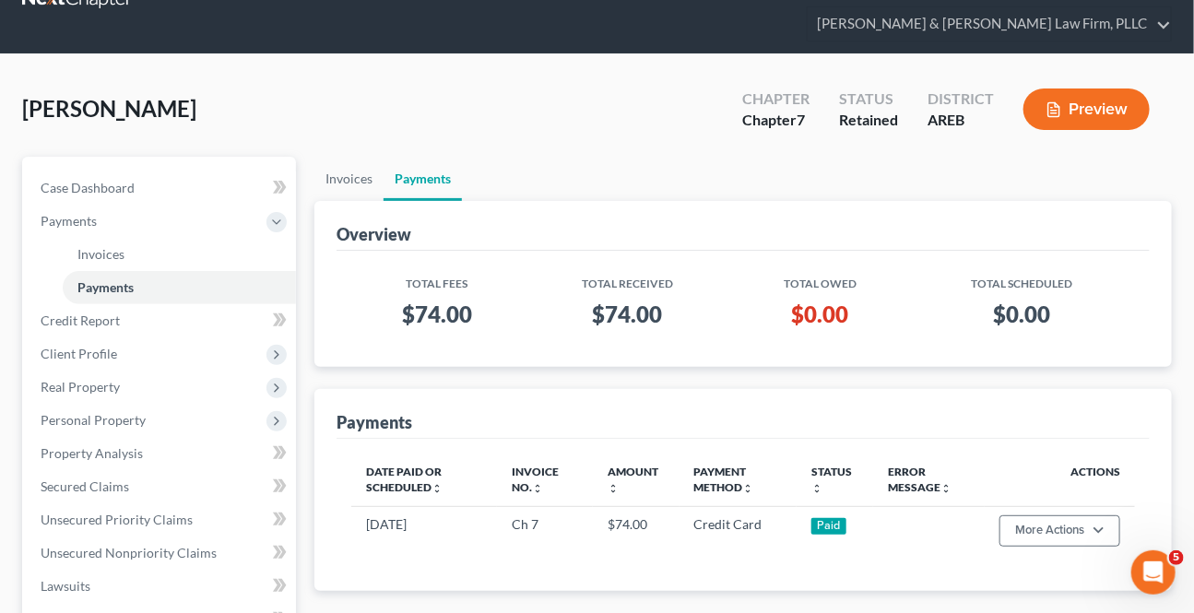
scroll to position [83, 0]
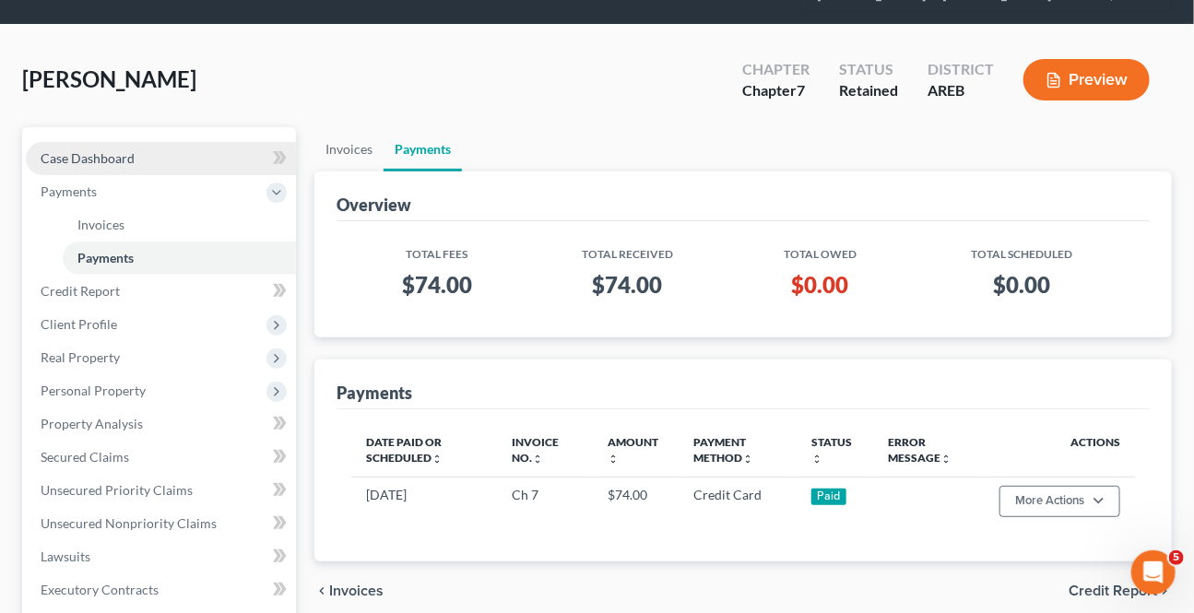
click at [154, 151] on link "Case Dashboard" at bounding box center [161, 158] width 270 height 33
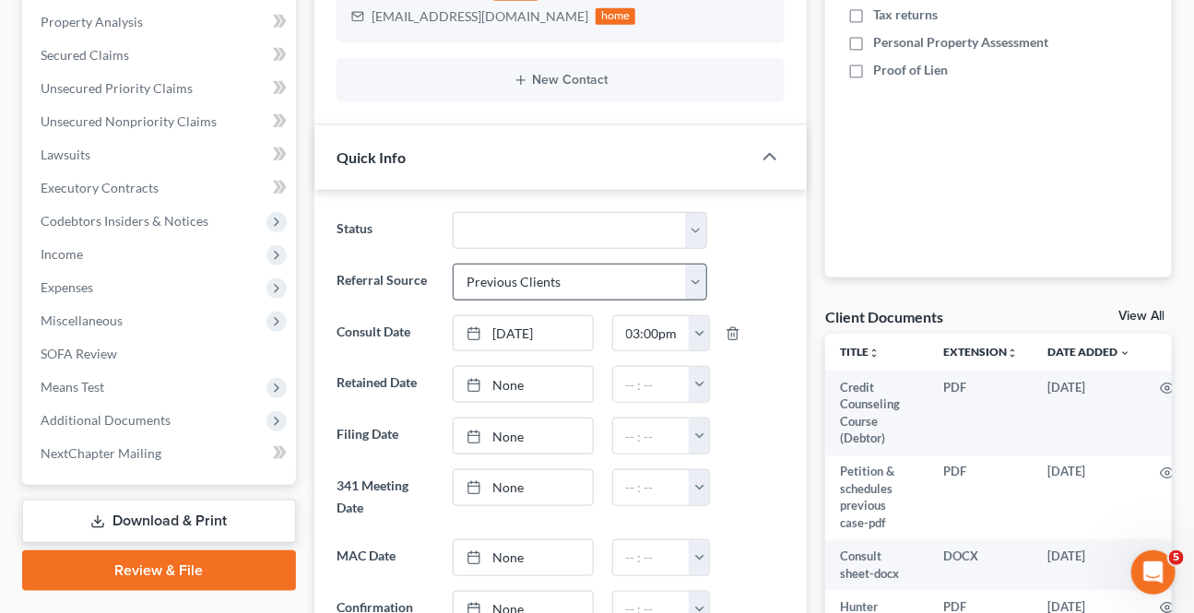
scroll to position [35, 0]
drag, startPoint x: 507, startPoint y: 387, endPoint x: 693, endPoint y: 476, distance: 206.2
click at [506, 387] on link "None" at bounding box center [523, 384] width 138 height 35
click at [695, 384] on button "button" at bounding box center [699, 384] width 20 height 35
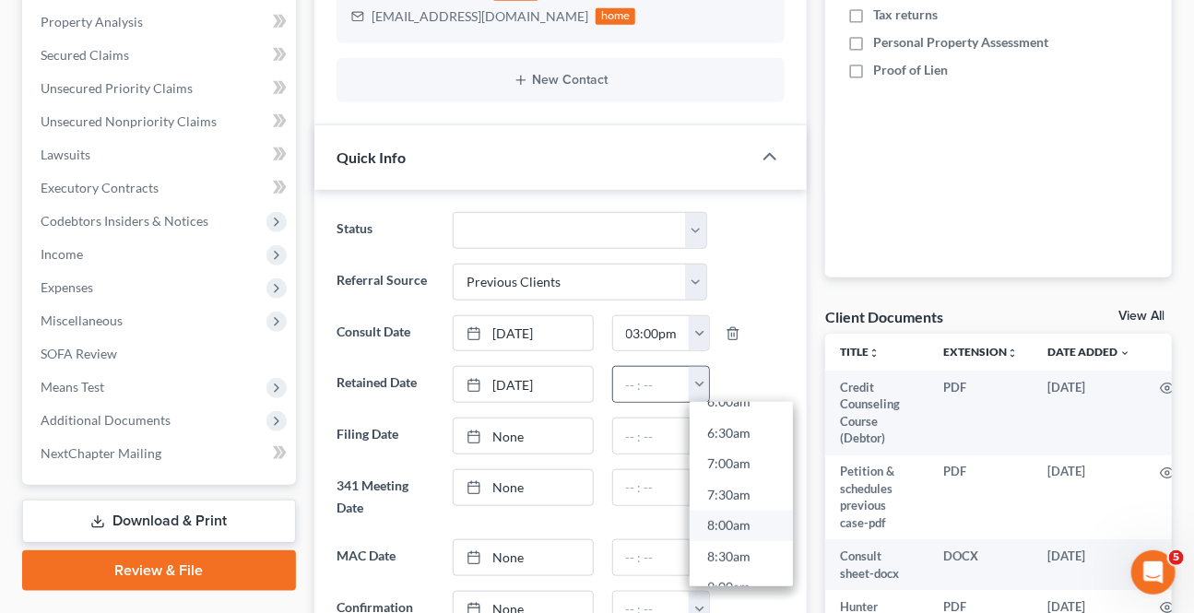
scroll to position [419, 0]
click at [726, 507] on link "8:00am" at bounding box center [741, 502] width 103 height 31
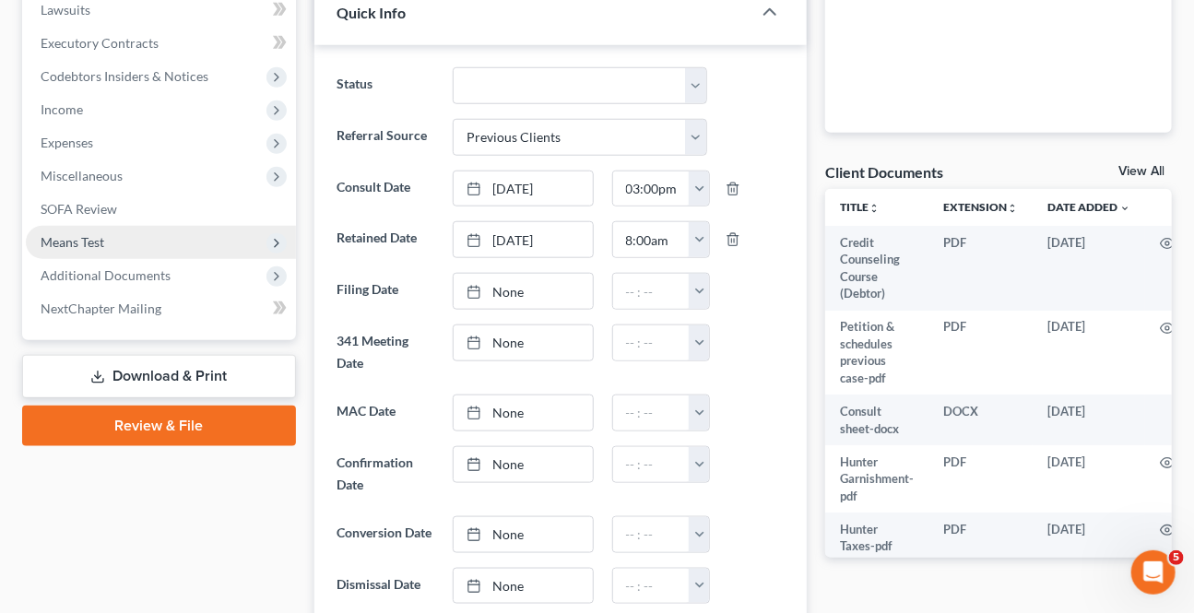
scroll to position [586, 0]
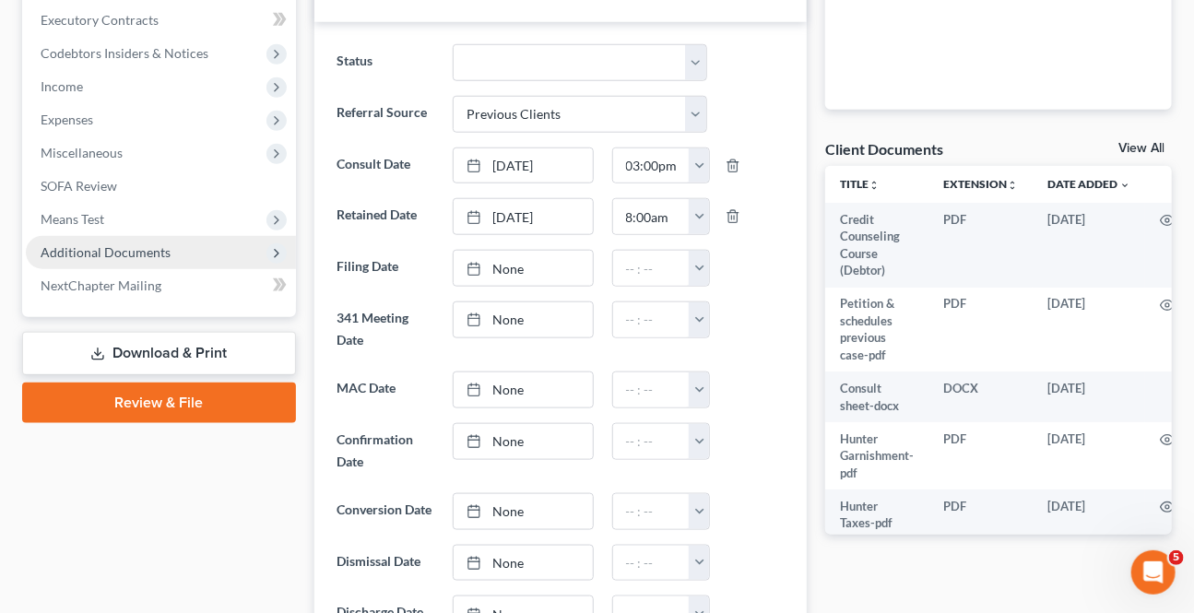
click at [146, 244] on span "Additional Documents" at bounding box center [106, 252] width 130 height 16
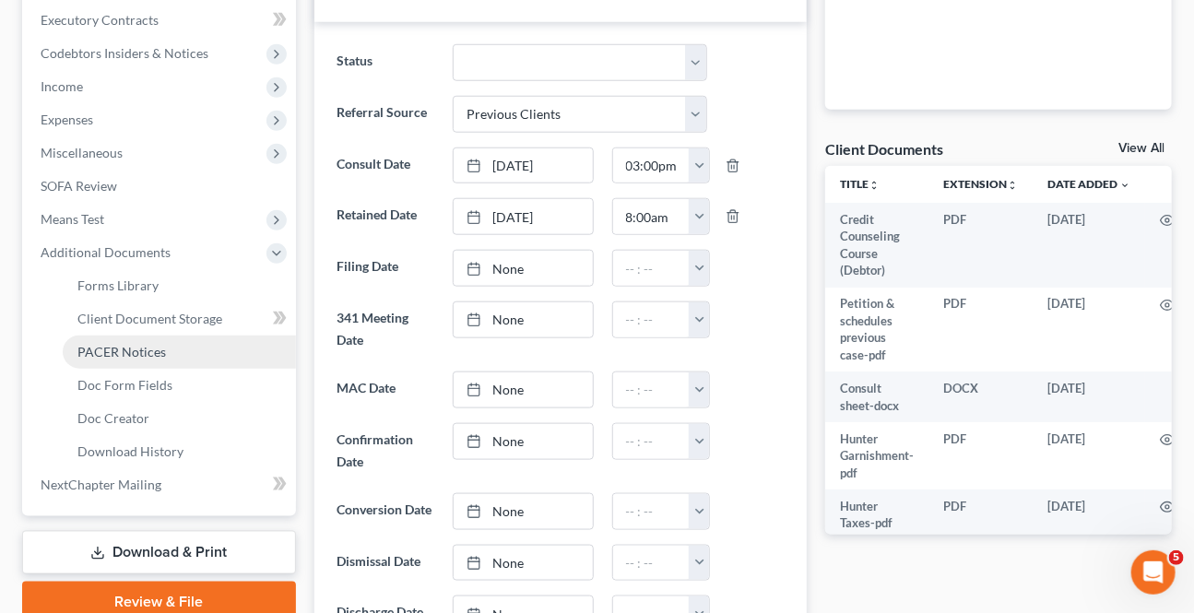
click at [148, 345] on span "PACER Notices" at bounding box center [121, 352] width 89 height 16
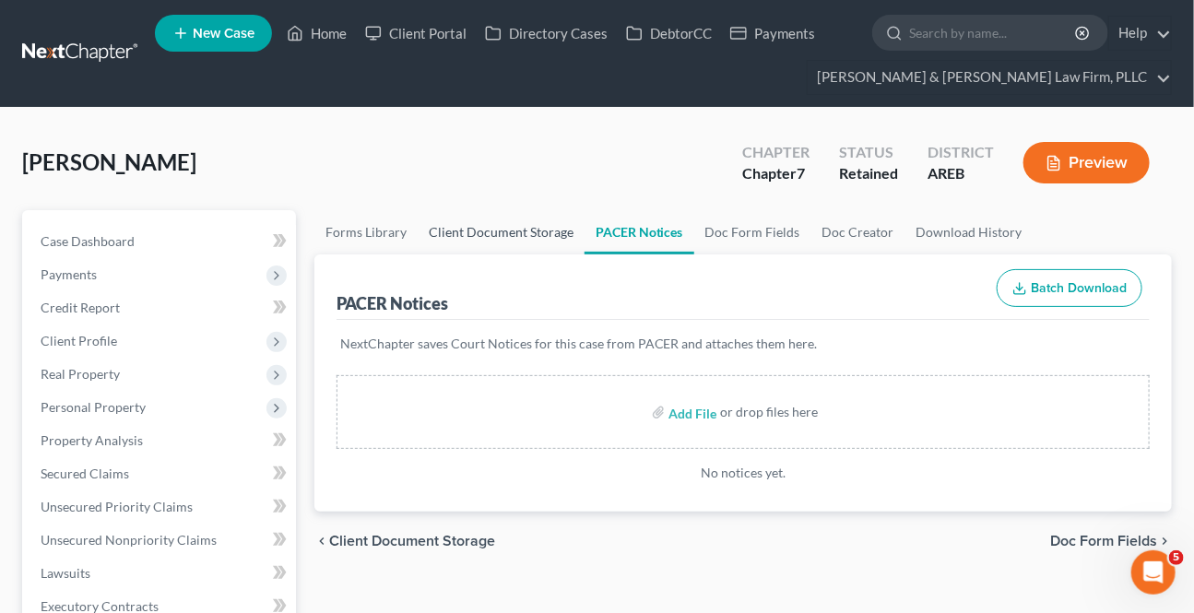
click at [515, 233] on link "Client Document Storage" at bounding box center [501, 232] width 167 height 44
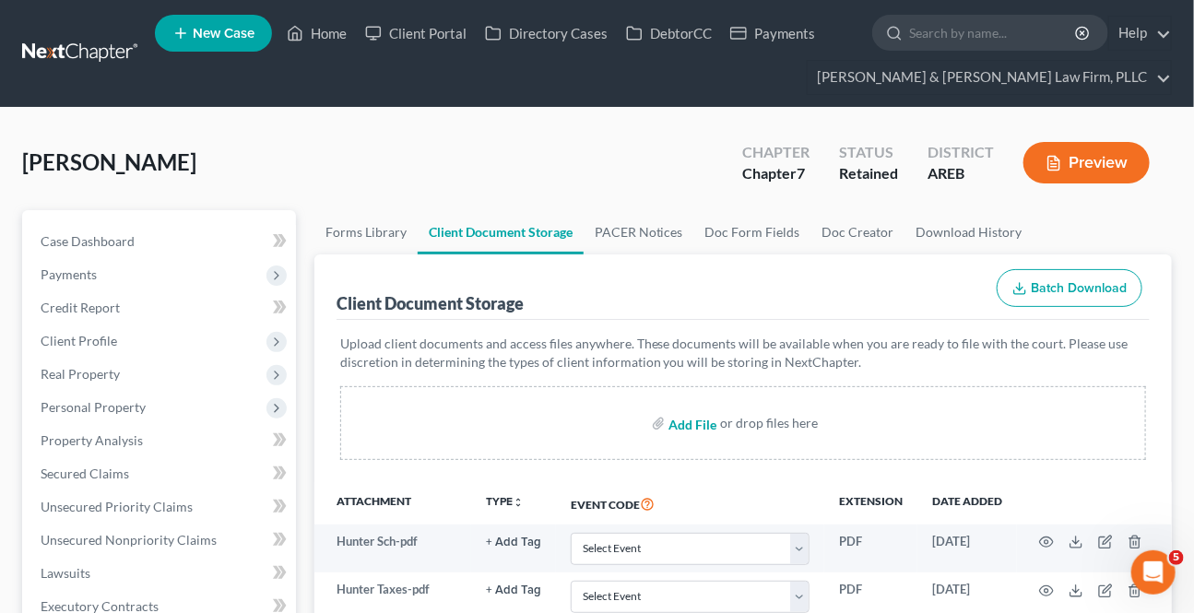
click at [677, 414] on input "file" at bounding box center [690, 423] width 44 height 33
click at [679, 421] on input "file" at bounding box center [690, 423] width 44 height 33
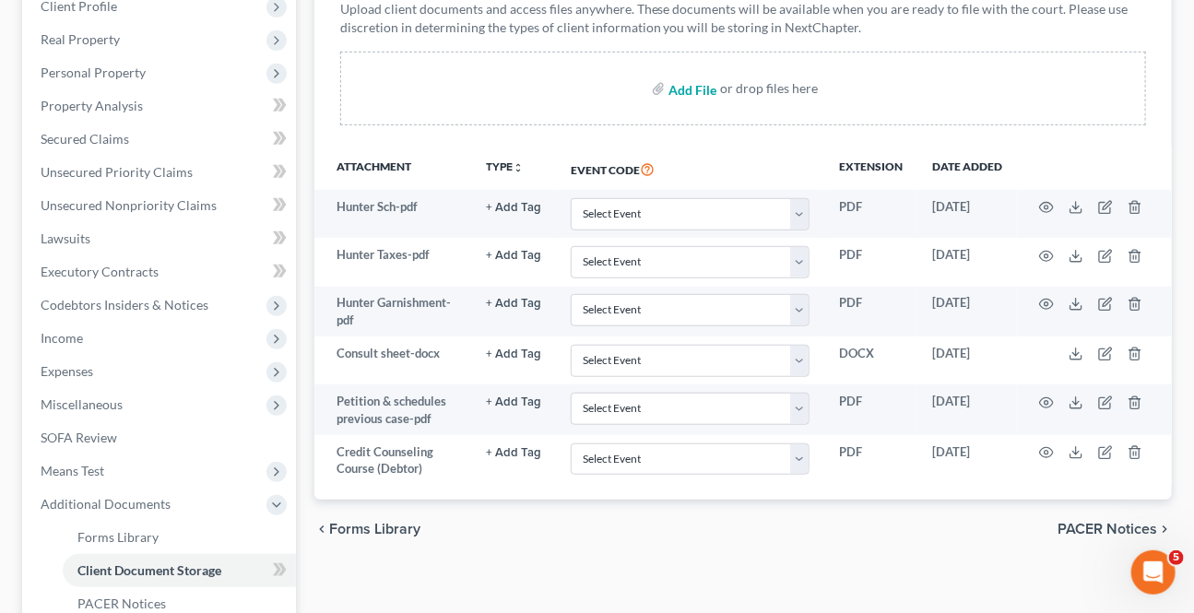
click at [696, 83] on input "file" at bounding box center [690, 88] width 44 height 33
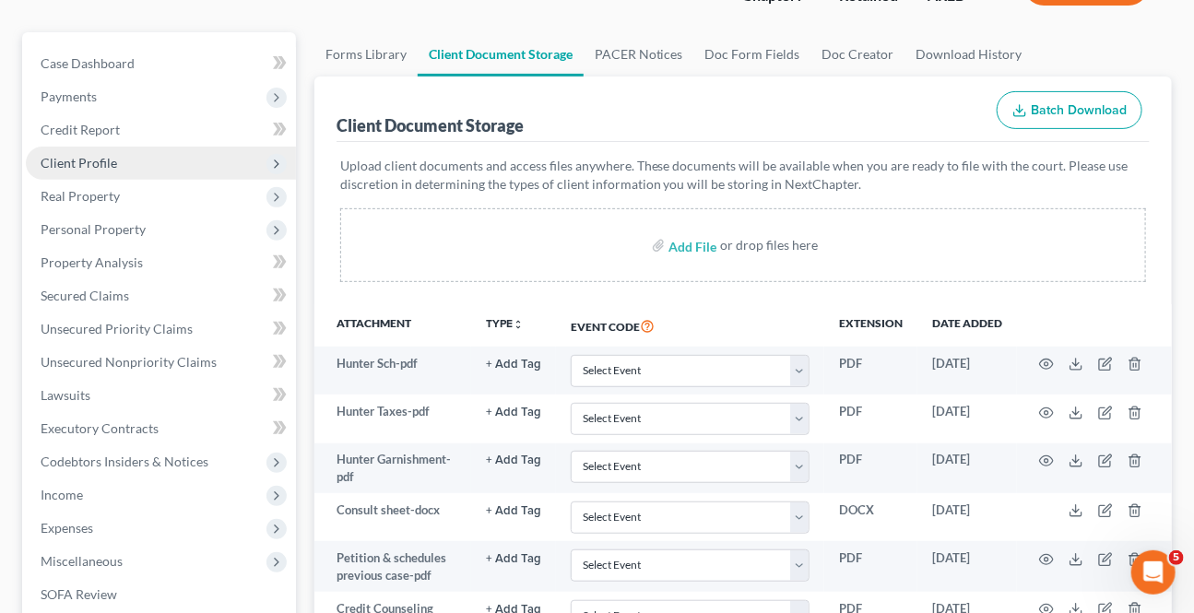
scroll to position [167, 0]
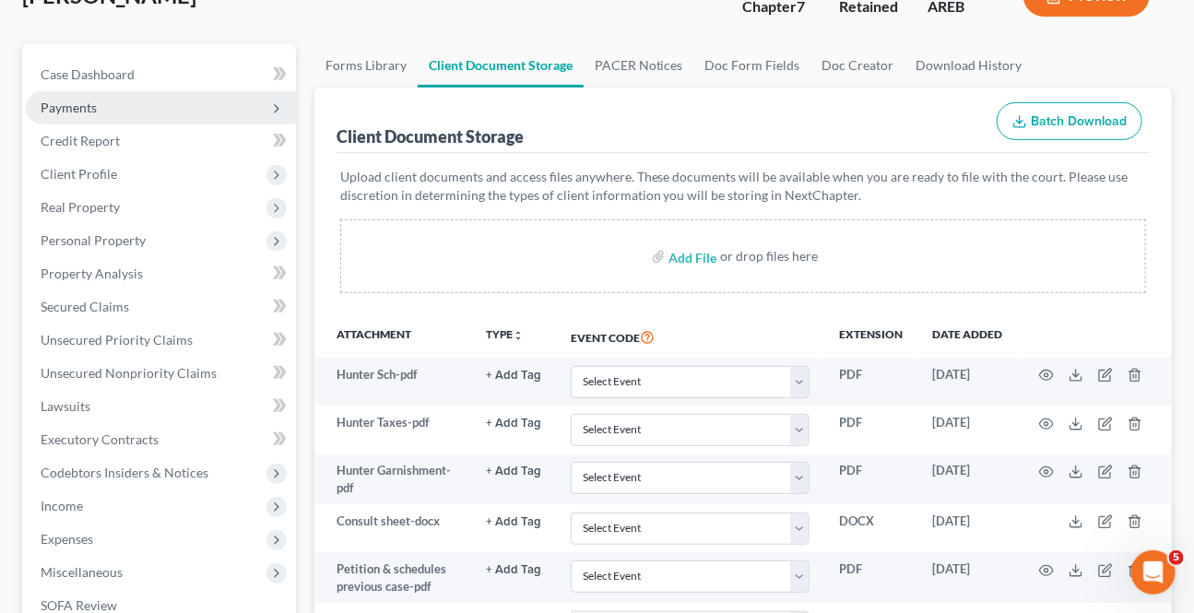
click at [82, 107] on span "Payments" at bounding box center [69, 108] width 56 height 16
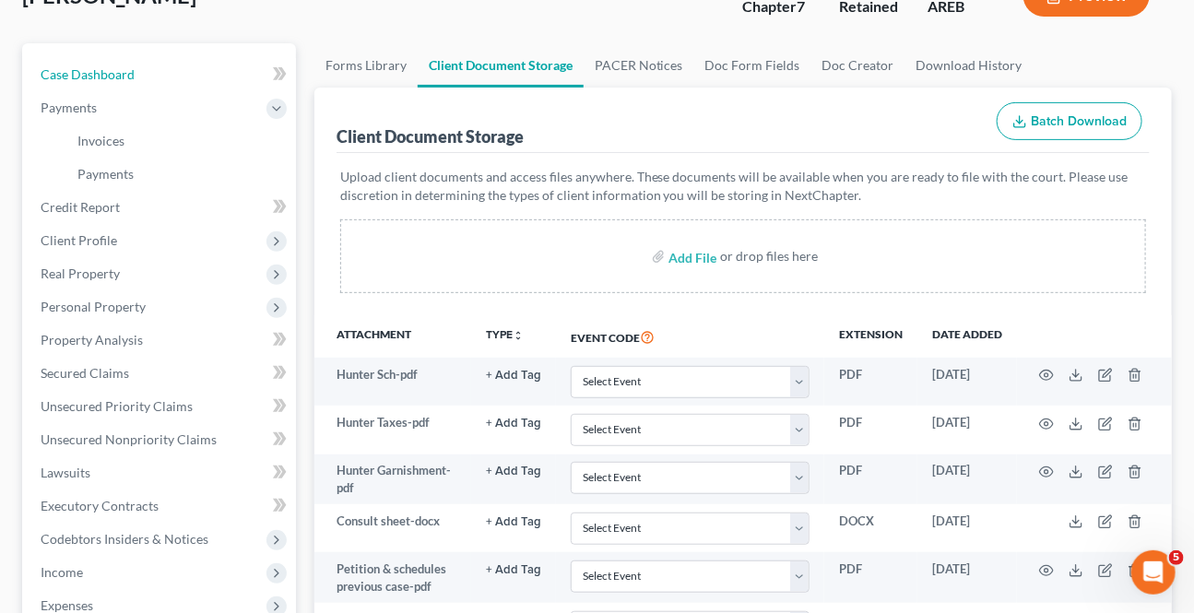
drag, startPoint x: 111, startPoint y: 73, endPoint x: 472, endPoint y: 342, distance: 450.6
click at [111, 73] on span "Case Dashboard" at bounding box center [88, 74] width 94 height 16
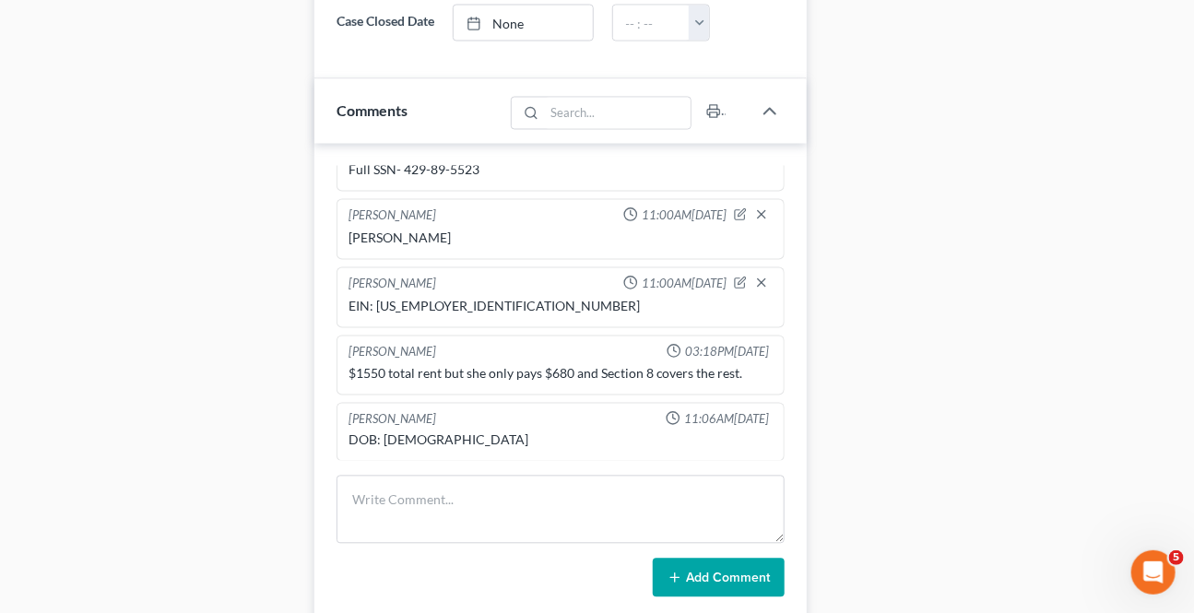
scroll to position [1257, 0]
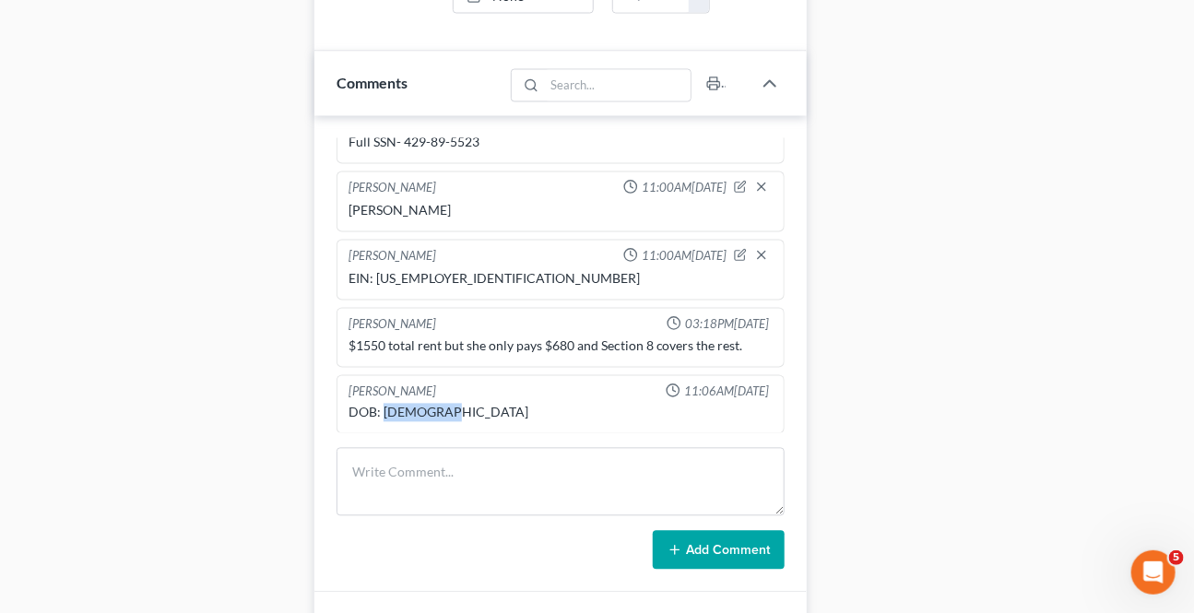
drag, startPoint x: 454, startPoint y: 434, endPoint x: 382, endPoint y: 430, distance: 72.1
click at [382, 422] on div "DOB: [DEMOGRAPHIC_DATA]" at bounding box center [560, 413] width 424 height 18
copy div "[DATE]"
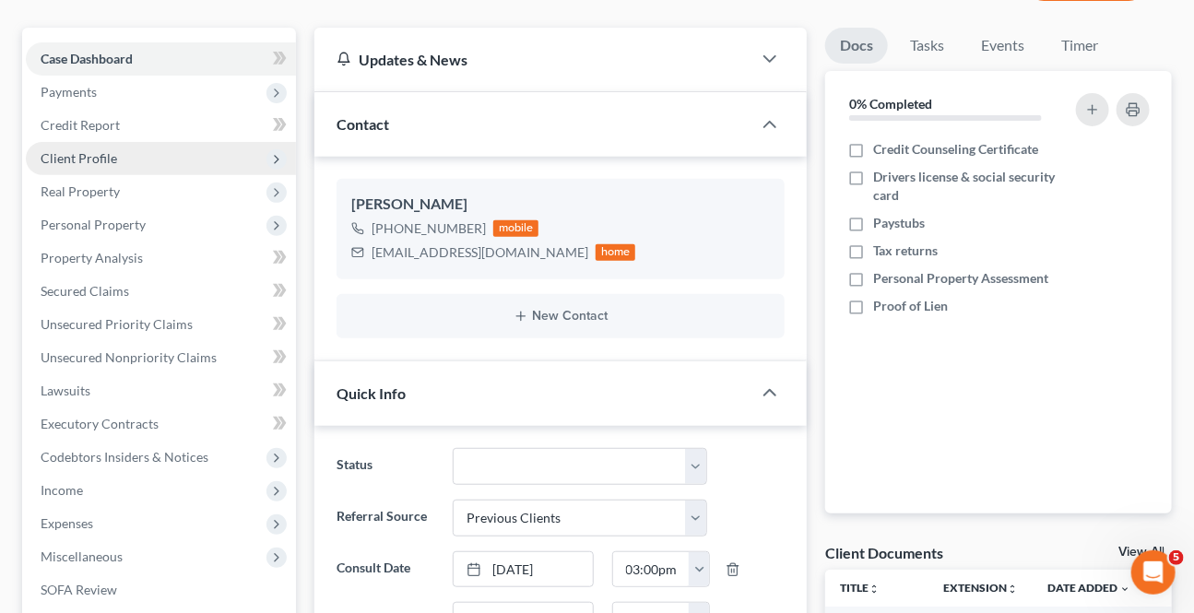
scroll to position [167, 0]
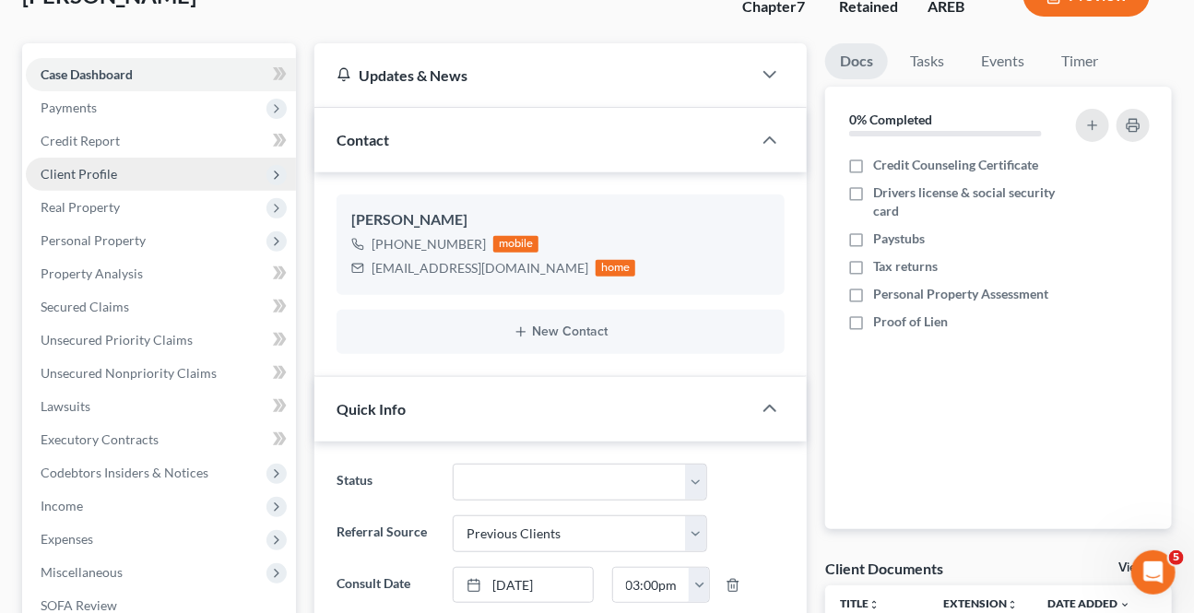
click at [77, 175] on span "Client Profile" at bounding box center [79, 174] width 77 height 16
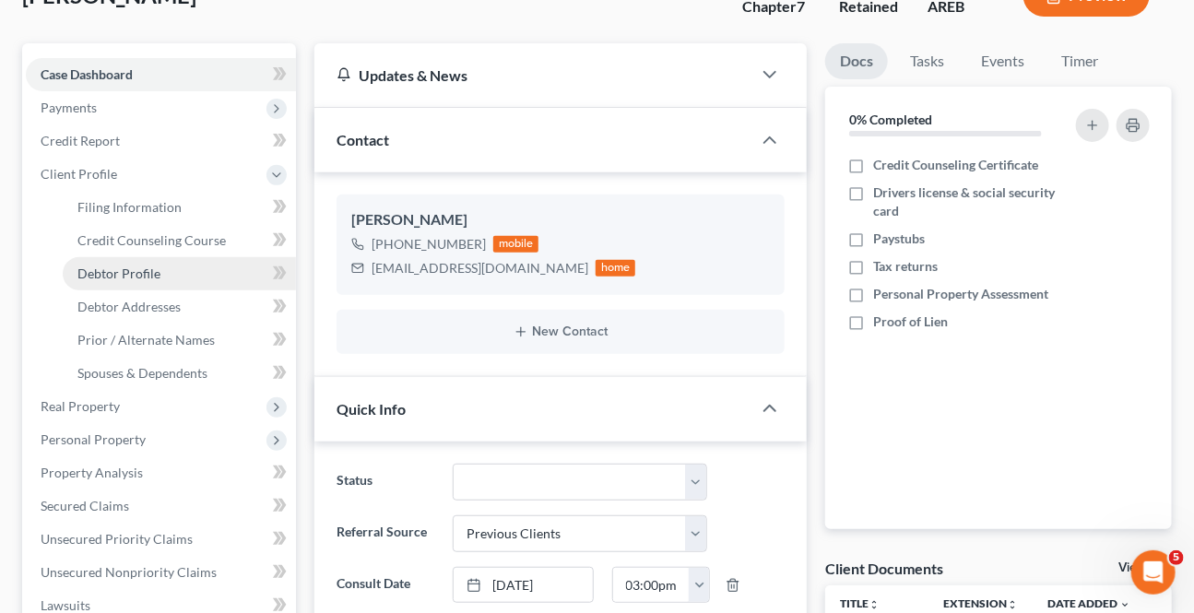
click at [124, 278] on link "Debtor Profile" at bounding box center [179, 273] width 233 height 33
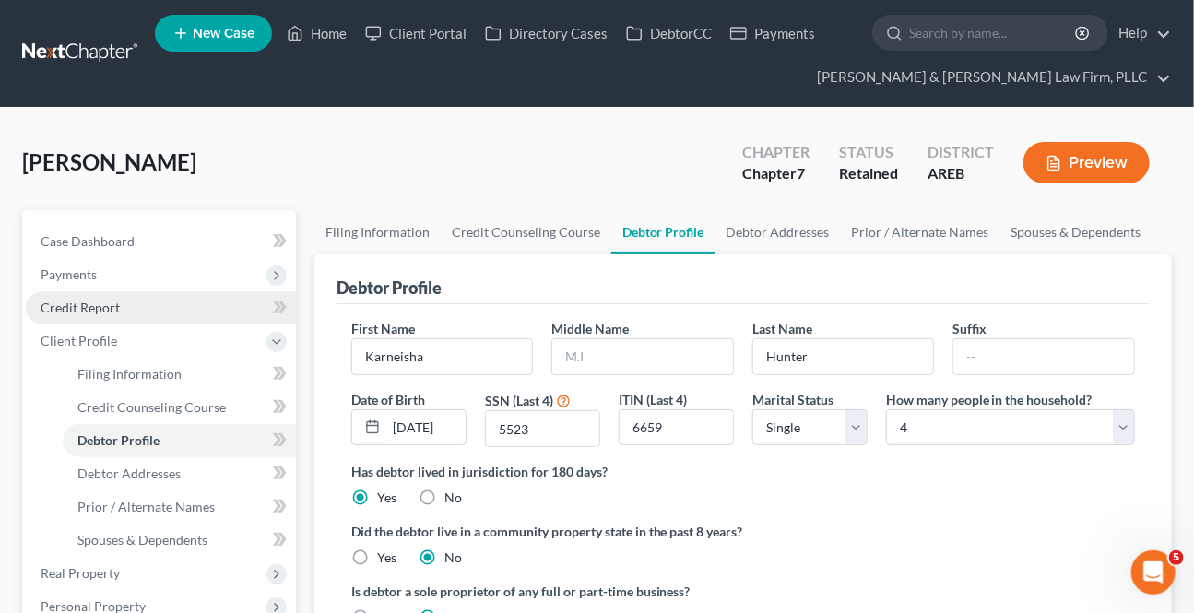
click at [98, 310] on span "Credit Report" at bounding box center [80, 308] width 79 height 16
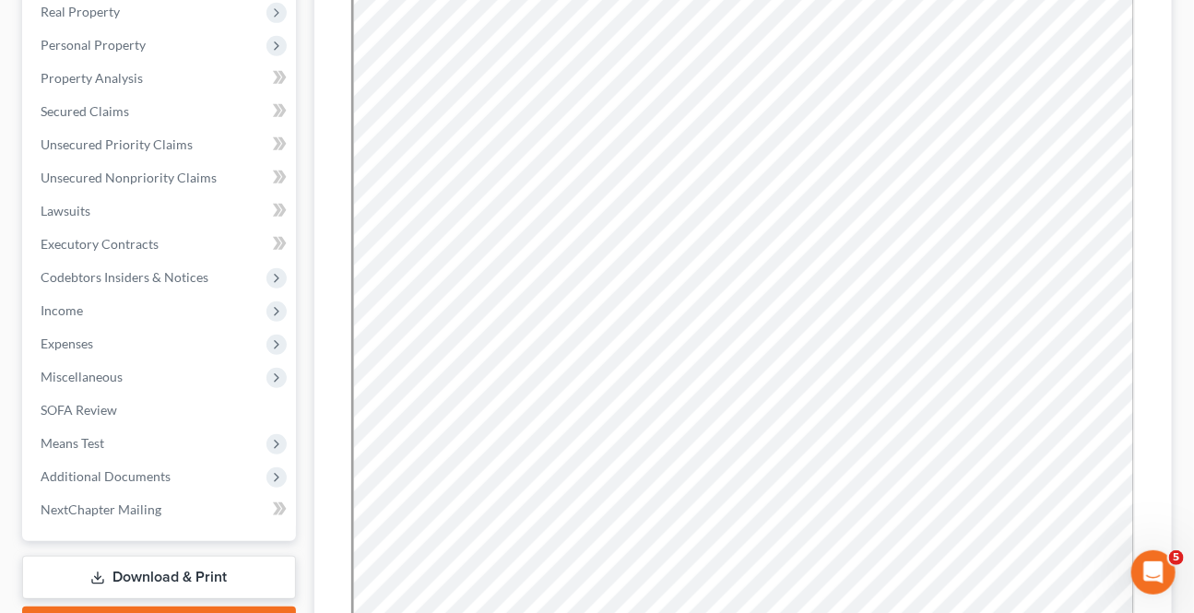
scroll to position [629, 0]
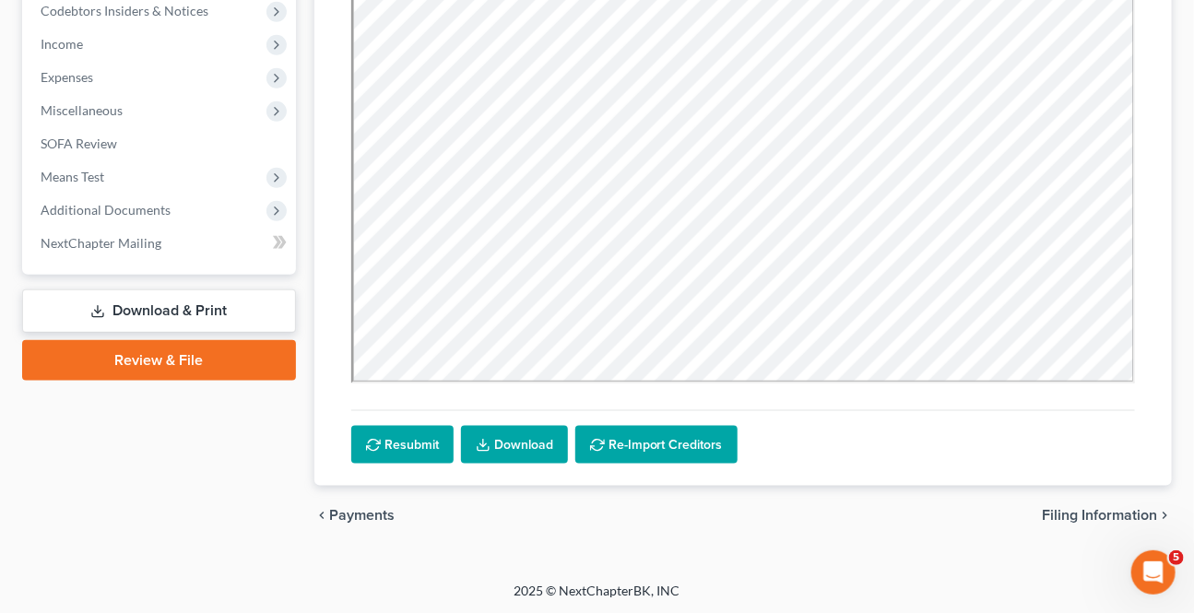
click at [1096, 512] on span "Filing Information" at bounding box center [1099, 515] width 115 height 15
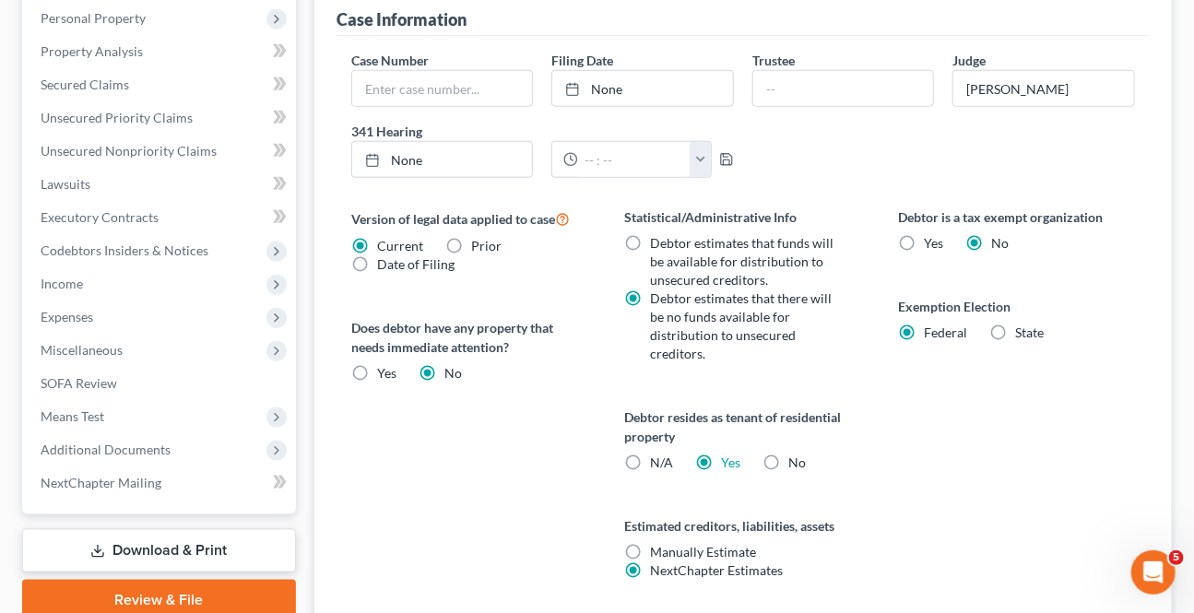
scroll to position [670, 0]
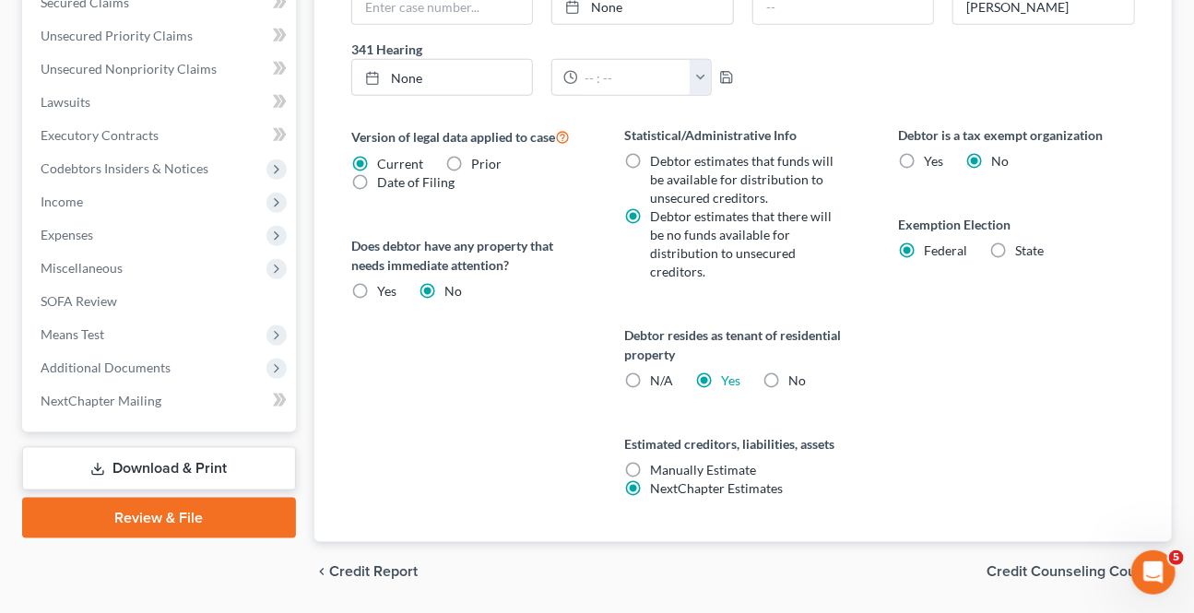
click at [1033, 564] on span "Credit Counseling Course" at bounding box center [1071, 571] width 171 height 15
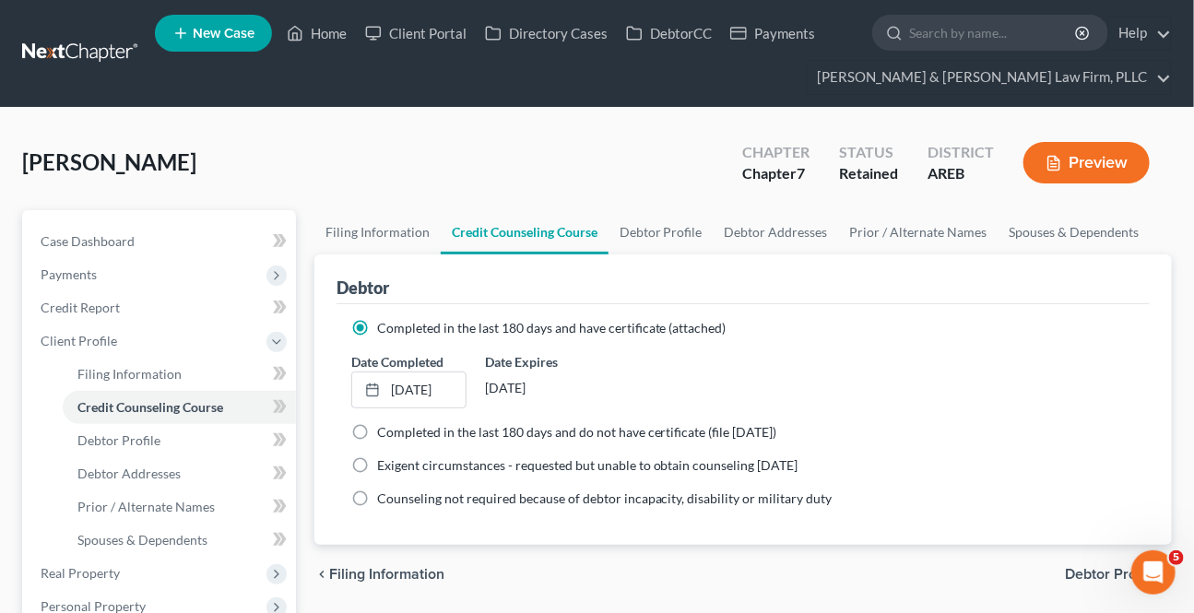
click at [384, 567] on span "Filing Information" at bounding box center [386, 574] width 115 height 15
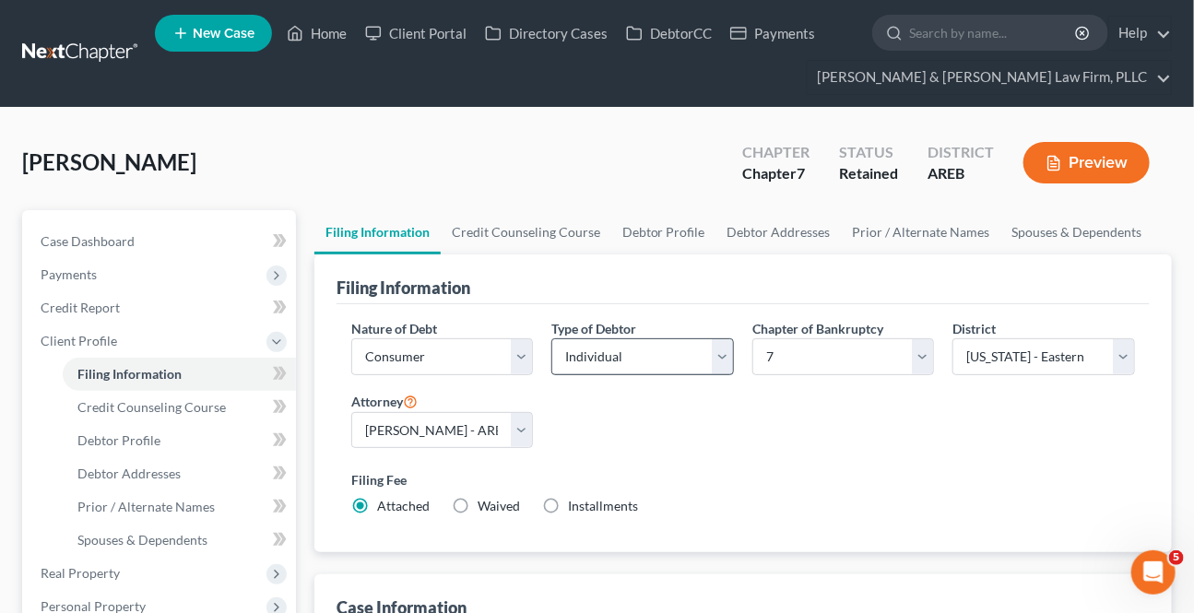
drag, startPoint x: 473, startPoint y: 506, endPoint x: 559, endPoint y: 370, distance: 161.1
click at [478, 505] on label "Waived Waived" at bounding box center [499, 506] width 42 height 18
click at [485, 505] on input "Waived Waived" at bounding box center [491, 503] width 12 height 12
click at [478, 499] on label "Waived Waived" at bounding box center [499, 506] width 42 height 18
click at [485, 499] on input "Waived Waived" at bounding box center [491, 503] width 12 height 12
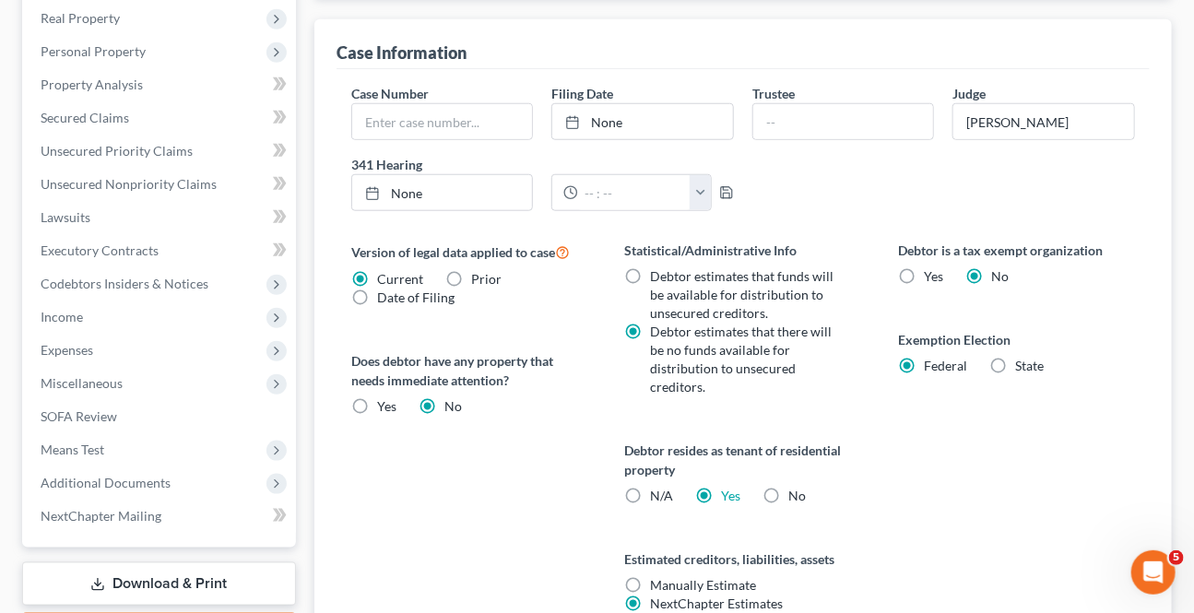
scroll to position [670, 0]
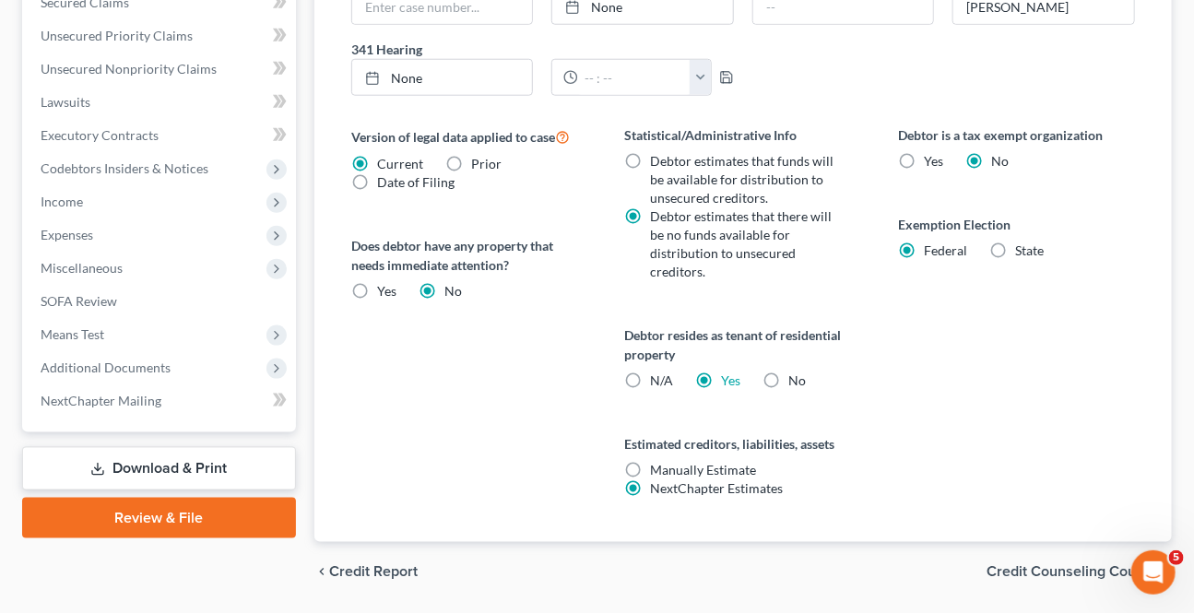
click at [1051, 575] on span "Credit Counseling Course" at bounding box center [1071, 571] width 171 height 15
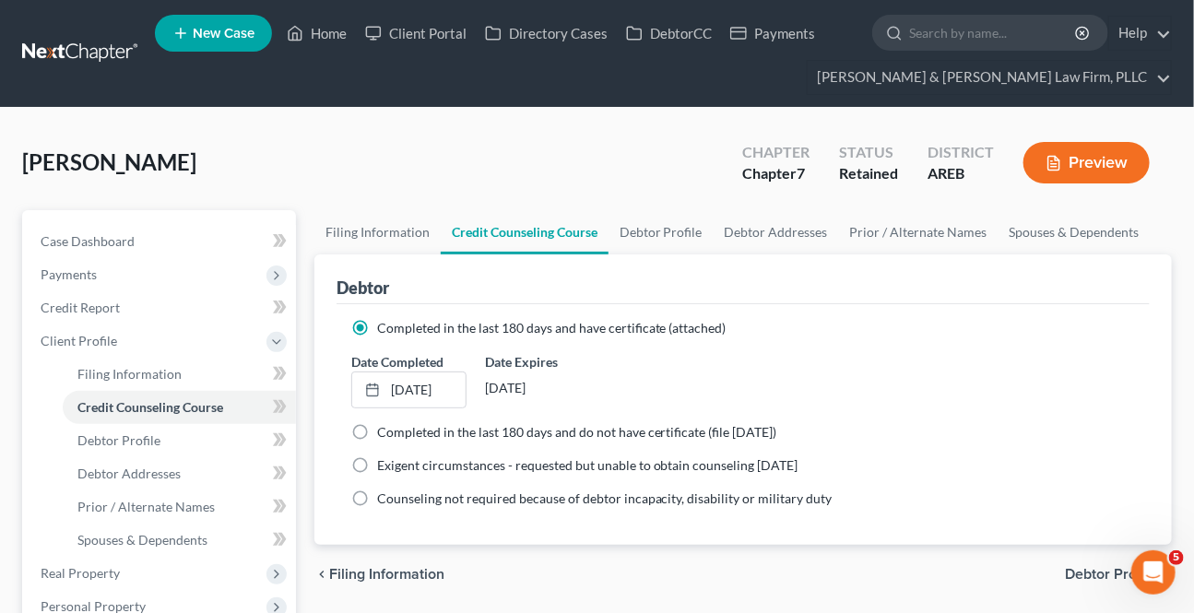
click at [1088, 577] on span "Debtor Profile" at bounding box center [1111, 574] width 92 height 15
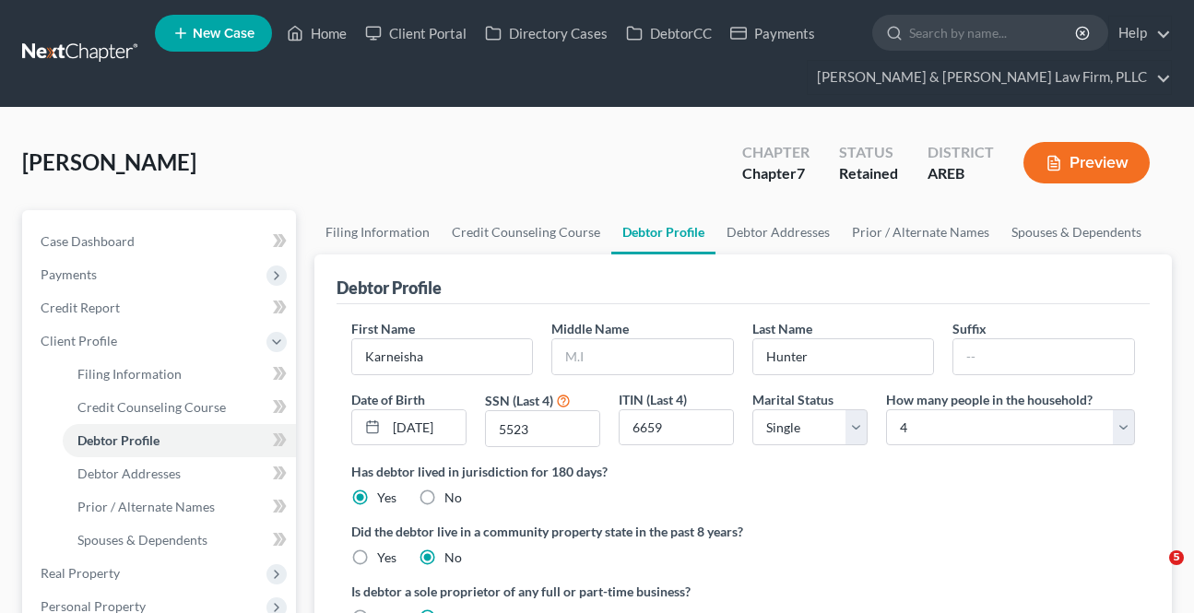
select select "0"
select select "3"
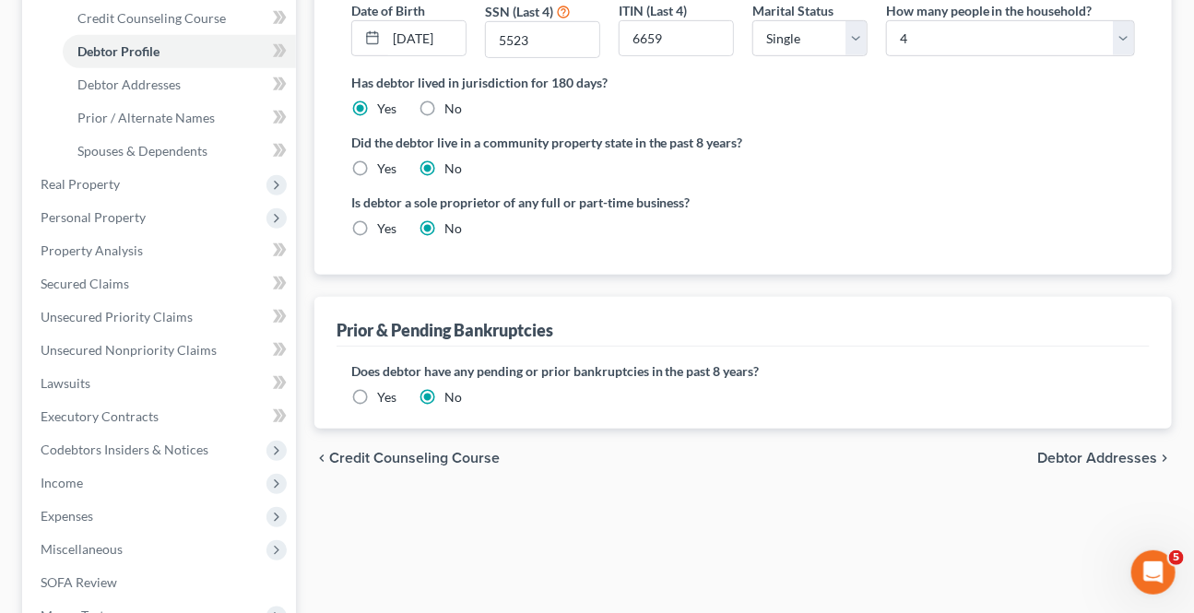
scroll to position [419, 0]
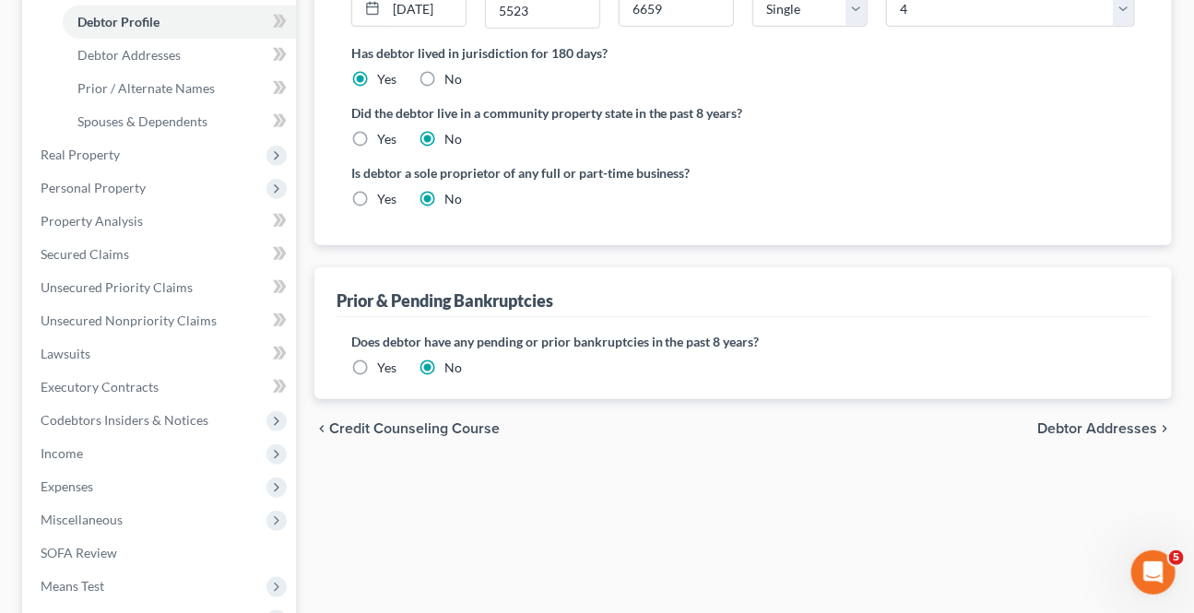
click at [1092, 432] on span "Debtor Addresses" at bounding box center [1097, 428] width 120 height 15
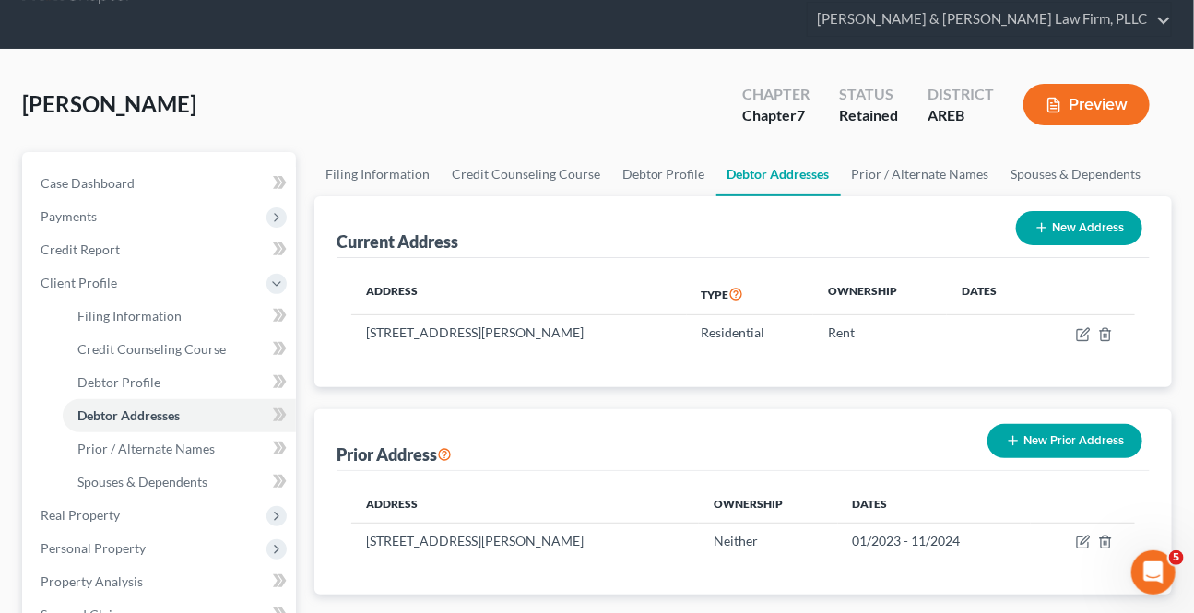
scroll to position [335, 0]
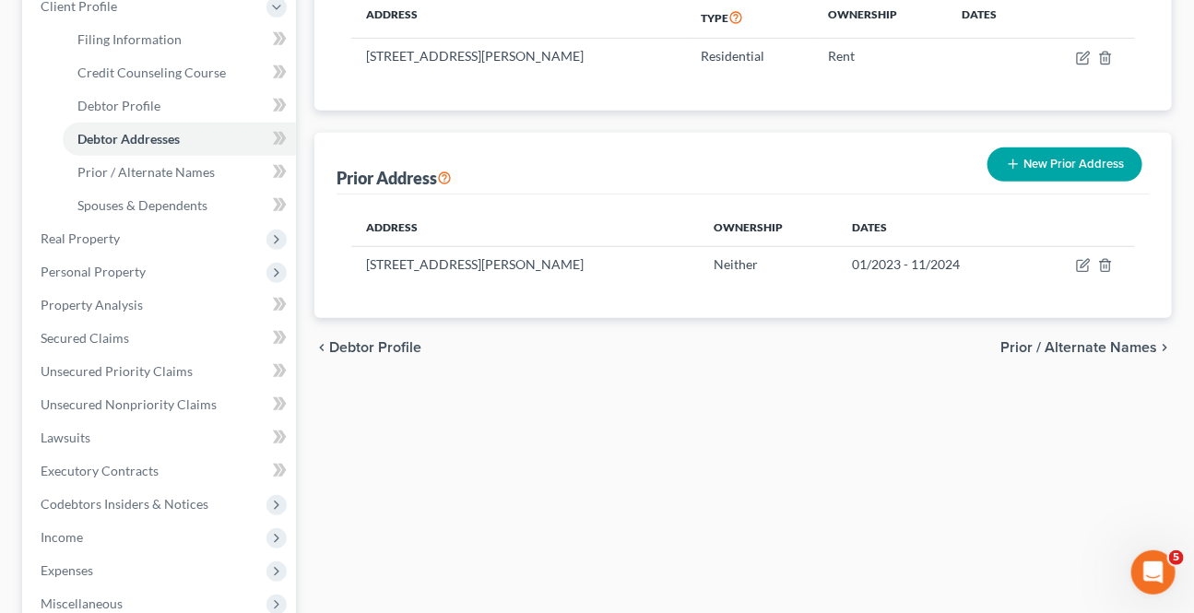
click at [1059, 343] on span "Prior / Alternate Names" at bounding box center [1078, 347] width 157 height 15
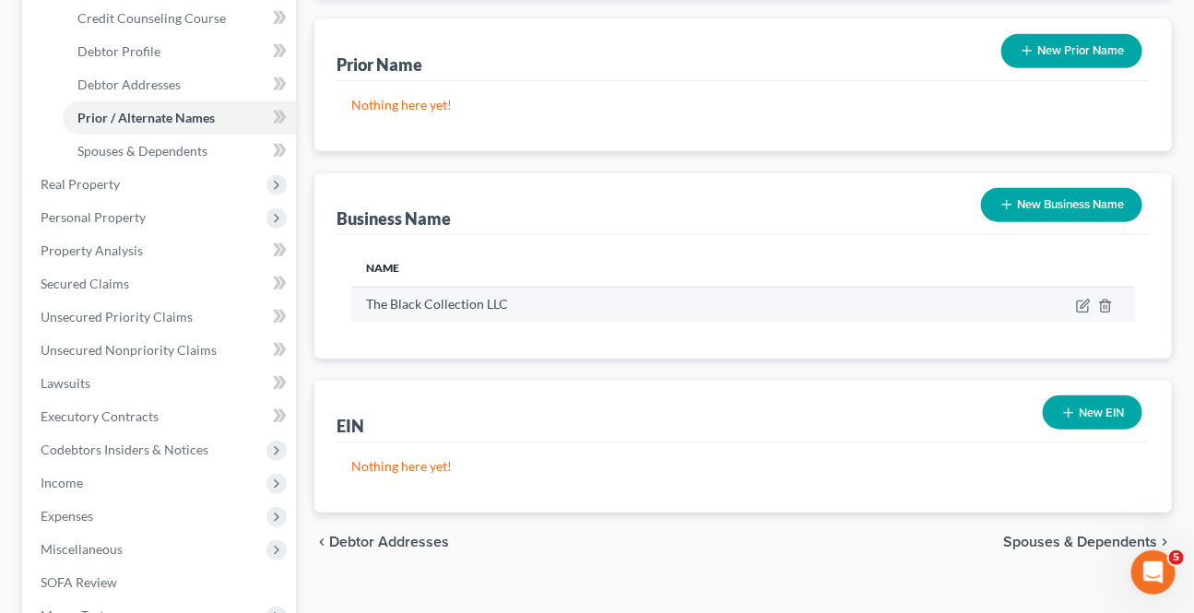
scroll to position [419, 0]
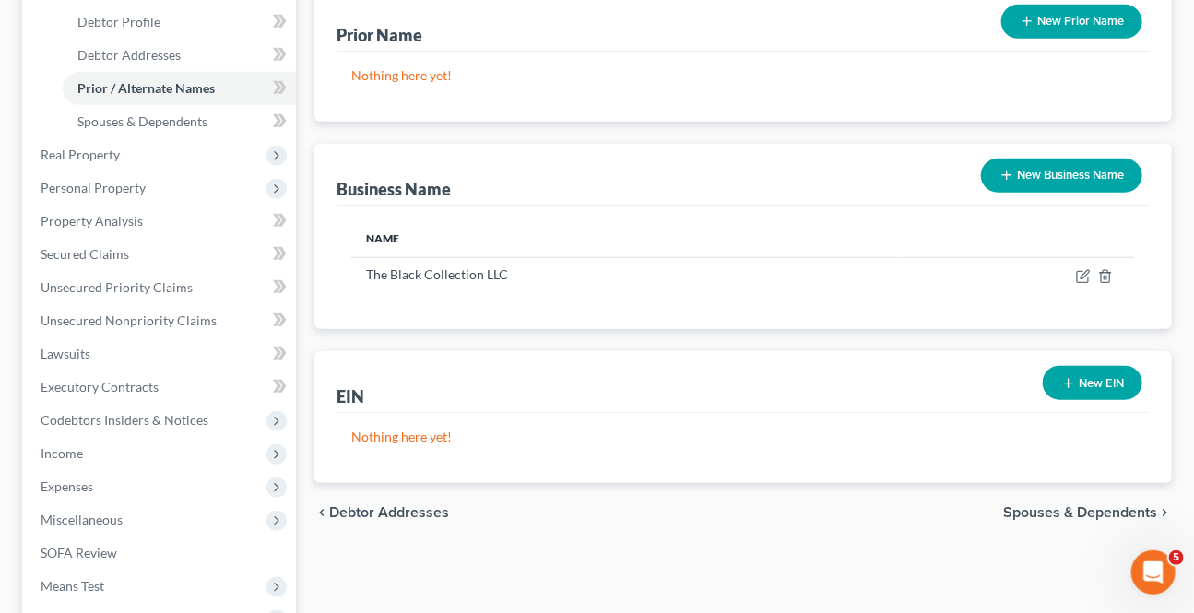
click at [1099, 515] on span "Spouses & Dependents" at bounding box center [1080, 512] width 154 height 15
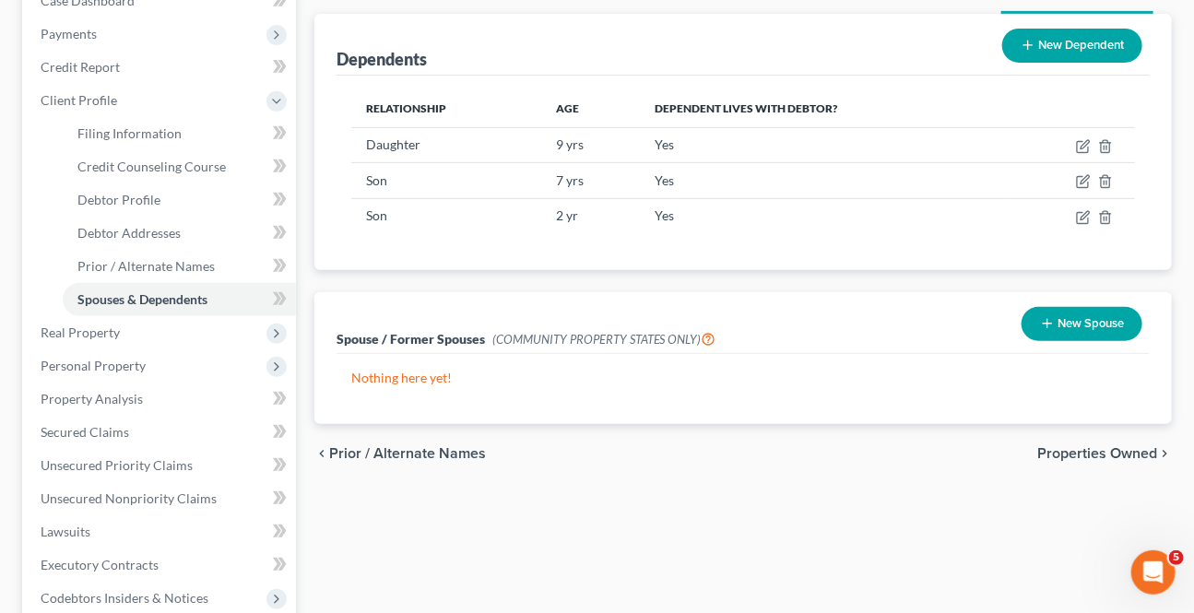
scroll to position [335, 0]
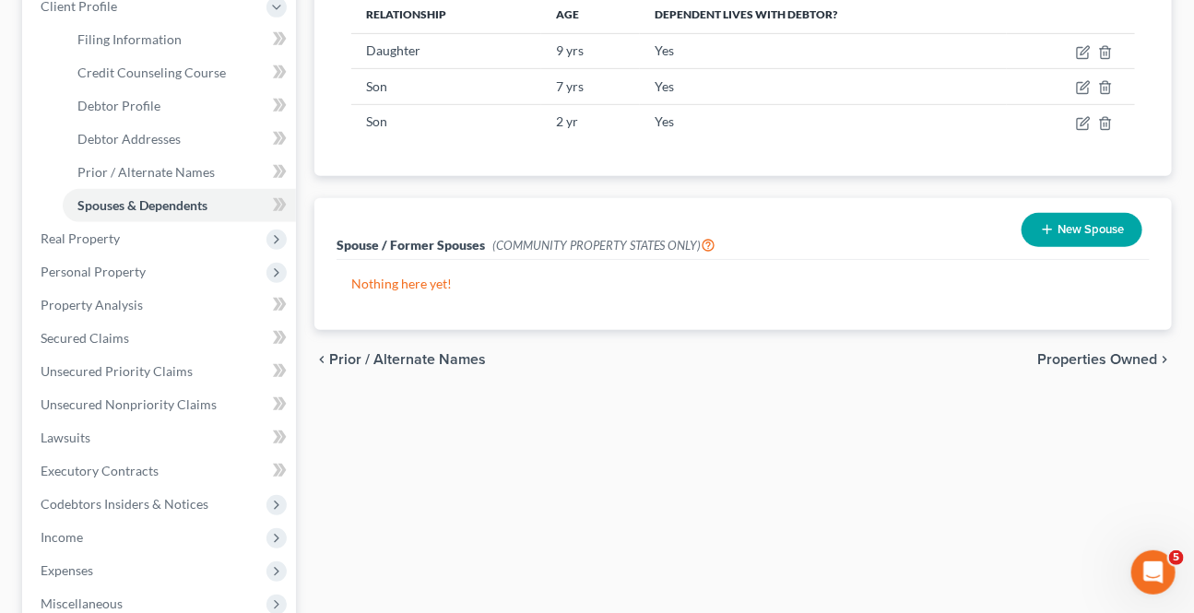
click at [1070, 359] on span "Properties Owned" at bounding box center [1097, 359] width 120 height 15
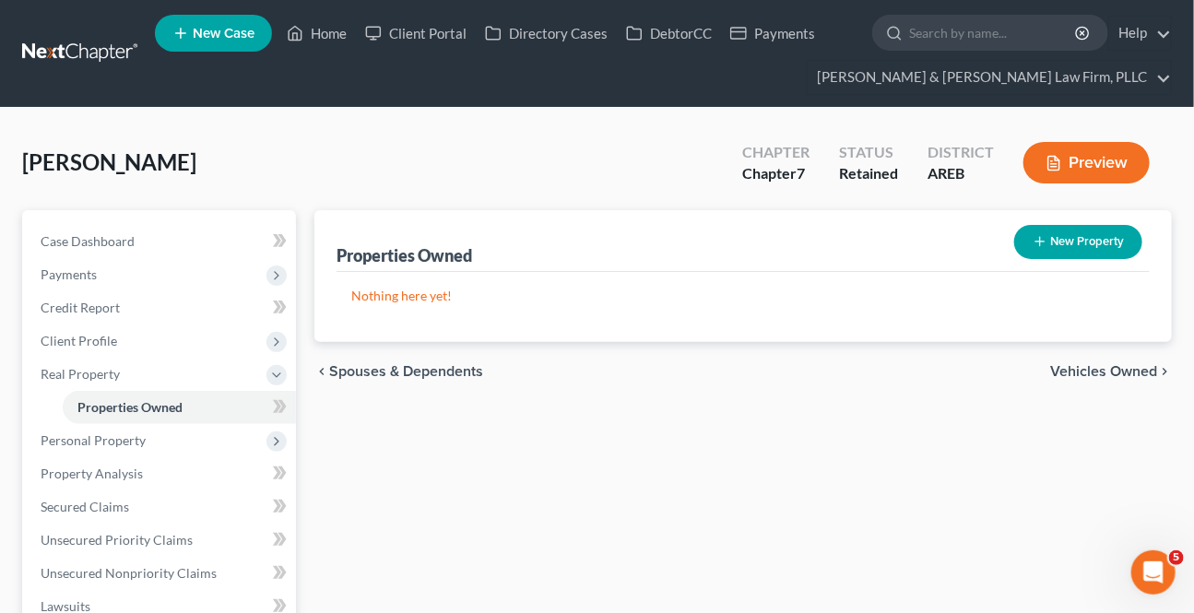
click at [1077, 370] on span "Vehicles Owned" at bounding box center [1103, 371] width 107 height 15
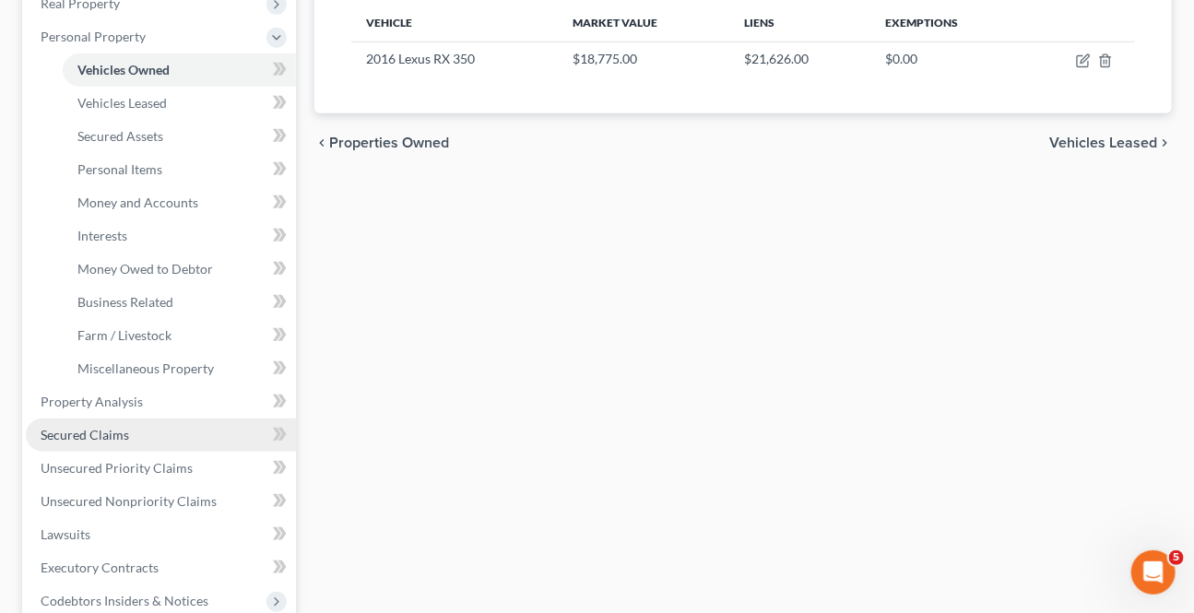
scroll to position [419, 0]
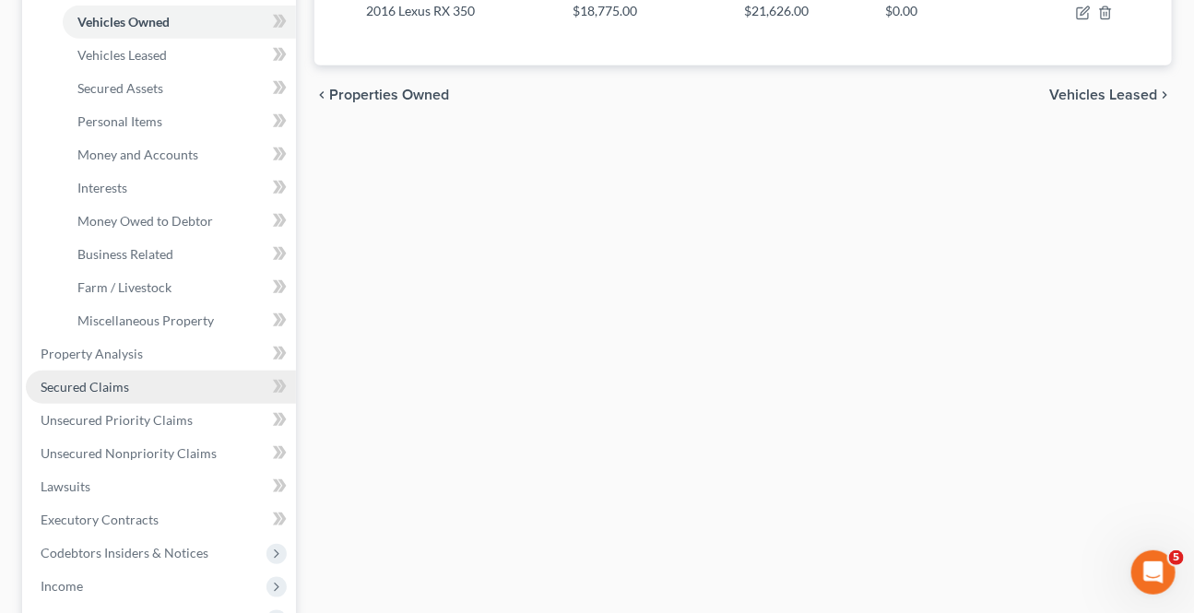
click at [126, 394] on link "Secured Claims" at bounding box center [161, 387] width 270 height 33
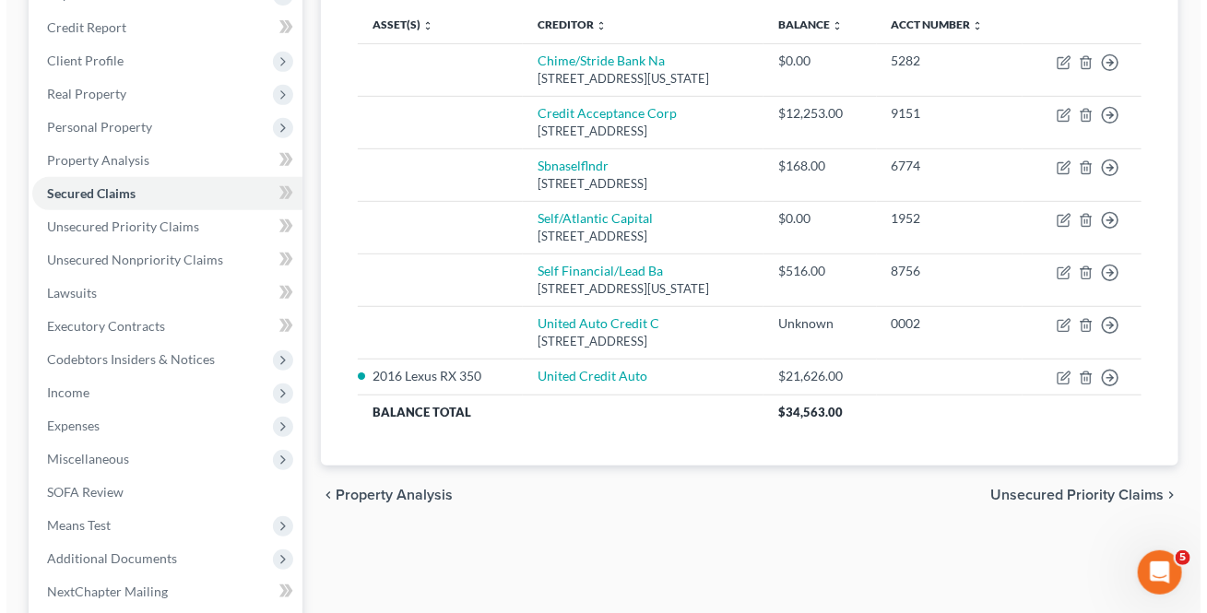
scroll to position [251, 0]
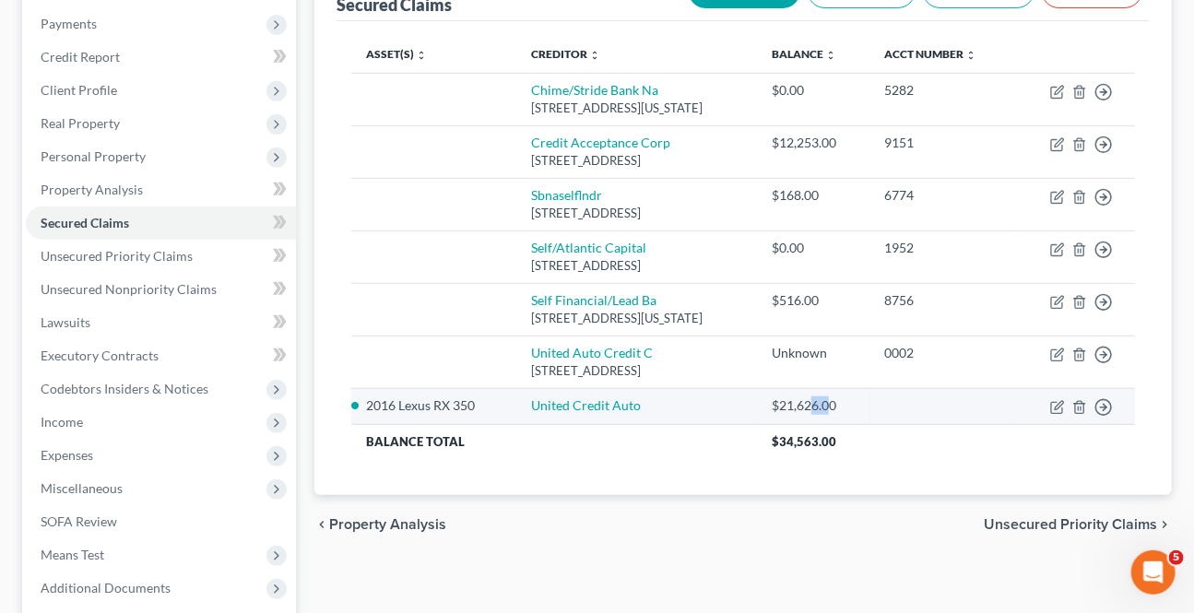
drag, startPoint x: 877, startPoint y: 399, endPoint x: 887, endPoint y: 405, distance: 11.6
click at [855, 400] on div "$21,626.00" at bounding box center [813, 405] width 83 height 18
click at [869, 405] on td "$21,626.00" at bounding box center [813, 406] width 112 height 37
drag, startPoint x: 879, startPoint y: 405, endPoint x: 833, endPoint y: 419, distance: 47.2
click at [823, 409] on div "$21,626.00" at bounding box center [813, 405] width 83 height 18
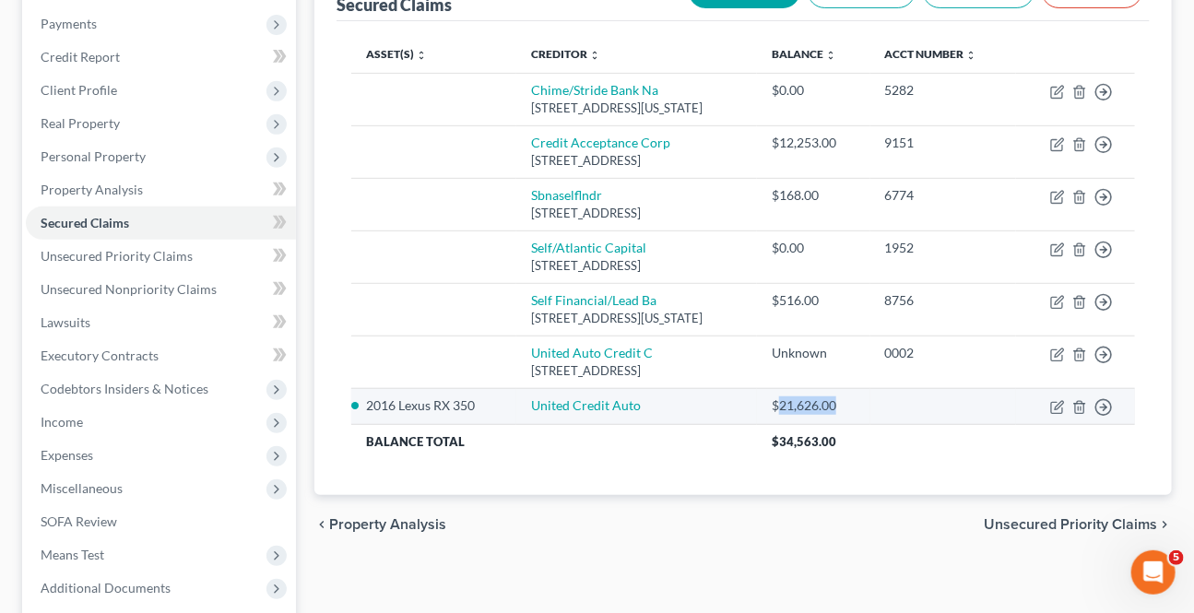
copy div "21,626.00"
click at [1080, 407] on line "button" at bounding box center [1080, 409] width 0 height 4
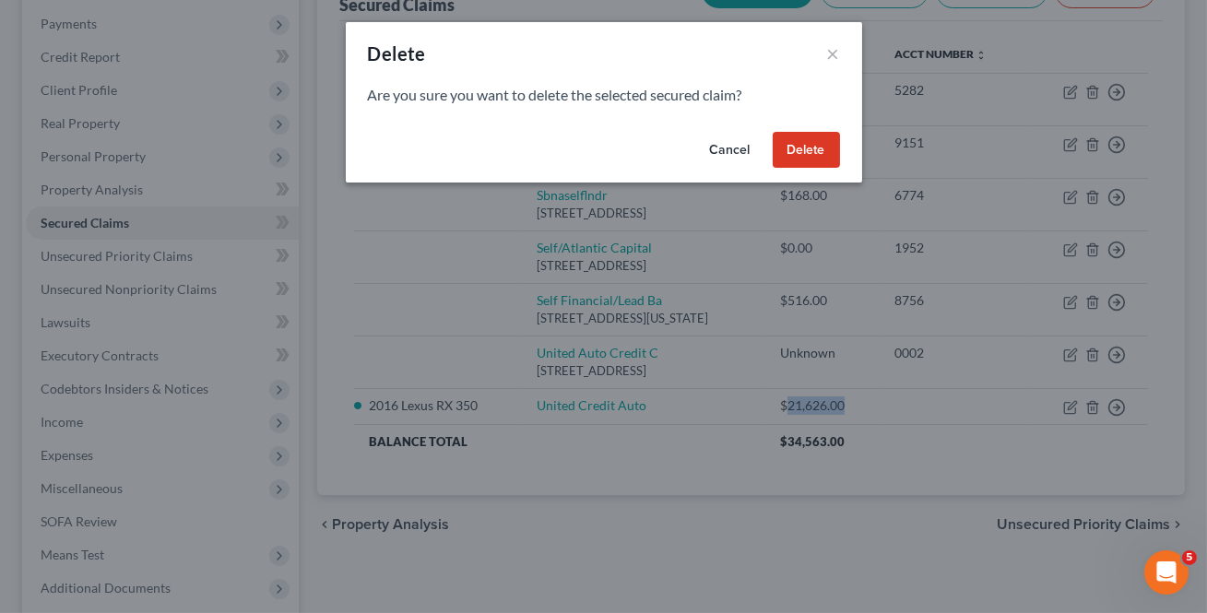
click at [818, 153] on button "Delete" at bounding box center [806, 150] width 67 height 37
click at [818, 152] on button "Delete" at bounding box center [806, 150] width 67 height 37
click at [792, 146] on button "Delete" at bounding box center [806, 150] width 67 height 37
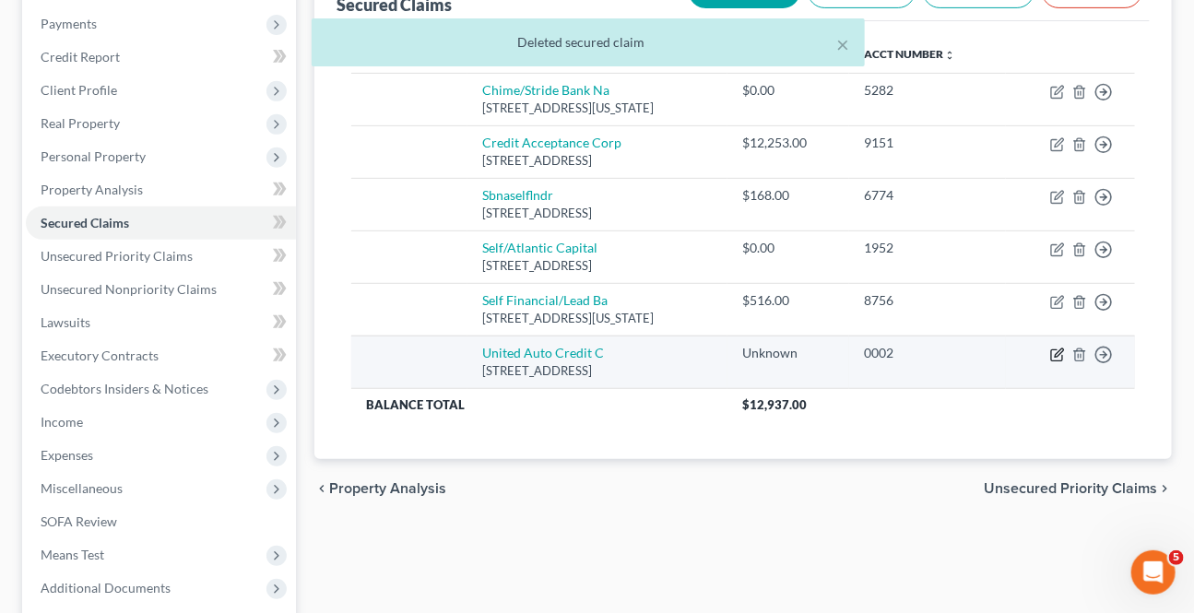
click at [1057, 351] on icon "button" at bounding box center [1057, 355] width 15 height 15
select select "4"
select select "0"
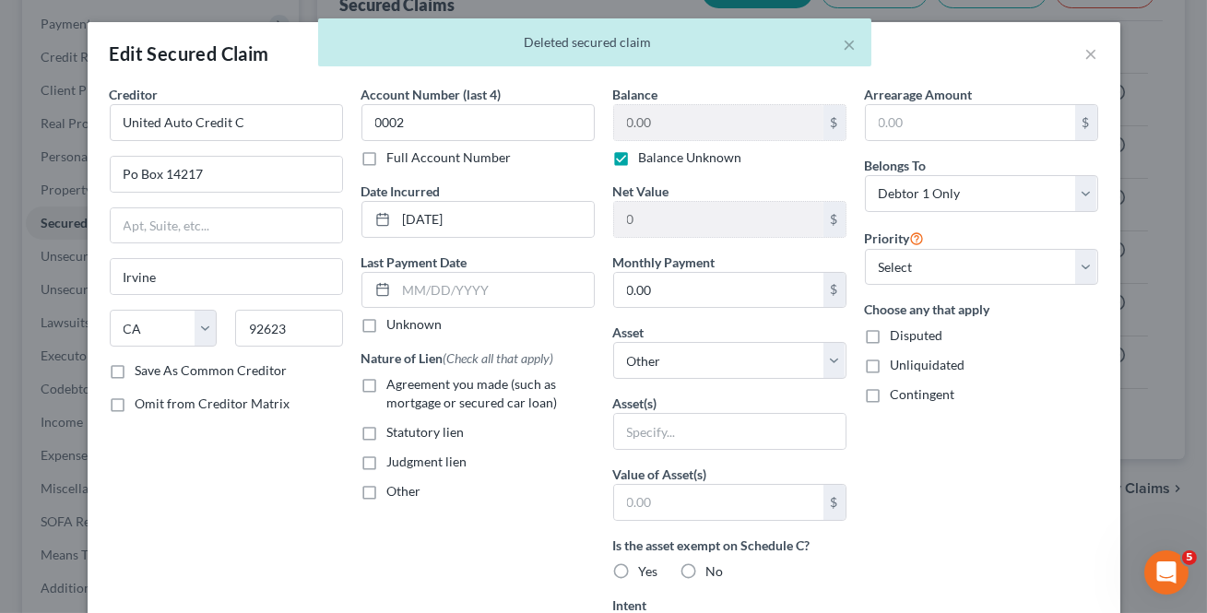
click at [639, 158] on label "Balance Unknown" at bounding box center [690, 157] width 103 height 18
click at [646, 158] on input "Balance Unknown" at bounding box center [652, 154] width 12 height 12
checkbox input "false"
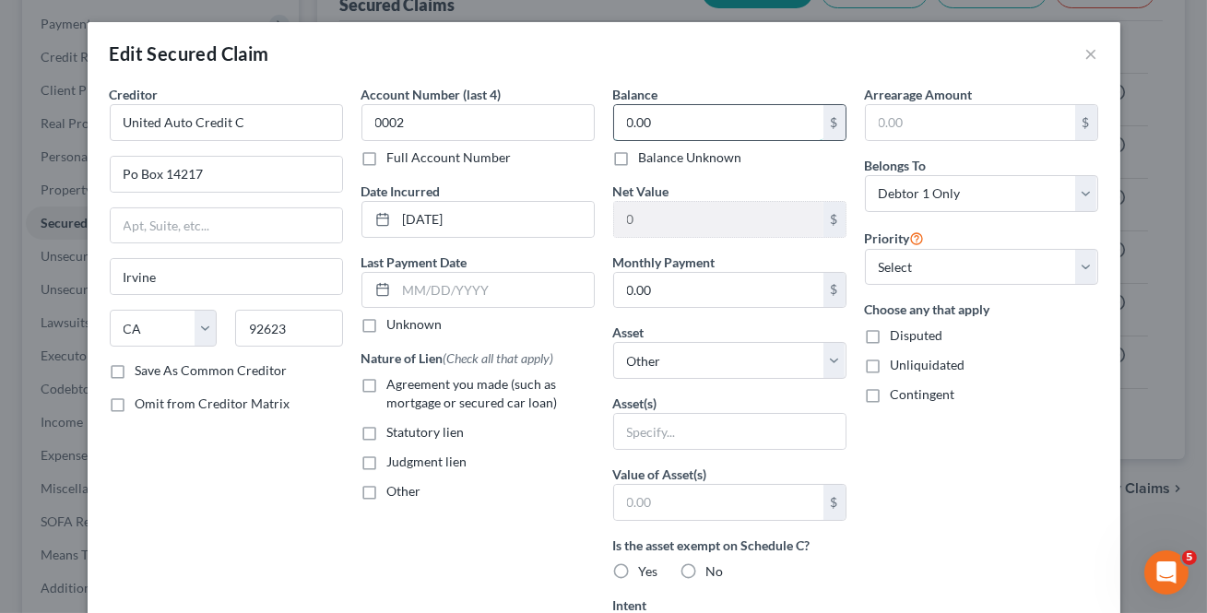
click at [662, 120] on input "0.00" at bounding box center [718, 122] width 209 height 35
paste input "21,626"
type input "21,626.00"
drag, startPoint x: 118, startPoint y: 367, endPoint x: 0, endPoint y: 364, distance: 118.0
click at [136, 365] on label "Save As Common Creditor" at bounding box center [212, 370] width 152 height 18
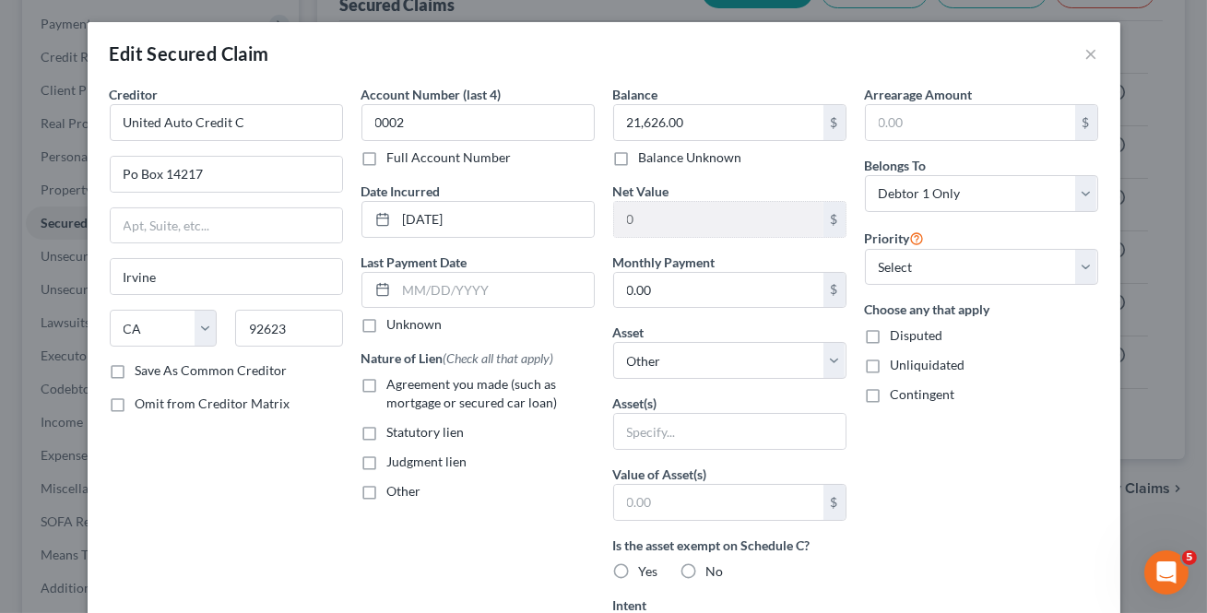
click at [143, 365] on input "Save As Common Creditor" at bounding box center [149, 367] width 12 height 12
checkbox input "true"
click at [387, 386] on label "Agreement you made (such as mortgage or secured car loan)" at bounding box center [490, 393] width 207 height 37
click at [395, 386] on input "Agreement you made (such as mortgage or secured car loan)" at bounding box center [401, 381] width 12 height 12
checkbox input "true"
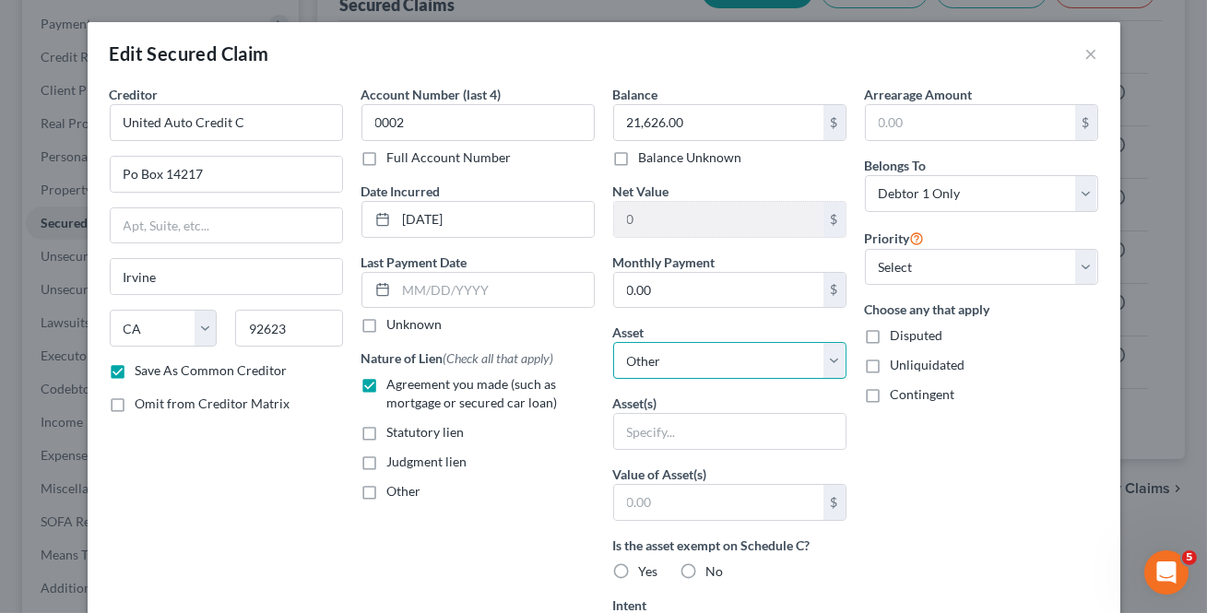
click at [691, 350] on select "Select Other Multiple Assets The Black Collection LLC - $0.0 Chime (Checking Ac…" at bounding box center [729, 360] width 233 height 37
click at [761, 357] on select "Select Other Multiple Assets The Black Collection LLC - $0.0 Chime (Checking Ac…" at bounding box center [729, 360] width 233 height 37
select select "6"
click at [613, 342] on select "Select Other Multiple Assets The Black Collection LLC - $0.0 Chime (Checking Ac…" at bounding box center [729, 360] width 233 height 37
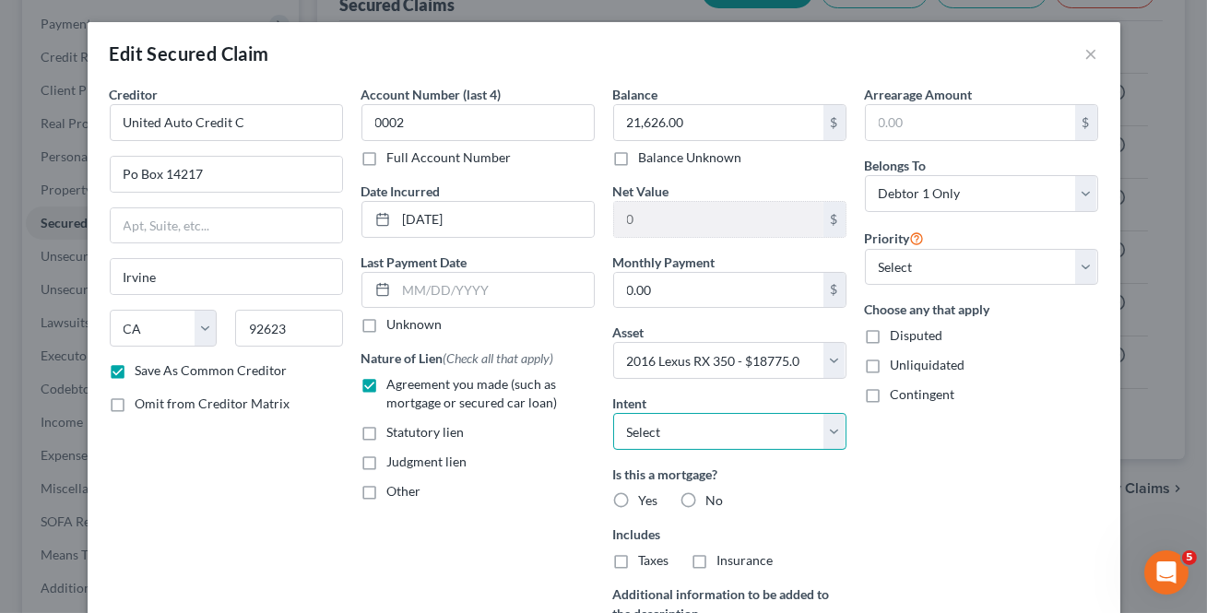
drag, startPoint x: 761, startPoint y: 426, endPoint x: 737, endPoint y: 448, distance: 33.3
click at [761, 425] on select "Select Surrender Redeem Reaffirm Avoid Other" at bounding box center [729, 431] width 233 height 37
select select "0"
click at [613, 413] on select "Select Surrender Redeem Reaffirm Avoid Other" at bounding box center [729, 431] width 233 height 37
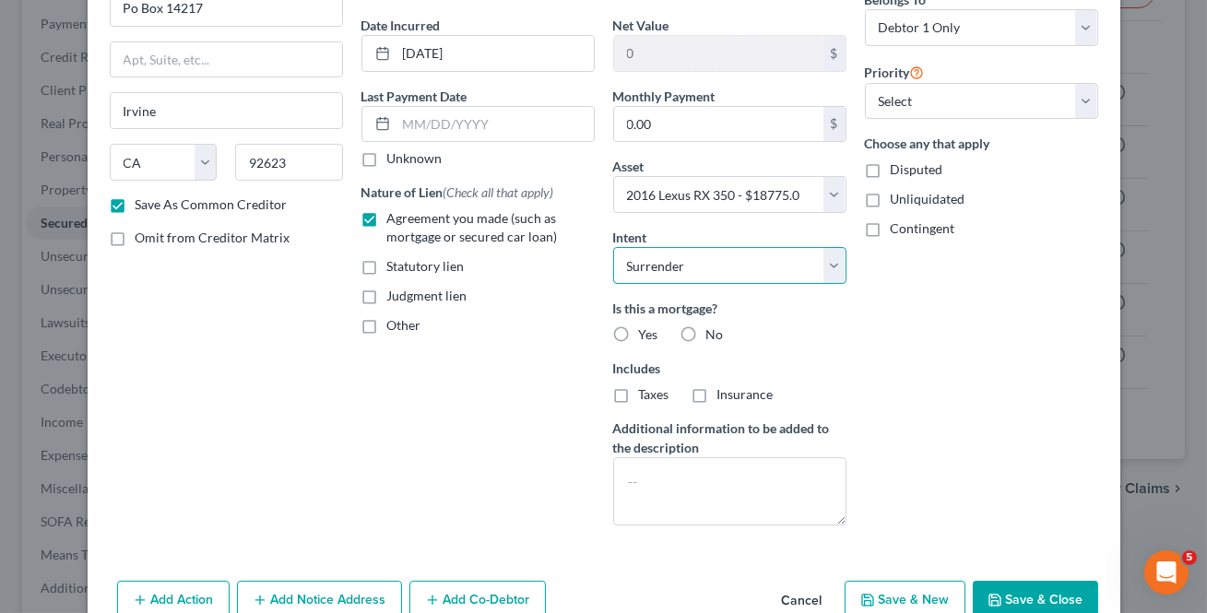
scroll to position [167, 0]
click at [706, 326] on label "No" at bounding box center [715, 334] width 18 height 18
click at [714, 326] on input "No" at bounding box center [720, 331] width 12 height 12
radio input "true"
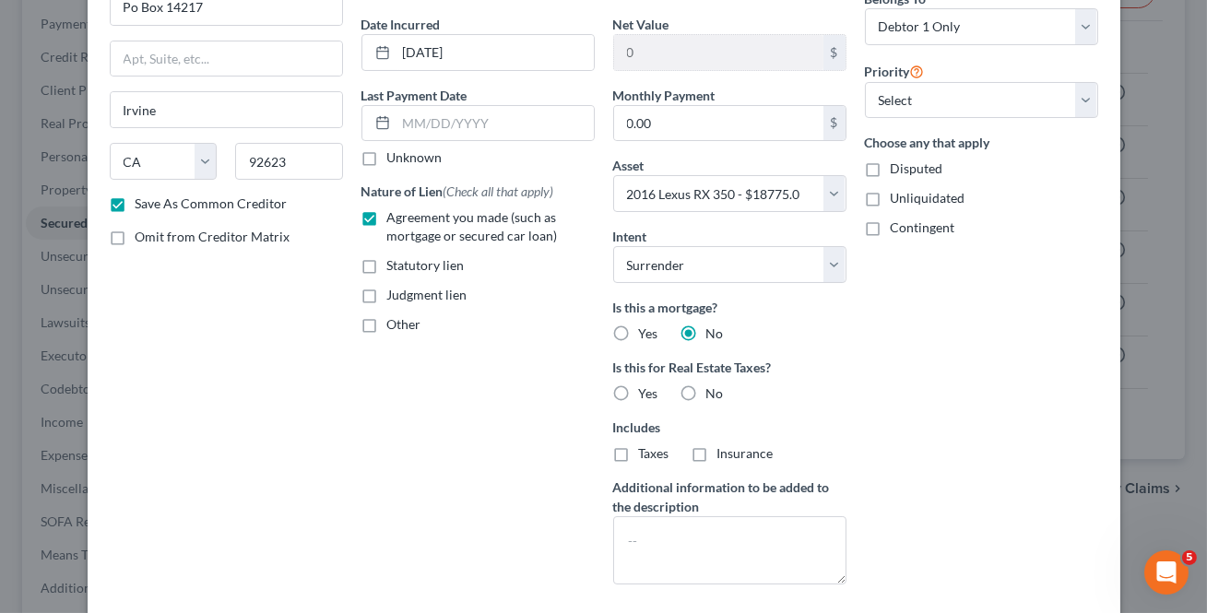
click at [706, 384] on label "No" at bounding box center [715, 393] width 18 height 18
click at [714, 384] on input "No" at bounding box center [720, 390] width 12 height 12
radio input "true"
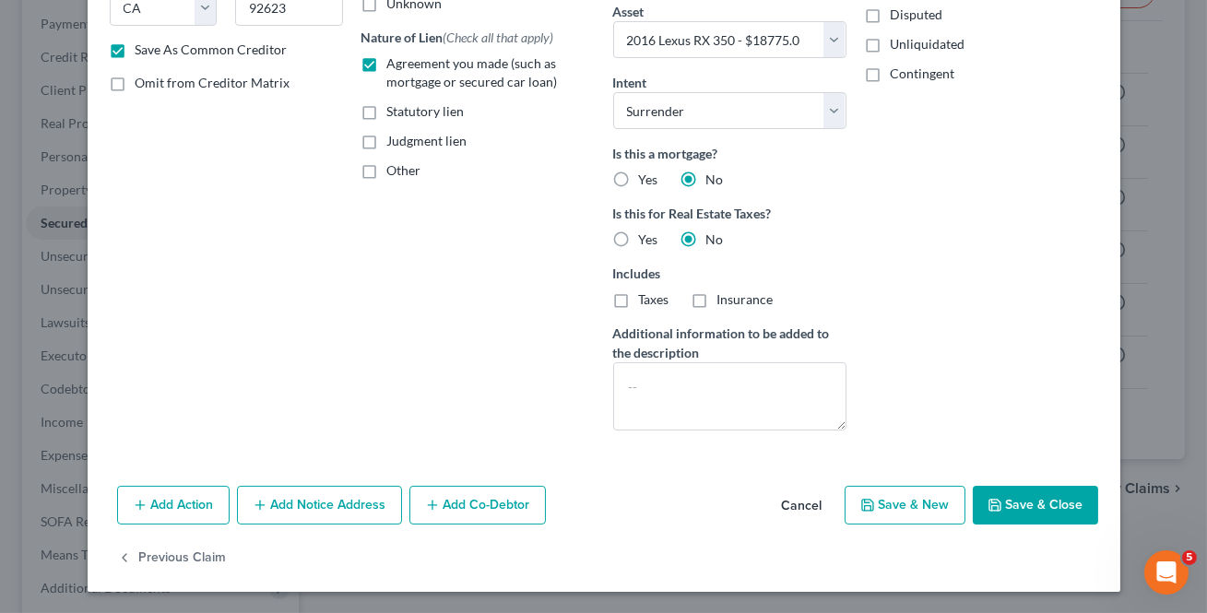
drag, startPoint x: 1031, startPoint y: 498, endPoint x: 949, endPoint y: 483, distance: 83.4
click at [1030, 498] on button "Save & Close" at bounding box center [1035, 505] width 125 height 39
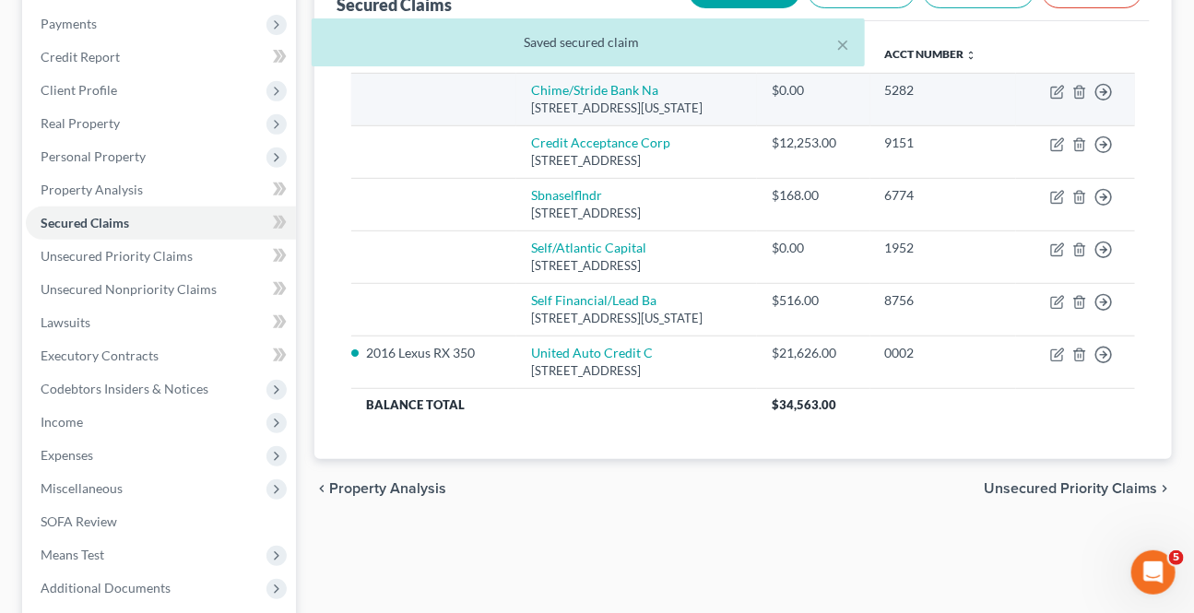
click at [1093, 93] on td "Move to E Move to F Move to G Move to Notice Only" at bounding box center [1075, 99] width 119 height 53
click at [1103, 87] on icon "button" at bounding box center [1103, 92] width 18 height 18
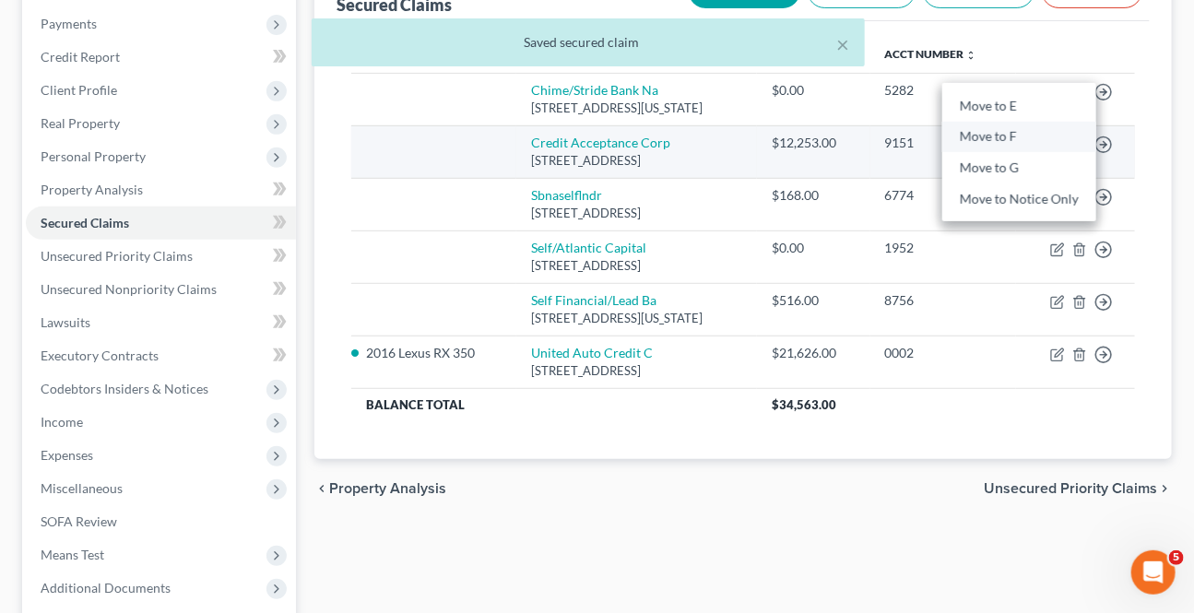
drag, startPoint x: 997, startPoint y: 130, endPoint x: 1030, endPoint y: 125, distance: 33.5
click at [997, 130] on link "Move to F" at bounding box center [1019, 137] width 154 height 31
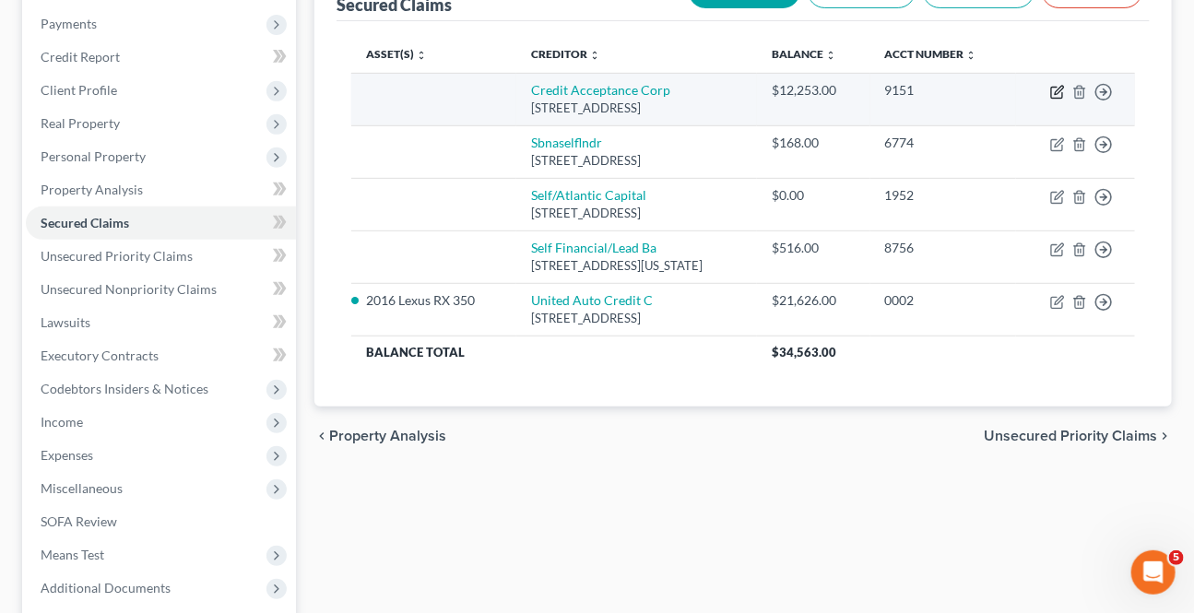
click at [1058, 91] on icon "button" at bounding box center [1057, 92] width 15 height 15
select select "23"
select select "0"
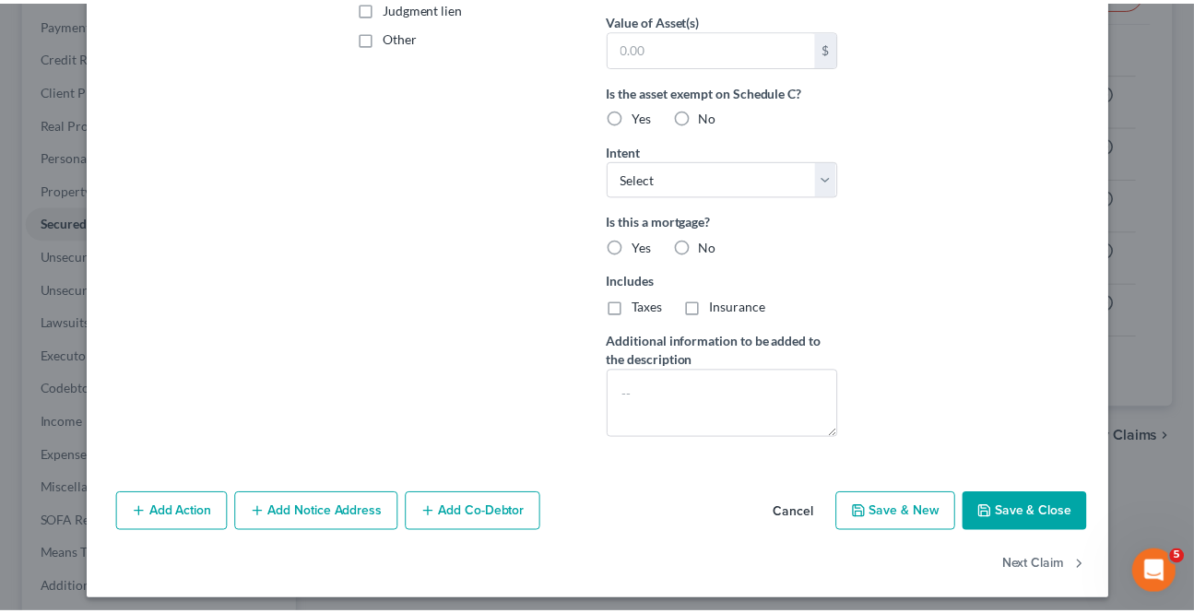
scroll to position [462, 0]
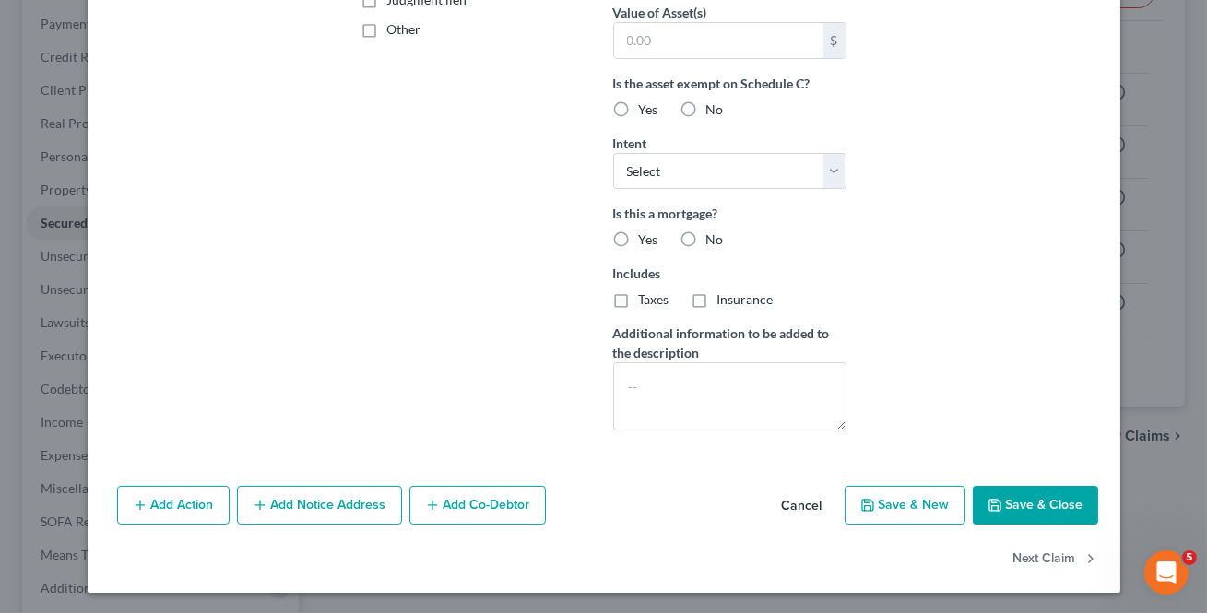
drag, startPoint x: 818, startPoint y: 498, endPoint x: 1116, endPoint y: 151, distance: 457.6
click at [817, 498] on button "Cancel" at bounding box center [802, 506] width 70 height 37
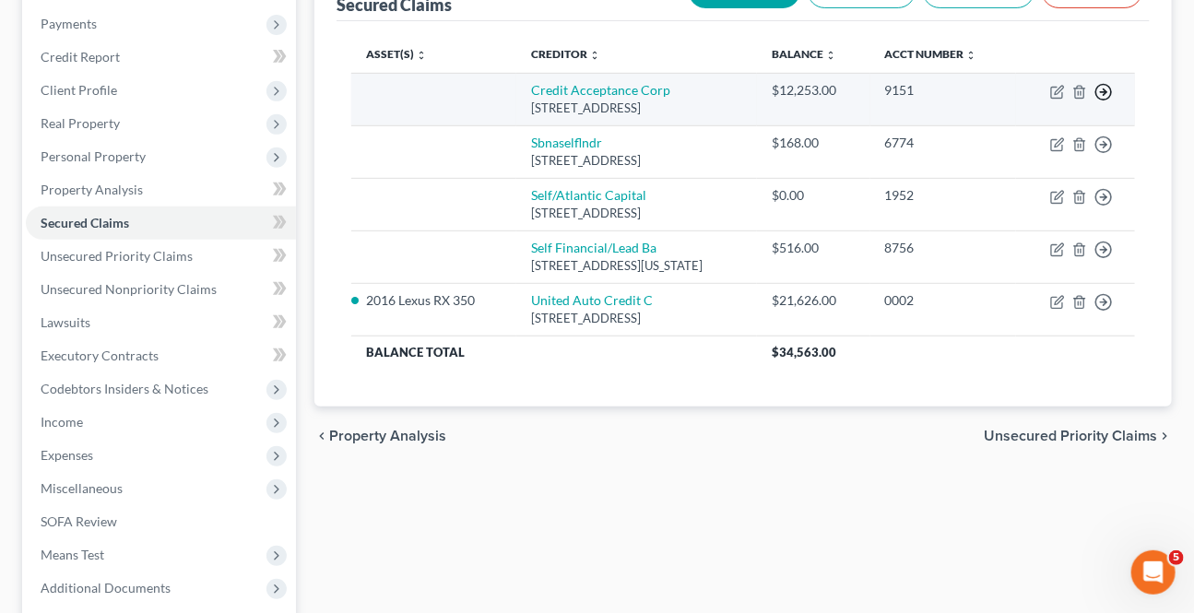
click at [1104, 92] on line "button" at bounding box center [1104, 92] width 6 height 0
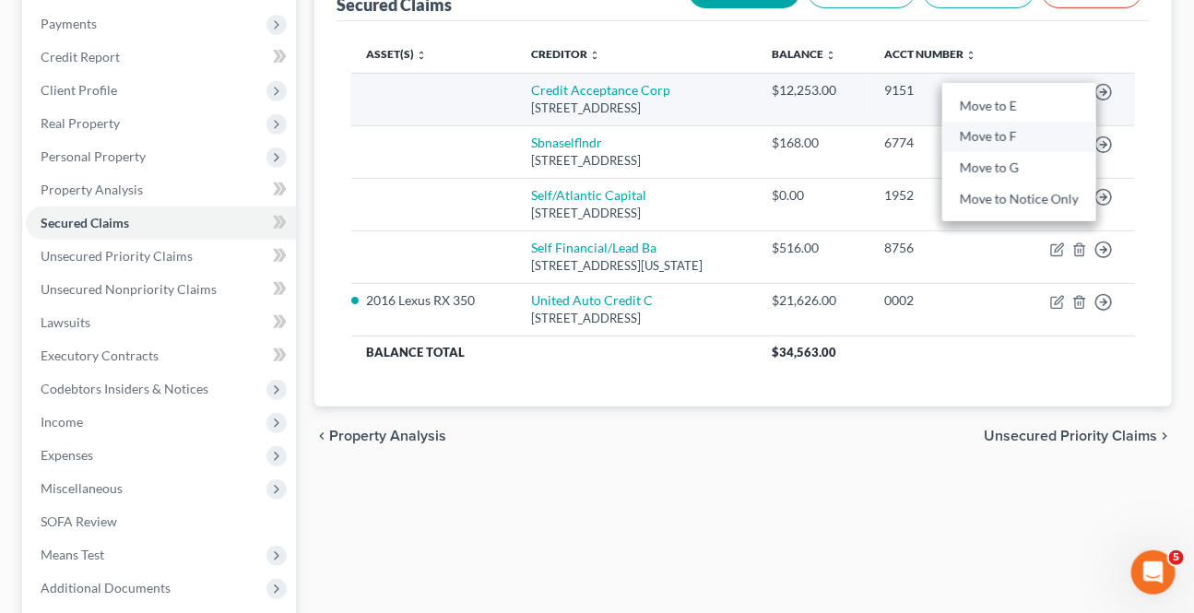
click at [1040, 134] on link "Move to F" at bounding box center [1019, 137] width 154 height 31
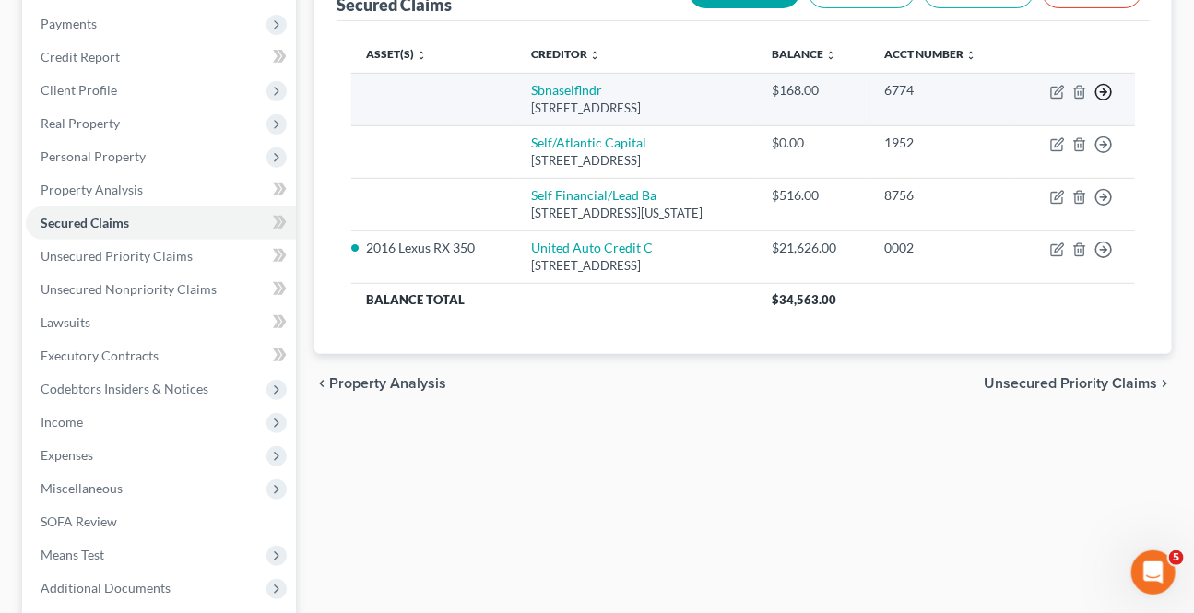
click at [1103, 93] on icon "button" at bounding box center [1103, 92] width 18 height 18
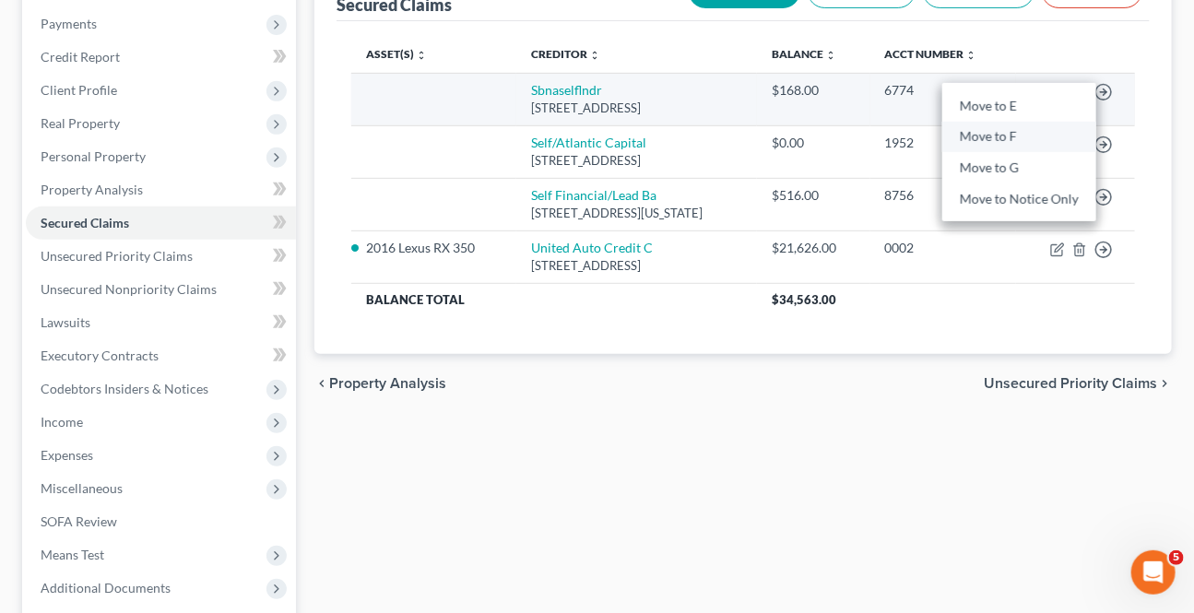
click at [1021, 133] on link "Move to F" at bounding box center [1019, 137] width 154 height 31
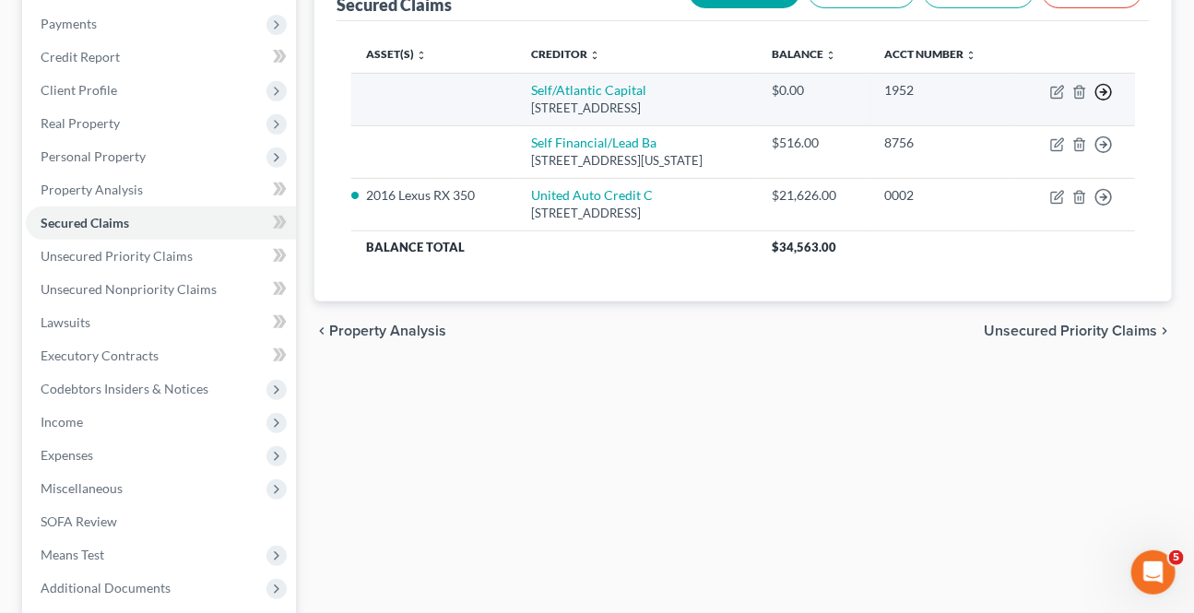
click at [1109, 97] on icon "button" at bounding box center [1103, 92] width 18 height 18
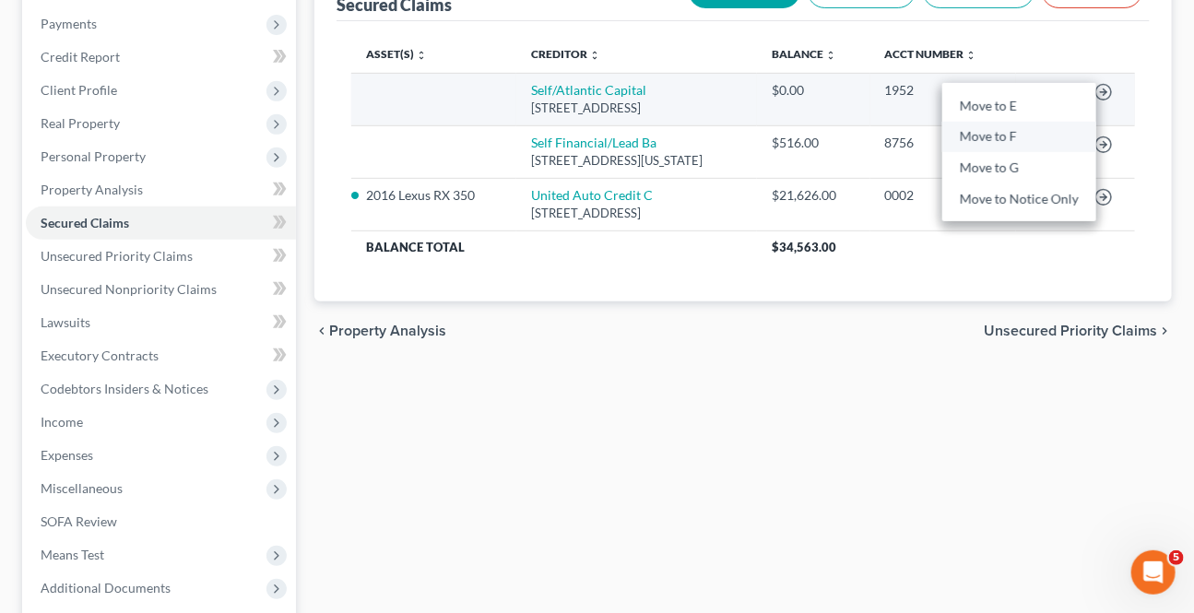
click at [1056, 130] on link "Move to F" at bounding box center [1019, 137] width 154 height 31
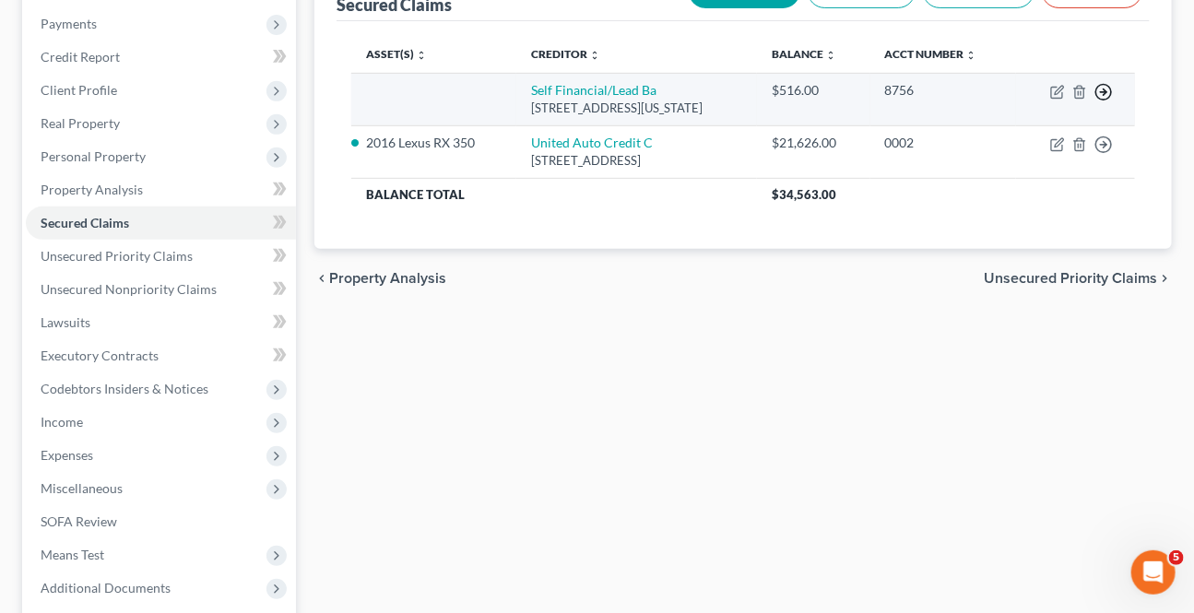
click at [1103, 84] on icon "button" at bounding box center [1103, 92] width 18 height 18
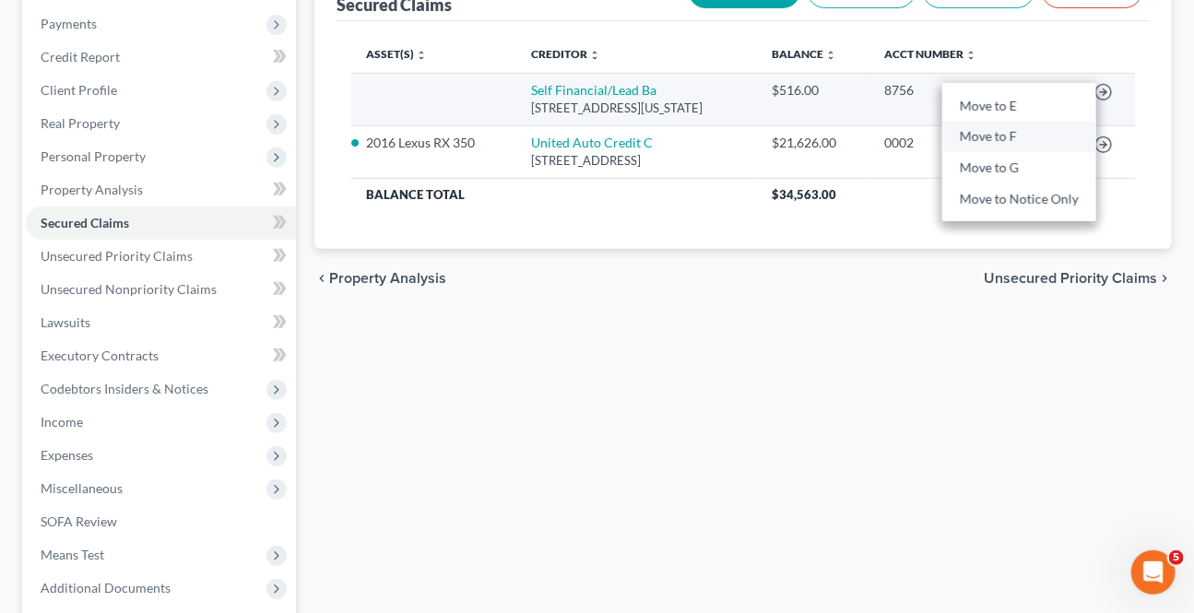
click at [1038, 129] on link "Move to F" at bounding box center [1019, 137] width 154 height 31
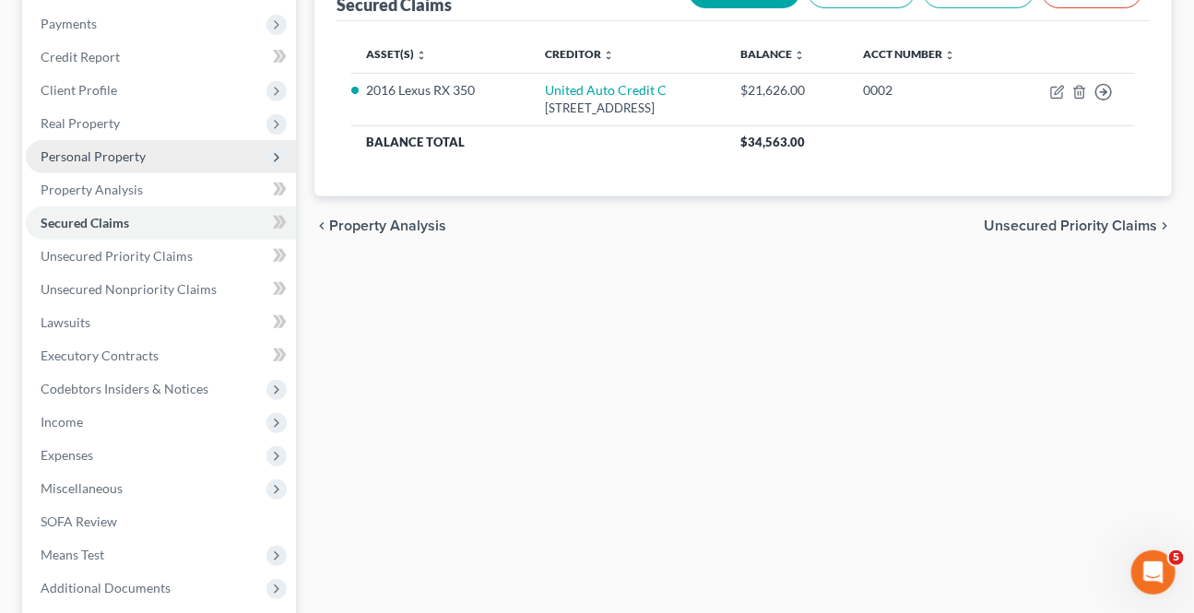
click at [86, 148] on span "Personal Property" at bounding box center [93, 156] width 105 height 16
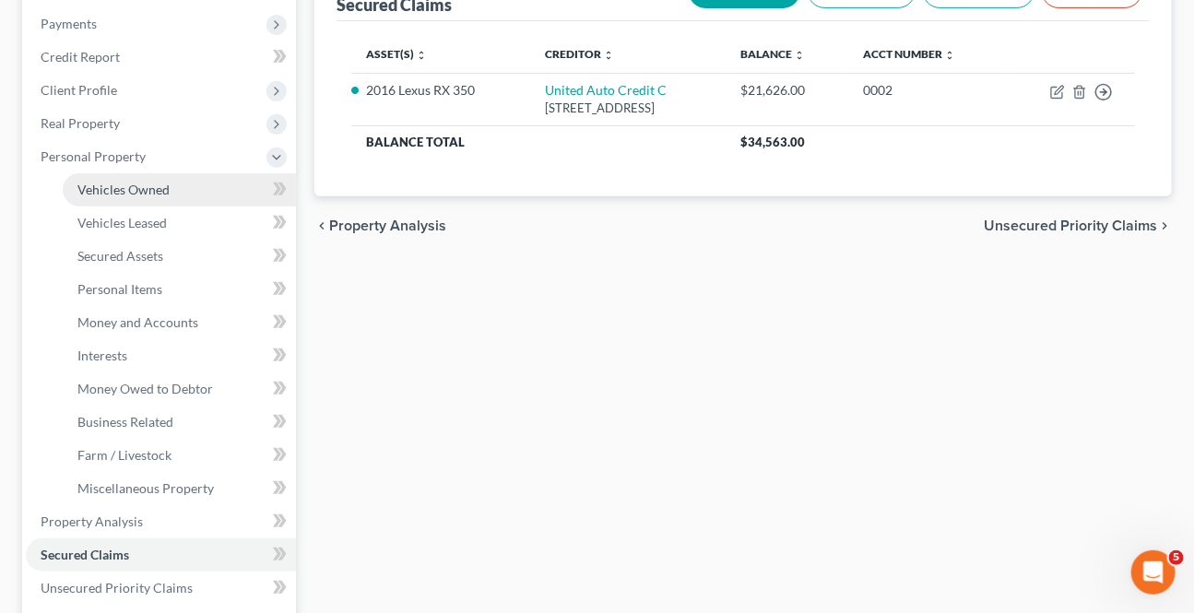
click at [89, 177] on link "Vehicles Owned" at bounding box center [179, 189] width 233 height 33
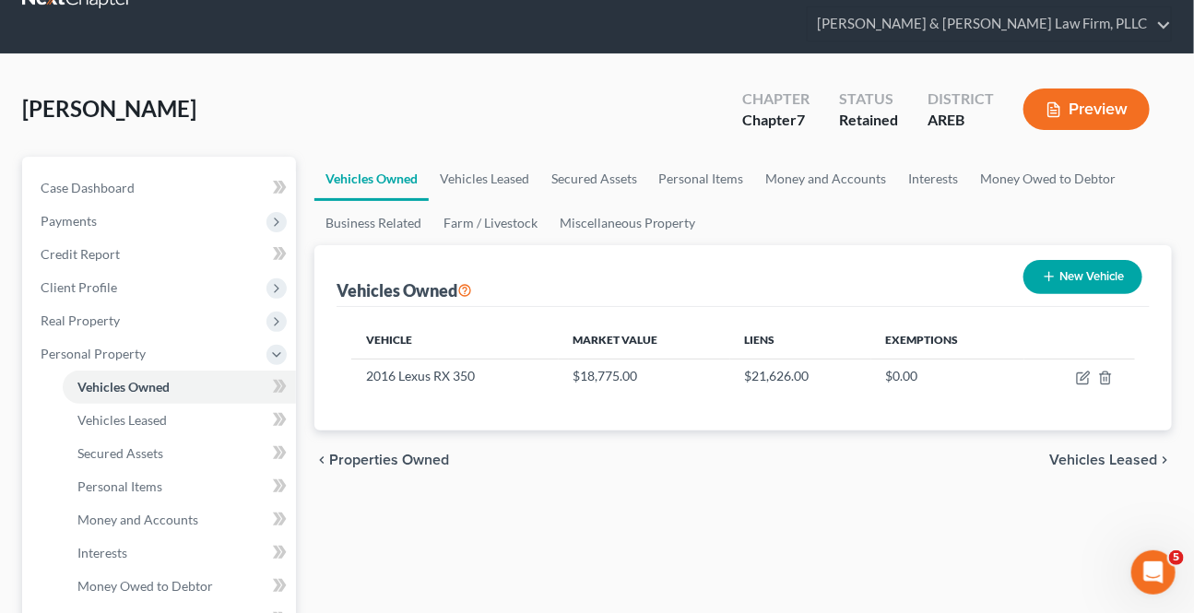
scroll to position [83, 0]
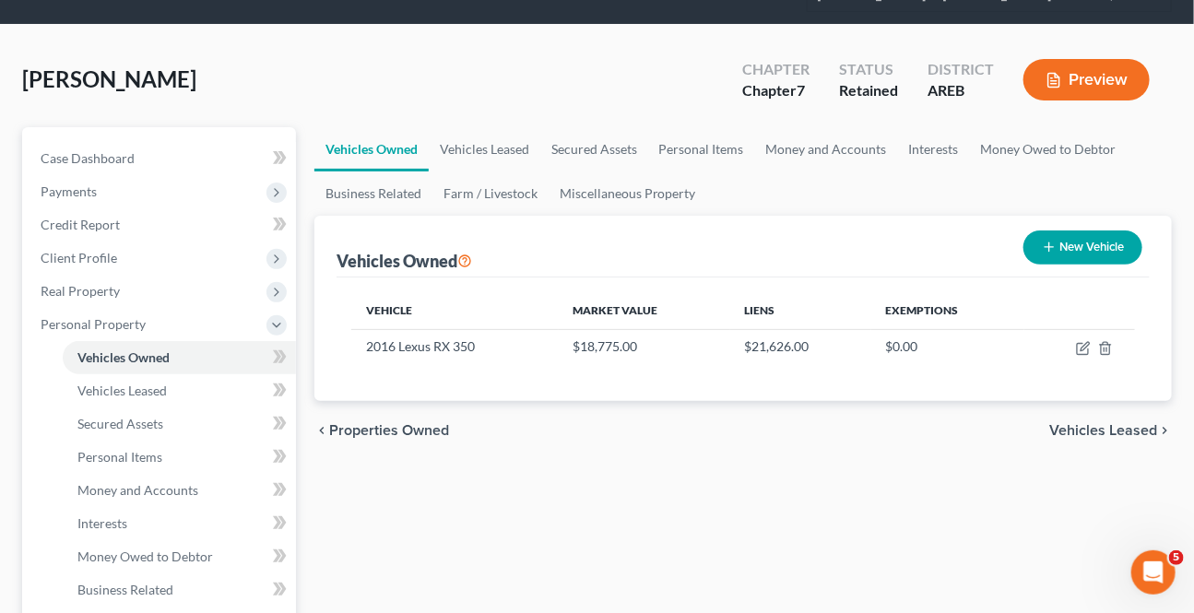
click at [1115, 430] on span "Vehicles Leased" at bounding box center [1103, 430] width 108 height 15
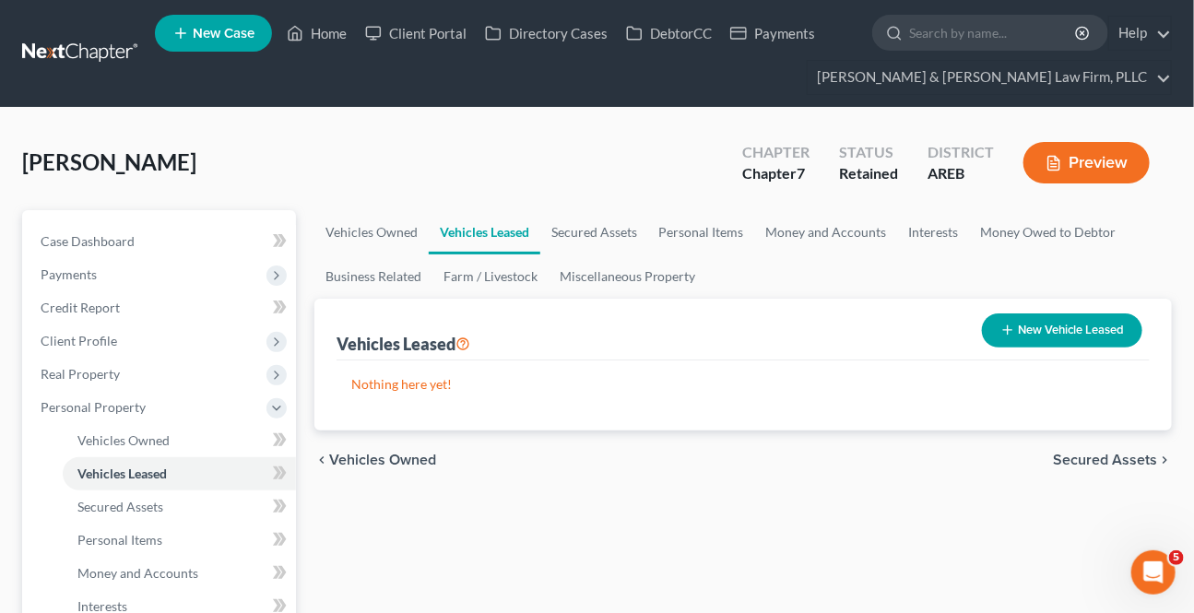
click at [1135, 459] on span "Secured Assets" at bounding box center [1105, 460] width 104 height 15
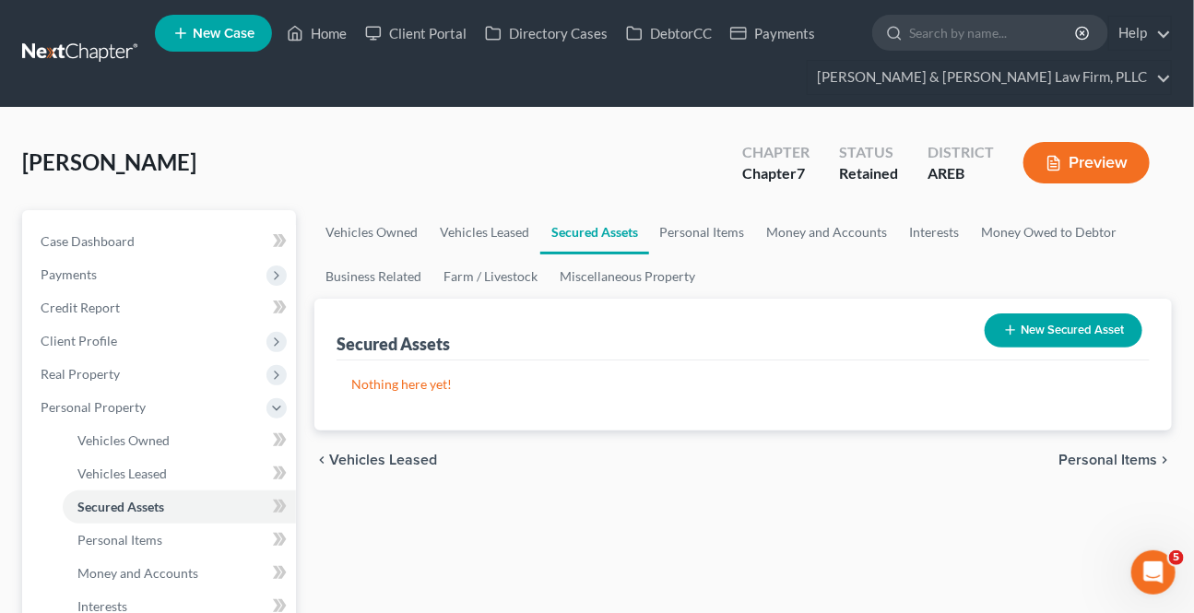
click at [1132, 462] on span "Personal Items" at bounding box center [1107, 460] width 99 height 15
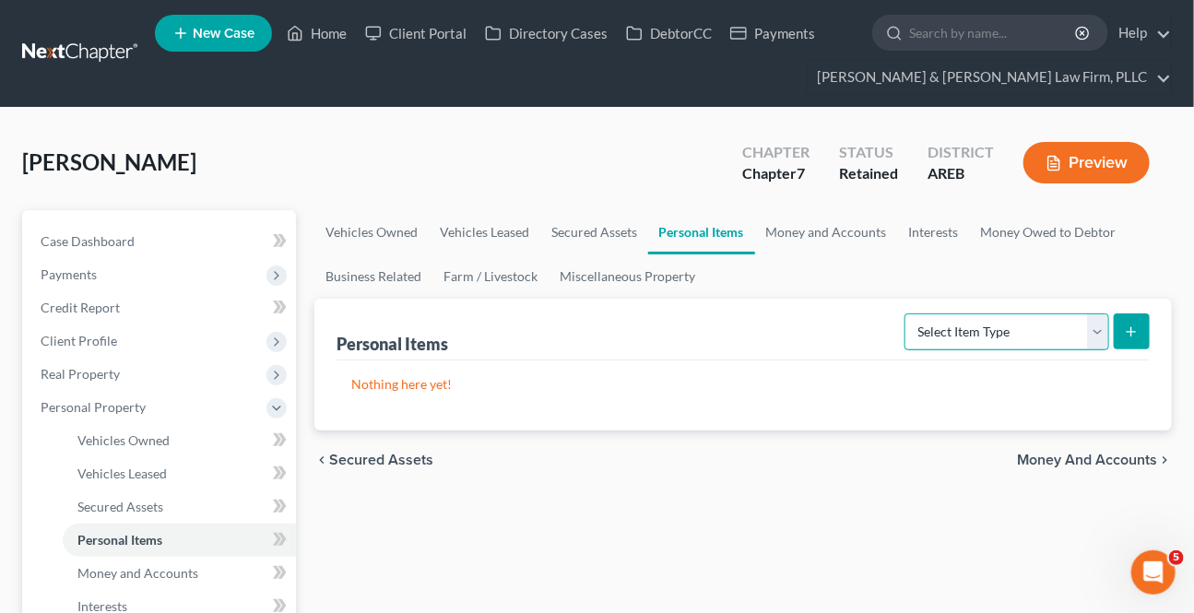
click at [1092, 338] on select "Select Item Type Clothing Collectibles Of Value Electronics Firearms Household …" at bounding box center [1006, 331] width 205 height 37
drag, startPoint x: 1090, startPoint y: 328, endPoint x: 1066, endPoint y: 342, distance: 27.7
click at [1090, 328] on select "Select Item Type Clothing Collectibles Of Value Electronics Firearms Household …" at bounding box center [1006, 331] width 205 height 37
select select "household_goods"
click at [907, 313] on select "Select Item Type Clothing Collectibles Of Value Electronics Firearms Household …" at bounding box center [1006, 331] width 205 height 37
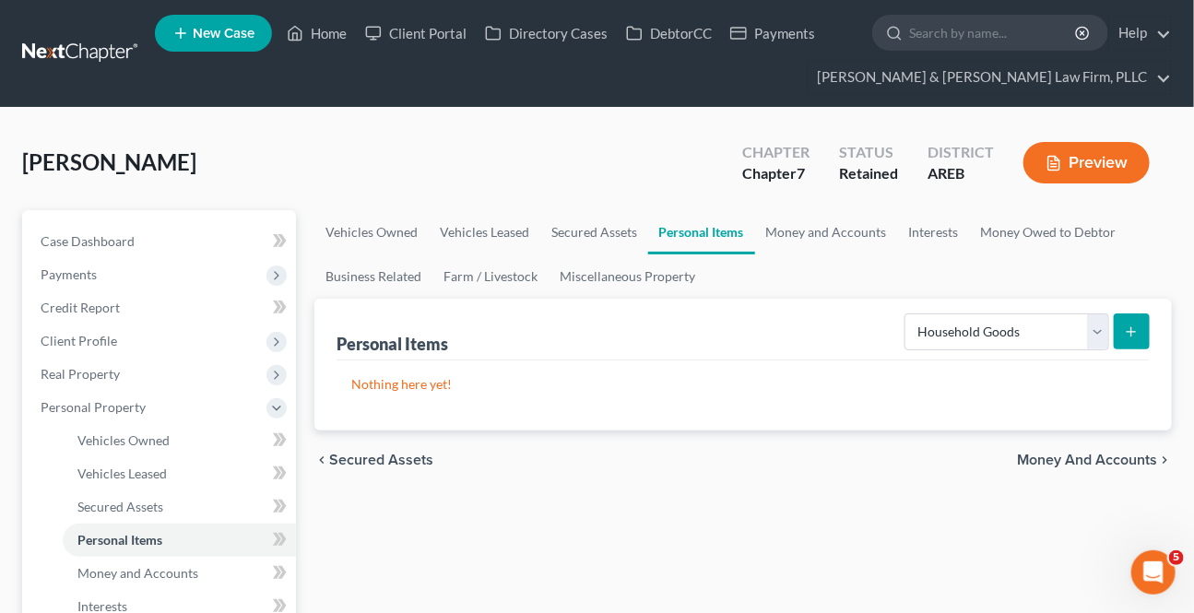
click at [1127, 336] on button "submit" at bounding box center [1132, 331] width 36 height 36
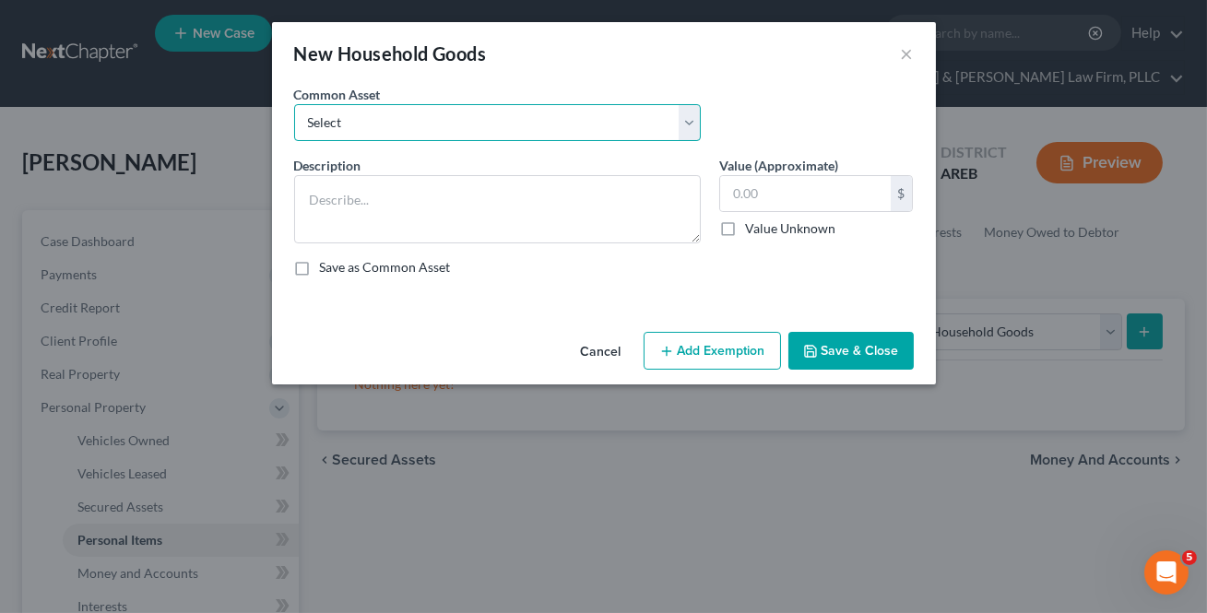
click at [368, 129] on select "Select Household goods and furnishings" at bounding box center [497, 122] width 407 height 37
select select "0"
click at [294, 104] on select "Select Household goods and furnishings" at bounding box center [497, 122] width 407 height 37
type textarea "Household goods and furnishings"
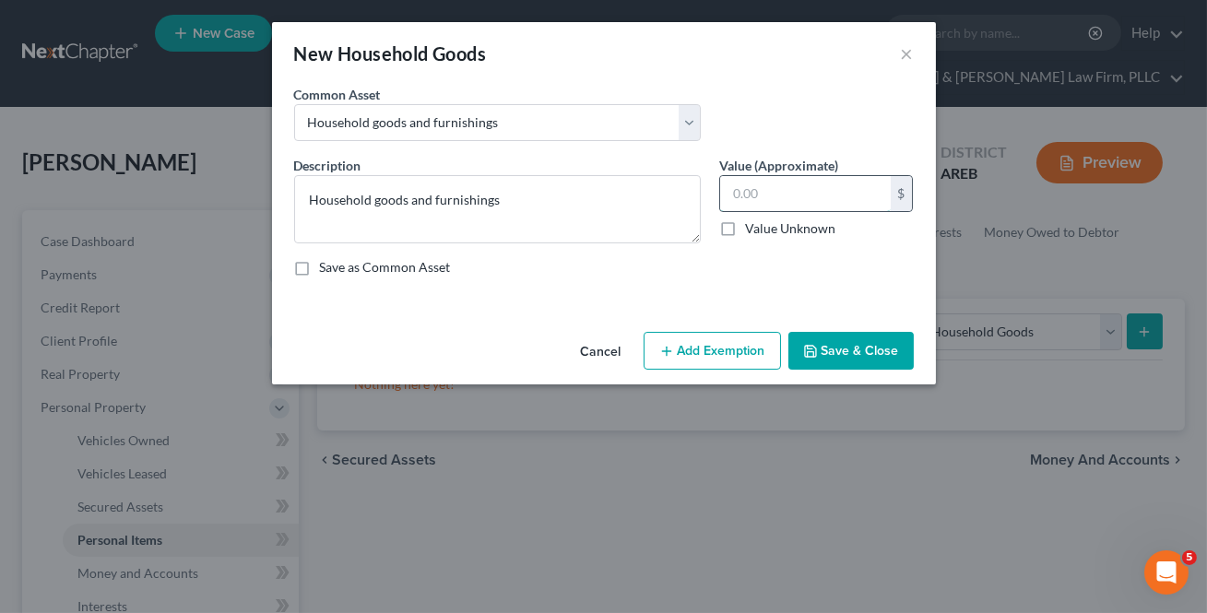
click at [800, 194] on input "text" at bounding box center [805, 193] width 171 height 35
type input "10,000"
click at [747, 344] on button "Add Exemption" at bounding box center [711, 351] width 137 height 39
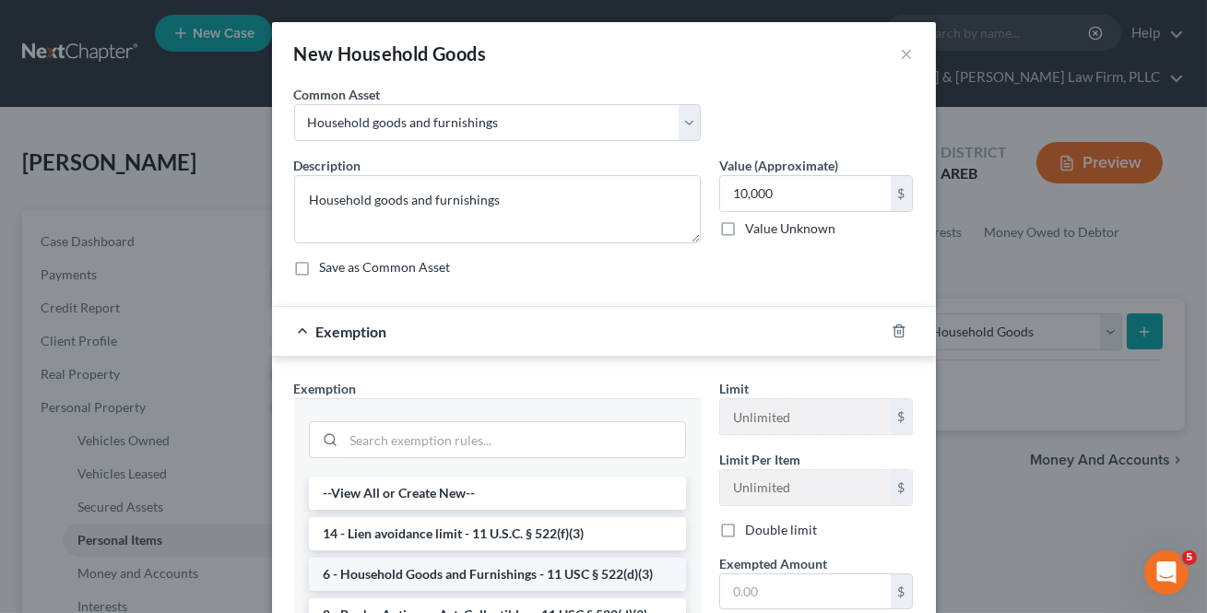
click at [434, 579] on li "6 - Household Goods and Furnishings - 11 USC § 522(d)(3)" at bounding box center [497, 574] width 377 height 33
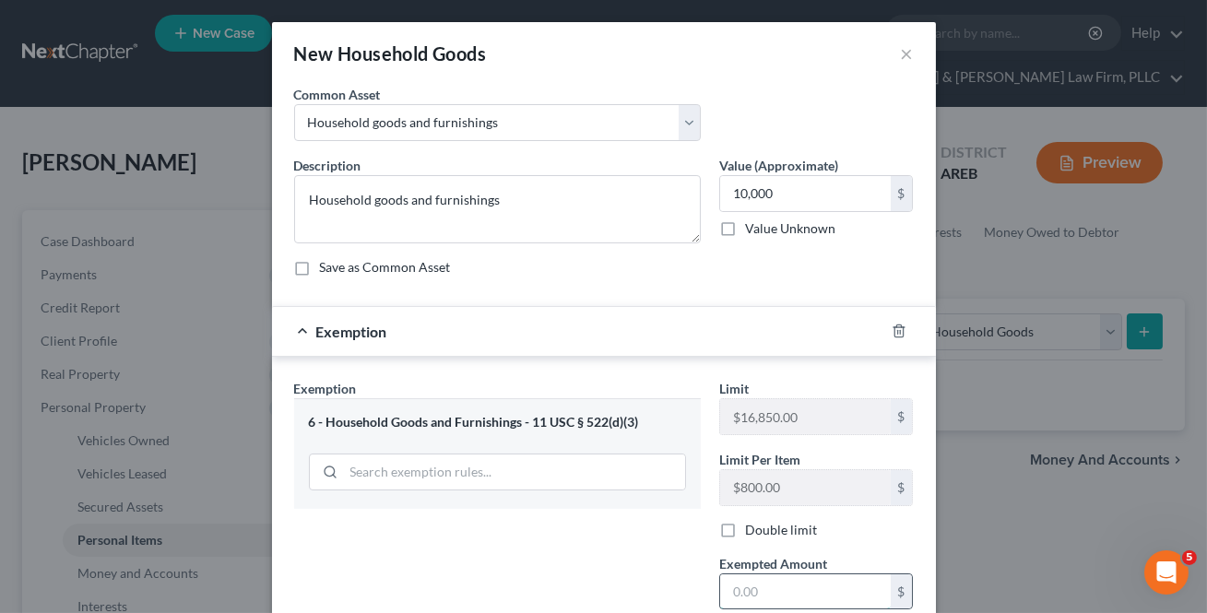
drag, startPoint x: 774, startPoint y: 595, endPoint x: 785, endPoint y: 588, distance: 12.0
click at [774, 595] on input "text" at bounding box center [805, 591] width 171 height 35
type input "10,000"
click at [822, 548] on div "Limit $16,850.00 $ Limit Per Item $800.00 $ Double limit Exempted Amount * 10,0…" at bounding box center [816, 537] width 213 height 316
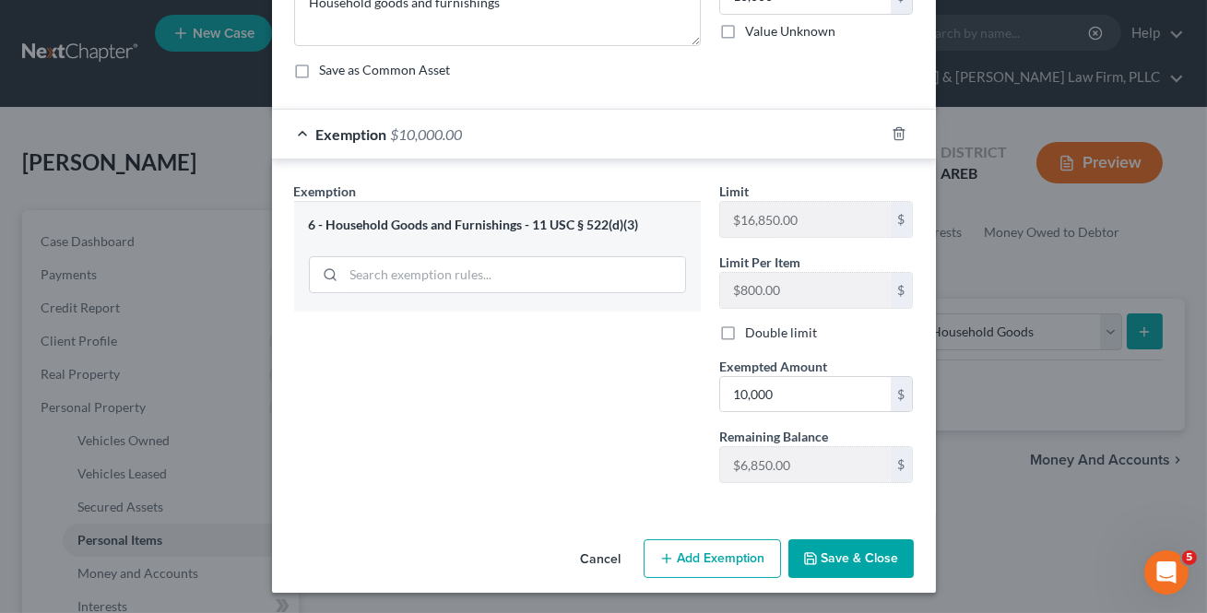
click at [865, 562] on button "Save & Close" at bounding box center [850, 558] width 125 height 39
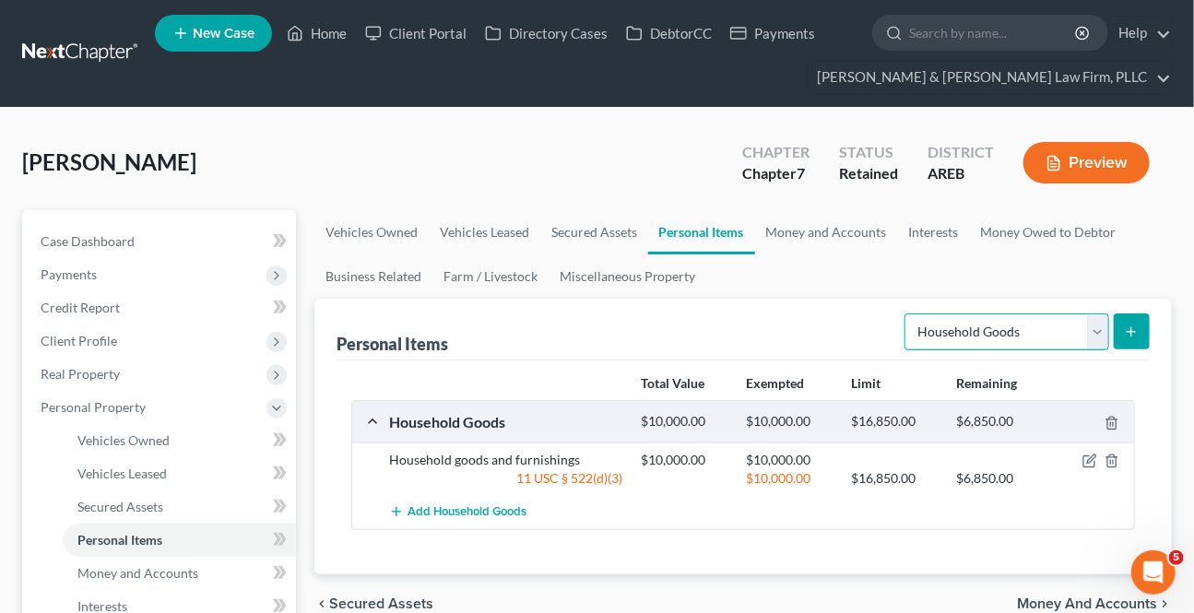
drag, startPoint x: 1092, startPoint y: 341, endPoint x: 1073, endPoint y: 347, distance: 19.2
click at [1092, 341] on select "Select Item Type Clothing Collectibles Of Value Electronics Firearms Household …" at bounding box center [1006, 331] width 205 height 37
select select "clothing"
click at [907, 313] on select "Select Item Type Clothing Collectibles Of Value Electronics Firearms Household …" at bounding box center [1006, 331] width 205 height 37
click at [1127, 334] on icon "submit" at bounding box center [1131, 332] width 15 height 15
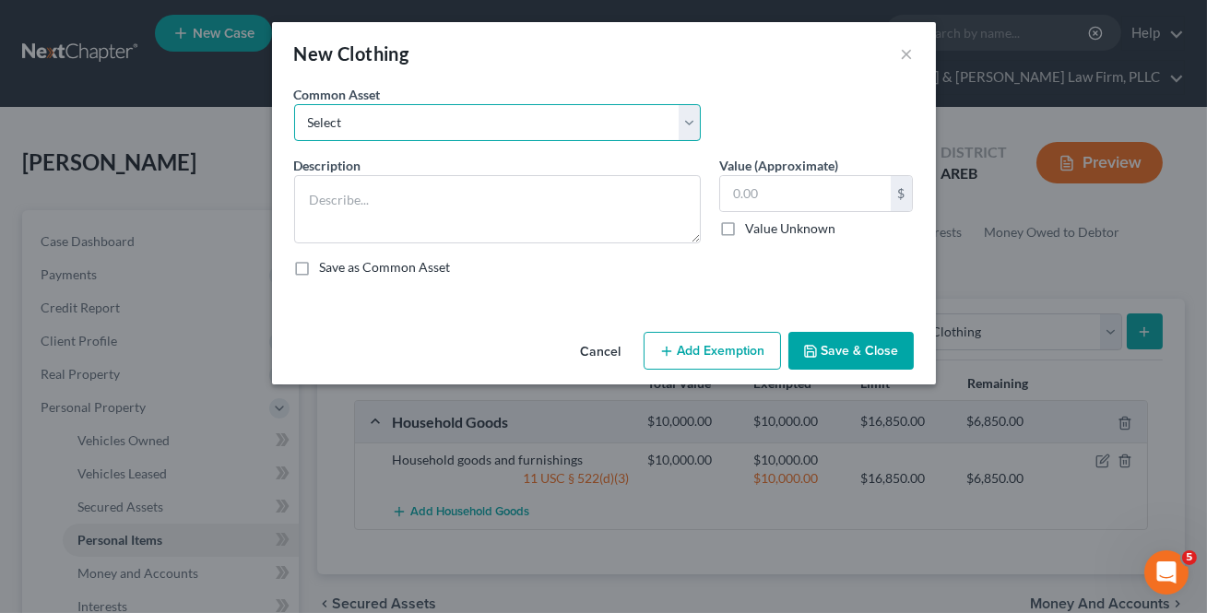
drag, startPoint x: 419, startPoint y: 126, endPoint x: 410, endPoint y: 138, distance: 14.6
click at [419, 126] on select "Select Clothing" at bounding box center [497, 122] width 407 height 37
select select "0"
click at [294, 104] on select "Select Clothing" at bounding box center [497, 122] width 407 height 37
type textarea "Clothing"
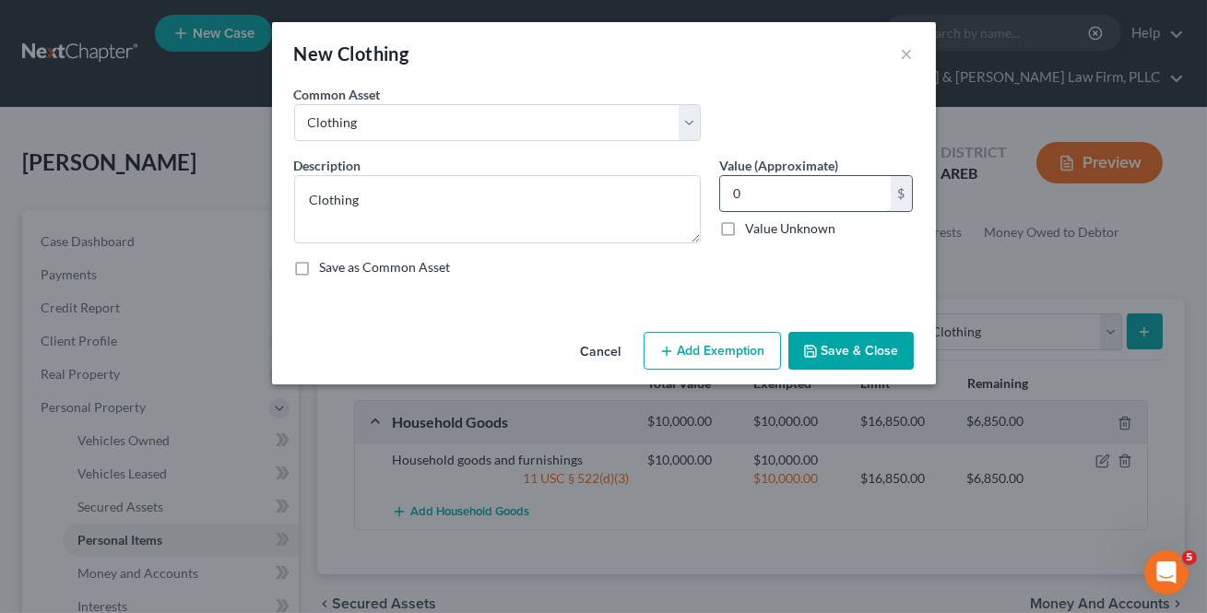
click at [757, 204] on input "0" at bounding box center [805, 193] width 171 height 35
type input "100"
click at [696, 346] on button "Add Exemption" at bounding box center [711, 351] width 137 height 39
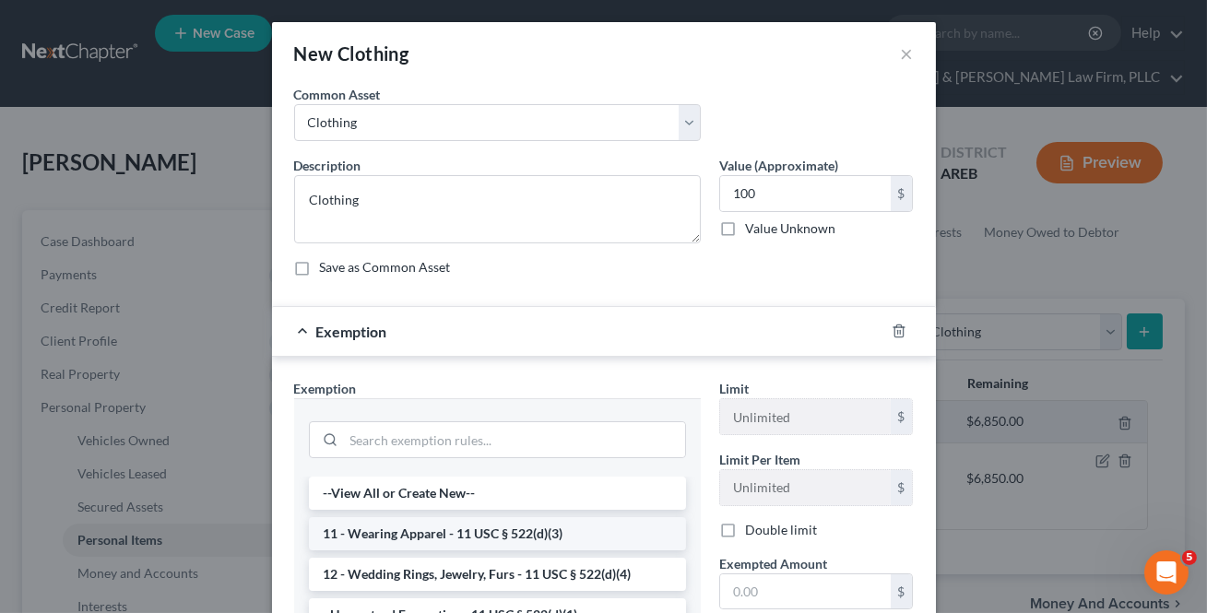
click at [425, 530] on li "11 - Wearing Apparel - 11 USC § 522(d)(3)" at bounding box center [497, 533] width 377 height 33
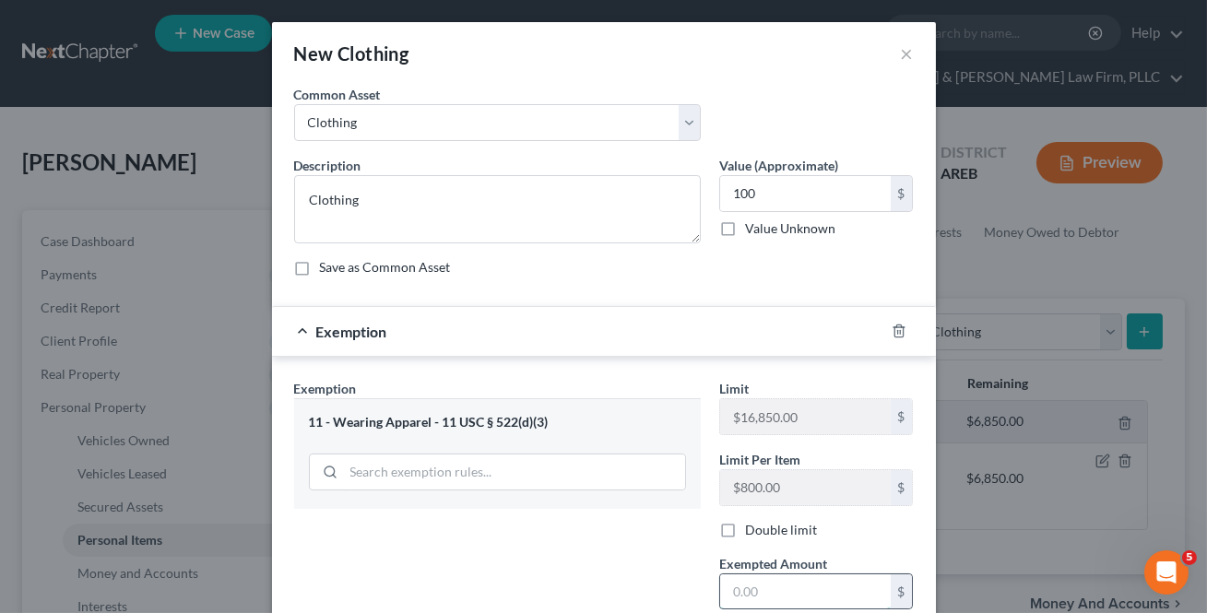
click at [782, 584] on input "text" at bounding box center [805, 591] width 171 height 35
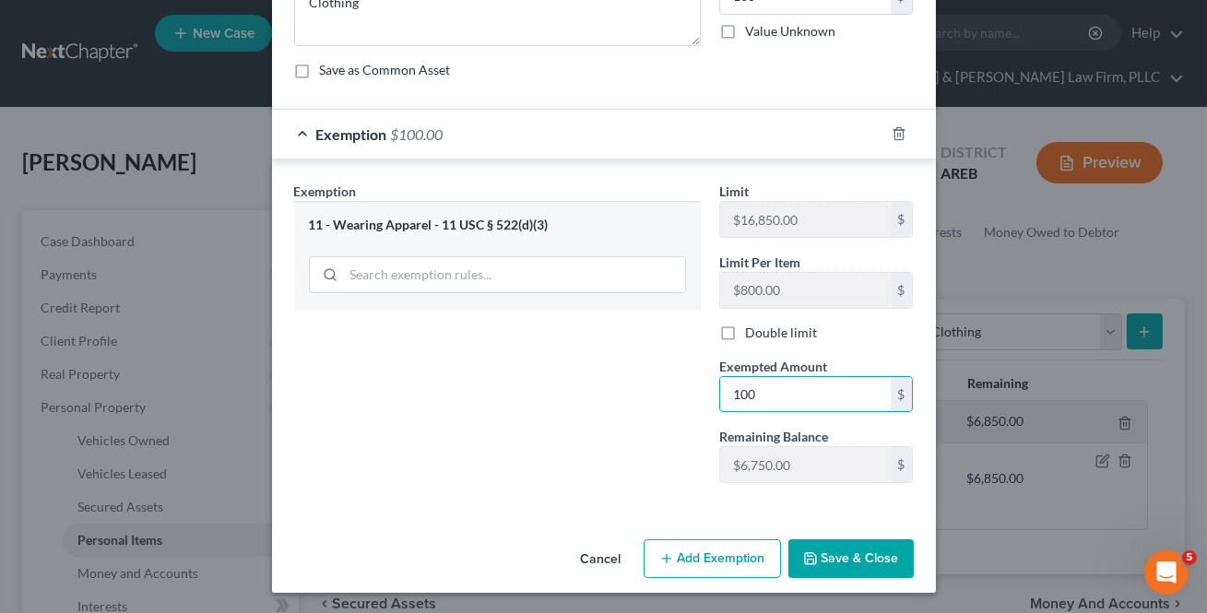
type input "100"
click at [726, 514] on div "An exemption set must first be selected from the Filing Information section. Co…" at bounding box center [604, 210] width 664 height 644
click at [831, 561] on button "Save & Close" at bounding box center [850, 558] width 125 height 39
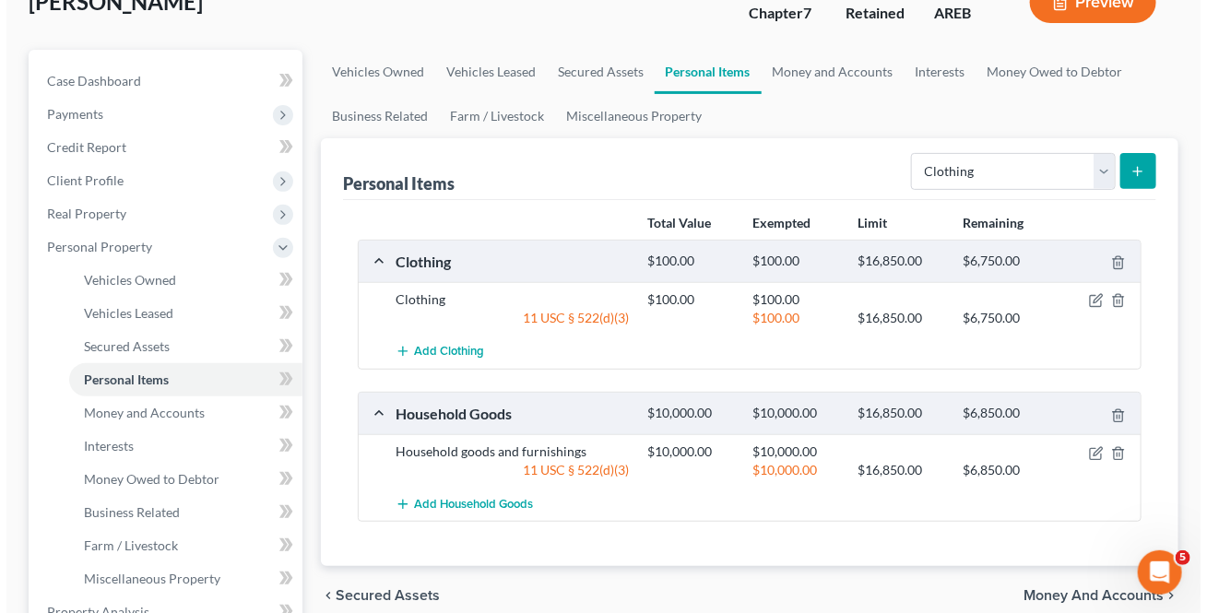
scroll to position [167, 0]
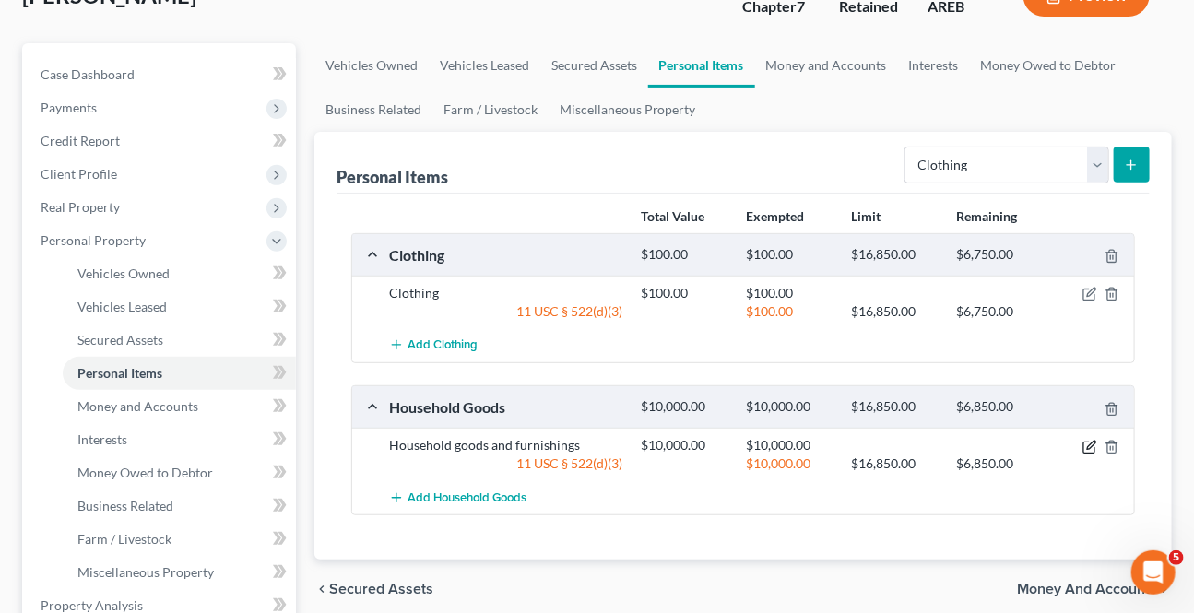
click at [1092, 443] on icon "button" at bounding box center [1091, 445] width 8 height 8
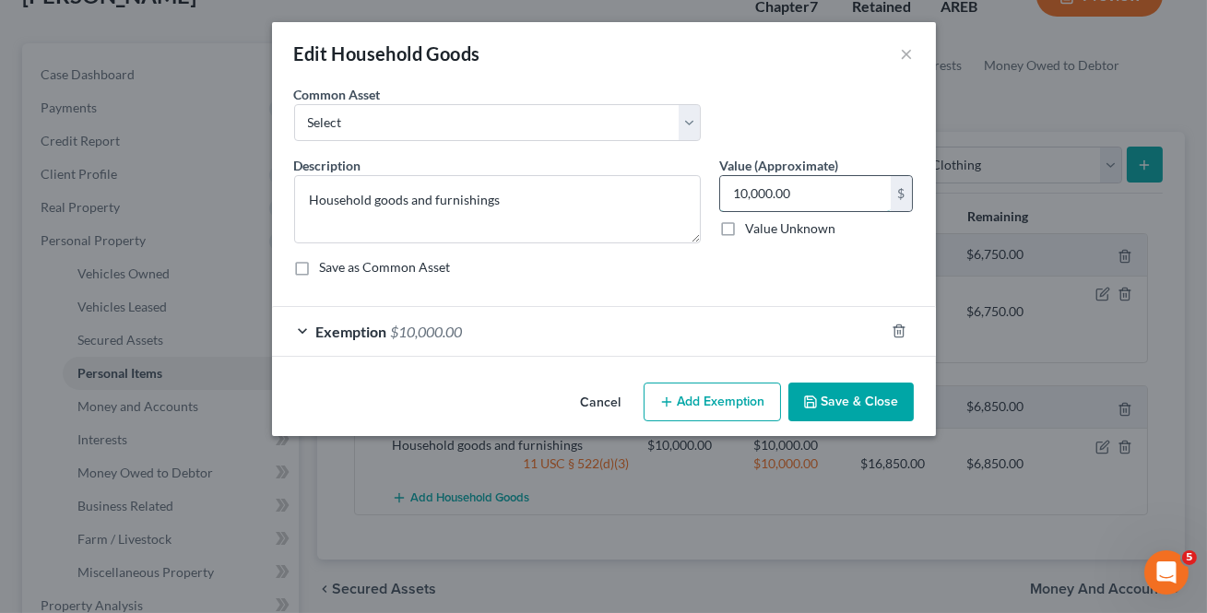
click at [817, 185] on input "10,000.00" at bounding box center [805, 193] width 171 height 35
type input "1,000"
click at [894, 327] on icon "button" at bounding box center [898, 331] width 8 height 12
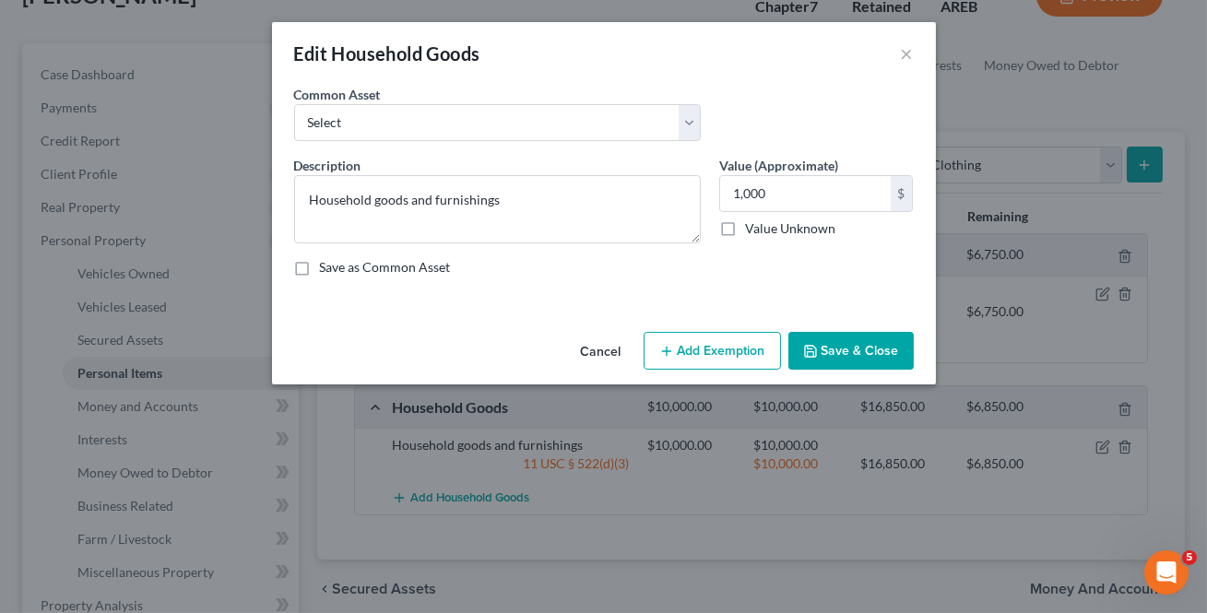
click at [756, 348] on button "Add Exemption" at bounding box center [711, 351] width 137 height 39
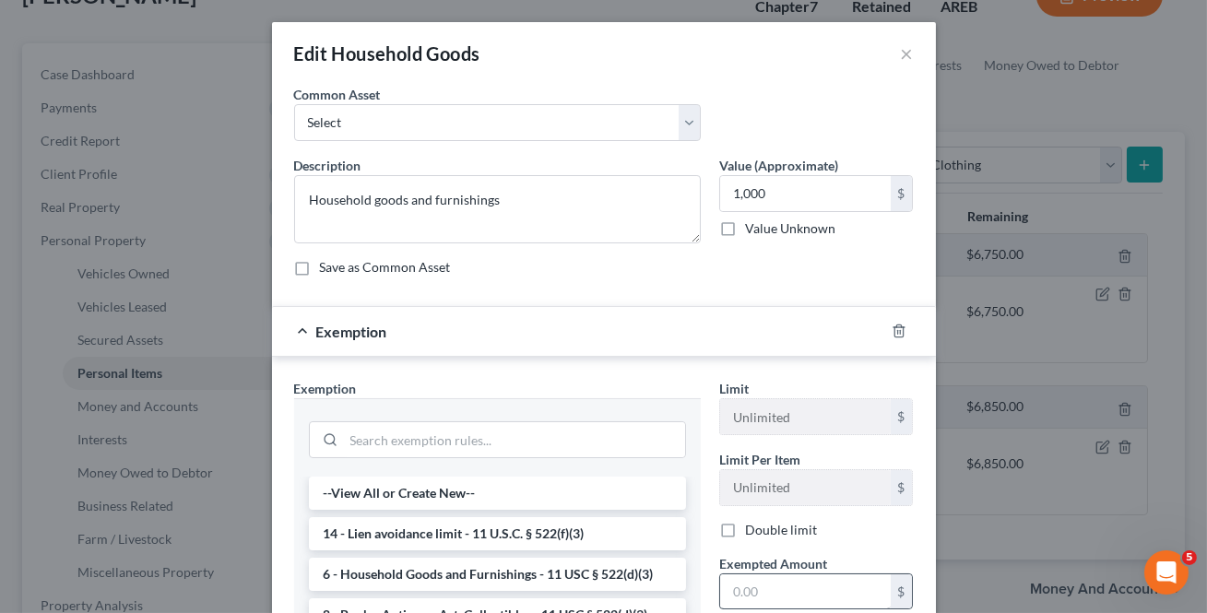
drag, startPoint x: 392, startPoint y: 581, endPoint x: 748, endPoint y: 586, distance: 355.9
click at [392, 580] on li "6 - Household Goods and Furnishings - 11 USC § 522(d)(3)" at bounding box center [497, 574] width 377 height 33
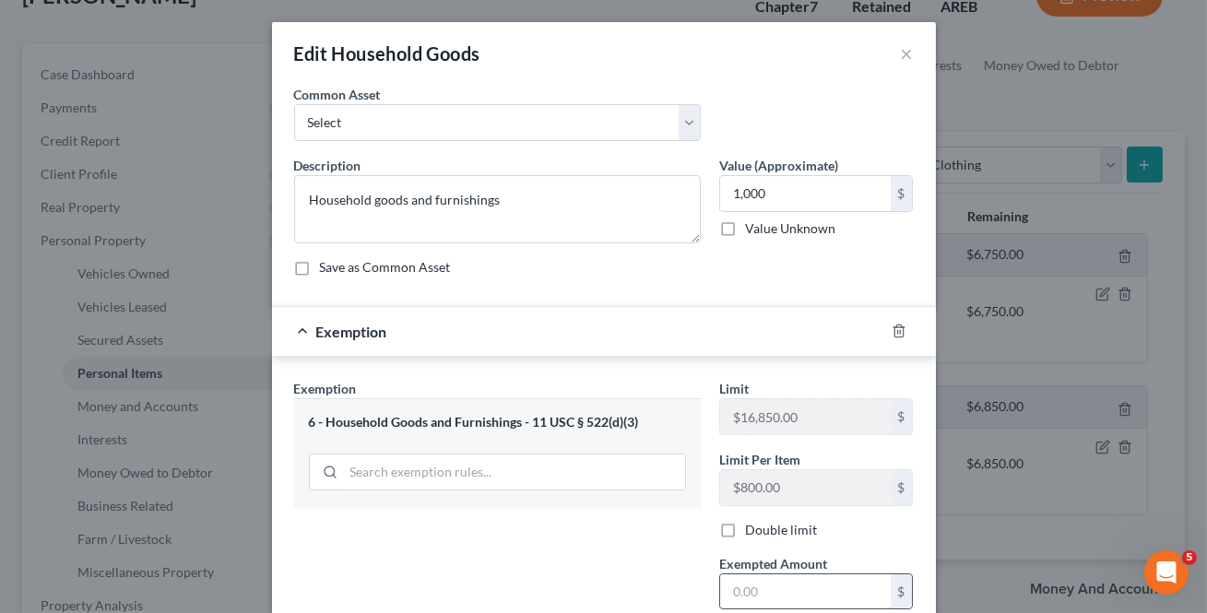
click at [748, 585] on input "text" at bounding box center [805, 591] width 171 height 35
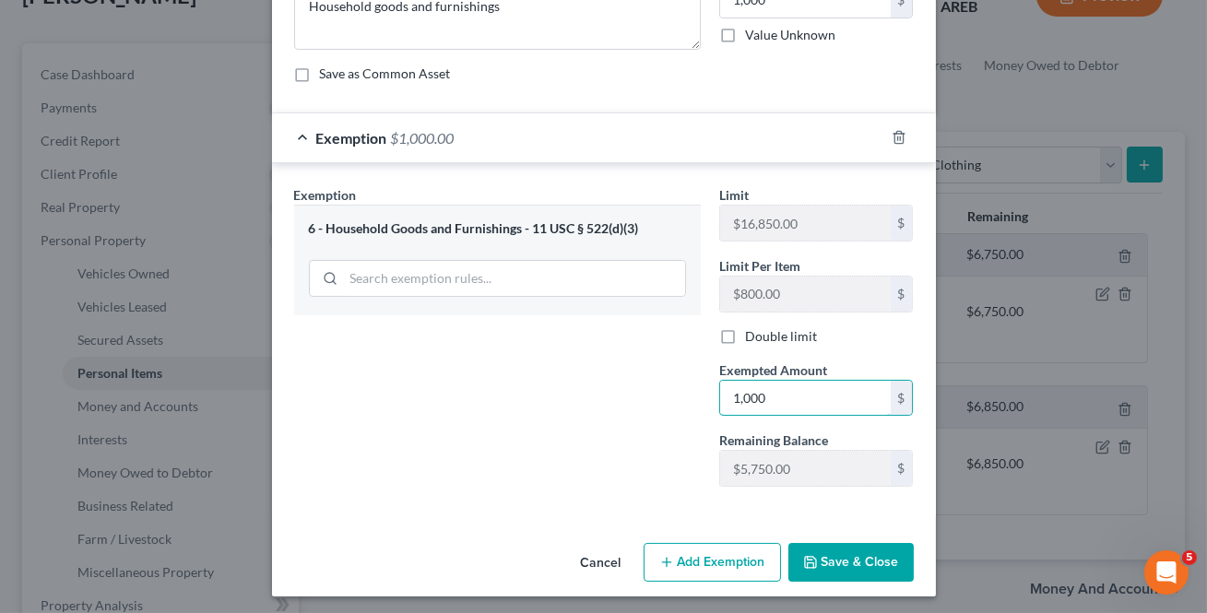
scroll to position [197, 0]
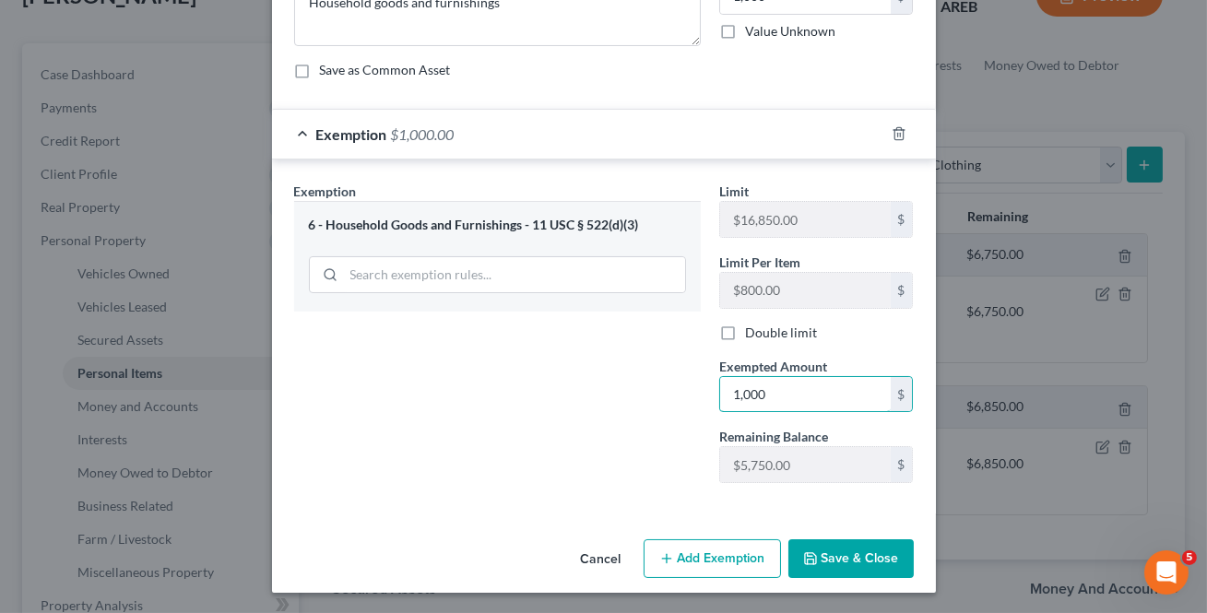
type input "1,000"
drag, startPoint x: 868, startPoint y: 547, endPoint x: 1104, endPoint y: 328, distance: 322.3
click at [868, 546] on button "Save & Close" at bounding box center [850, 558] width 125 height 39
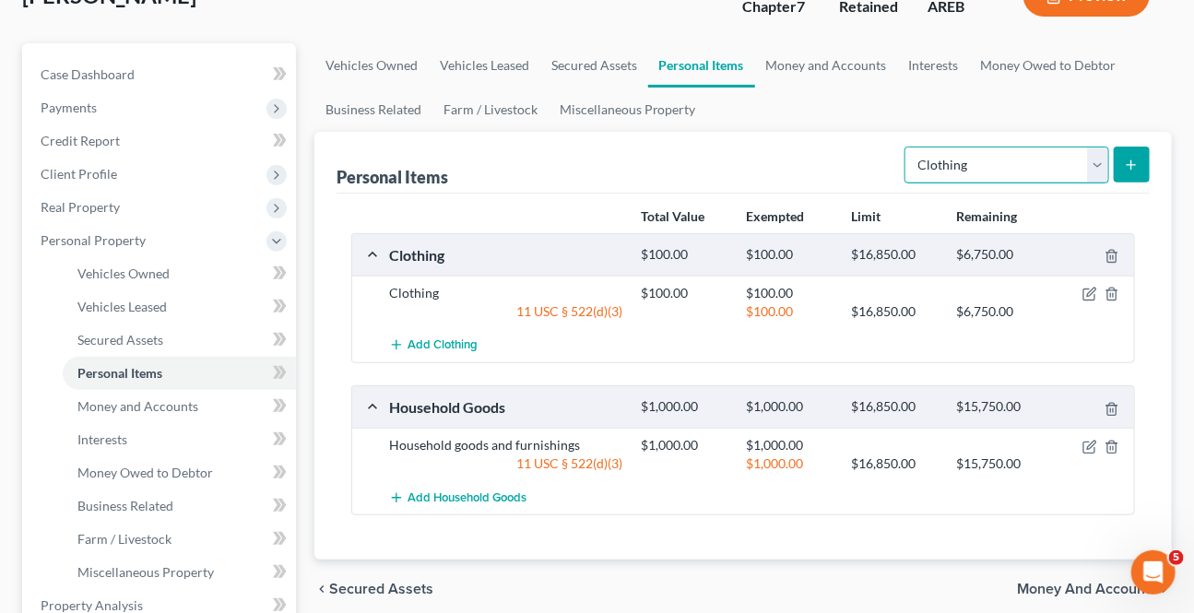
drag, startPoint x: 1097, startPoint y: 158, endPoint x: 1070, endPoint y: 178, distance: 33.6
click at [1097, 158] on select "Select Item Type Clothing Collectibles Of Value Electronics Firearms Household …" at bounding box center [1006, 165] width 205 height 37
select select "electronics"
click at [907, 147] on select "Select Item Type Clothing Collectibles Of Value Electronics Firearms Household …" at bounding box center [1006, 165] width 205 height 37
click at [1120, 158] on button "submit" at bounding box center [1132, 165] width 36 height 36
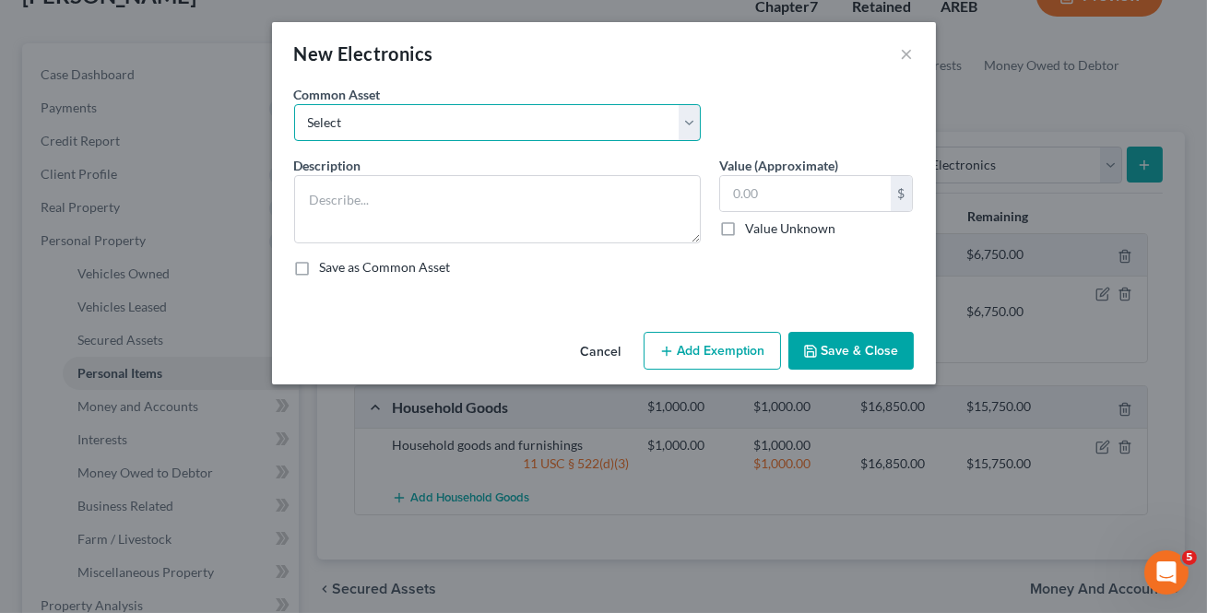
drag, startPoint x: 501, startPoint y: 116, endPoint x: 476, endPoint y: 138, distance: 33.3
click at [501, 115] on select "Select Household electronics" at bounding box center [497, 122] width 407 height 37
select select "0"
click at [294, 104] on select "Select Household electronics" at bounding box center [497, 122] width 407 height 37
type textarea "Household electronics"
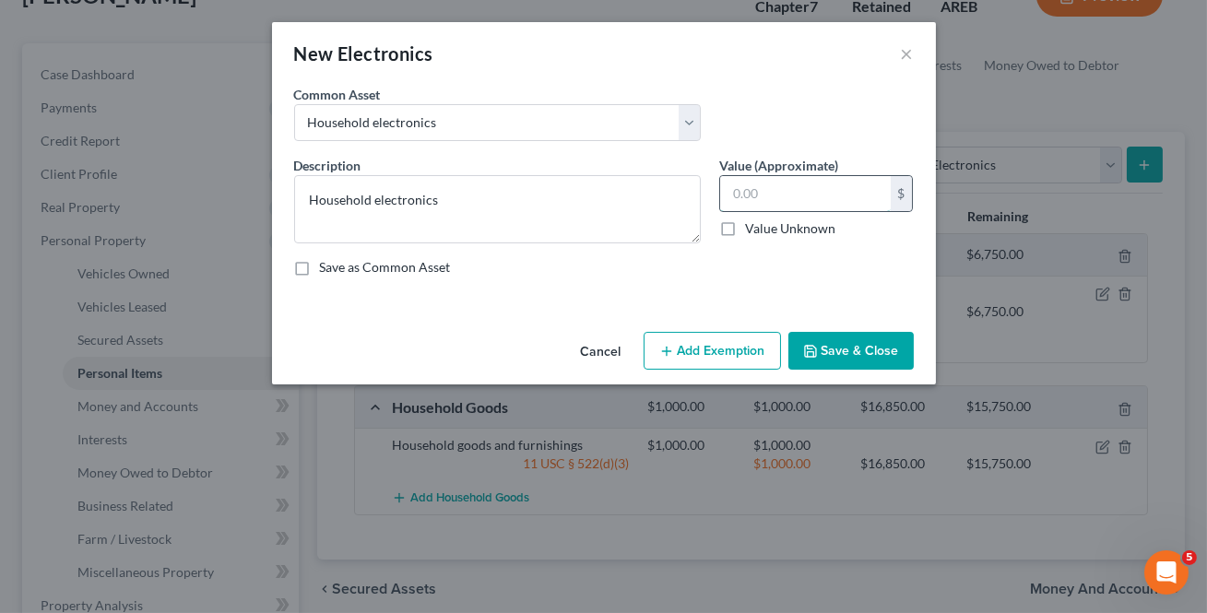
click at [779, 195] on input "text" at bounding box center [805, 193] width 171 height 35
type input "500"
click at [715, 338] on button "Add Exemption" at bounding box center [711, 351] width 137 height 39
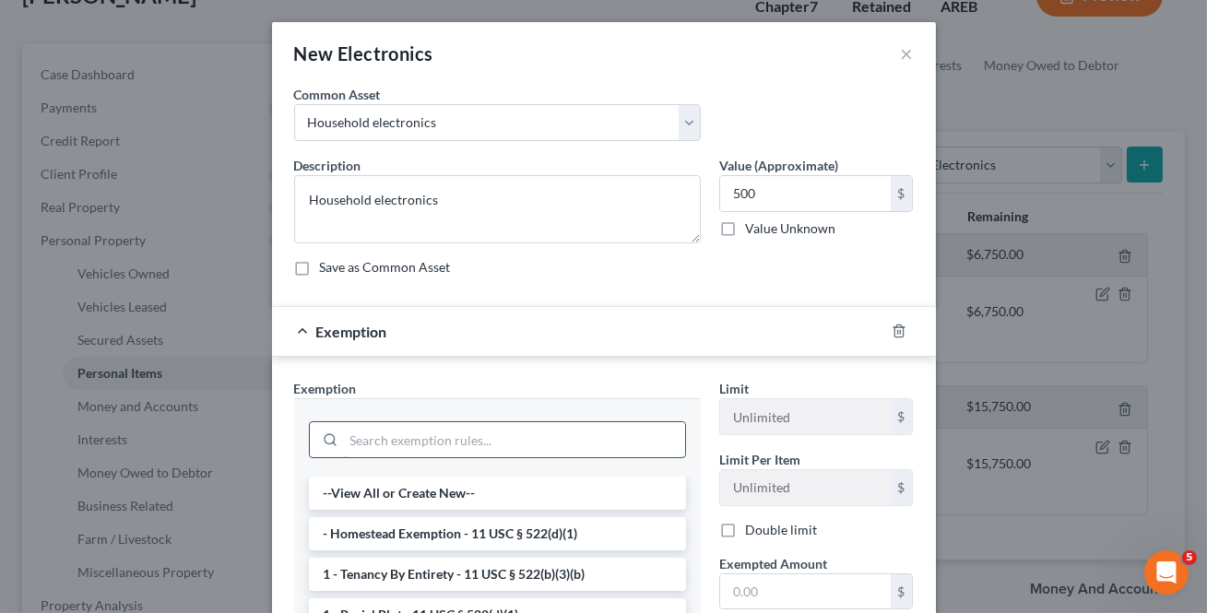
click at [384, 447] on input "search" at bounding box center [514, 439] width 341 height 35
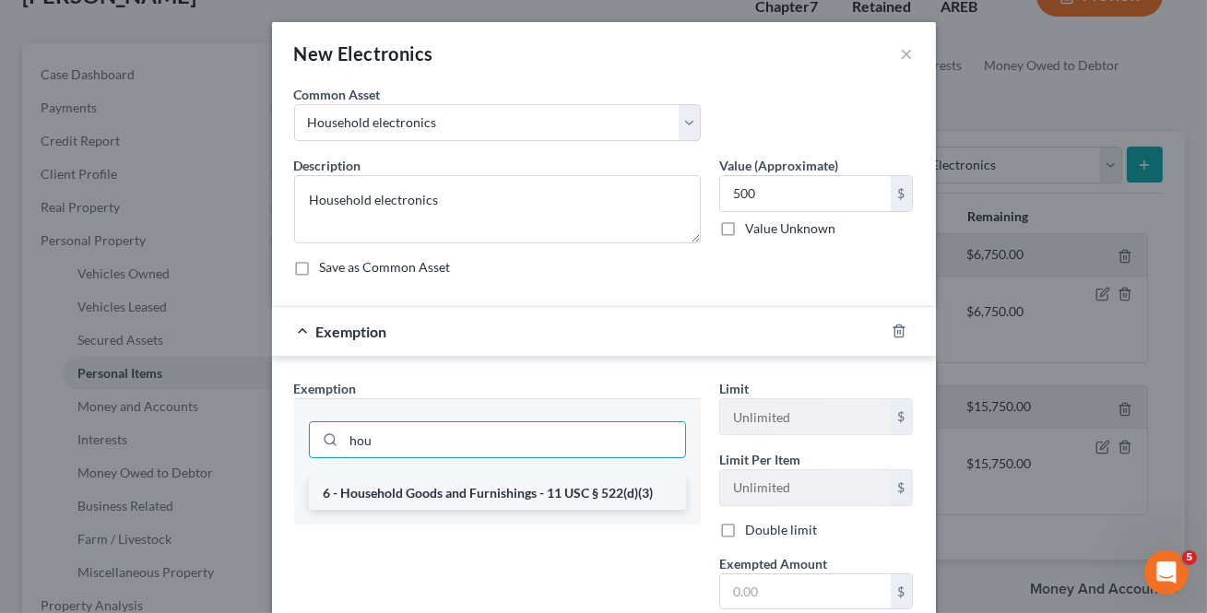
type input "hou"
click at [548, 495] on li "6 - Household Goods and Furnishings - 11 USC § 522(d)(3)" at bounding box center [497, 493] width 377 height 33
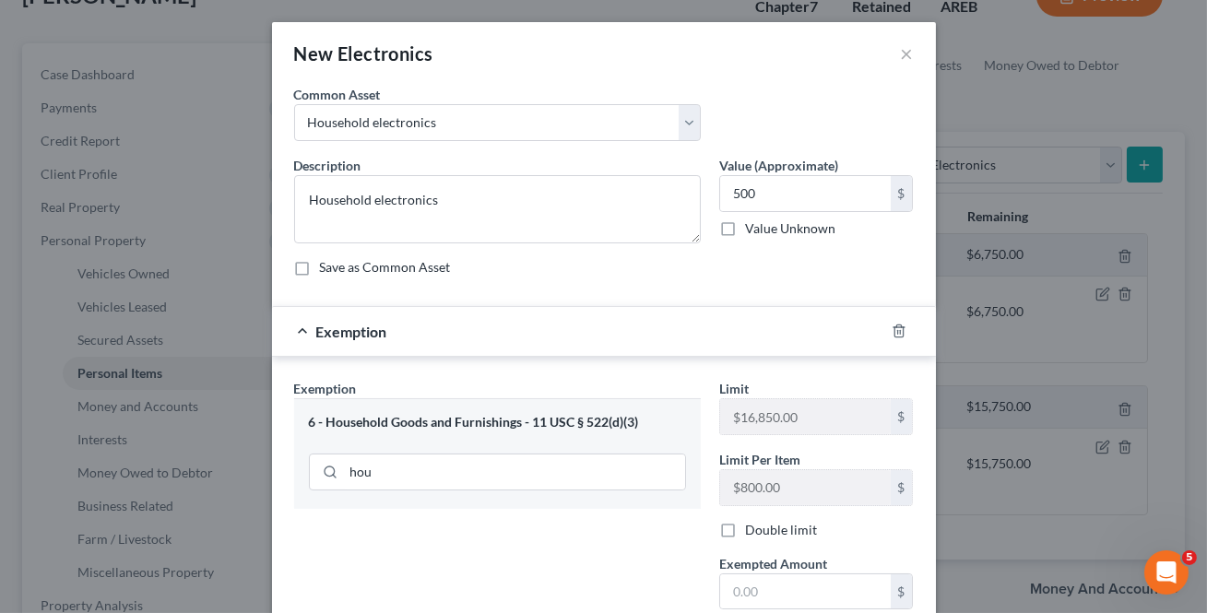
click at [770, 569] on span "Exempted Amount" at bounding box center [773, 564] width 108 height 16
click at [752, 591] on input "text" at bounding box center [805, 591] width 171 height 35
click at [733, 577] on input "text" at bounding box center [805, 591] width 171 height 35
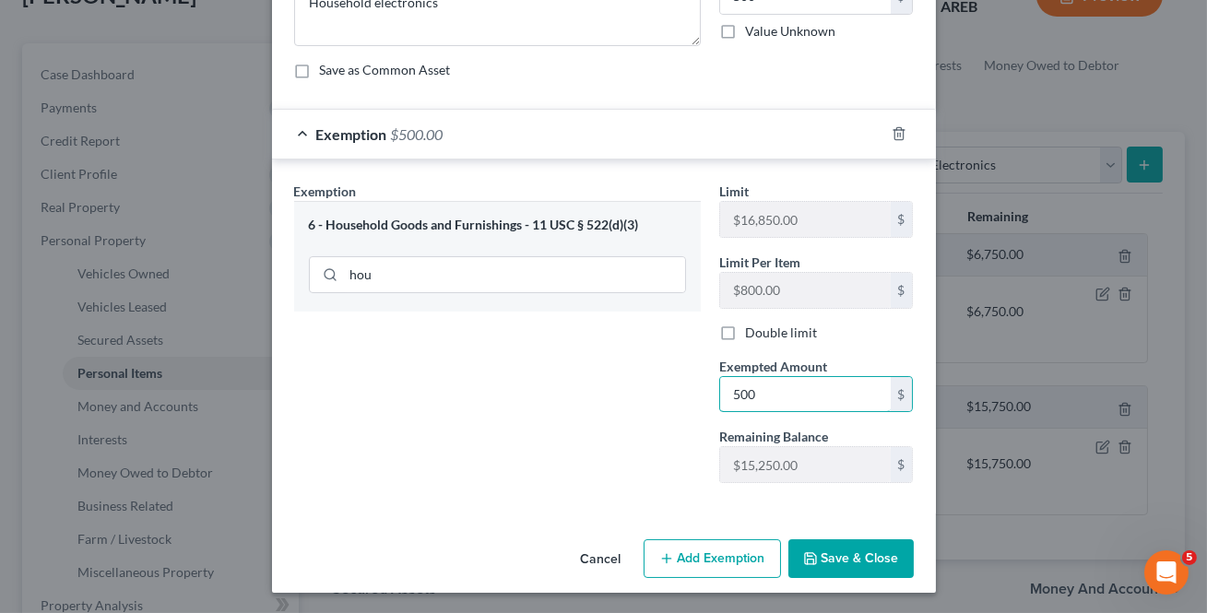
type input "500"
click at [686, 499] on div "Exemption Set must be selected for CA. Exemption * 6 - Household Goods and Furn…" at bounding box center [604, 336] width 664 height 354
click at [809, 554] on icon "button" at bounding box center [810, 558] width 15 height 15
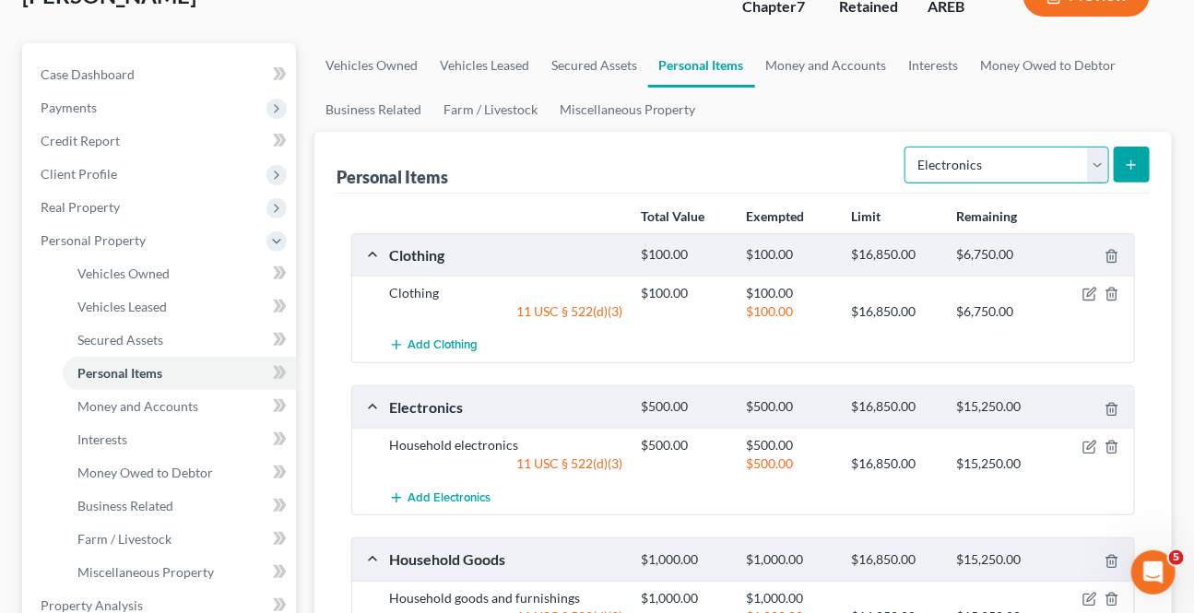
drag, startPoint x: 1089, startPoint y: 157, endPoint x: 1069, endPoint y: 179, distance: 29.4
click at [1089, 156] on select "Select Item Type Clothing Collectibles Of Value Electronics Firearms Household …" at bounding box center [1006, 165] width 205 height 37
select select "jewelry"
click at [907, 147] on select "Select Item Type Clothing Collectibles Of Value Electronics Firearms Household …" at bounding box center [1006, 165] width 205 height 37
click at [1125, 176] on button "submit" at bounding box center [1132, 165] width 36 height 36
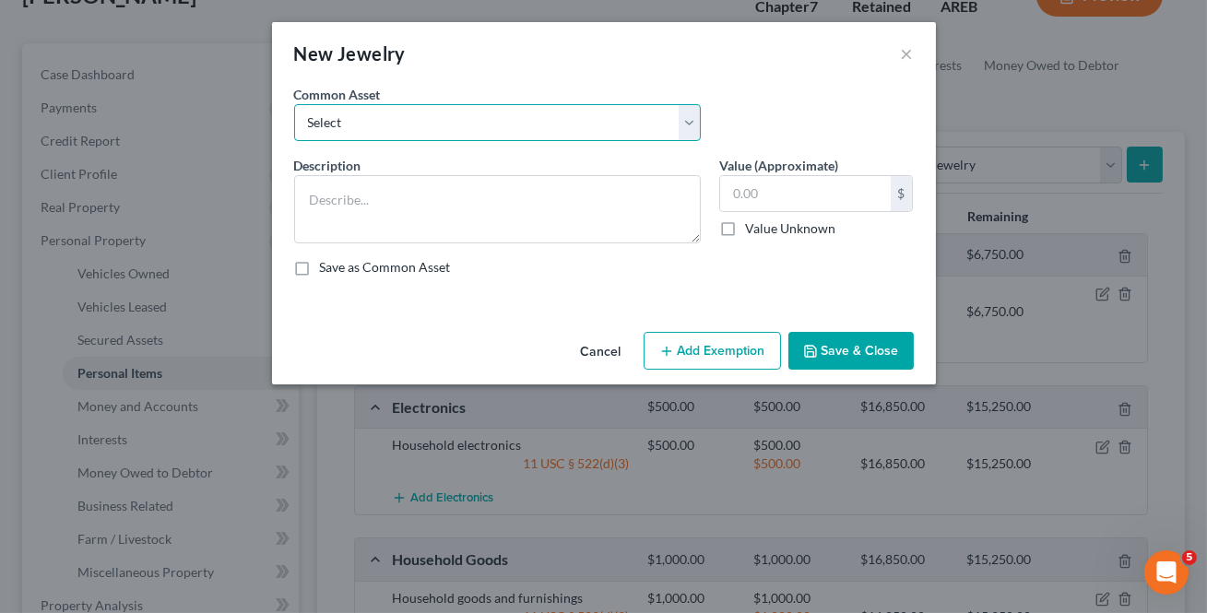
click at [561, 120] on select "Select Jewelry" at bounding box center [497, 122] width 407 height 37
select select "0"
click at [294, 104] on select "Select Jewelry" at bounding box center [497, 122] width 407 height 37
type textarea "Jewelry"
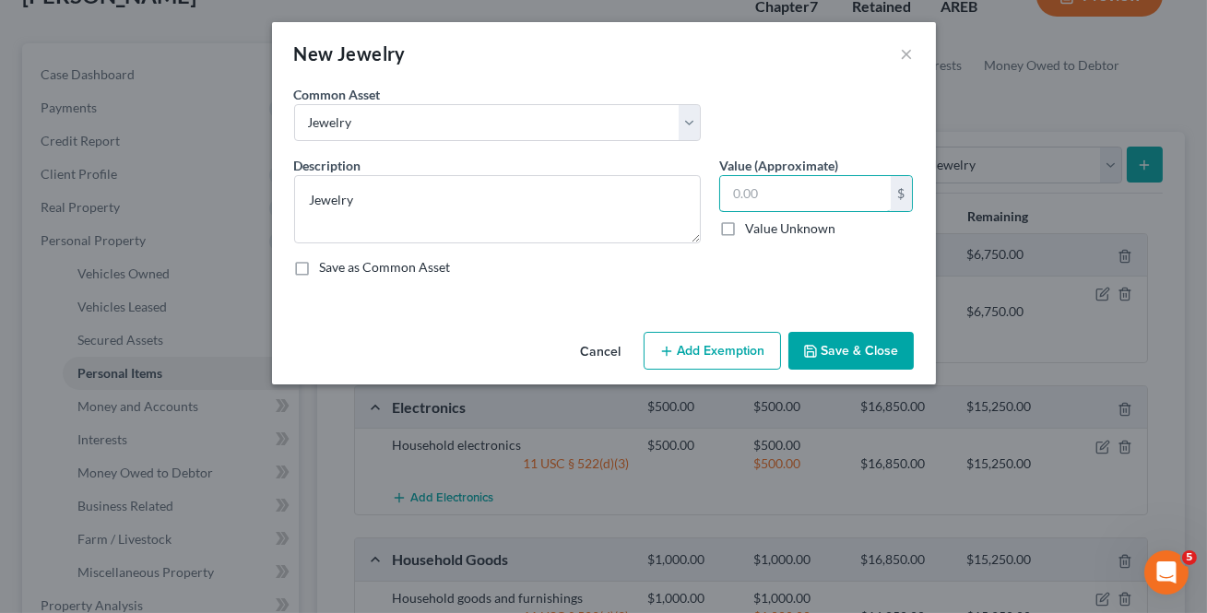
drag, startPoint x: 760, startPoint y: 194, endPoint x: 825, endPoint y: 217, distance: 69.4
click at [761, 194] on input "text" at bounding box center [805, 193] width 171 height 35
type input "300"
click at [828, 343] on button "Save & Close" at bounding box center [850, 351] width 125 height 39
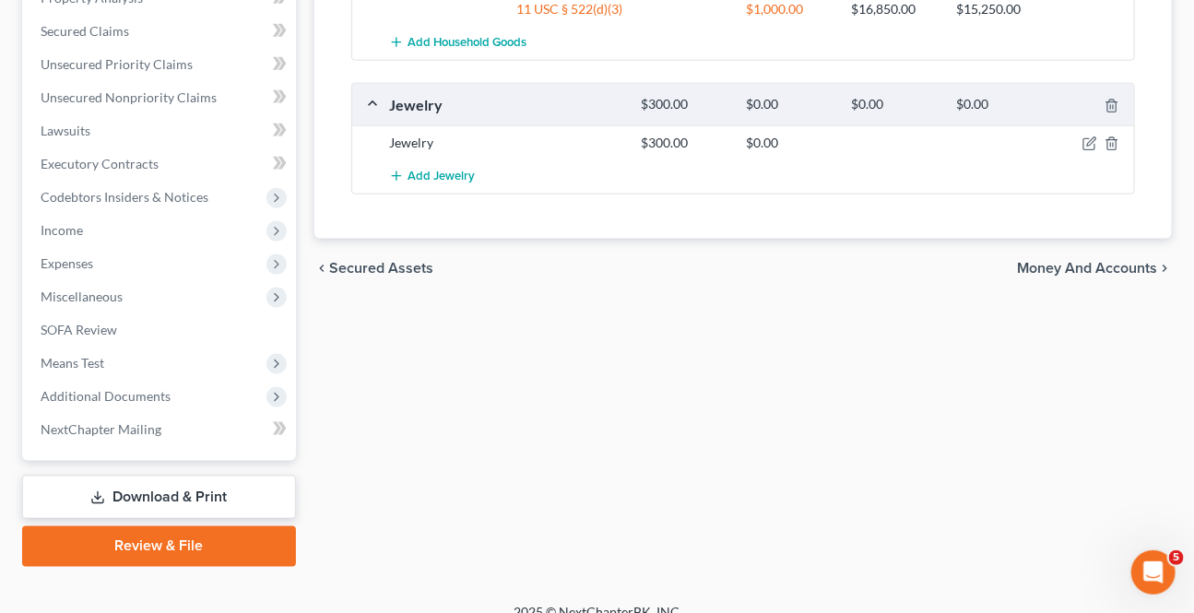
scroll to position [796, 0]
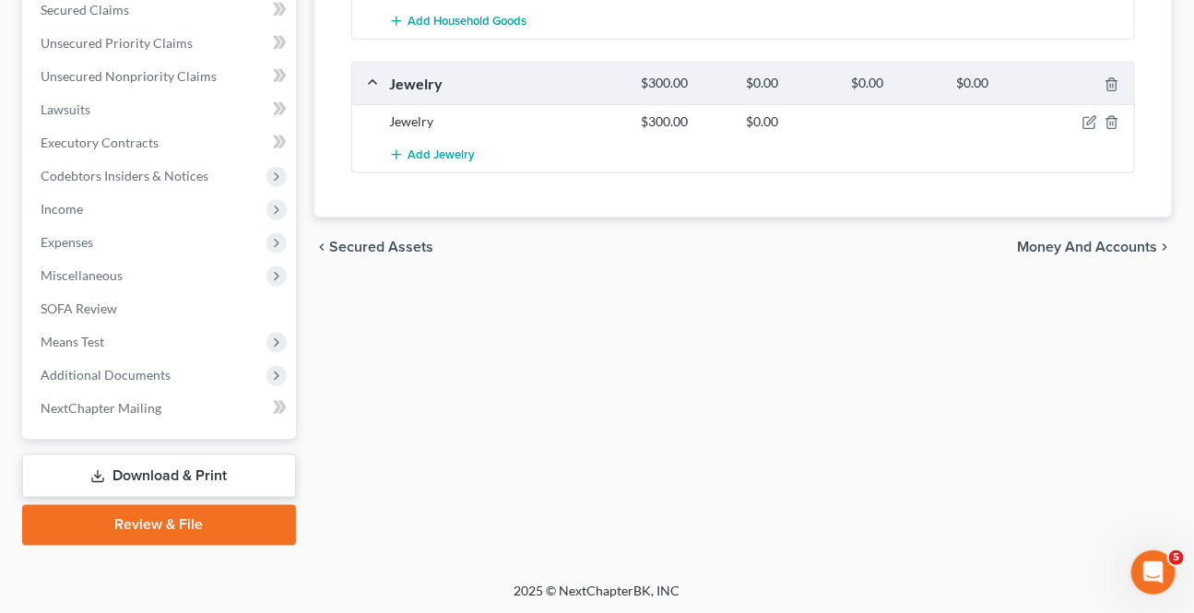
click at [1062, 246] on span "Money and Accounts" at bounding box center [1087, 247] width 140 height 15
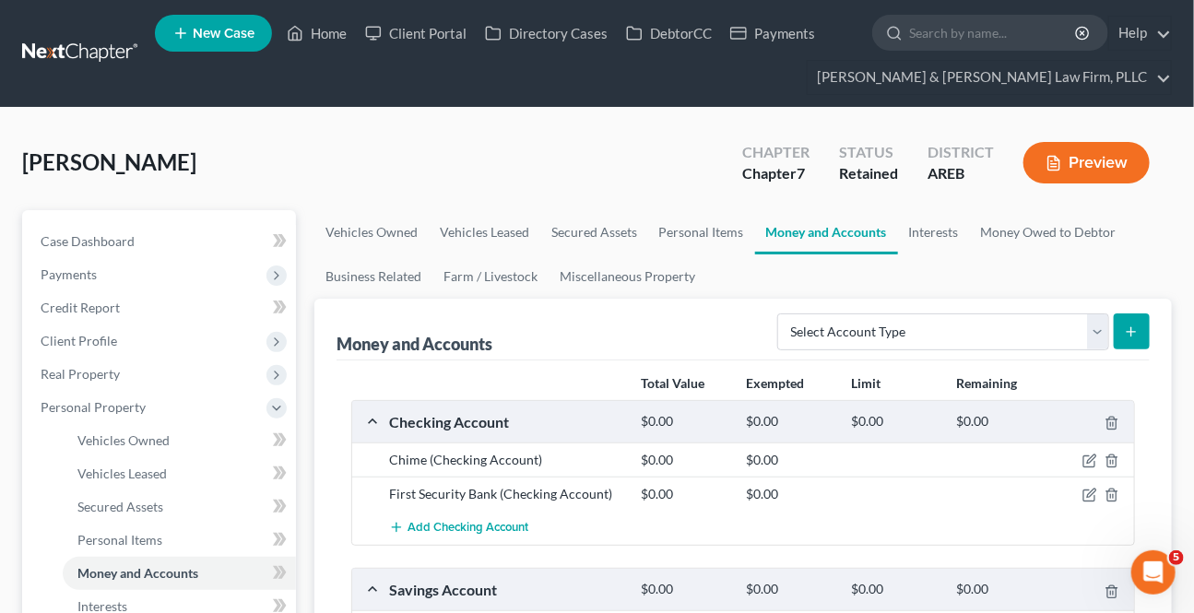
scroll to position [502, 0]
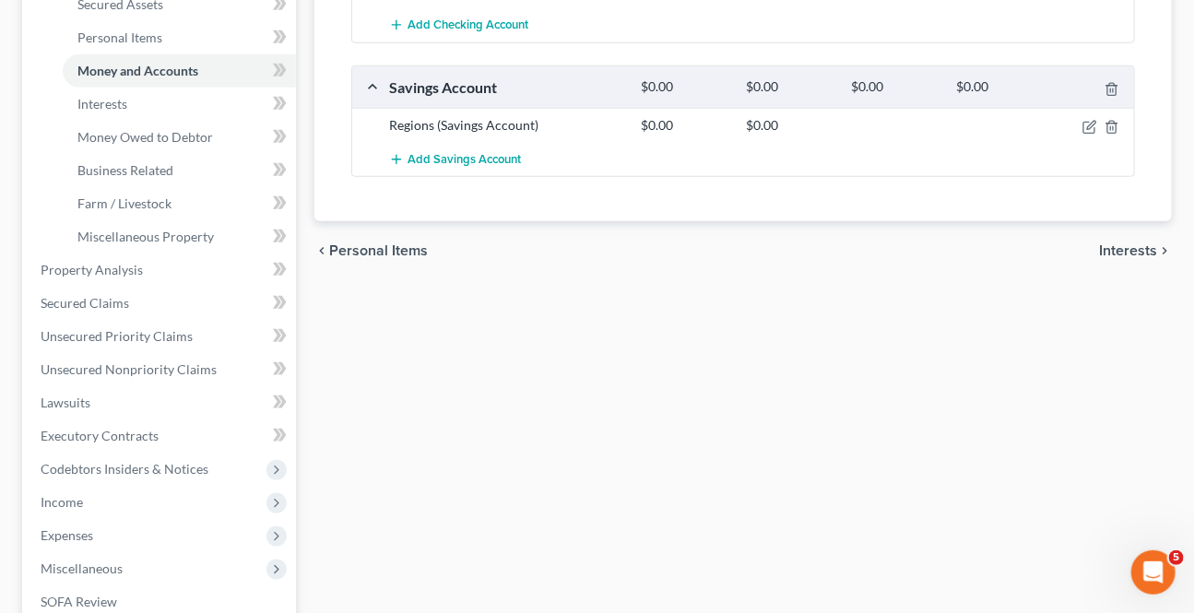
click at [412, 253] on span "Personal Items" at bounding box center [378, 250] width 99 height 15
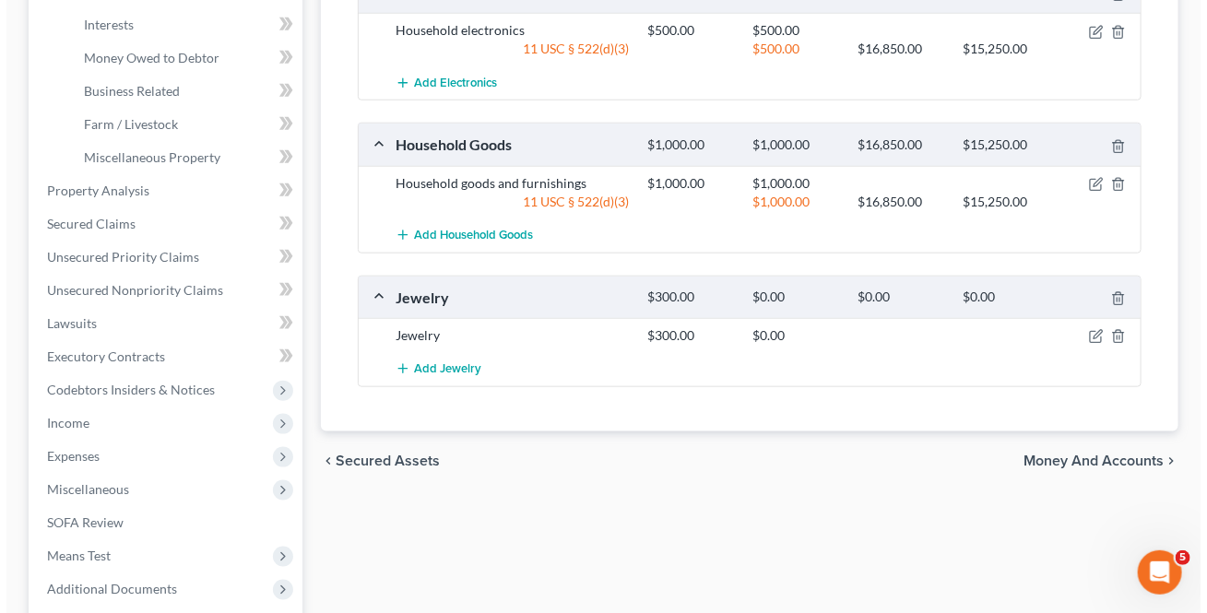
scroll to position [586, 0]
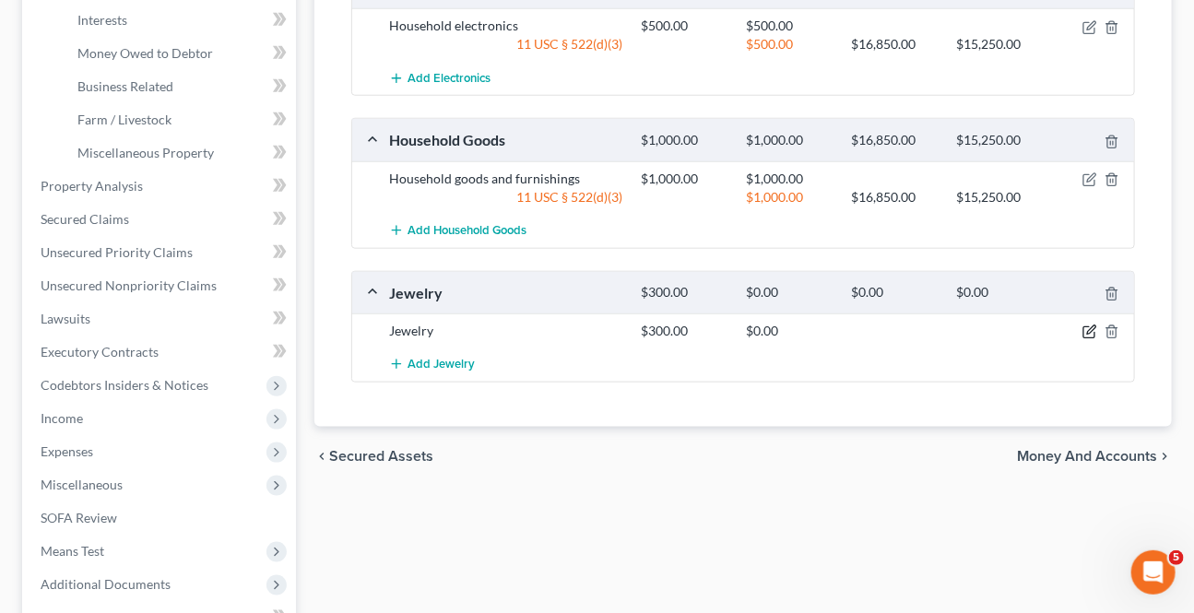
drag, startPoint x: 1091, startPoint y: 328, endPoint x: 847, endPoint y: 199, distance: 275.5
click at [1091, 327] on icon "button" at bounding box center [1089, 332] width 15 height 15
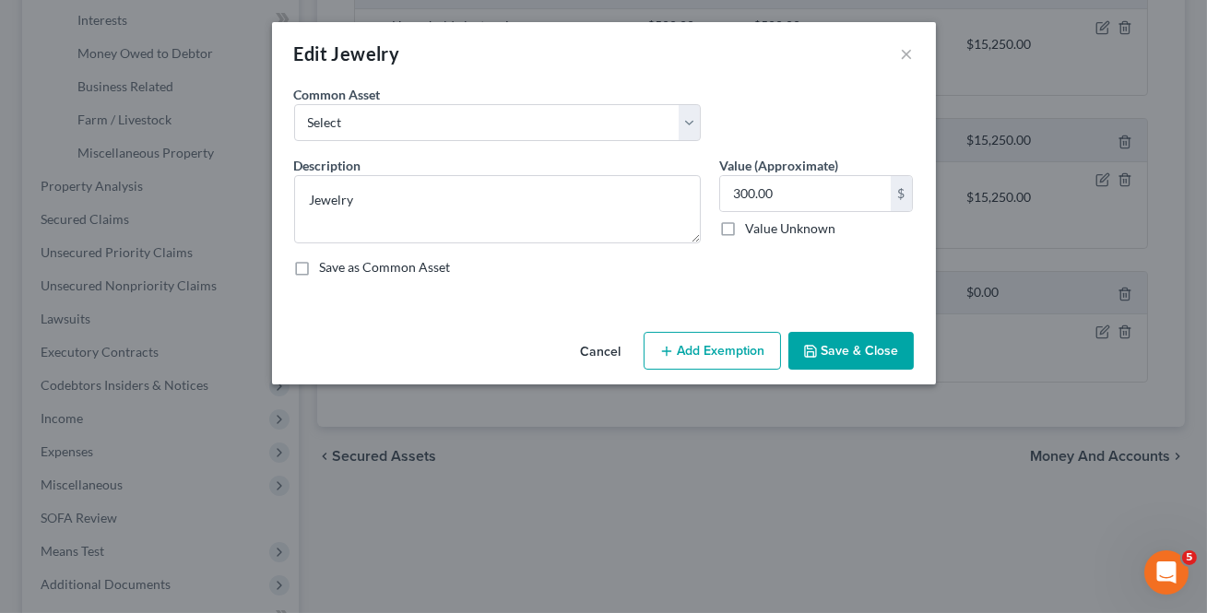
click at [682, 351] on button "Add Exemption" at bounding box center [711, 351] width 137 height 39
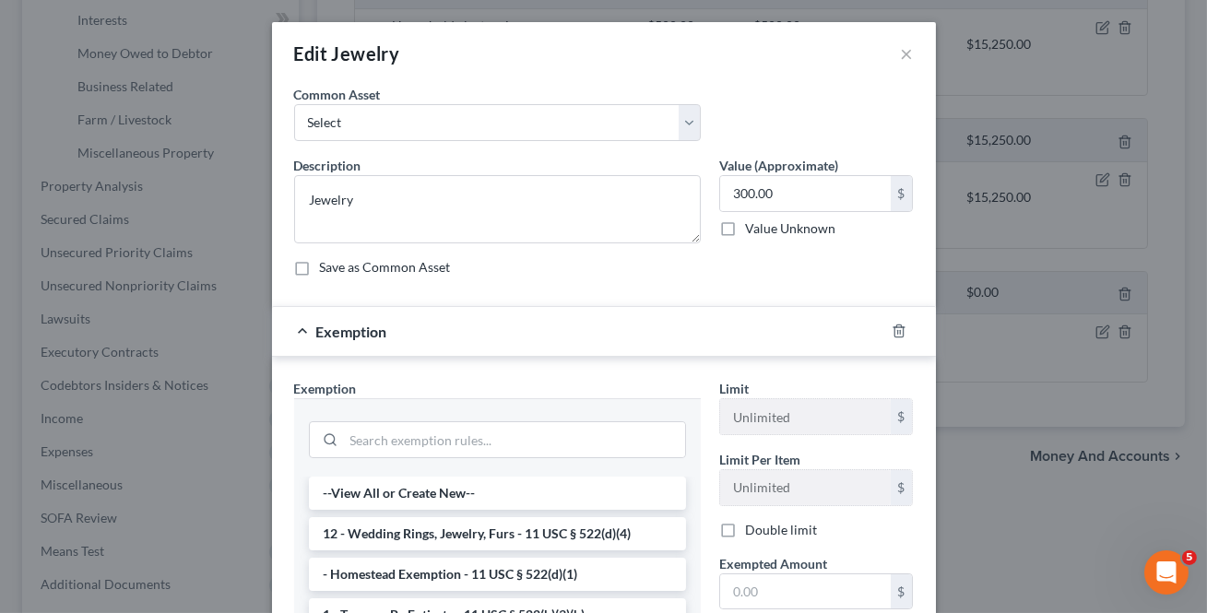
click at [418, 538] on li "12 - Wedding Rings, Jewelry, Furs - 11 USC § 522(d)(4)" at bounding box center [497, 533] width 377 height 33
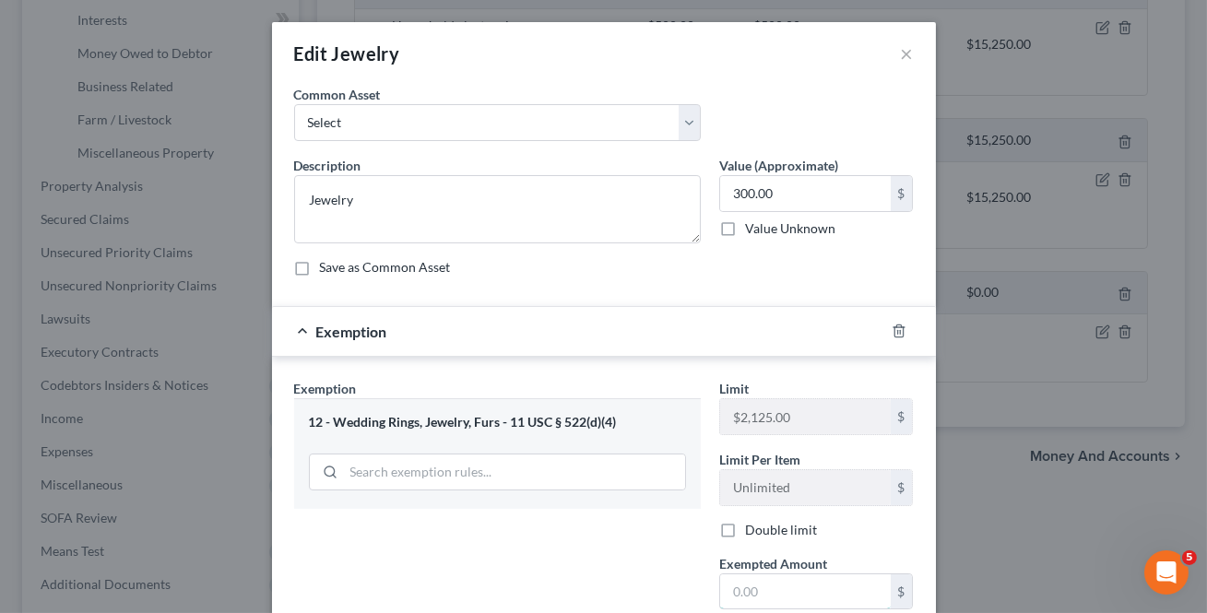
drag, startPoint x: 750, startPoint y: 579, endPoint x: 759, endPoint y: 571, distance: 11.7
click at [757, 573] on div "$" at bounding box center [816, 591] width 195 height 37
type input "300"
drag, startPoint x: 653, startPoint y: 540, endPoint x: 805, endPoint y: 545, distance: 152.2
click at [653, 539] on div "Exemption Set must be selected for CA. Exemption * 12 - Wedding Rings, Jewelry,…" at bounding box center [497, 537] width 425 height 316
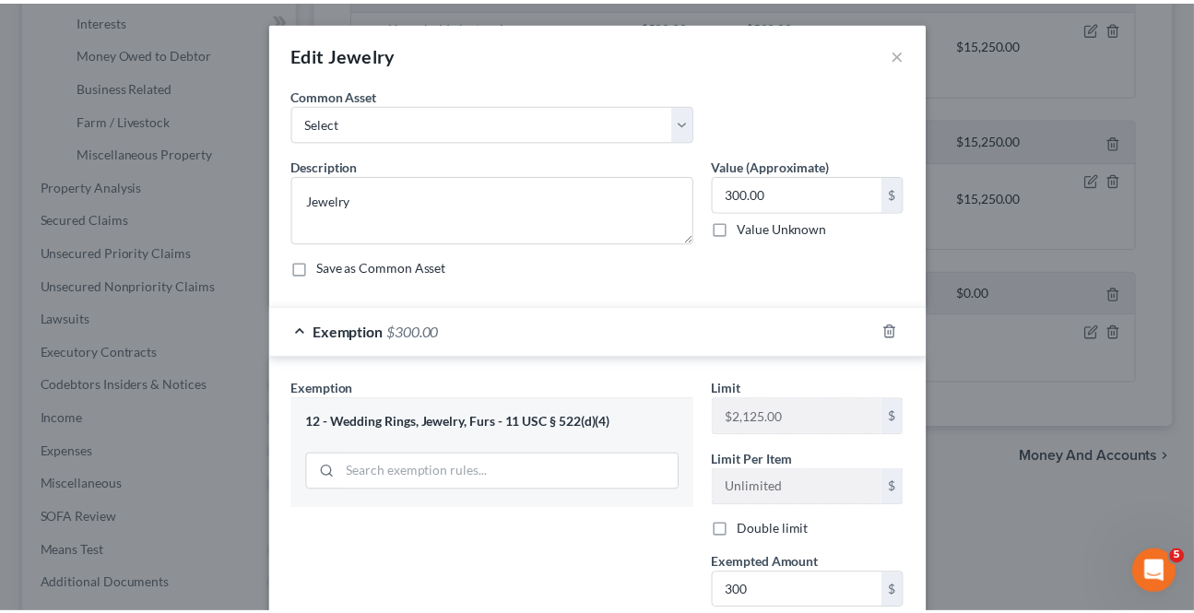
scroll to position [197, 0]
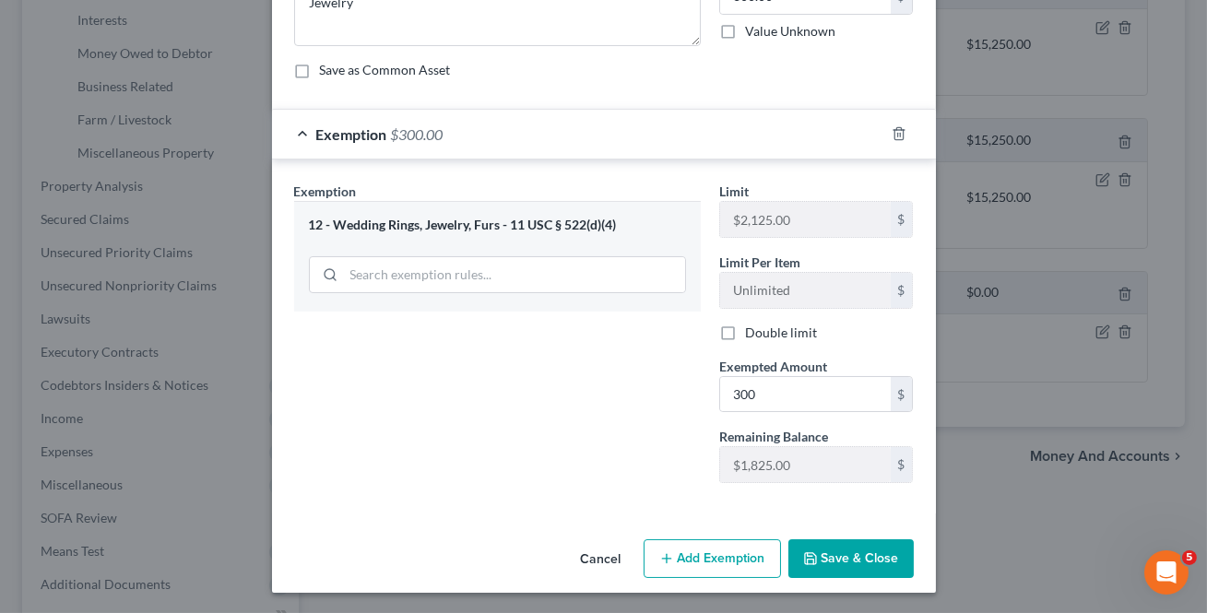
click at [807, 547] on button "Save & Close" at bounding box center [850, 558] width 125 height 39
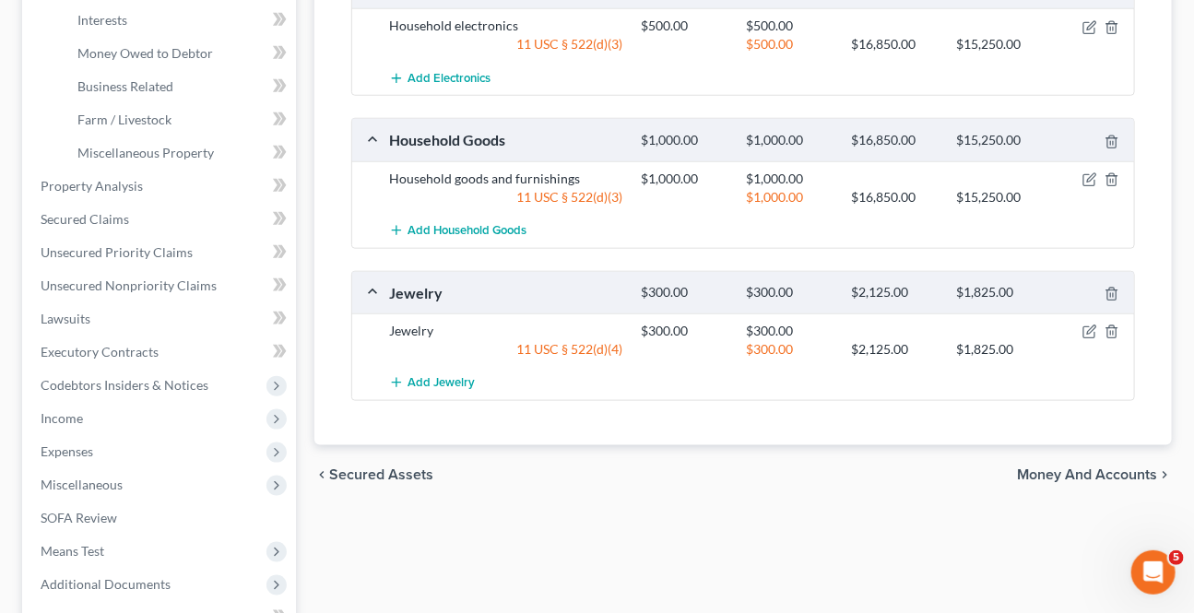
click at [1049, 471] on span "Money and Accounts" at bounding box center [1087, 474] width 140 height 15
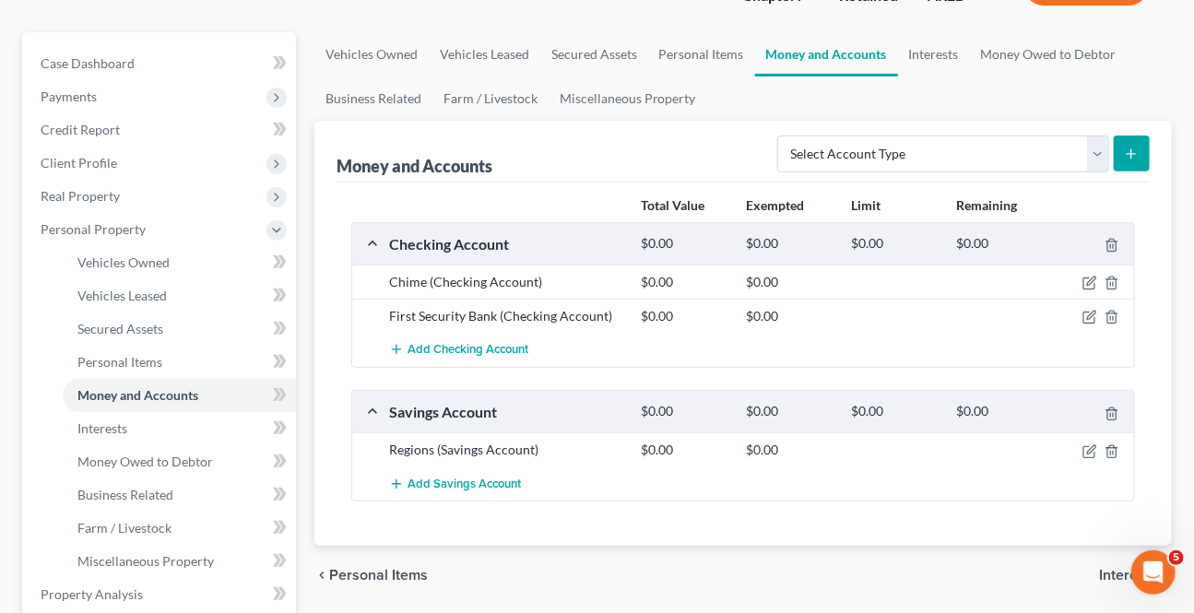
scroll to position [251, 0]
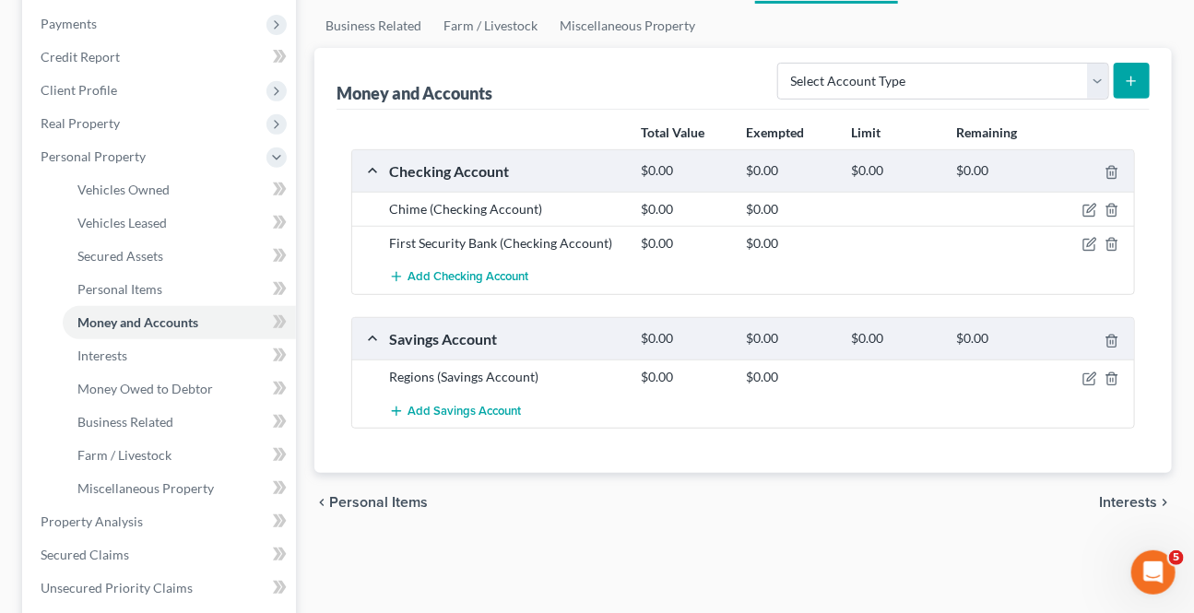
click at [1114, 495] on span "Interests" at bounding box center [1128, 502] width 58 height 15
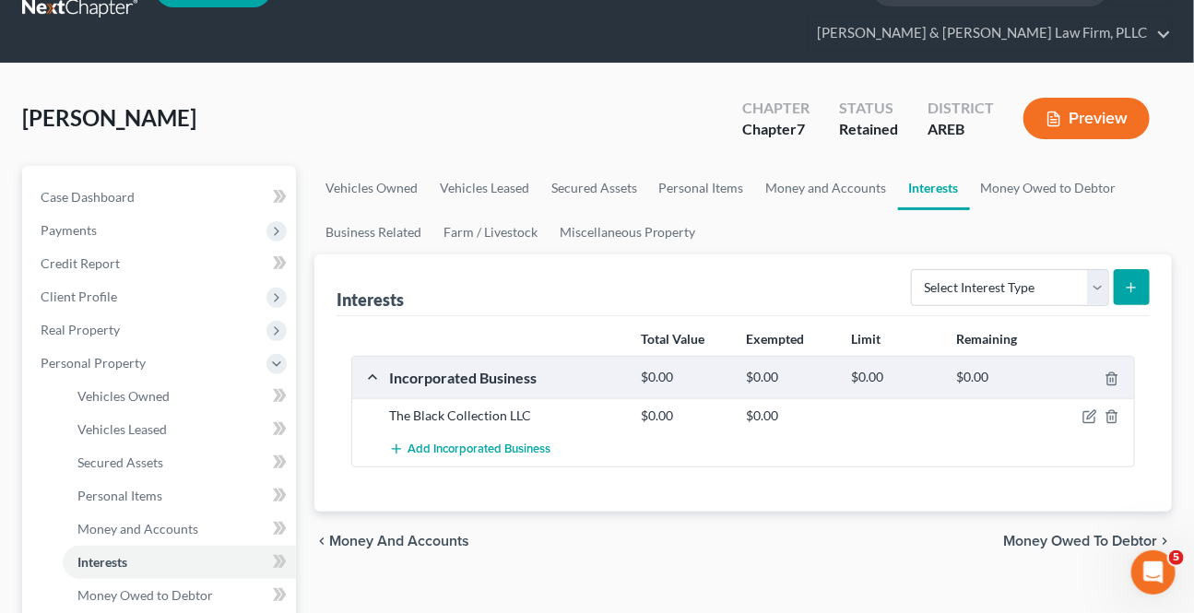
scroll to position [83, 0]
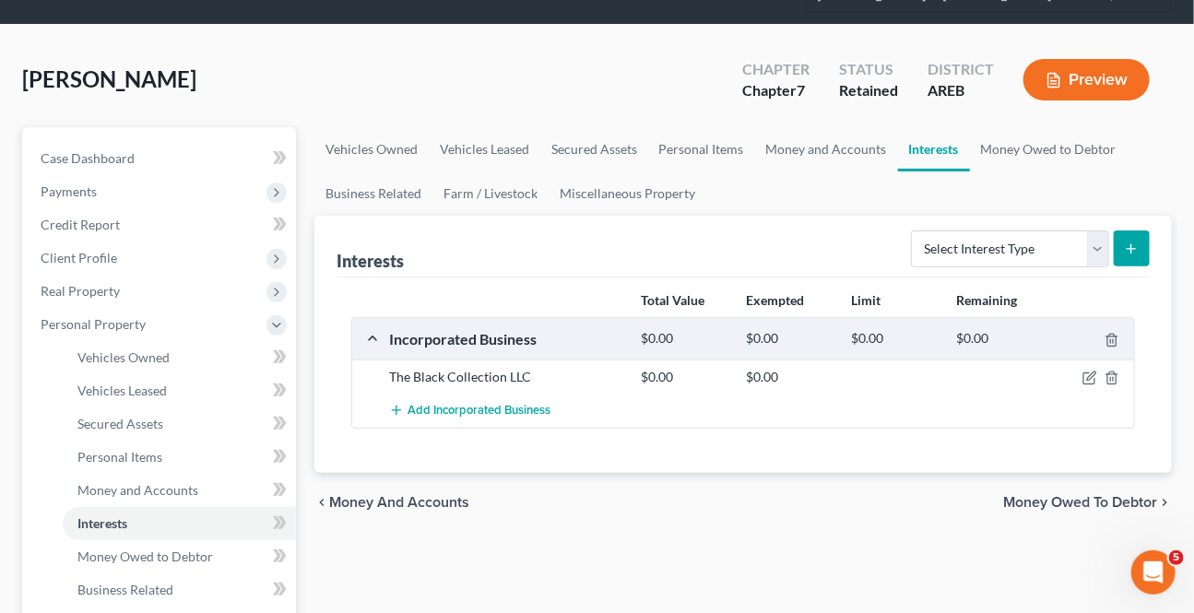
click at [1108, 501] on span "Money Owed to Debtor" at bounding box center [1080, 502] width 154 height 15
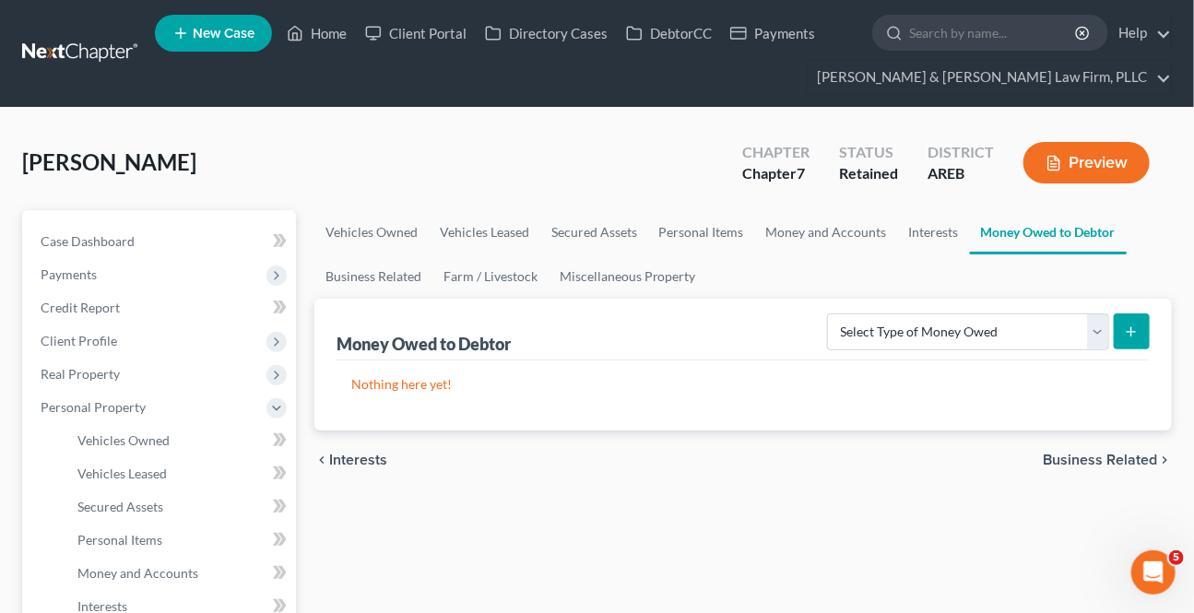
click at [1099, 453] on span "Business Related" at bounding box center [1100, 460] width 114 height 15
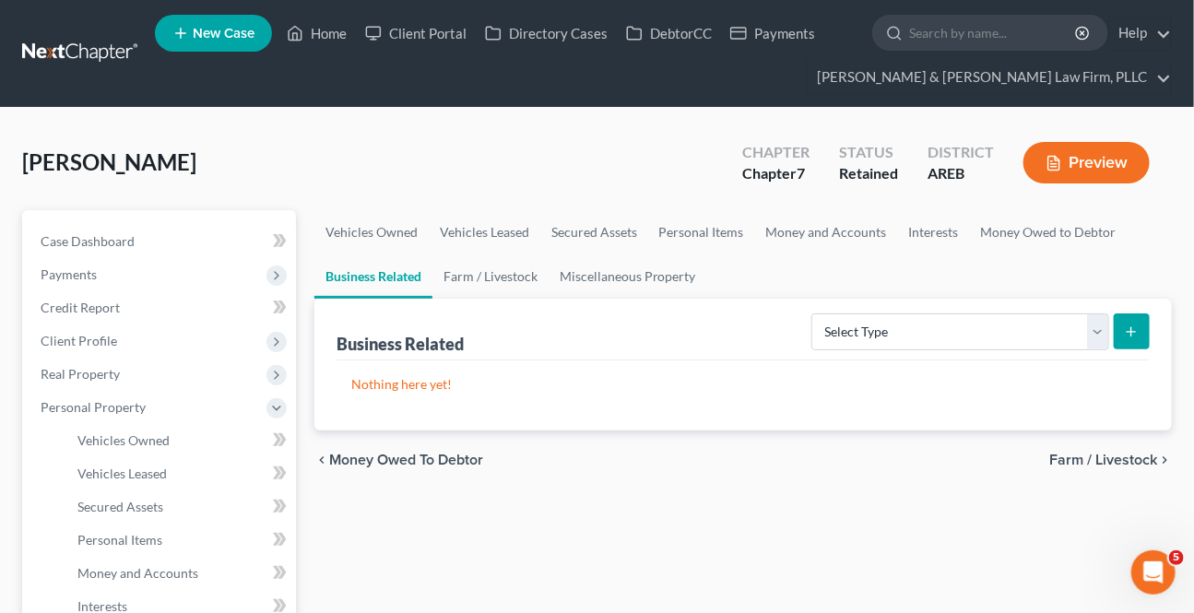
click at [1097, 458] on span "Farm / Livestock" at bounding box center [1103, 460] width 108 height 15
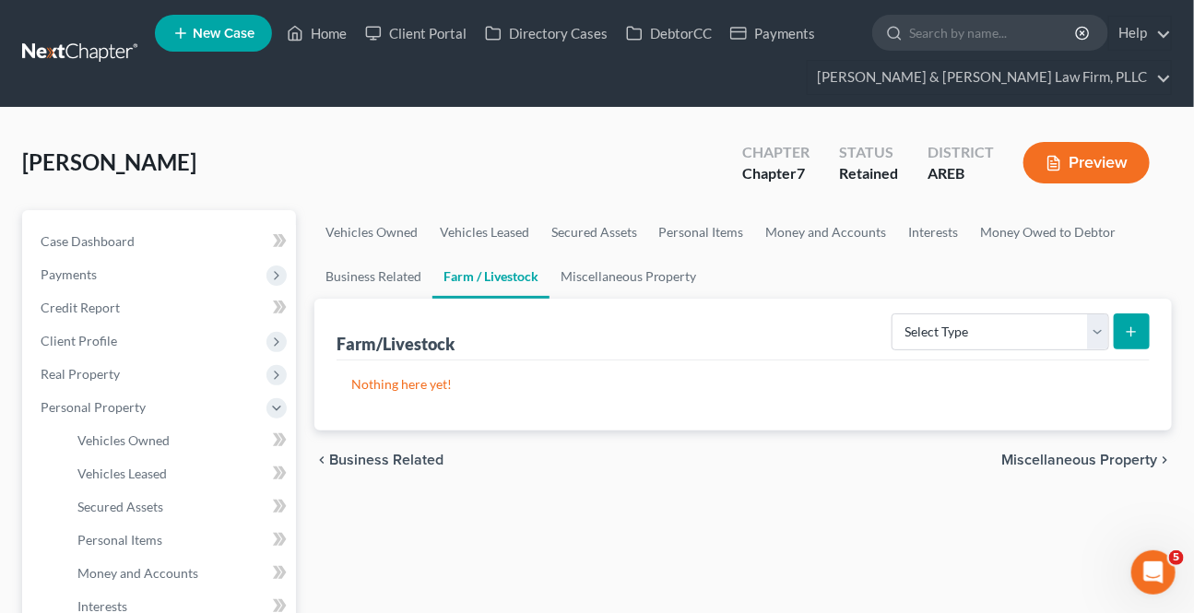
click at [1097, 458] on span "Miscellaneous Property" at bounding box center [1079, 460] width 156 height 15
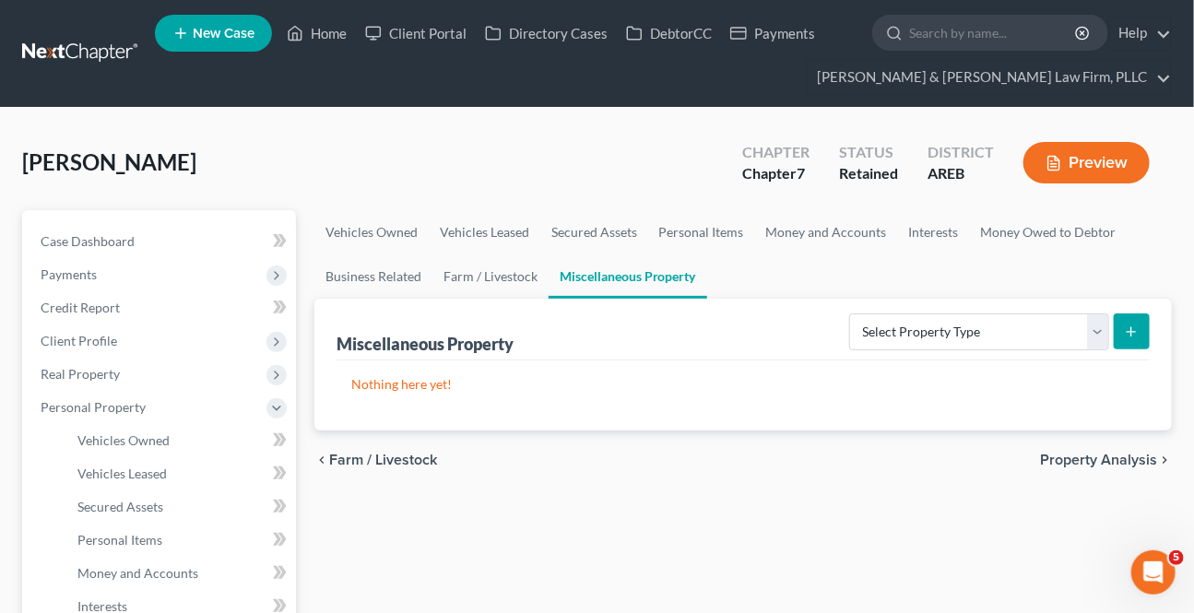
click at [1095, 458] on span "Property Analysis" at bounding box center [1098, 460] width 117 height 15
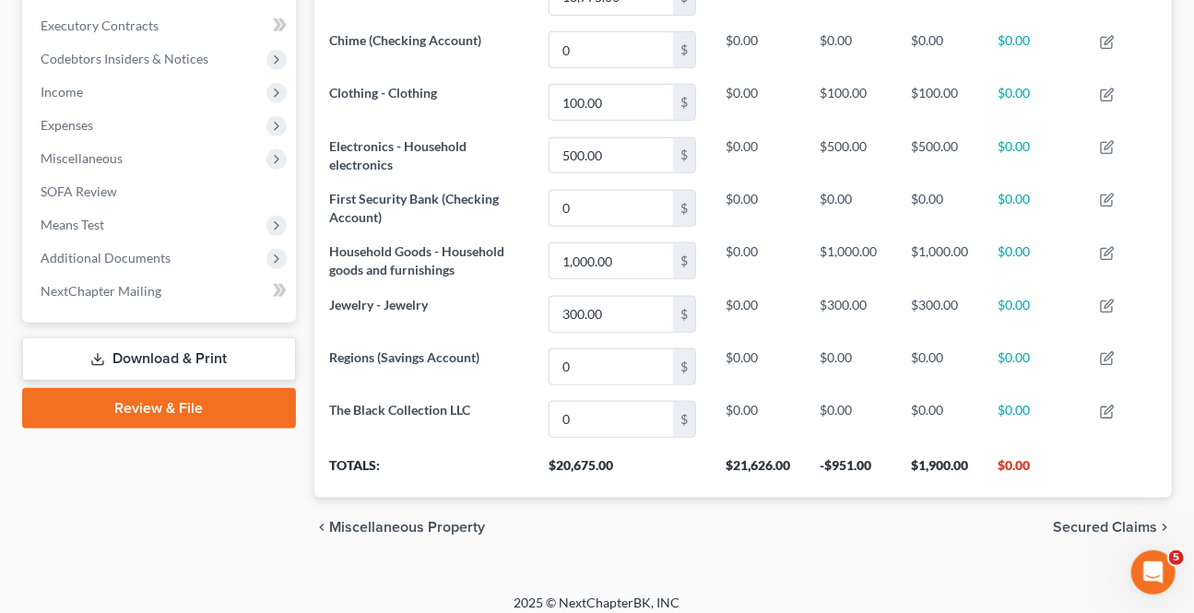
scroll to position [591, 0]
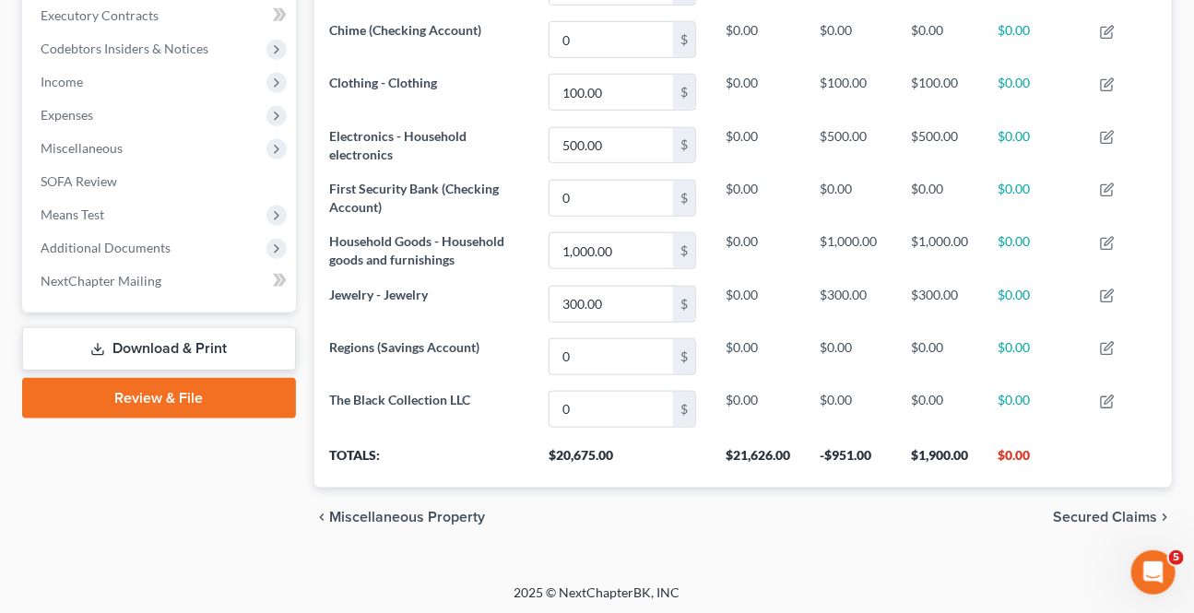
click at [1119, 512] on span "Secured Claims" at bounding box center [1105, 517] width 104 height 15
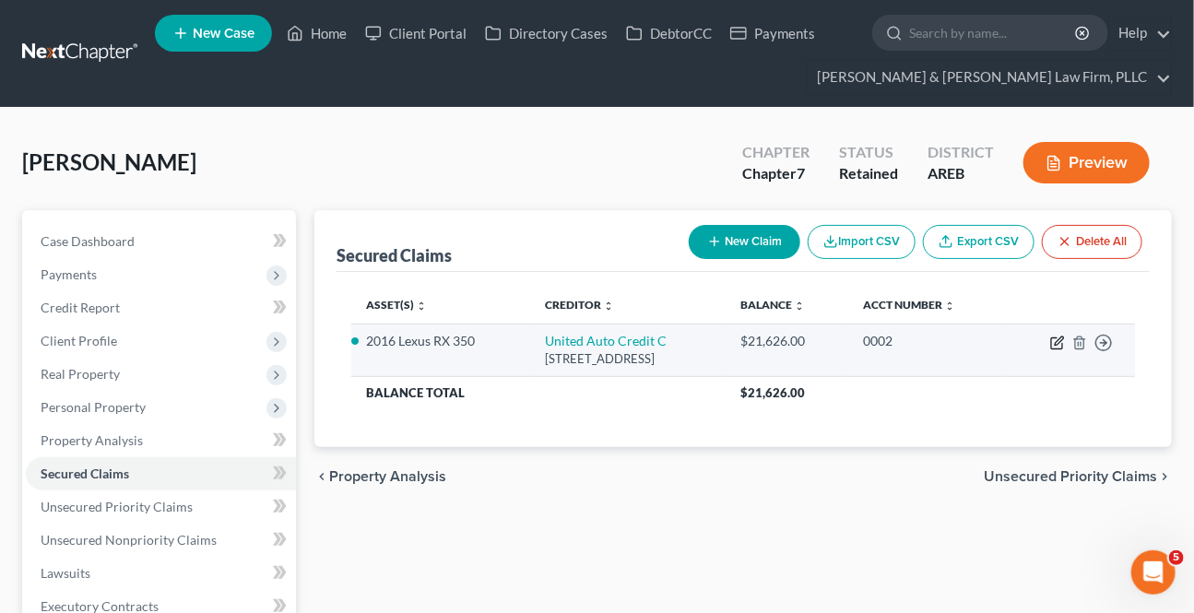
click at [1055, 338] on icon "button" at bounding box center [1056, 343] width 11 height 11
select select "4"
select select "10"
select select "0"
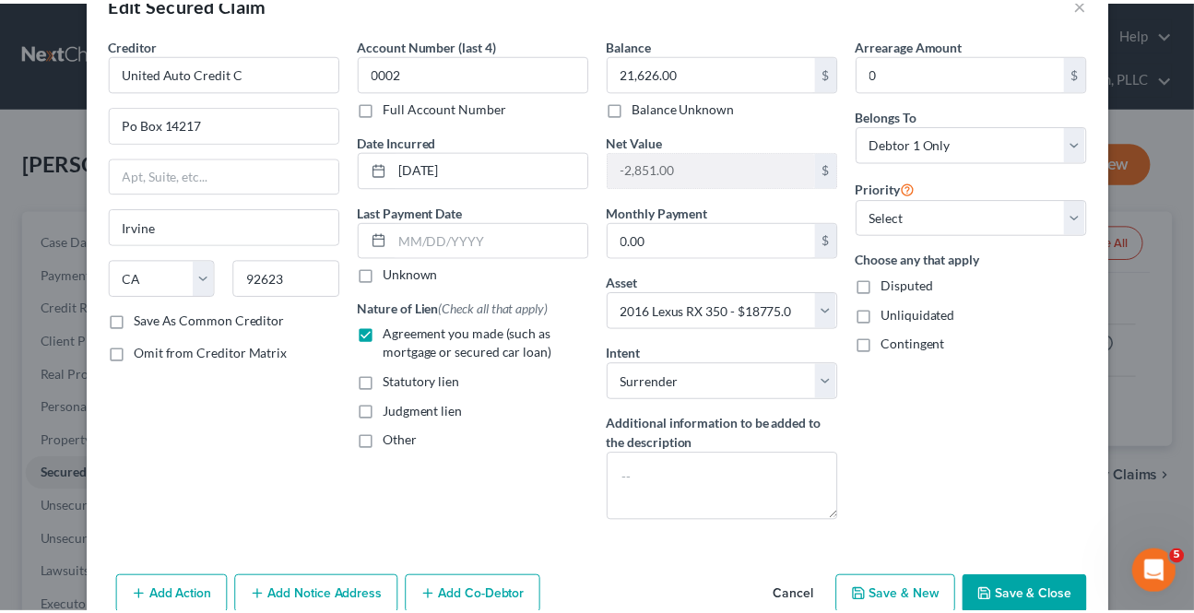
scroll to position [102, 0]
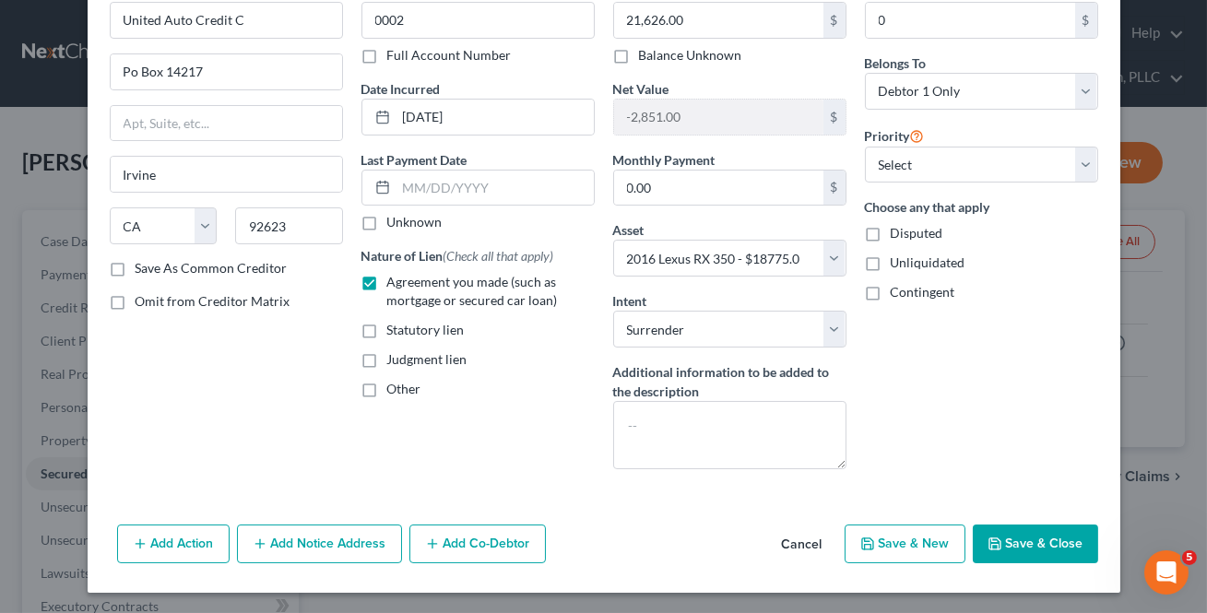
click at [993, 544] on polyline "button" at bounding box center [994, 546] width 6 height 5
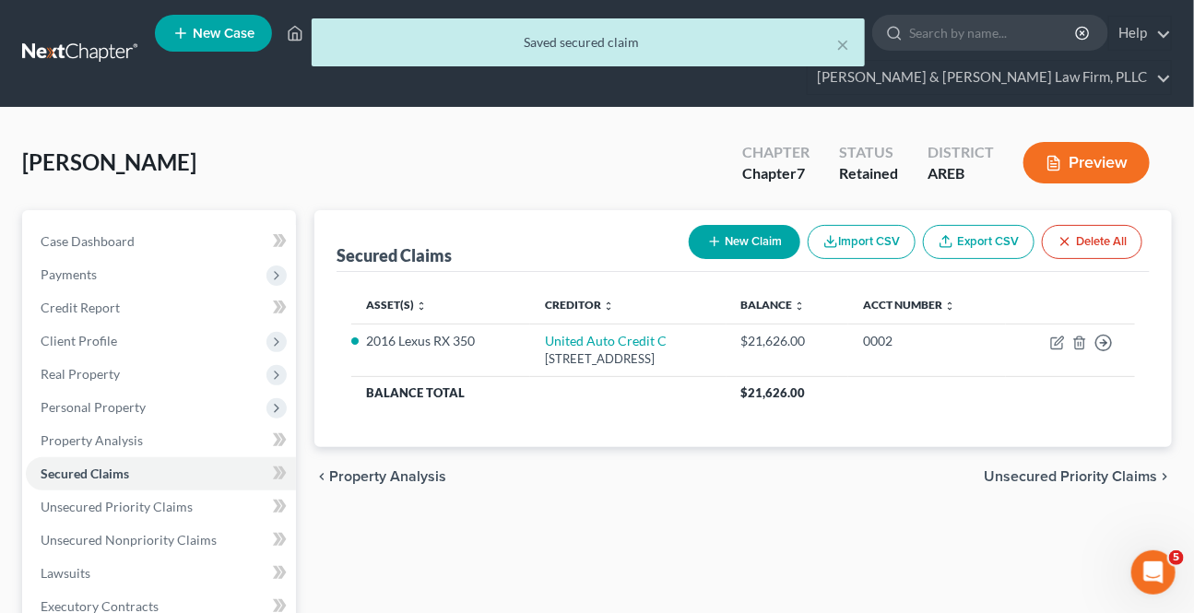
click at [1095, 469] on span "Unsecured Priority Claims" at bounding box center [1070, 476] width 173 height 15
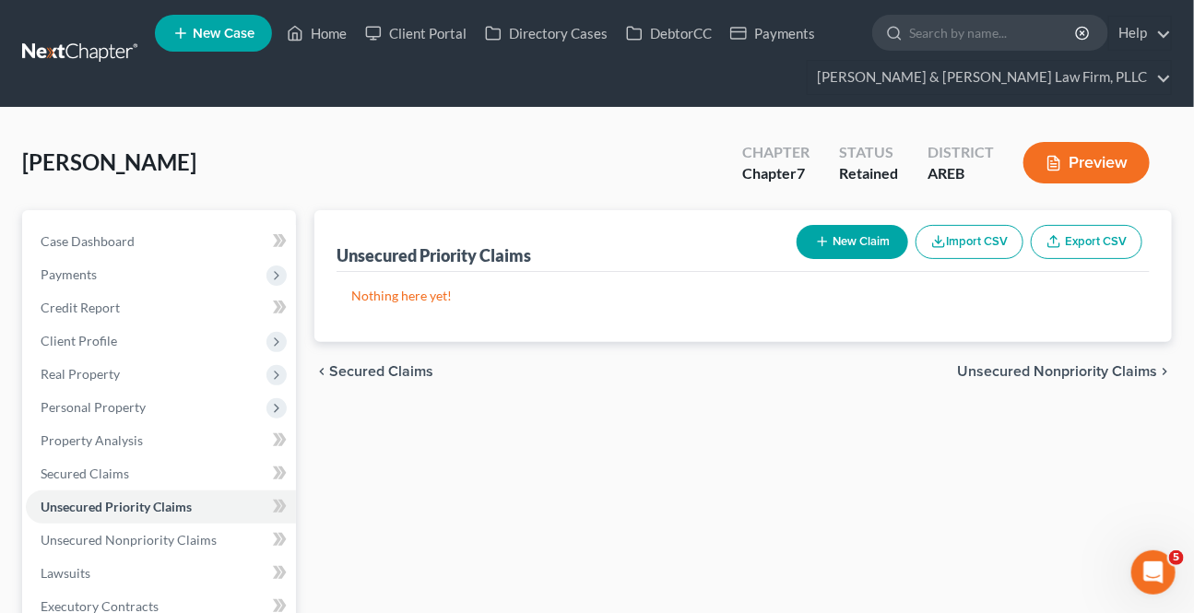
click at [1107, 370] on span "Unsecured Nonpriority Claims" at bounding box center [1057, 371] width 200 height 15
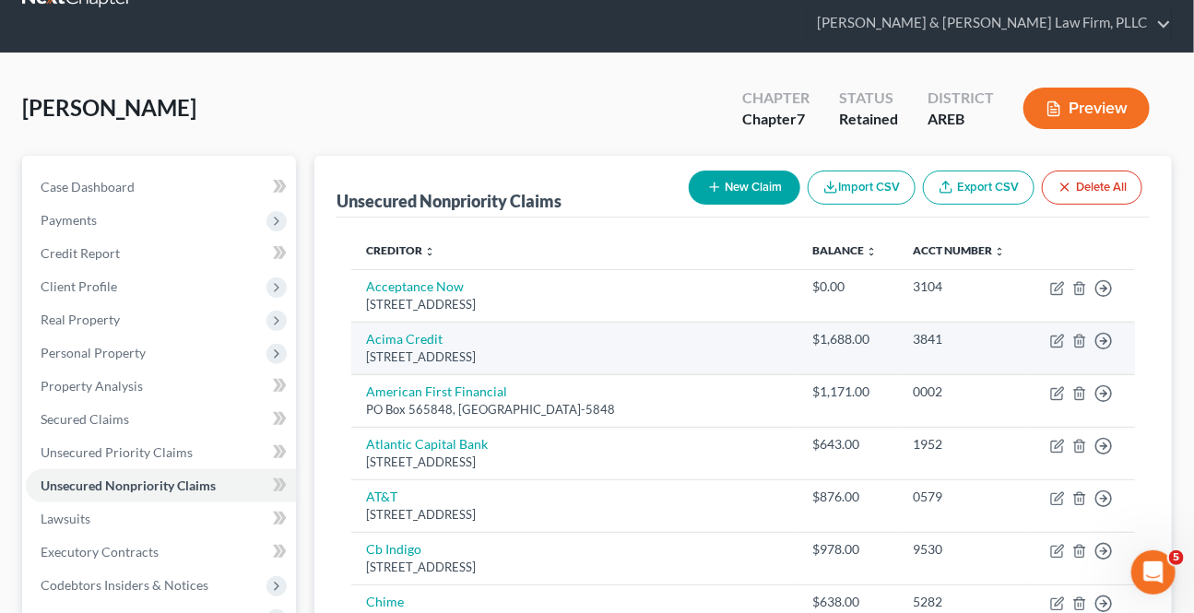
scroll to position [83, 0]
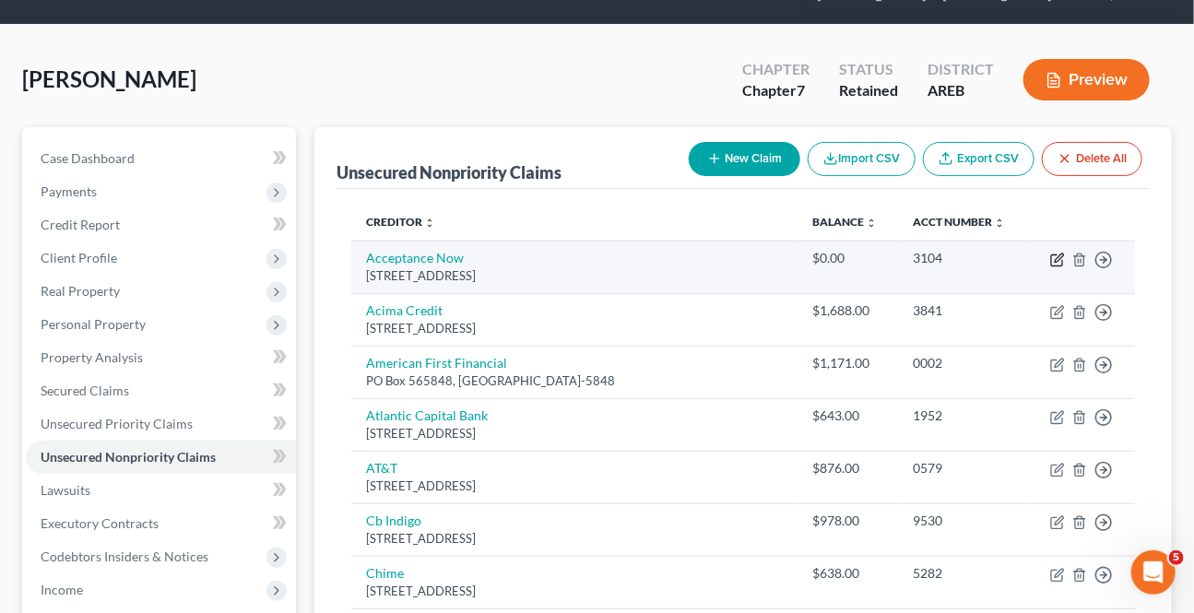
click at [1065, 257] on icon "button" at bounding box center [1057, 260] width 15 height 15
select select "45"
select select "0"
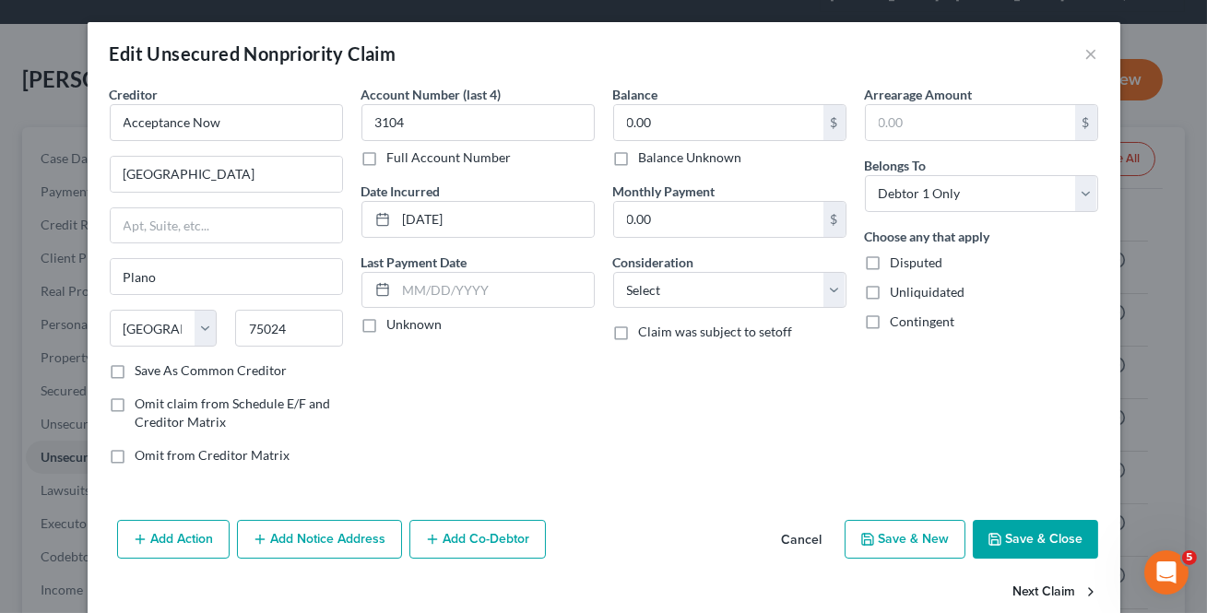
click at [1059, 584] on button "Next Claim" at bounding box center [1055, 592] width 85 height 39
select select "46"
select select "0"
click at [1032, 592] on button "Next Claim" at bounding box center [1055, 592] width 85 height 39
select select "45"
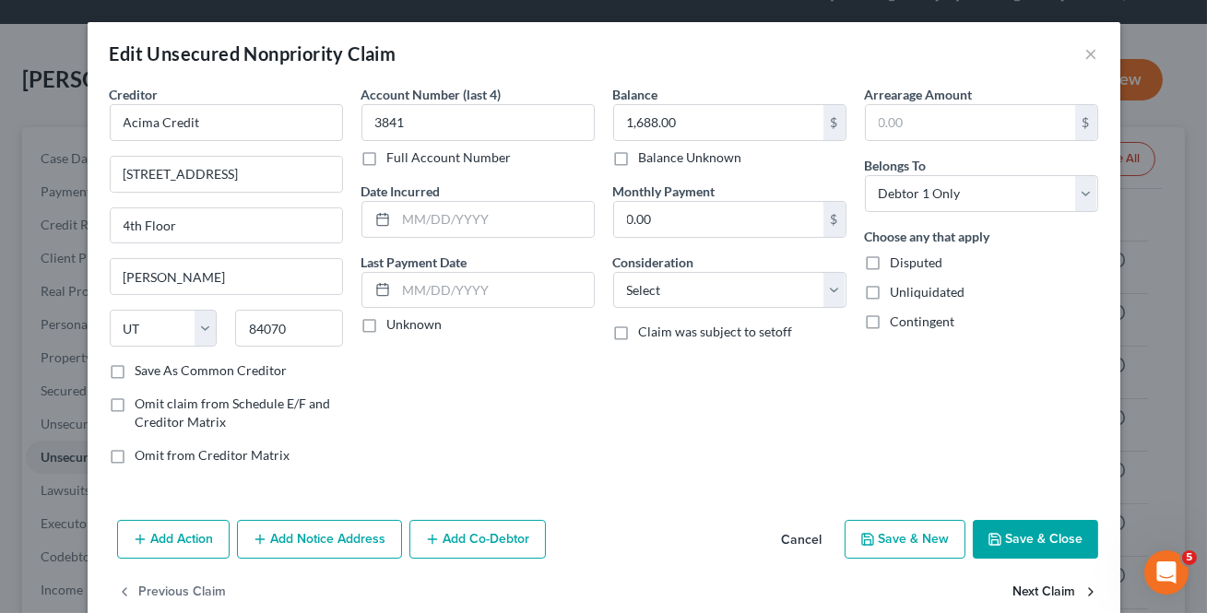
select select "0"
click at [1031, 593] on button "Next Claim" at bounding box center [1055, 592] width 85 height 39
select select "10"
select select "0"
click at [1031, 594] on button "Next Claim" at bounding box center [1055, 592] width 85 height 39
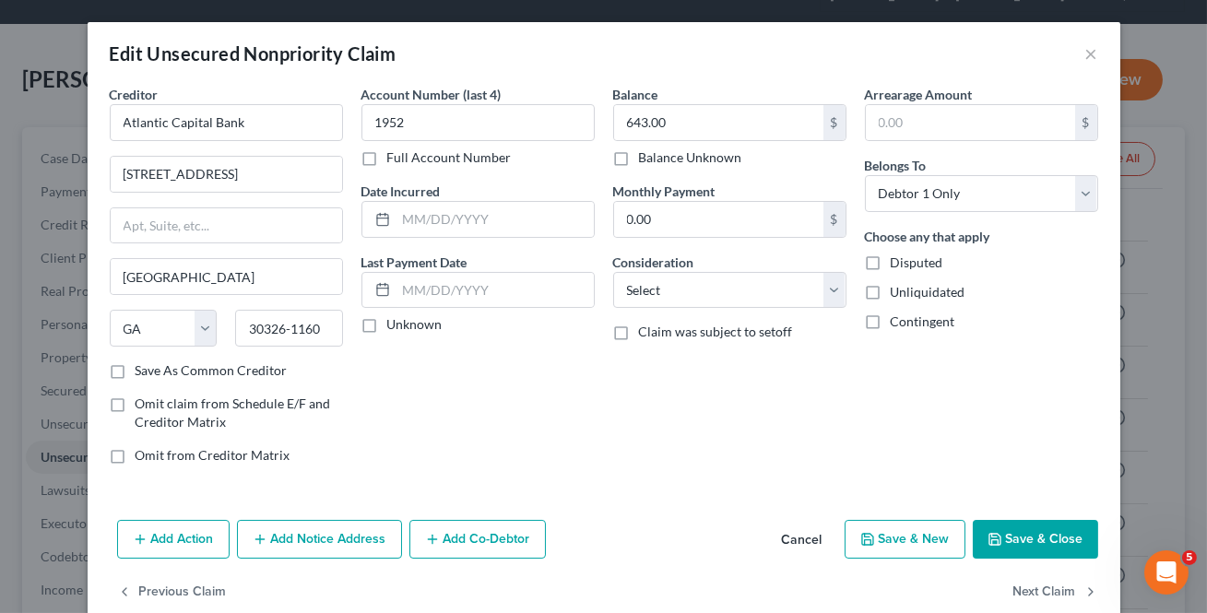
select select "14"
select select "0"
click at [1031, 594] on button "Next Claim" at bounding box center [1055, 592] width 85 height 39
select select "38"
select select "2"
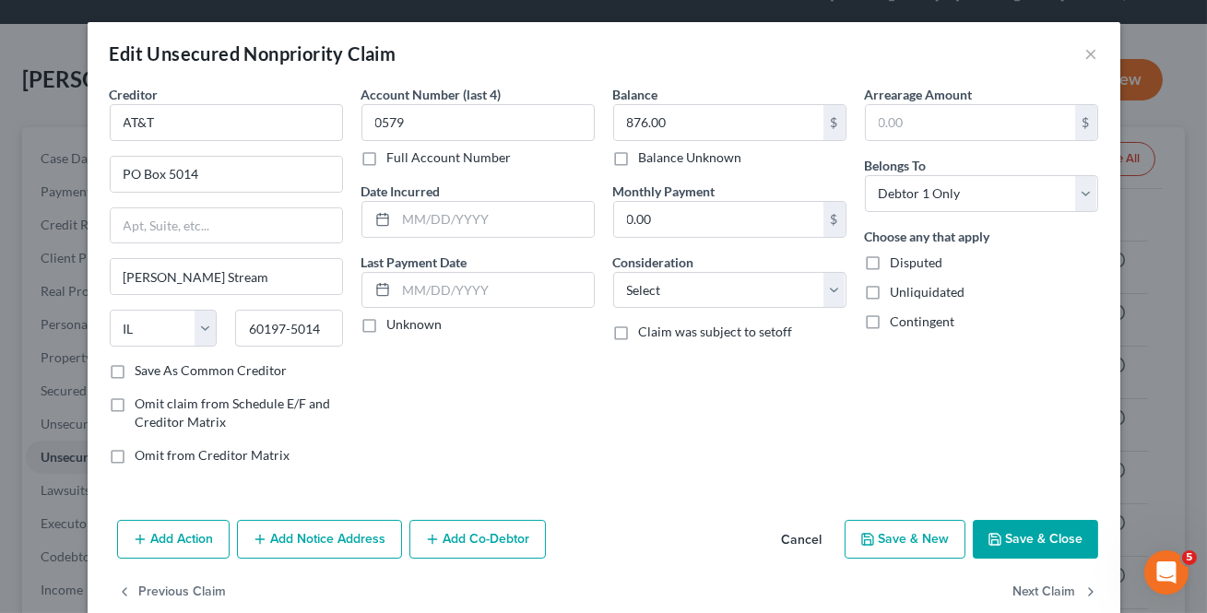
select select "0"
click at [708, 239] on div "Balance 978.00 $ Balance Unknown Balance Undetermined 978.00 $ Balance Unknown …" at bounding box center [730, 282] width 252 height 395
click at [698, 227] on input "49.00" at bounding box center [718, 219] width 209 height 35
click at [658, 206] on input "49.00" at bounding box center [718, 219] width 209 height 35
click at [681, 216] on input "49.00" at bounding box center [718, 219] width 209 height 35
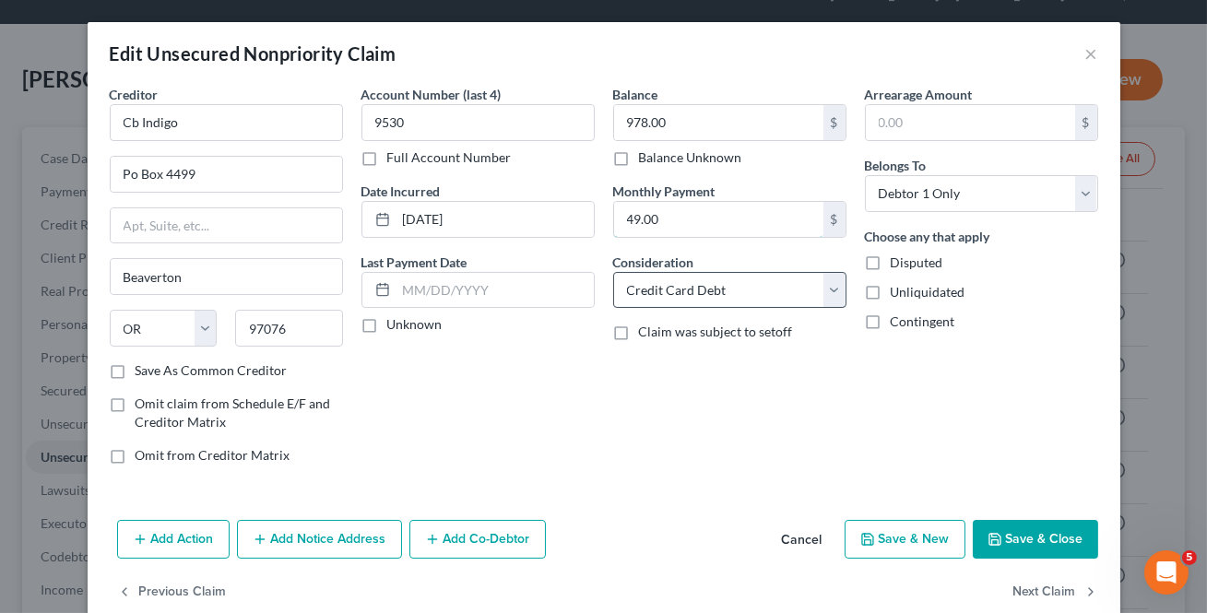
click at [664, 220] on input "49.00" at bounding box center [718, 219] width 209 height 35
click at [659, 219] on input "49.00" at bounding box center [718, 219] width 209 height 35
type input "4"
click at [1020, 596] on button "Next Claim" at bounding box center [1055, 592] width 85 height 39
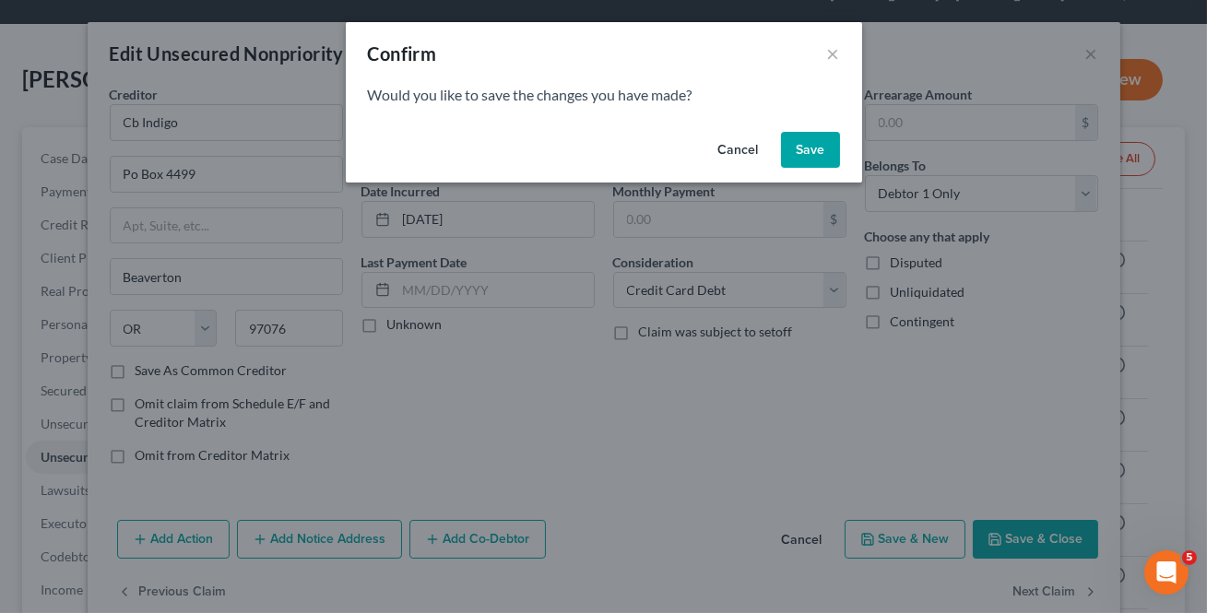
drag, startPoint x: 823, startPoint y: 145, endPoint x: 809, endPoint y: 157, distance: 18.3
click at [823, 146] on button "Save" at bounding box center [810, 150] width 59 height 37
select select "4"
select select "0"
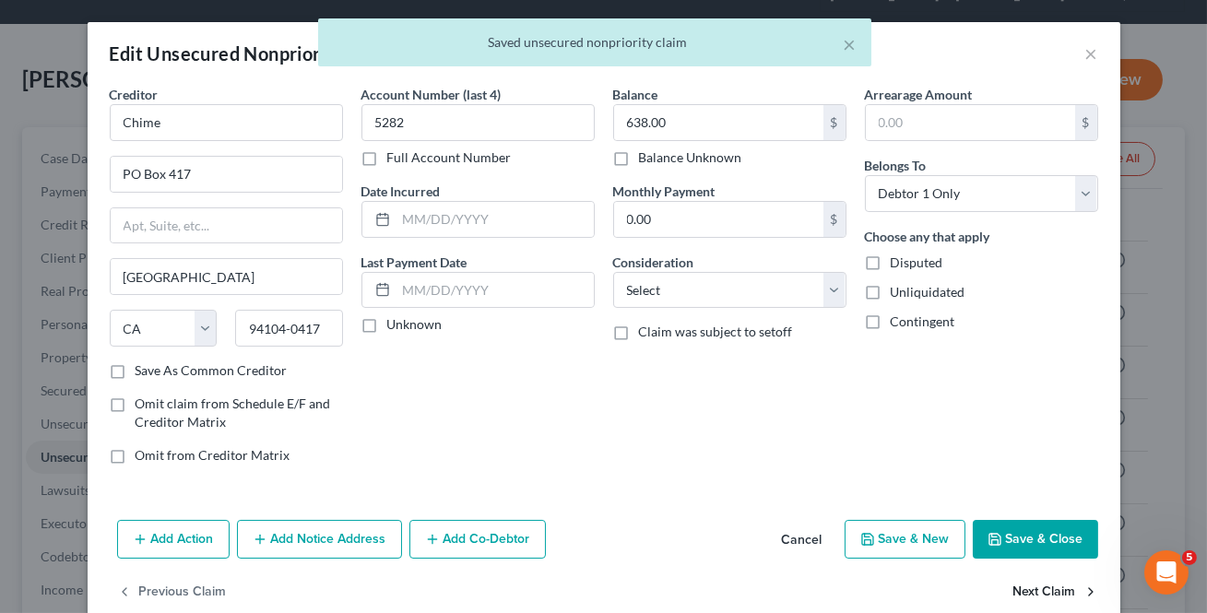
click at [1053, 588] on button "Next Claim" at bounding box center [1055, 592] width 85 height 39
select select "4"
select select "0"
click at [1053, 587] on button "Next Claim" at bounding box center [1055, 592] width 85 height 39
select select "2"
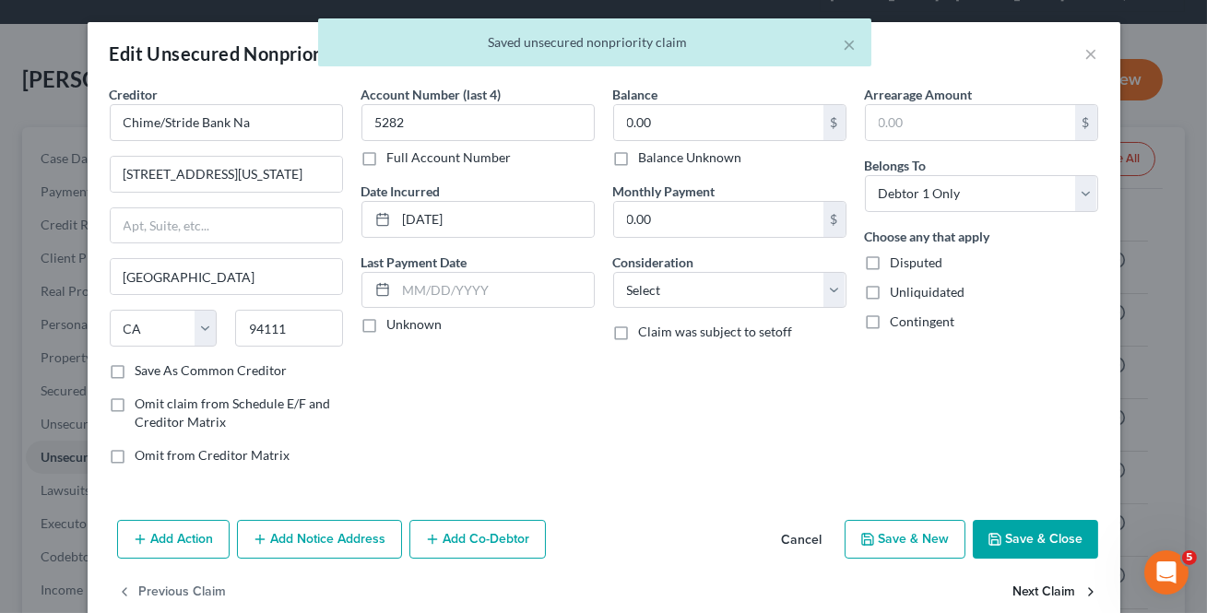
select select "0"
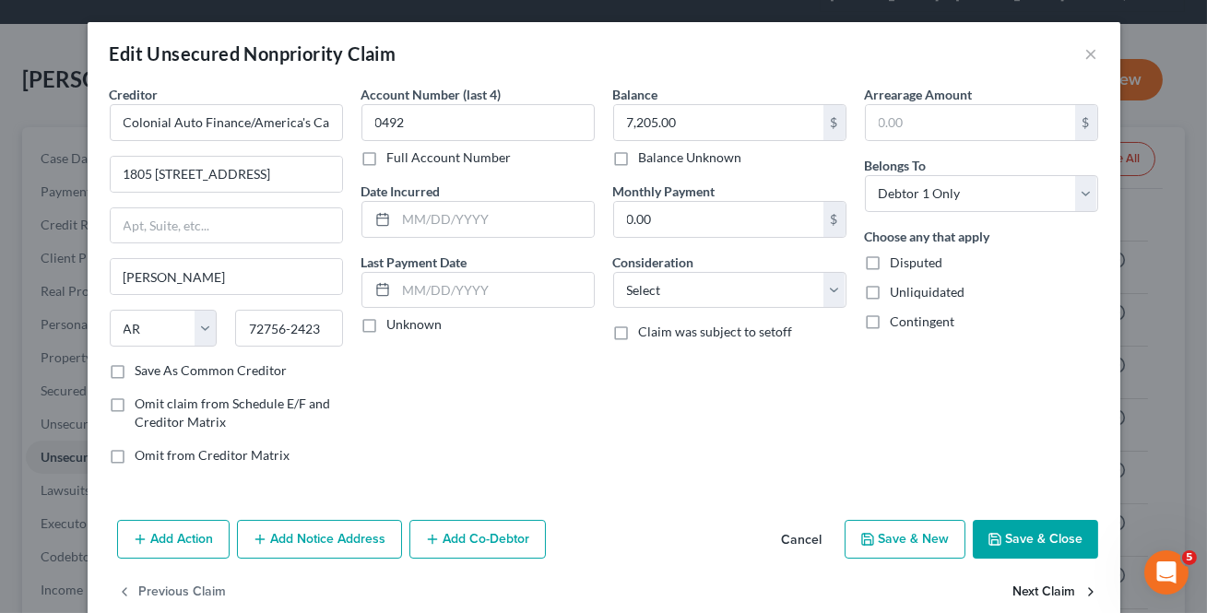
click at [1053, 587] on button "Next Claim" at bounding box center [1055, 592] width 85 height 39
select select "23"
select select "0"
click at [1053, 589] on button "Next Claim" at bounding box center [1055, 592] width 85 height 39
select select "23"
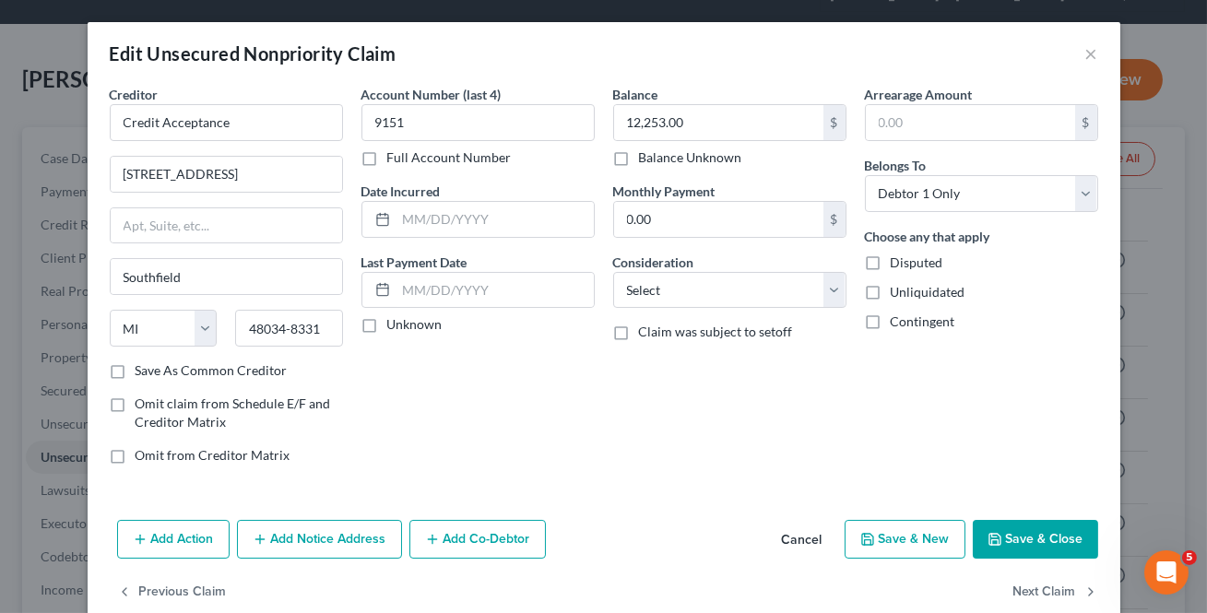
select select "0"
click at [1053, 589] on button "Next Claim" at bounding box center [1055, 592] width 85 height 39
select select "2"
select select "0"
click at [1053, 590] on button "Next Claim" at bounding box center [1055, 592] width 85 height 39
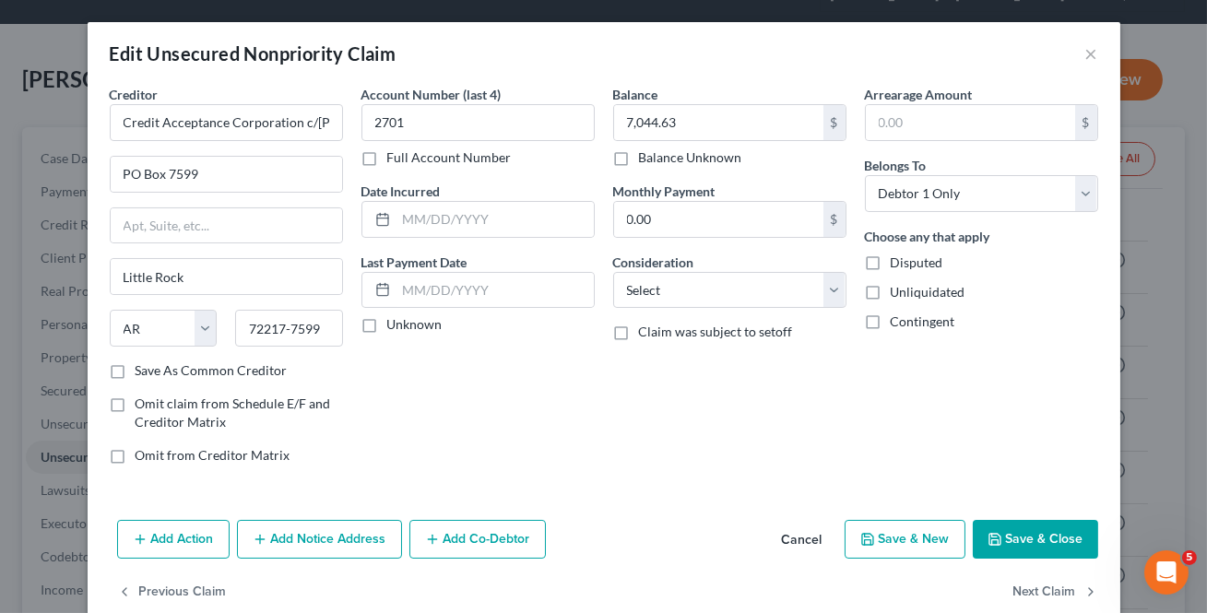
select select "35"
select select "2"
select select "0"
click at [1053, 590] on button "Next Claim" at bounding box center [1055, 592] width 85 height 39
select select "30"
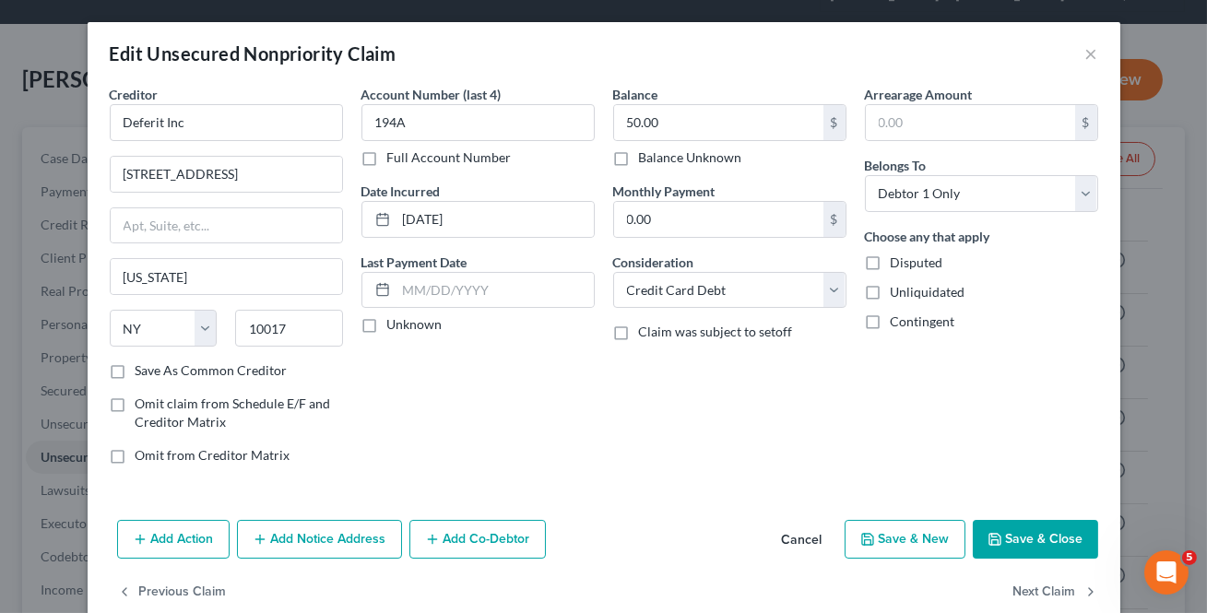
select select "17"
select select "0"
click at [1053, 591] on button "Next Claim" at bounding box center [1055, 592] width 85 height 39
select select "30"
select select "0"
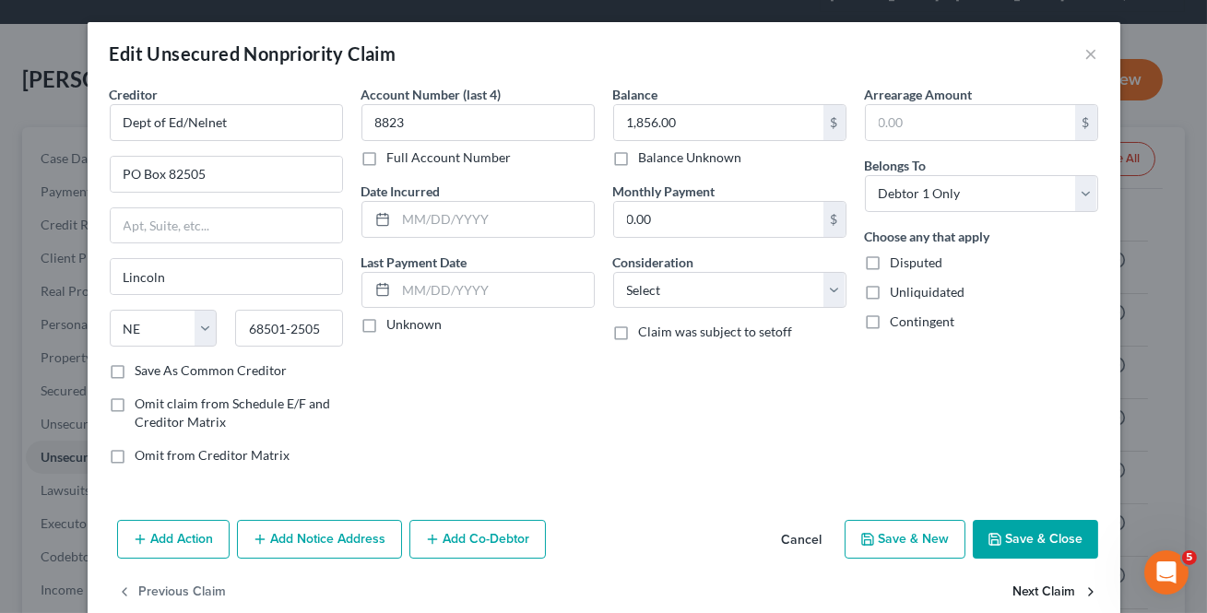
click at [1053, 592] on button "Next Claim" at bounding box center [1055, 592] width 85 height 39
select select "30"
select select "17"
select select "0"
click at [1053, 592] on button "Next Claim" at bounding box center [1055, 592] width 85 height 39
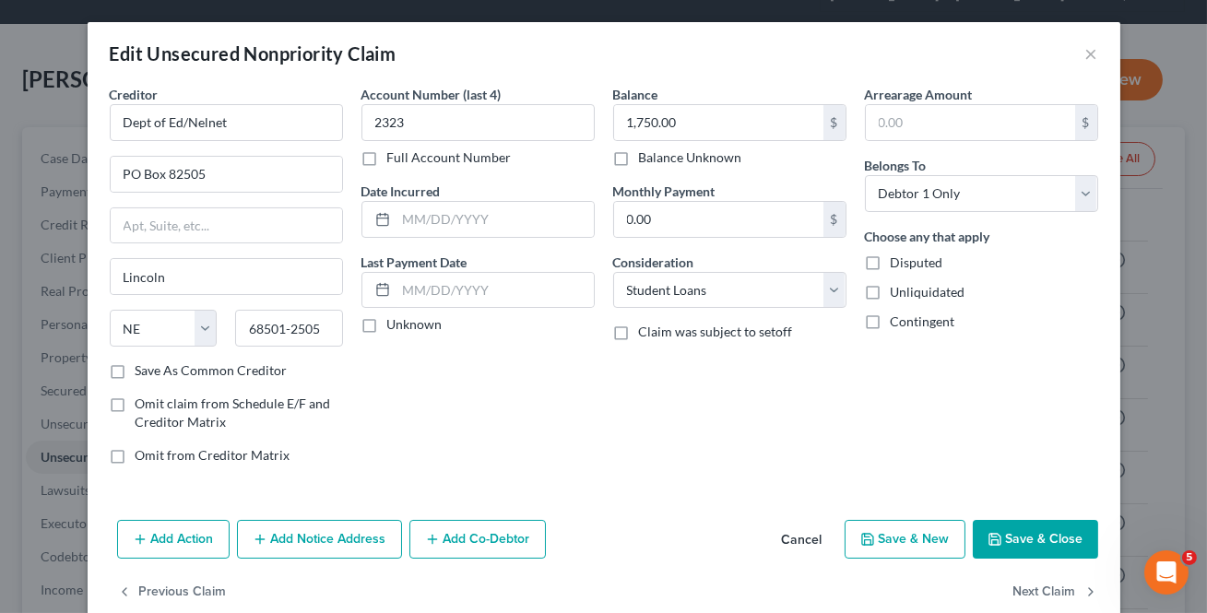
select select "30"
select select "0"
click at [1053, 592] on button "Next Claim" at bounding box center [1055, 592] width 85 height 39
select select "30"
select select "0"
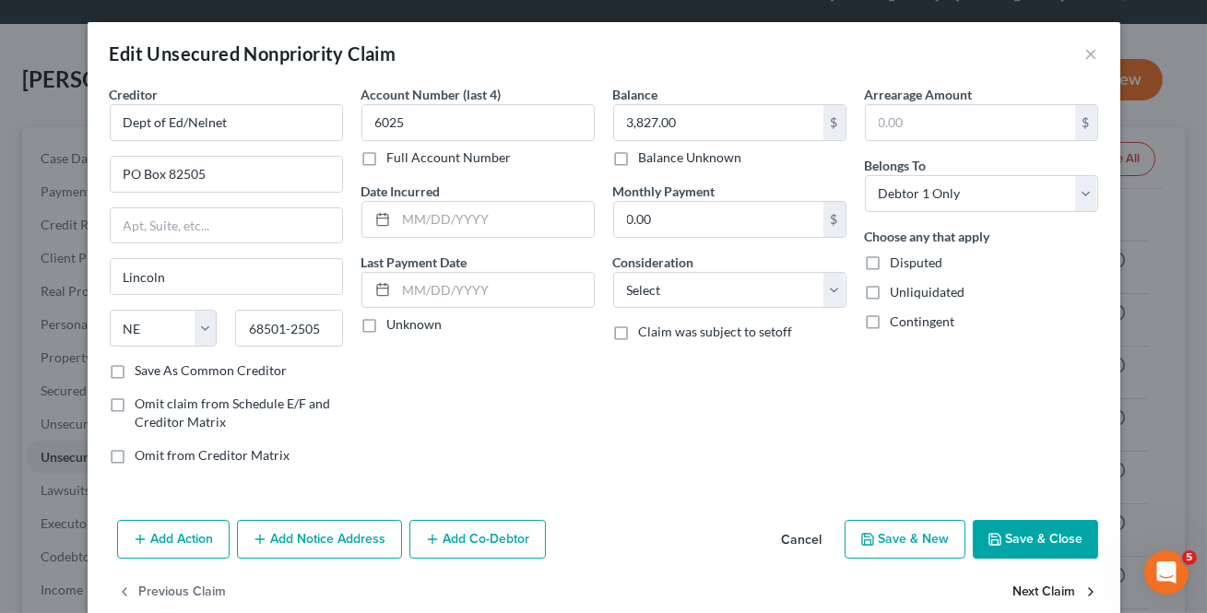
click at [1053, 592] on button "Next Claim" at bounding box center [1055, 592] width 85 height 39
select select "30"
select select "0"
click at [1053, 592] on button "Next Claim" at bounding box center [1055, 592] width 85 height 39
select select "30"
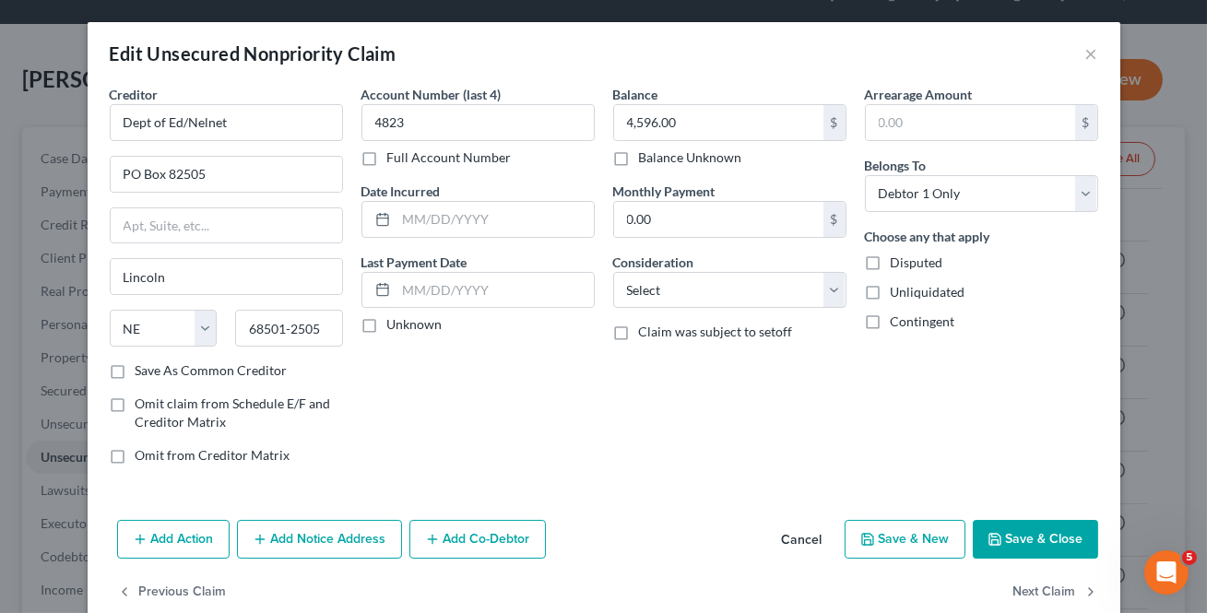
select select "0"
click at [1053, 592] on button "Next Claim" at bounding box center [1055, 592] width 85 height 39
select select "30"
select select "0"
click at [1043, 596] on button "Next Claim" at bounding box center [1055, 592] width 85 height 39
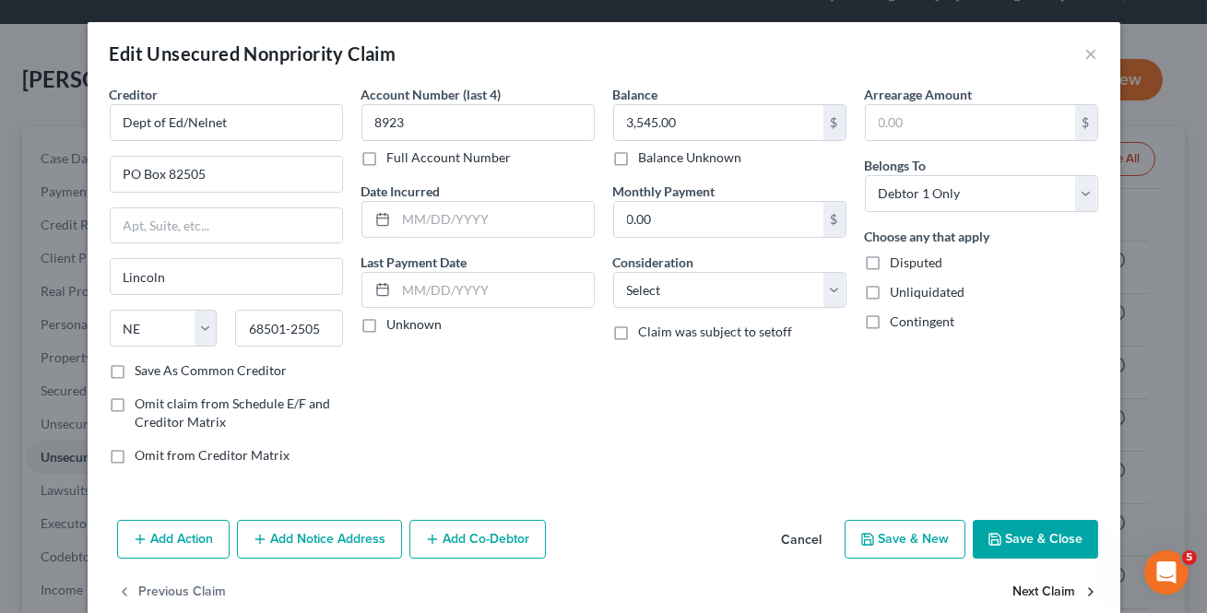
select select "30"
select select "0"
click at [1043, 596] on button "Next Claim" at bounding box center [1055, 592] width 85 height 39
select select "30"
select select "17"
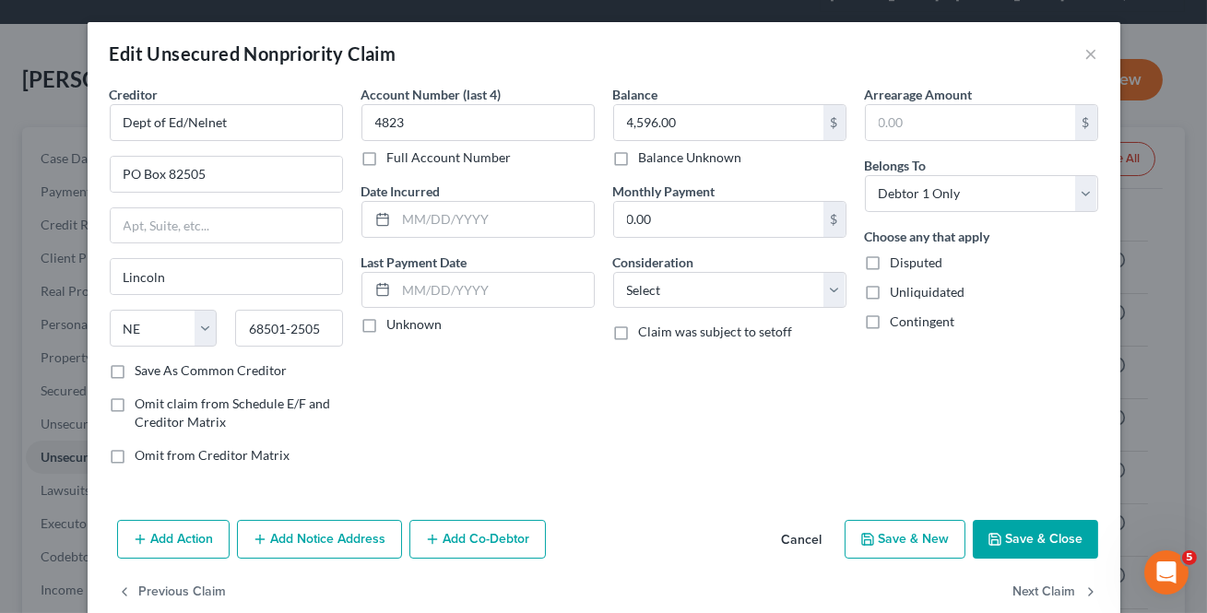
select select "0"
click at [1043, 596] on button "Next Claim" at bounding box center [1055, 592] width 85 height 39
select select "30"
select select "0"
click at [1043, 596] on button "Next Claim" at bounding box center [1055, 592] width 85 height 39
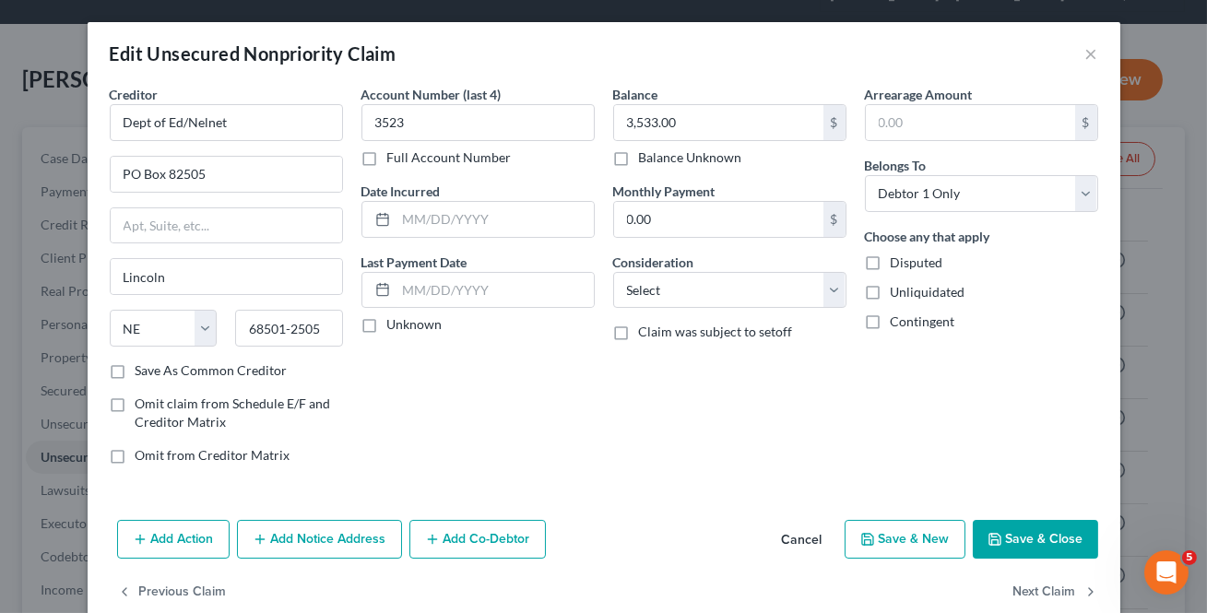
select select "30"
select select "0"
click at [1043, 596] on button "Next Claim" at bounding box center [1055, 592] width 85 height 39
select select "30"
select select "0"
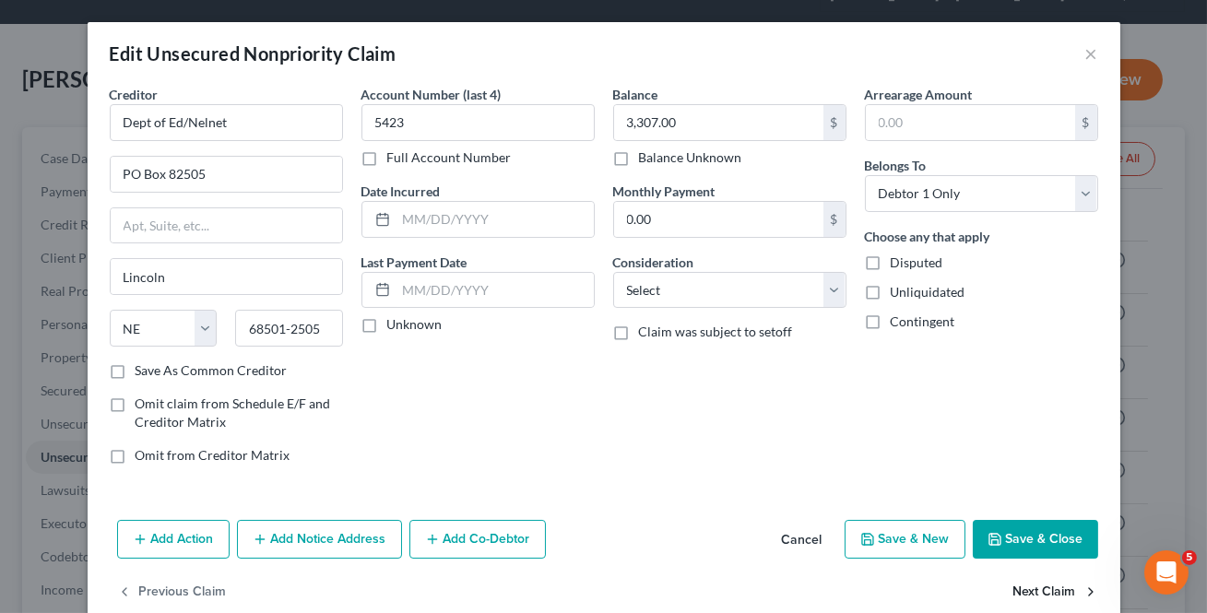
click at [1043, 596] on button "Next Claim" at bounding box center [1055, 592] width 85 height 39
select select "30"
select select "0"
click at [1042, 596] on button "Next Claim" at bounding box center [1055, 592] width 85 height 39
select select "30"
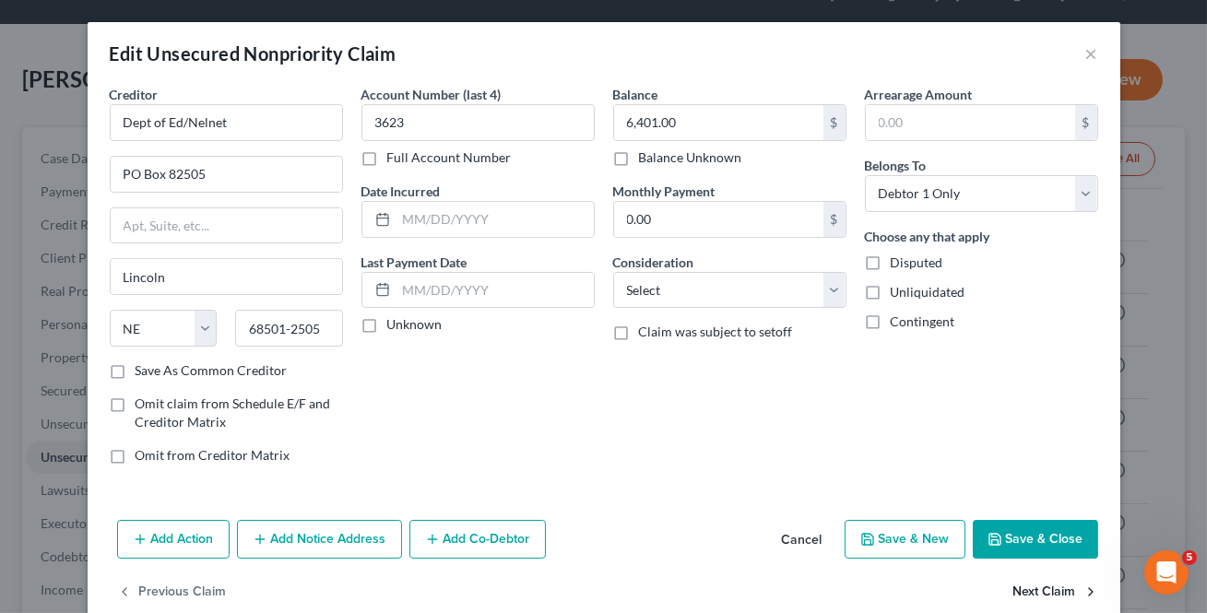
select select "0"
click at [1042, 595] on button "Next Claim" at bounding box center [1055, 592] width 85 height 39
select select "30"
select select "17"
select select "0"
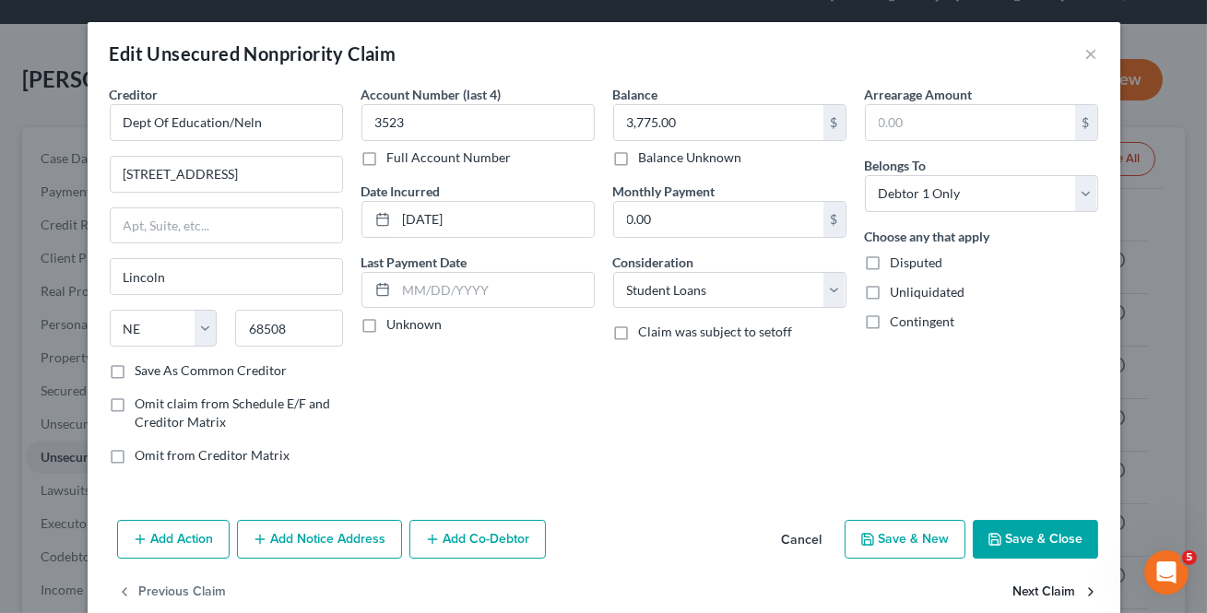
click at [1042, 596] on button "Next Claim" at bounding box center [1055, 592] width 85 height 39
select select "30"
select select "17"
select select "0"
click at [1016, 542] on button "Save & Close" at bounding box center [1035, 539] width 125 height 39
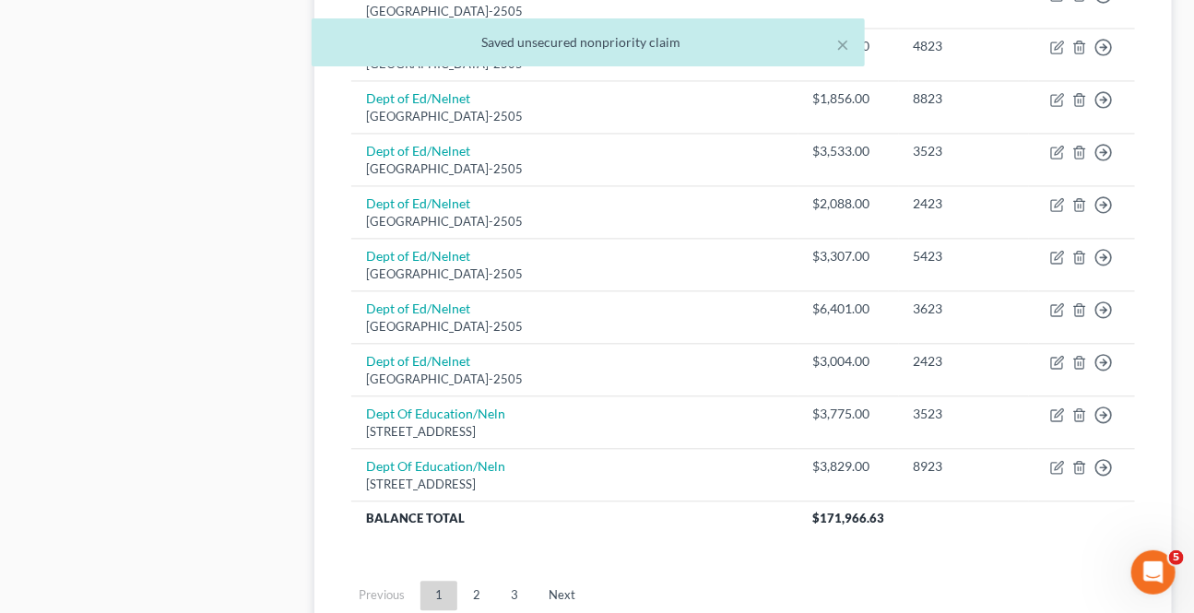
scroll to position [1544, 0]
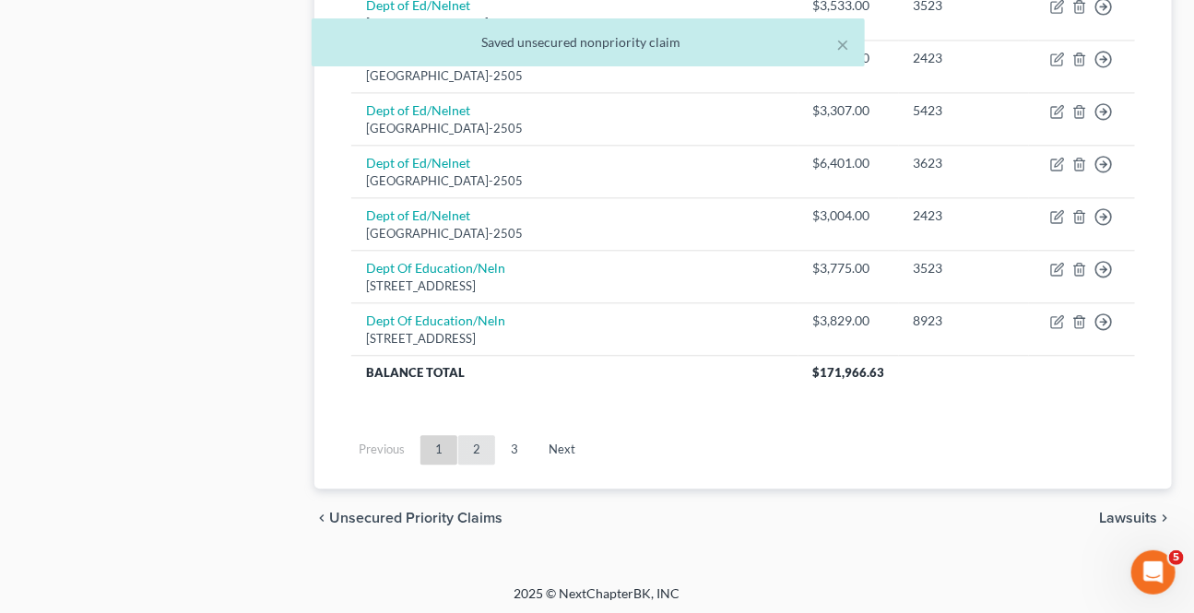
click at [482, 441] on link "2" at bounding box center [476, 450] width 37 height 30
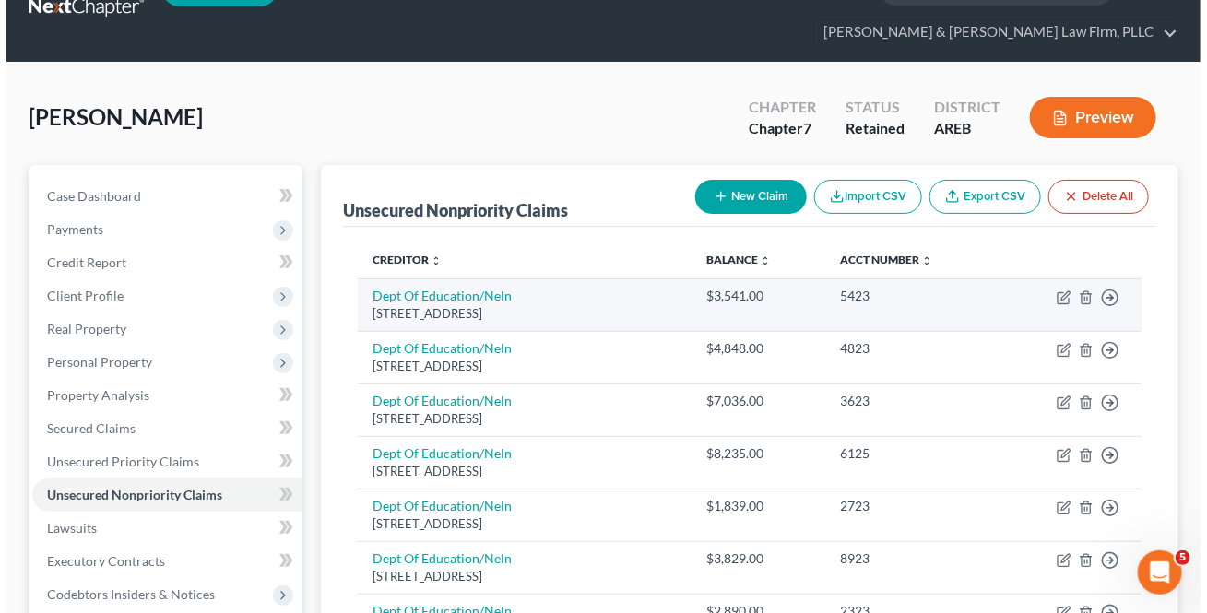
scroll to position [36, 0]
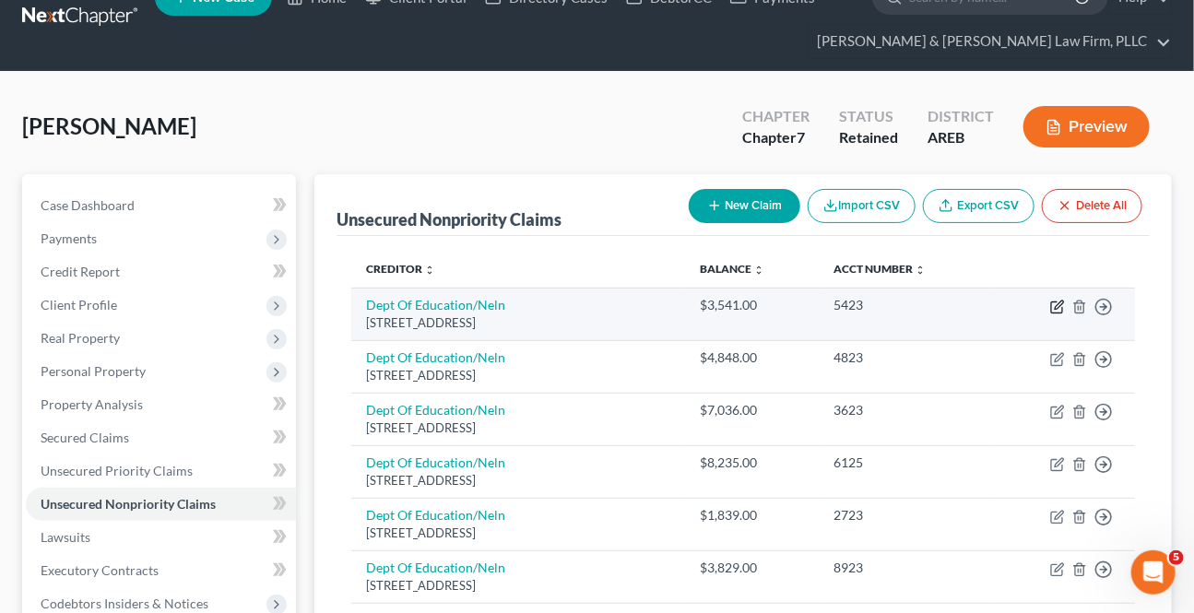
click at [1061, 310] on icon "button" at bounding box center [1057, 307] width 15 height 15
select select "30"
select select "17"
select select "0"
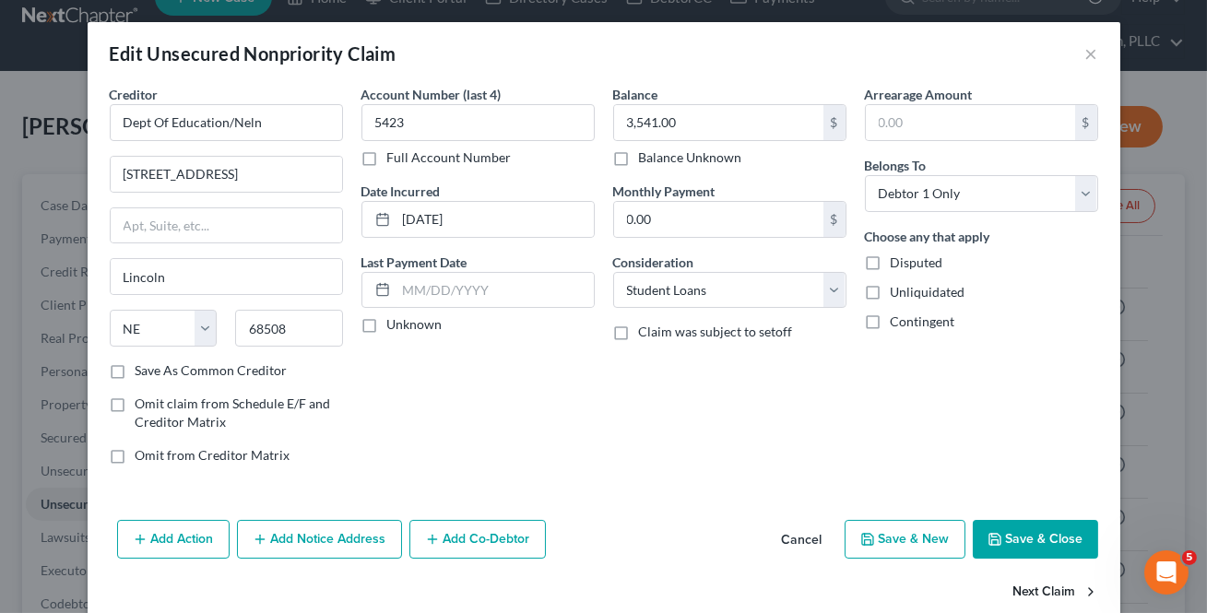
click at [1033, 586] on button "Next Claim" at bounding box center [1055, 592] width 85 height 39
select select "30"
select select "17"
select select "0"
click at [1033, 586] on button "Next Claim" at bounding box center [1055, 592] width 85 height 39
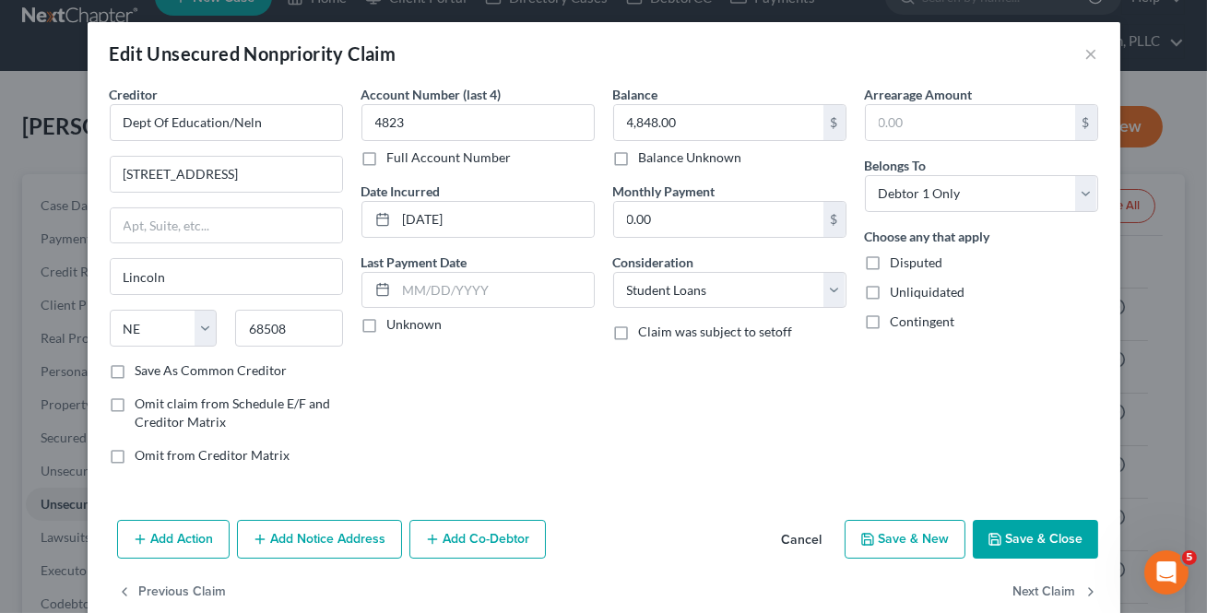
select select "30"
select select "17"
select select "0"
click at [1033, 585] on button "Next Claim" at bounding box center [1055, 592] width 85 height 39
select select "30"
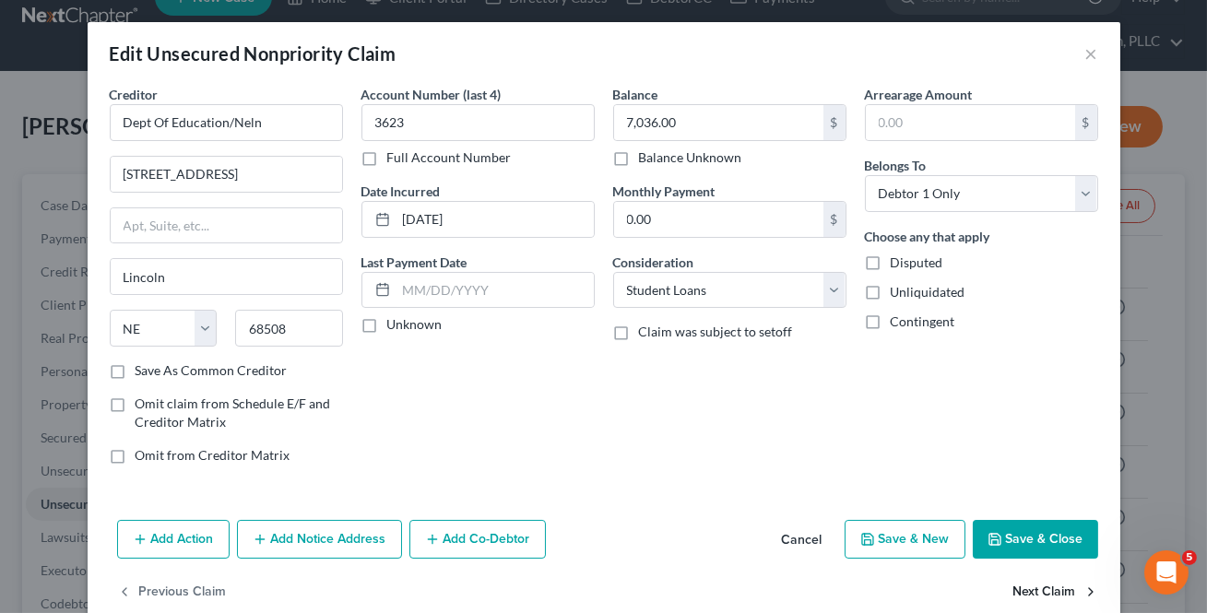
select select "17"
select select "0"
click at [1033, 585] on button "Next Claim" at bounding box center [1055, 592] width 85 height 39
select select "30"
select select "17"
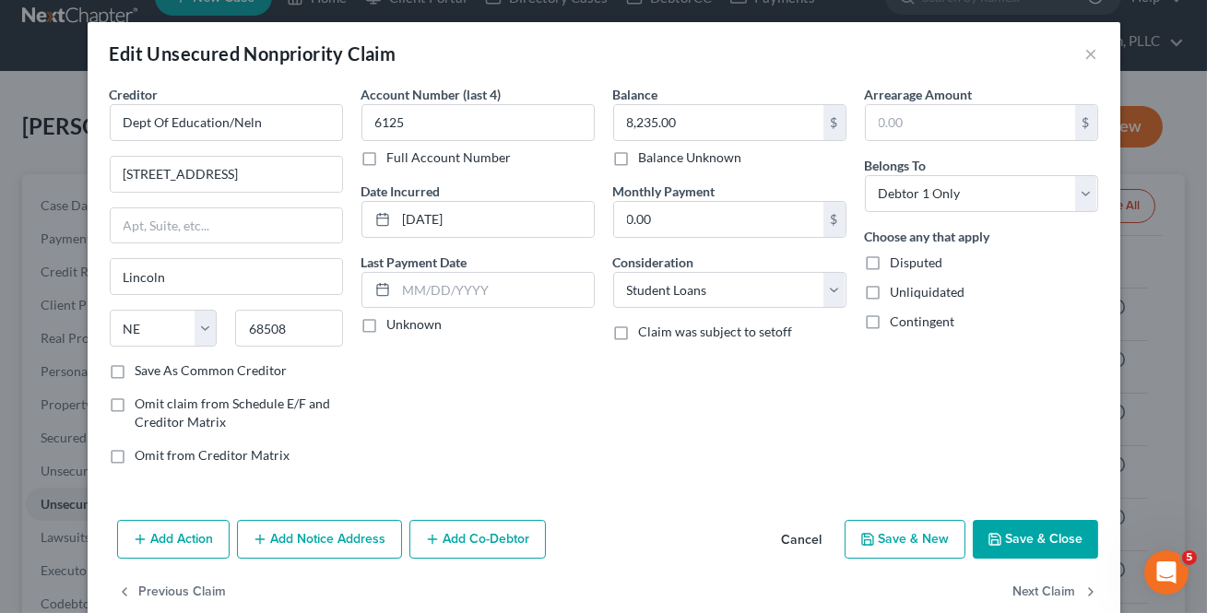
select select "0"
click at [1033, 586] on button "Next Claim" at bounding box center [1055, 592] width 85 height 39
select select "30"
select select "17"
select select "0"
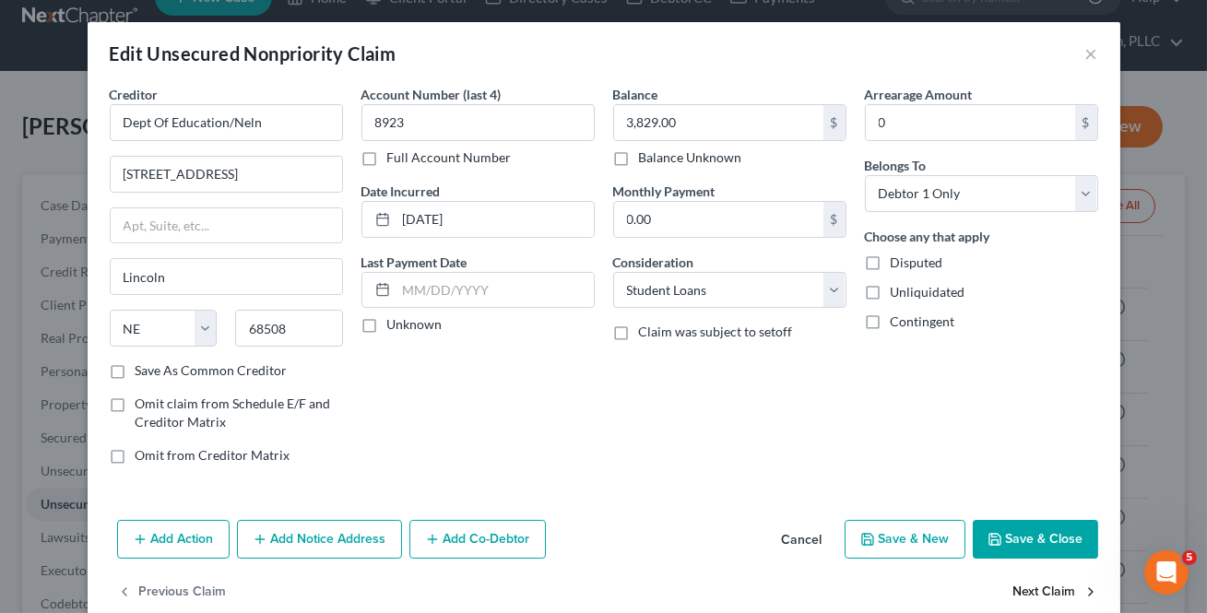
click at [1033, 586] on button "Next Claim" at bounding box center [1055, 592] width 85 height 39
select select "30"
select select "17"
select select "0"
click at [1033, 586] on button "Next Claim" at bounding box center [1055, 592] width 85 height 39
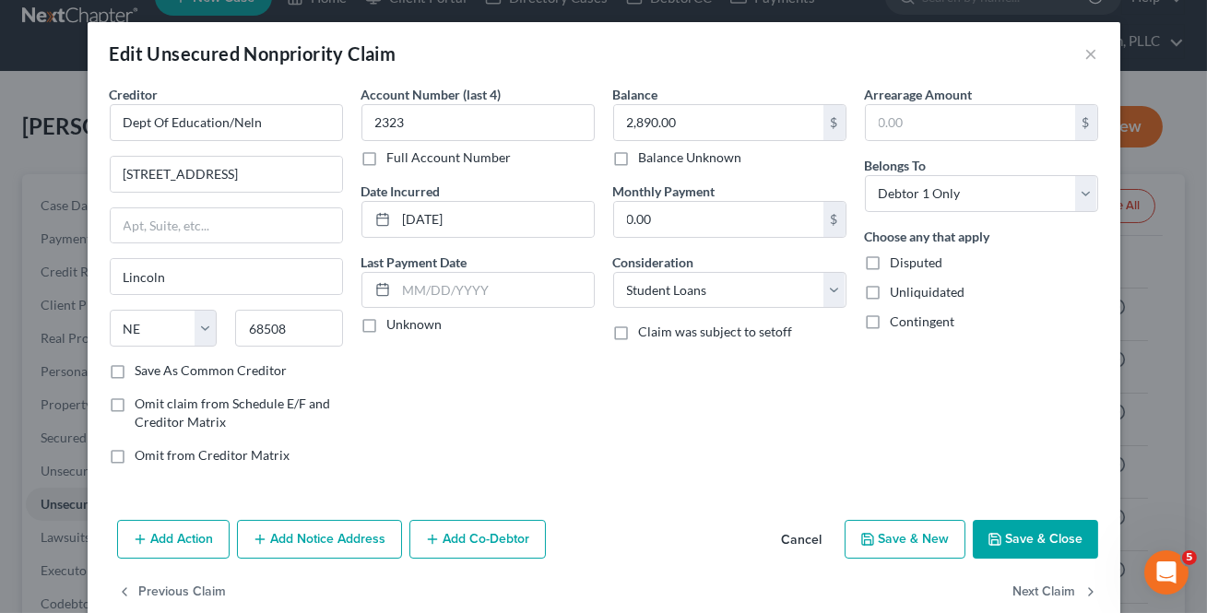
select select "30"
select select "17"
select select "0"
click at [1033, 587] on button "Next Claim" at bounding box center [1055, 592] width 85 height 39
select select "30"
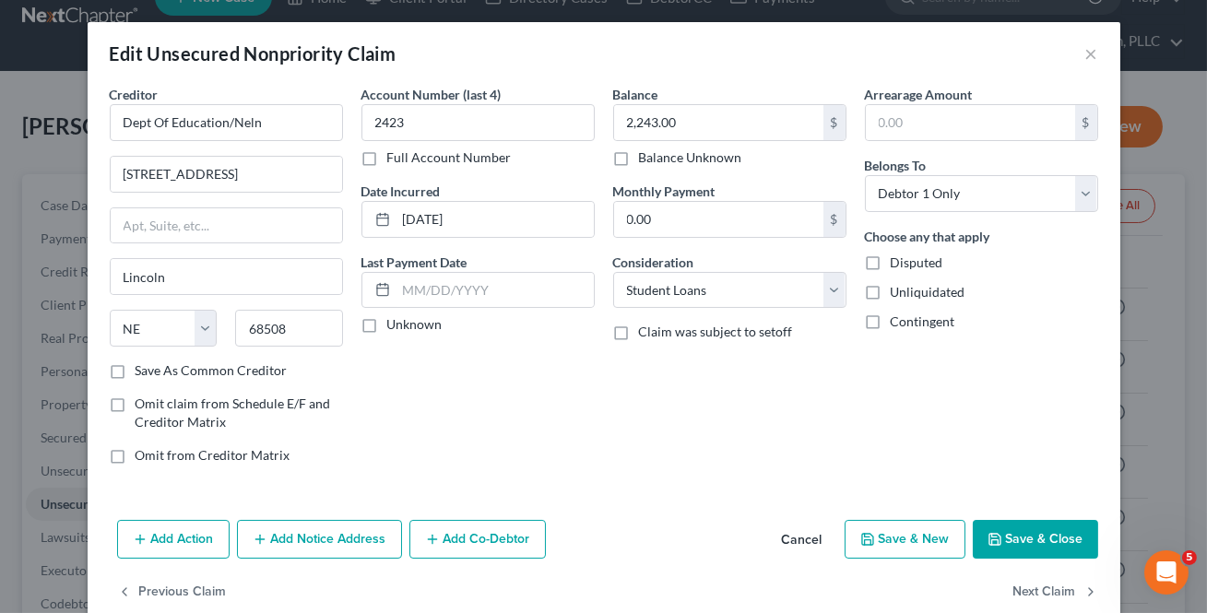
select select "17"
select select "0"
click at [1033, 587] on button "Next Claim" at bounding box center [1055, 592] width 85 height 39
select select "30"
select select "17"
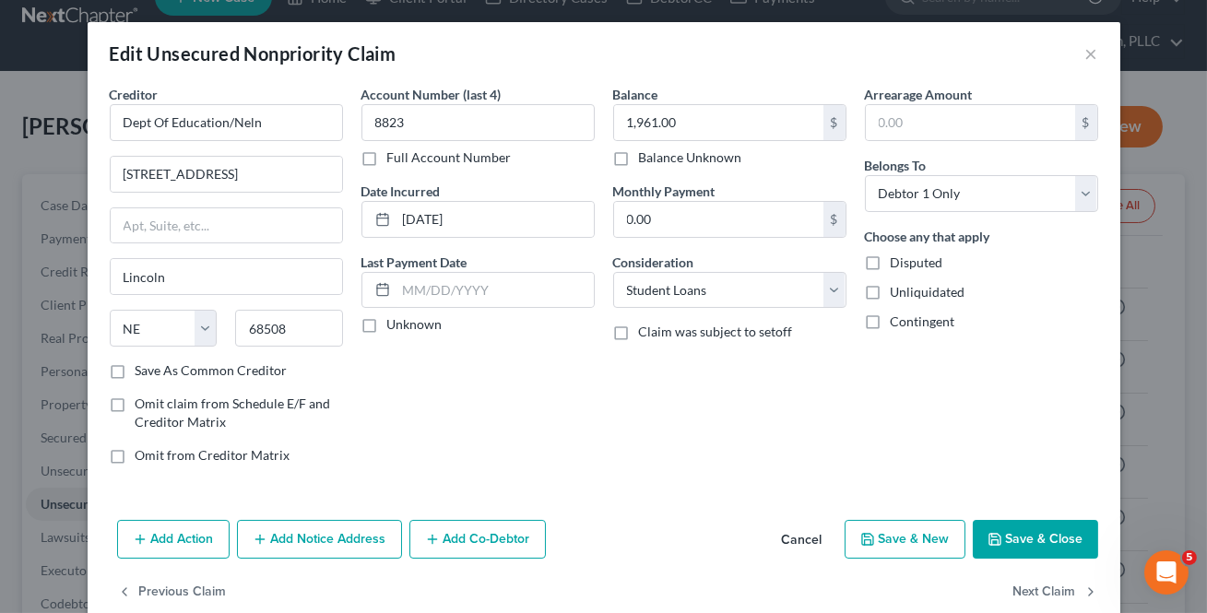
select select "0"
click at [1033, 588] on button "Next Claim" at bounding box center [1055, 592] width 85 height 39
select select "30"
select select "17"
select select "0"
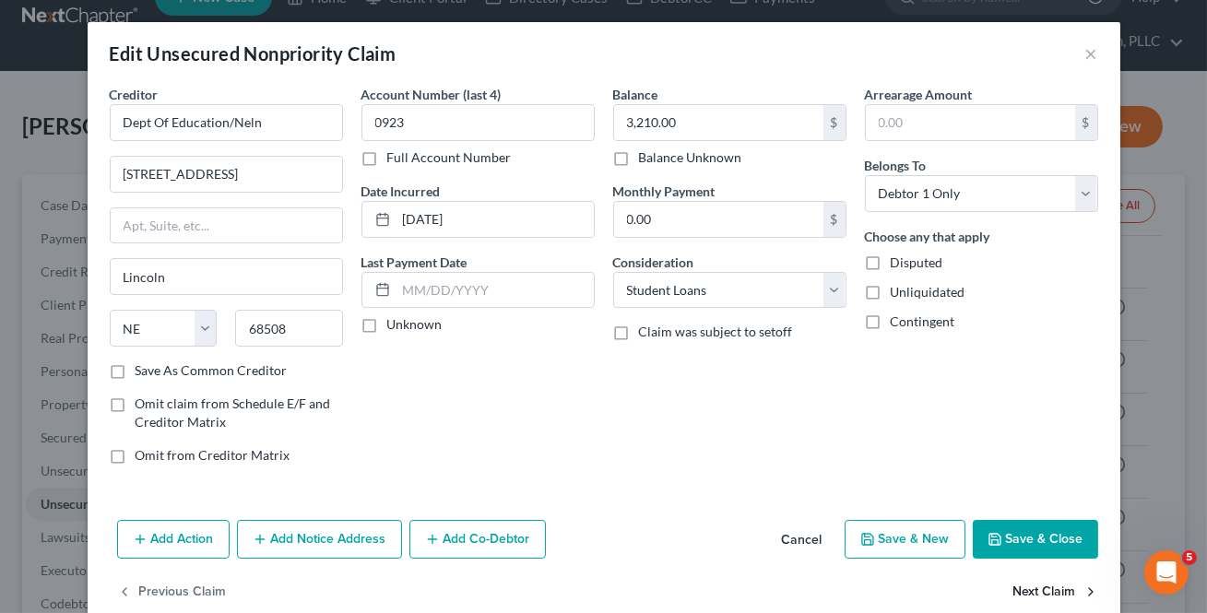
click at [1033, 588] on button "Next Claim" at bounding box center [1055, 592] width 85 height 39
select select "30"
select select "17"
select select "0"
click at [1033, 588] on button "Next Claim" at bounding box center [1055, 592] width 85 height 39
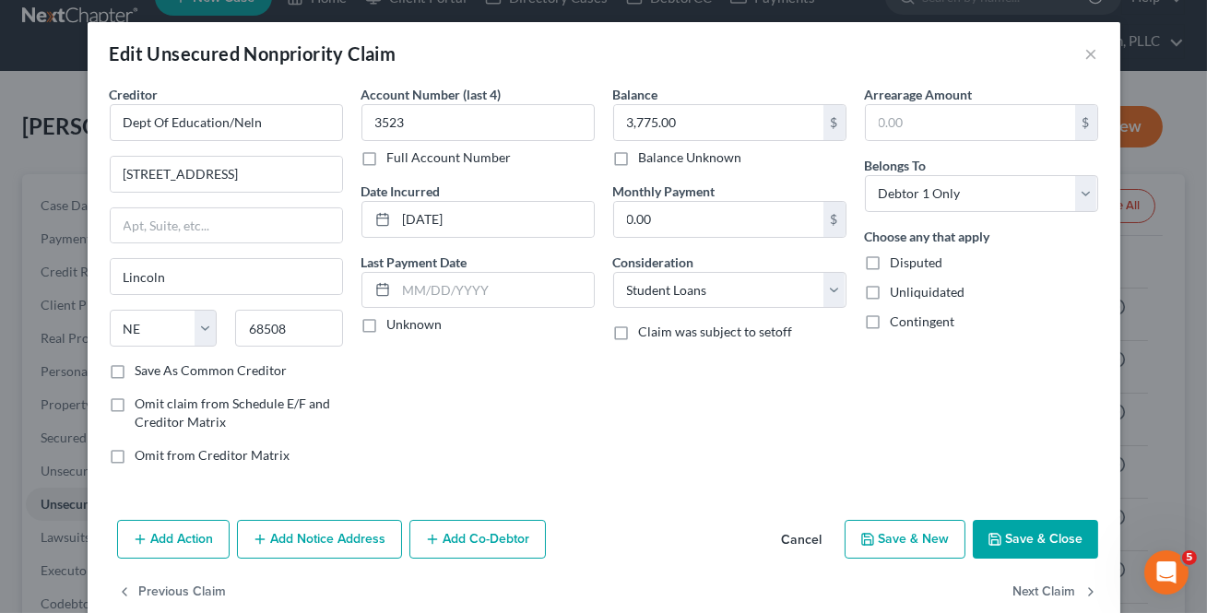
select select "30"
select select "17"
select select "0"
click at [1033, 589] on button "Next Claim" at bounding box center [1055, 592] width 85 height 39
select select "30"
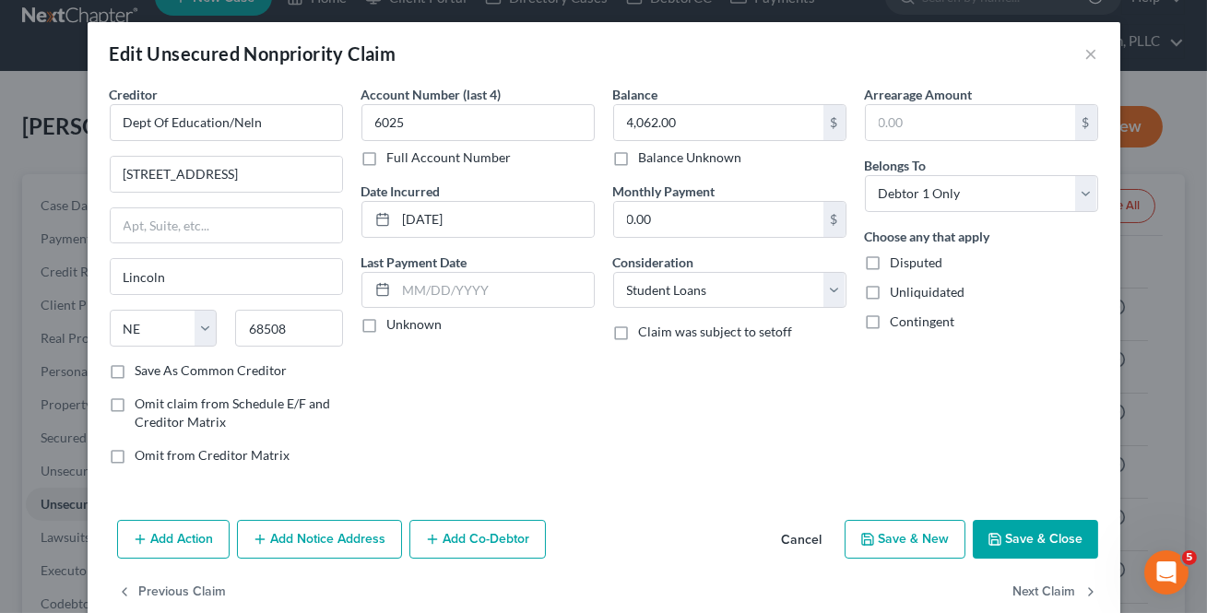
select select "17"
select select "0"
click at [1033, 589] on button "Next Claim" at bounding box center [1055, 592] width 85 height 39
select select "30"
select select "17"
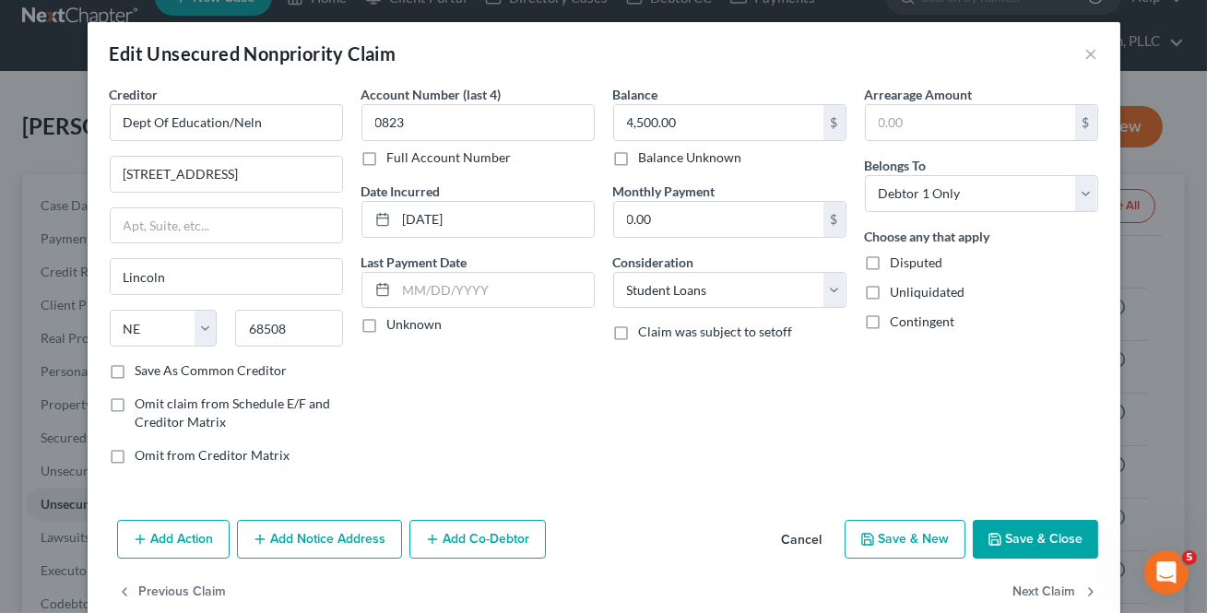
select select "0"
click at [1033, 589] on button "Next Claim" at bounding box center [1055, 592] width 85 height 39
select select "24"
select select "0"
click at [1033, 589] on button "Next Claim" at bounding box center [1055, 592] width 85 height 39
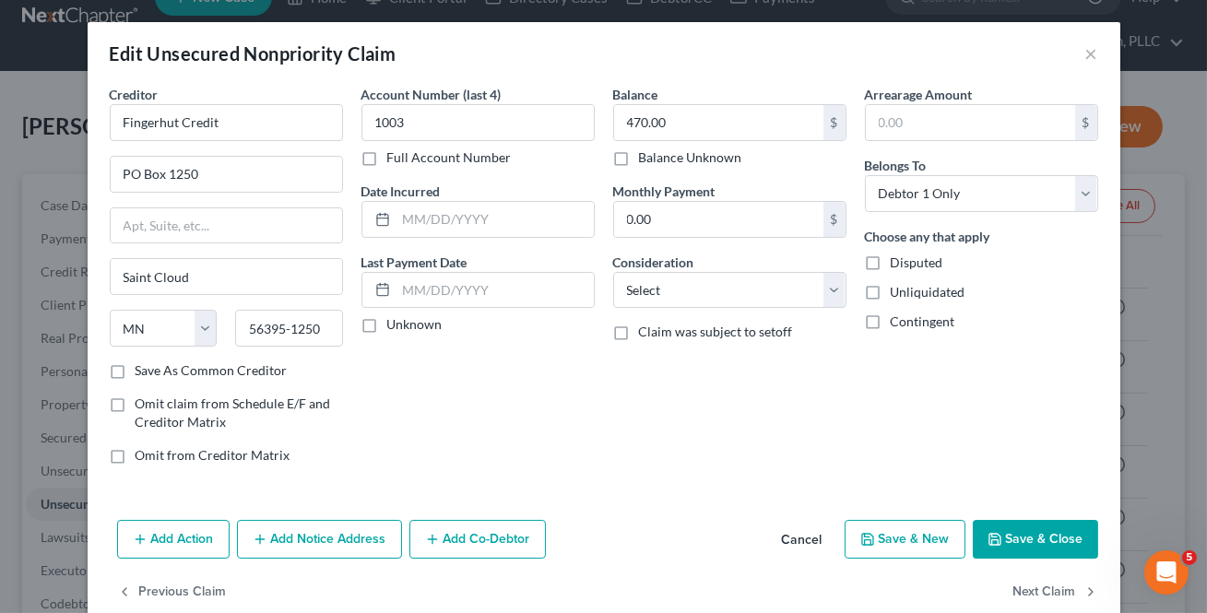
select select "24"
select select "2"
select select "0"
click at [1033, 590] on button "Next Claim" at bounding box center [1055, 592] width 85 height 39
select select "43"
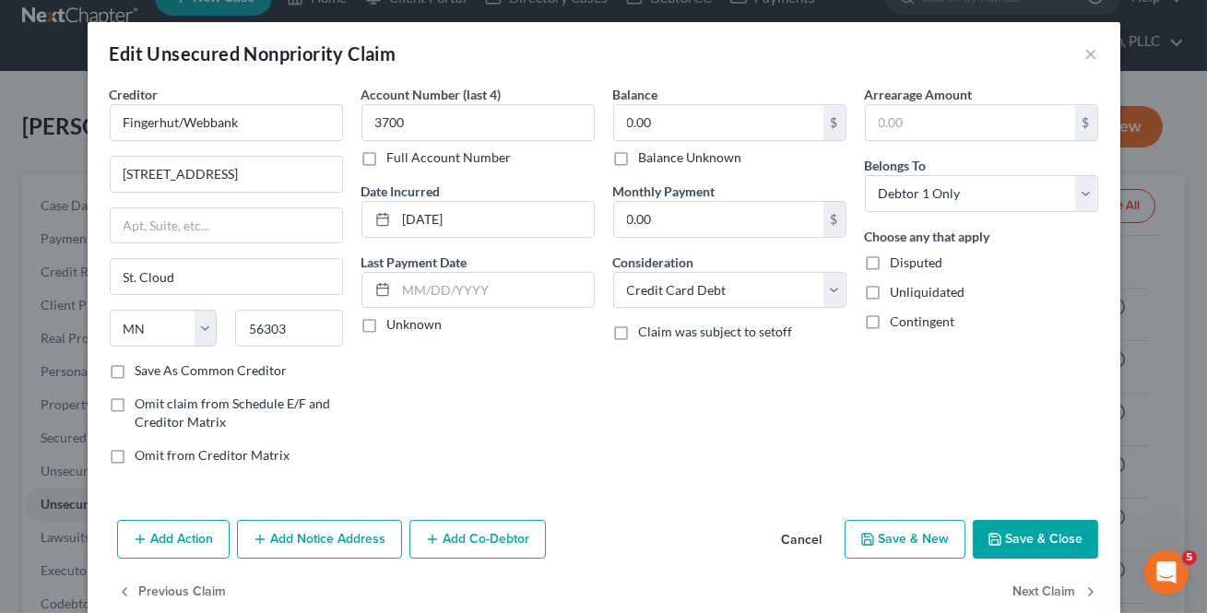
select select "2"
select select "0"
click at [1033, 590] on button "Next Claim" at bounding box center [1055, 592] width 85 height 39
select select "43"
select select "0"
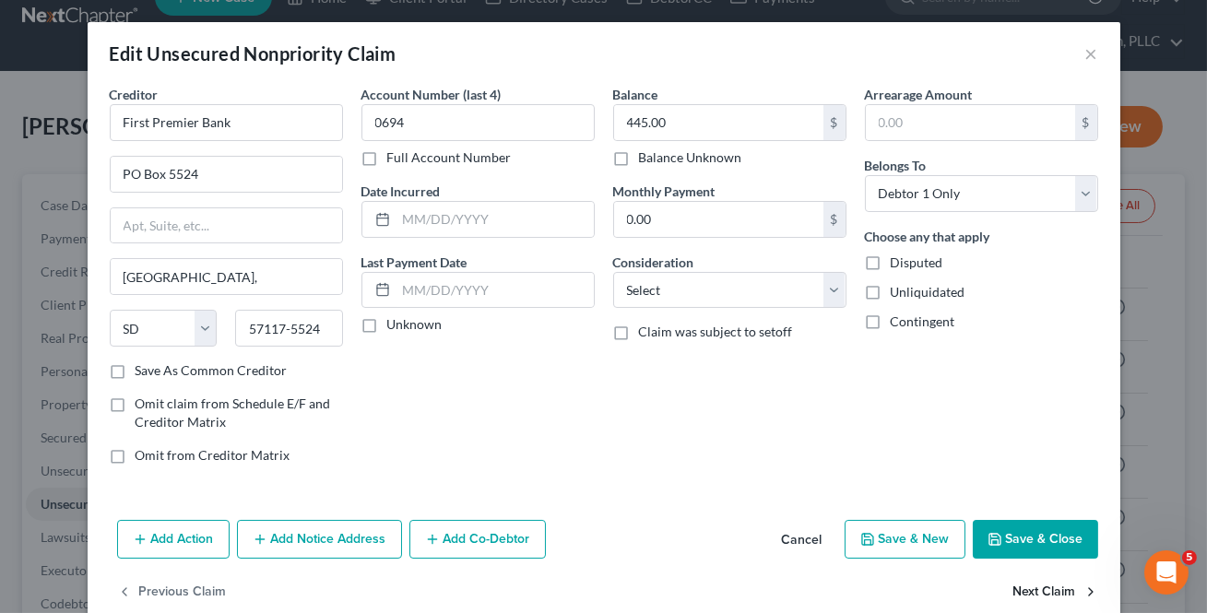
click at [1033, 591] on button "Next Claim" at bounding box center [1055, 592] width 85 height 39
select select "2"
select select "0"
click at [1033, 591] on button "Next Claim" at bounding box center [1055, 592] width 85 height 39
select select "45"
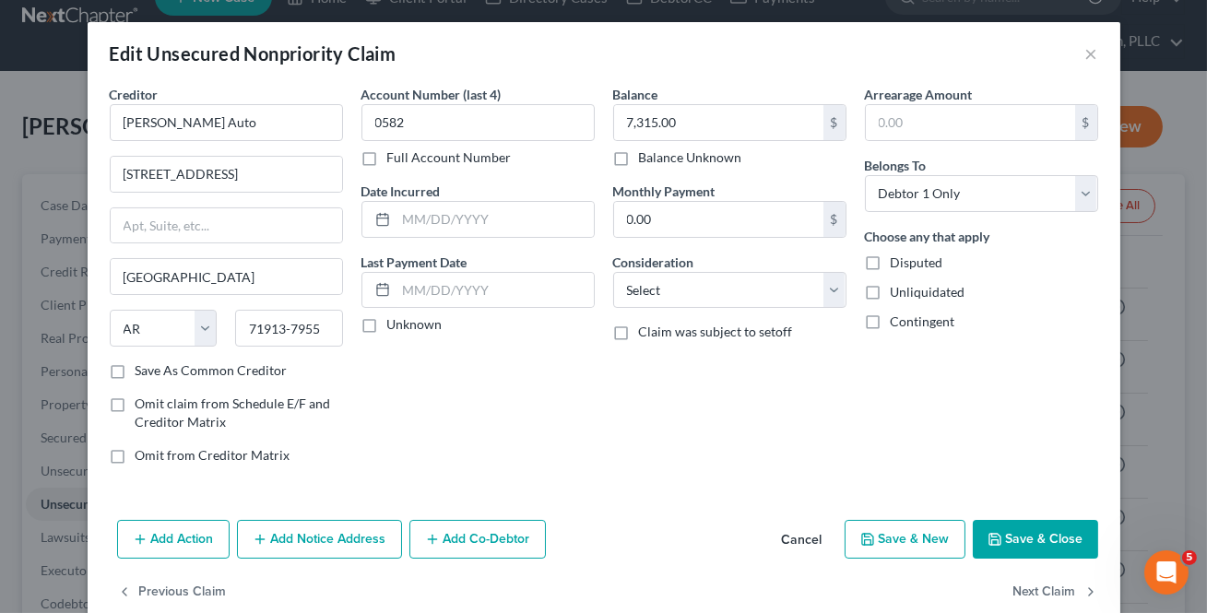
select select "0"
click at [1033, 592] on button "Next Claim" at bounding box center [1055, 592] width 85 height 39
select select "45"
select select "0"
click at [1031, 596] on button "Next Claim" at bounding box center [1055, 592] width 85 height 39
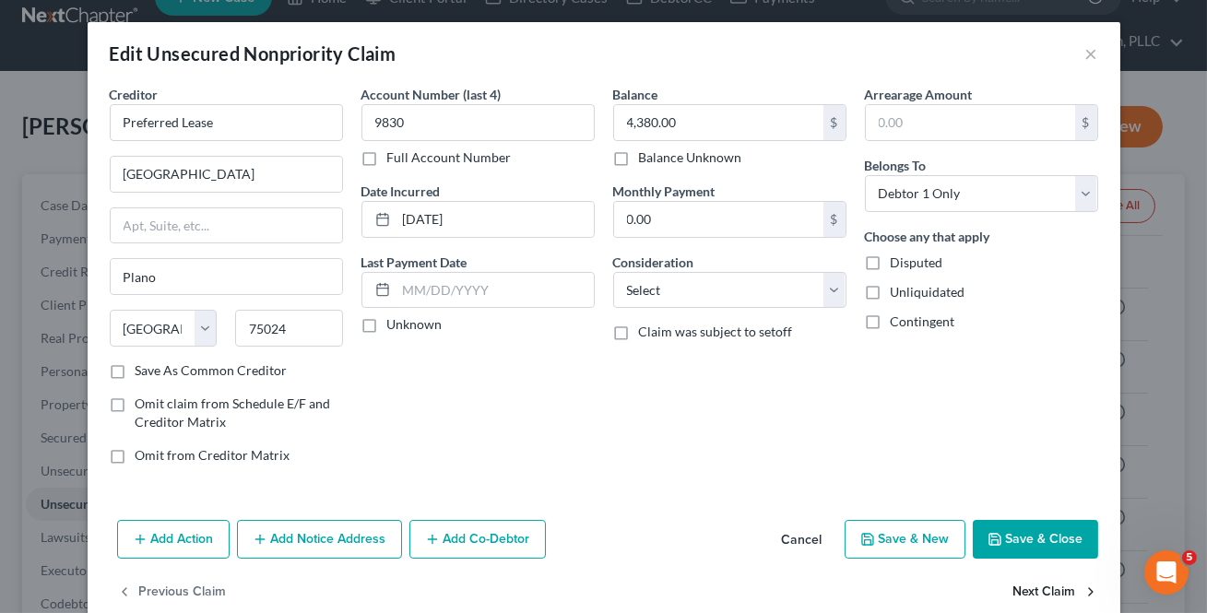
select select "45"
select select "0"
click at [1031, 596] on button "Next Claim" at bounding box center [1055, 592] width 85 height 39
select select "10"
select select "0"
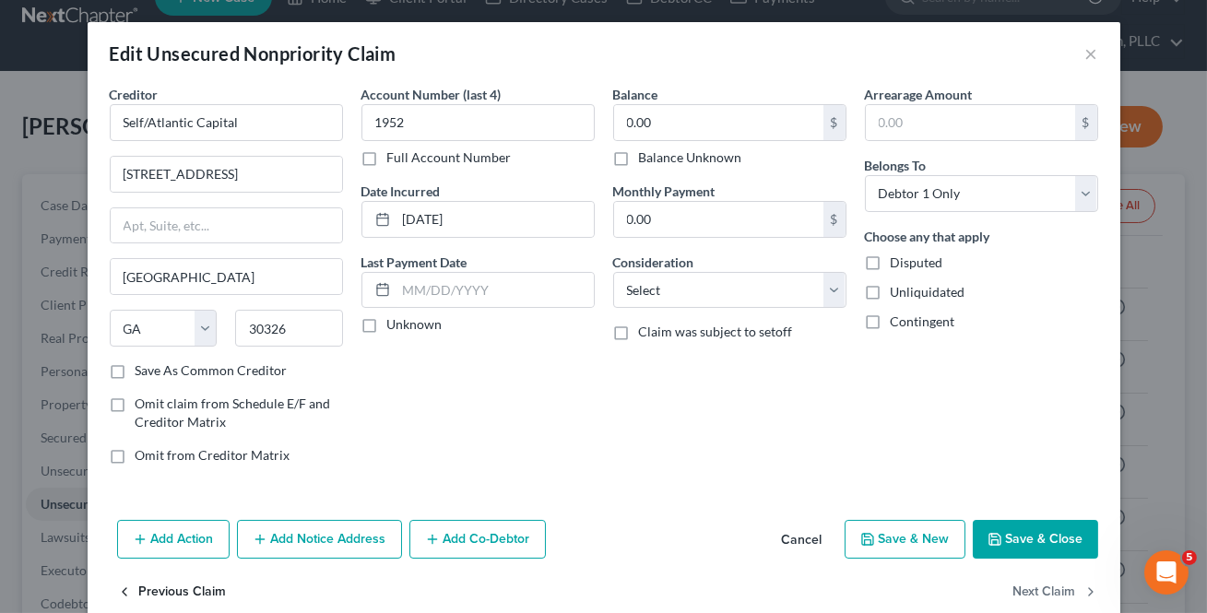
click at [185, 582] on button "Previous Claim" at bounding box center [172, 592] width 110 height 39
select select "45"
select select "0"
click at [666, 210] on input "35.00" at bounding box center [718, 219] width 209 height 35
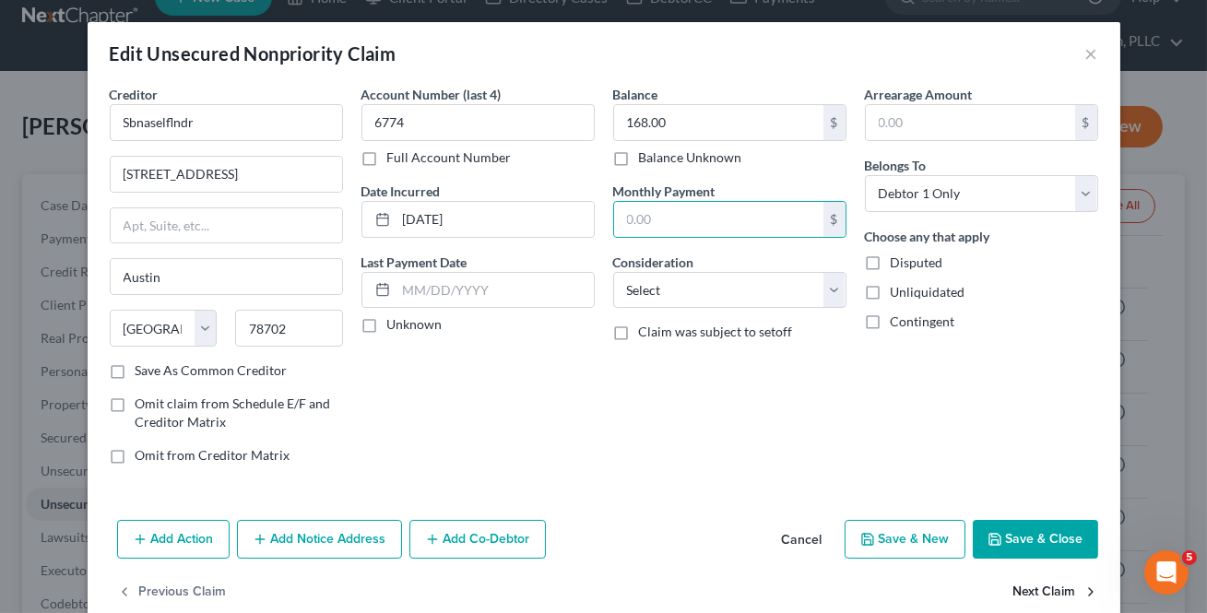
click at [1023, 581] on button "Next Claim" at bounding box center [1055, 592] width 85 height 39
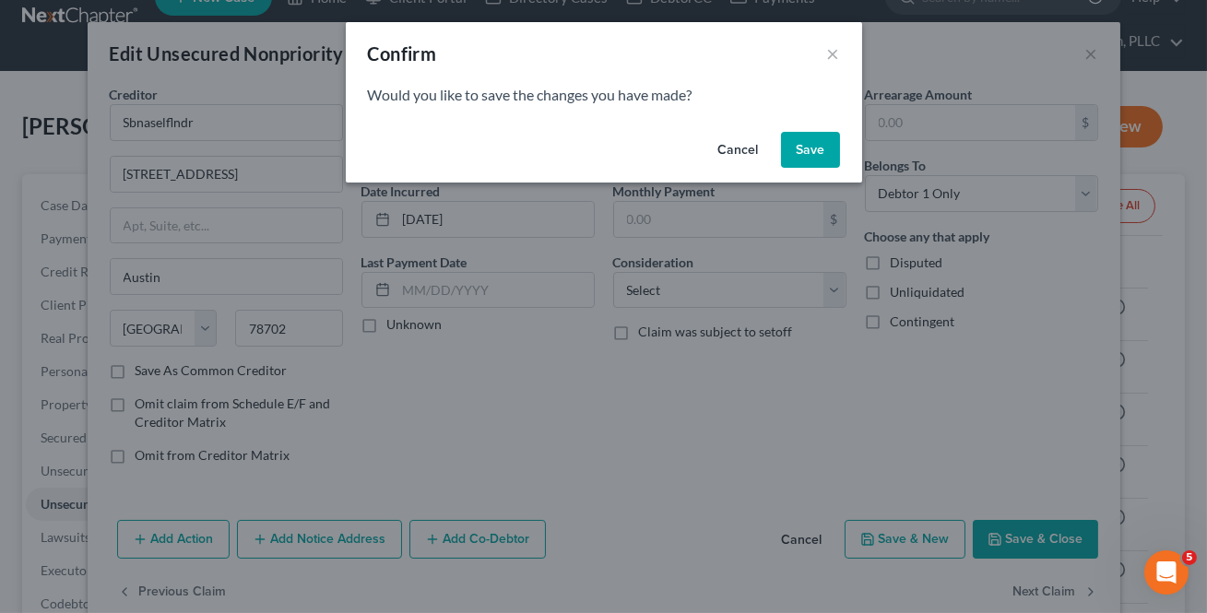
click at [813, 149] on button "Save" at bounding box center [810, 150] width 59 height 37
select select "10"
select select "0"
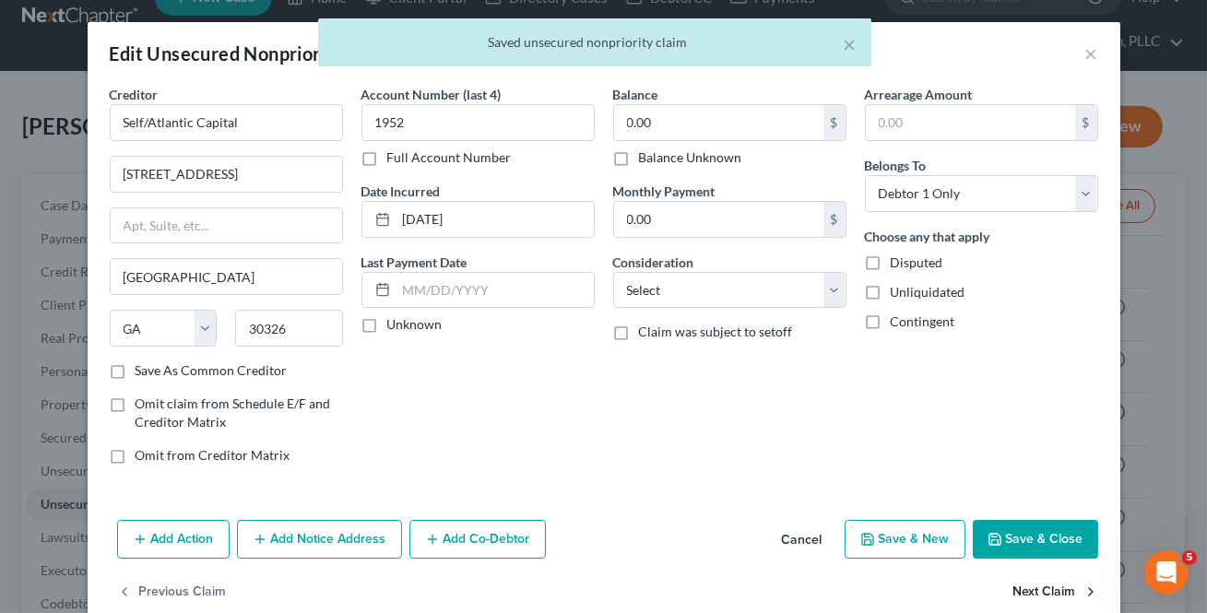
click at [1052, 588] on button "Next Claim" at bounding box center [1055, 592] width 85 height 39
select select "26"
select select "0"
drag, startPoint x: 750, startPoint y: 213, endPoint x: 1059, endPoint y: 601, distance: 496.6
click at [750, 214] on input "26.00" at bounding box center [718, 219] width 209 height 35
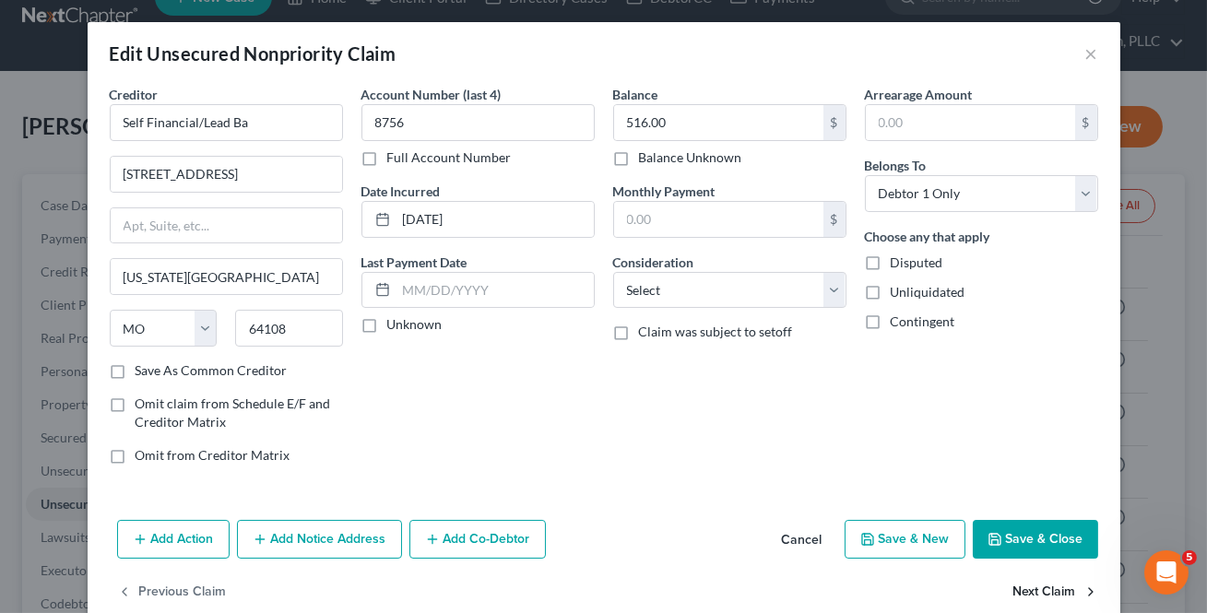
click at [1059, 593] on button "Next Claim" at bounding box center [1055, 592] width 85 height 39
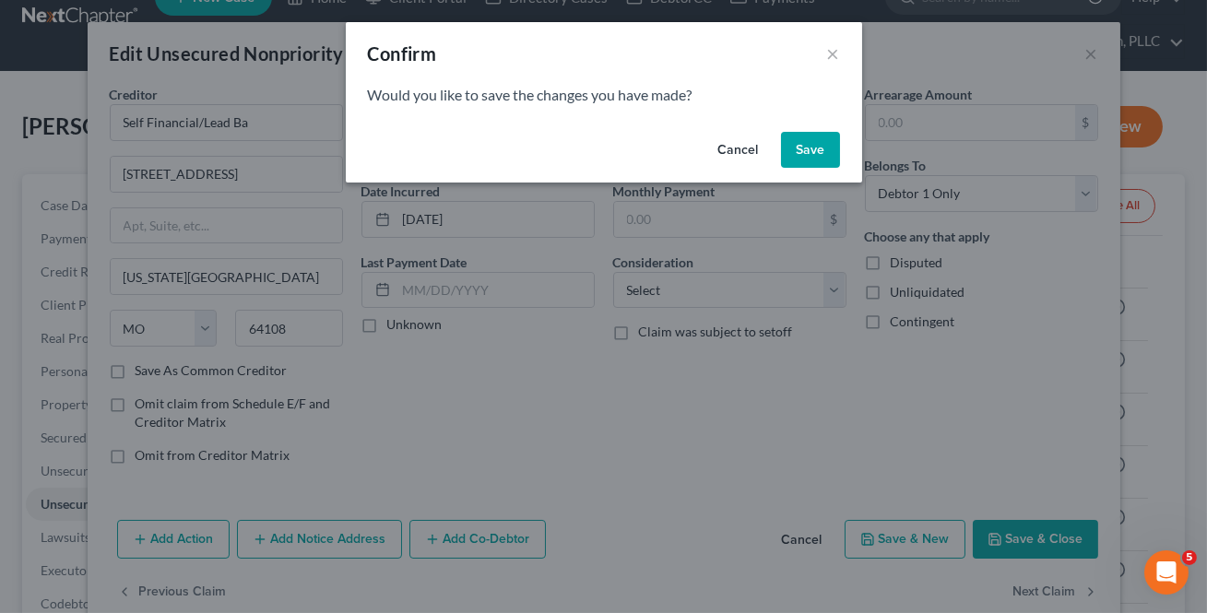
drag, startPoint x: 796, startPoint y: 148, endPoint x: 1027, endPoint y: 599, distance: 507.6
click at [795, 149] on button "Save" at bounding box center [810, 150] width 59 height 37
select select "24"
select select "2"
select select "0"
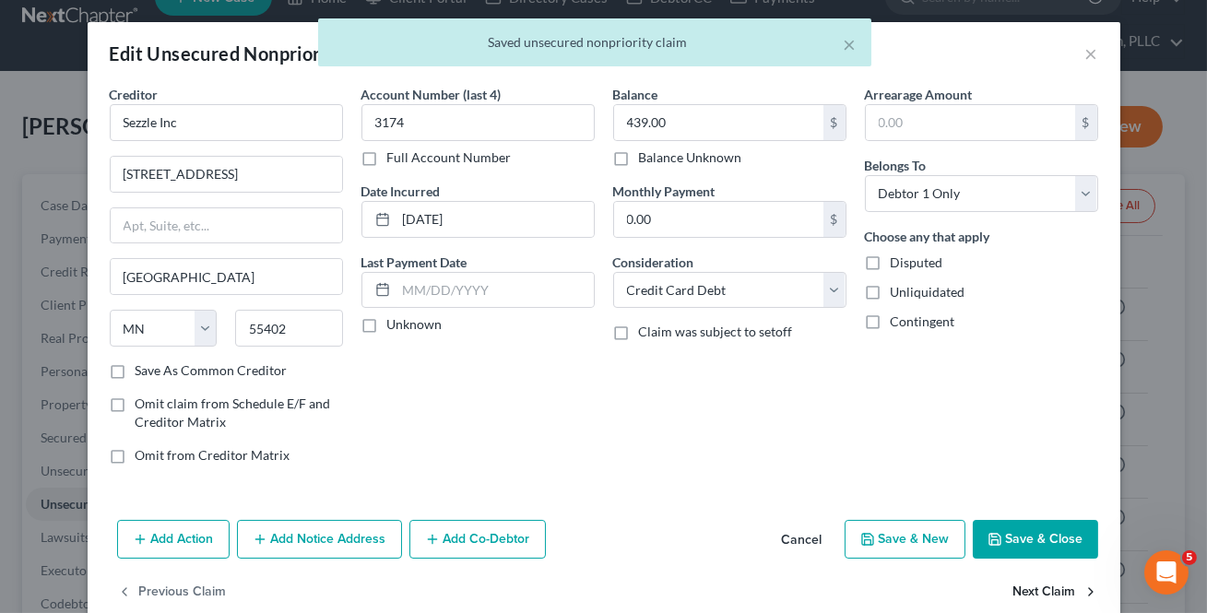
click at [1028, 589] on button "Next Claim" at bounding box center [1055, 592] width 85 height 39
select select "4"
select select "0"
click at [1028, 589] on button "Next Claim" at bounding box center [1055, 592] width 85 height 39
select select "45"
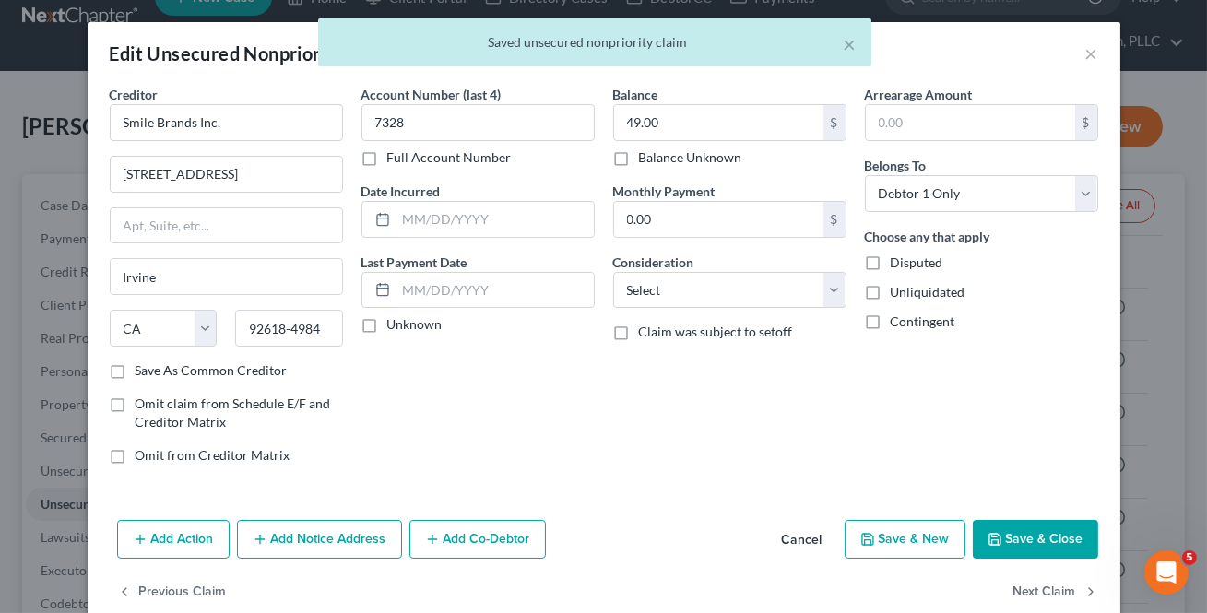
select select "0"
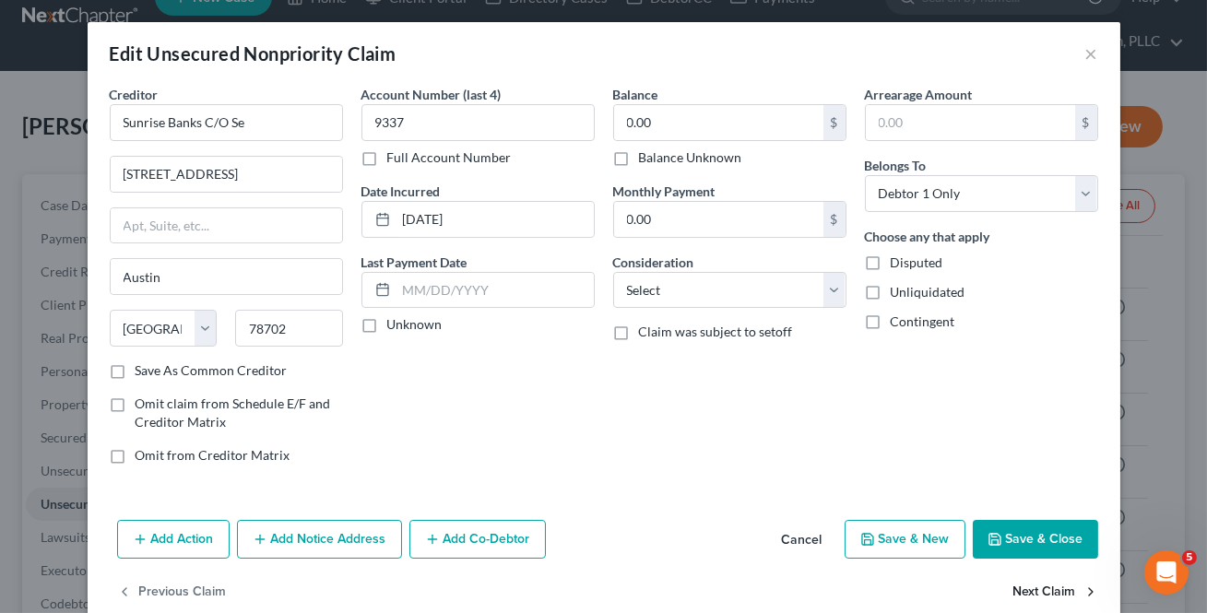
click at [1028, 590] on button "Next Claim" at bounding box center [1055, 592] width 85 height 39
select select "45"
select select "0"
drag, startPoint x: 689, startPoint y: 222, endPoint x: 1037, endPoint y: 571, distance: 492.8
click at [690, 222] on input "180.00" at bounding box center [718, 219] width 209 height 35
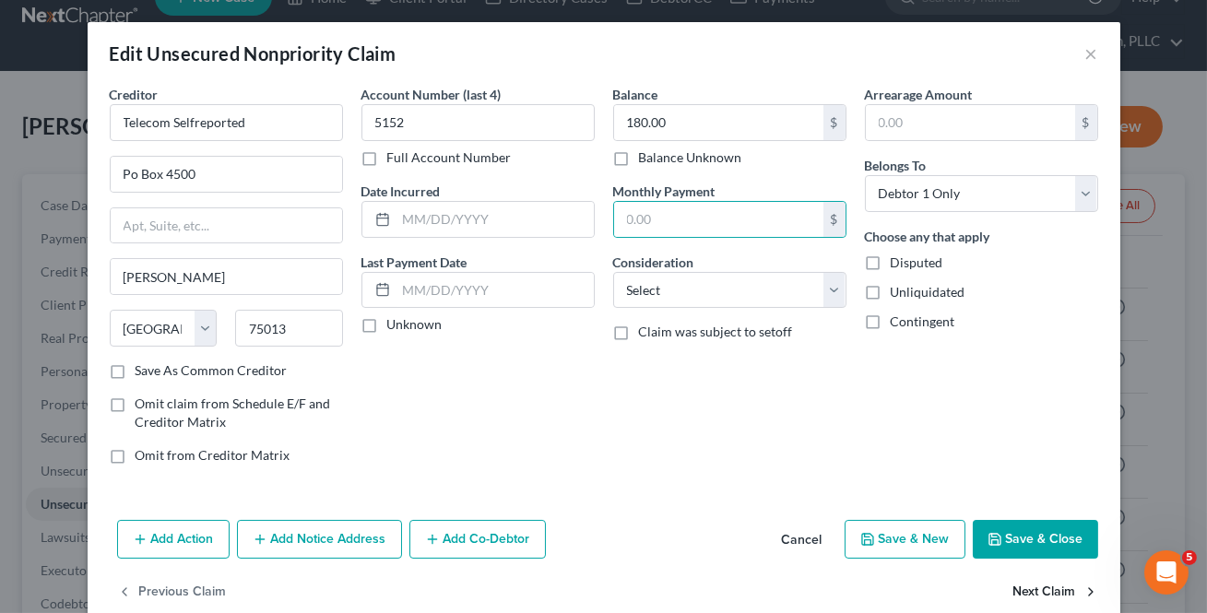
click at [1030, 587] on button "Next Claim" at bounding box center [1055, 592] width 85 height 39
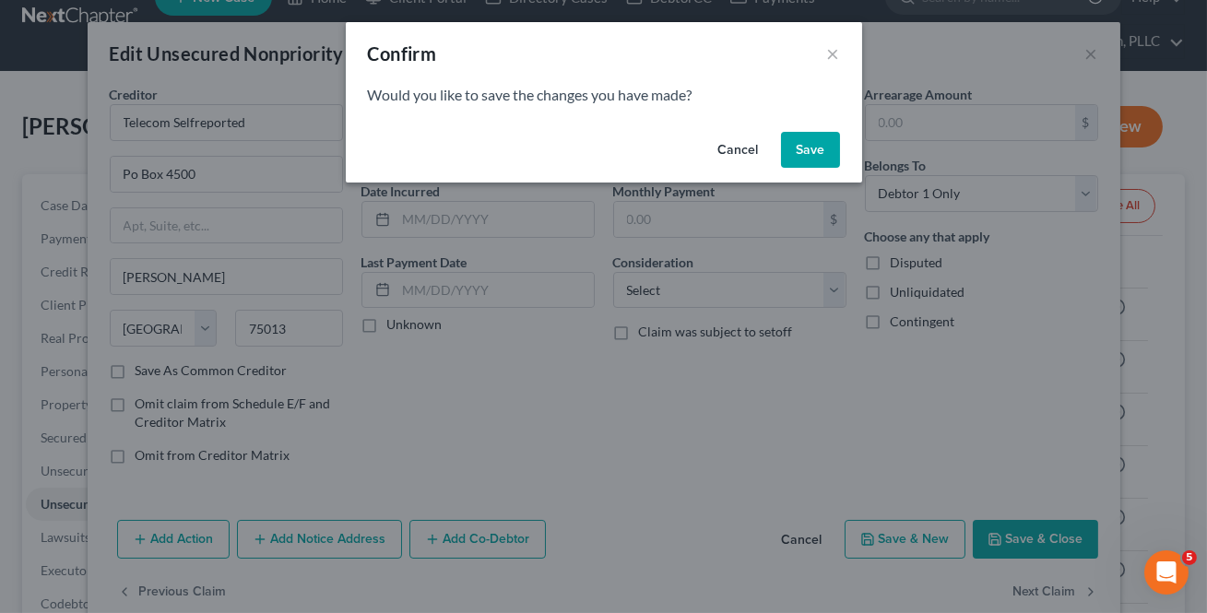
click at [820, 154] on button "Save" at bounding box center [810, 150] width 59 height 37
select select "45"
select select "0"
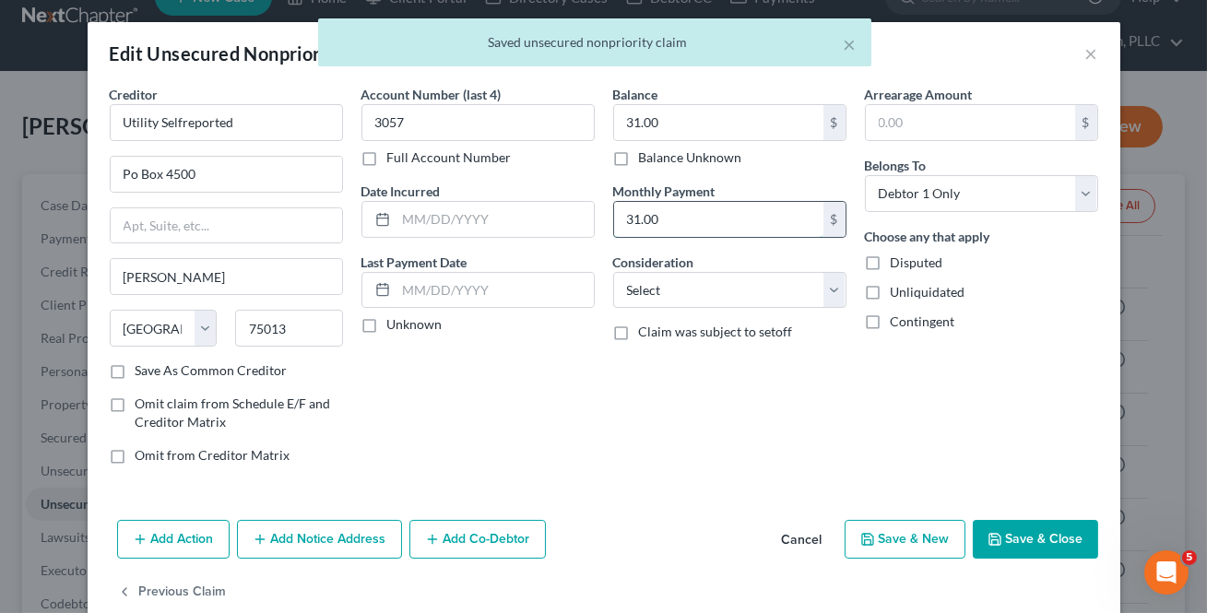
click at [733, 216] on input "31.00" at bounding box center [718, 219] width 209 height 35
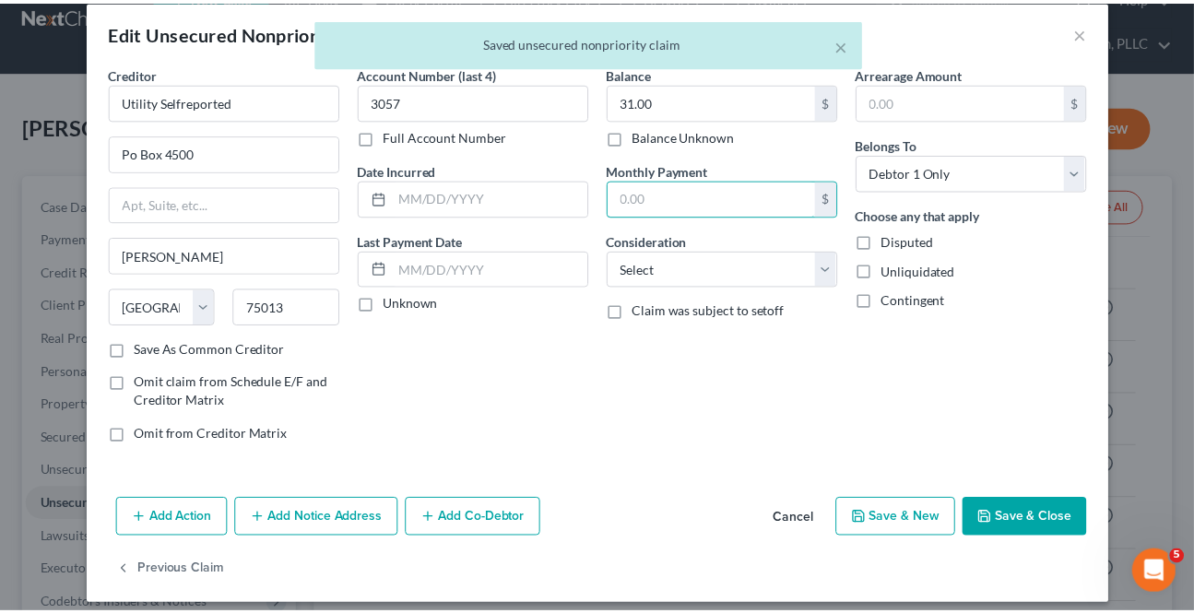
scroll to position [34, 0]
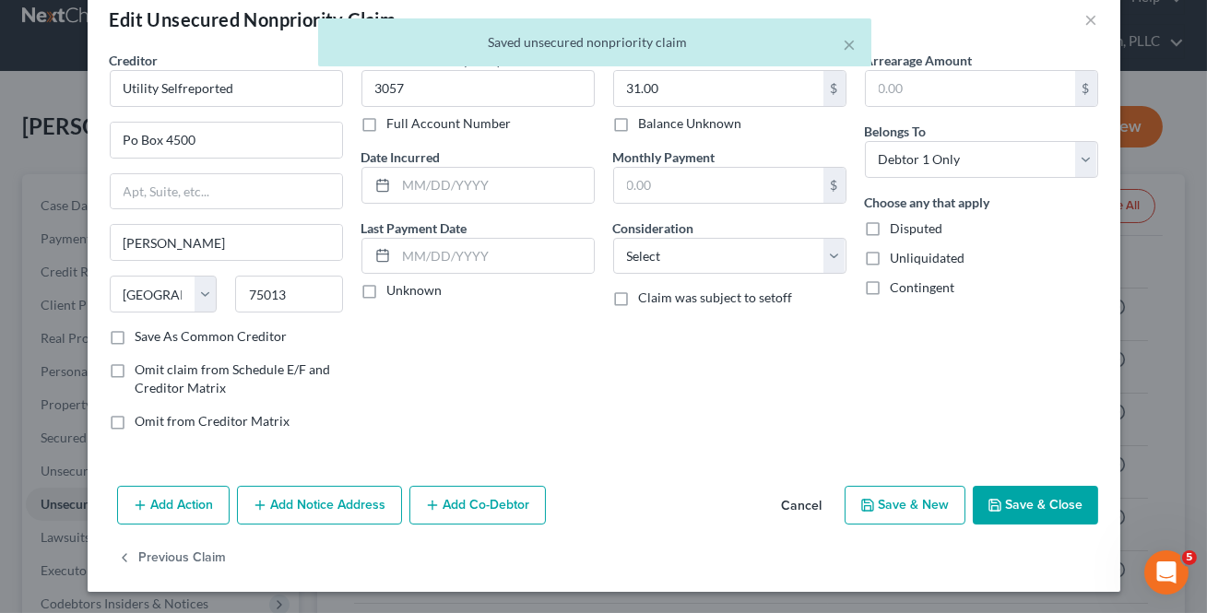
click at [1029, 498] on button "Save & Close" at bounding box center [1035, 505] width 125 height 39
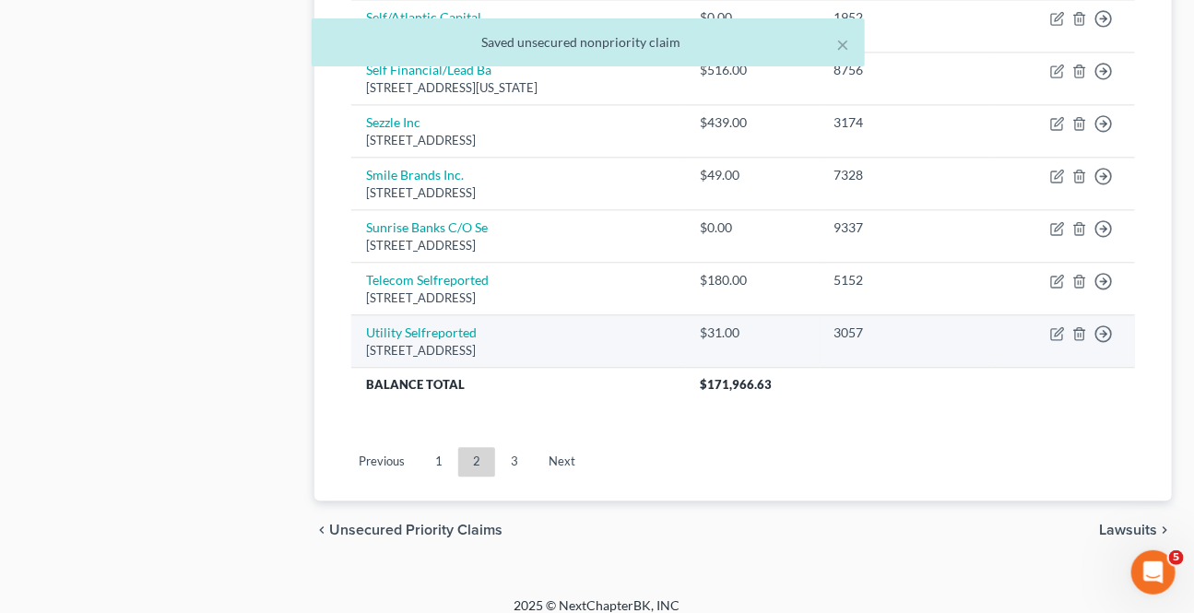
scroll to position [1544, 0]
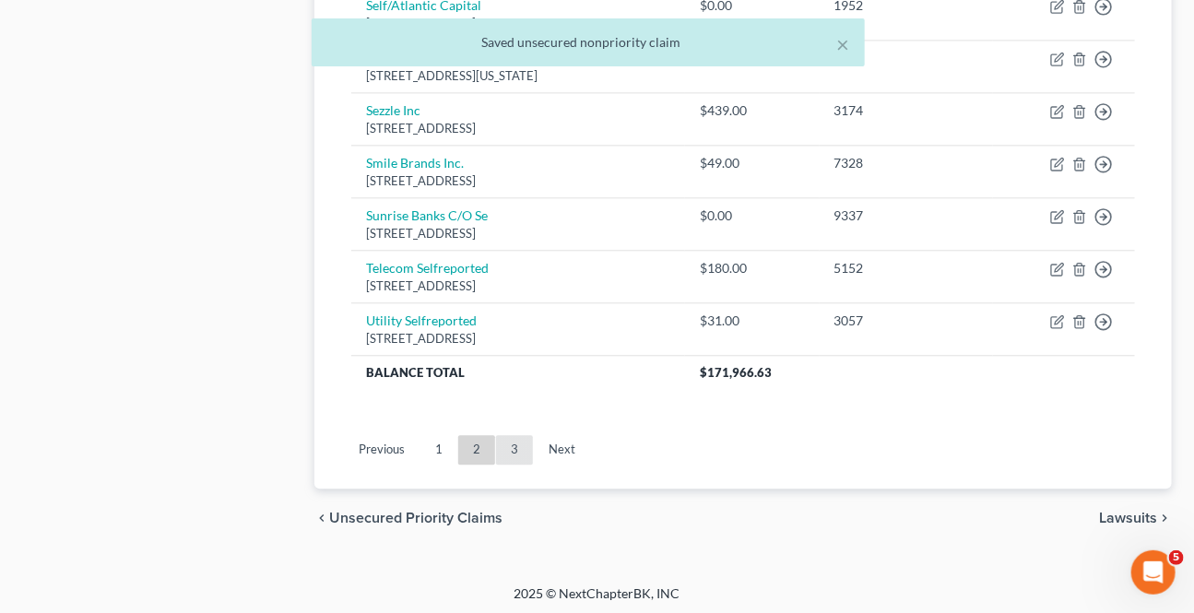
click at [517, 453] on link "3" at bounding box center [514, 450] width 37 height 30
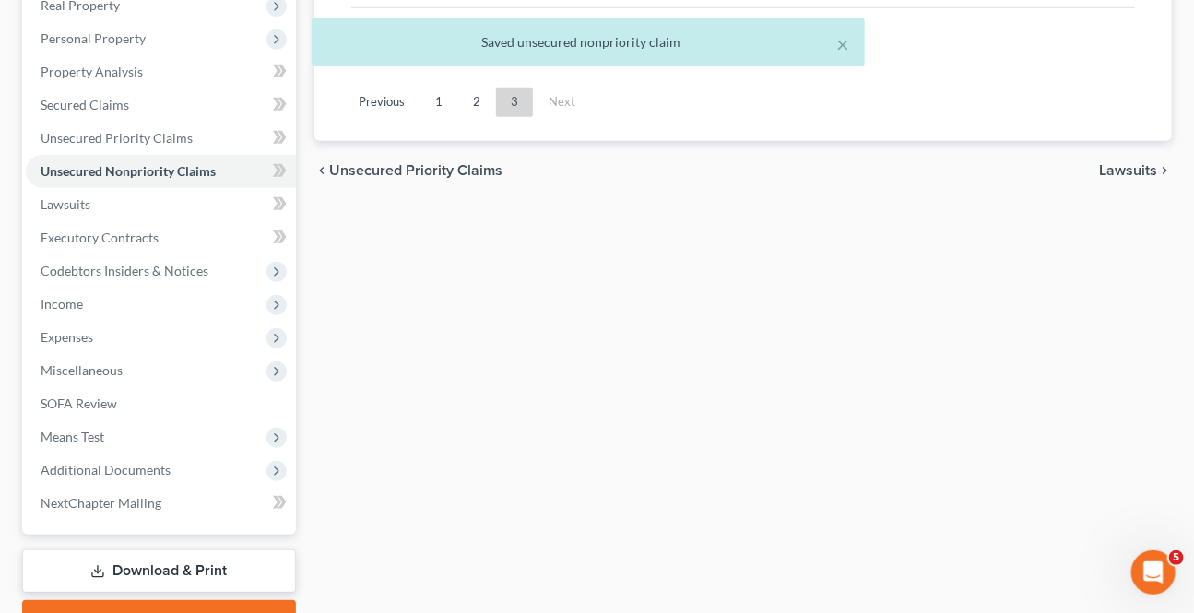
scroll to position [45, 0]
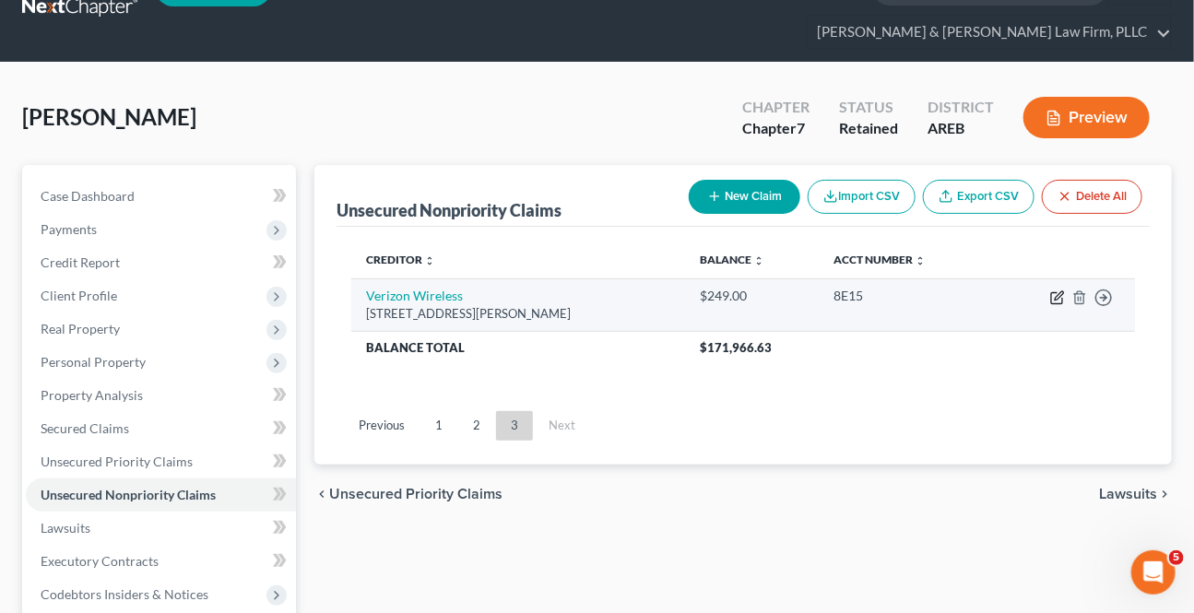
click at [1056, 295] on icon "button" at bounding box center [1057, 297] width 15 height 15
select select "26"
select select "0"
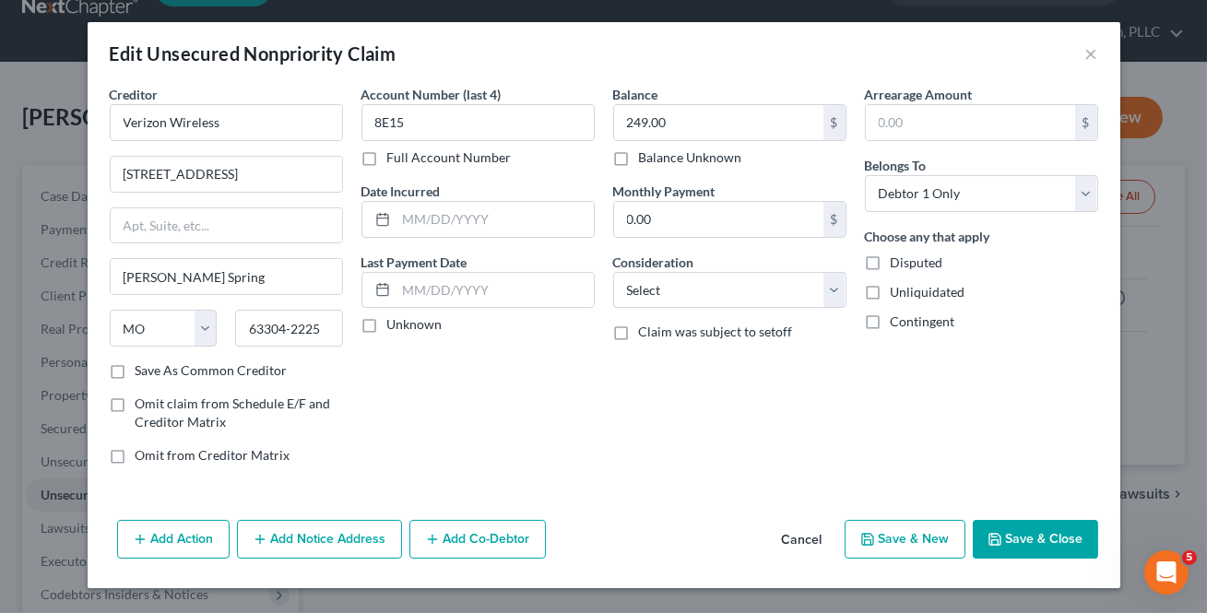
drag, startPoint x: 1057, startPoint y: 540, endPoint x: 1063, endPoint y: 522, distance: 19.5
click at [1055, 536] on button "Save & Close" at bounding box center [1035, 539] width 125 height 39
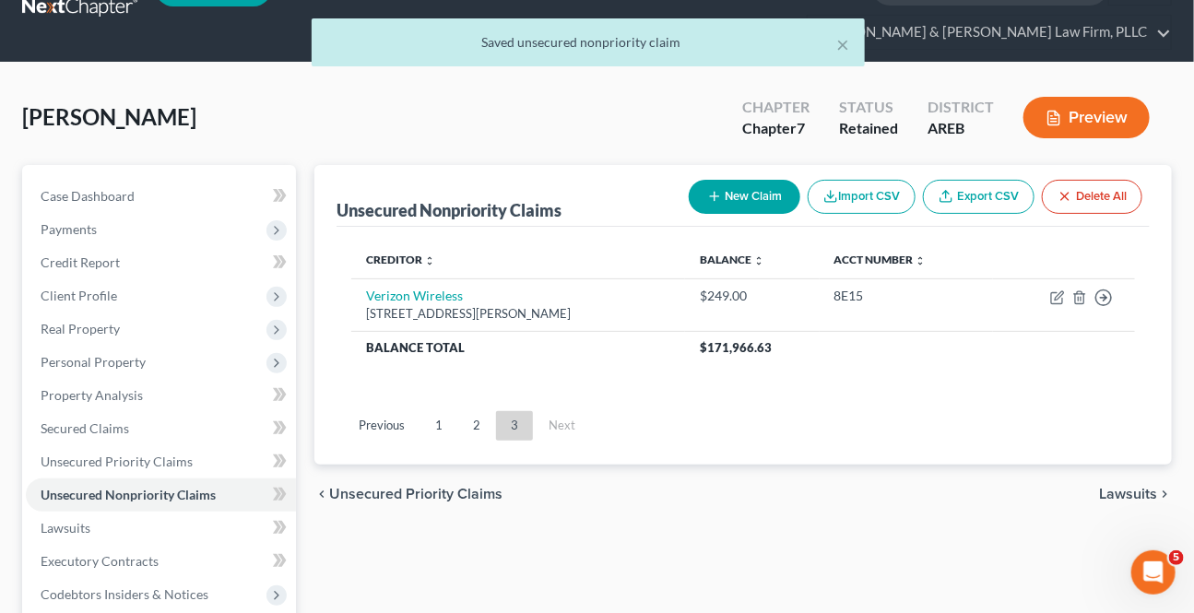
click at [1129, 489] on span "Lawsuits" at bounding box center [1128, 494] width 58 height 15
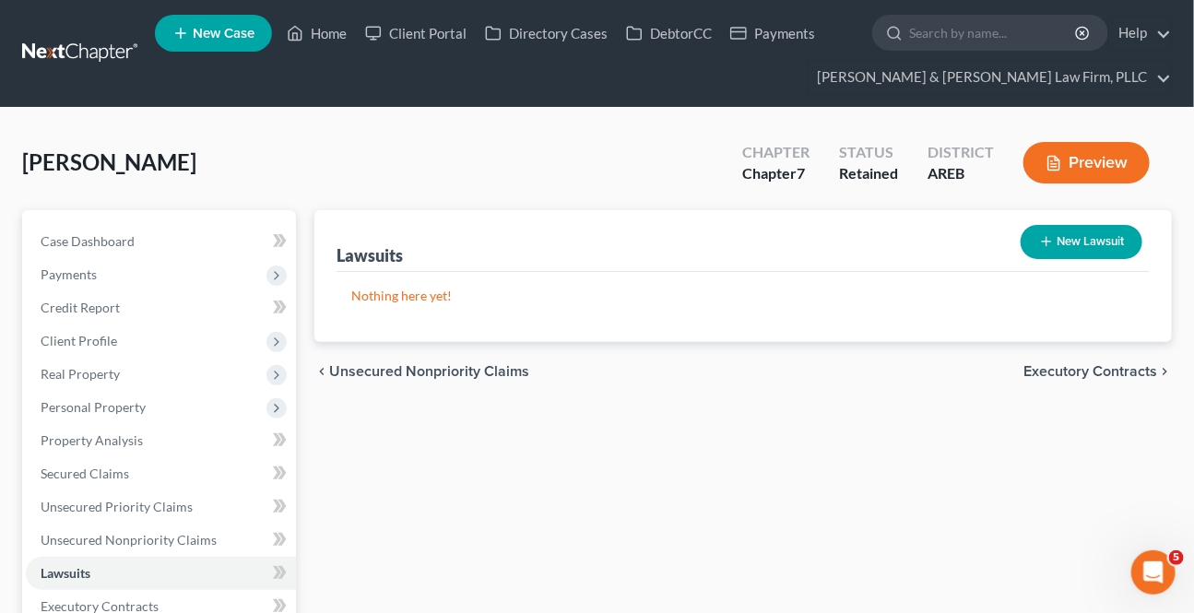
drag, startPoint x: 1059, startPoint y: 233, endPoint x: 1053, endPoint y: 241, distance: 9.8
click at [1053, 241] on button "New Lawsuit" at bounding box center [1082, 242] width 122 height 34
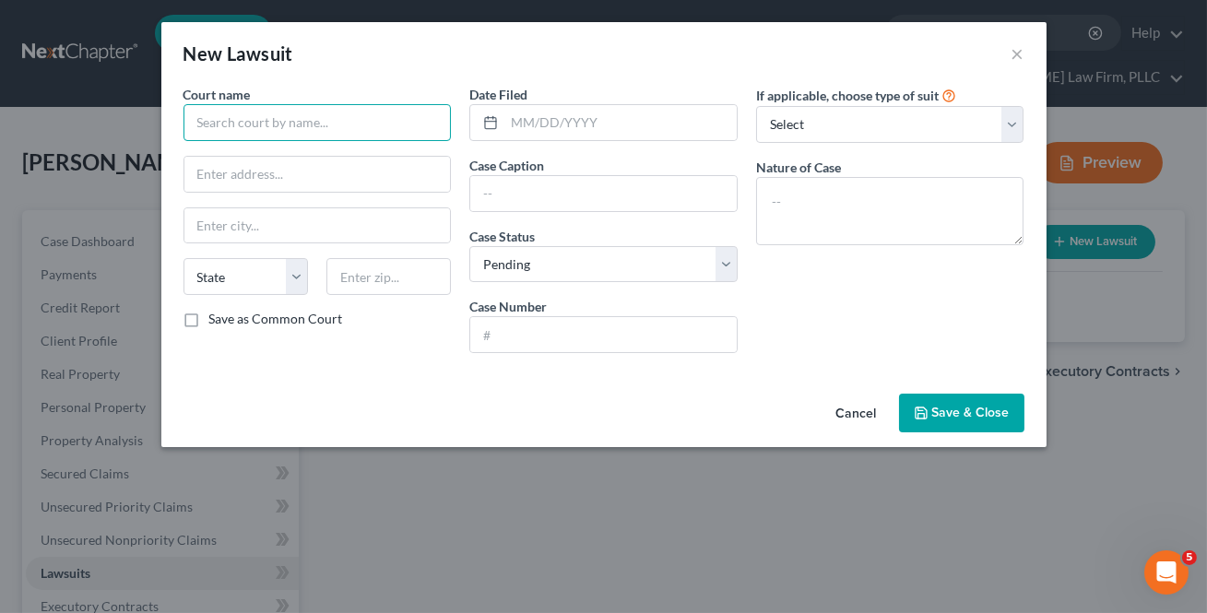
click at [282, 127] on input "text" at bounding box center [317, 122] width 268 height 37
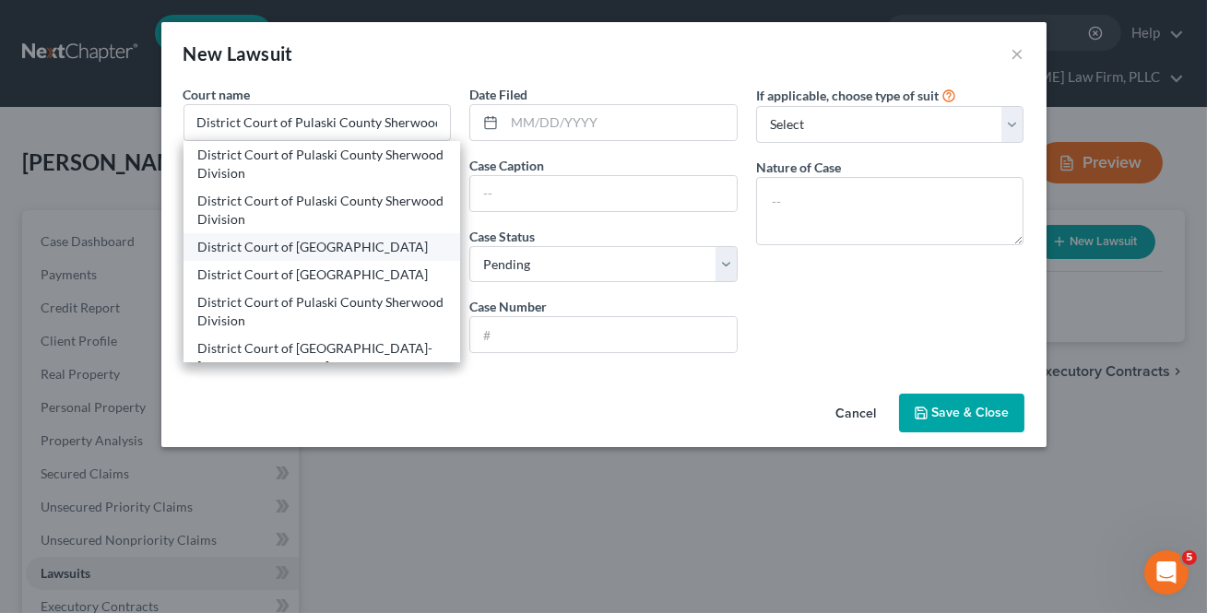
click at [306, 253] on div "District Court of Pulaski County" at bounding box center [322, 247] width 248 height 18
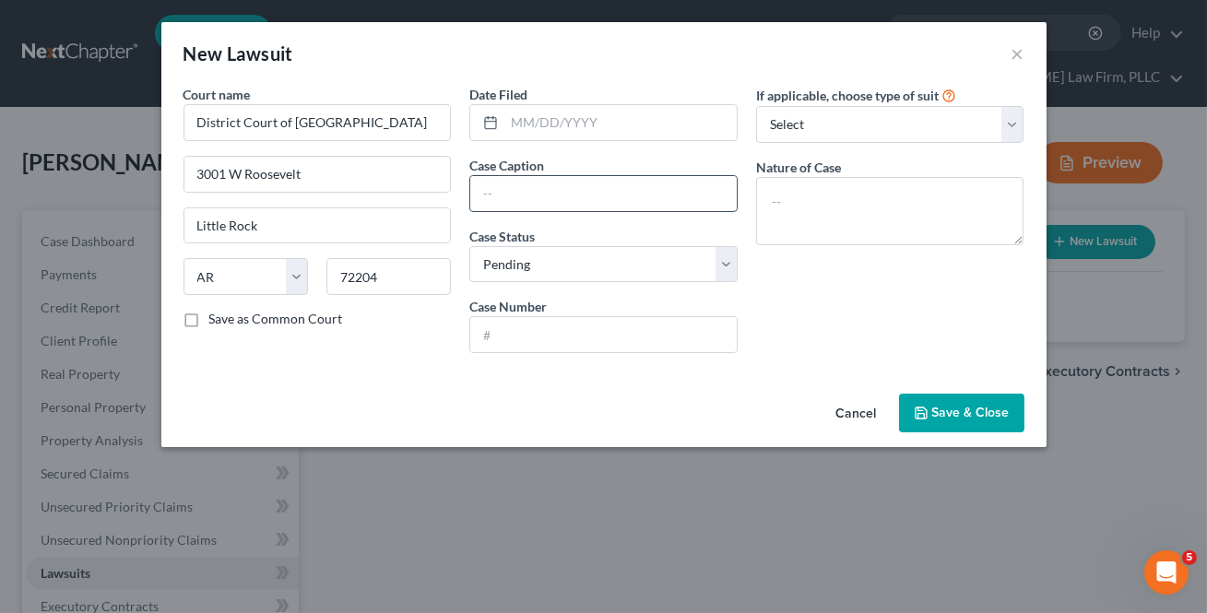
drag, startPoint x: 497, startPoint y: 184, endPoint x: 502, endPoint y: 174, distance: 11.1
click at [497, 184] on input "text" at bounding box center [603, 193] width 266 height 35
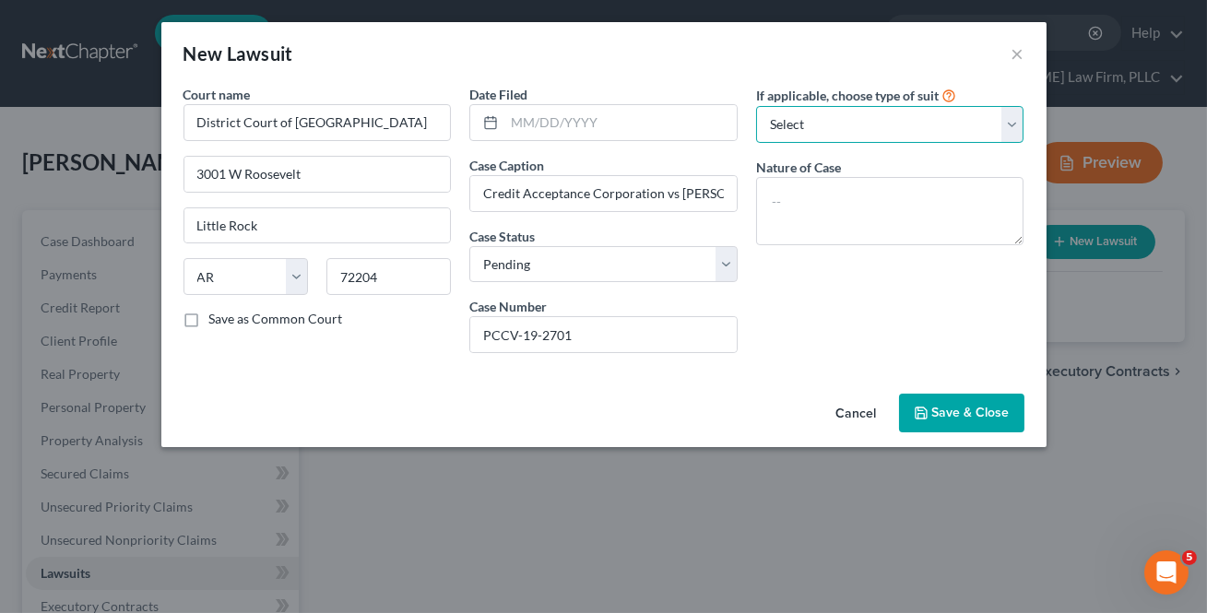
drag, startPoint x: 908, startPoint y: 119, endPoint x: 895, endPoint y: 141, distance: 25.6
click at [908, 119] on select "Select Repossession Garnishment Foreclosure Attached, Seized, Or Levied Other" at bounding box center [890, 124] width 268 height 37
click at [756, 106] on select "Select Repossession Garnishment Foreclosure Attached, Seized, Or Levied Other" at bounding box center [890, 124] width 268 height 37
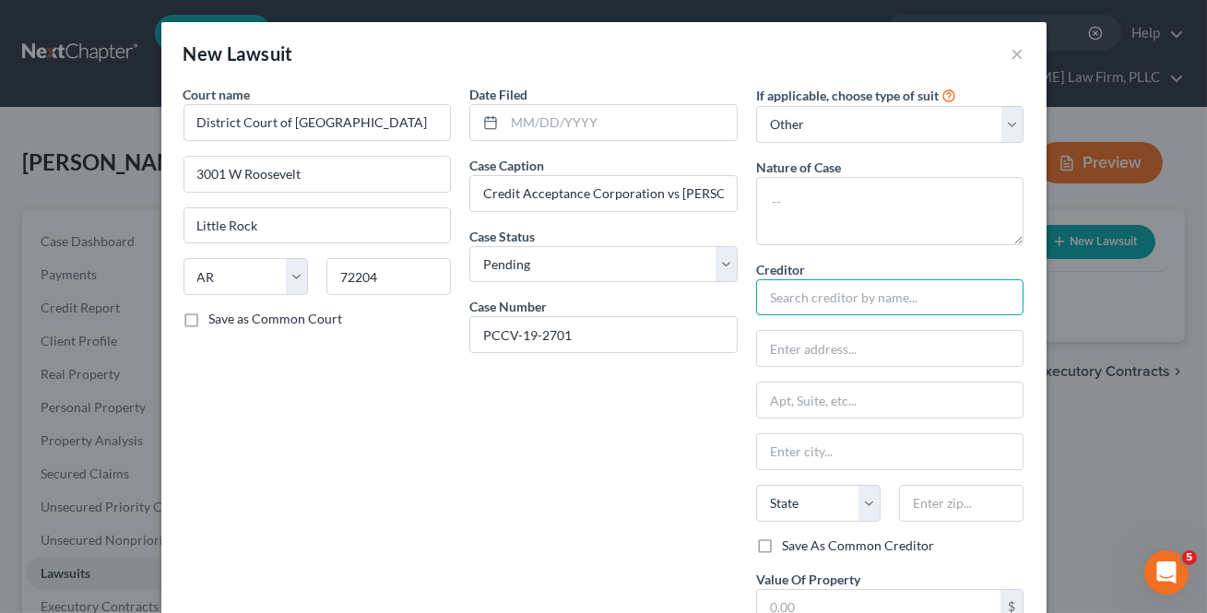
click at [856, 292] on input "text" at bounding box center [890, 297] width 268 height 37
drag, startPoint x: 783, startPoint y: 290, endPoint x: 775, endPoint y: 272, distance: 19.9
click at [783, 289] on input "text" at bounding box center [890, 297] width 268 height 37
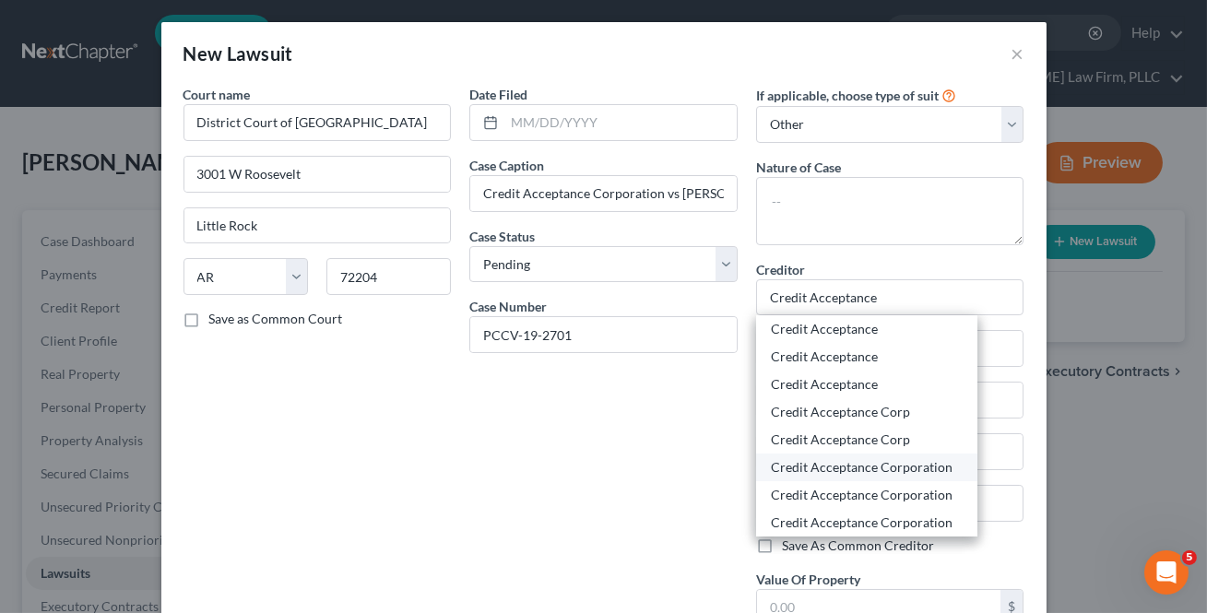
click at [897, 460] on div "Credit Acceptance Corporation" at bounding box center [867, 467] width 192 height 18
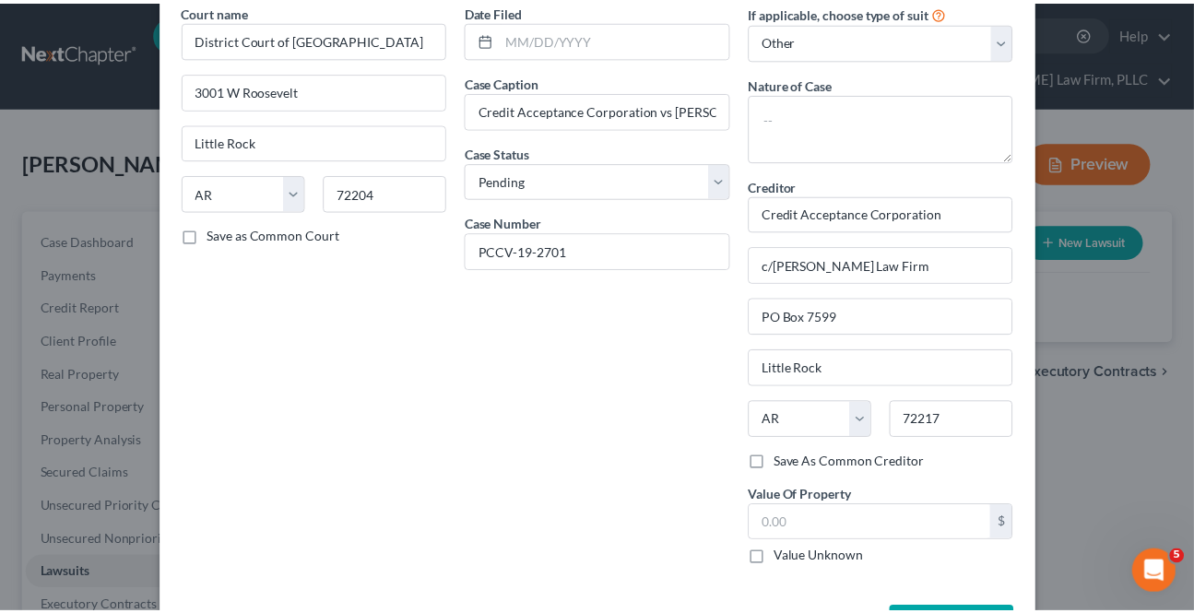
scroll to position [152, 0]
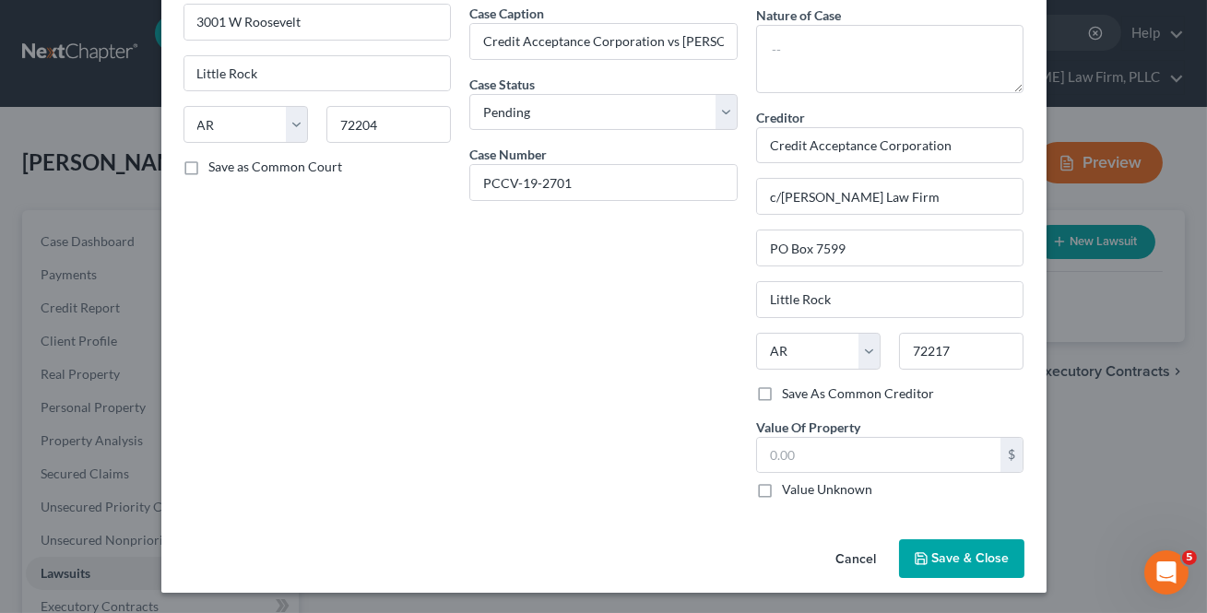
drag, startPoint x: 958, startPoint y: 551, endPoint x: 924, endPoint y: 502, distance: 60.3
click at [958, 550] on span "Save & Close" at bounding box center [970, 558] width 77 height 16
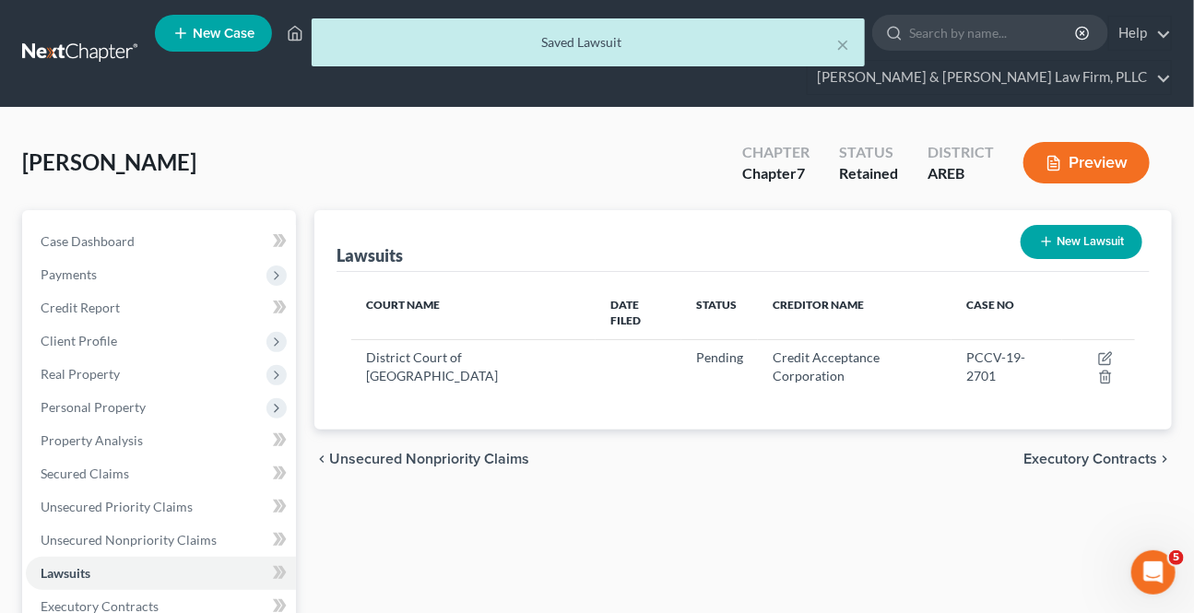
click at [1069, 452] on span "Executory Contracts" at bounding box center [1090, 459] width 134 height 15
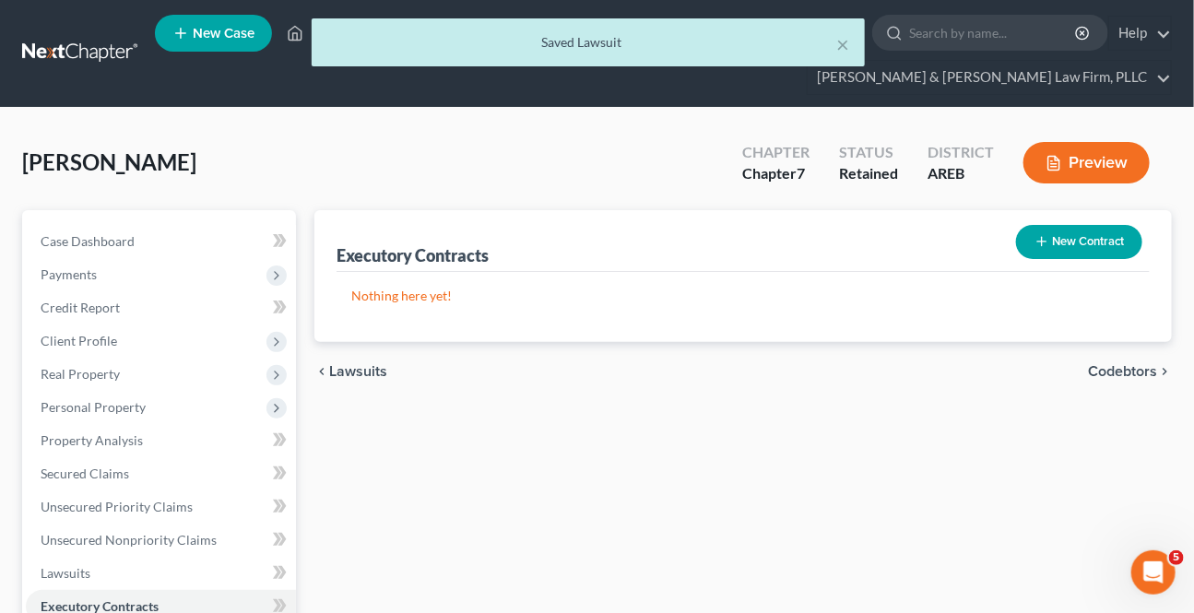
click at [1098, 364] on span "Codebtors" at bounding box center [1122, 371] width 69 height 15
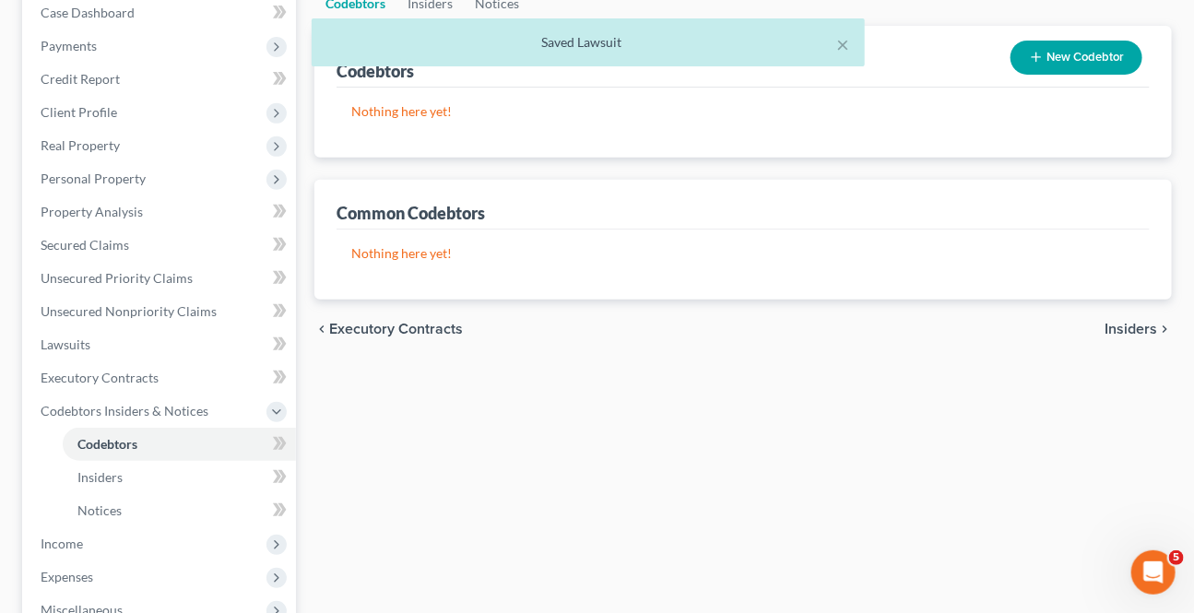
scroll to position [251, 0]
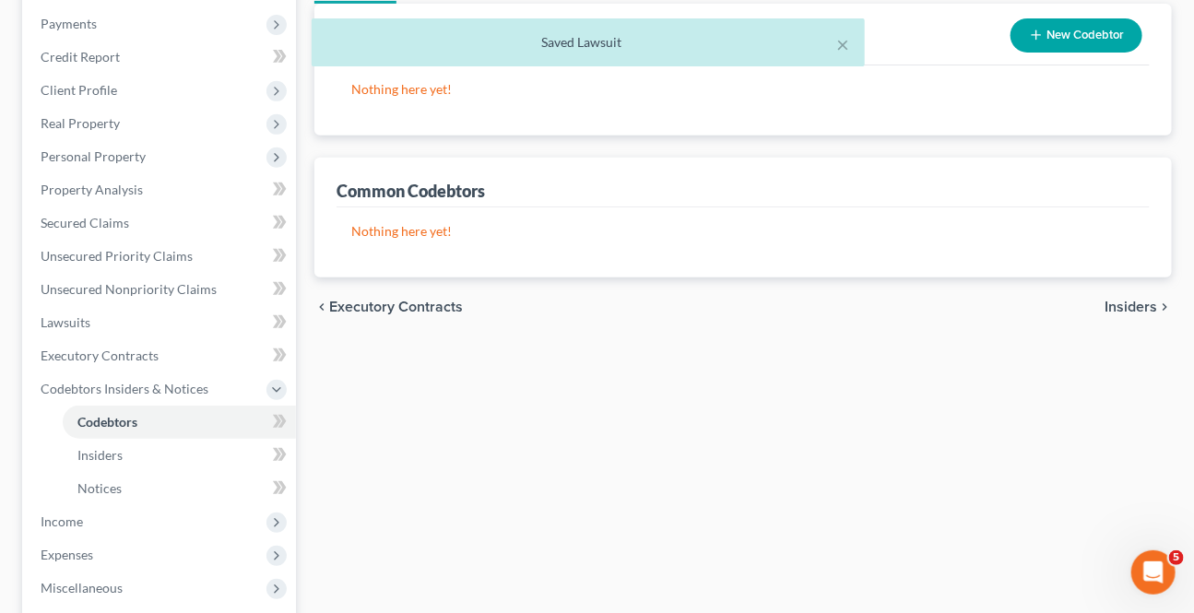
click at [1125, 293] on div "chevron_left Executory Contracts Insiders chevron_right" at bounding box center [742, 306] width 857 height 59
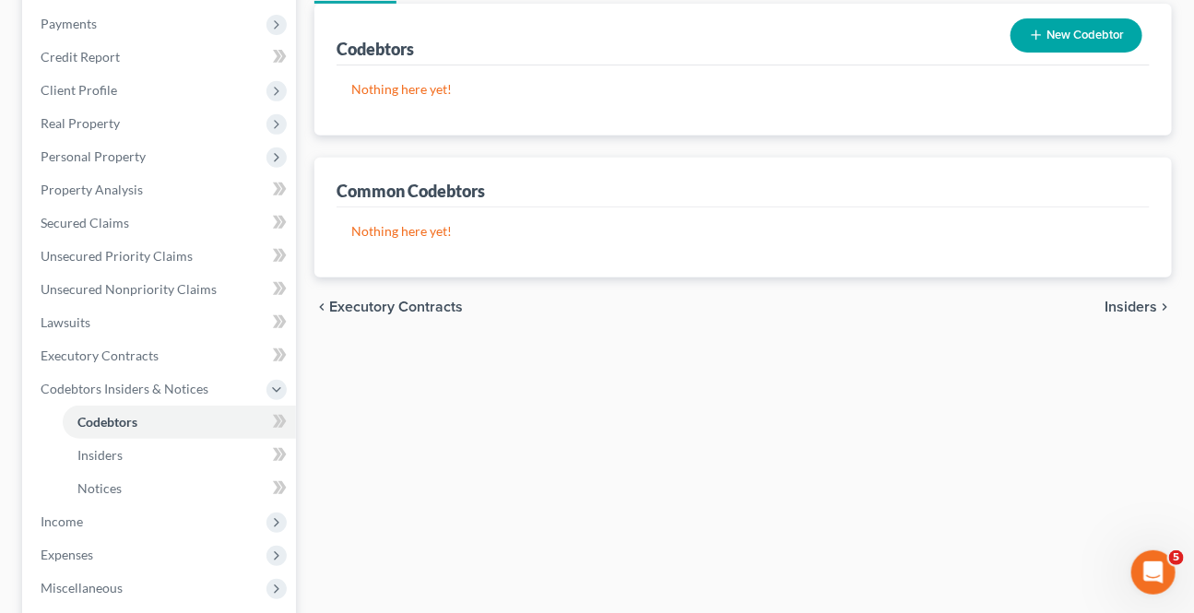
click at [1137, 304] on span "Insiders" at bounding box center [1130, 307] width 53 height 15
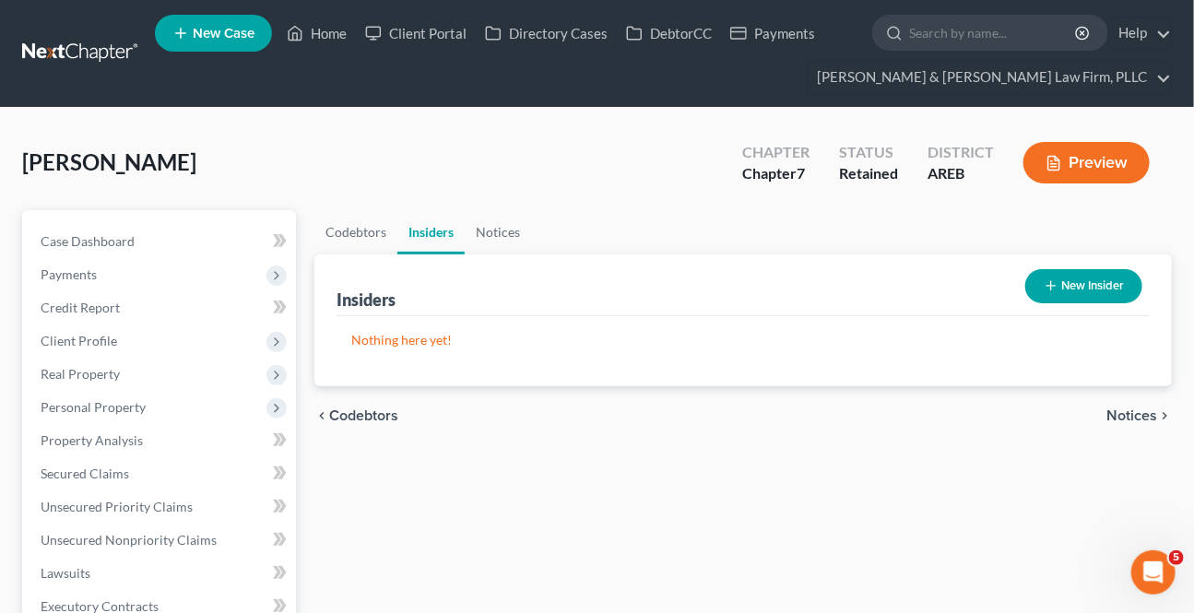
click at [1146, 420] on span "Notices" at bounding box center [1131, 415] width 51 height 15
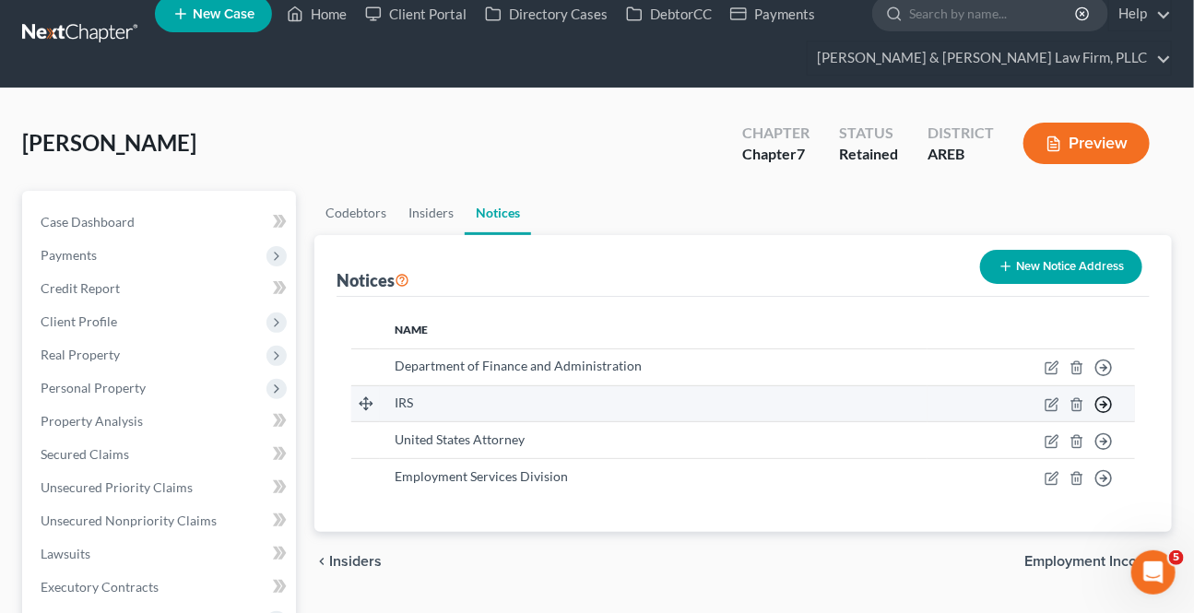
scroll to position [167, 0]
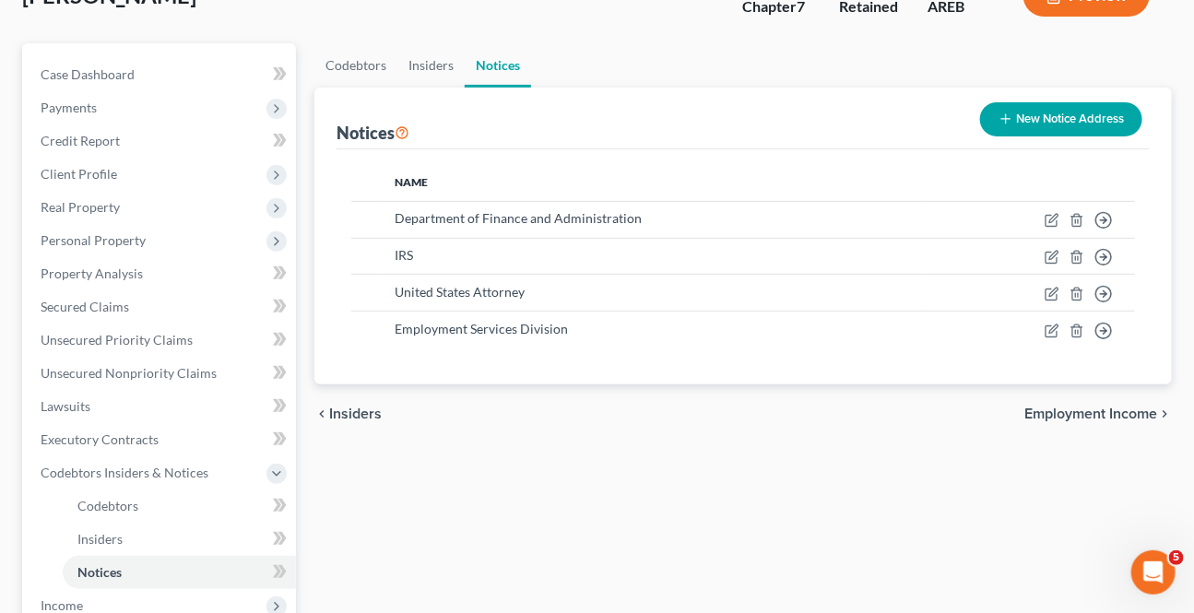
click at [1094, 414] on span "Employment Income" at bounding box center [1090, 414] width 133 height 15
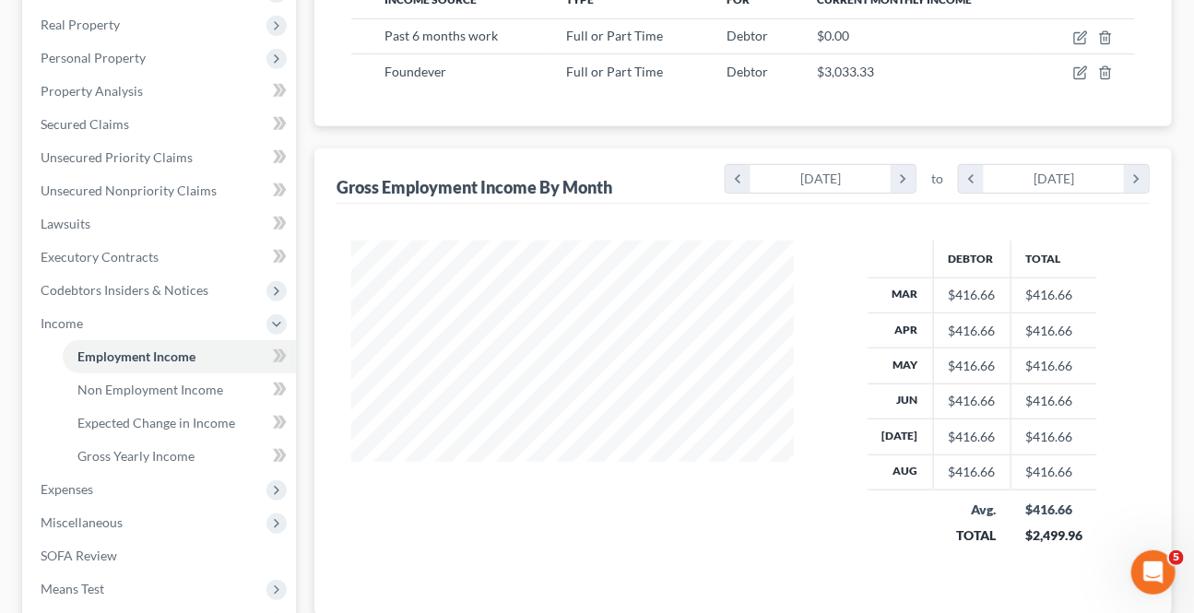
scroll to position [502, 0]
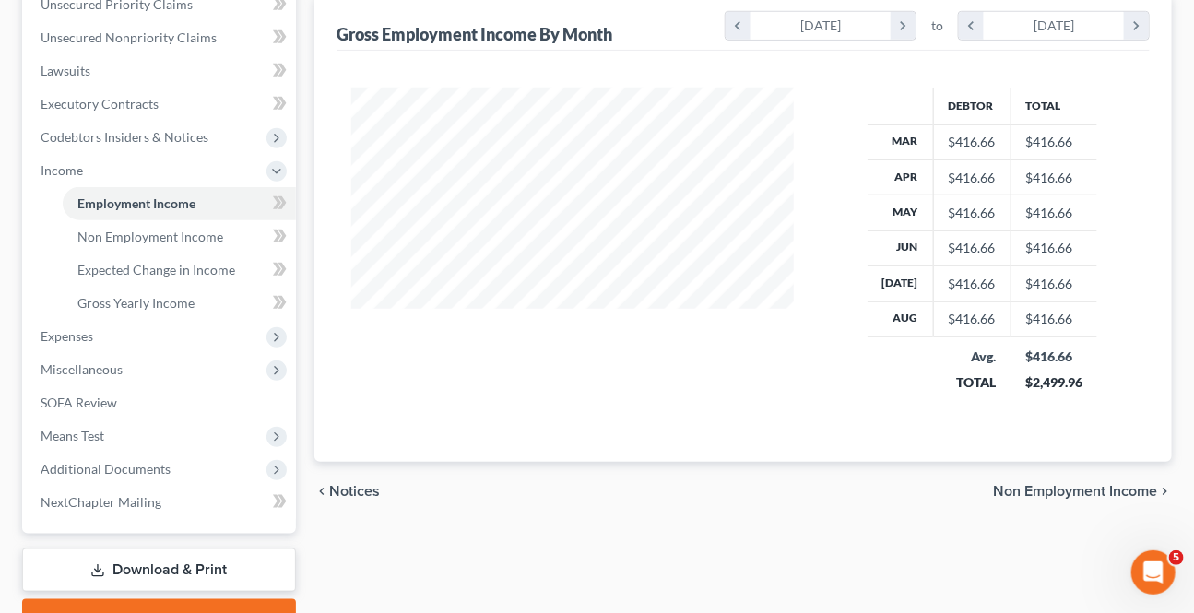
click at [1074, 484] on span "Non Employment Income" at bounding box center [1075, 491] width 164 height 15
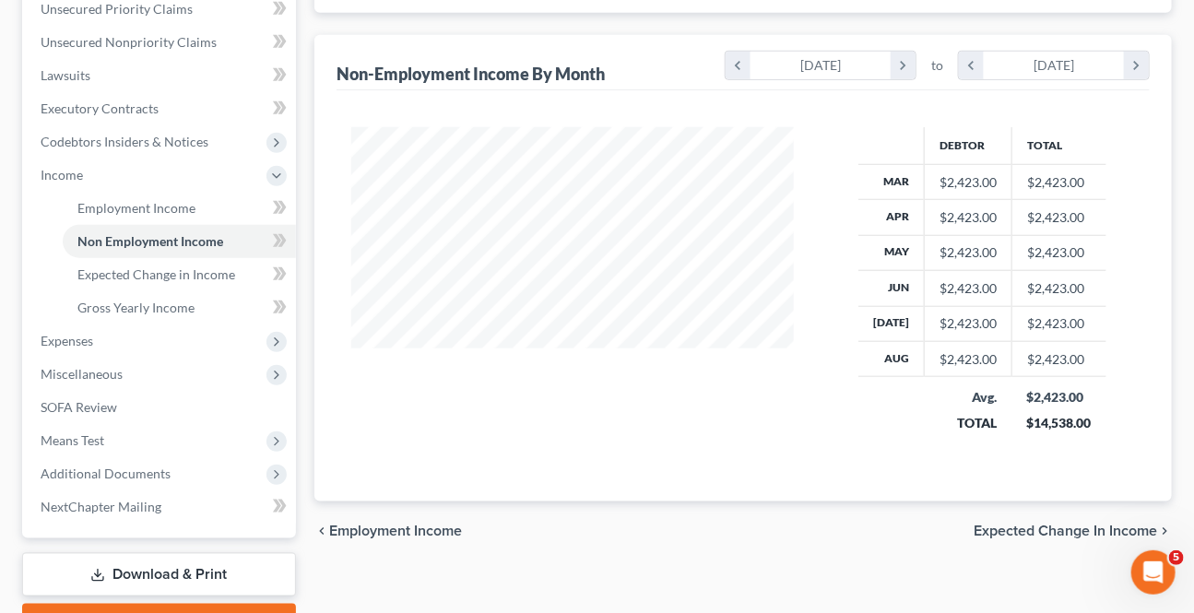
scroll to position [502, 0]
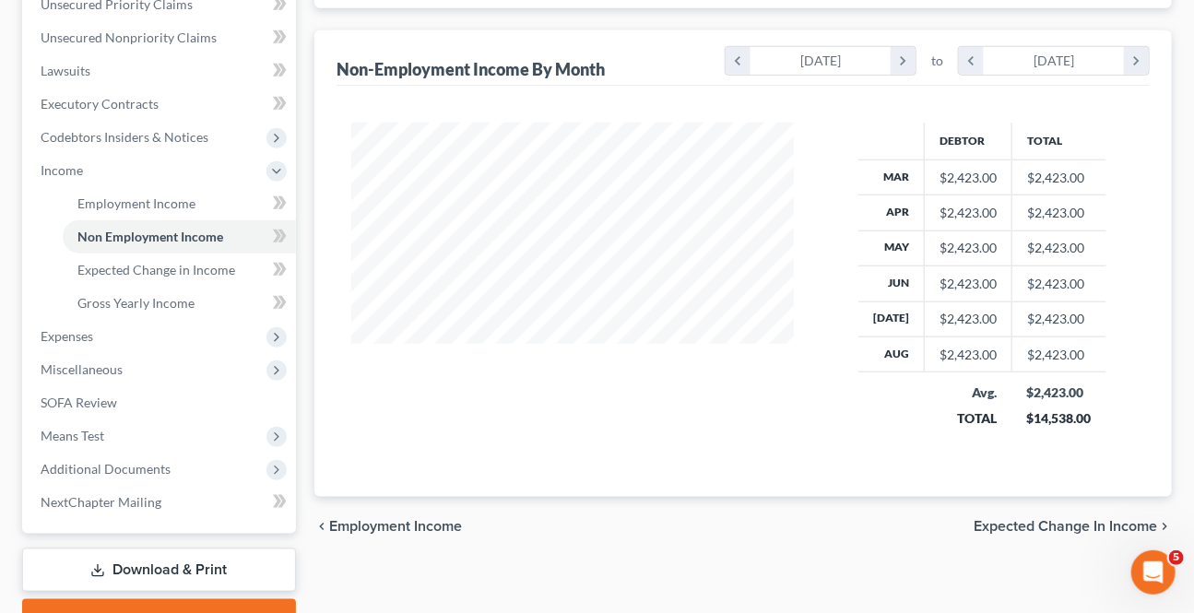
click at [1095, 524] on span "Expected Change in Income" at bounding box center [1065, 526] width 183 height 15
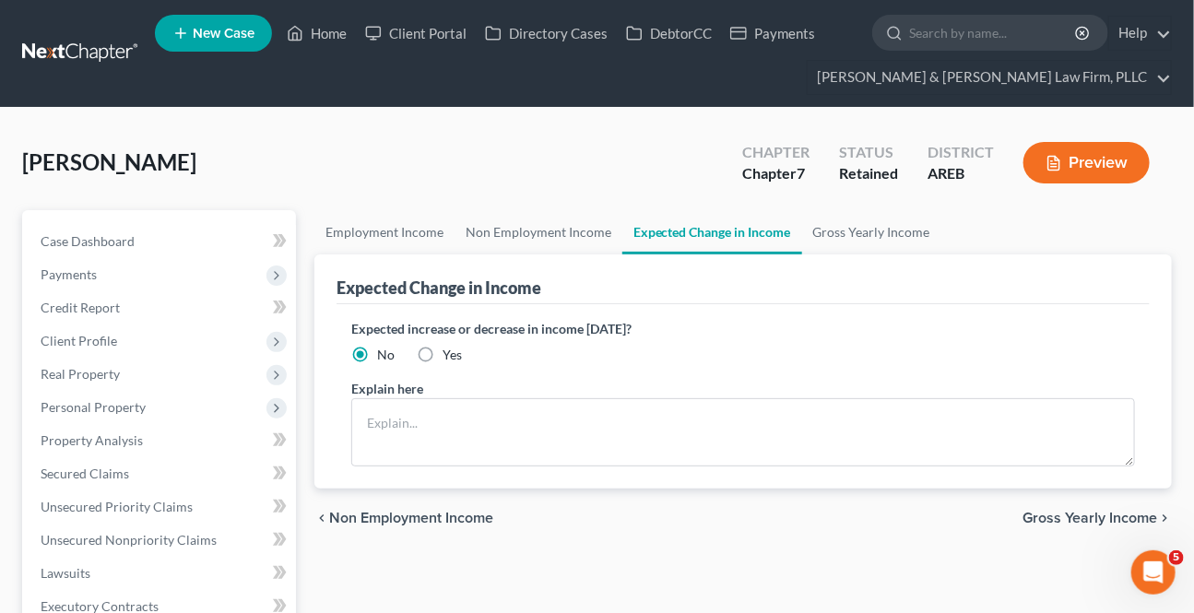
click at [1103, 516] on span "Gross Yearly Income" at bounding box center [1089, 518] width 135 height 15
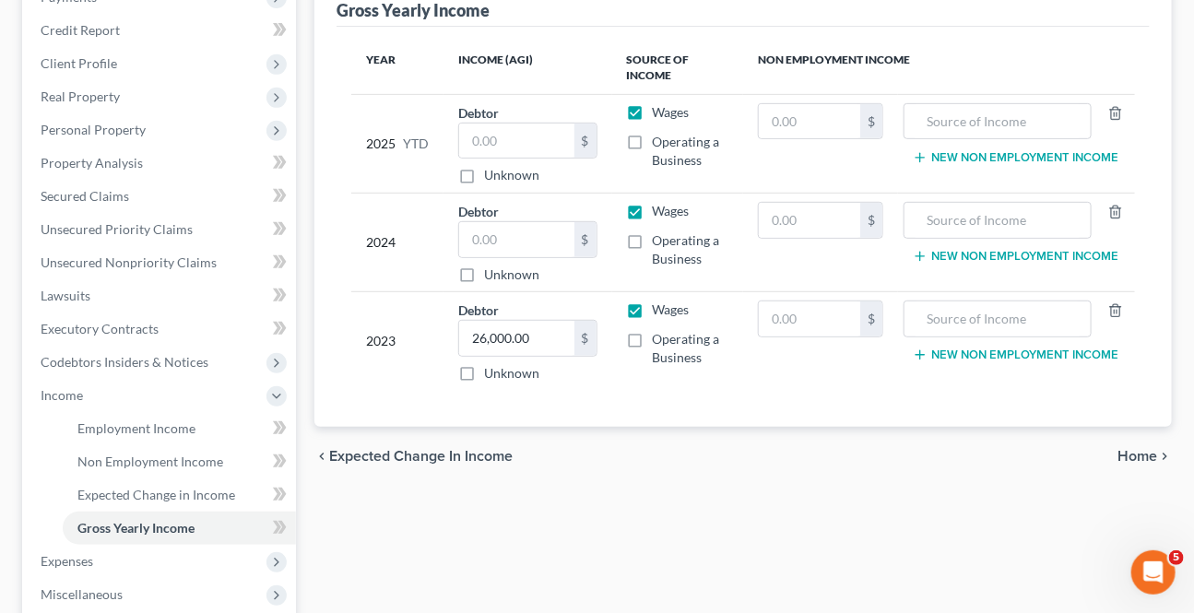
scroll to position [335, 0]
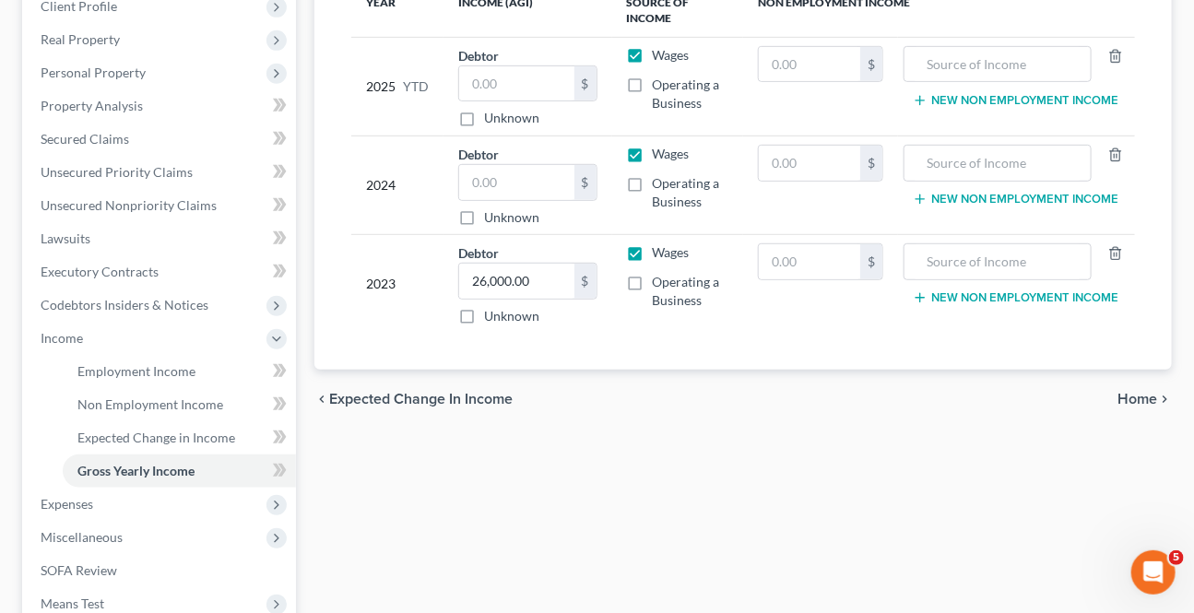
click at [1143, 393] on span "Home" at bounding box center [1137, 399] width 40 height 15
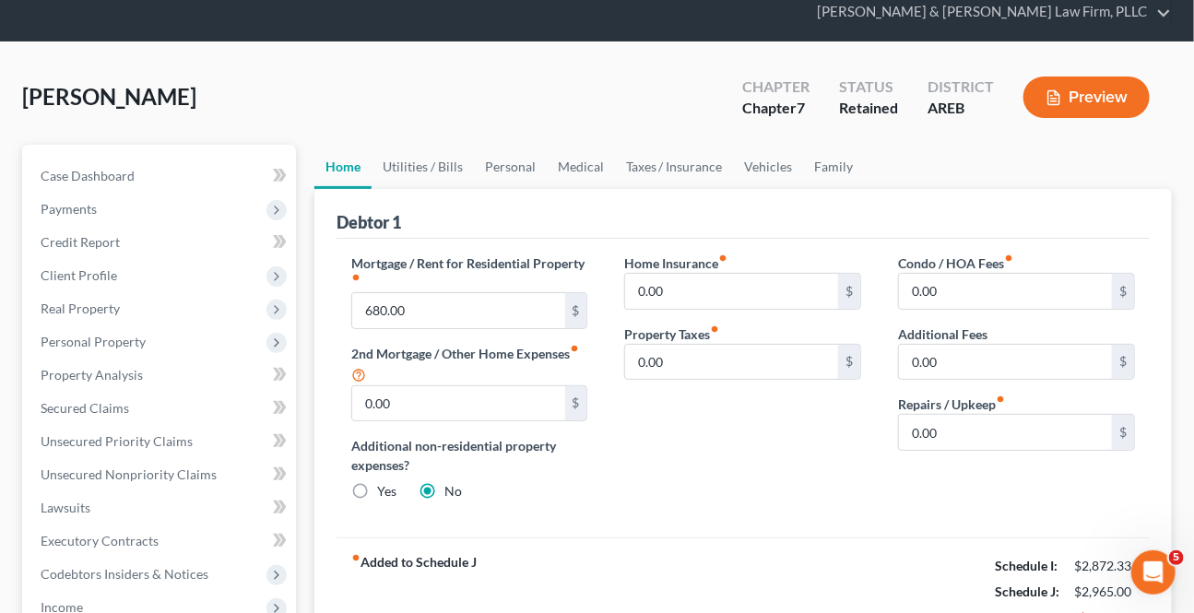
scroll to position [167, 0]
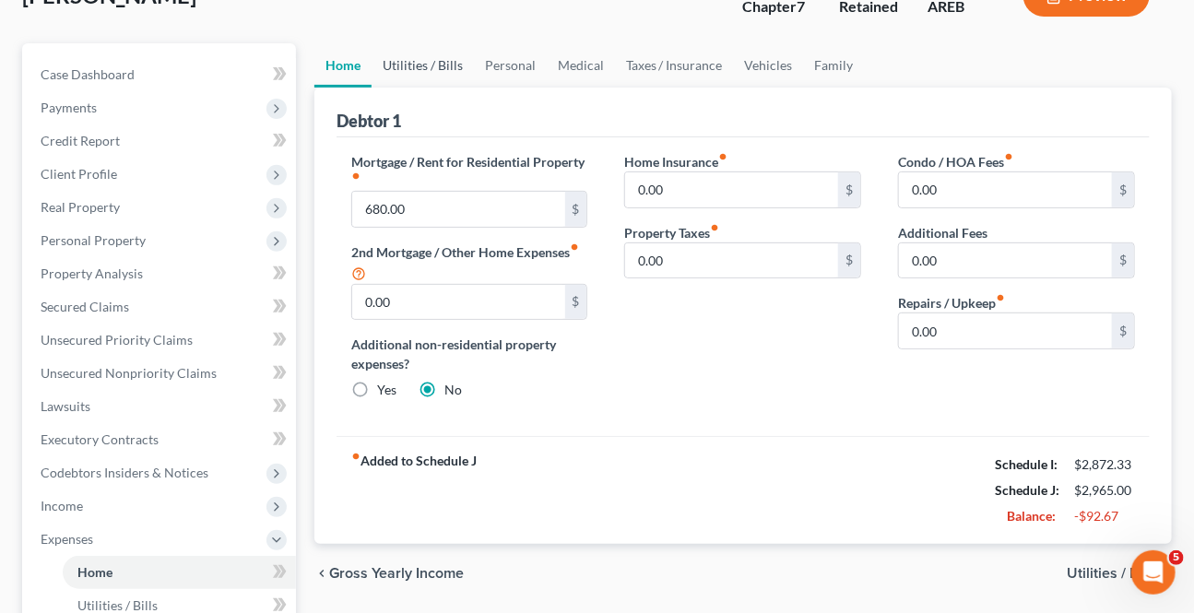
click at [423, 63] on link "Utilities / Bills" at bounding box center [423, 65] width 102 height 44
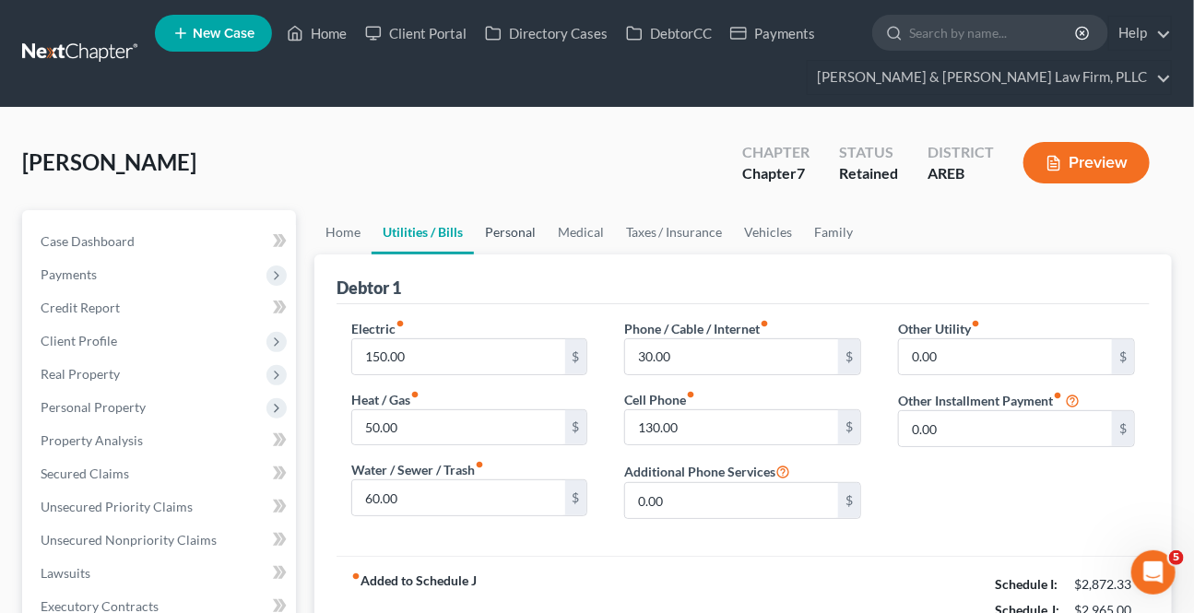
click at [479, 235] on link "Personal" at bounding box center [510, 232] width 73 height 44
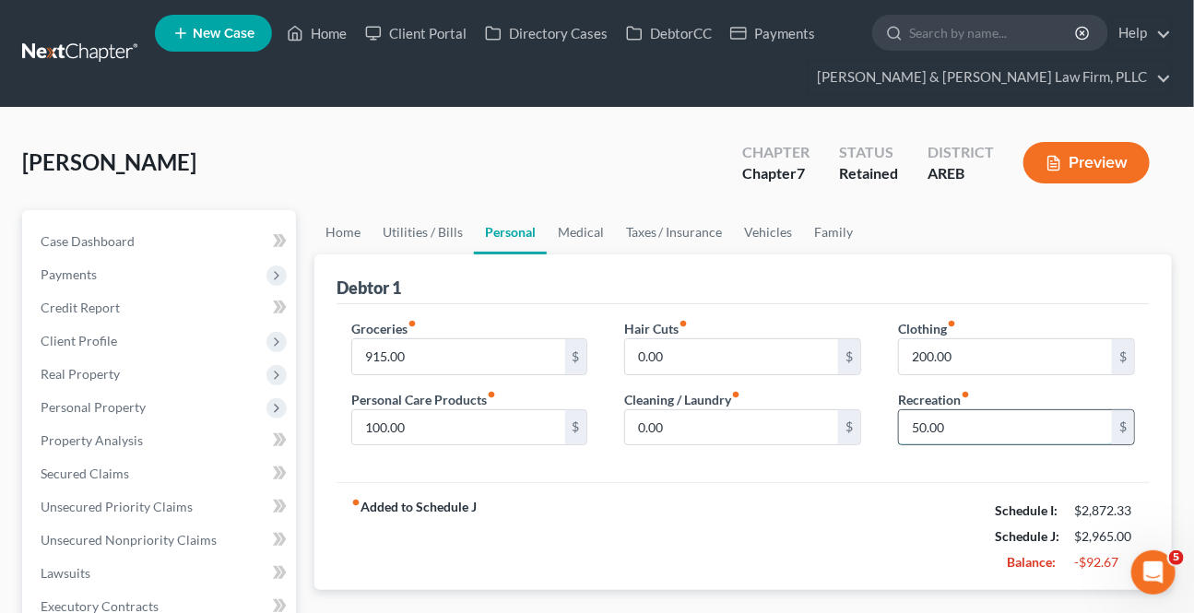
click at [970, 423] on input "50.00" at bounding box center [1005, 427] width 213 height 35
click at [830, 458] on div "Groceries fiber_manual_record 915.00 $ Personal Care Products fiber_manual_reco…" at bounding box center [742, 393] width 813 height 179
click at [1008, 348] on input "200.00" at bounding box center [1005, 356] width 213 height 35
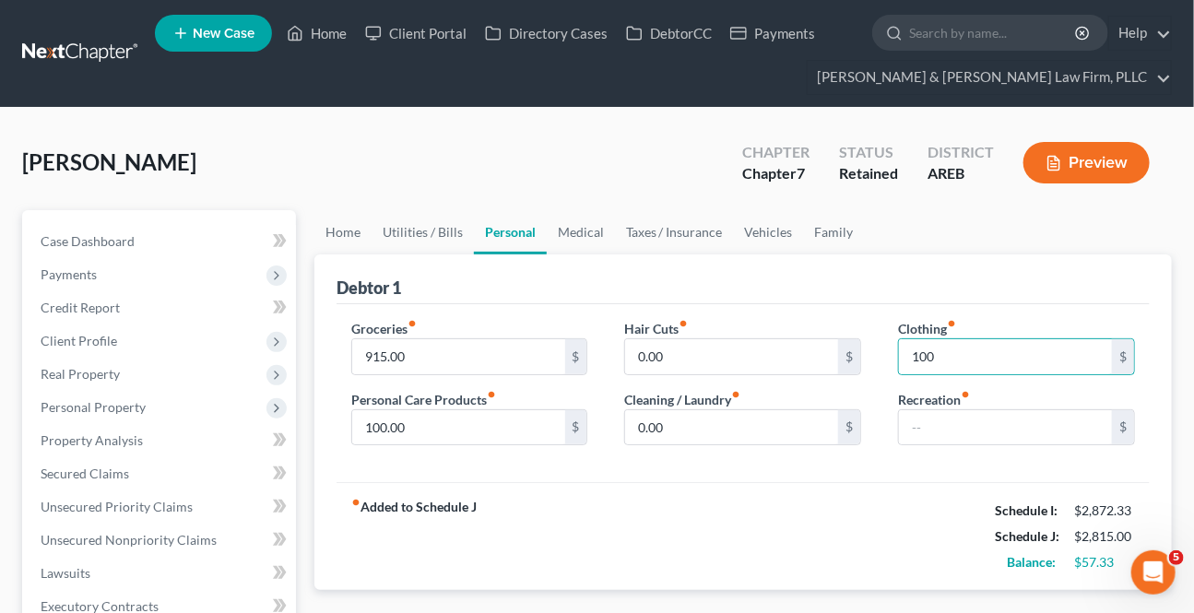
click at [765, 453] on div "Hair Cuts fiber_manual_record 0.00 $ Cleaning / Laundry fiber_manual_record 0.0…" at bounding box center [743, 390] width 274 height 142
click at [682, 431] on input "0.00" at bounding box center [731, 427] width 213 height 35
click at [680, 431] on input "0.00" at bounding box center [731, 427] width 213 height 35
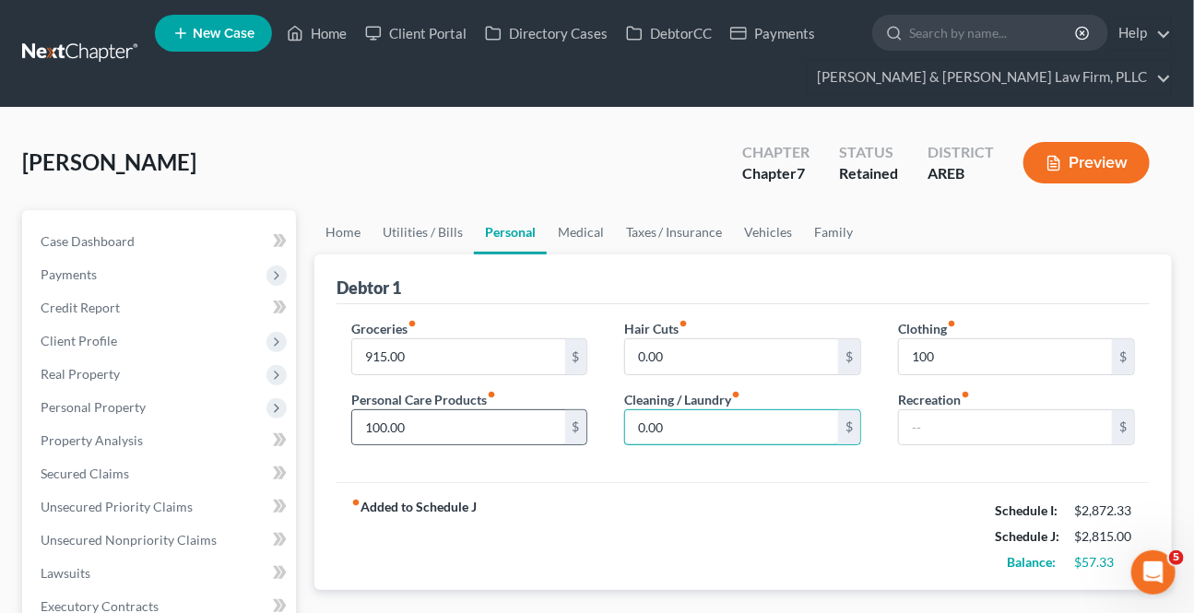
click at [679, 428] on input "0.00" at bounding box center [731, 427] width 213 height 35
click at [668, 419] on input "0.00" at bounding box center [731, 427] width 213 height 35
drag, startPoint x: 578, startPoint y: 432, endPoint x: 608, endPoint y: 447, distance: 33.8
click at [575, 433] on div "Groceries fiber_manual_record 915.00 $ Personal Care Products fiber_manual_reco…" at bounding box center [743, 390] width 820 height 142
drag, startPoint x: 634, startPoint y: 470, endPoint x: 696, endPoint y: 421, distance: 78.8
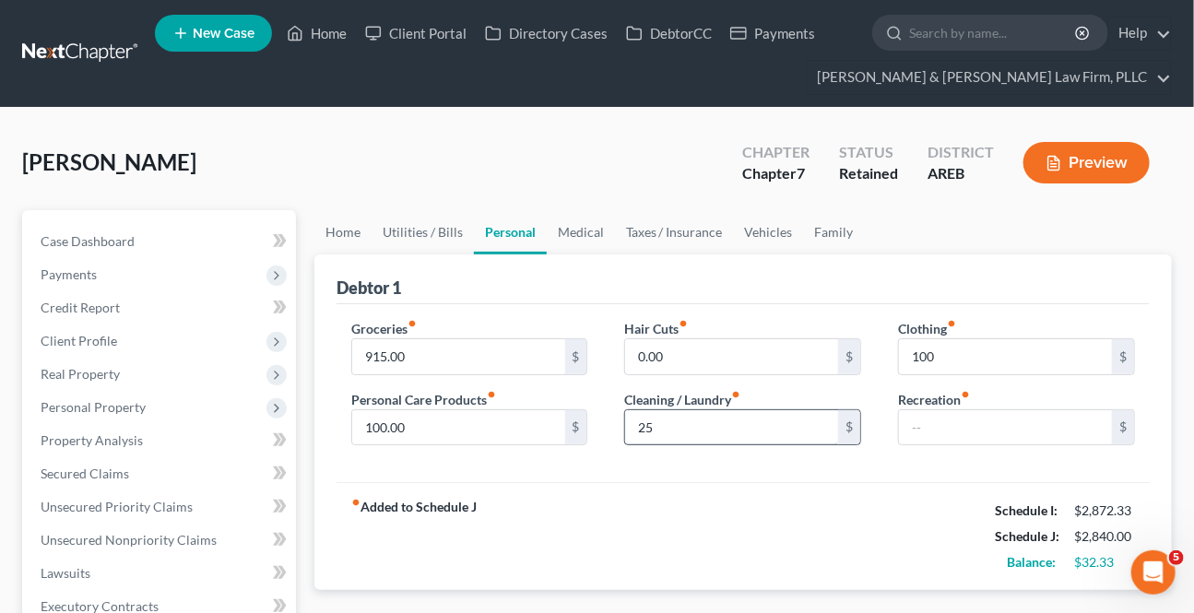
click at [635, 469] on div "Groceries fiber_manual_record 915.00 $ Personal Care Products fiber_manual_reco…" at bounding box center [742, 393] width 813 height 179
click at [686, 357] on input "0.00" at bounding box center [731, 356] width 213 height 35
drag, startPoint x: 587, startPoint y: 463, endPoint x: 696, endPoint y: 367, distance: 145.0
click at [587, 462] on div "Groceries fiber_manual_record 915.00 $ Personal Care Products fiber_manual_reco…" at bounding box center [742, 393] width 813 height 179
click at [658, 411] on input "25" at bounding box center [731, 427] width 213 height 35
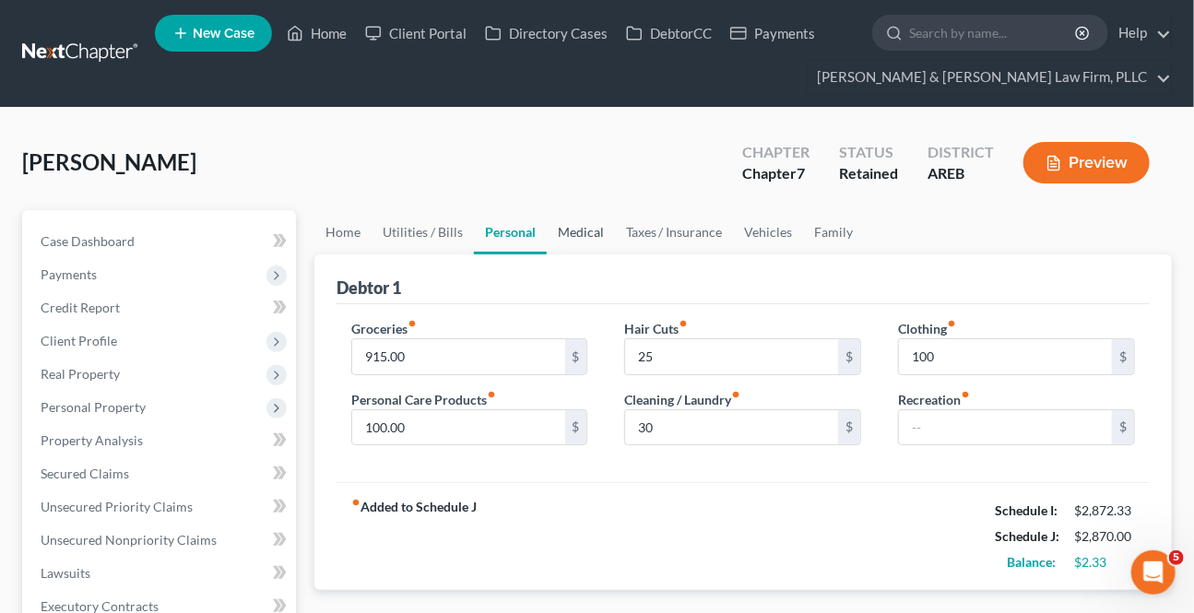
click at [596, 240] on link "Medical" at bounding box center [581, 232] width 68 height 44
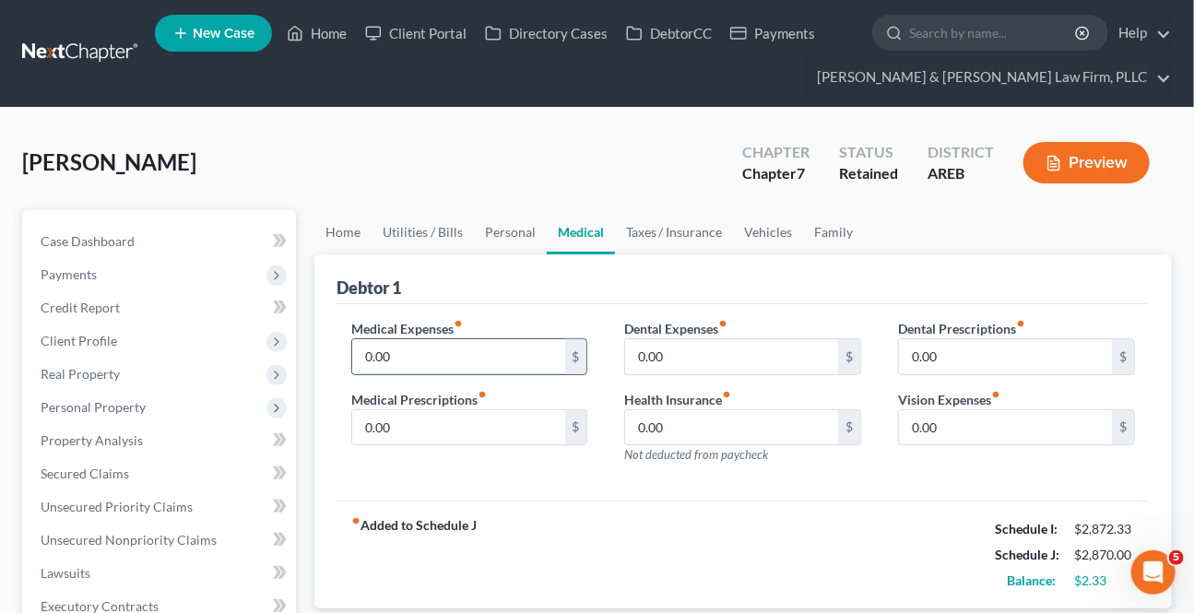
click at [509, 349] on input "0.00" at bounding box center [458, 356] width 213 height 35
click at [538, 229] on link "Personal" at bounding box center [510, 232] width 73 height 44
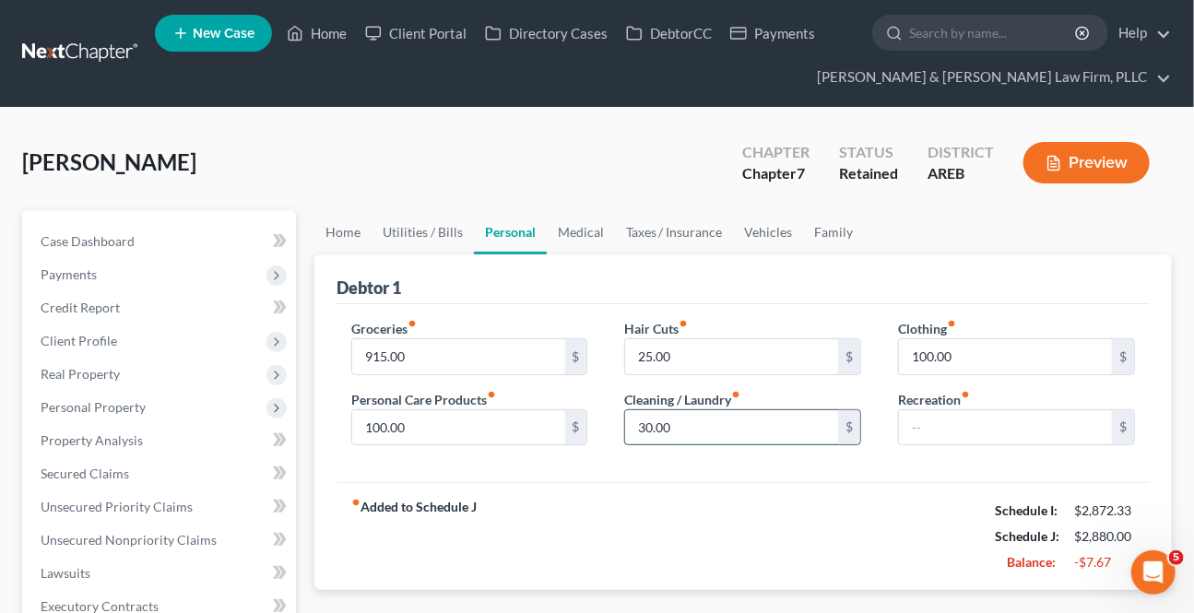
click at [674, 431] on input "30.00" at bounding box center [731, 427] width 213 height 35
drag, startPoint x: 636, startPoint y: 279, endPoint x: 589, endPoint y: 233, distance: 65.8
click at [636, 278] on div "Debtor 1" at bounding box center [742, 279] width 813 height 50
click at [589, 233] on link "Medical" at bounding box center [581, 232] width 68 height 44
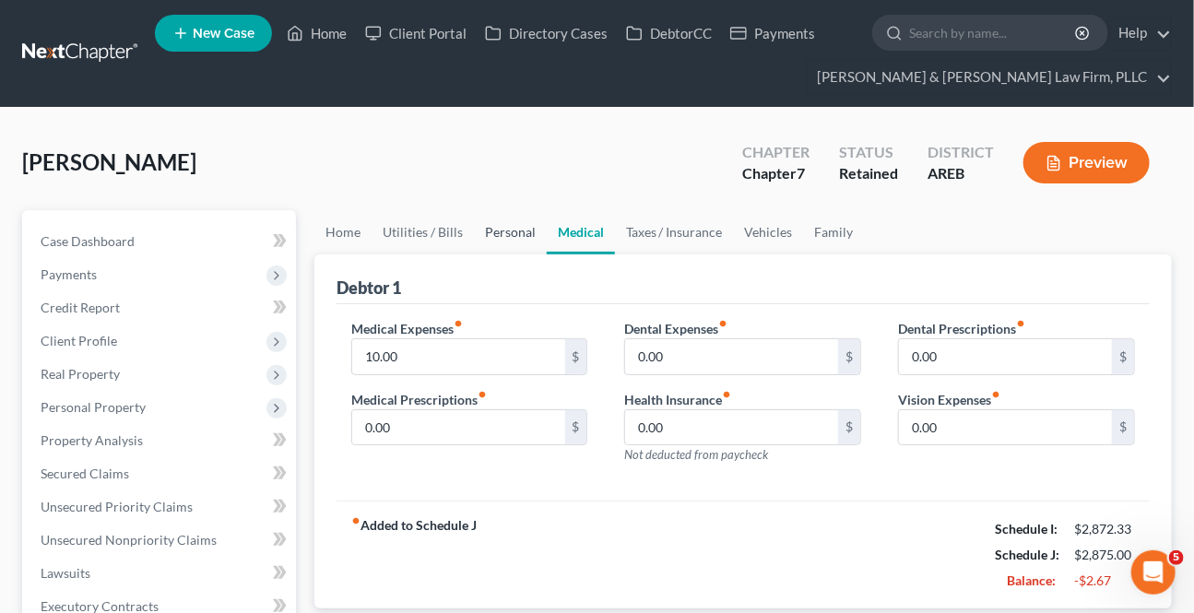
click at [516, 240] on link "Personal" at bounding box center [510, 232] width 73 height 44
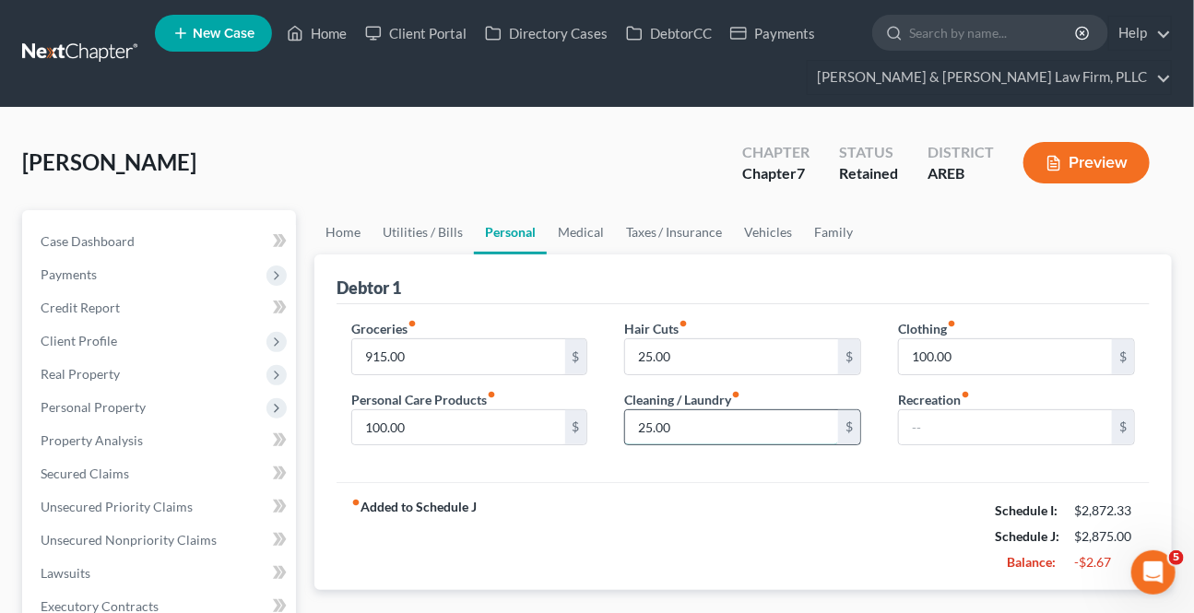
click at [702, 440] on input "25.00" at bounding box center [731, 427] width 213 height 35
click at [673, 350] on input "25.00" at bounding box center [731, 356] width 213 height 35
click at [678, 436] on input "25.00" at bounding box center [731, 427] width 213 height 35
drag, startPoint x: 585, startPoint y: 225, endPoint x: 613, endPoint y: 230, distance: 28.0
click at [584, 225] on link "Medical" at bounding box center [581, 232] width 68 height 44
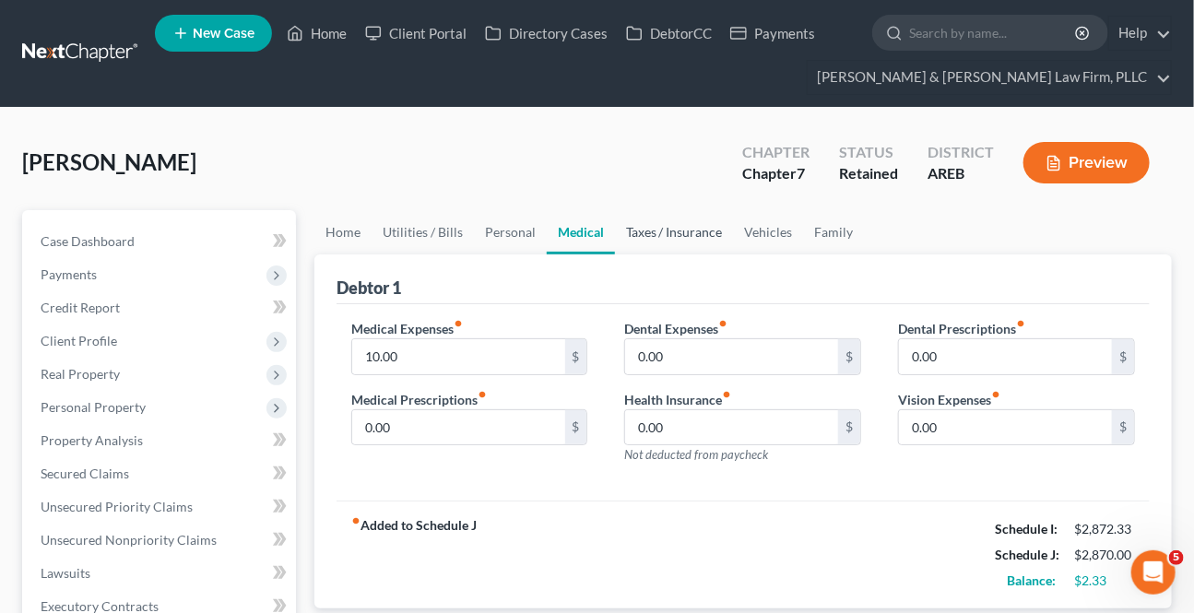
click at [626, 230] on link "Taxes / Insurance" at bounding box center [674, 232] width 119 height 44
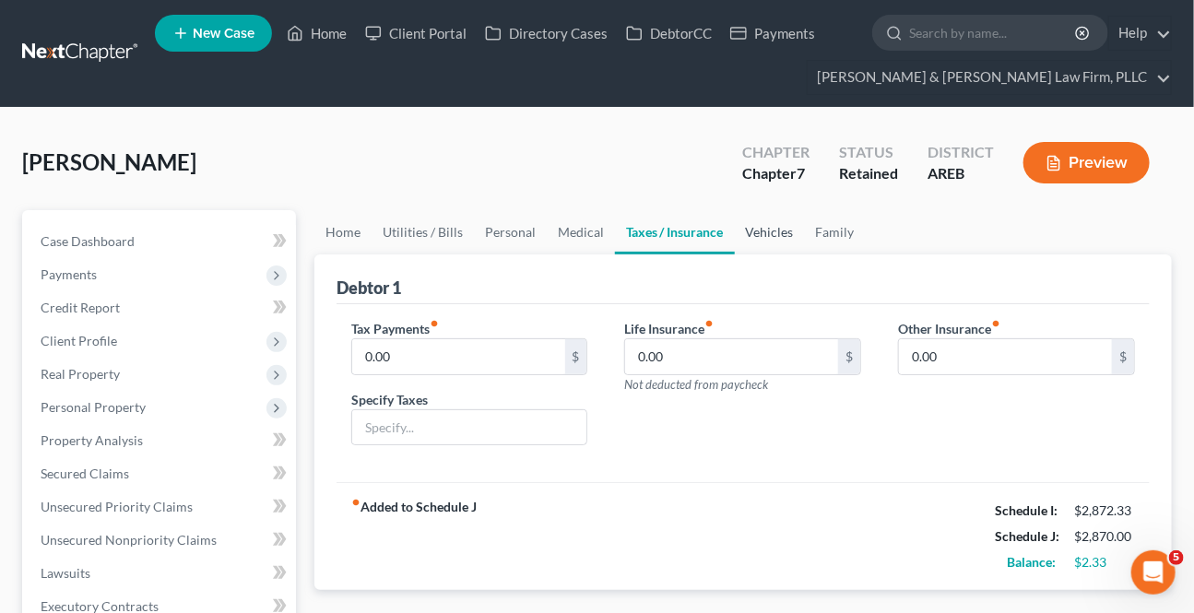
click at [765, 240] on link "Vehicles" at bounding box center [770, 232] width 70 height 44
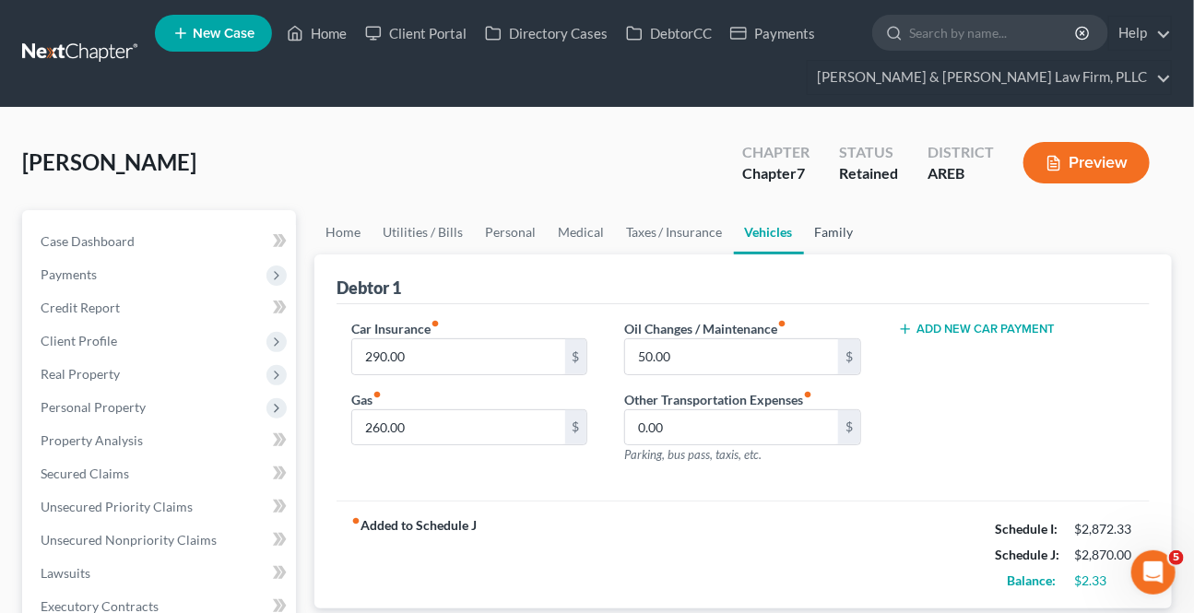
click at [835, 231] on link "Family" at bounding box center [834, 232] width 61 height 44
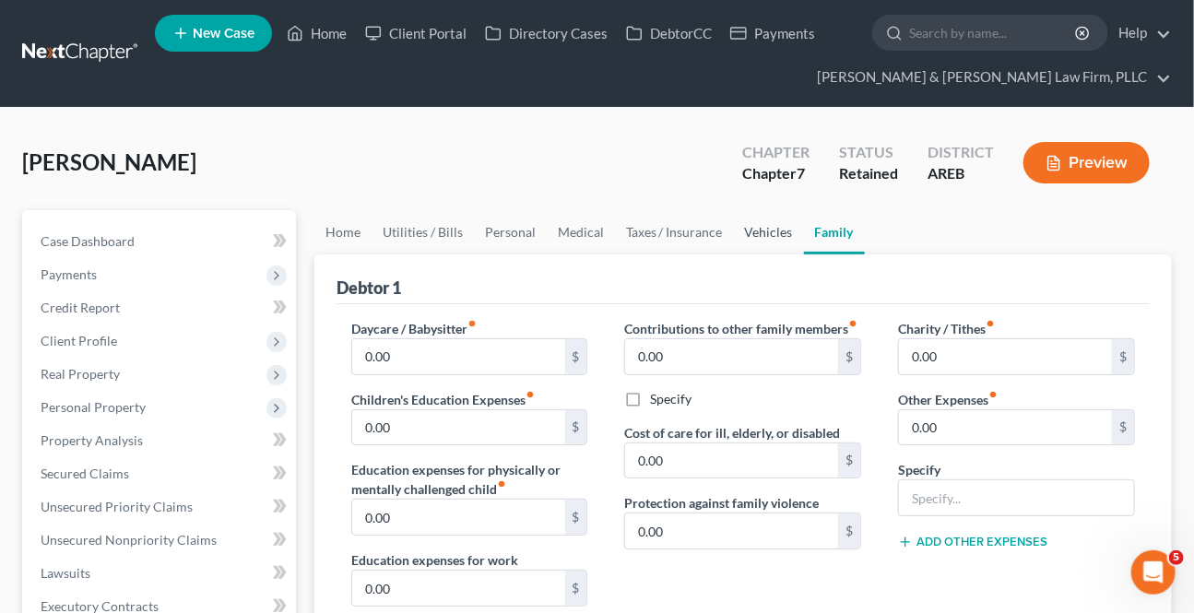
click at [772, 230] on link "Vehicles" at bounding box center [769, 232] width 70 height 44
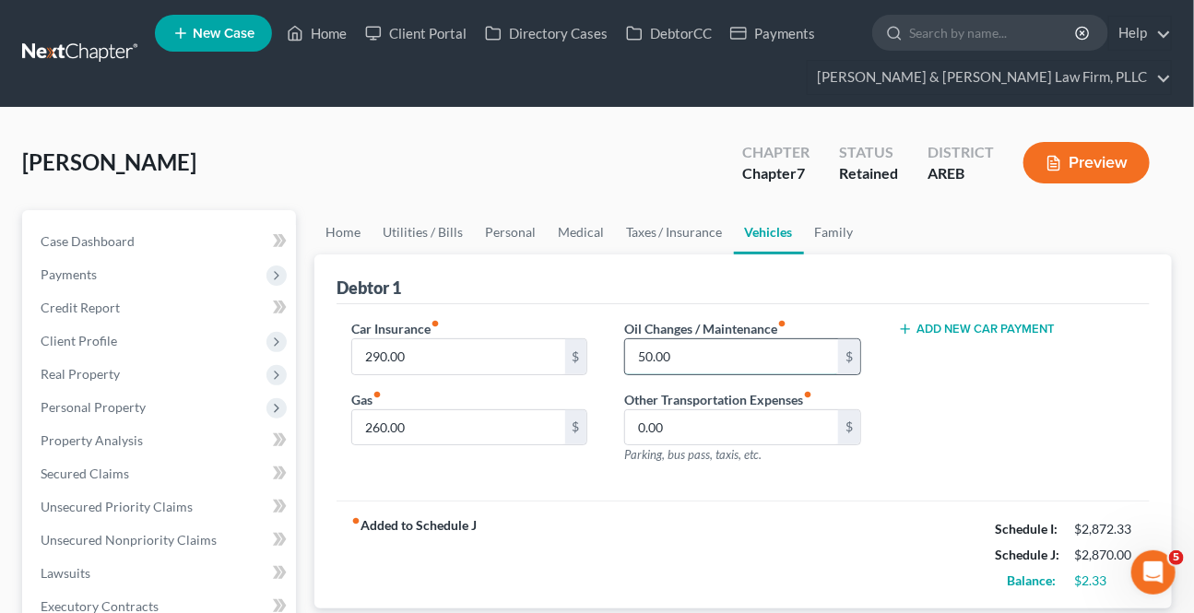
click at [762, 369] on input "50.00" at bounding box center [731, 356] width 213 height 35
click at [549, 356] on input "290.00" at bounding box center [458, 356] width 213 height 35
click at [684, 270] on div "Debtor 1" at bounding box center [742, 279] width 813 height 50
click at [407, 218] on link "Utilities / Bills" at bounding box center [423, 232] width 102 height 44
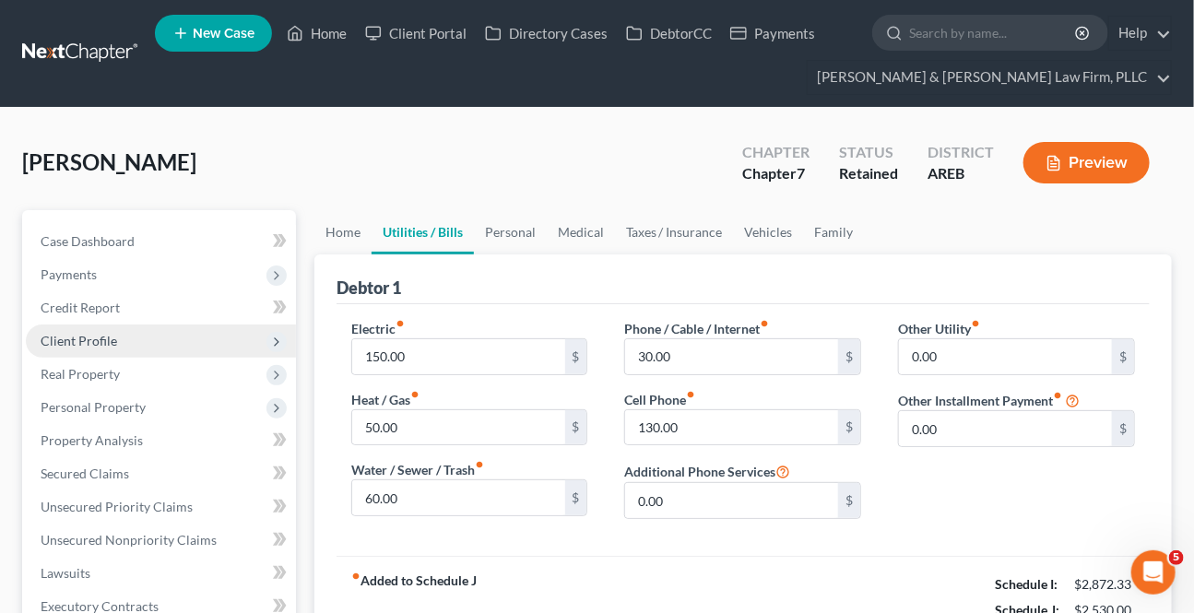
click at [77, 340] on span "Client Profile" at bounding box center [79, 341] width 77 height 16
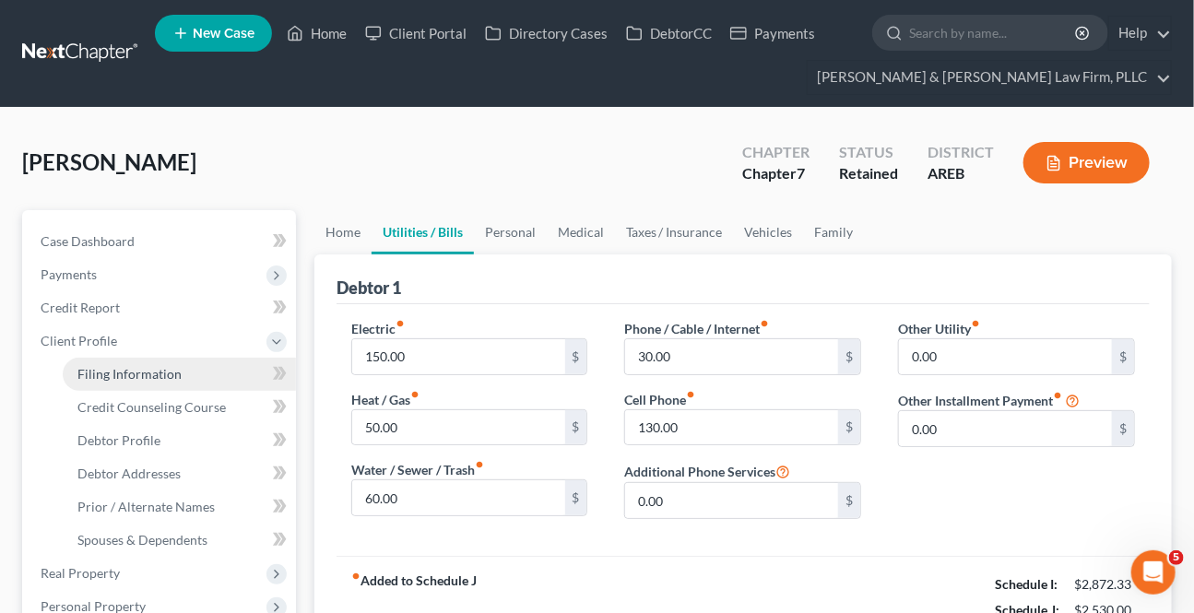
click at [118, 373] on span "Filing Information" at bounding box center [129, 374] width 104 height 16
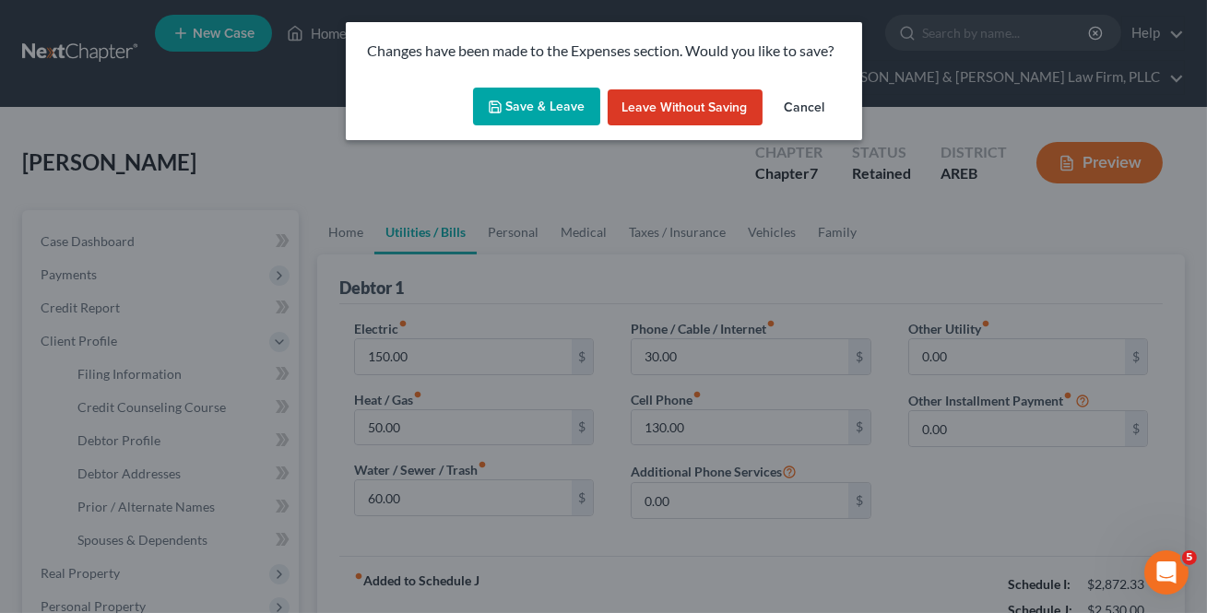
click at [561, 117] on button "Save & Leave" at bounding box center [536, 107] width 127 height 39
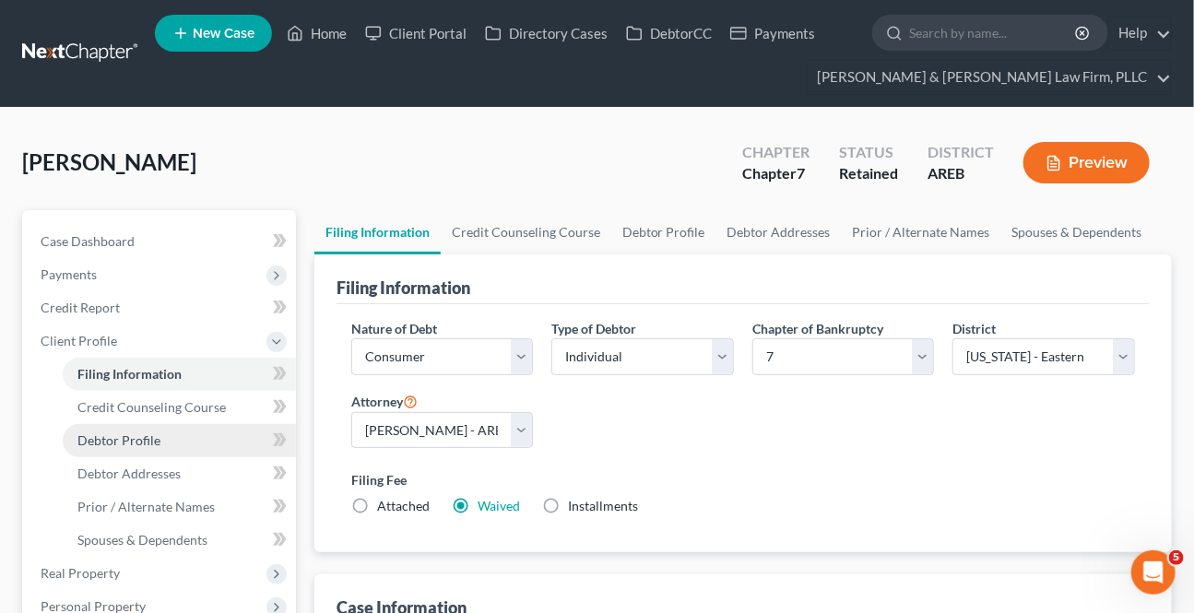
click at [143, 427] on link "Debtor Profile" at bounding box center [179, 440] width 233 height 33
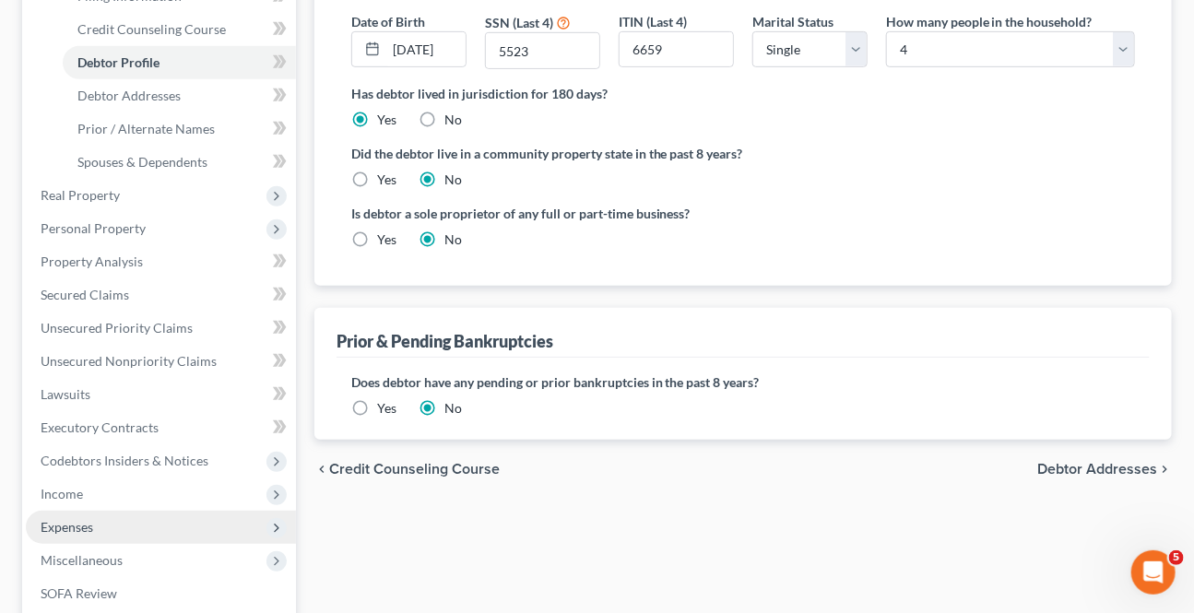
scroll to position [419, 0]
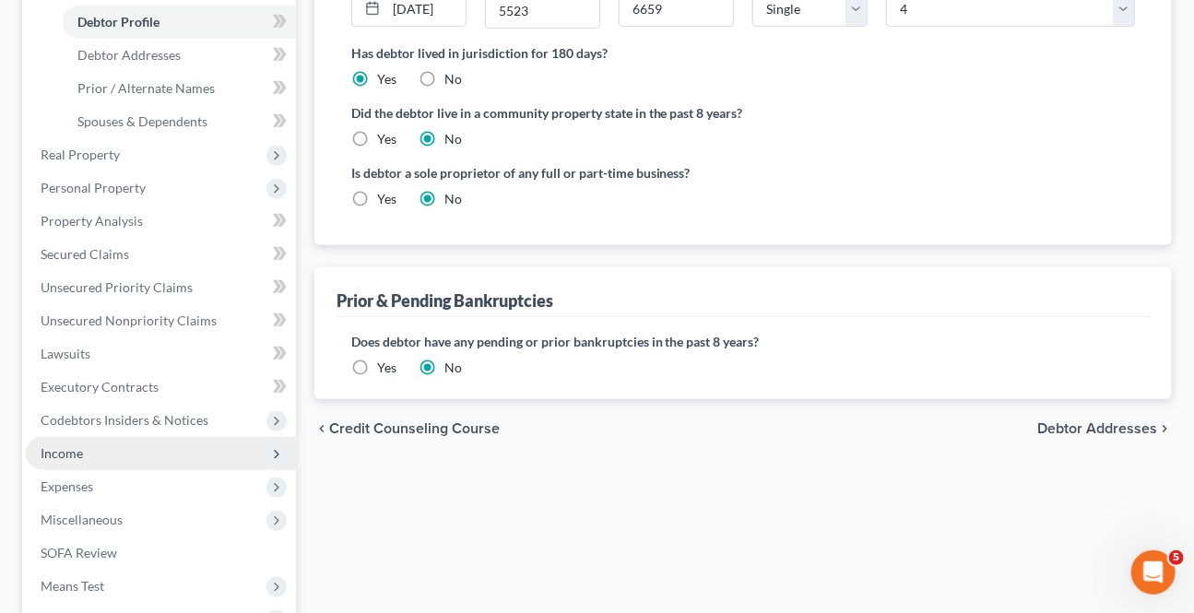
click at [64, 445] on span "Income" at bounding box center [62, 453] width 42 height 16
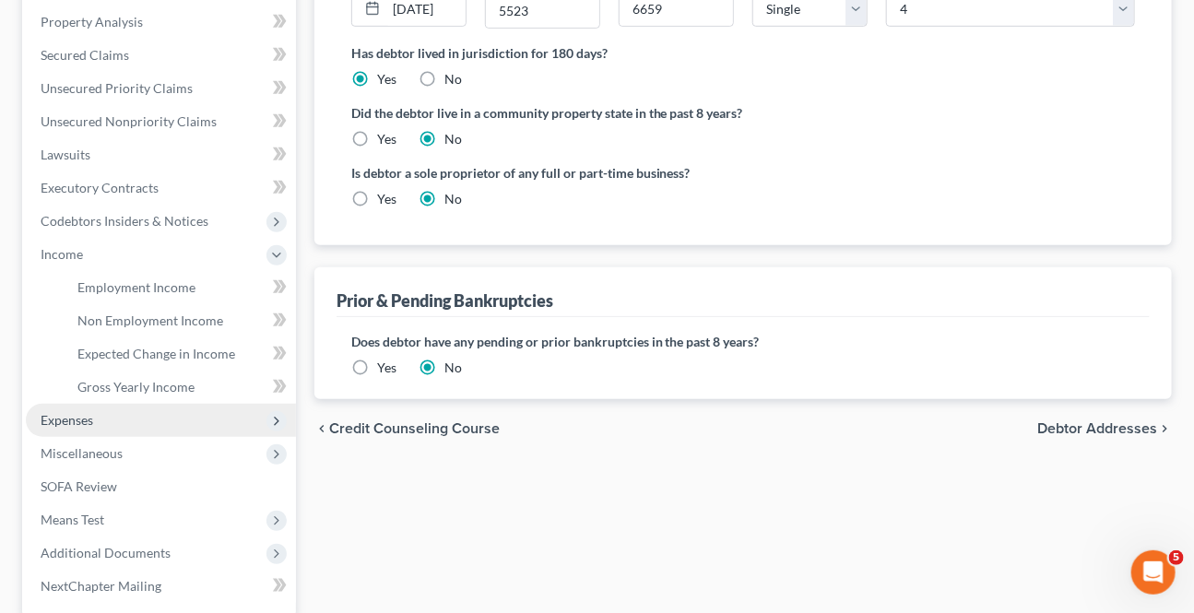
click at [77, 420] on span "Expenses" at bounding box center [67, 420] width 53 height 16
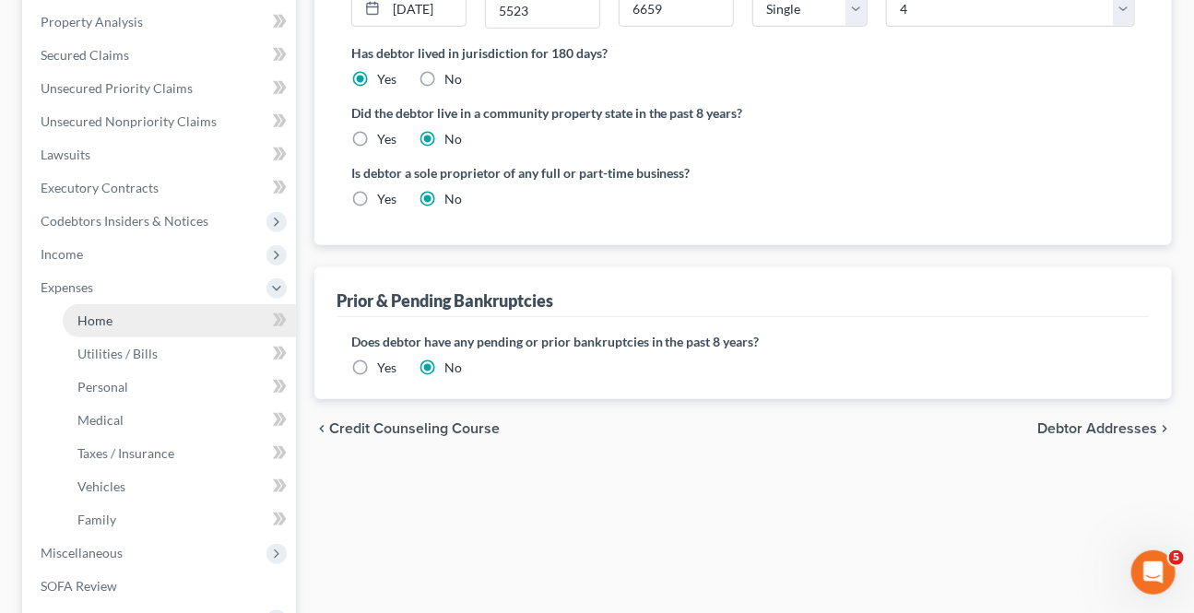
drag, startPoint x: 118, startPoint y: 325, endPoint x: 138, endPoint y: 321, distance: 20.8
click at [116, 325] on link "Home" at bounding box center [179, 320] width 233 height 33
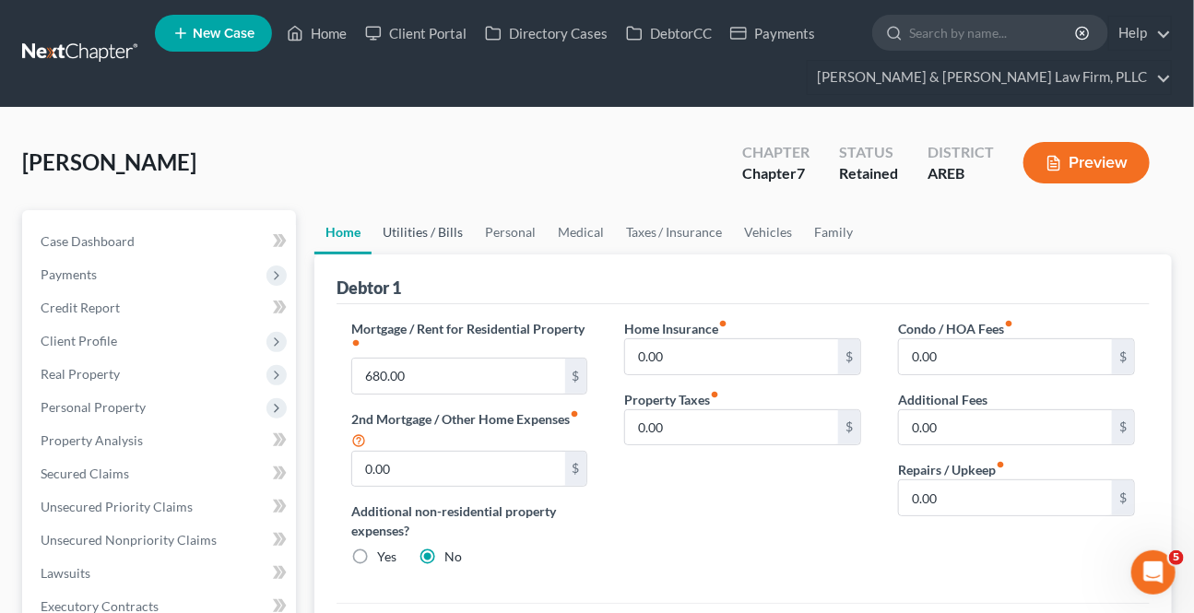
click at [397, 229] on link "Utilities / Bills" at bounding box center [423, 232] width 102 height 44
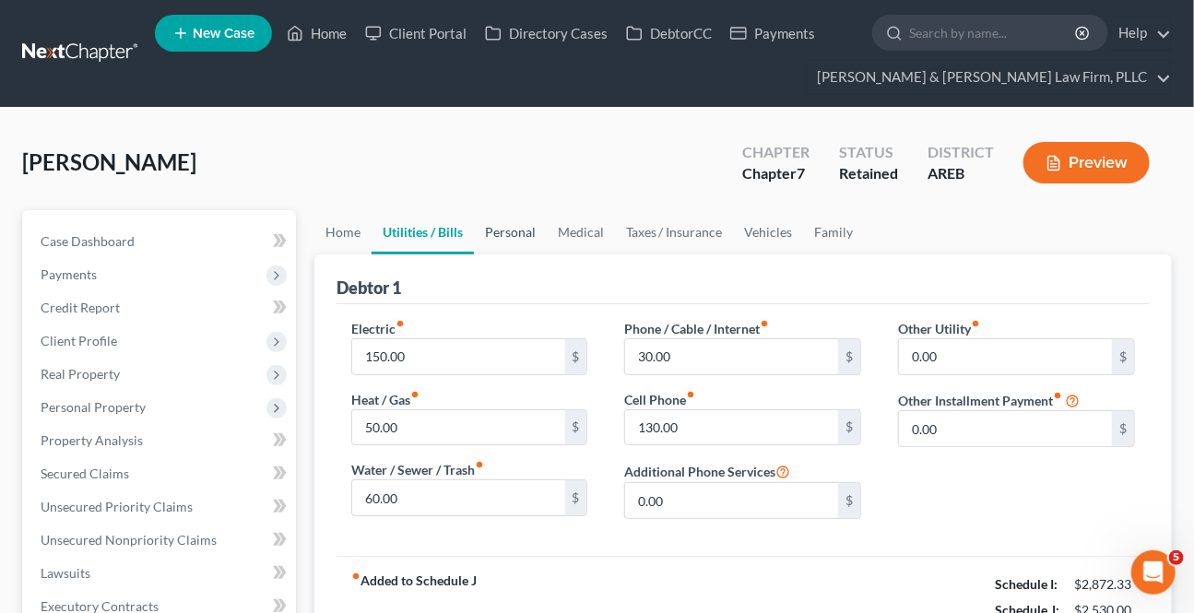
click at [511, 230] on link "Personal" at bounding box center [510, 232] width 73 height 44
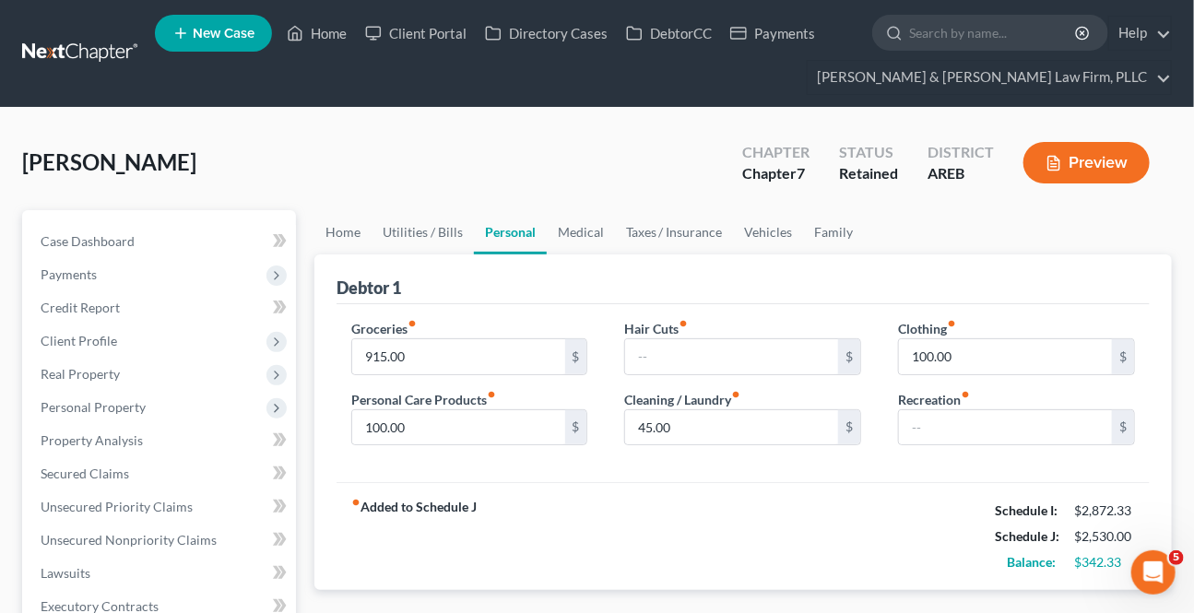
scroll to position [83, 0]
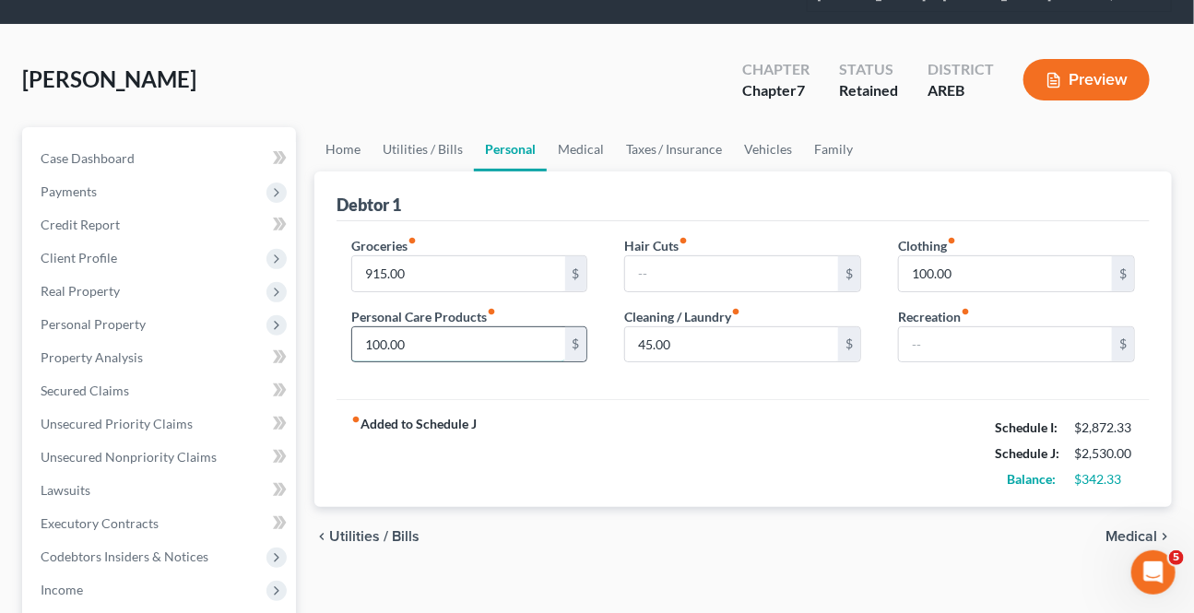
click at [506, 335] on input "100.00" at bounding box center [458, 344] width 213 height 35
click at [962, 266] on input "100.00" at bounding box center [1005, 273] width 213 height 35
click at [716, 349] on input "45.00" at bounding box center [731, 344] width 213 height 35
drag, startPoint x: 905, startPoint y: 334, endPoint x: 920, endPoint y: 345, distance: 18.4
click at [905, 334] on input "text" at bounding box center [1005, 344] width 213 height 35
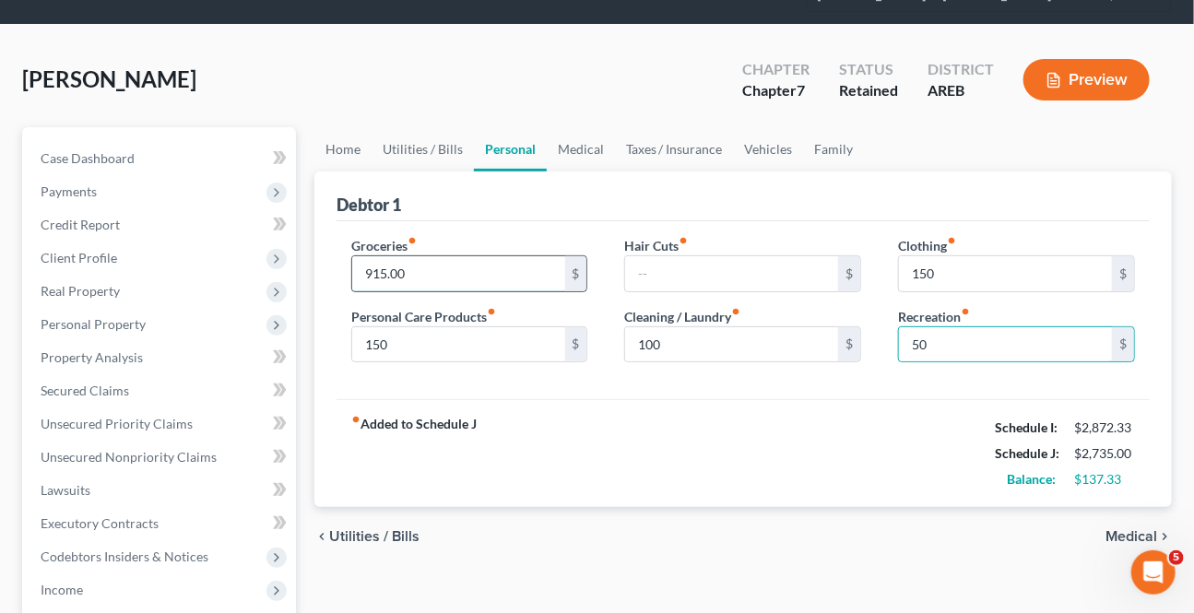
click at [526, 266] on input "915.00" at bounding box center [458, 273] width 213 height 35
click at [588, 148] on link "Medical" at bounding box center [581, 149] width 68 height 44
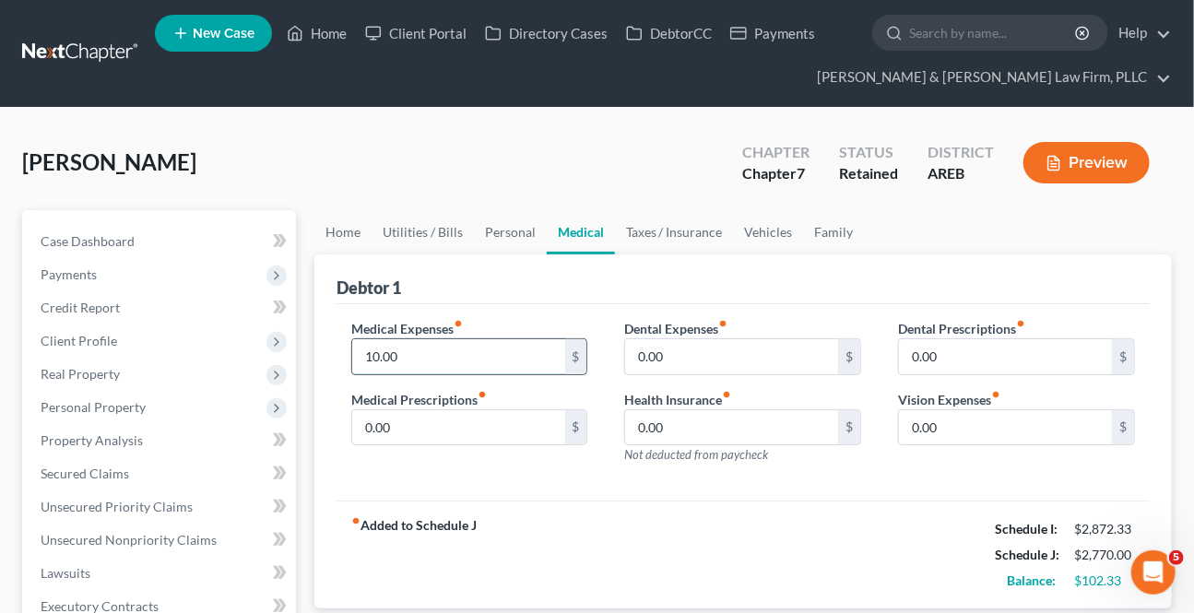
click at [430, 358] on input "10.00" at bounding box center [458, 356] width 213 height 35
drag, startPoint x: 512, startPoint y: 292, endPoint x: 535, endPoint y: 233, distance: 63.3
click at [512, 290] on div "Debtor 1" at bounding box center [742, 279] width 813 height 50
click at [535, 233] on link "Personal" at bounding box center [510, 232] width 73 height 44
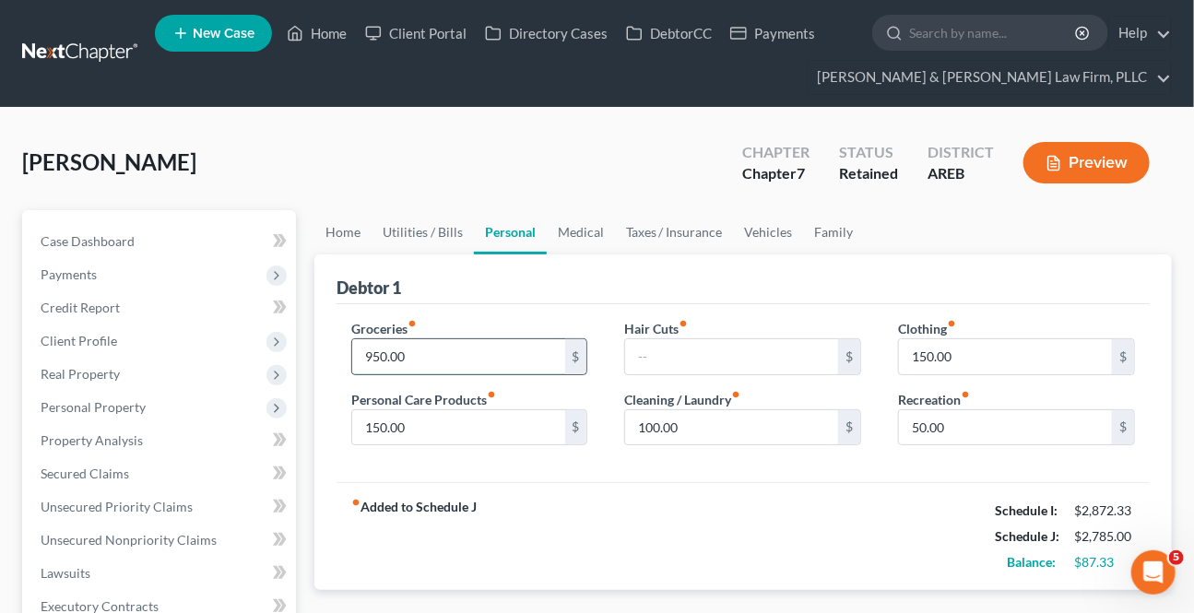
click at [442, 361] on input "950.00" at bounding box center [458, 356] width 213 height 35
drag, startPoint x: 502, startPoint y: 316, endPoint x: 661, endPoint y: 356, distance: 164.3
click at [505, 315] on div "Groceries fiber_manual_record 950.00 $ Personal Care Products fiber_manual_reco…" at bounding box center [742, 393] width 813 height 179
click at [654, 339] on input "text" at bounding box center [731, 356] width 213 height 35
drag, startPoint x: 661, startPoint y: 356, endPoint x: 651, endPoint y: 360, distance: 10.8
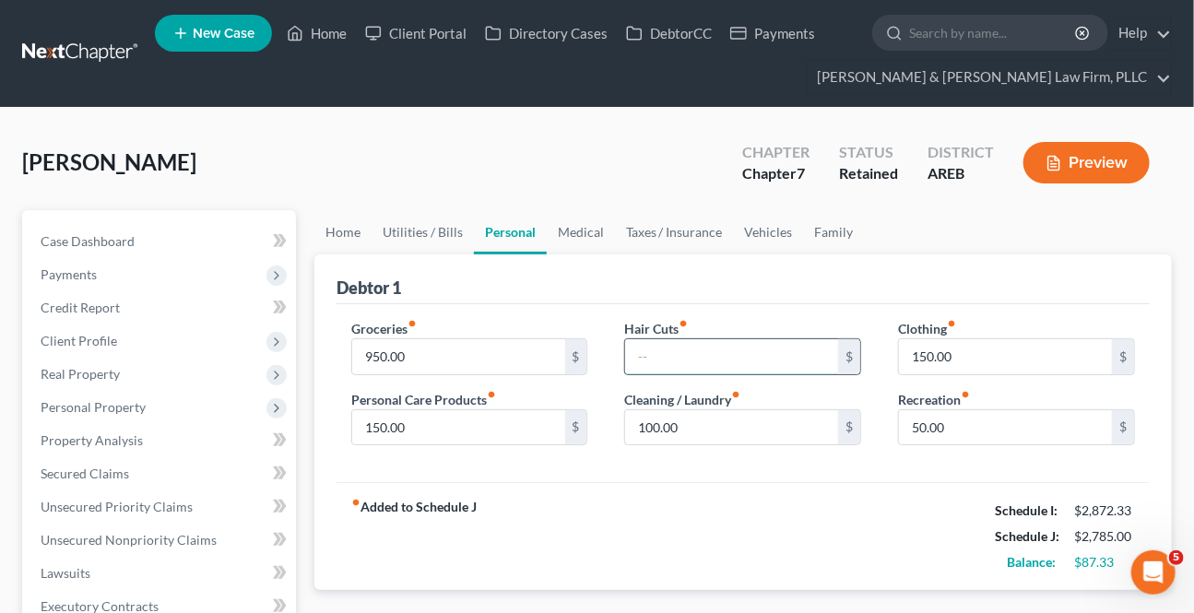
click at [661, 356] on input "text" at bounding box center [731, 356] width 213 height 35
drag, startPoint x: 702, startPoint y: 240, endPoint x: 668, endPoint y: 353, distance: 118.2
click at [702, 240] on link "Taxes / Insurance" at bounding box center [674, 232] width 119 height 44
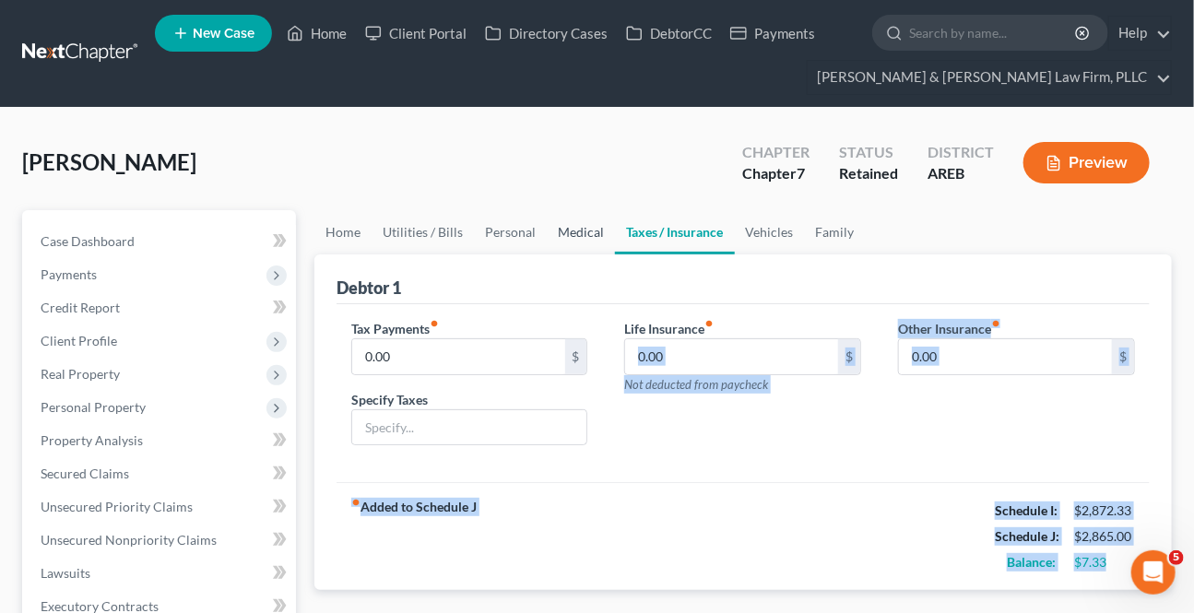
click at [584, 227] on link "Medical" at bounding box center [581, 232] width 68 height 44
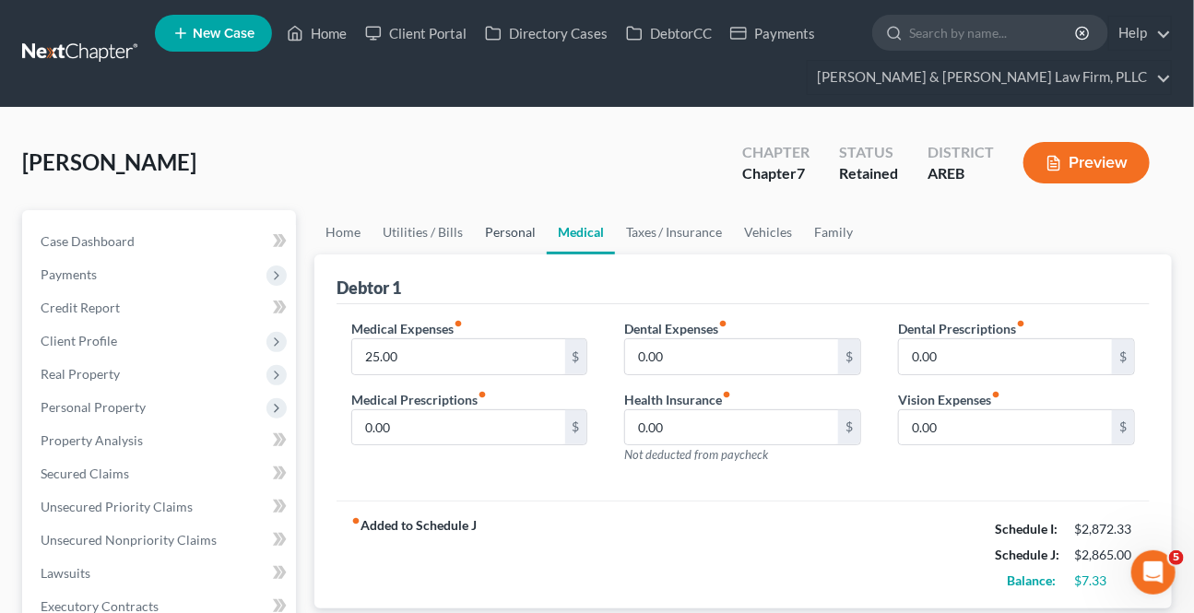
click at [508, 233] on link "Personal" at bounding box center [510, 232] width 73 height 44
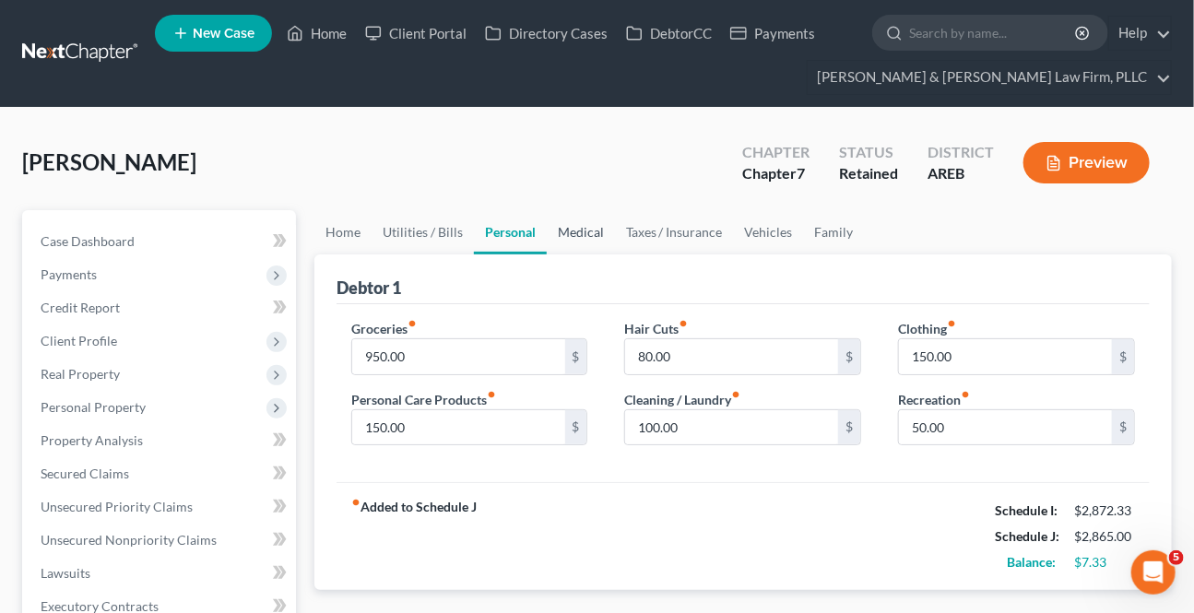
click at [568, 234] on link "Medical" at bounding box center [581, 232] width 68 height 44
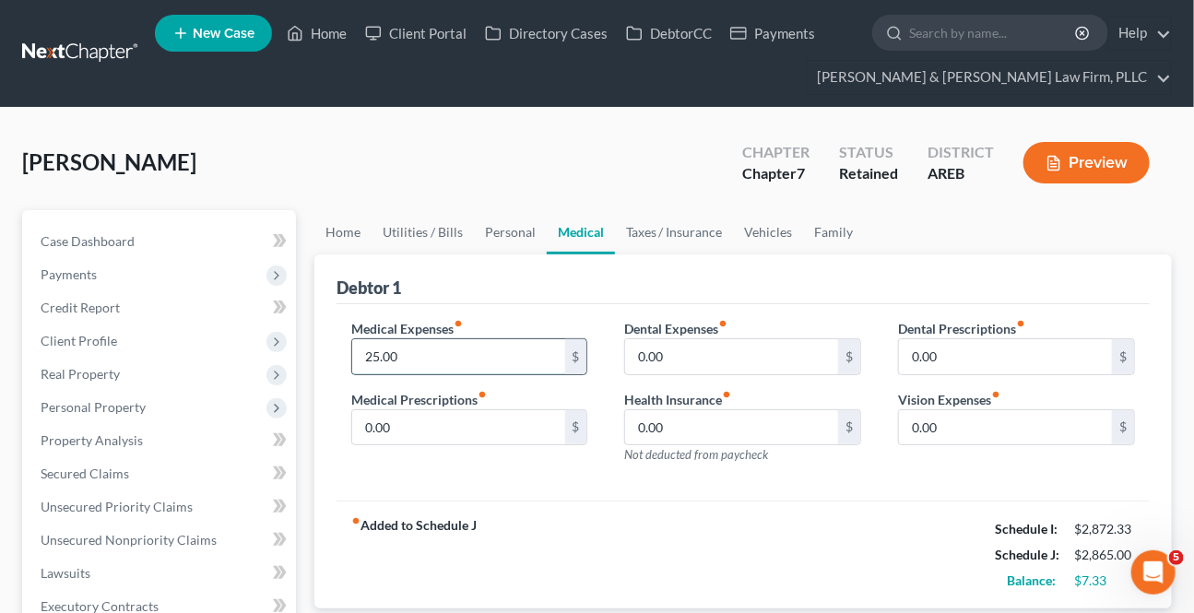
click at [463, 347] on input "25.00" at bounding box center [458, 356] width 213 height 35
click at [525, 268] on div "Debtor 1" at bounding box center [742, 279] width 813 height 50
click at [509, 222] on link "Personal" at bounding box center [510, 232] width 73 height 44
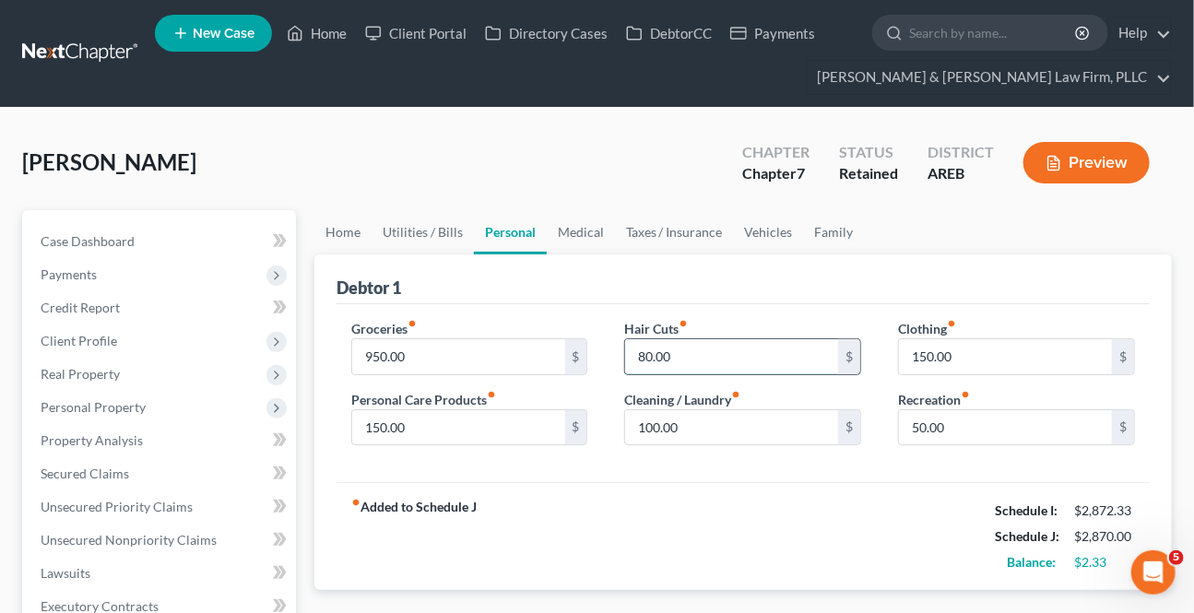
click at [728, 356] on input "80.00" at bounding box center [731, 356] width 213 height 35
click at [778, 442] on input "100.00" at bounding box center [731, 427] width 213 height 35
click at [697, 350] on input "text" at bounding box center [731, 356] width 213 height 35
drag, startPoint x: 656, startPoint y: 350, endPoint x: 523, endPoint y: 370, distance: 135.1
click at [656, 350] on input "text" at bounding box center [731, 356] width 213 height 35
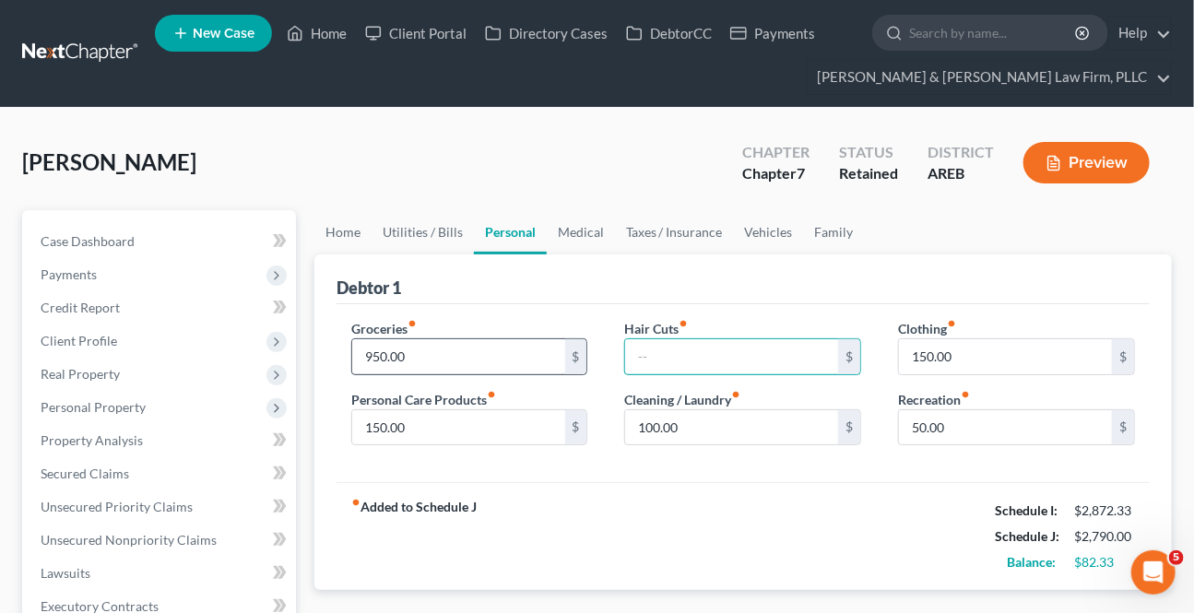
click at [655, 352] on input "text" at bounding box center [731, 356] width 213 height 35
click at [466, 350] on input "950.00" at bounding box center [458, 356] width 213 height 35
drag, startPoint x: 478, startPoint y: 299, endPoint x: 618, endPoint y: 450, distance: 206.1
click at [478, 297] on div "Debtor 1" at bounding box center [742, 279] width 813 height 50
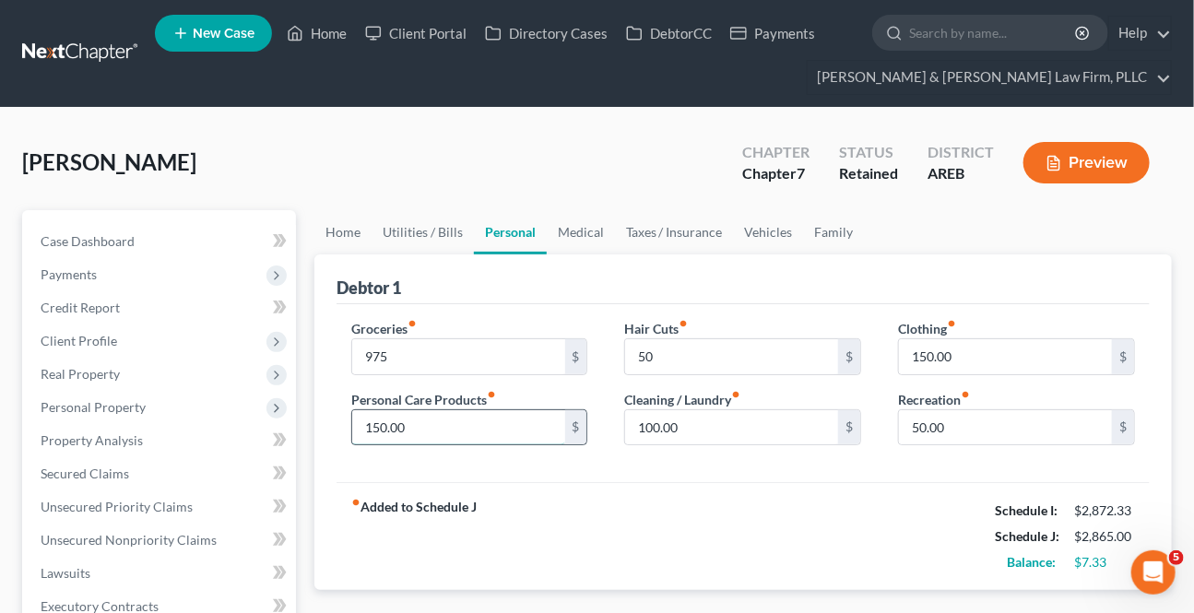
click at [442, 432] on input "150.00" at bounding box center [458, 427] width 213 height 35
click at [824, 221] on link "Family" at bounding box center [834, 232] width 61 height 44
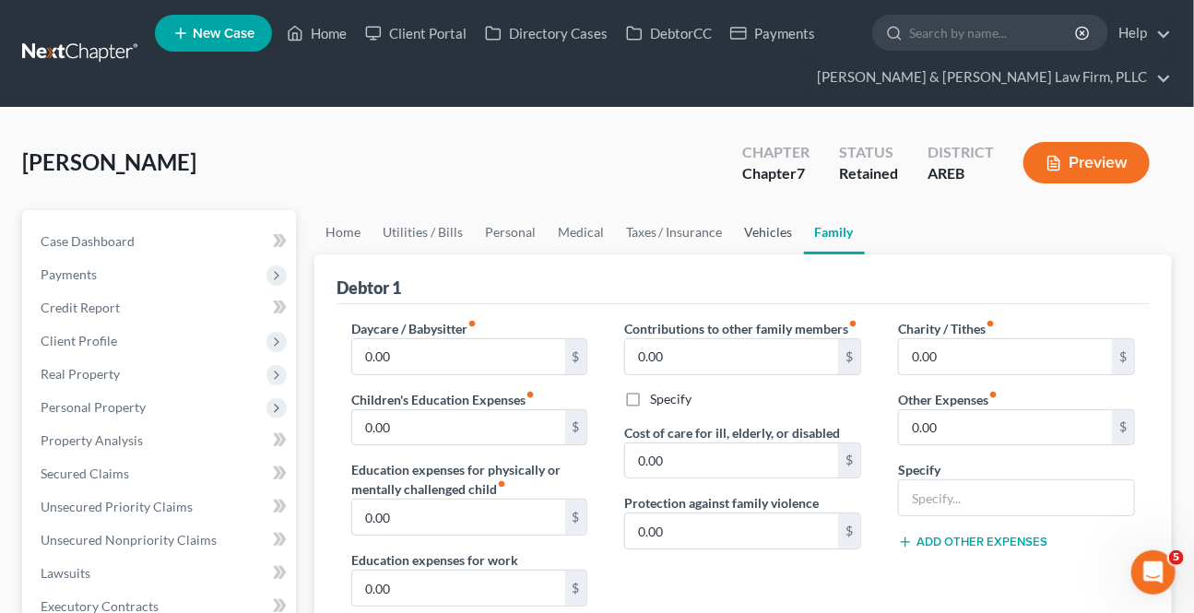
click at [758, 229] on link "Vehicles" at bounding box center [769, 232] width 70 height 44
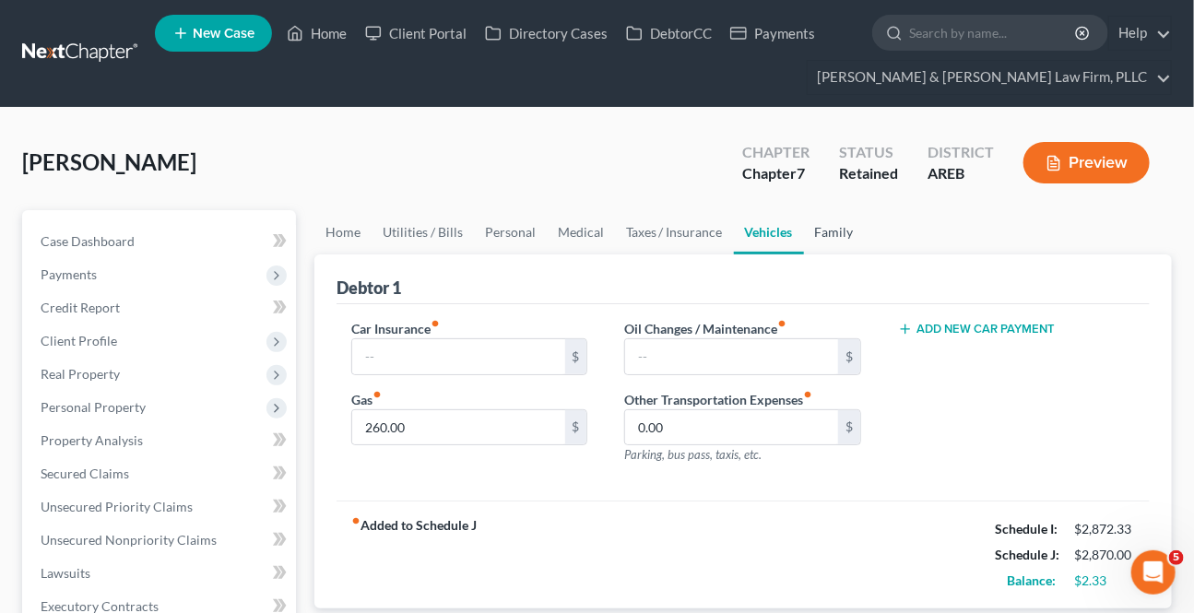
click at [822, 225] on link "Family" at bounding box center [834, 232] width 61 height 44
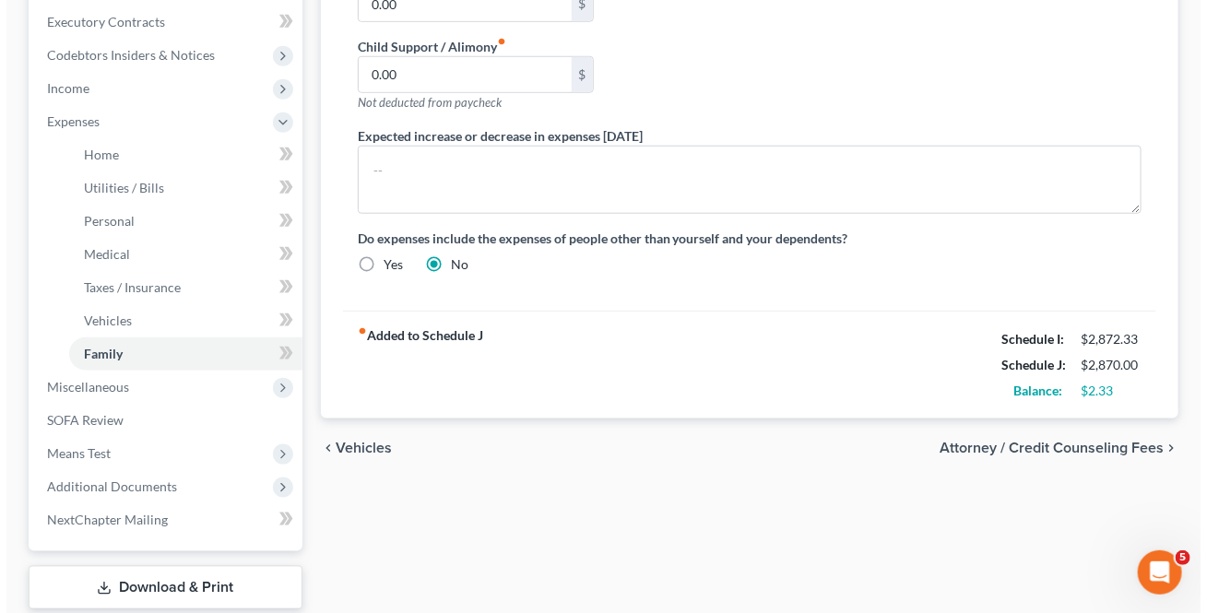
scroll to position [586, 0]
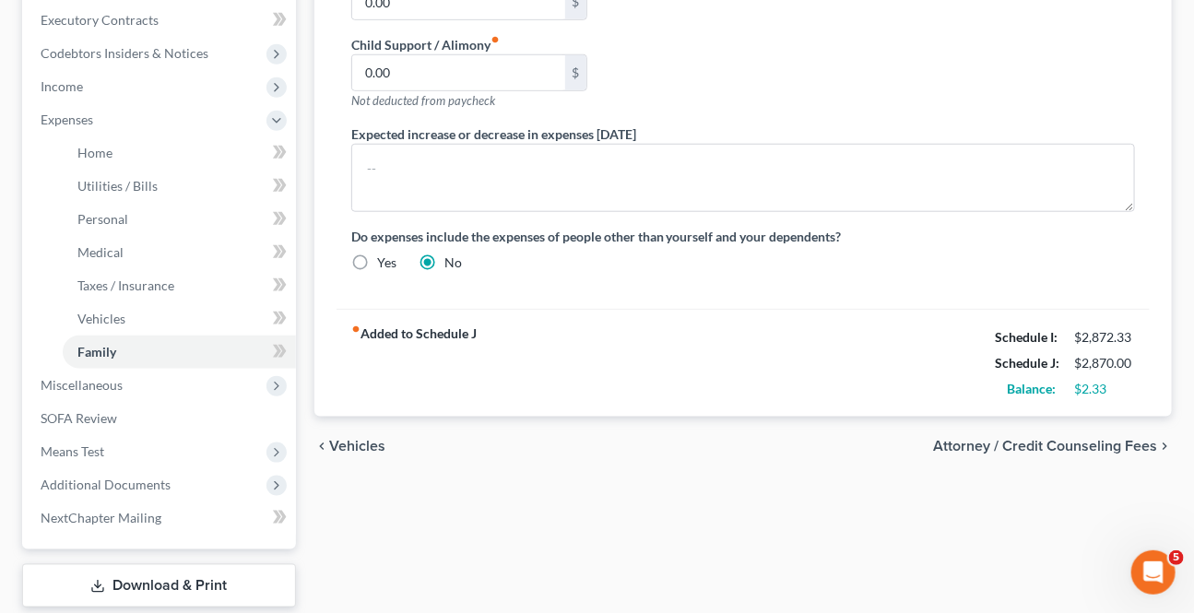
click at [1049, 444] on span "Attorney / Credit Counseling Fees" at bounding box center [1045, 446] width 224 height 15
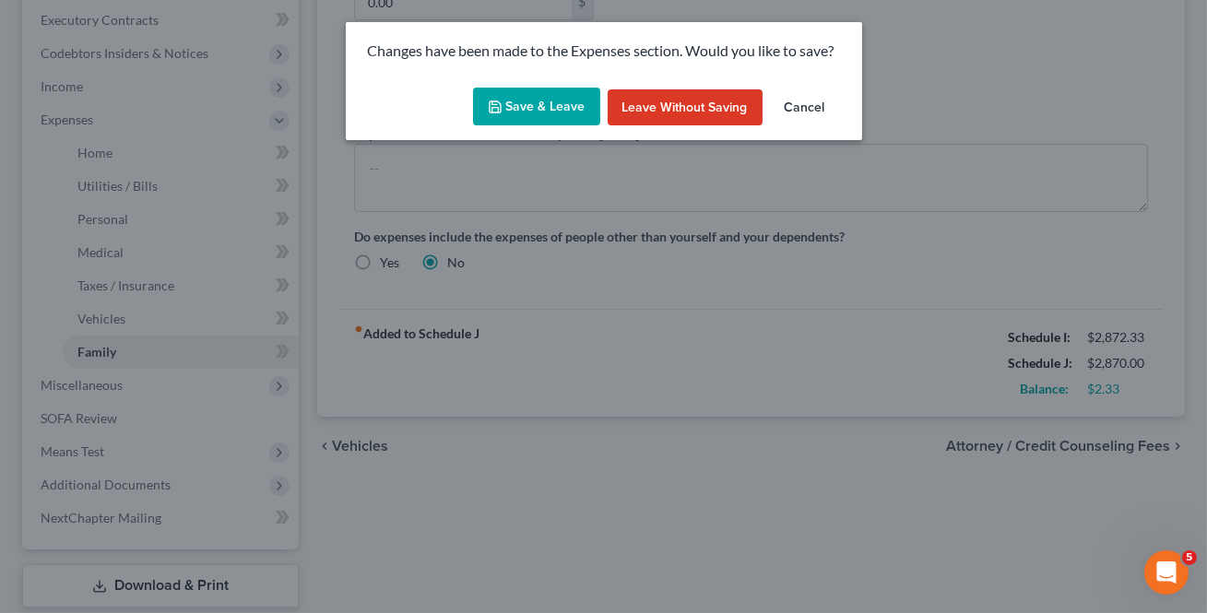
click at [520, 112] on button "Save & Leave" at bounding box center [536, 107] width 127 height 39
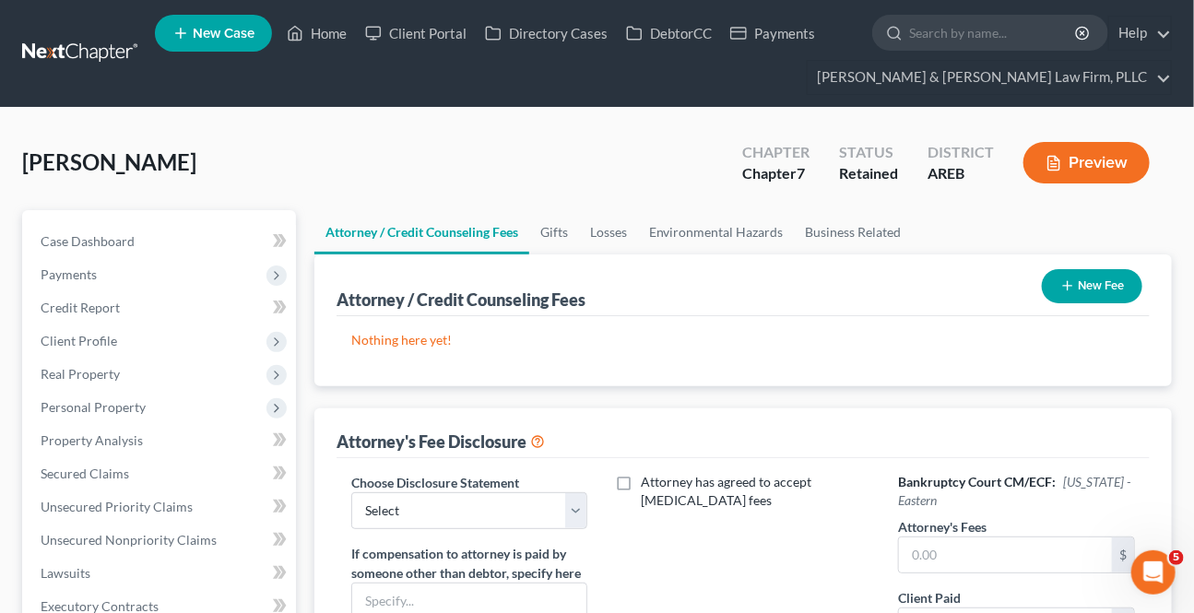
click at [1058, 292] on button "New Fee" at bounding box center [1092, 286] width 100 height 34
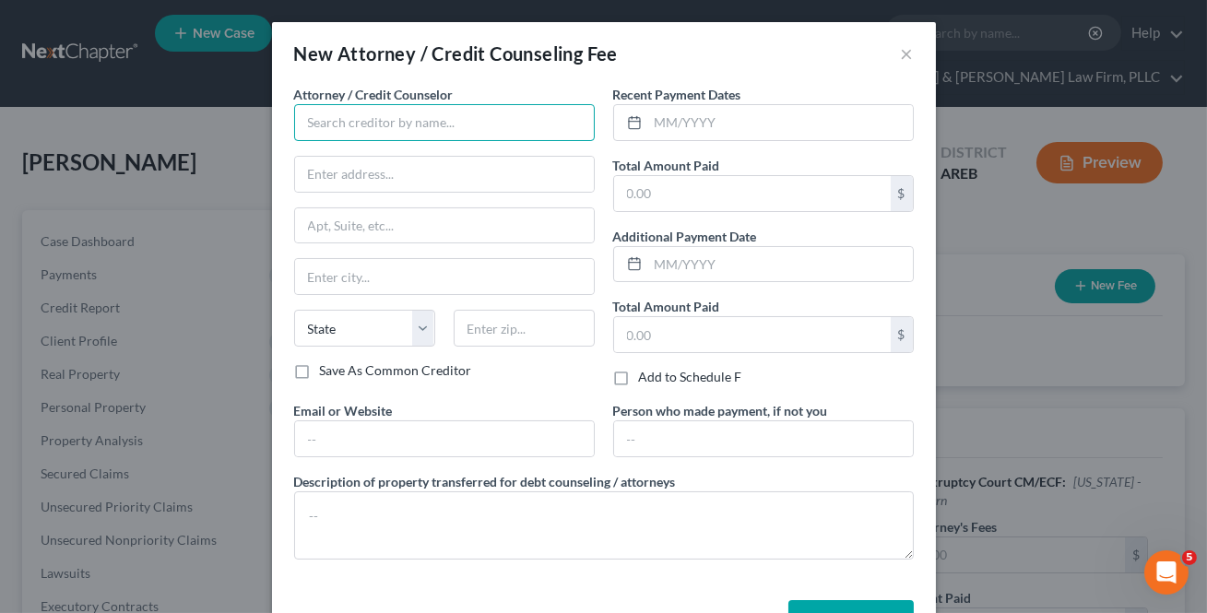
click at [354, 117] on input "text" at bounding box center [444, 122] width 301 height 37
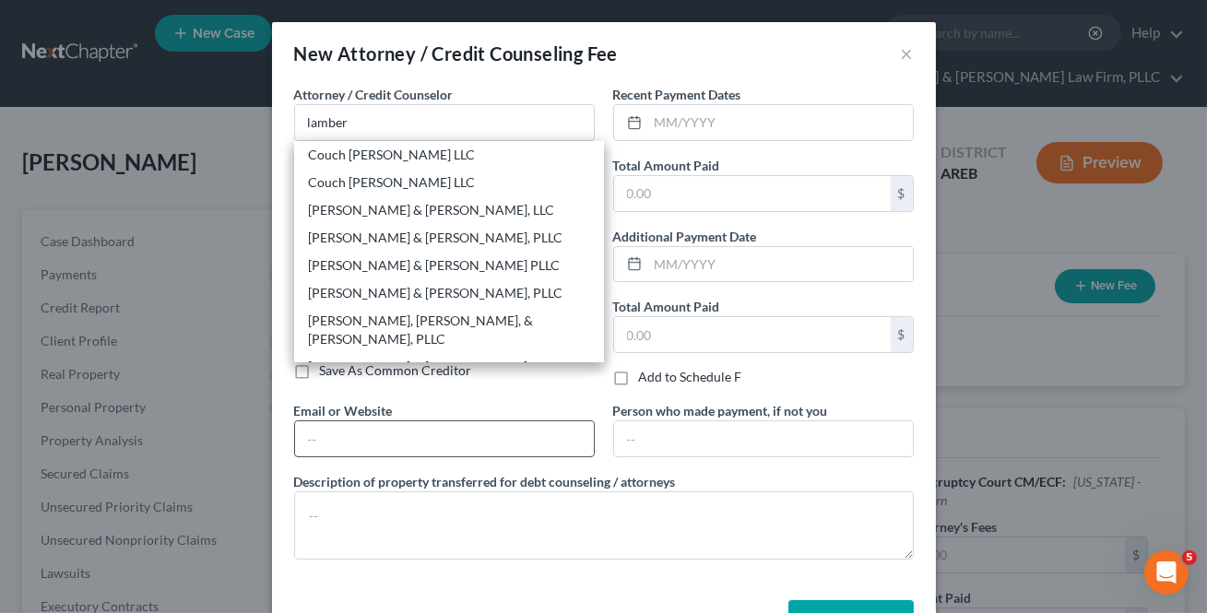
click at [329, 358] on div "[PERSON_NAME] & [PERSON_NAME] Law Firm, PLLC" at bounding box center [449, 376] width 280 height 37
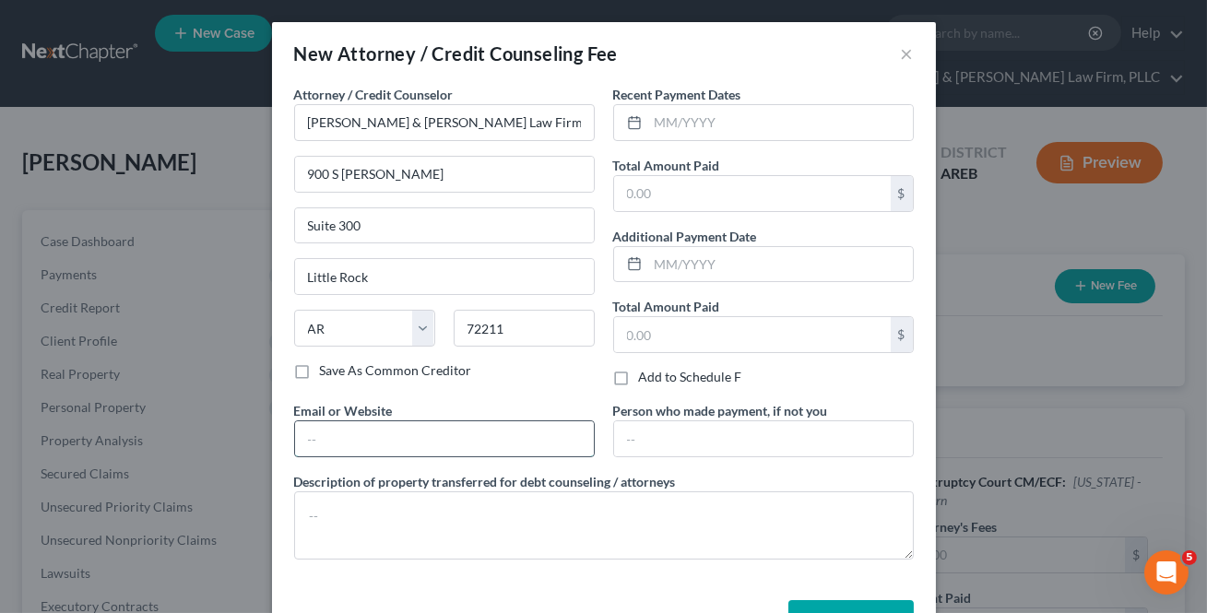
click at [350, 436] on input "text" at bounding box center [444, 438] width 299 height 35
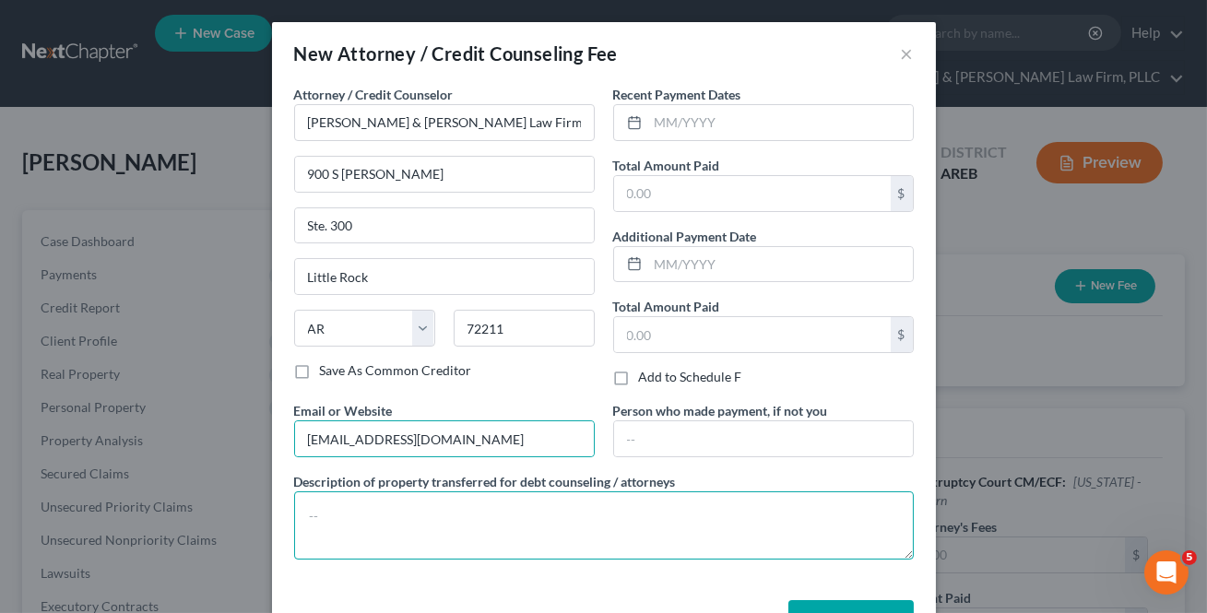
click at [390, 522] on textarea at bounding box center [604, 525] width 620 height 68
paste textarea "$39 Credit Report $20 Credit Counseling $15 Debtor's Education"
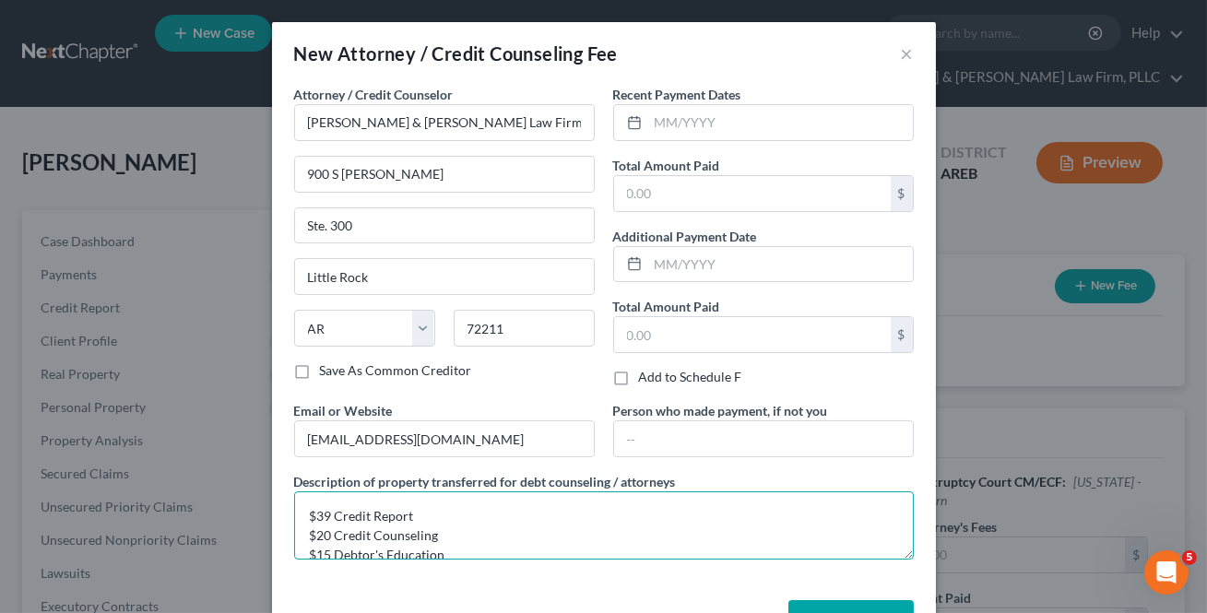
scroll to position [3, 0]
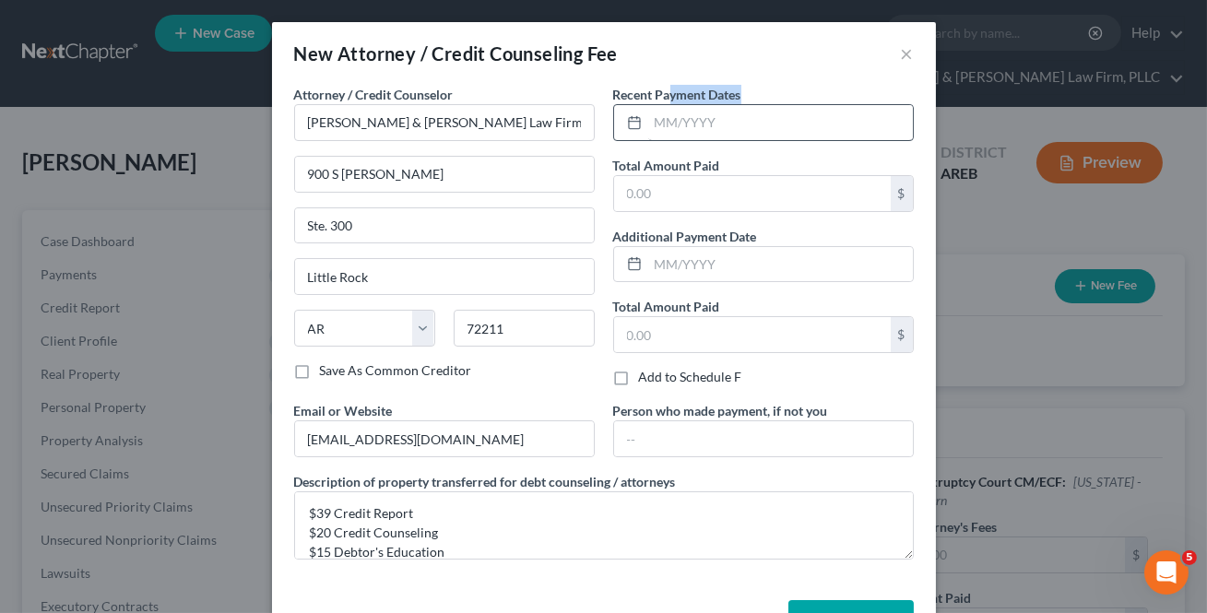
drag, startPoint x: 664, startPoint y: 101, endPoint x: 679, endPoint y: 126, distance: 28.9
click at [664, 103] on div "Recent Payment Dates" at bounding box center [763, 113] width 301 height 56
click at [656, 113] on input "text" at bounding box center [780, 122] width 265 height 35
click at [677, 122] on input "text" at bounding box center [780, 122] width 265 height 35
click at [681, 124] on input "text" at bounding box center [780, 122] width 265 height 35
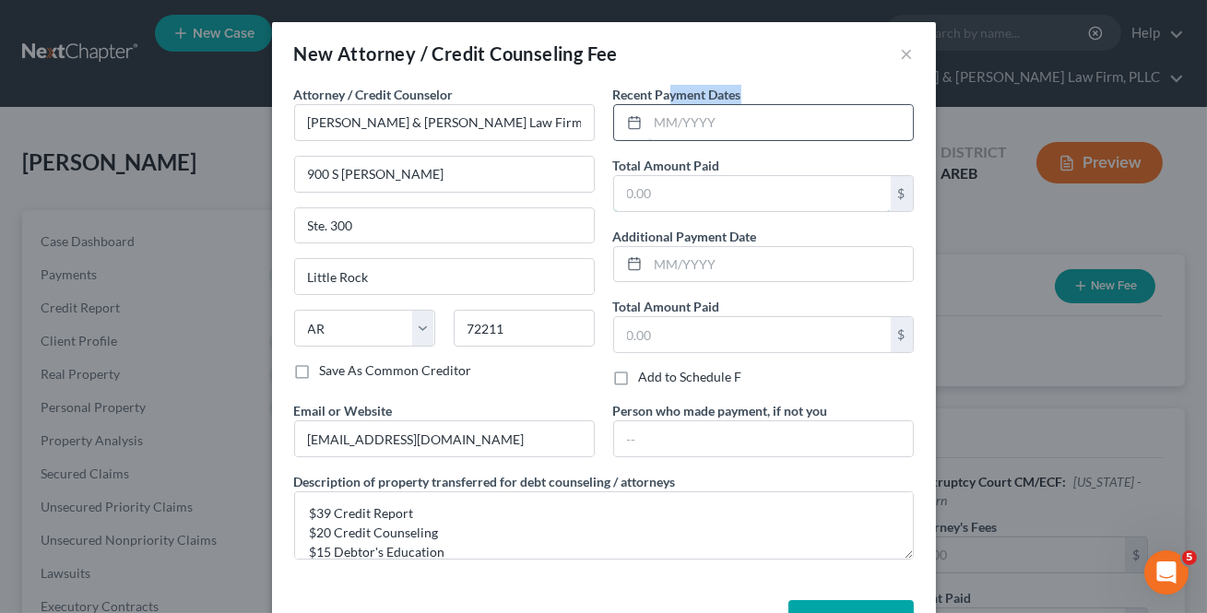
click at [709, 197] on input "text" at bounding box center [752, 193] width 277 height 35
click at [672, 127] on input "text" at bounding box center [780, 122] width 265 height 35
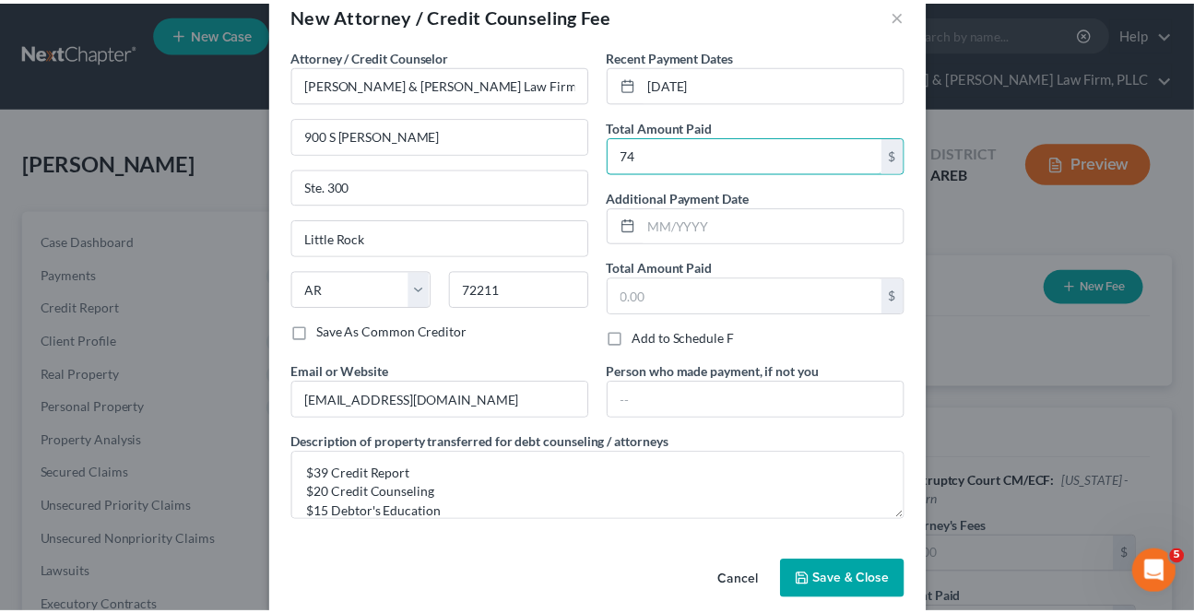
scroll to position [61, 0]
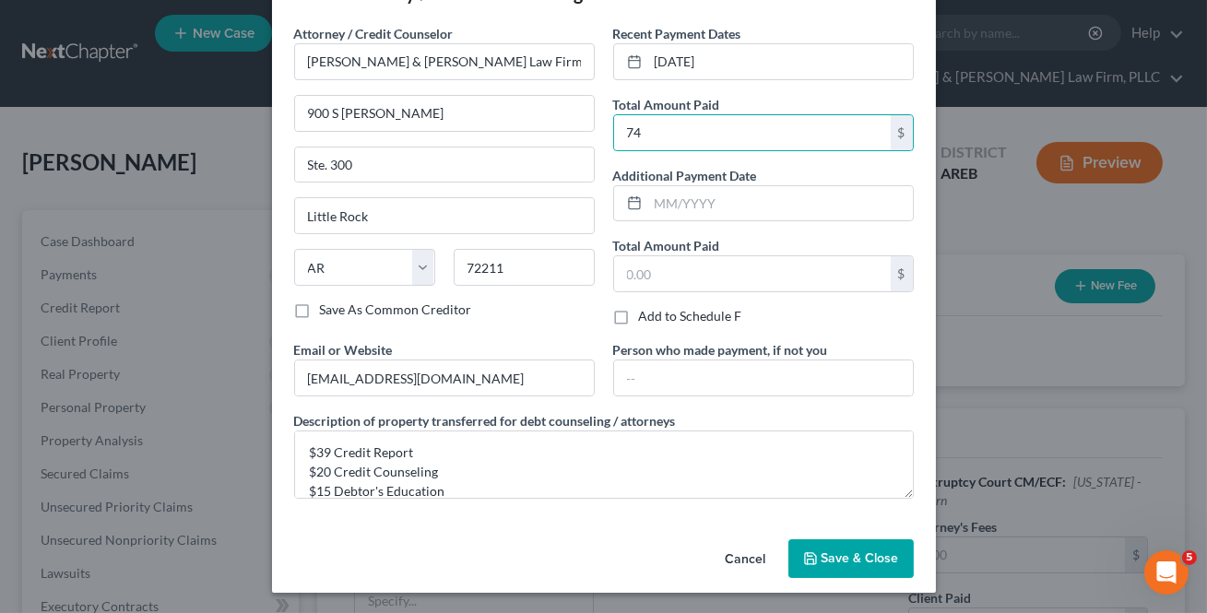
click at [865, 560] on span "Save & Close" at bounding box center [859, 558] width 77 height 16
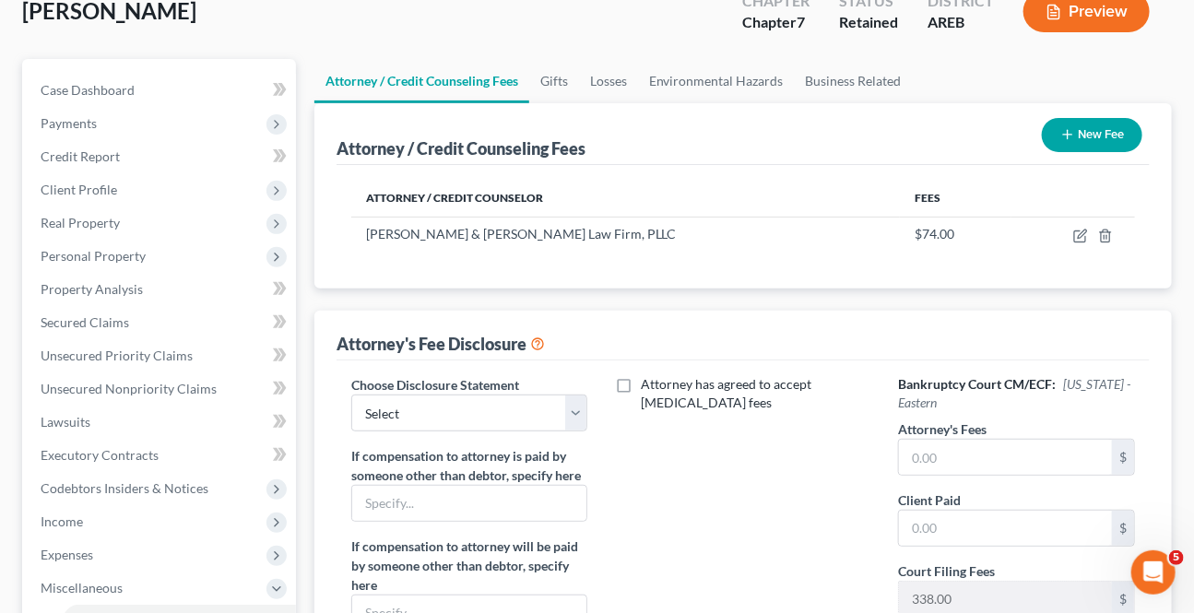
scroll to position [167, 0]
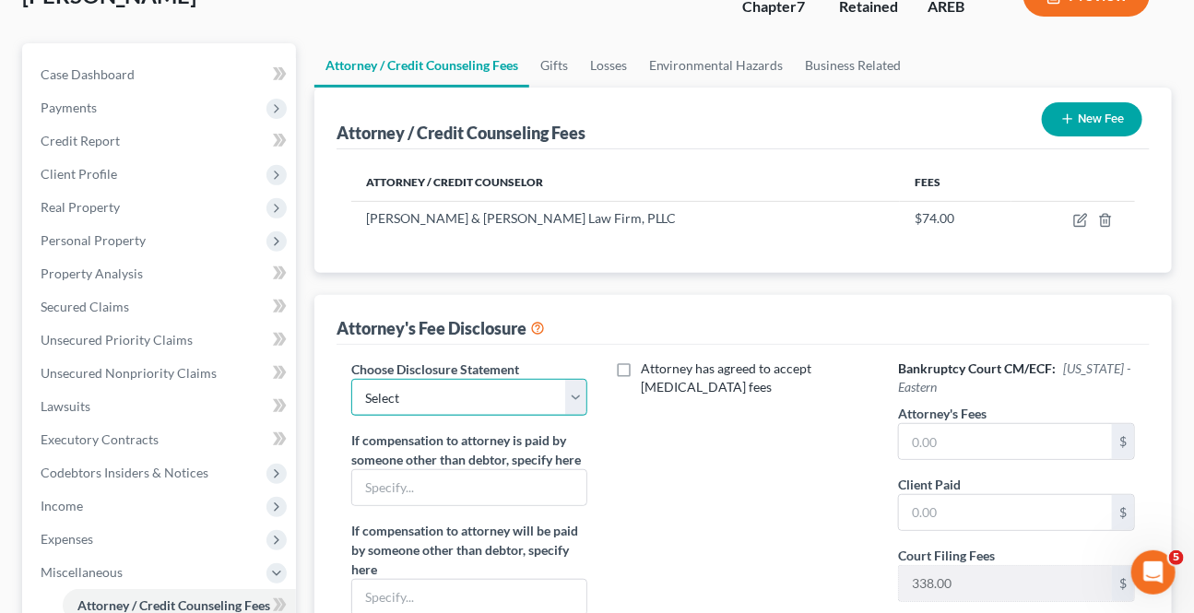
click at [583, 396] on select "Select Attorney Fee Disclosure - Western Attorney Fee Disclosure - Eastern" at bounding box center [469, 397] width 237 height 37
click at [351, 379] on select "Select Attorney Fee Disclosure - Western Attorney Fee Disclosure - Eastern" at bounding box center [469, 397] width 237 height 37
click at [713, 452] on div "Attorney has agreed to accept [MEDICAL_DATA] fees" at bounding box center [743, 540] width 274 height 361
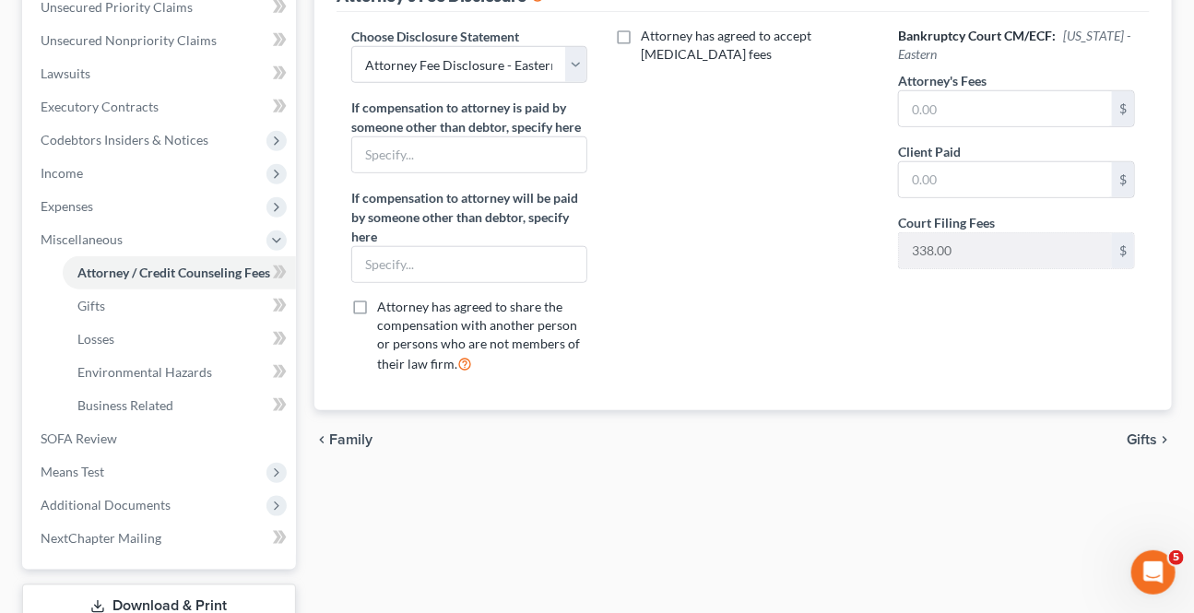
scroll to position [586, 0]
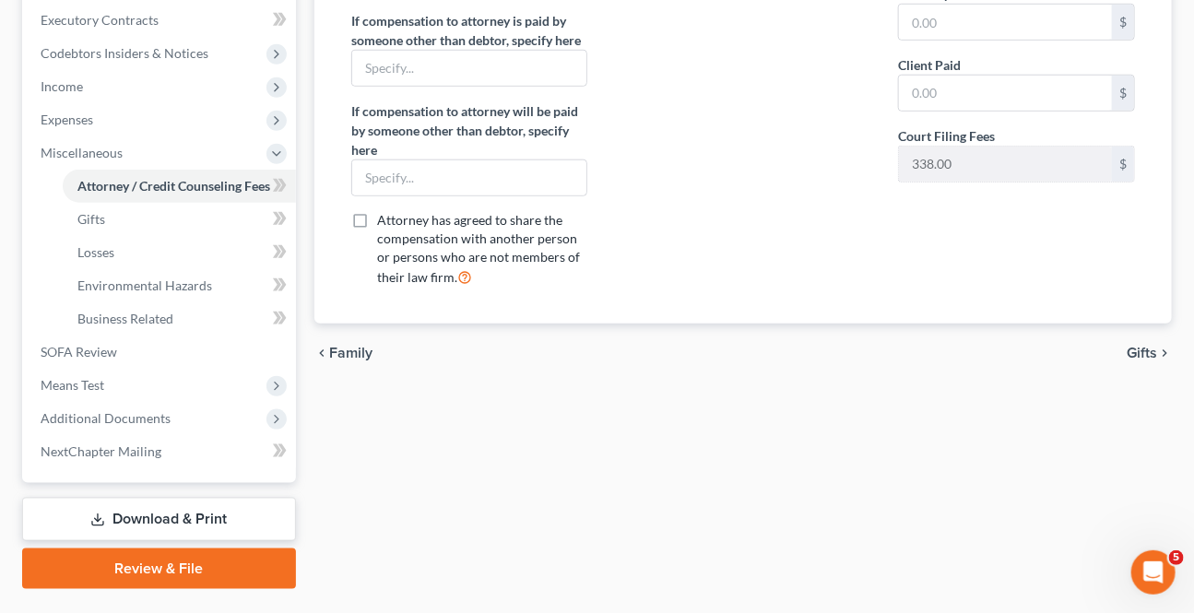
drag, startPoint x: 1152, startPoint y: 352, endPoint x: 120, endPoint y: 262, distance: 1036.5
click at [1152, 353] on span "Gifts" at bounding box center [1142, 353] width 30 height 15
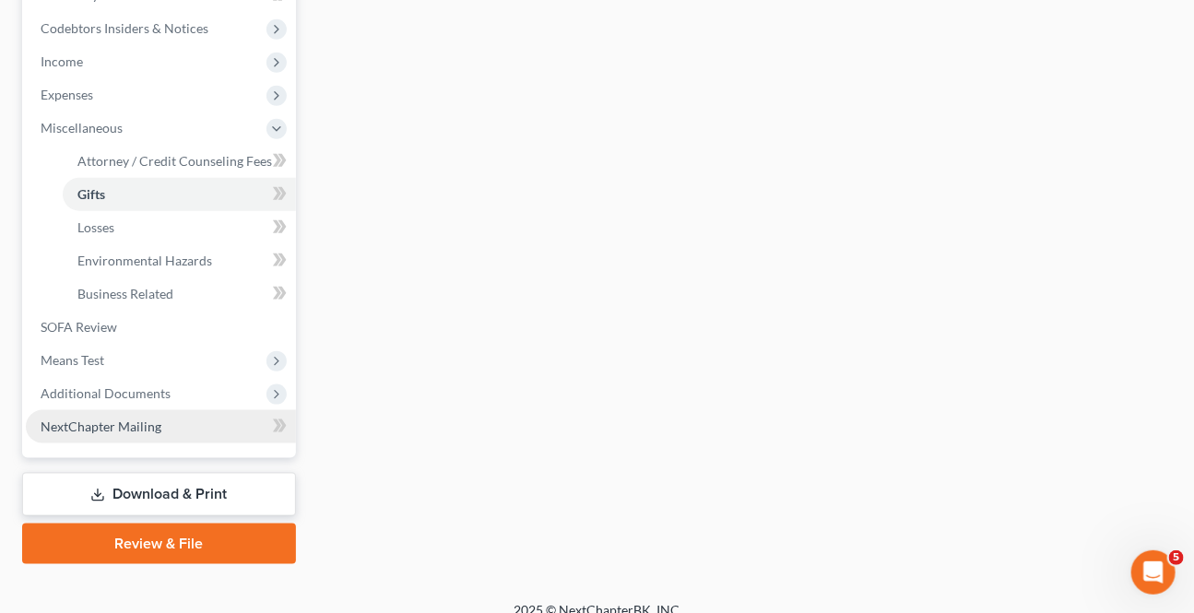
scroll to position [630, 0]
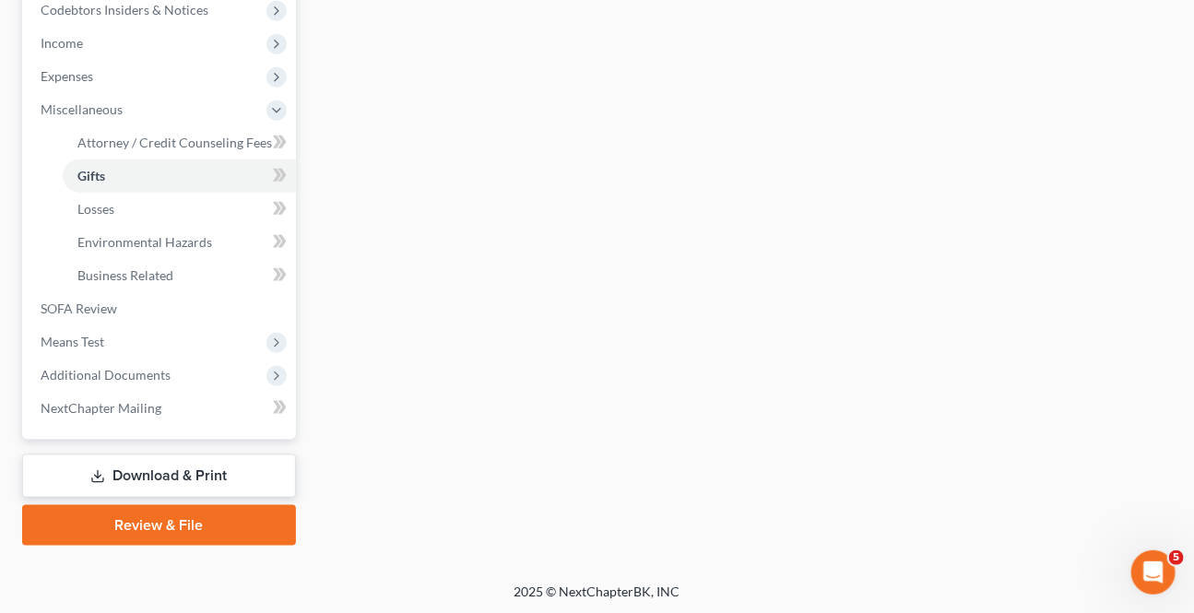
drag, startPoint x: 133, startPoint y: 372, endPoint x: 27, endPoint y: 351, distance: 107.9
click at [133, 372] on span "Additional Documents" at bounding box center [106, 375] width 130 height 16
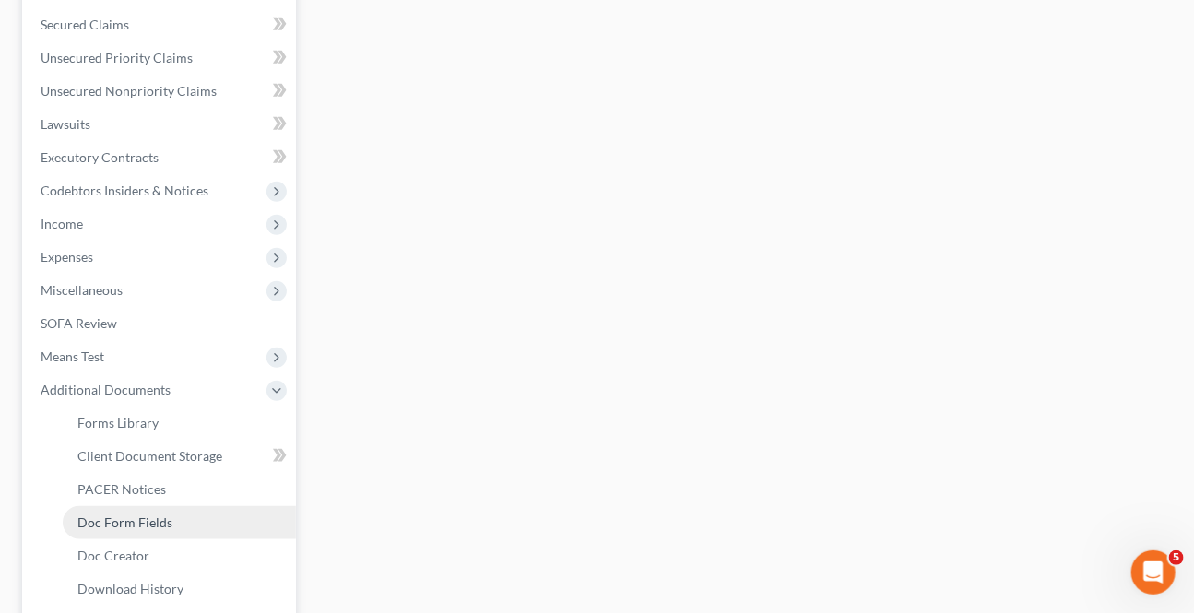
scroll to position [502, 0]
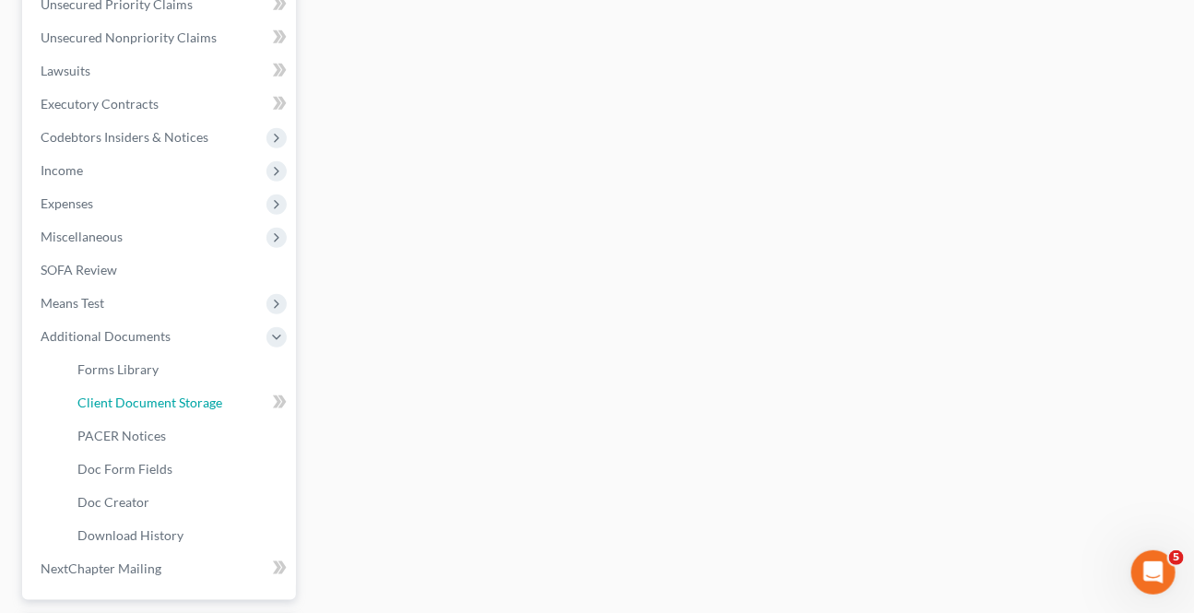
drag, startPoint x: 145, startPoint y: 408, endPoint x: 595, endPoint y: 369, distance: 451.6
click at [145, 408] on link "Client Document Storage" at bounding box center [179, 402] width 233 height 33
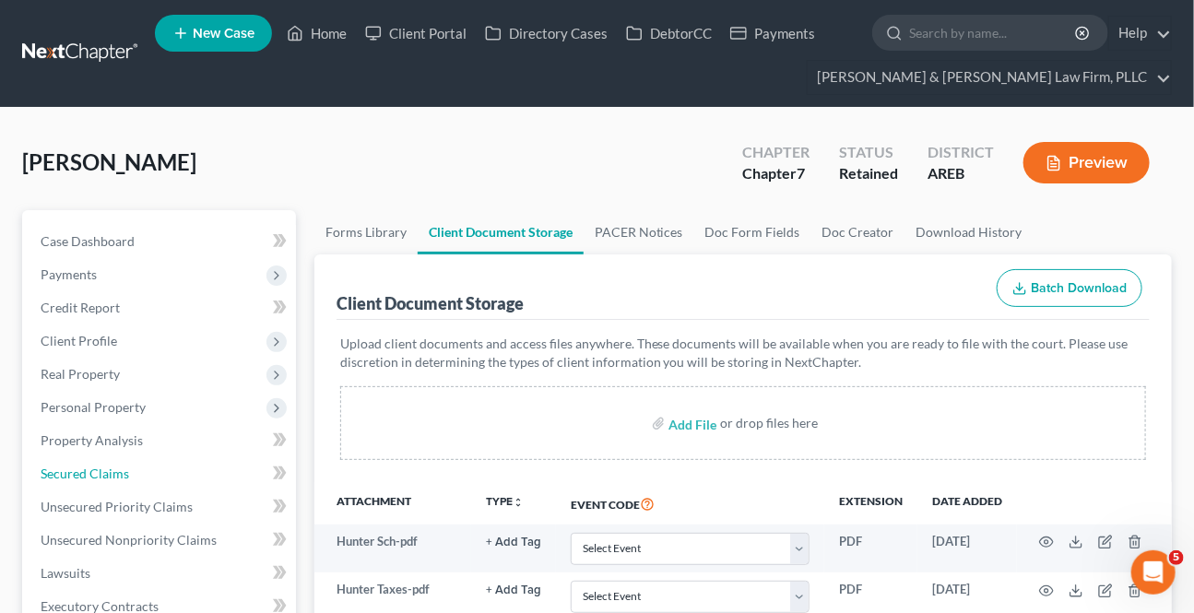
drag, startPoint x: 68, startPoint y: 472, endPoint x: 5, endPoint y: 419, distance: 82.5
click at [68, 471] on span "Secured Claims" at bounding box center [85, 474] width 89 height 16
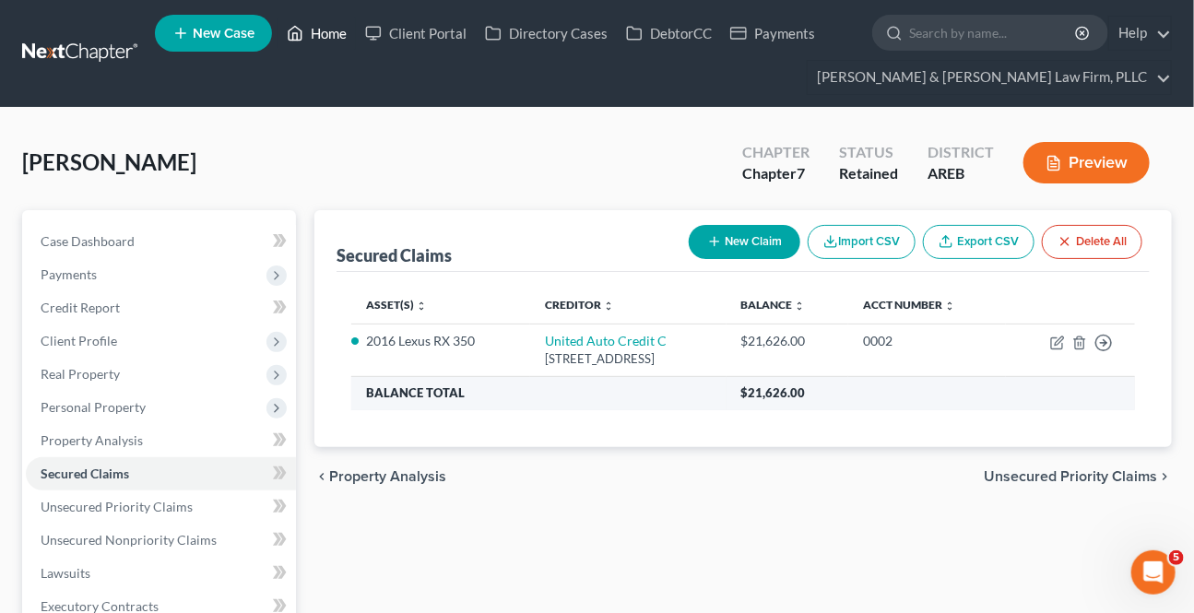
drag, startPoint x: 310, startPoint y: 32, endPoint x: 469, endPoint y: 385, distance: 387.4
click at [310, 31] on link "Home" at bounding box center [316, 33] width 78 height 33
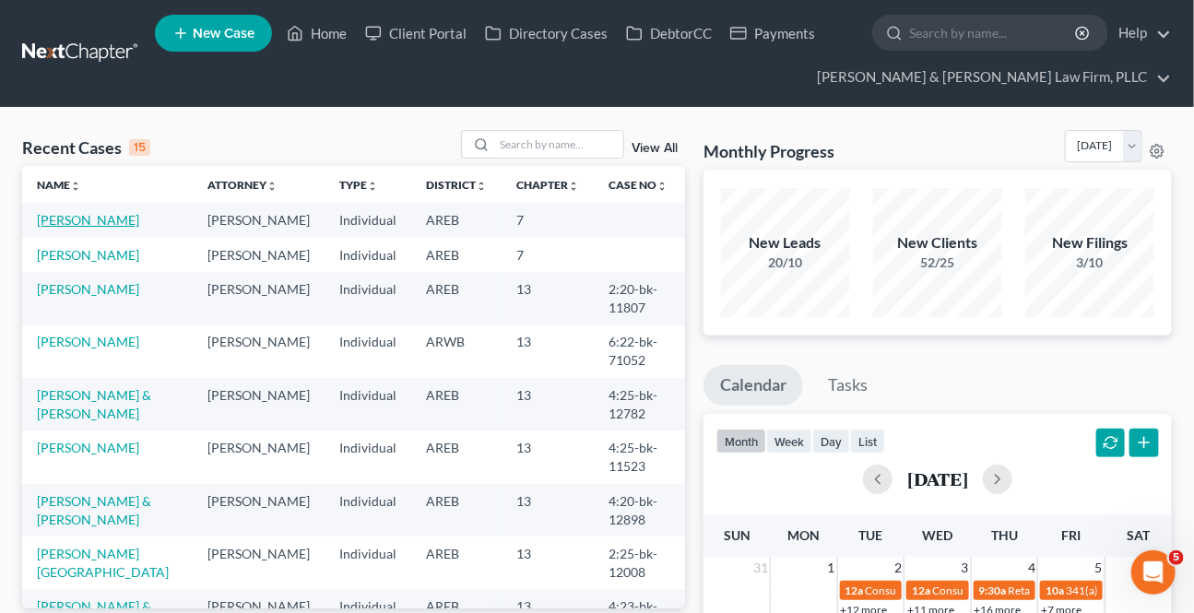
click at [79, 216] on link "[PERSON_NAME]" at bounding box center [88, 220] width 102 height 16
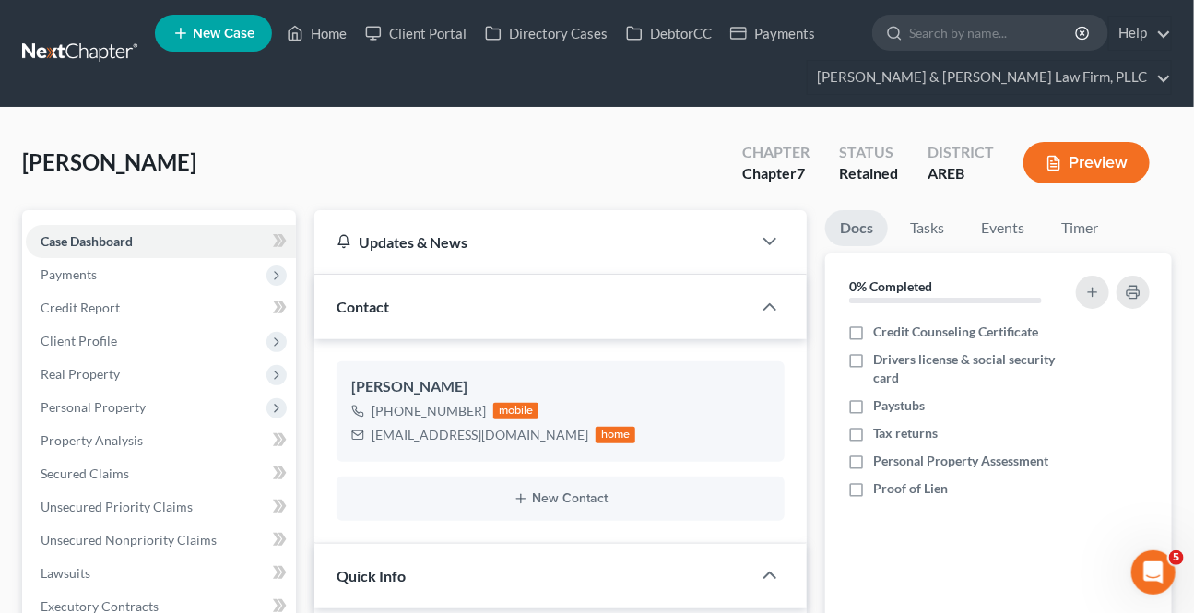
scroll to position [35, 0]
drag, startPoint x: 87, startPoint y: 275, endPoint x: 99, endPoint y: 273, distance: 12.1
click at [87, 275] on span "Payments" at bounding box center [69, 274] width 56 height 16
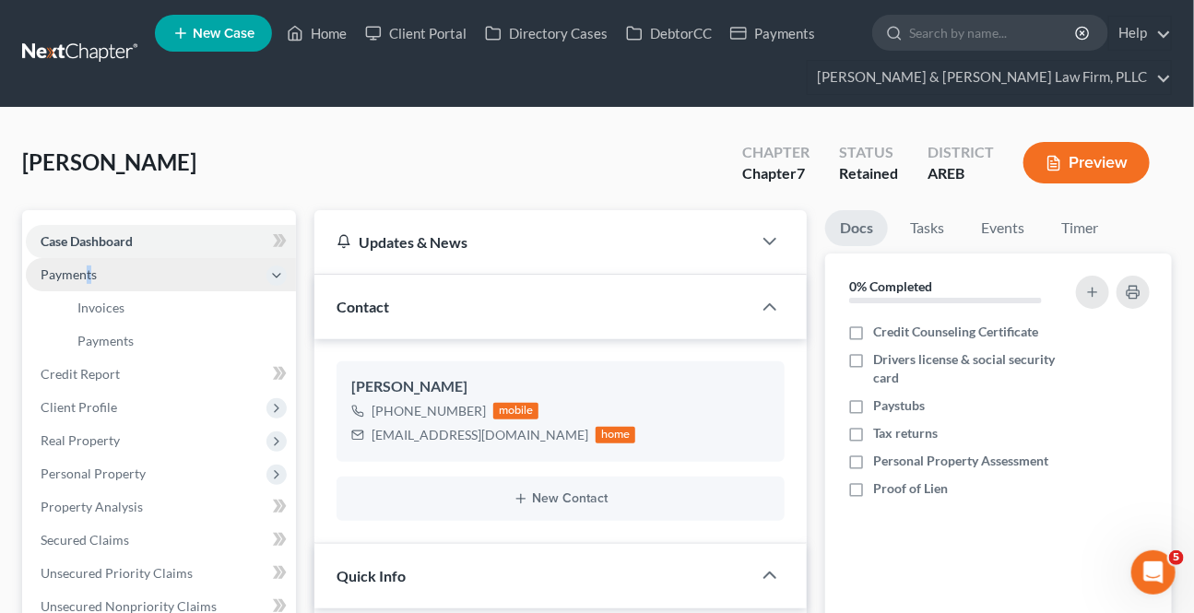
click at [89, 273] on span "Payments" at bounding box center [69, 274] width 56 height 16
click at [91, 304] on span "Invoices" at bounding box center [100, 308] width 47 height 16
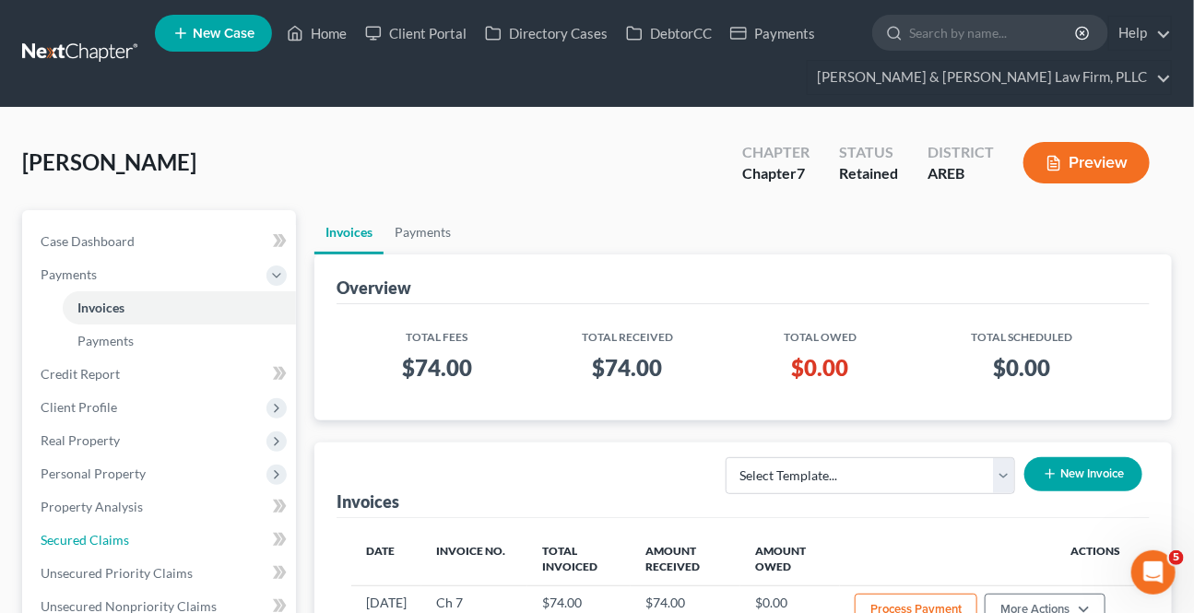
drag, startPoint x: 95, startPoint y: 537, endPoint x: 7, endPoint y: 575, distance: 95.8
click at [95, 537] on span "Secured Claims" at bounding box center [85, 540] width 89 height 16
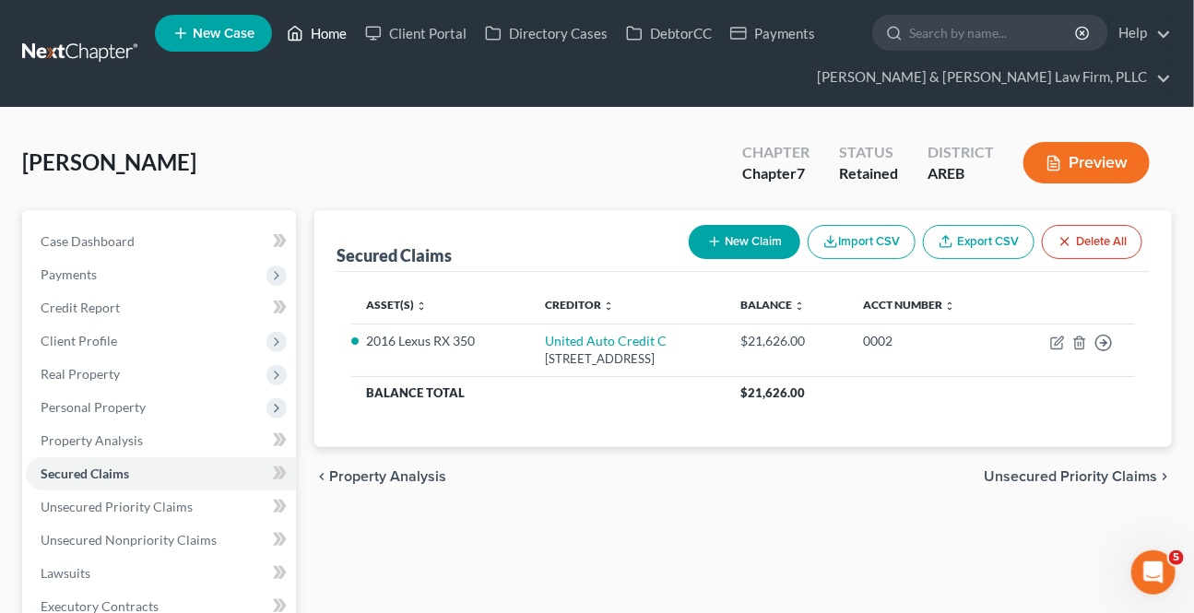
click at [319, 37] on link "Home" at bounding box center [316, 33] width 78 height 33
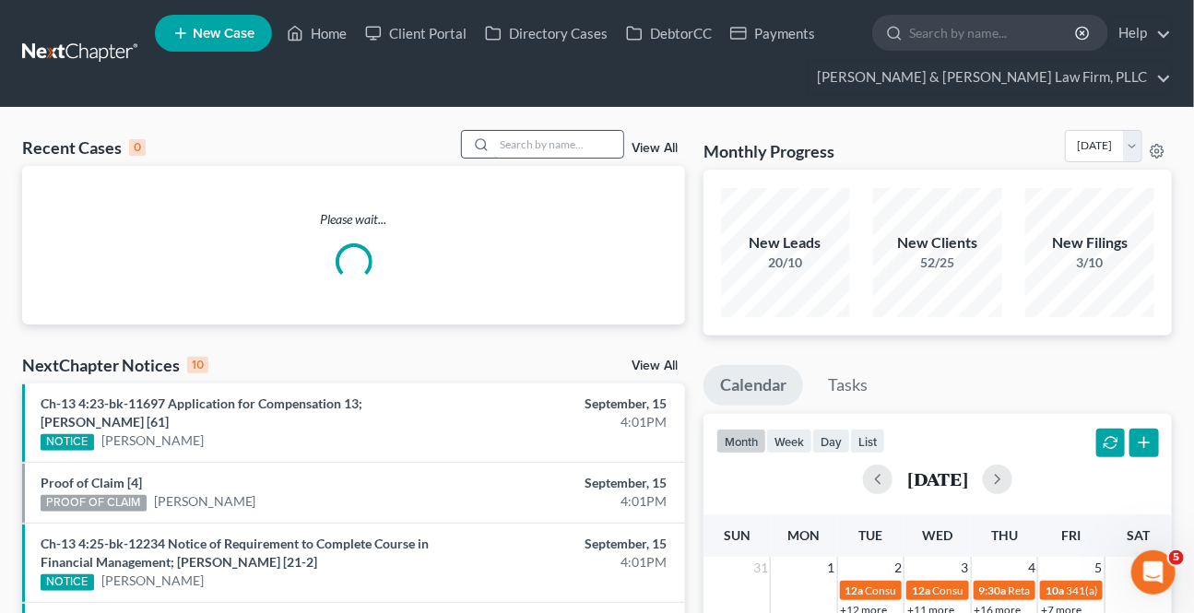
click at [570, 153] on input "search" at bounding box center [558, 144] width 129 height 27
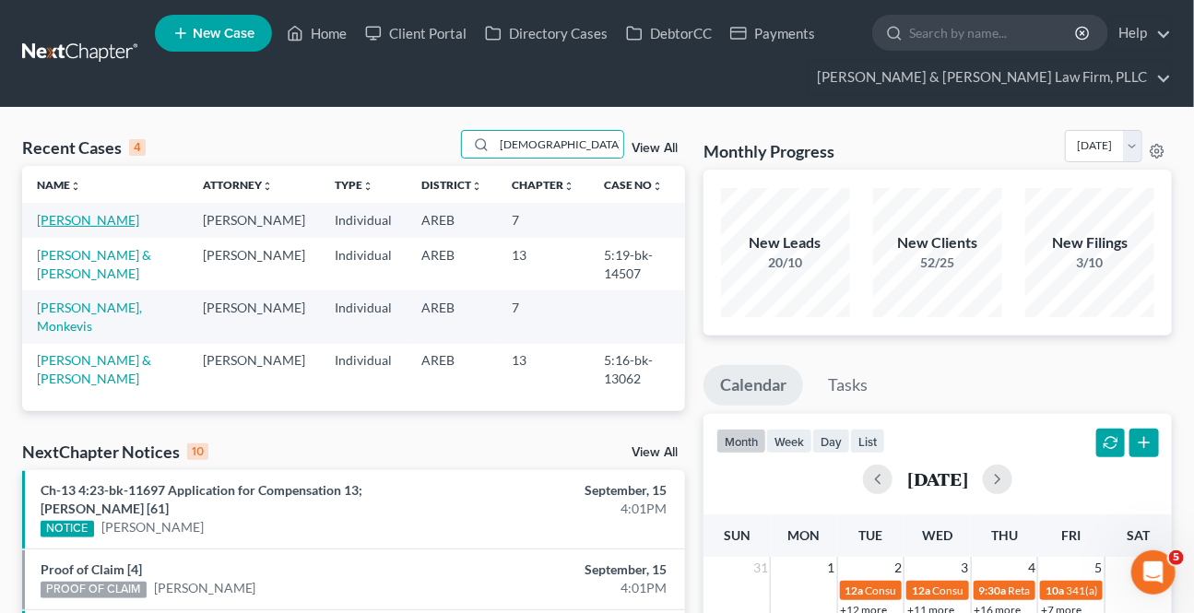
click at [129, 223] on td "[PERSON_NAME]" at bounding box center [105, 220] width 166 height 34
click at [120, 226] on link "[PERSON_NAME]" at bounding box center [88, 220] width 102 height 16
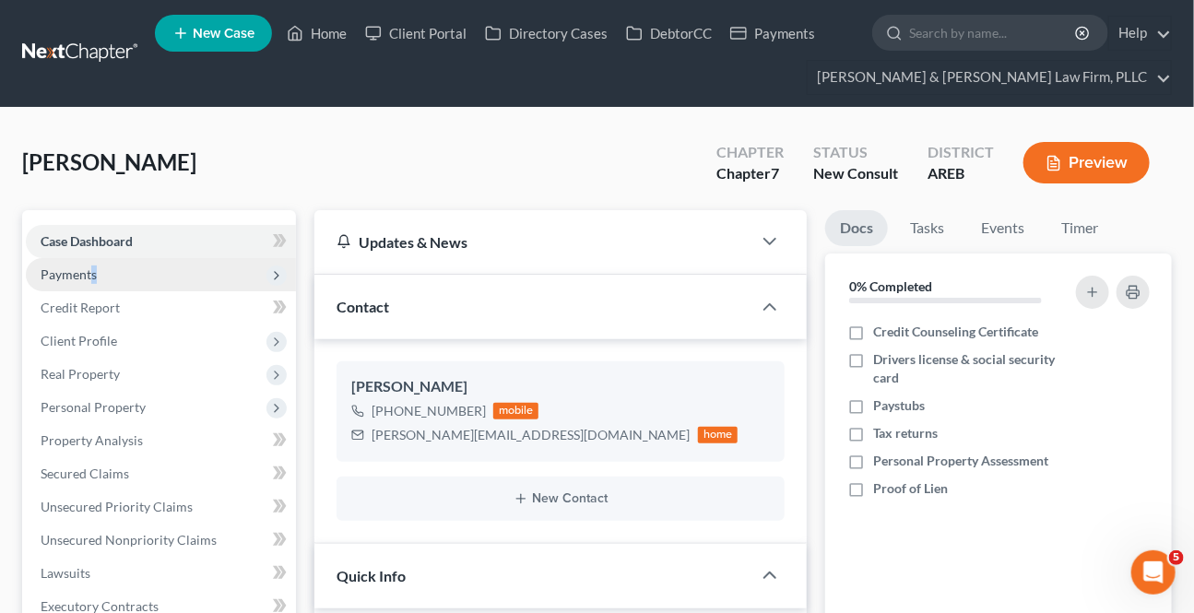
click at [92, 274] on span "Payments" at bounding box center [69, 274] width 56 height 16
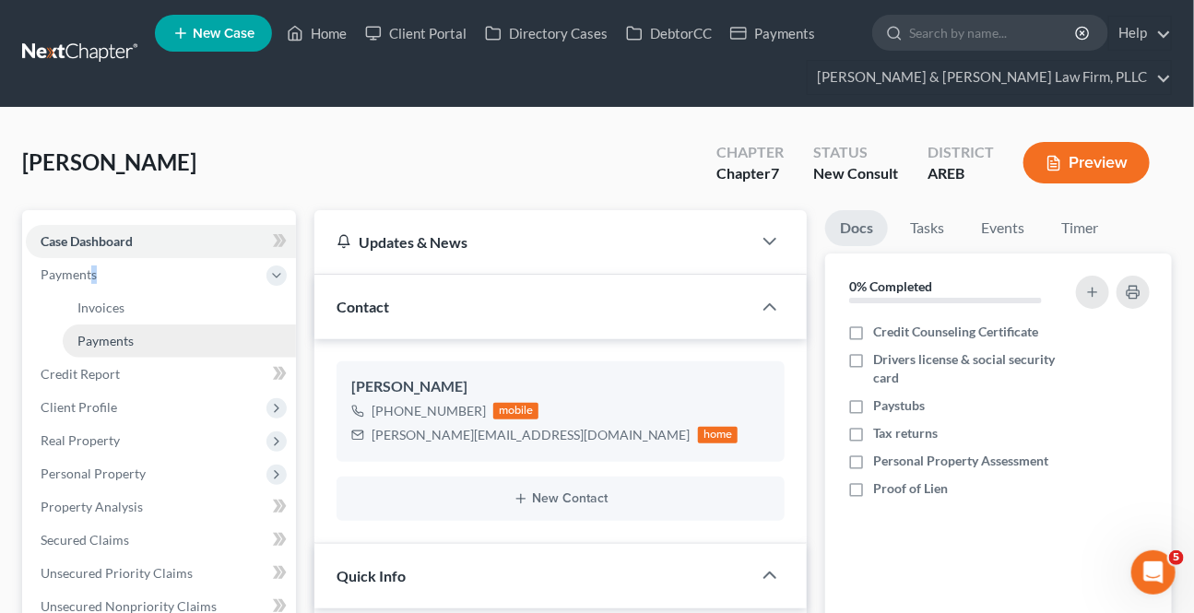
click at [119, 348] on link "Payments" at bounding box center [179, 341] width 233 height 33
